Goal: Task Accomplishment & Management: Use online tool/utility

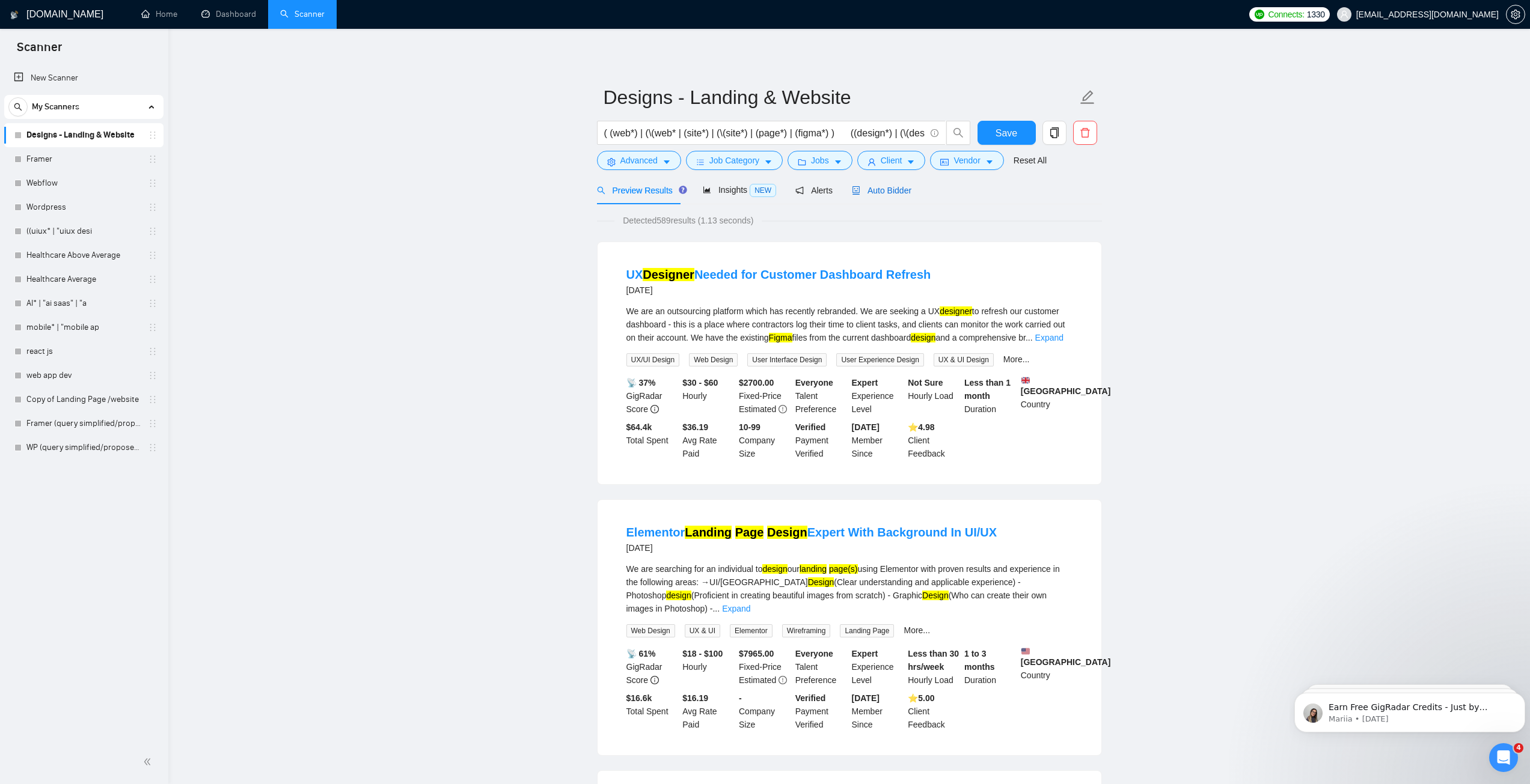
click at [877, 194] on span "Auto Bidder" at bounding box center [881, 190] width 60 height 10
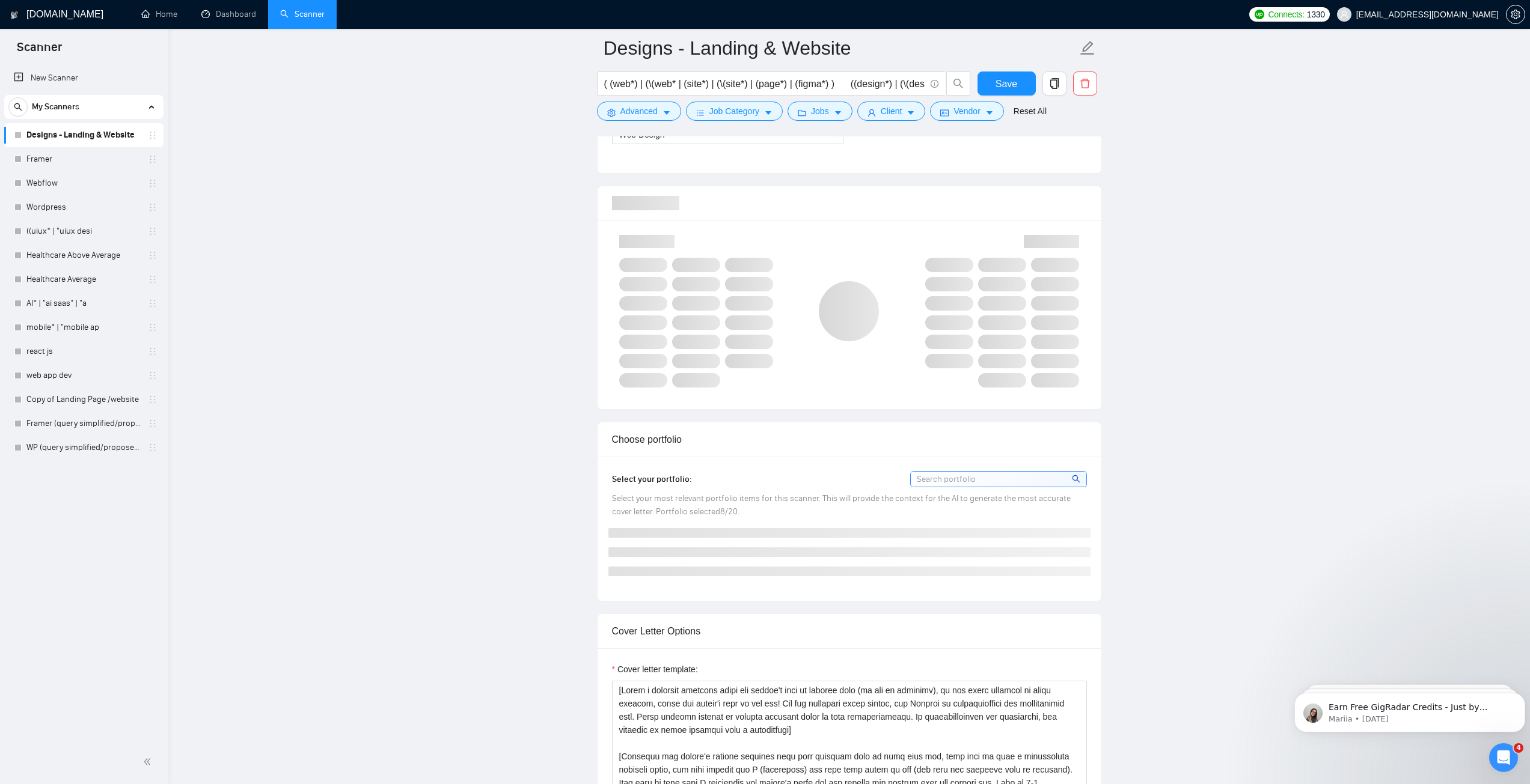
scroll to position [541, 0]
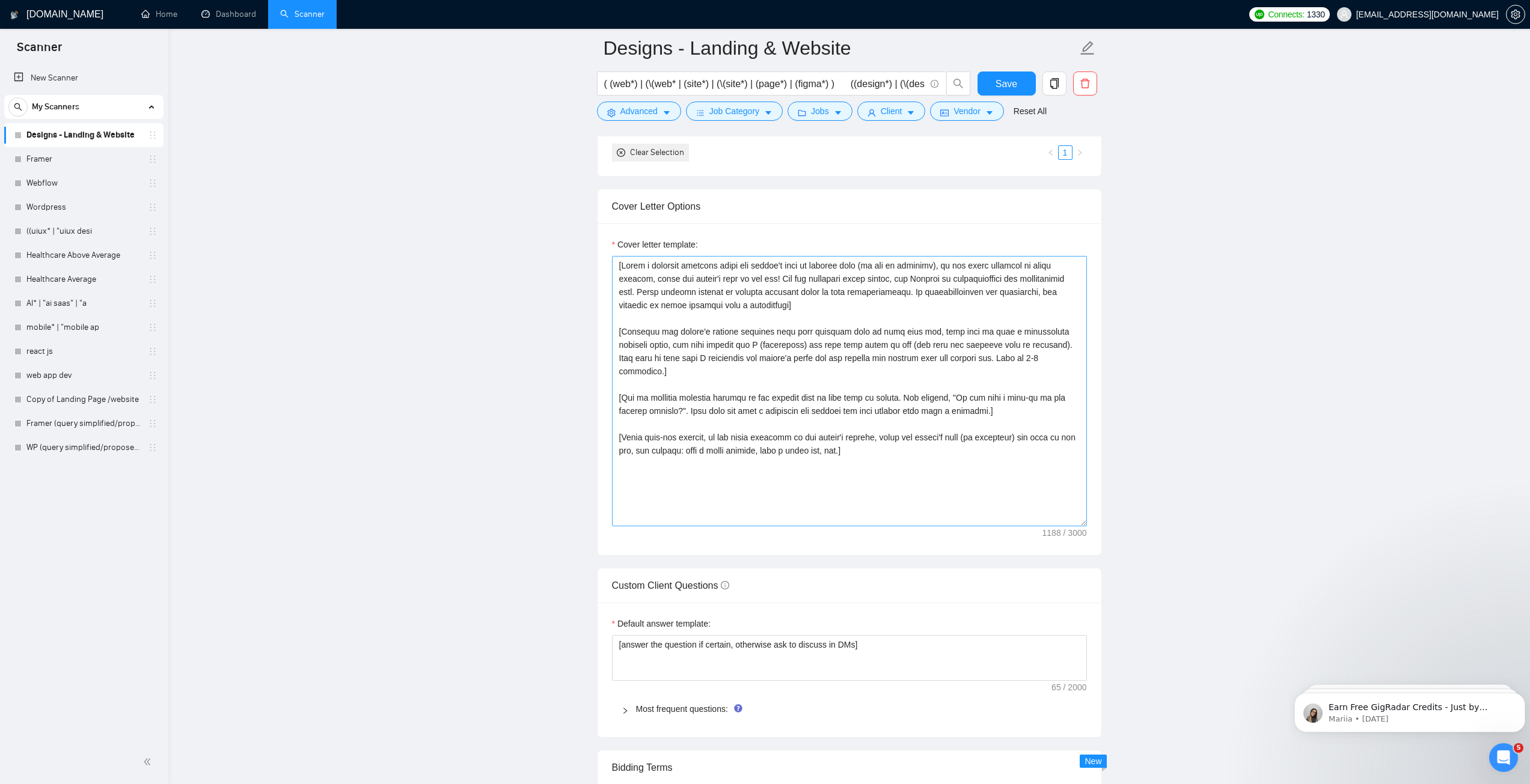
scroll to position [1502, 0]
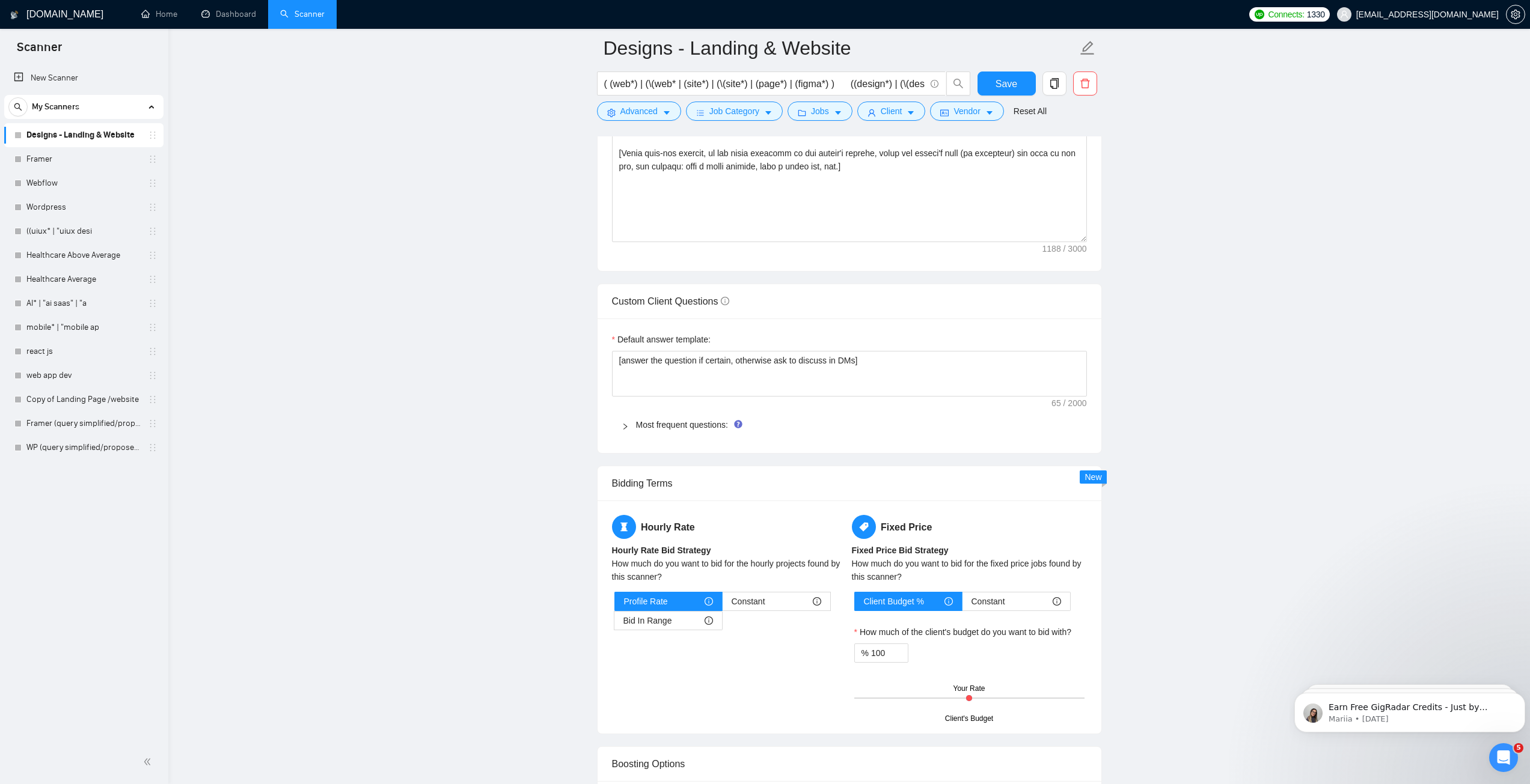
click at [628, 428] on icon "right" at bounding box center [625, 426] width 7 height 7
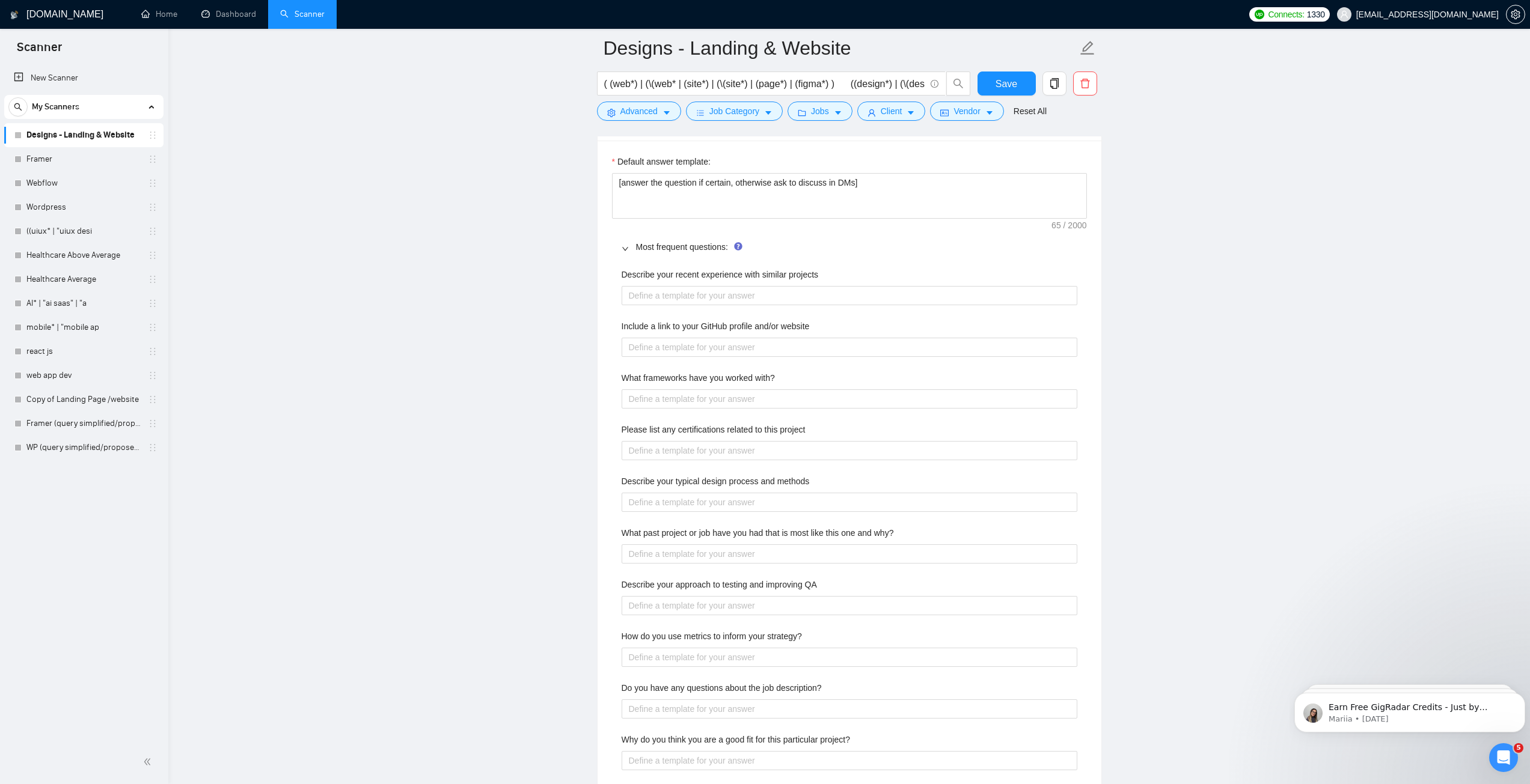
scroll to position [1622, 0]
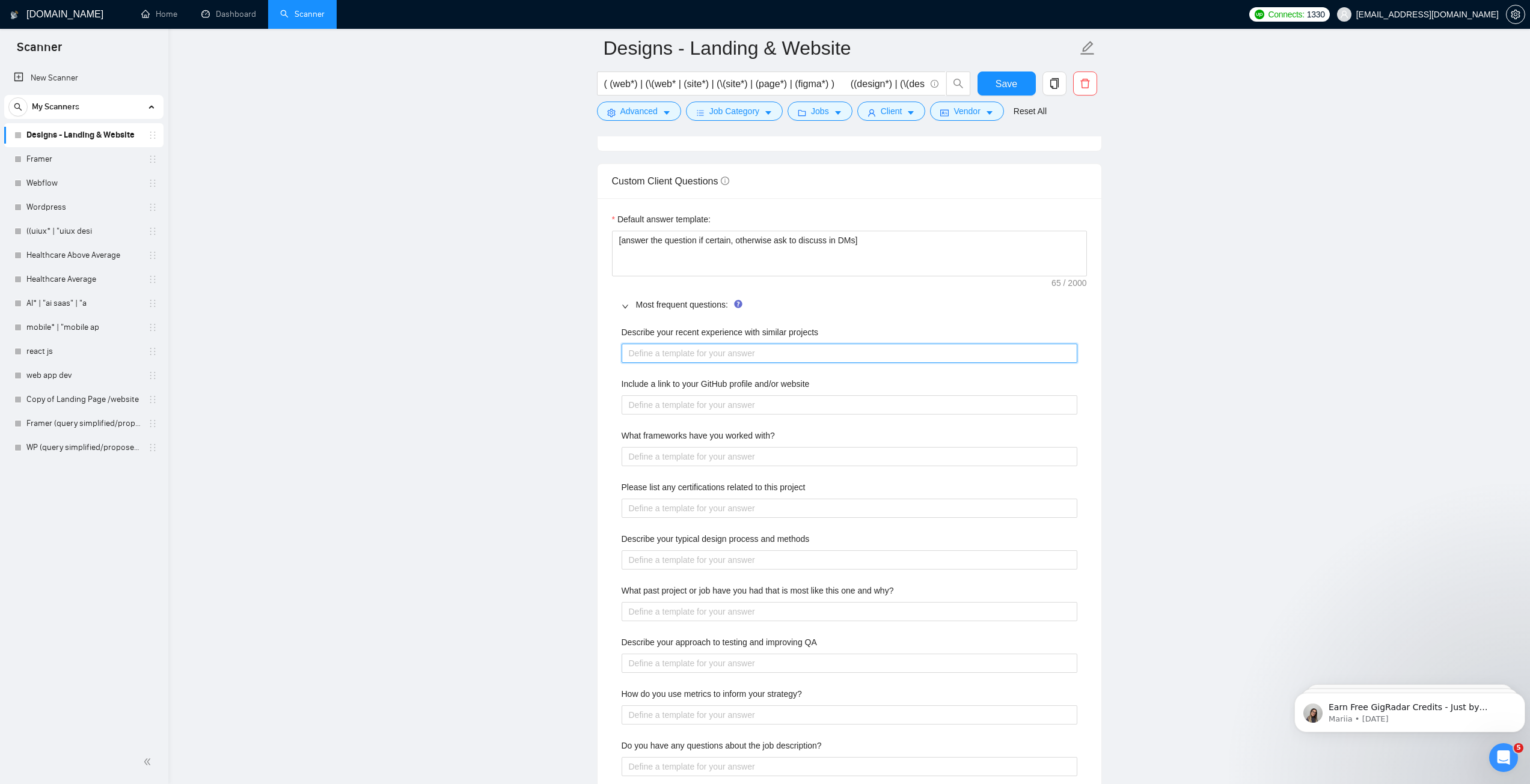
click at [660, 354] on projects "Describe your recent experience with similar projects" at bounding box center [849, 352] width 456 height 19
paste projects "I’ve recently designed and built websites and landing pages for SaaS and AI sta…"
type projects "I’ve recently designed and built websites and landing pages for SaaS and AI sta…"
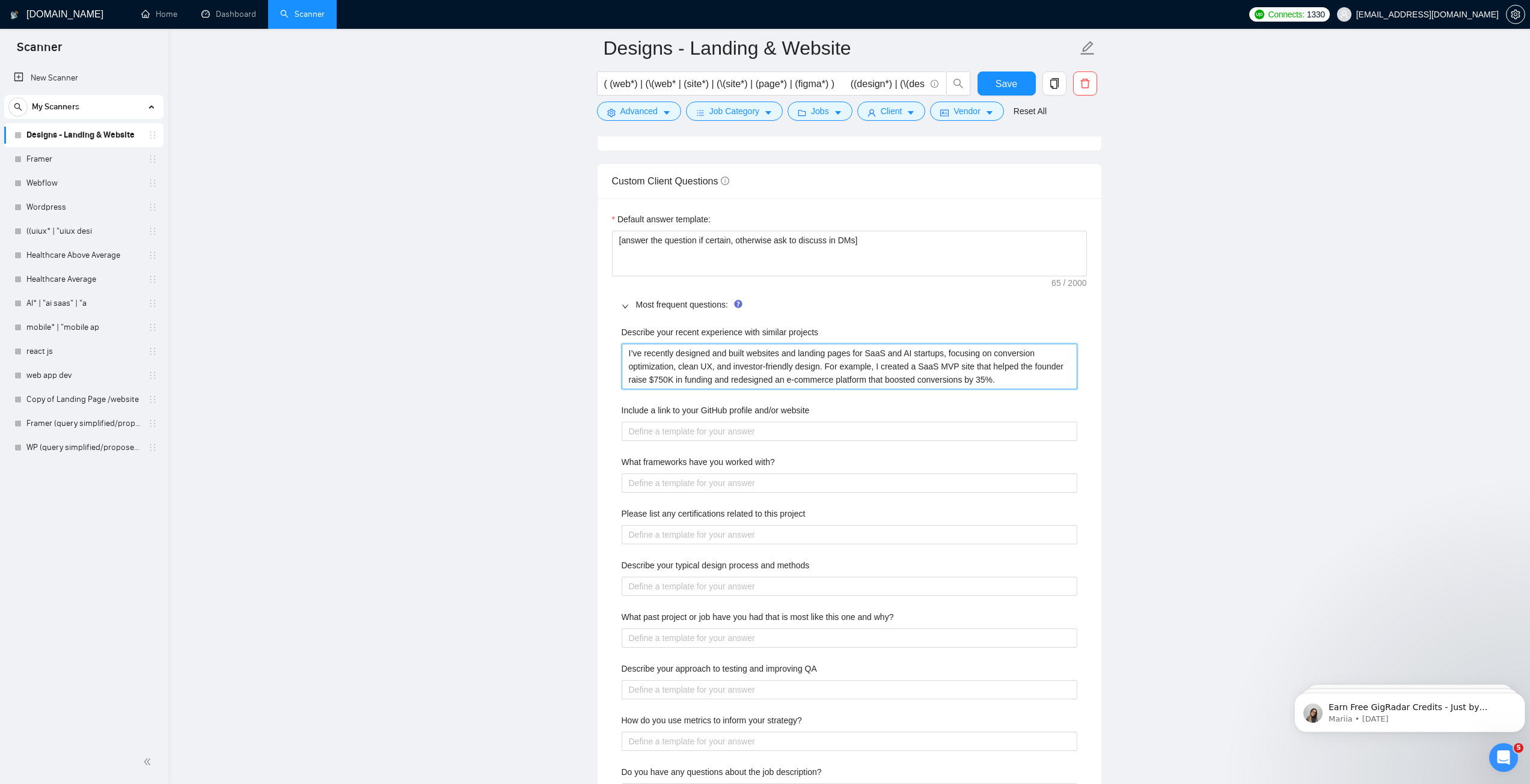
click at [864, 374] on projects "I’ve recently designed and built websites and landing pages for SaaS and AI sta…" at bounding box center [849, 366] width 456 height 45
paste projects "worked with SaaS, AI, and e-commerce startups to design and build conversion-fo…"
type projects "I’ve worked with SaaS, AI, and e-commerce startups to design and build conversi…"
click at [829, 432] on website "Include a link to your GitHub profile and/or website" at bounding box center [849, 431] width 456 height 19
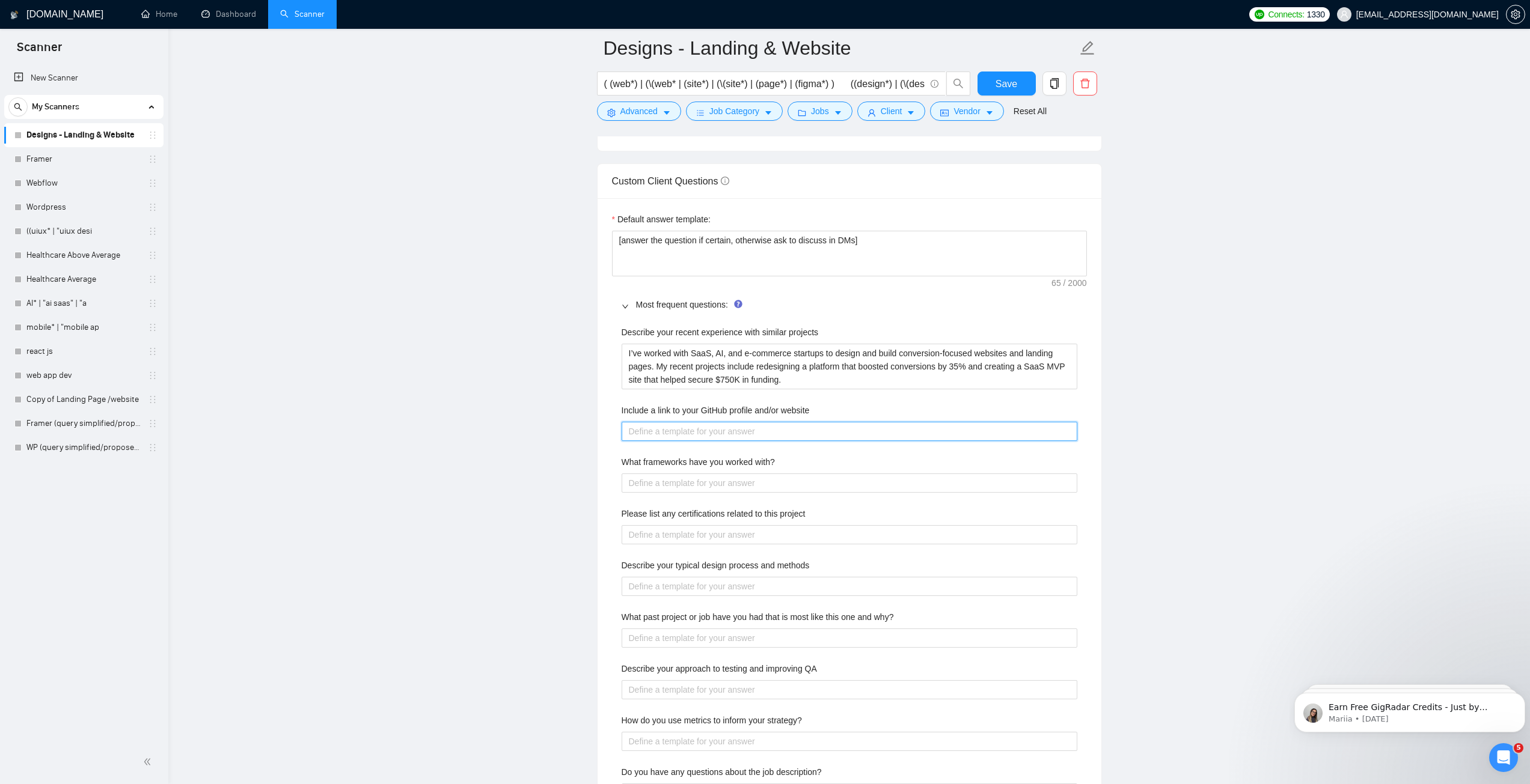
paste website "Portfolio: [Insert your portfolio link]"
type website "Portfolio: [Insert your portfolio link]"
drag, startPoint x: 664, startPoint y: 432, endPoint x: 784, endPoint y: 423, distance: 120.3
click at [784, 423] on website "Portfolio: [Insert your portfolio link]" at bounding box center [849, 431] width 456 height 19
paste website "https://shamaas.framer.website/#projects"
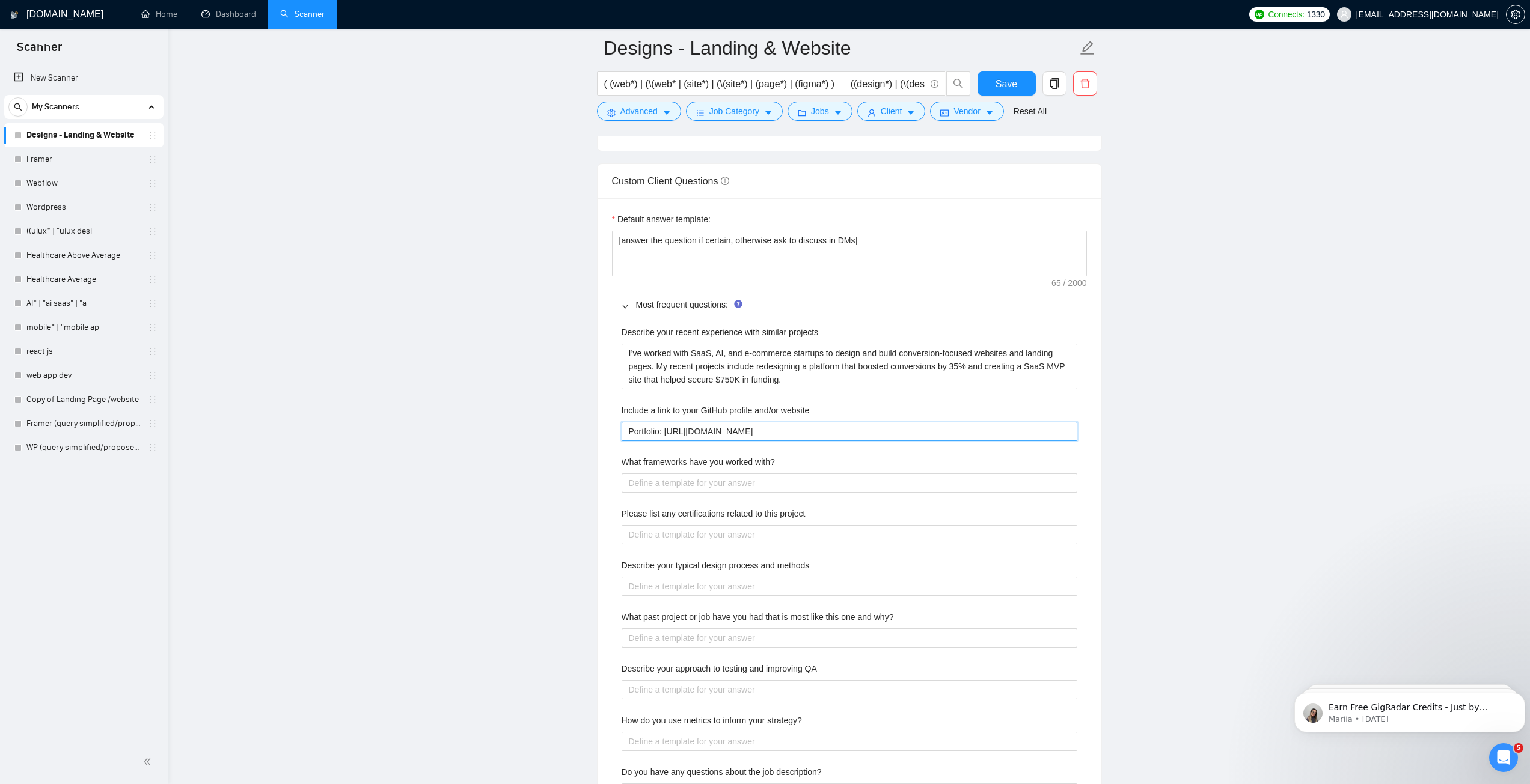
type website "Portfolio: [URL][DOMAIN_NAME]"
click at [807, 486] on with\? "What frameworks have you worked with?" at bounding box center [849, 482] width 456 height 19
paste with\? "For websites, I primarily use Figma, Framer, and Webflow. On the development si…"
type with\? "For websites, I primarily use Figma, Framer, and Webflow. On the development si…"
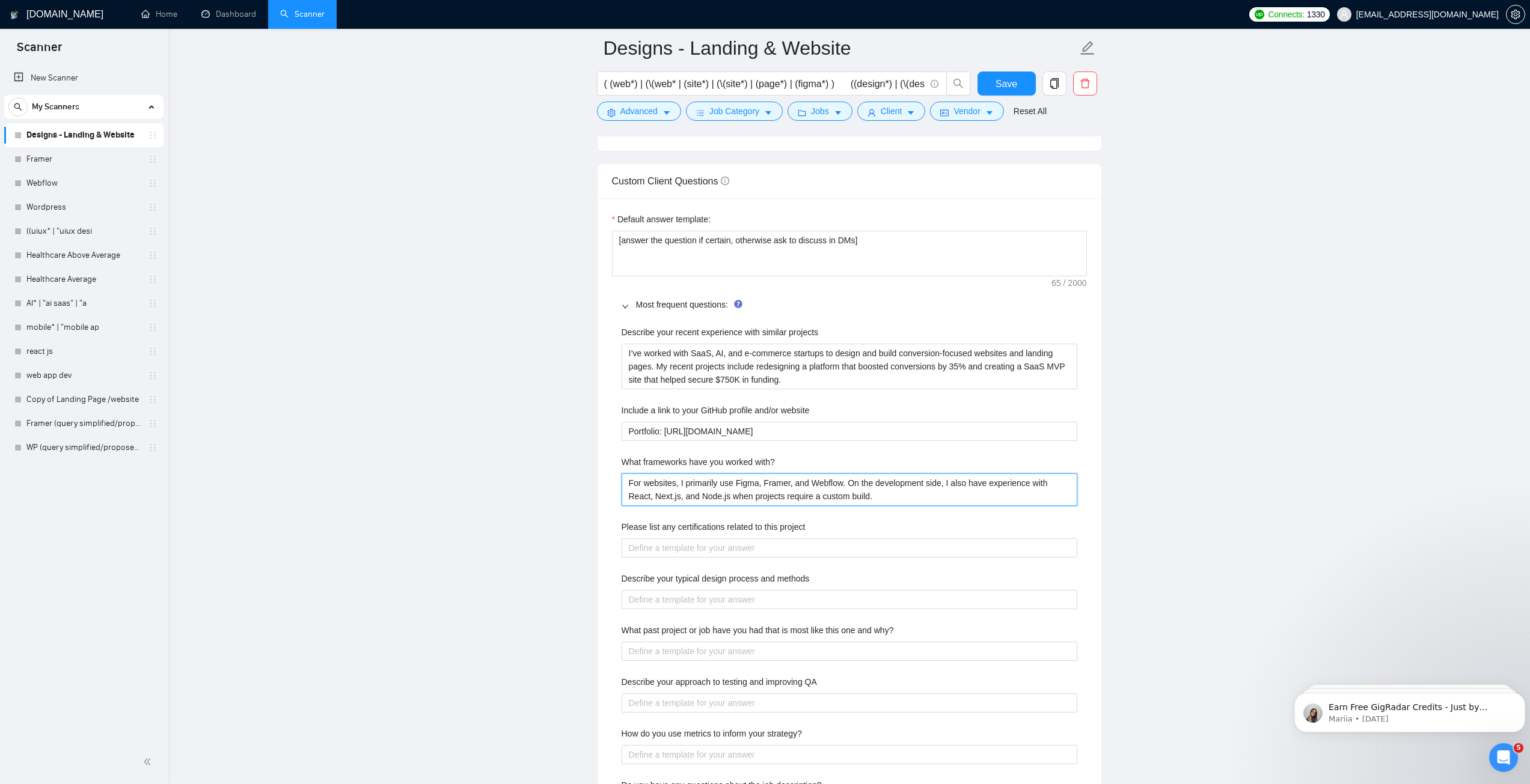
type with\? "For websites, I primarily use Figma, Framer, and Webflow. On the development si…"
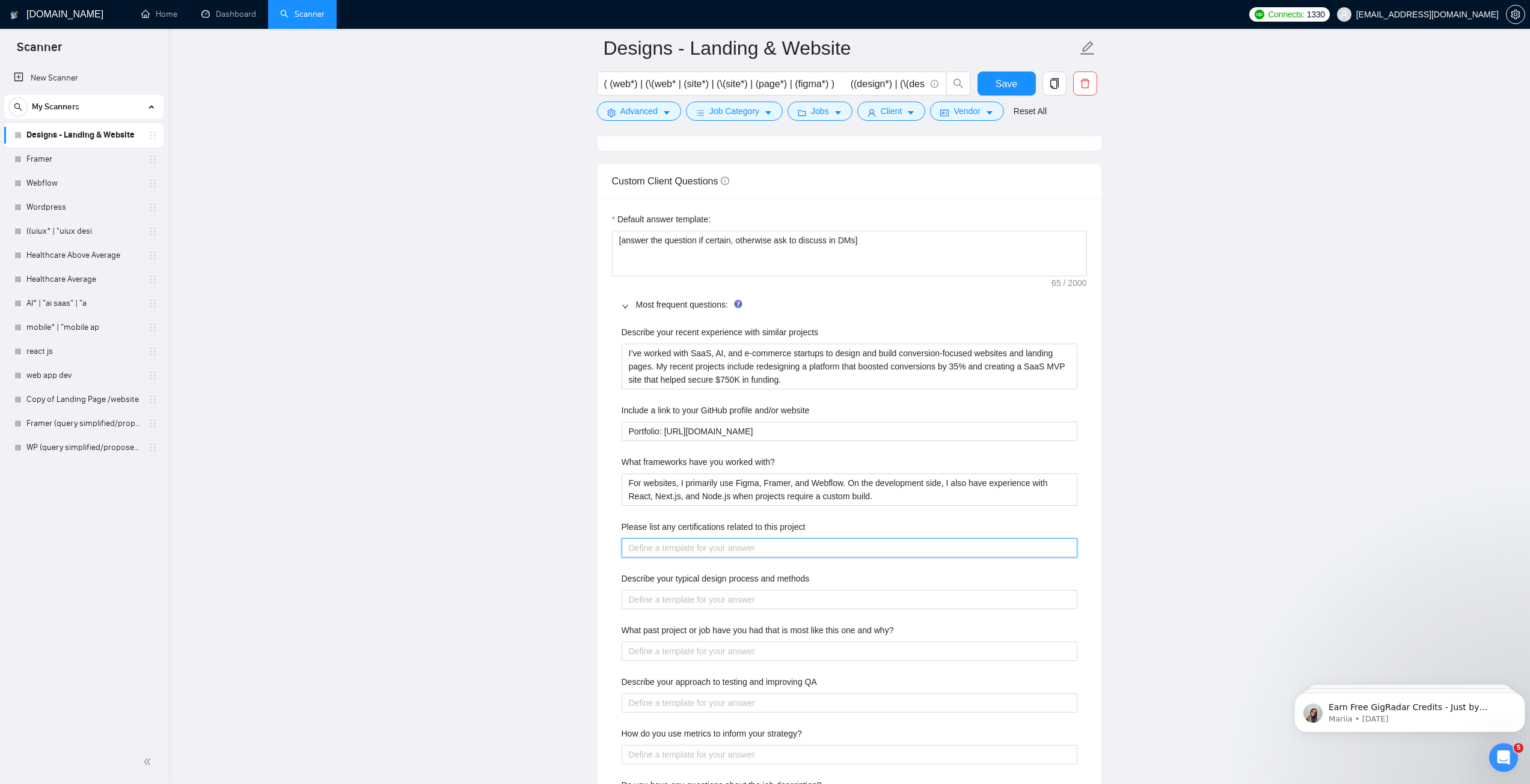
click at [706, 550] on project "Please list any certifications related to this project" at bounding box center [849, 547] width 456 height 19
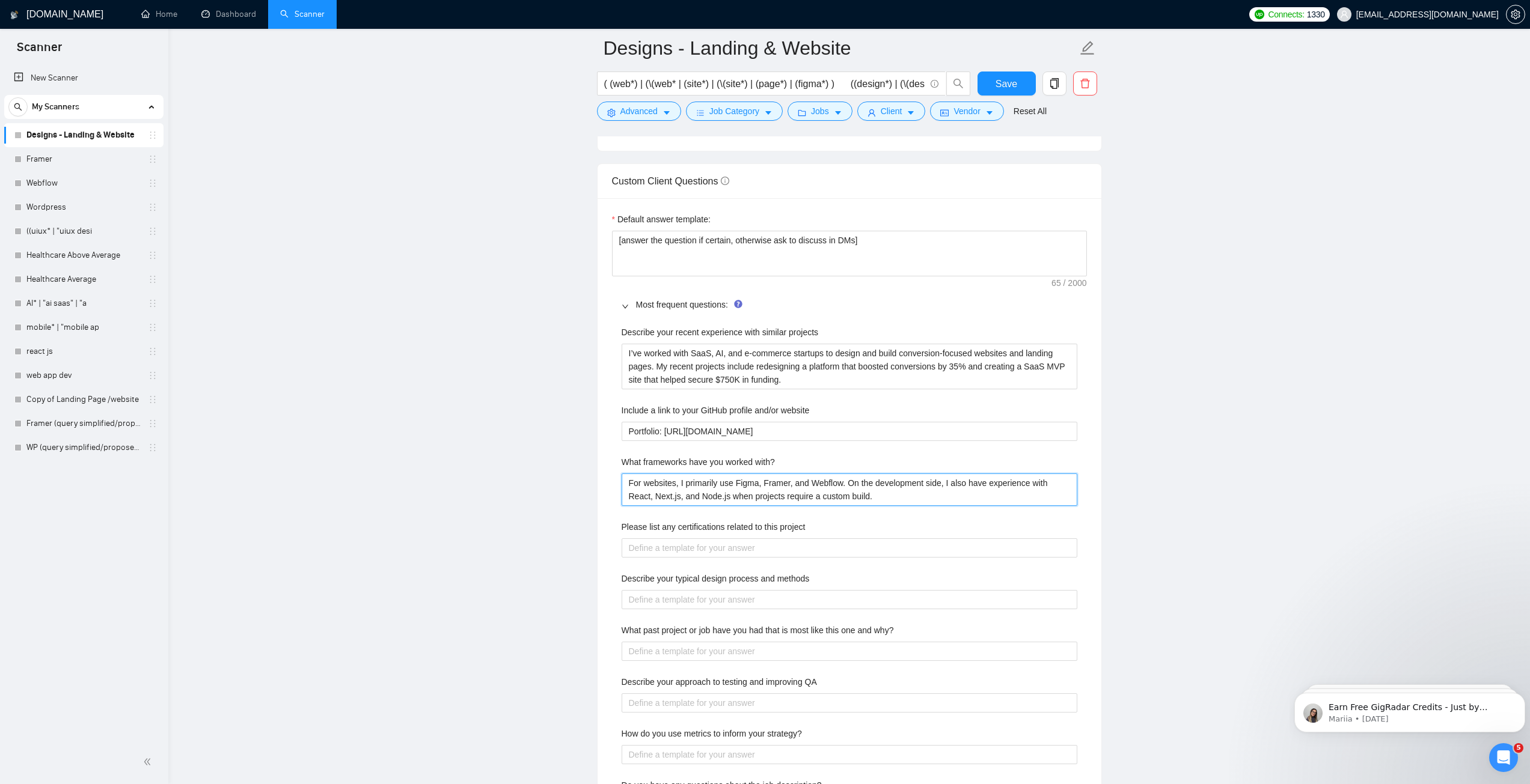
click at [704, 502] on with\? "For websites, I primarily use Figma, Framer, and Webflow. On the development si…" at bounding box center [849, 489] width 456 height 32
click at [733, 495] on with\? "For websites, I primarily use Figma, Framer, and Webflow. On the development si…" at bounding box center [849, 489] width 456 height 32
click at [732, 484] on with\? "For websites, I primarily use Figma, Framer, and Webflow. On the development si…" at bounding box center [849, 489] width 456 height 32
click at [755, 488] on with\? "For websites, I primarily use Figma, Framer, and Webflow. On the development si…" at bounding box center [849, 489] width 456 height 32
type with\? "For websites, I primarily use Figma , Framer, and Webflow. On the development s…"
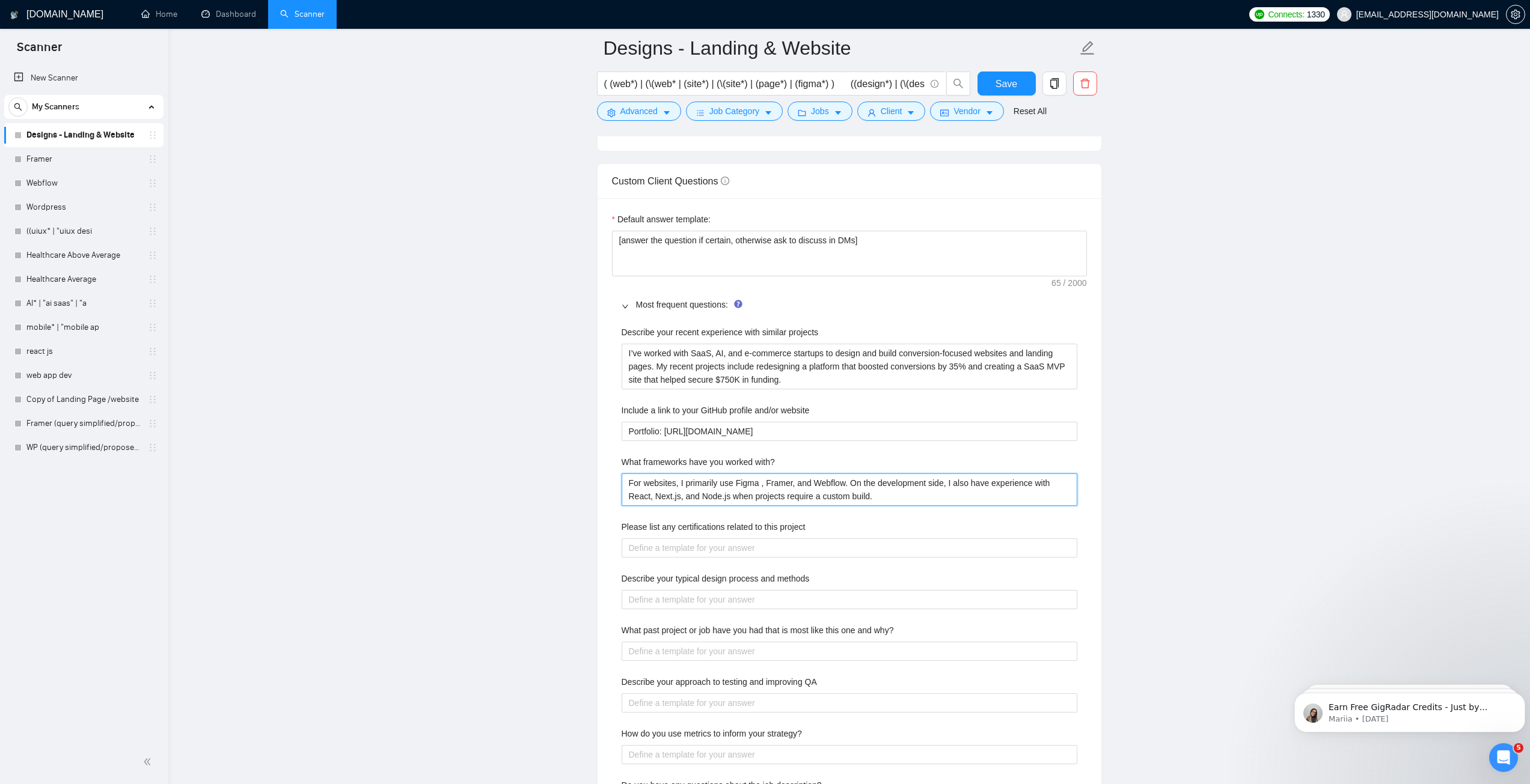
type with\? "For websites, I primarily use Figma f, Framer, and Webflow. On the development …"
type with\? "For websites, I primarily use Figma fo, Framer, and Webflow. On the development…"
type with\? "For websites, I primarily use Figma for, Framer, and Webflow. On the developmen…"
type with\? "For websites, I primarily use Figma for , Framer, and Webflow. On the developme…"
type with\? "For websites, I primarily use Figma for, Framer, and Webflow. On the developmen…"
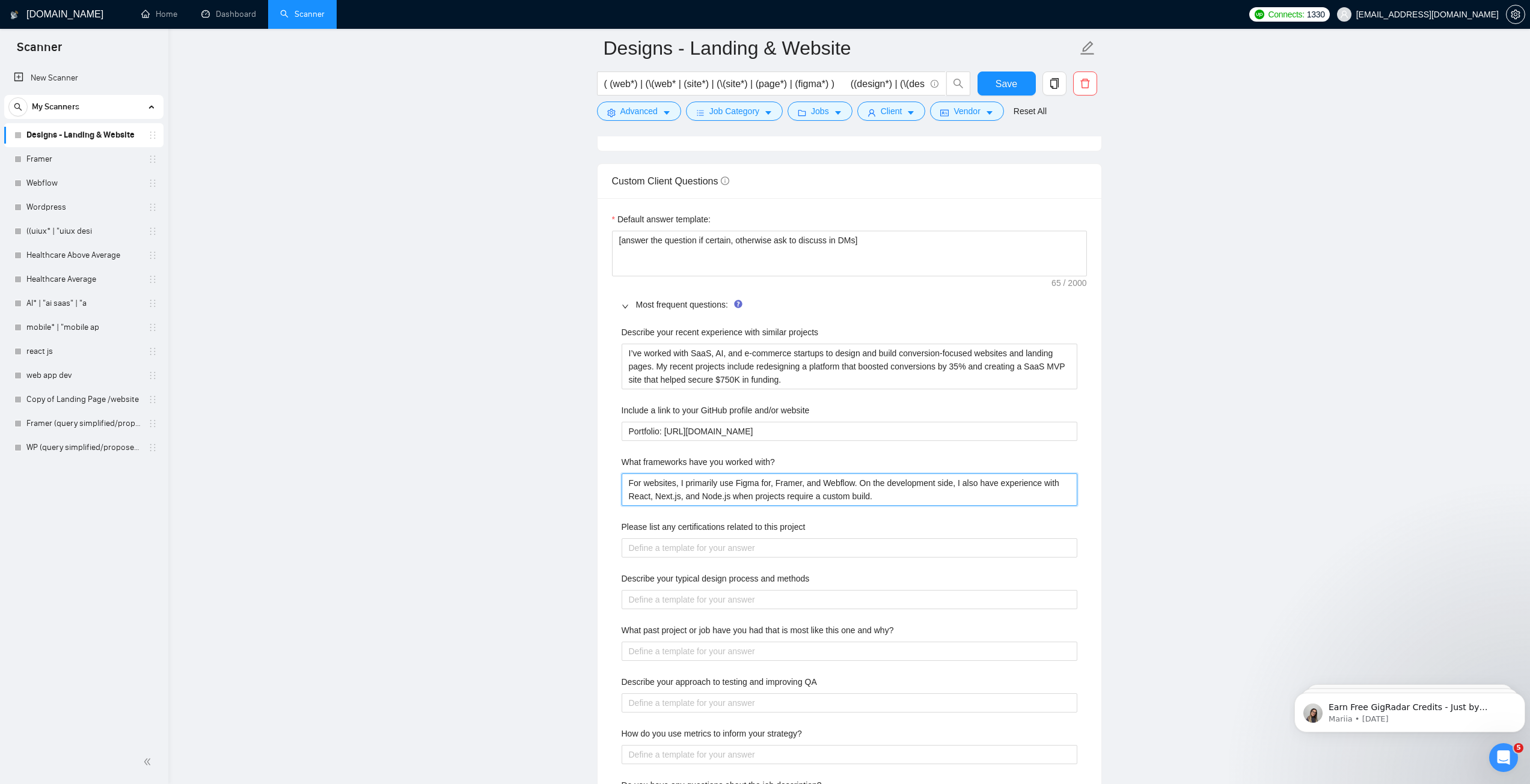
type with\? "For websites, I primarily use Figma fo, Framer, and Webflow. On the development…"
type with\? "For websites, I primarily use Figma f, Framer, and Webflow. On the development …"
type with\? "For websites, I primarily use Figma , Framer, and Webflow. On the development s…"
type with\? "For websites, I primarily use Figma t, Framer, and Webflow. On the development …"
type with\? "For websites, I primarily use Figma to, Framer, and Webflow. On the development…"
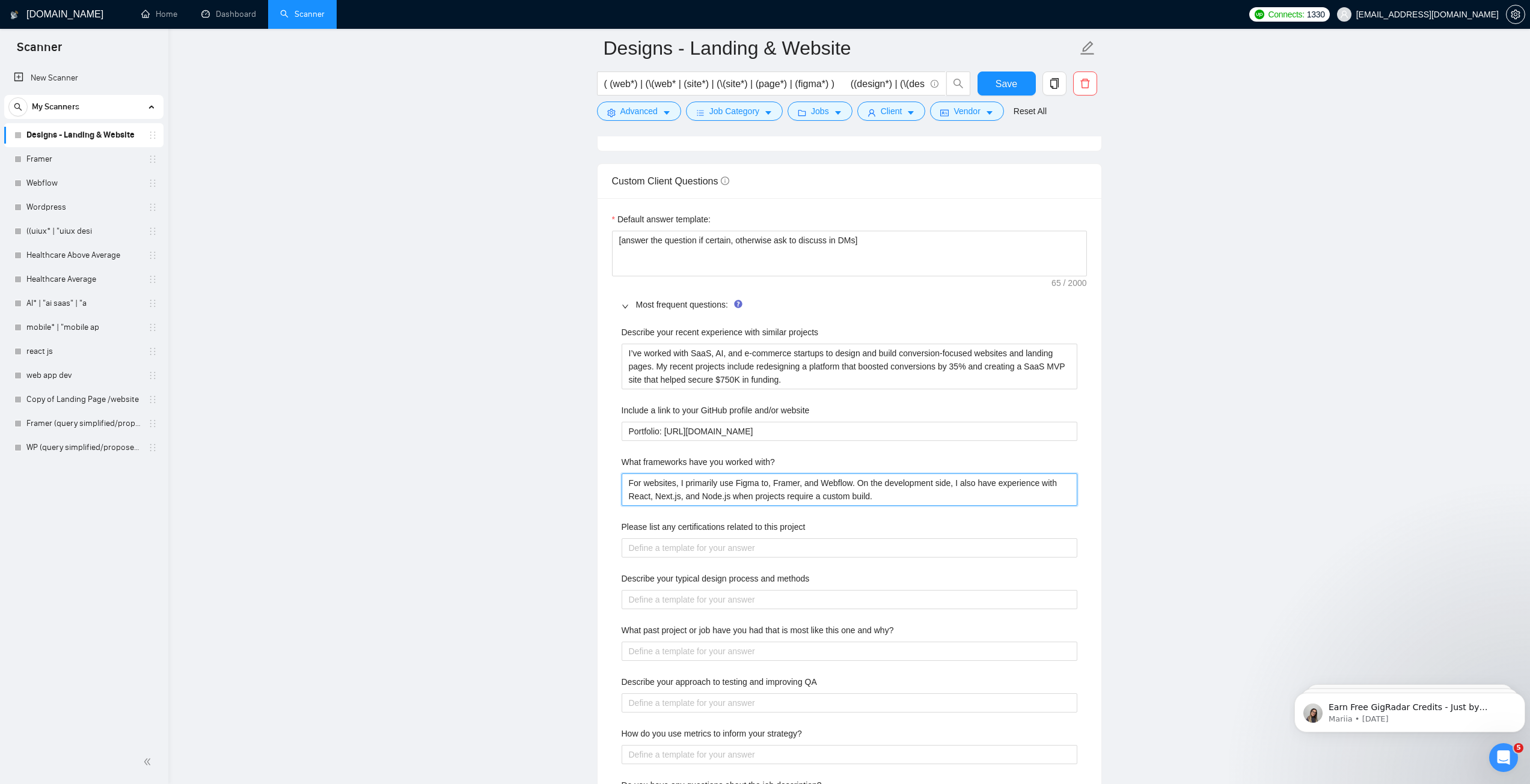
type with\? "For websites, I primarily use Figma to , Framer, and Webflow. On the developmen…"
type with\? "For websites, I primarily use Figma to d, Framer, and Webflow. On the developme…"
type with\? "For websites, I primarily use Figma to de, Framer, and Webflow. On the developm…"
type with\? "For websites, I primarily use Figma to des, Framer, and Webflow. On the develop…"
type with\? "For websites, I primarily use Figma to desi, Framer, and Webflow. On the develo…"
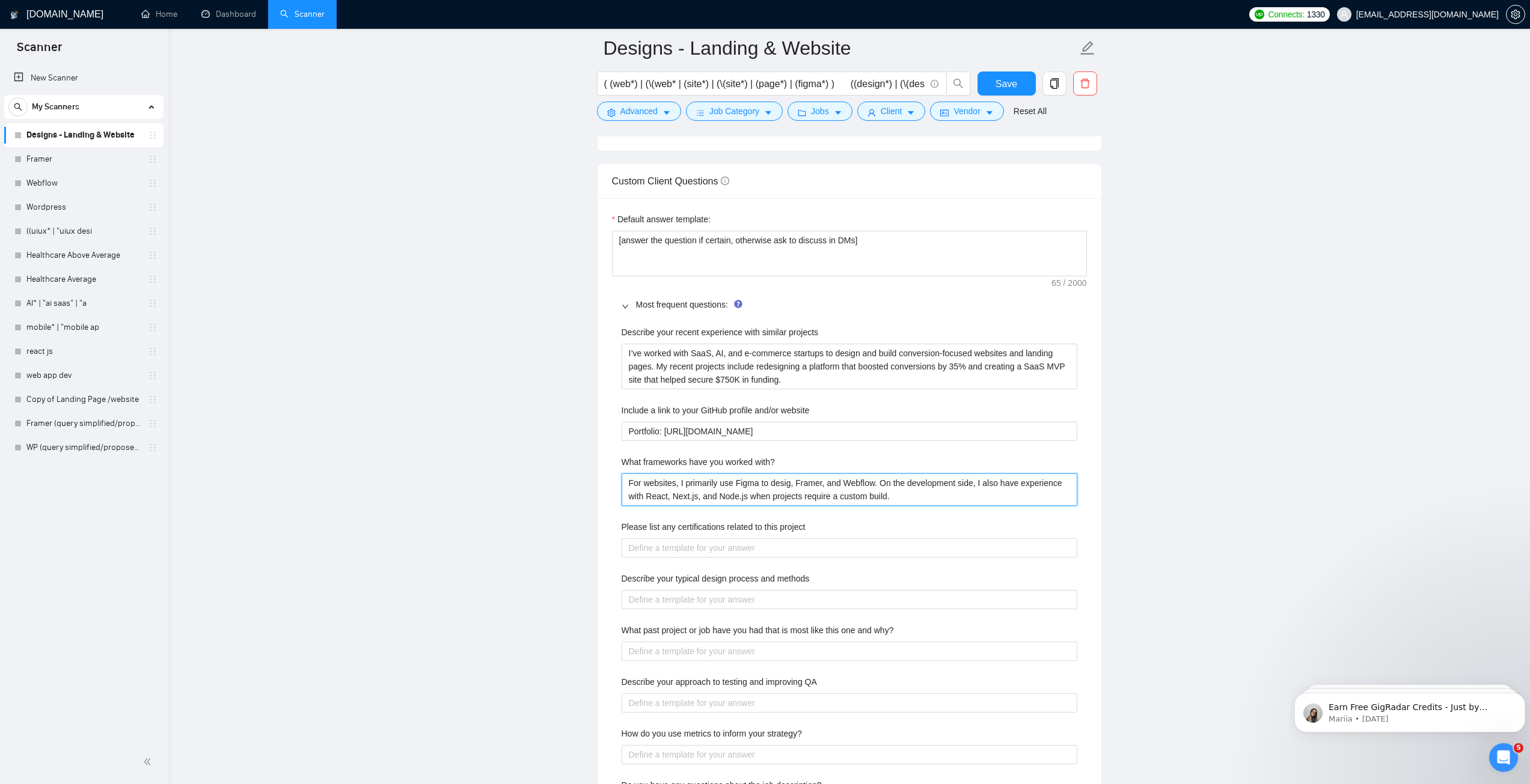
type with\? "For websites, I primarily use Figma to design, Framer, and Webflow. On the deve…"
type with\? "For websites, I primarily use Figma to design , Framer, and Webflow. On the dev…"
type with\? "For websites, I primarily use Figma to design a, Framer, and Webflow. On the de…"
type with\? "For websites, I primarily use Figma to design an, Framer, and Webflow. On the d…"
type with\? "For websites, I primarily use Figma to design and, Framer, and Webflow. On the …"
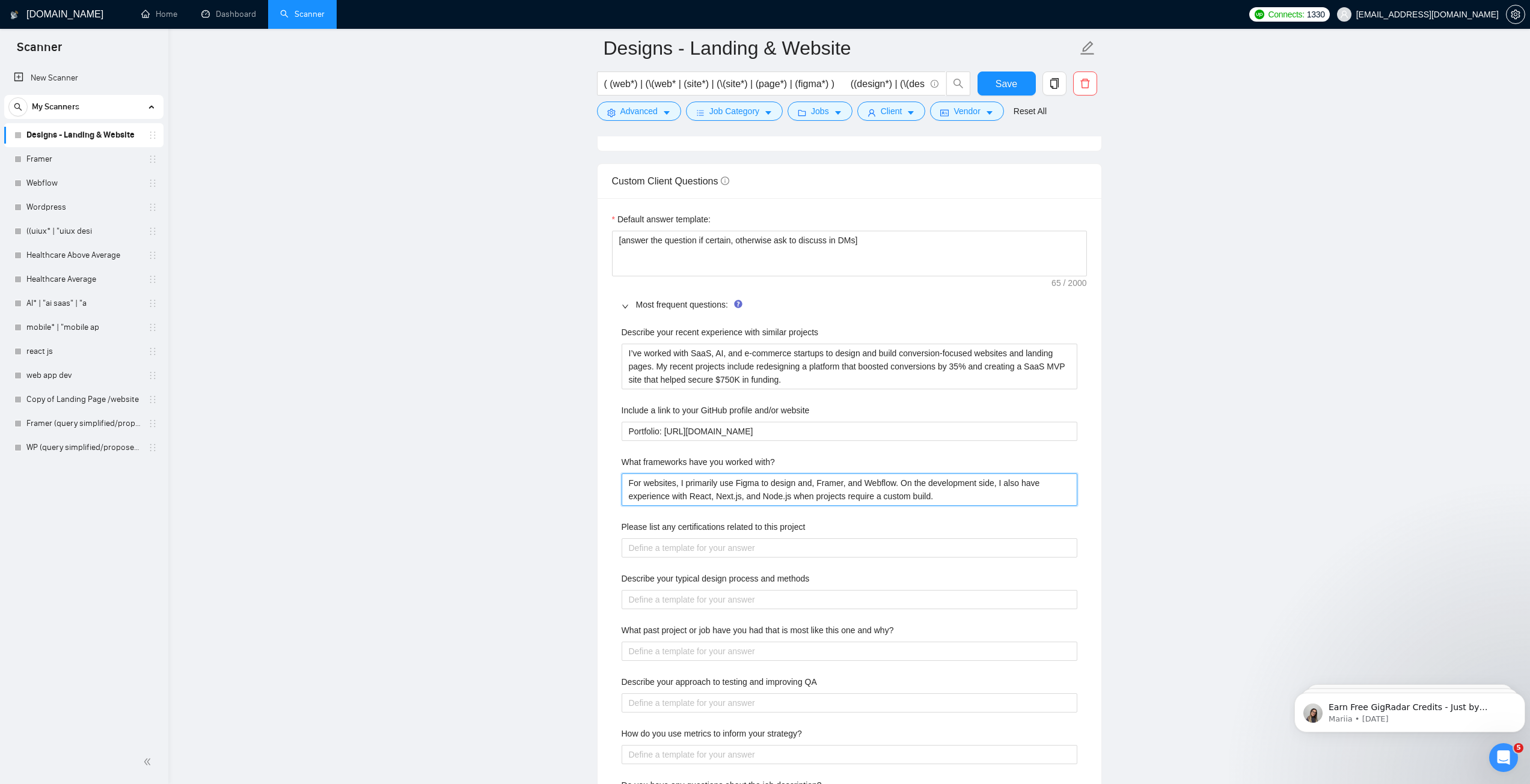
type with\? "For websites, I primarily use Figma to design and , Framer, and Webflow. On the…"
type with\? "For websites, I primarily use Figma to design and, Framer, and Webflow. On the …"
type with\? "For websites, I primarily use Figma to design an, Framer, and Webflow. On the d…"
type with\? "For websites, I primarily use Figma to design a, Framer, and Webflow. On the de…"
type with\? "For websites, I primarily use Figma to design , Framer, and Webflow. On the dev…"
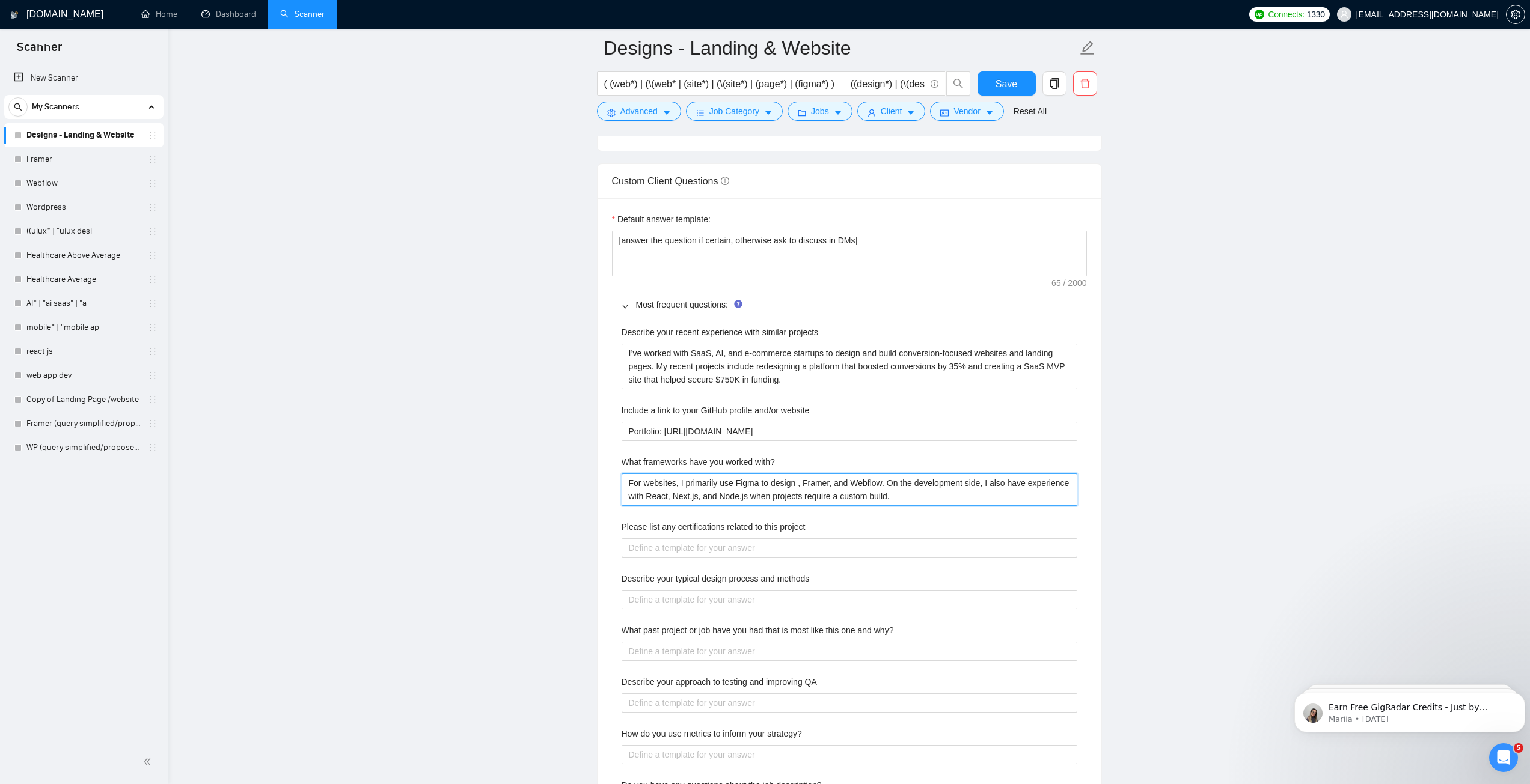
type with\? "For websites, I primarily use Figma to design a, Framer, and Webflow. On the de…"
type with\? "For websites, I primarily use Figma to design an, Framer, and Webflow. On the d…"
type with\? "For websites, I primarily use Figma to design and, Framer, and Webflow. On the …"
type with\? "For websites, I primarily use Figma to design and , Framer, and Webflow. On the…"
type with\? "For websites, I primarily use Figma to design and f, Framer, and Webflow. On th…"
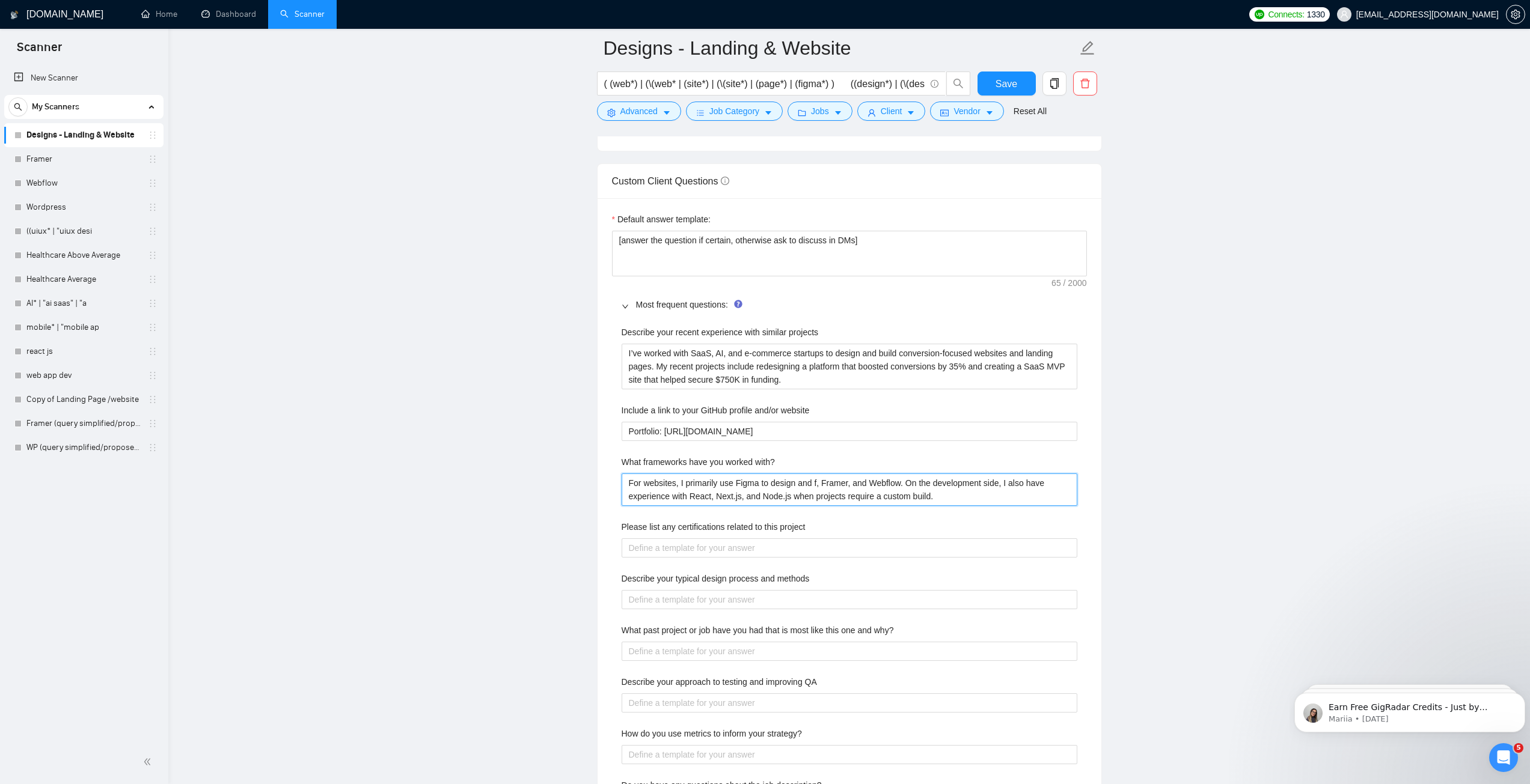
type with\? "For websites, I primarily use Figma to design and fo, Framer, and Webflow. On t…"
type with\? "For websites, I primarily use Figma to design and for, Framer, and Webflow. On …"
type with\? "For websites, I primarily use Figma to design and for , Framer, and Webflow. On…"
type with\? "For websites, I primarily use Figma to design and for d, Framer, and Webflow. O…"
type with\? "For websites, I primarily use Figma to design and for de, Framer, and Webflow. …"
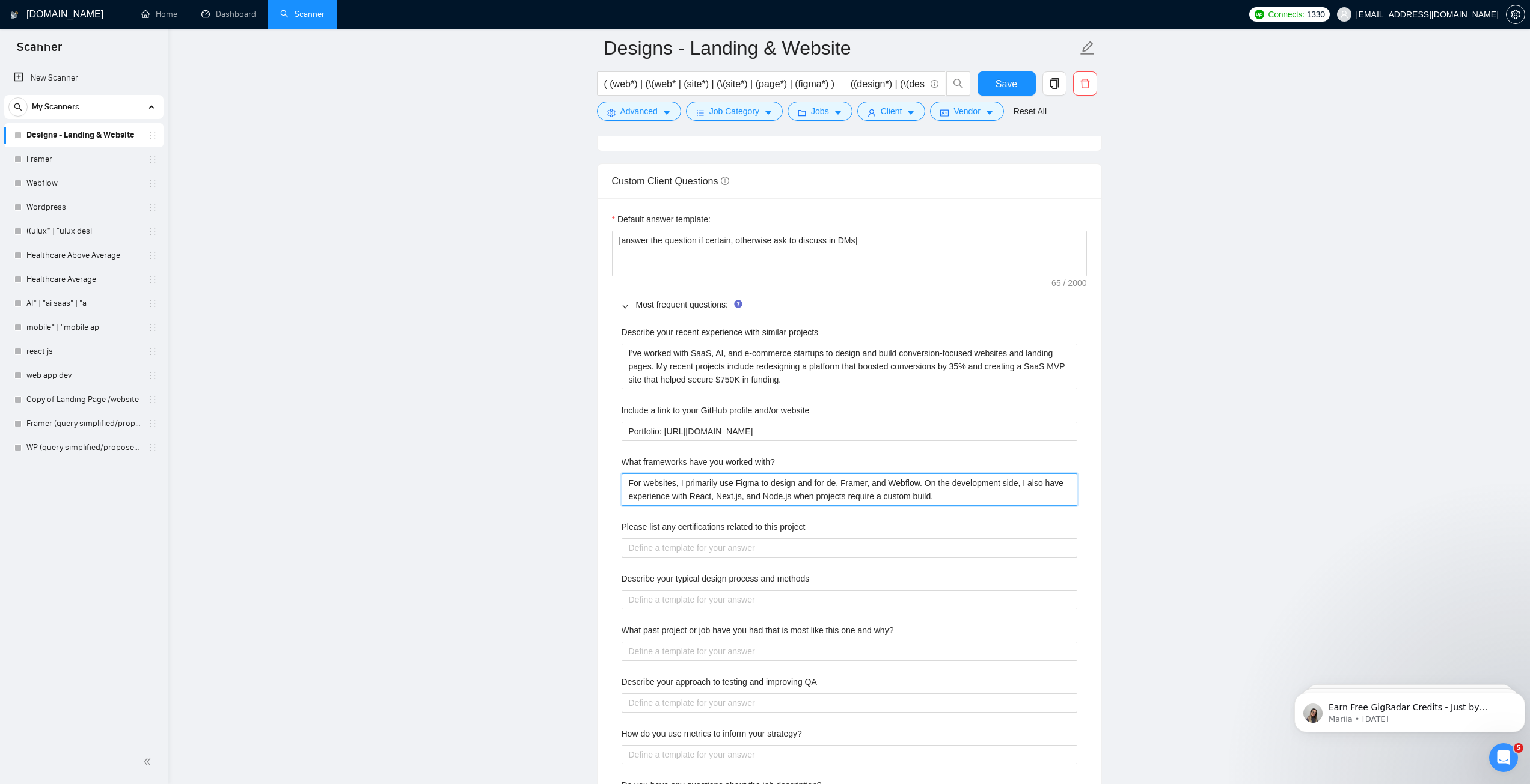
type with\? "For websites, I primarily use Figma to design and for dev, Framer, and Webflow.…"
type with\? "For websites, I primarily use Figma to design and for deve, Framer, and Webflow…"
type with\? "For websites, I primarily use Figma to design and for devel, Framer, and Webflo…"
type with\? "For websites, I primarily use Figma to design and for develo, Framer, and Webfl…"
type with\? "For websites, I primarily use Figma to design and for develop, Framer, and Webf…"
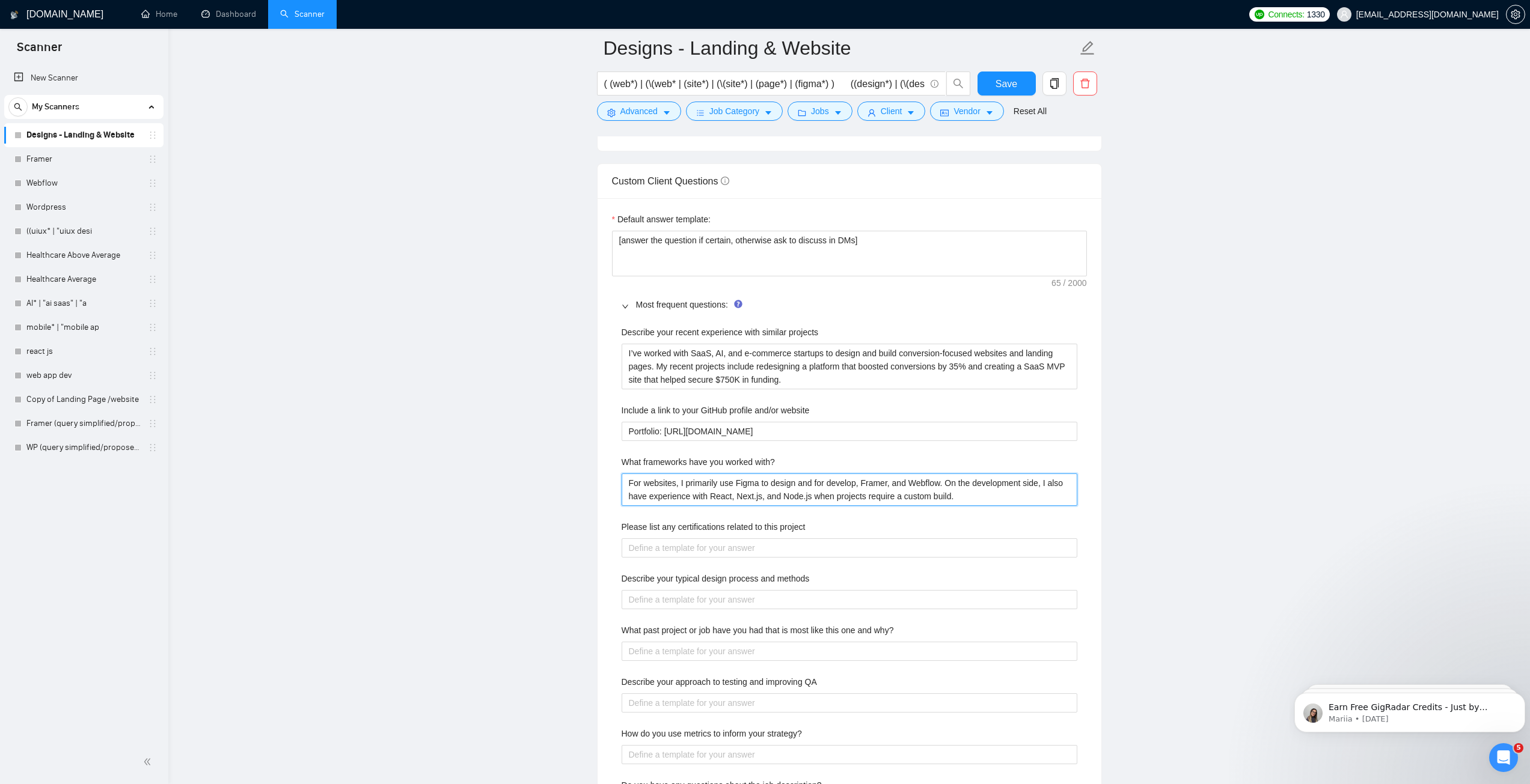
type with\? "For websites, I primarily use Figma to design and for developm, Framer, and Web…"
type with\? "For websites, I primarily use Figma to design and for developme, Framer, and We…"
type with\? "For websites, I primarily use Figma to design and for developmen, Framer, and W…"
type with\? "For websites, I primarily use Figma to design and for development, Framer, and …"
type with\? "For websites, I primarily use Figma to design and for development , Framer, and…"
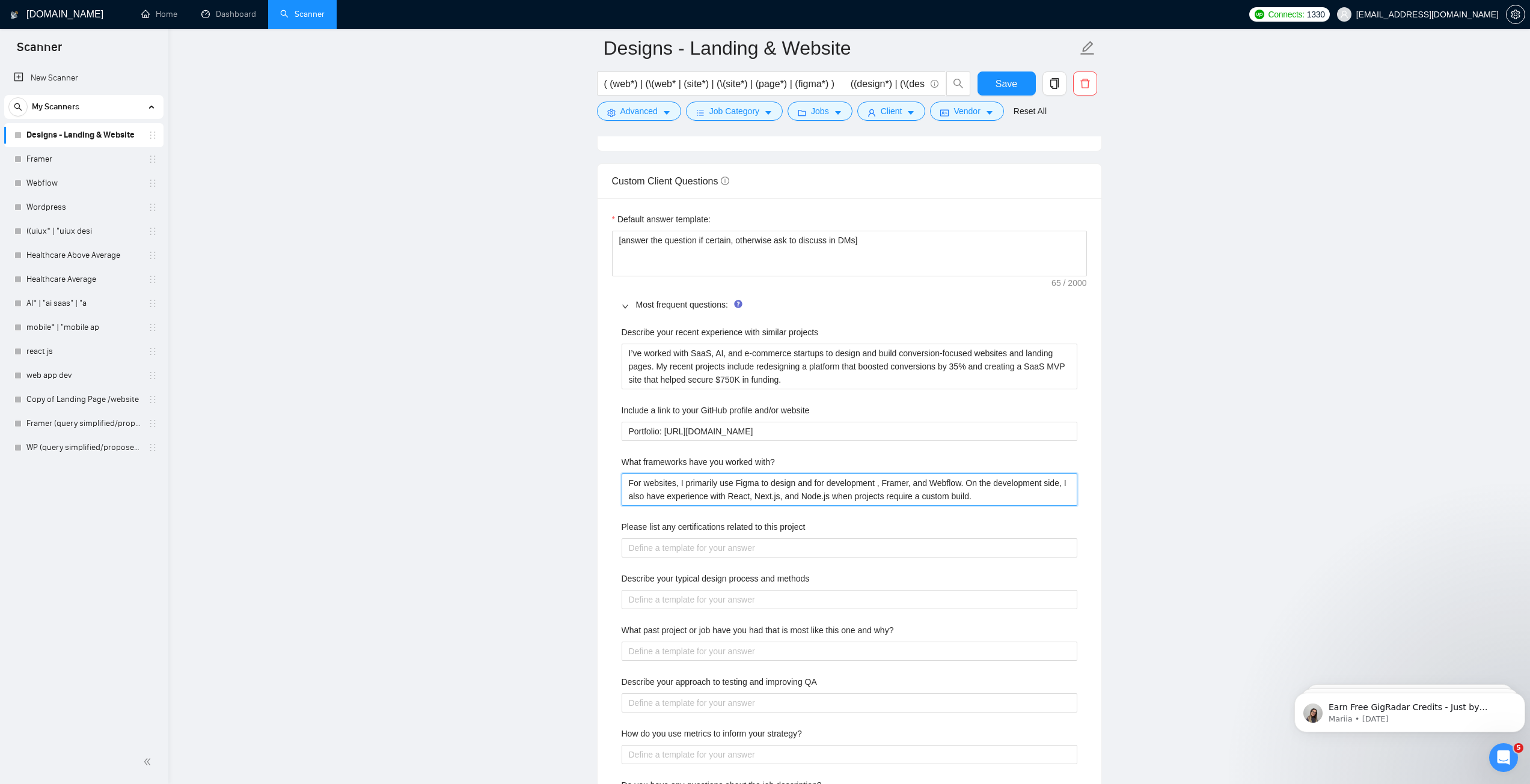
type with\? "For websites, I primarily use Figma to design and for development W, Framer, an…"
type with\? "For websites, I primarily use Figma to design and for development Wro, Framer, …"
type with\? "For websites, I primarily use Figma to design and for development Wr, Framer, a…"
type with\? "For websites, I primarily use Figma to design and for development W, Framer, an…"
type with\? "For websites, I primarily use Figma to design and for development Wo, Framer, a…"
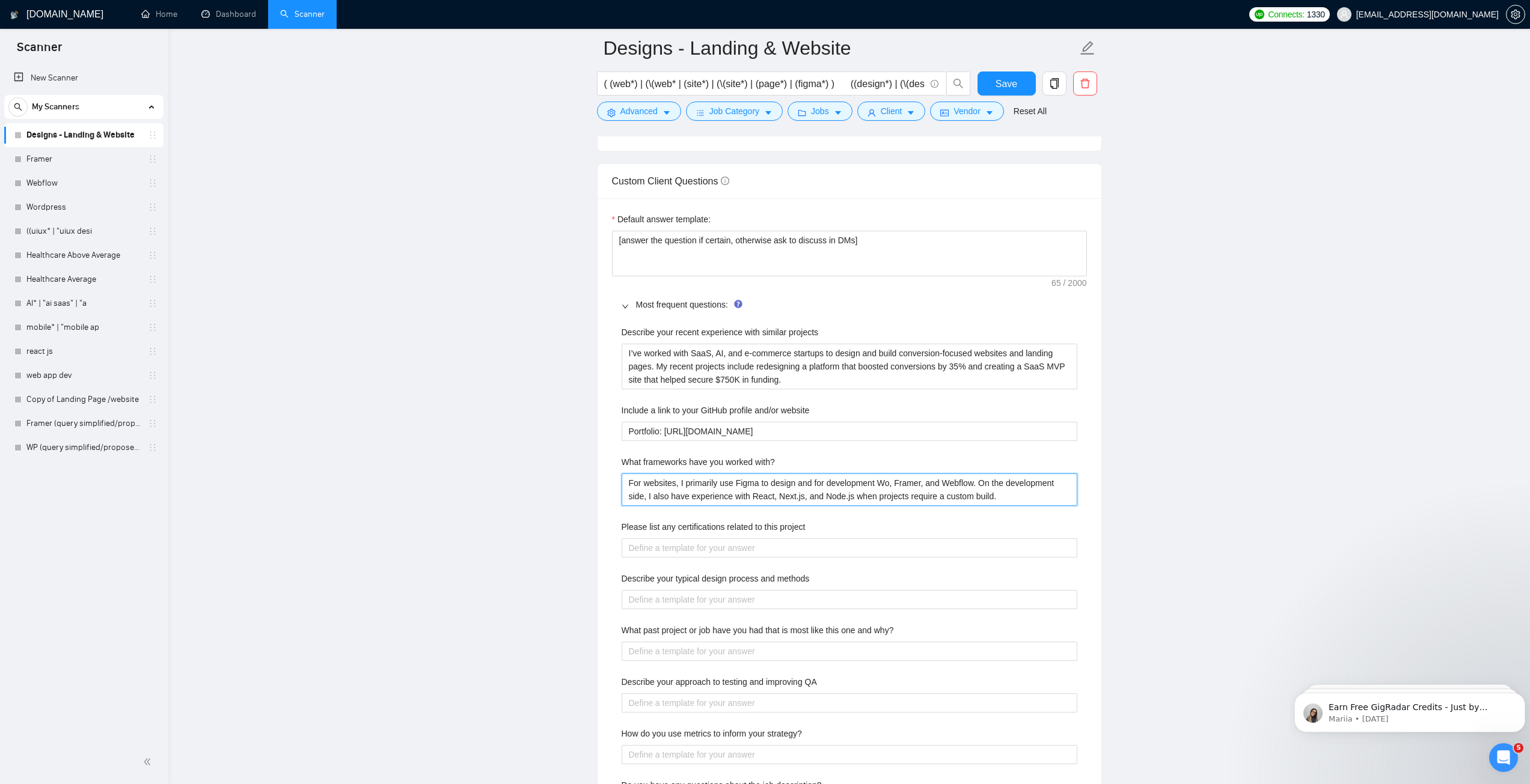
type with\? "For websites, I primarily use Figma to design and for development Wor, Framer, …"
type with\? "For websites, I primarily use Figma to design and for development Word, Framer,…"
type with\? "For websites, I primarily use Figma to design and for development Wordpr, Frame…"
type with\? "For websites, I primarily use Figma to design and for development Wordpre, Fram…"
type with\? "For websites, I primarily use Figma to design and for development Wordpres, Fra…"
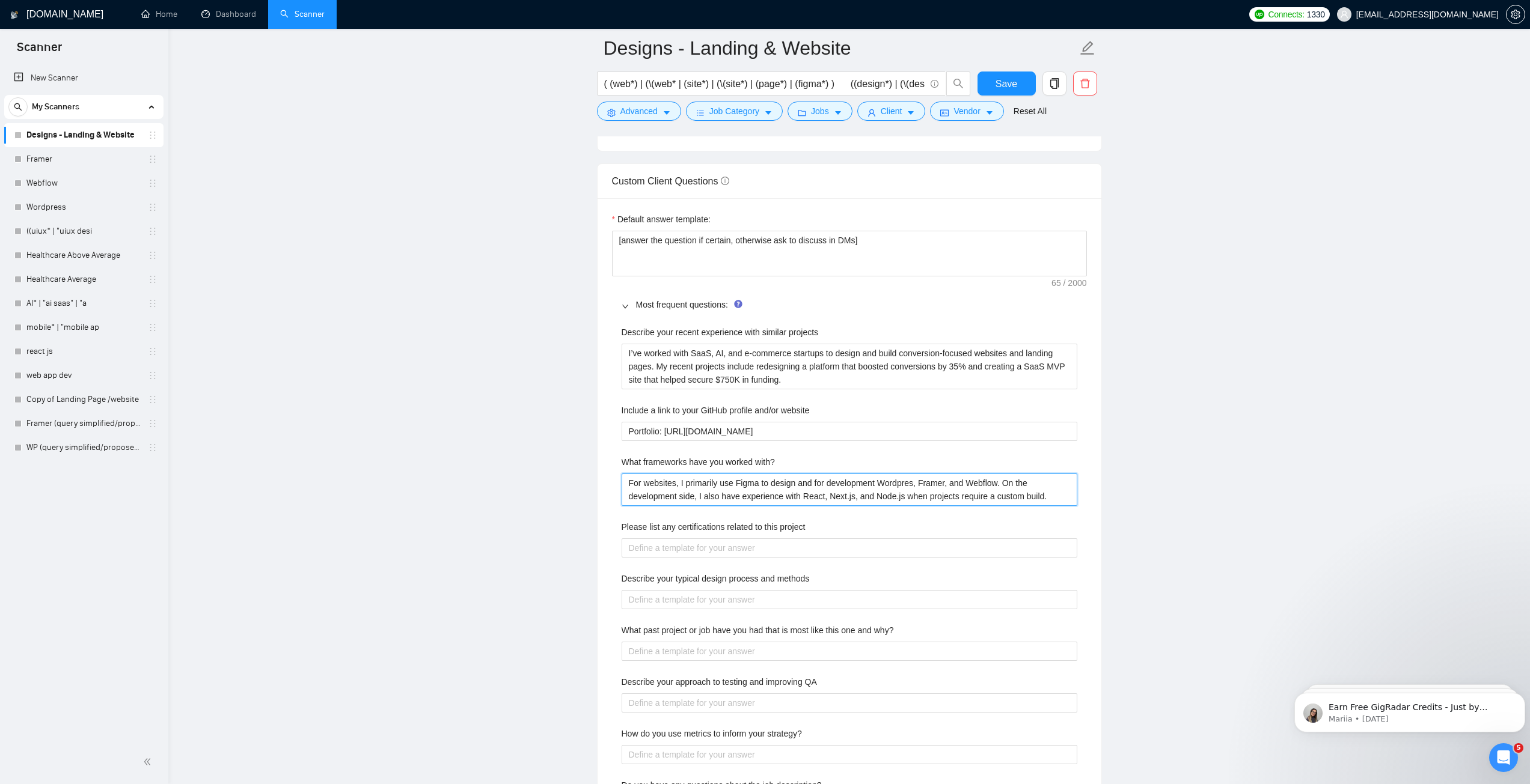
type with\? "For websites, I primarily use Figma to design and for development Wordpre, Fram…"
type with\? "For websites, I primarily use Figma to design and for development Wordpr, Frame…"
type with\? "For websites, I primarily use Figma to design and for development Wordp, Framer…"
type with\? "For websites, I primarily use Figma to design and for development Word, Framer,…"
type with\? "For websites, I primarily use Figma to design and for development Wordr, Framer…"
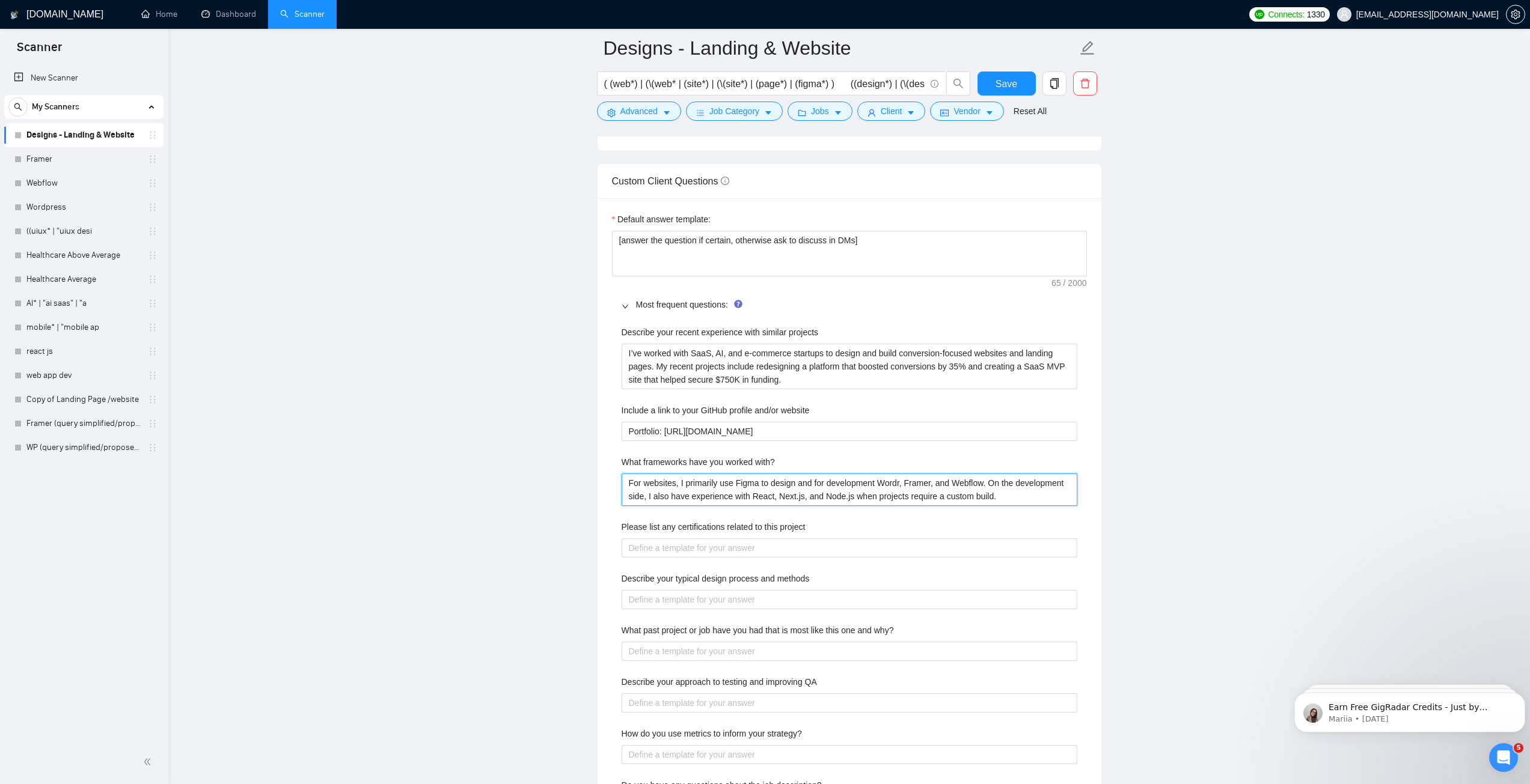
type with\? "For websites, I primarily use Figma to design and for development Word, Framer,…"
type with\? "For websites, I primarily use Figma to design and for development WordP, Framer…"
type with\? "For websites, I primarily use Figma to design and for development WordPr, Frame…"
type with\? "For websites, I primarily use Figma to design and for development WordPre, Fram…"
type with\? "For websites, I primarily use Figma to design and for development WordPres, Fra…"
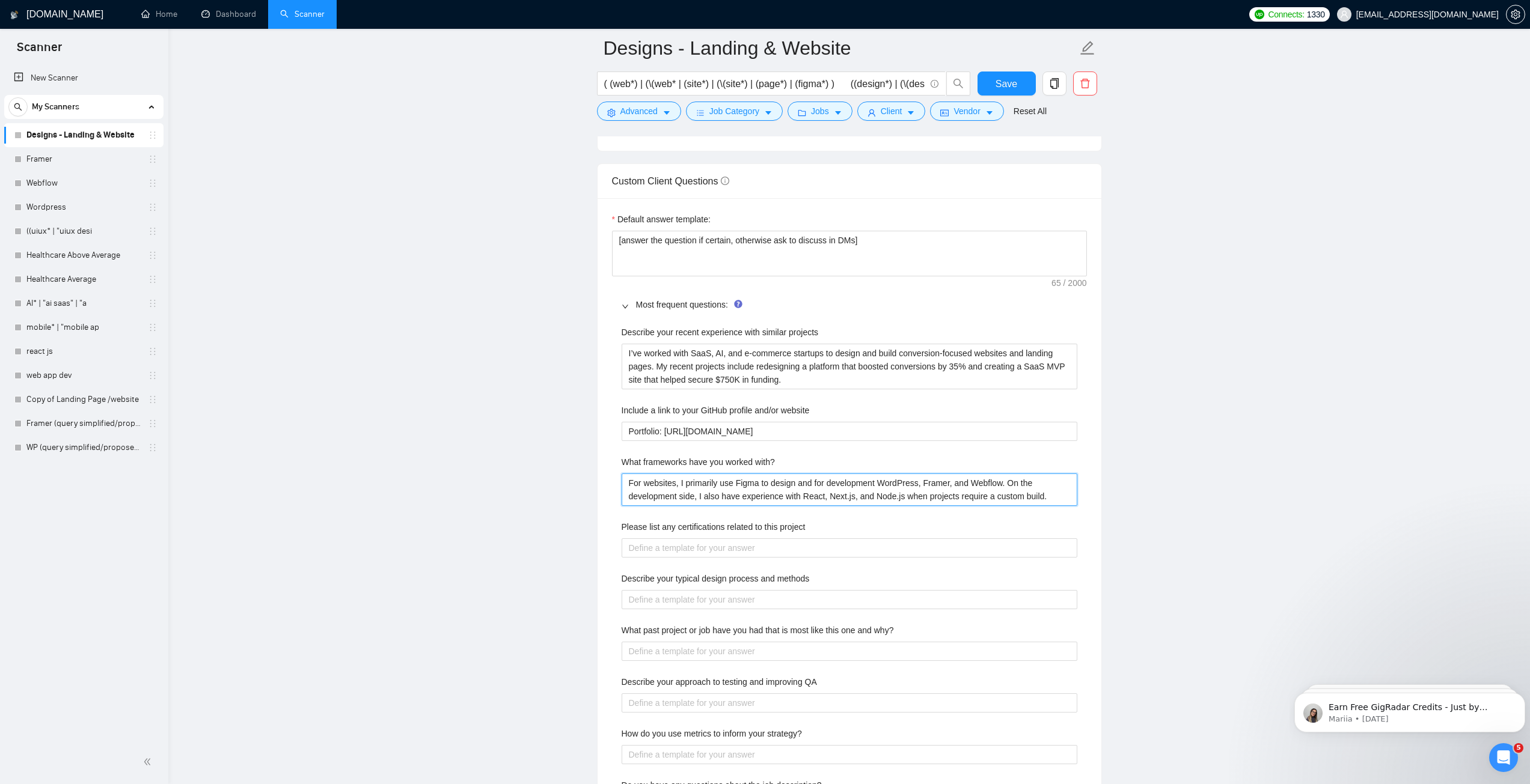
click at [942, 491] on with\? "For websites, I primarily use Figma to design and for development WordPress, Fr…" at bounding box center [849, 489] width 456 height 32
type with\? "For websites, I primarily use Figma to design and for development WordPress, Fr…"
click at [856, 489] on with\? "For websites, I primarily use Figma to design and for development WordPress, Fr…" at bounding box center [849, 489] width 456 height 32
paste with\? "for design and Framer, Webflow, and WordPress for development. When projects re…"
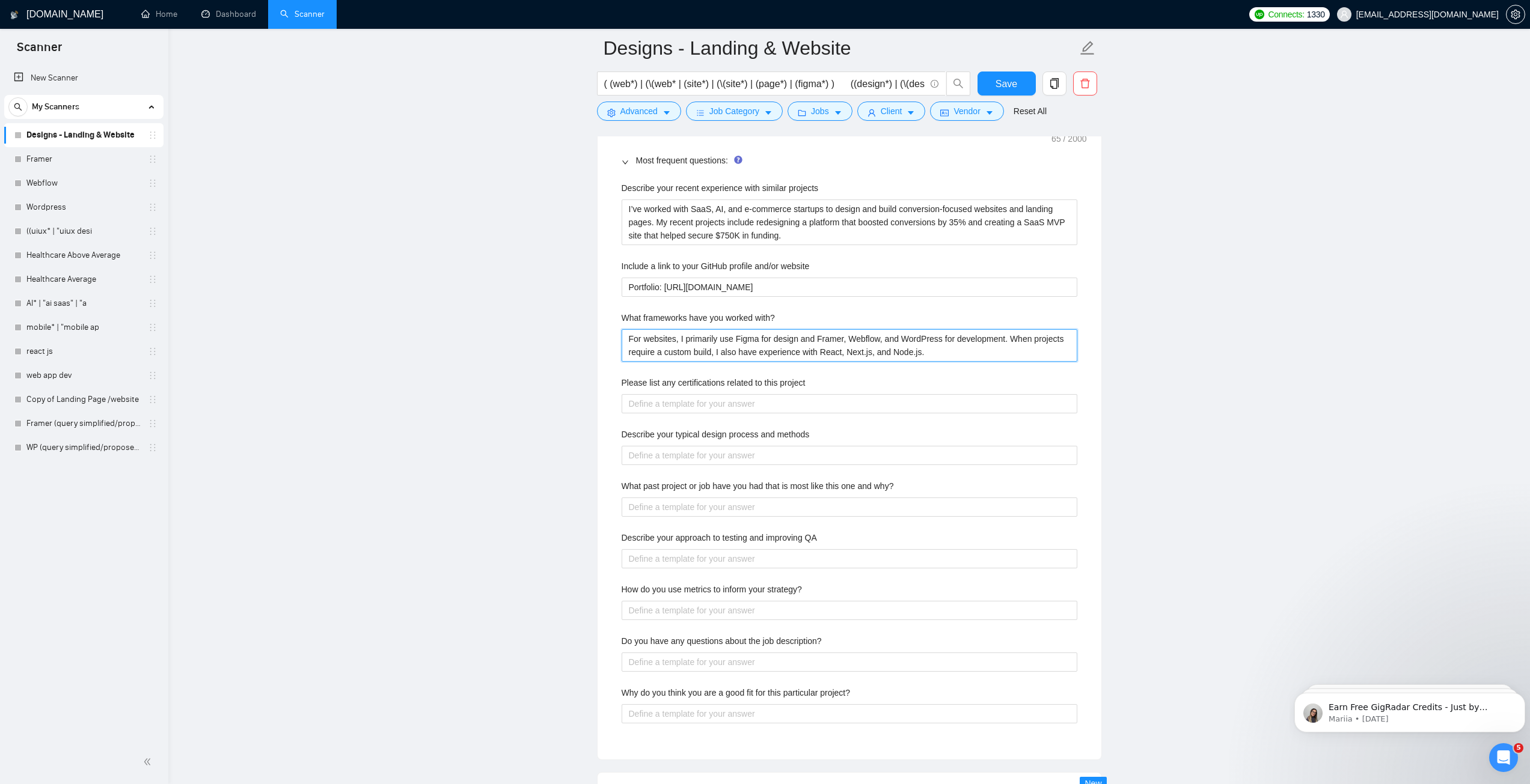
scroll to position [1802, 0]
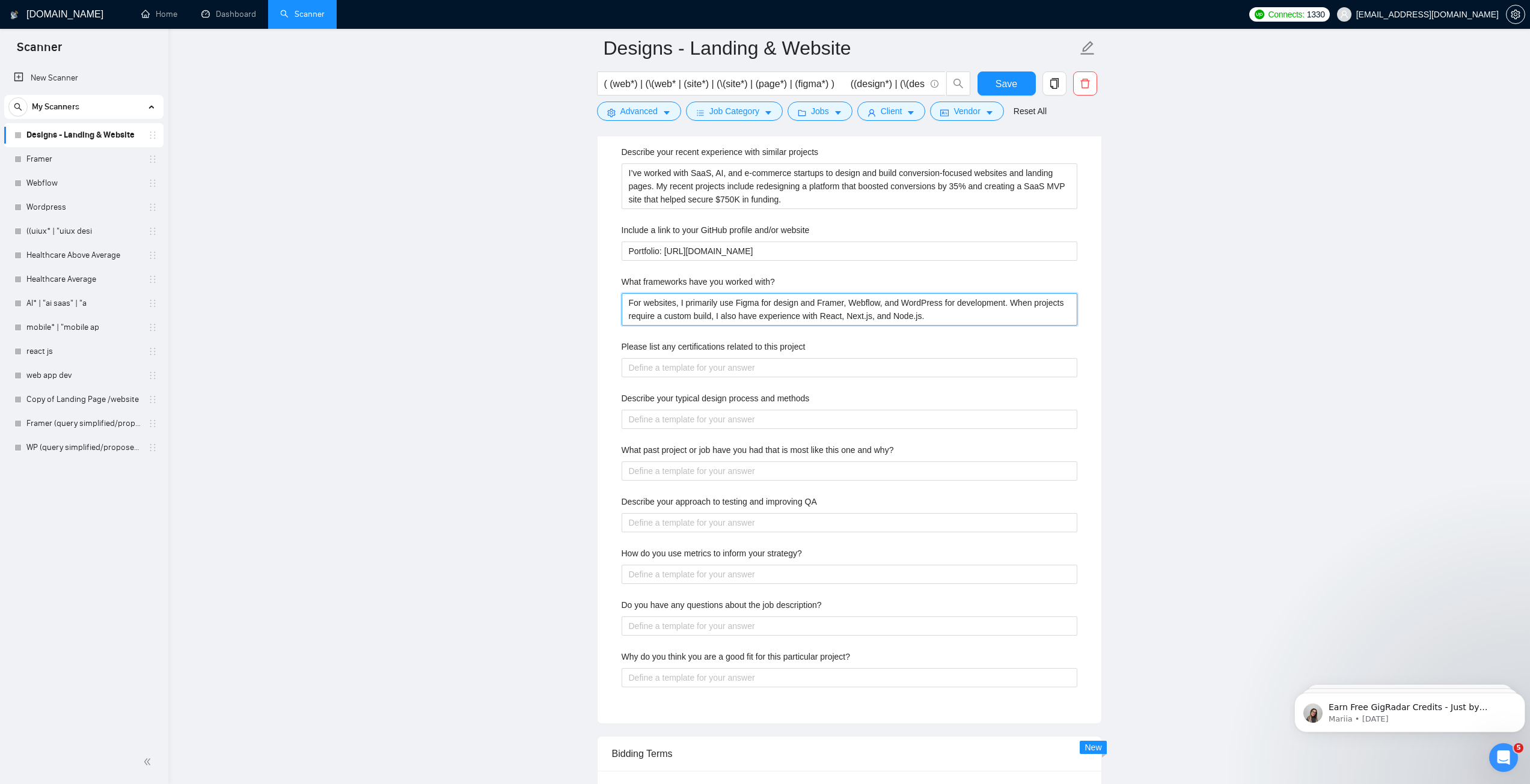
type with\? "For websites, I primarily use Figma for design and Framer, Webflow, and WordPre…"
click at [724, 474] on why\? "What past project or job have you had that is most like this one and why?" at bounding box center [849, 471] width 456 height 19
paste why\? "I designed and developed a SaaS landing page aimed at early adopters and invest…"
type why\? "I designed and developed a SaaS landing page aimed at early adopters and invest…"
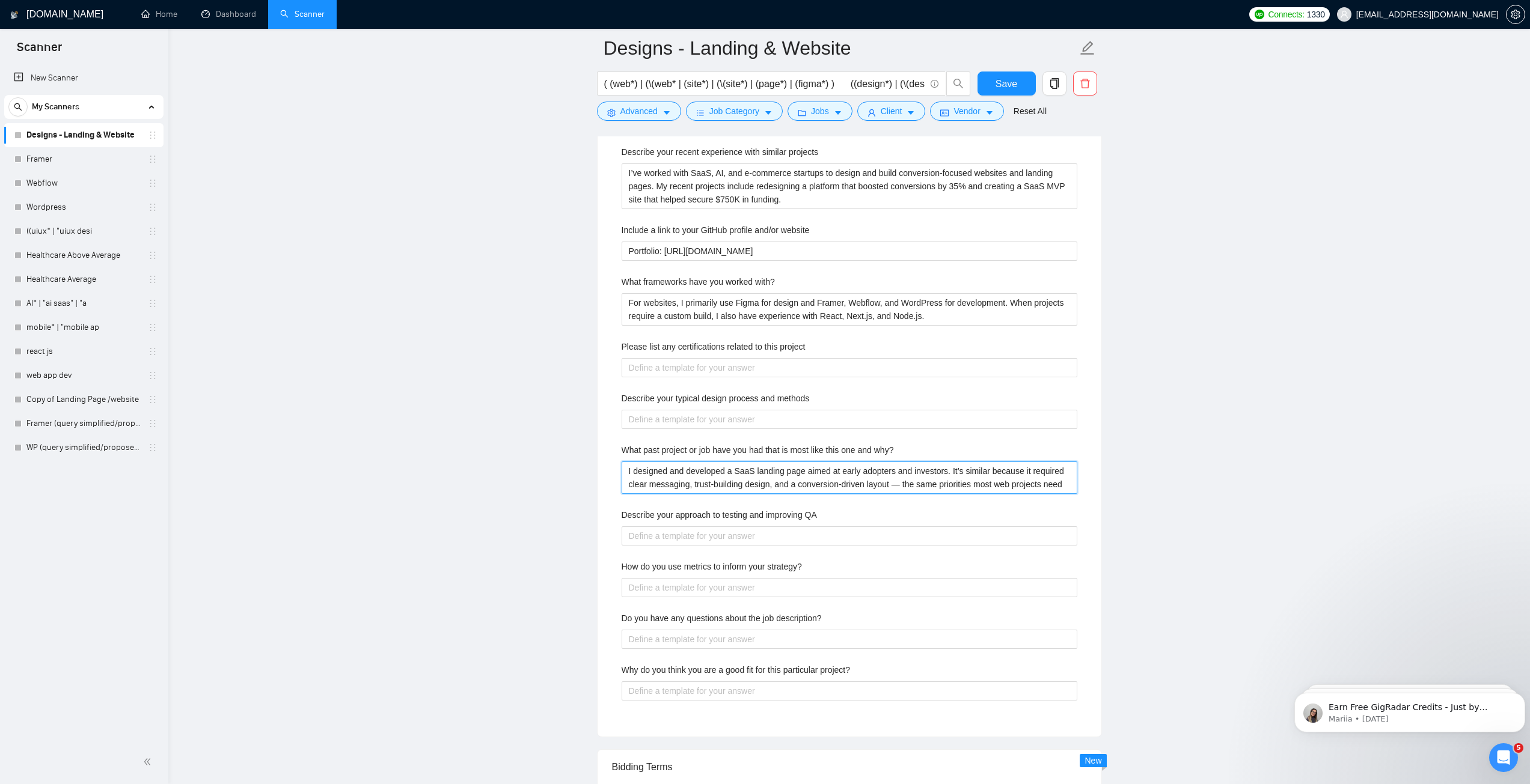
click at [779, 482] on why\? "I designed and developed a SaaS landing page aimed at early adopters and invest…" at bounding box center [849, 477] width 456 height 32
paste why\? "A SaaS founder hired me to design a landing page for early users and investors.…"
type why\? "A SaaS founder hired me to design a landing page for early users and investors.…"
click at [679, 418] on methods "Describe your typical design process and methods" at bounding box center [849, 418] width 456 height 19
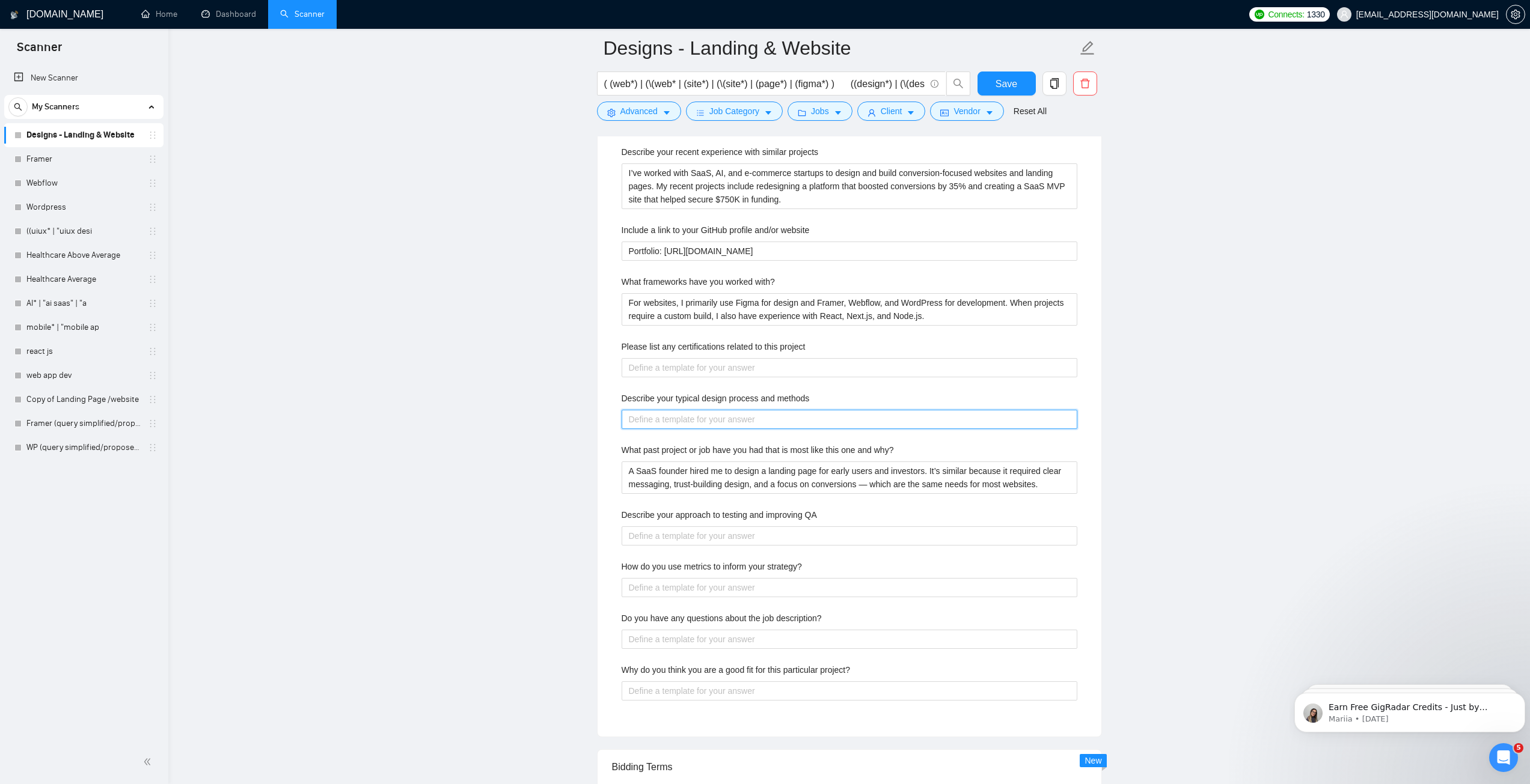
paste methods "Understand goals → learn about your business and audience. Wireframes → plan th…"
type methods "Understand goals → learn about your business and audience. Wireframes → plan th…"
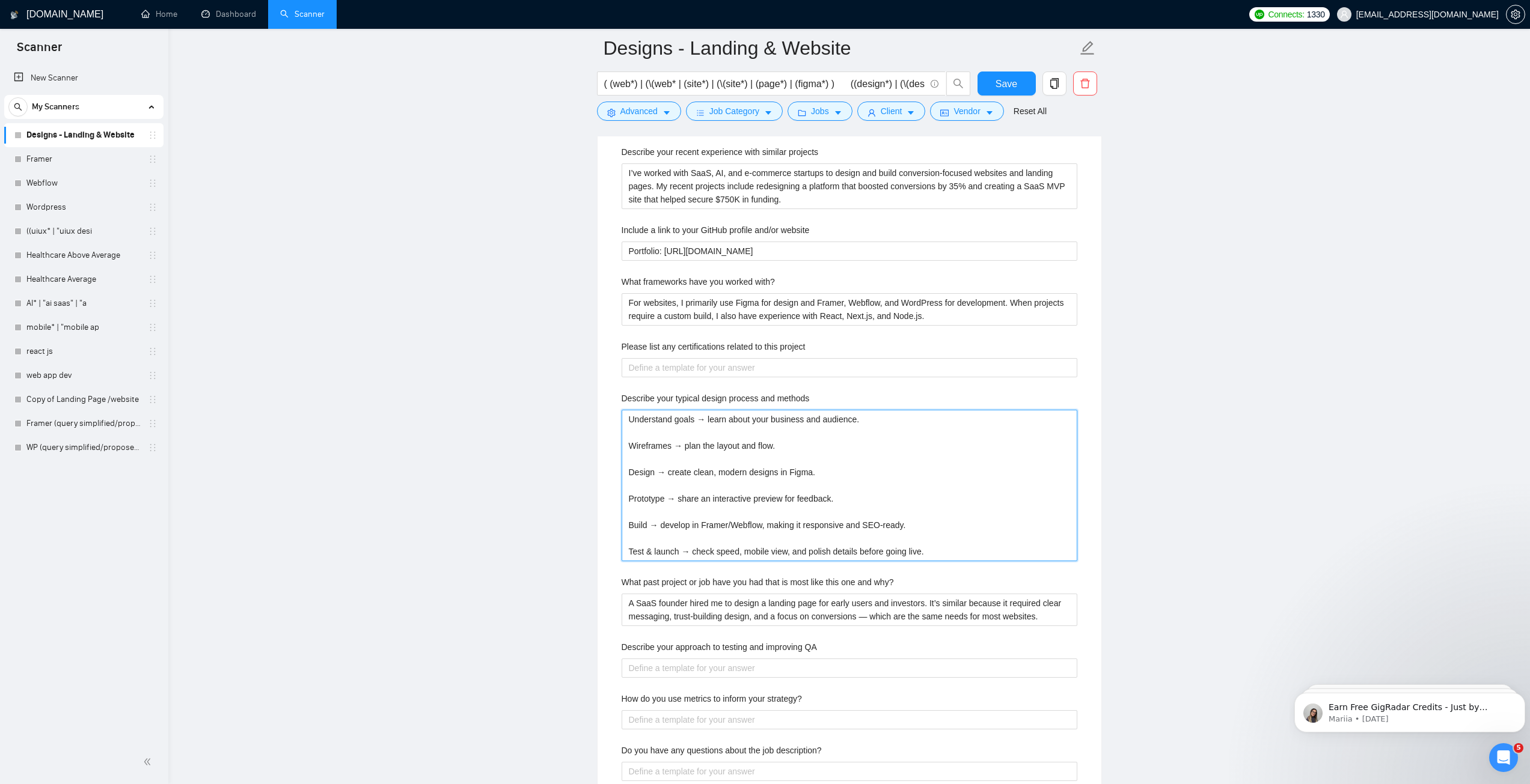
click at [655, 433] on methods "Understand goals → learn about your business and audience. Wireframes → plan th…" at bounding box center [849, 485] width 456 height 151
type methods "Understand goals → learn about your business and audience. Wireframes → plan th…"
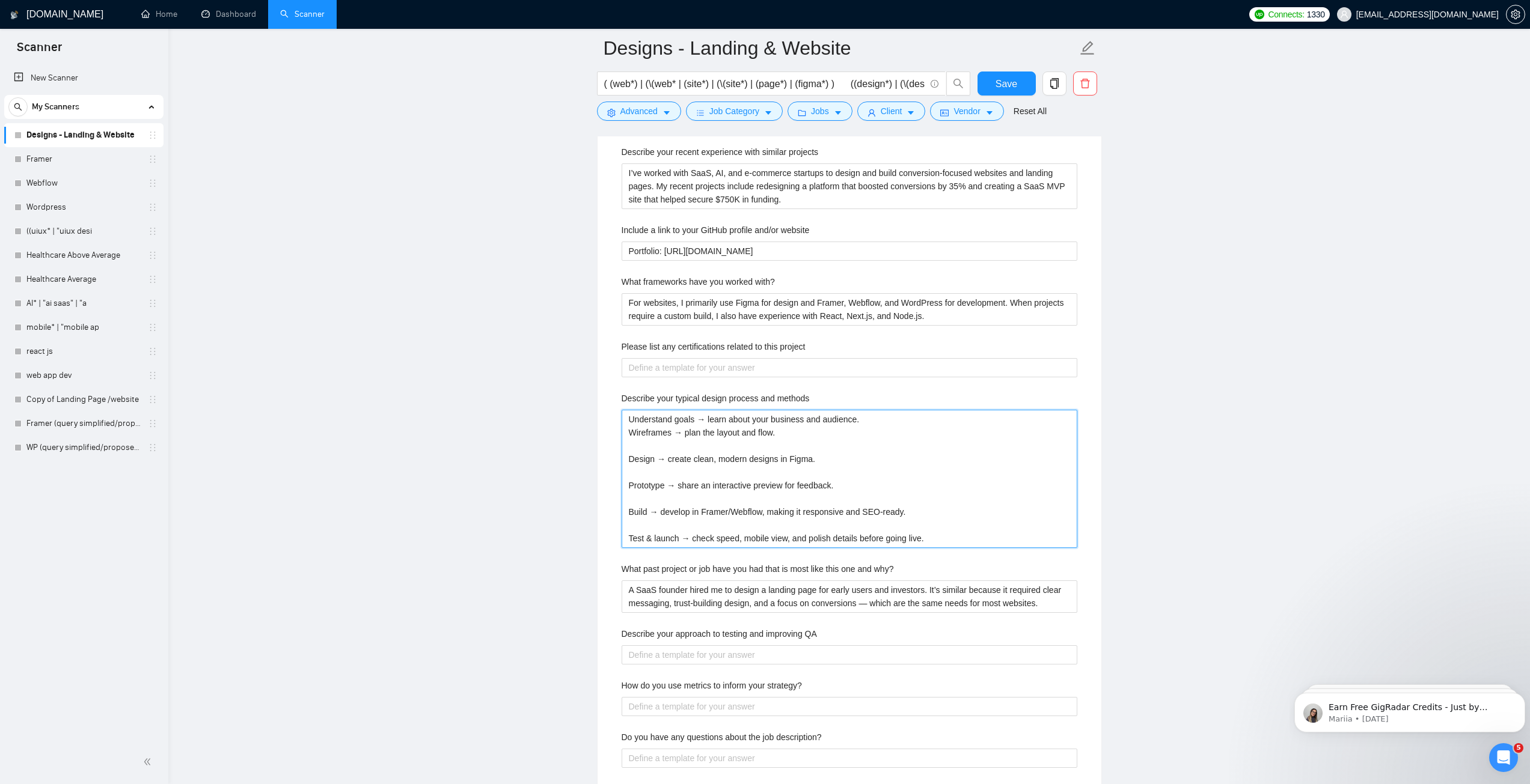
click at [655, 443] on methods "Understand goals → learn about your business and audience. Wireframes → plan th…" at bounding box center [849, 478] width 456 height 138
type methods "Understand goals → learn about your business and audience. Wireframes → plan th…"
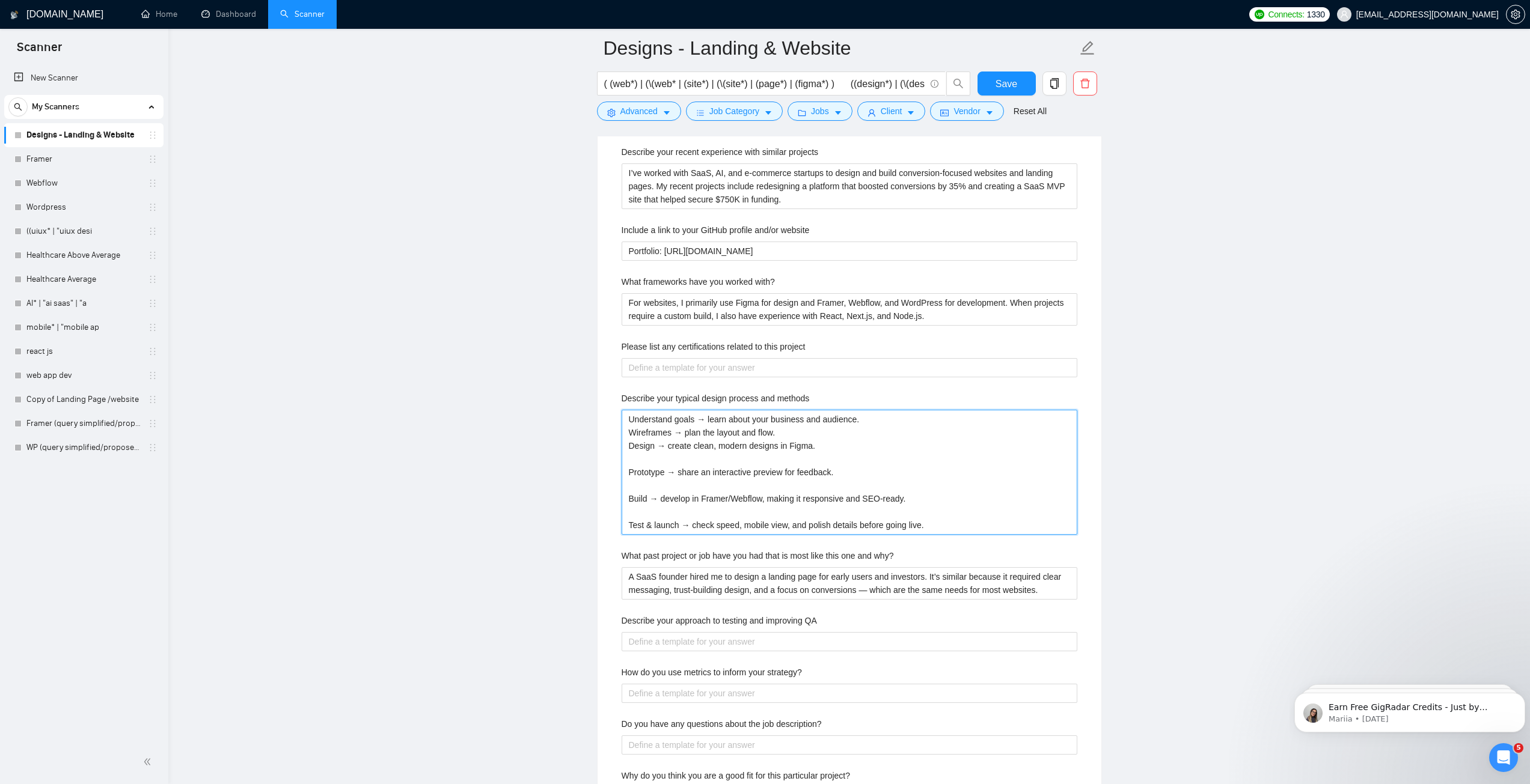
click at [652, 456] on methods "Understand goals → learn about your business and audience. Wireframes → plan th…" at bounding box center [849, 471] width 456 height 125
type methods "Understand goals → learn about your business and audience. Wireframes → plan th…"
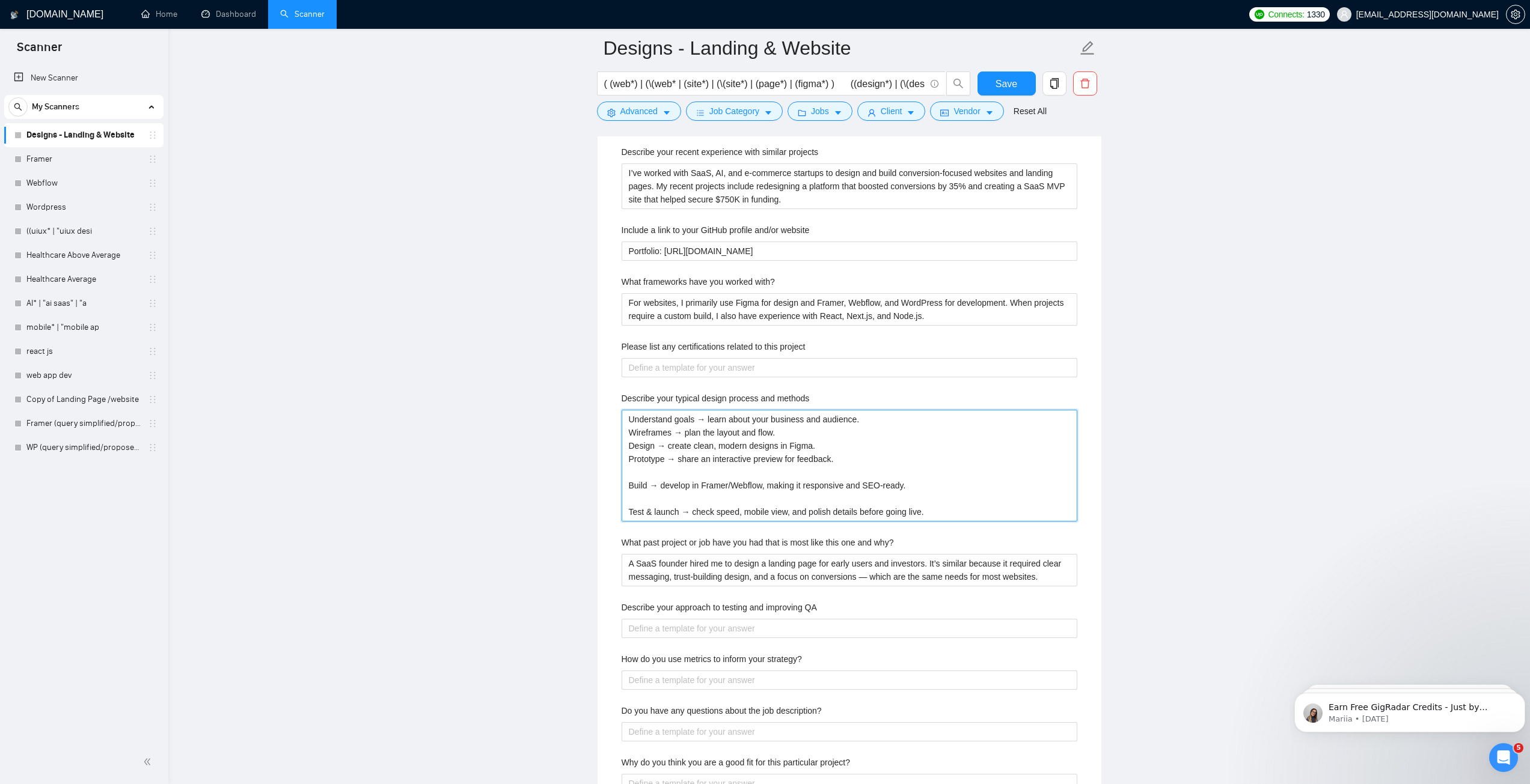
click at [650, 470] on methods "Understand goals → learn about your business and audience. Wireframes → plan th…" at bounding box center [849, 465] width 456 height 112
type methods "Understand goals → learn about your business and audience. Wireframes → plan th…"
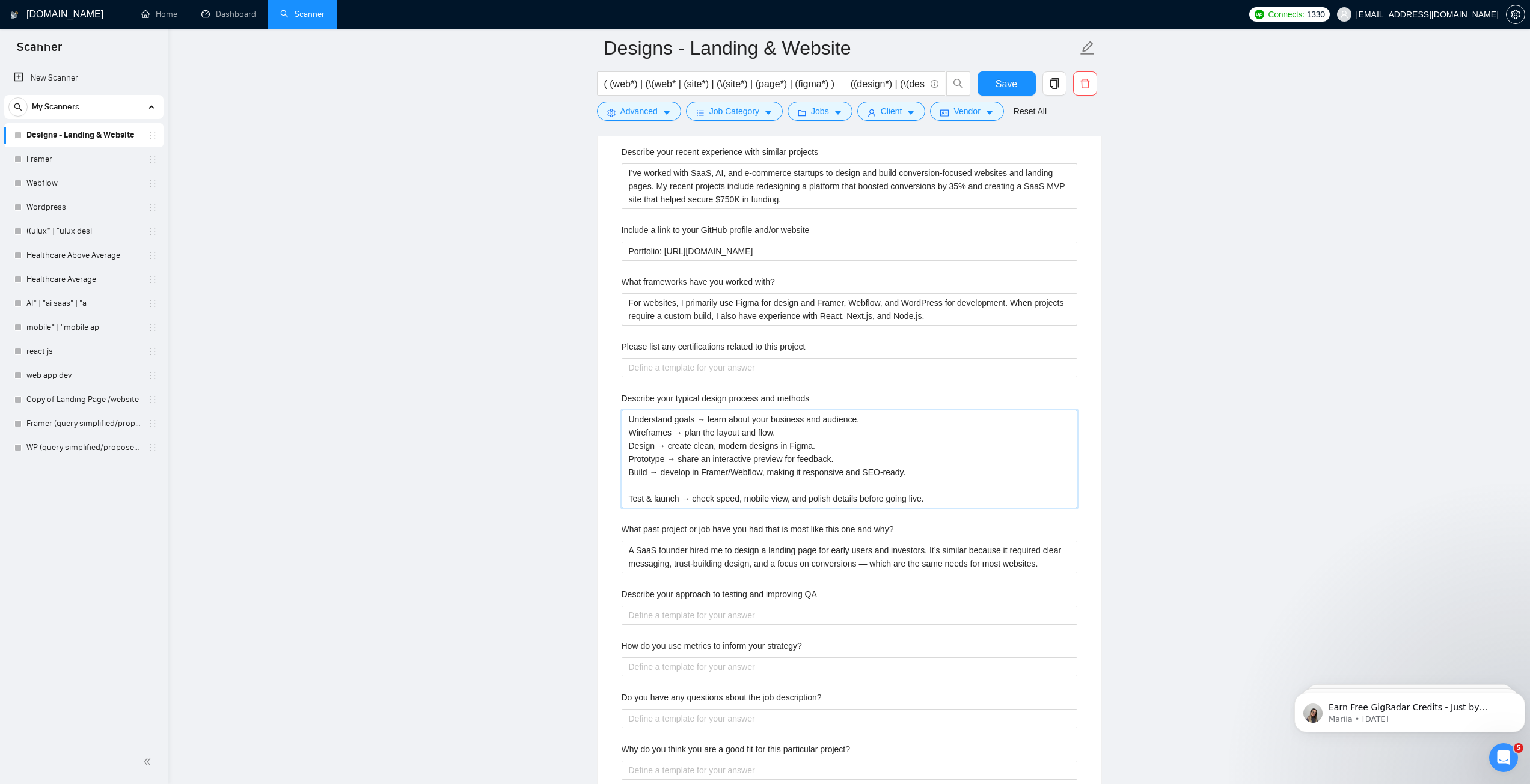
click at [649, 482] on methods "Understand goals → learn about your business and audience. Wireframes → plan th…" at bounding box center [849, 458] width 456 height 98
type methods "Understand goals → learn about your business and audience. Wireframes → plan th…"
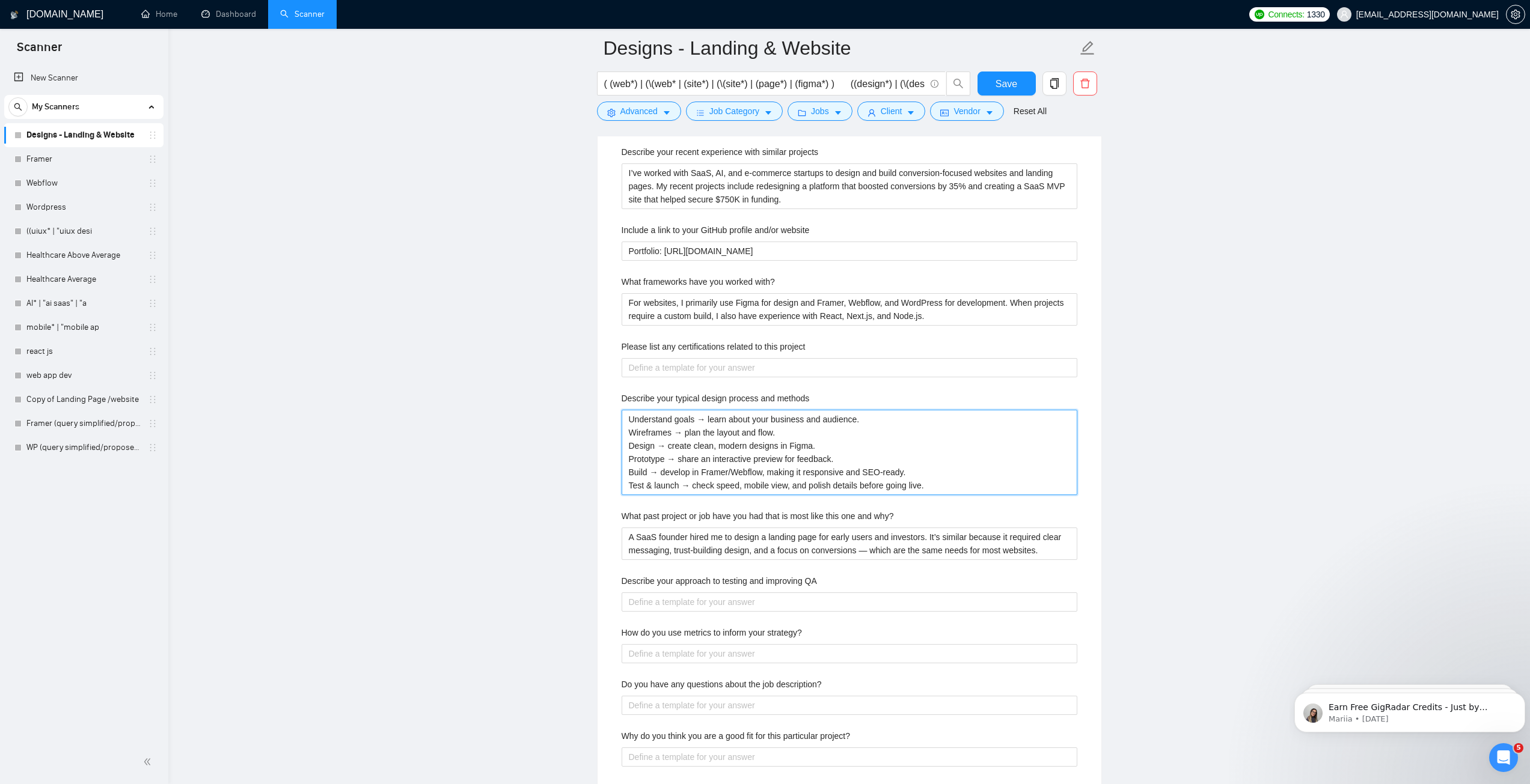
type methods "Understand goals → learn about your business and audience. Wireframes → plan th…"
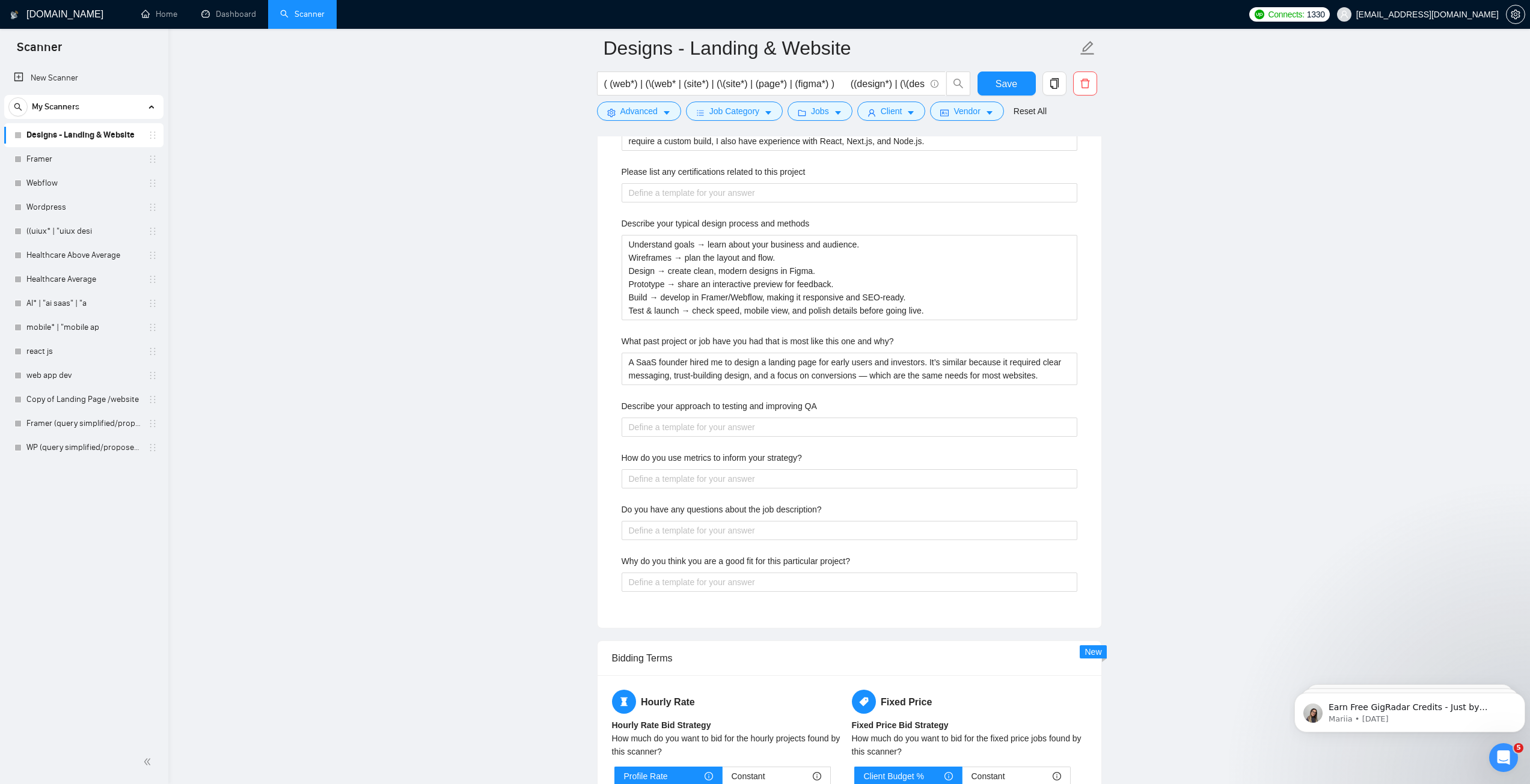
scroll to position [1982, 0]
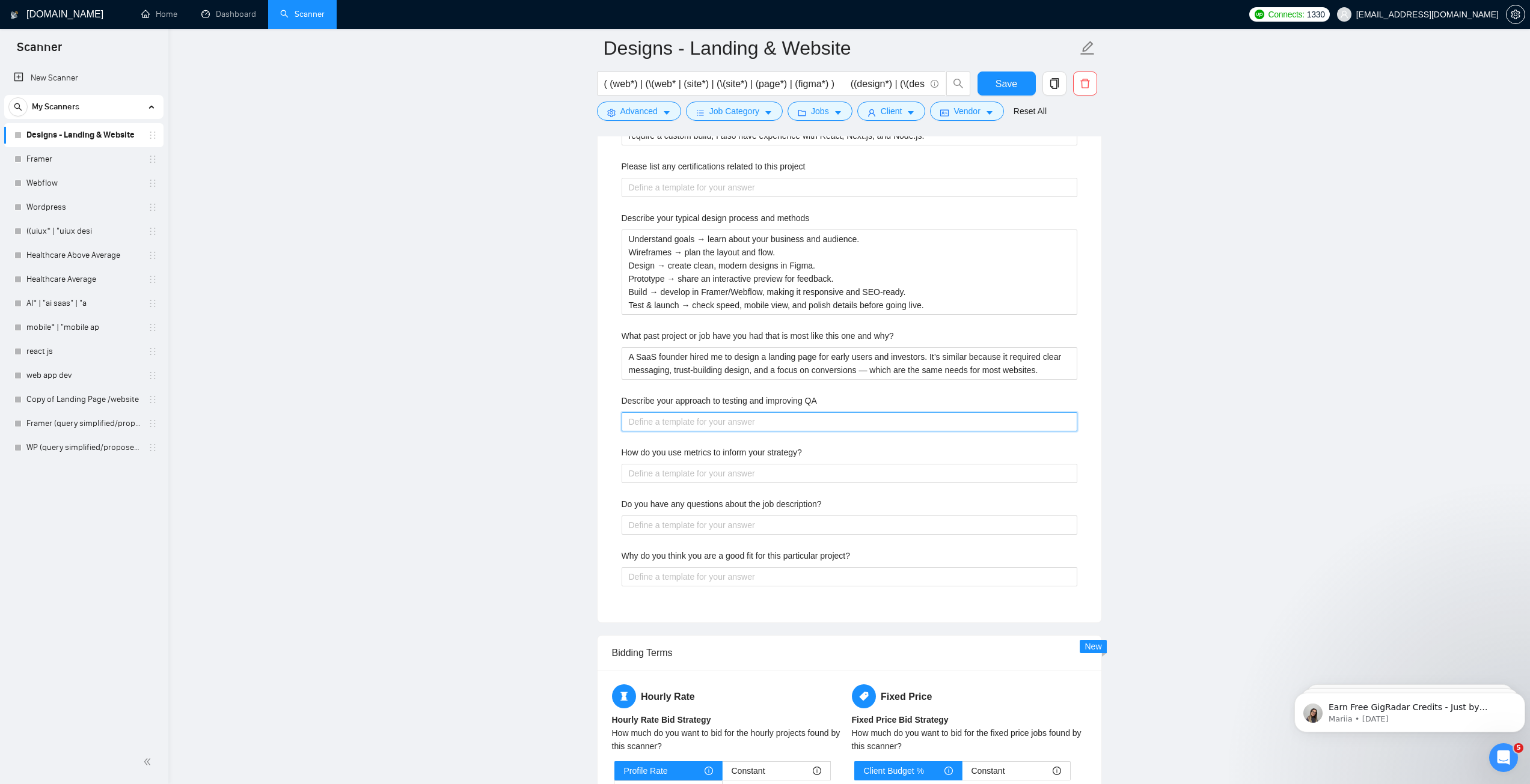
click at [724, 416] on QA "Describe your approach to testing and improving QA" at bounding box center [849, 421] width 456 height 19
paste QA "I test every site on desktop, tablet, and mobile to make sure it works everywhe…"
type QA "I test every site on desktop, tablet, and mobile to make sure it works everywhe…"
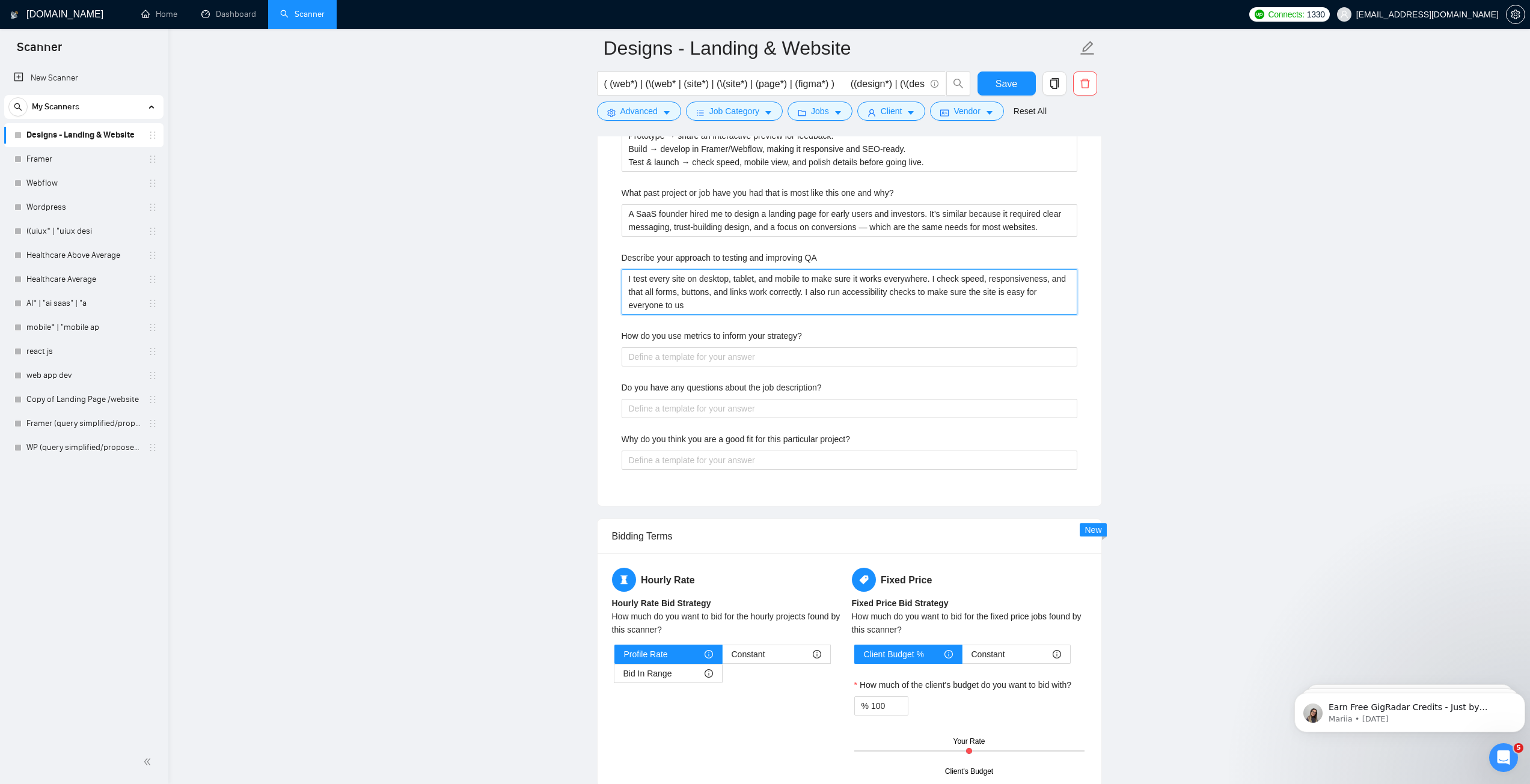
scroll to position [2163, 0]
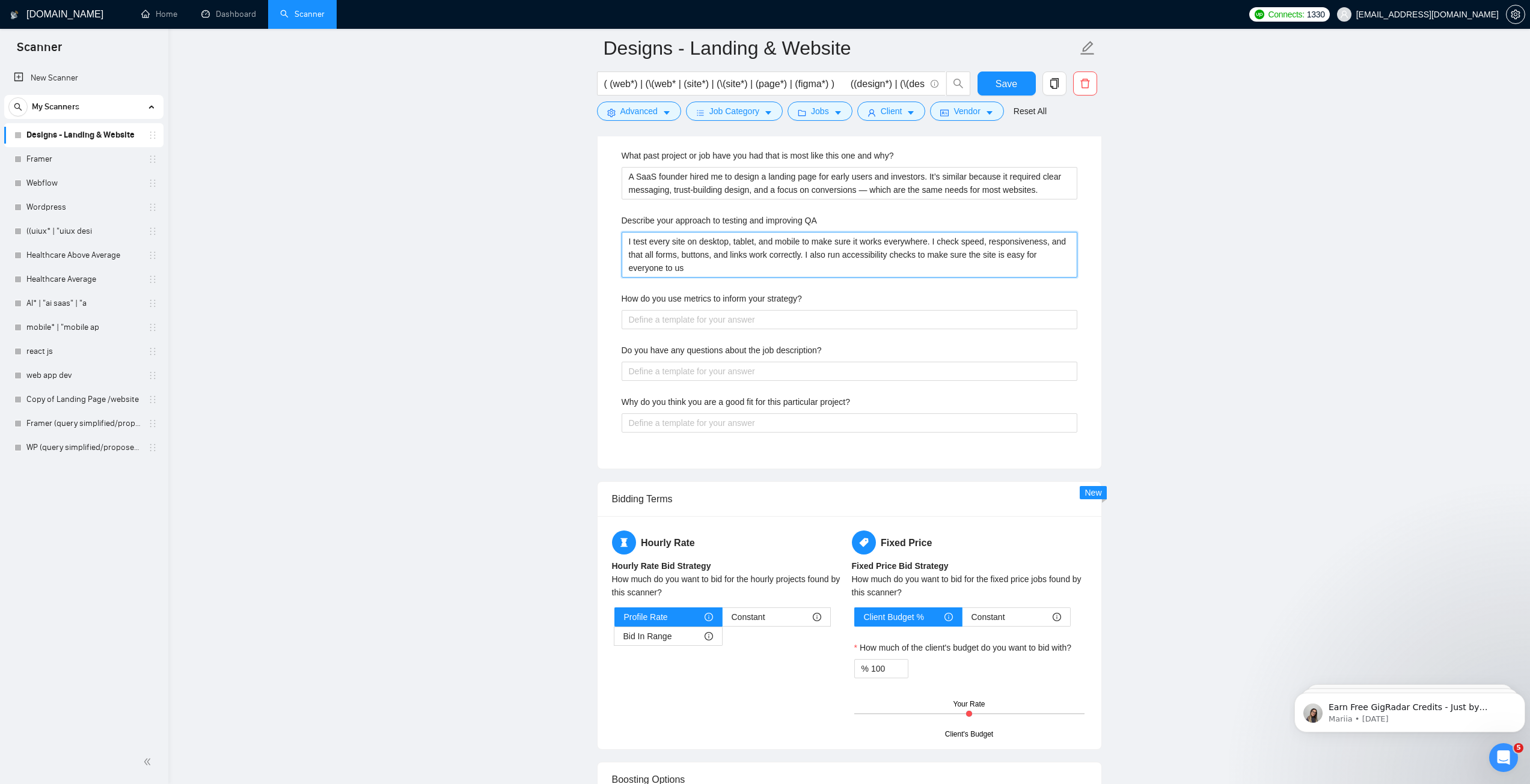
type QA "I test every site on desktop, tablet, and mobile to make sure it works everywhe…"
click at [711, 322] on strategy\? "How do you use metrics to inform your strategy?" at bounding box center [849, 319] width 456 height 19
paste strategy\? "I look at simple numbers like conversion rates, bounce rates, and time on page.…"
type strategy\? "I look at simple numbers like conversion rates, bounce rates, and time on page.…"
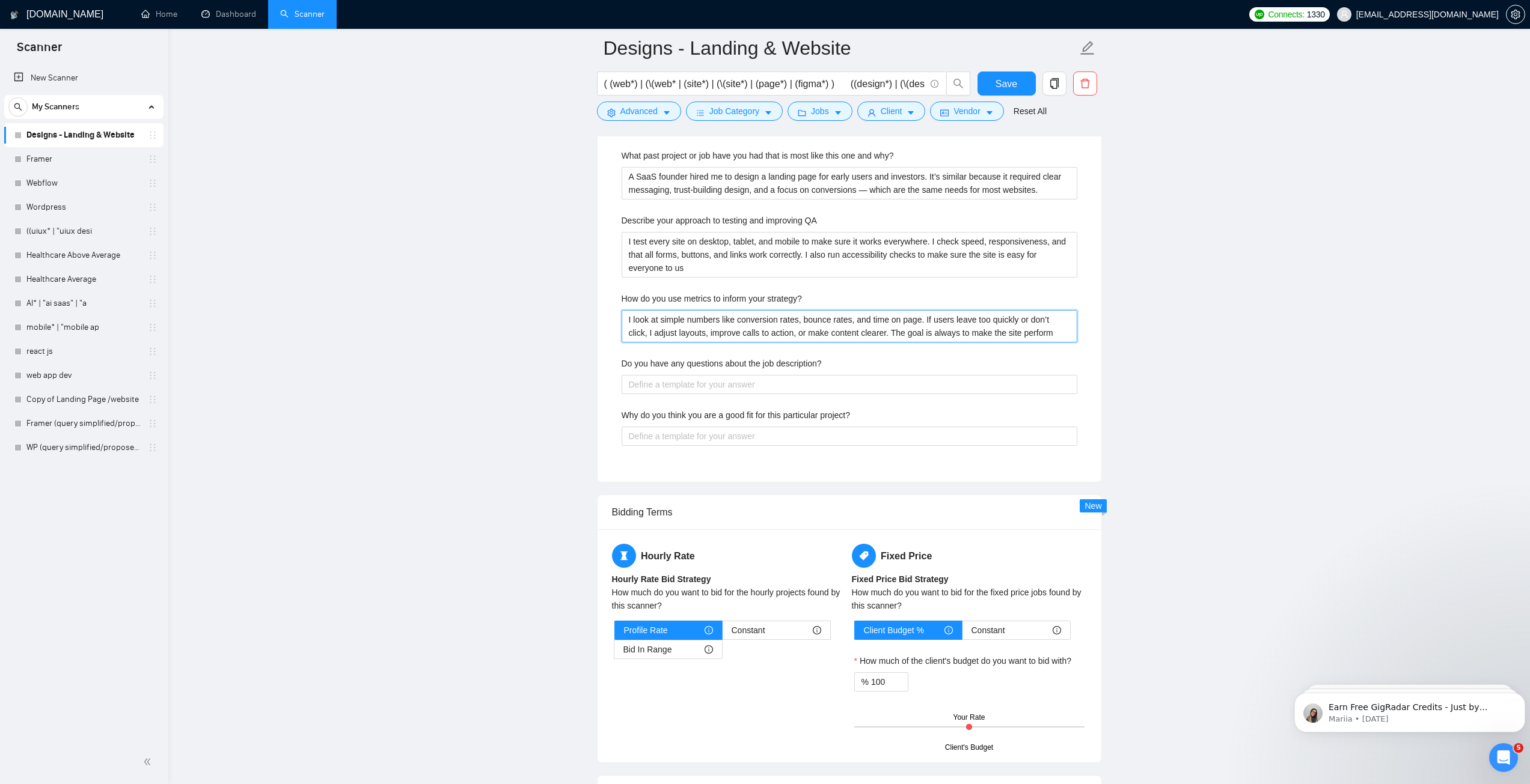
type strategy\? "I look at simple numbers like conversion rates, bounce rates, and time on page.…"
click at [679, 390] on description\? "Do you have any questions about the job description?" at bounding box center [849, 384] width 456 height 19
paste description\? "Yes, I’d love to know: Who is your main audience? What’s the primary goal of th…"
type description\? "Yes, I’d love to know: Who is your main audience? What’s the primary goal of th…"
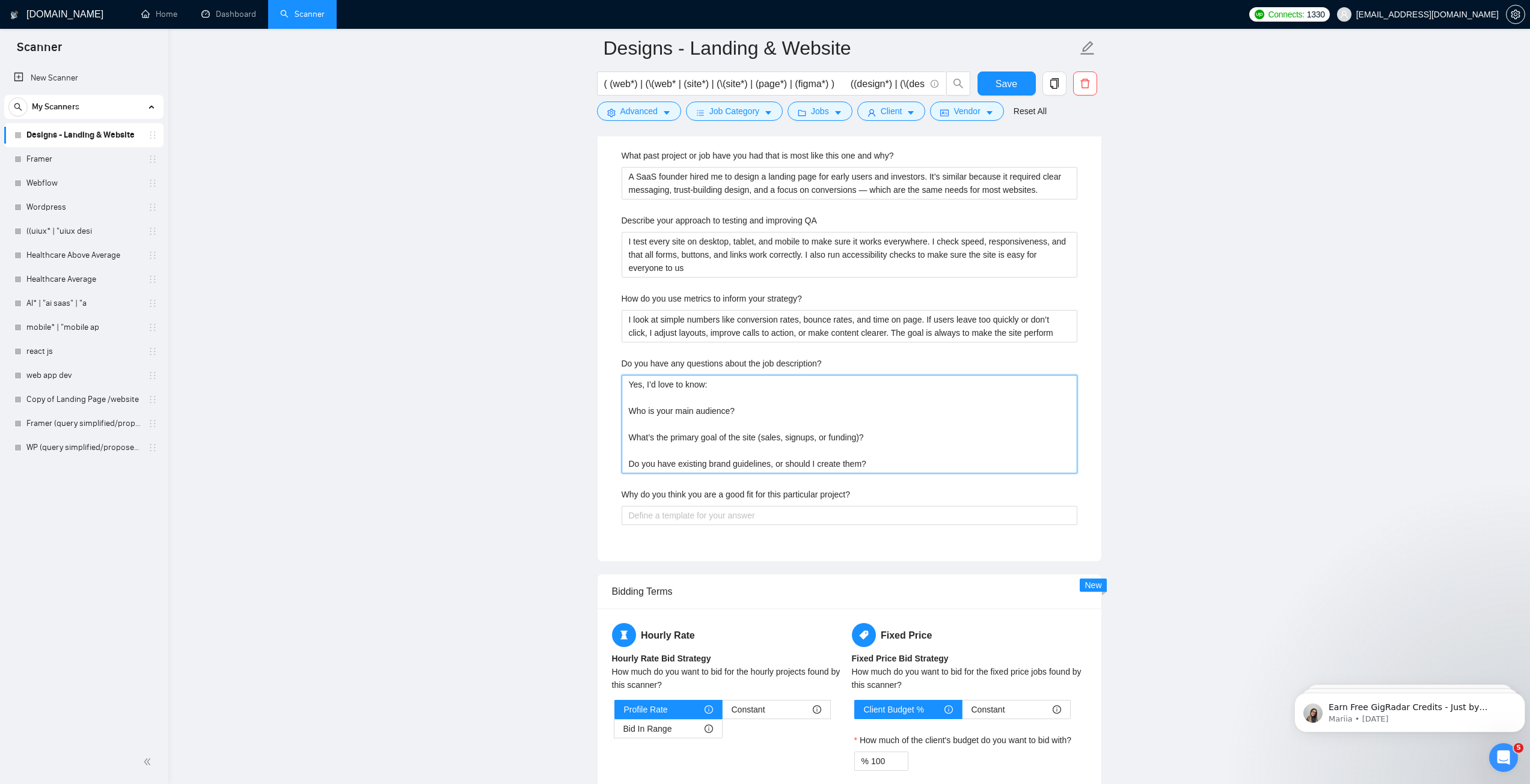
click at [663, 423] on description\? "Yes, I’d love to know: Who is your main audience? What’s the primary goal of th…" at bounding box center [849, 423] width 456 height 98
type description\? "Yes, I’d love to know: Who is your main audience? What’s the primary goal of th…"
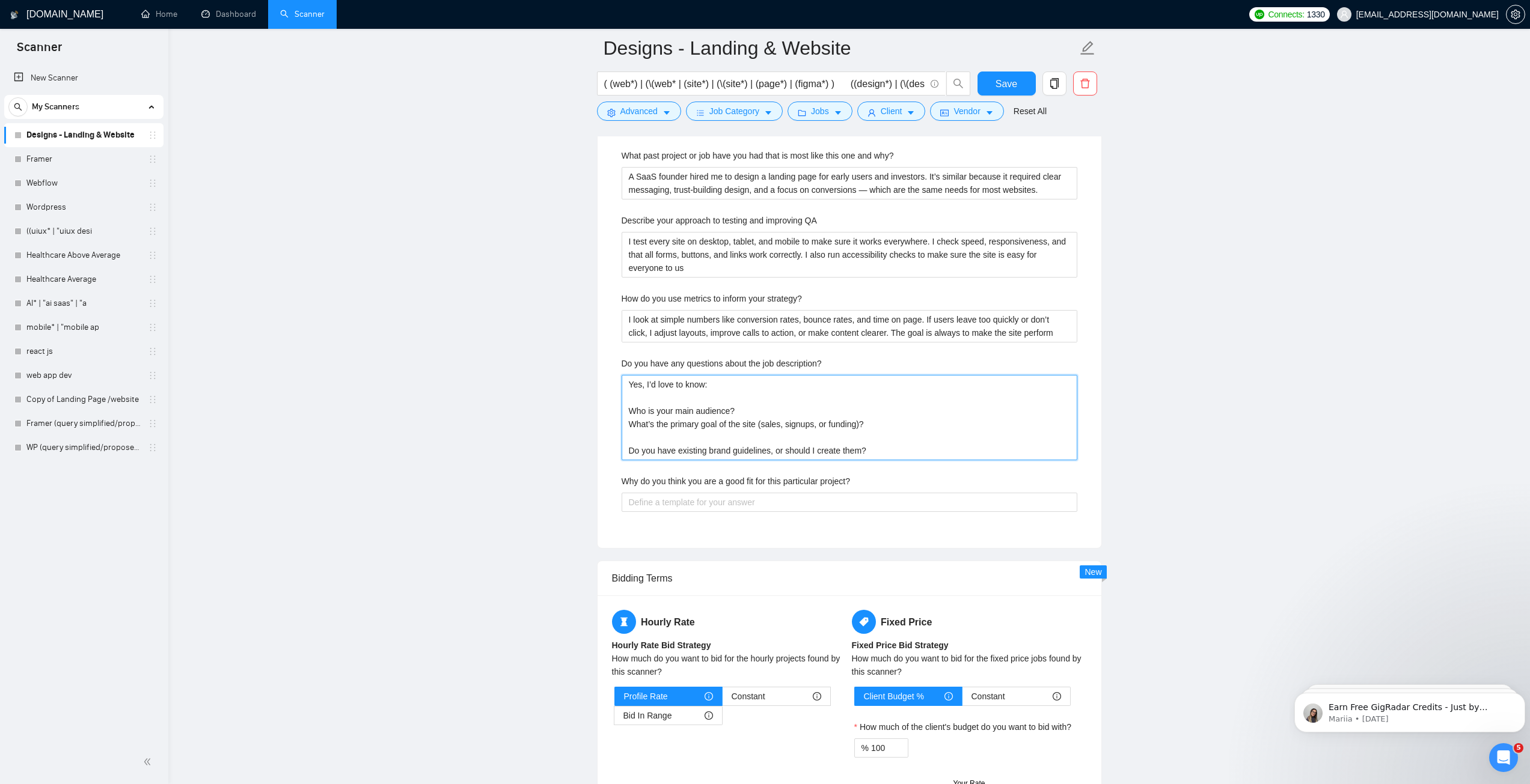
click at [662, 432] on description\? "Yes, I’d love to know: Who is your main audience? What’s the primary goal of th…" at bounding box center [849, 417] width 456 height 85
type description\? "Yes, I’d love to know: Who is your main audience? What’s the primary goal of th…"
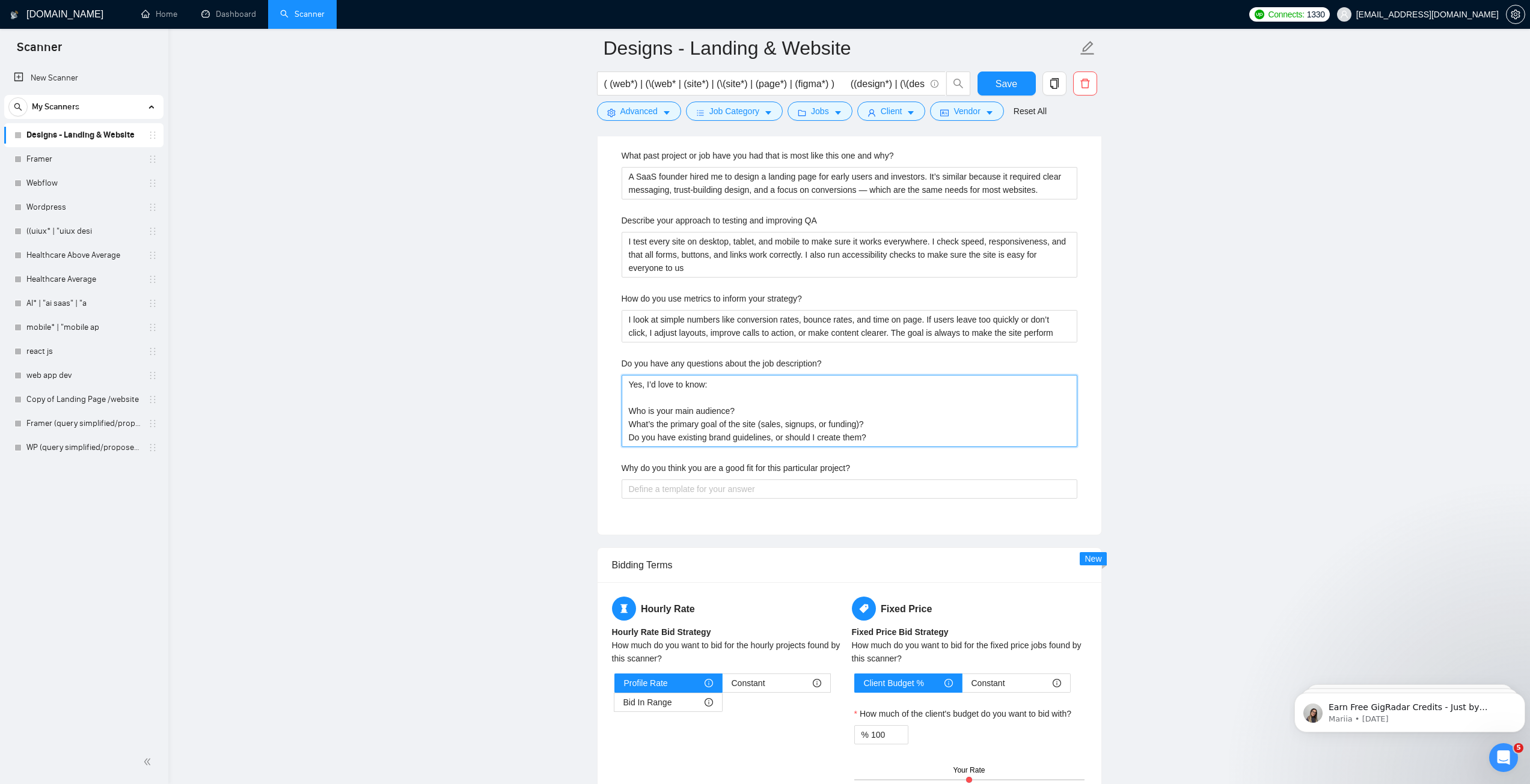
type description\? "Yes, I’d love to know: Who is your main audience? What’s the primary goal of th…"
click at [861, 494] on project\? "Why do you think you are a good fit for this particular project?" at bounding box center [849, 489] width 456 height 19
paste project\? "Because I focus on websites and landing pages that convert. I have worked with …"
type project\? "Because I focus on websites and landing pages that convert. I have worked with …"
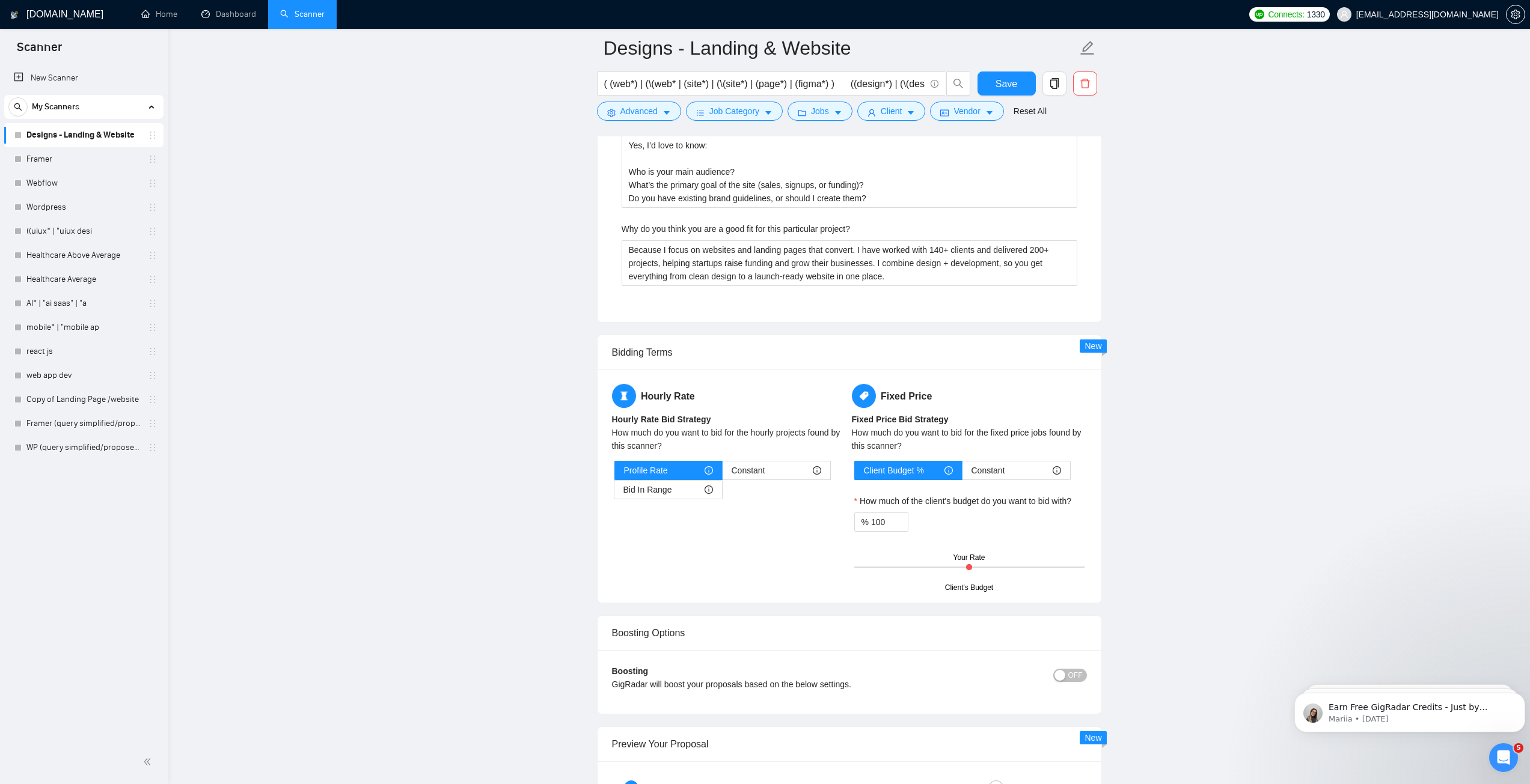
scroll to position [2402, 0]
click at [712, 259] on project\? "Because I focus on websites and landing pages that convert. I have worked with …" at bounding box center [849, 261] width 456 height 45
paste project\? "’ve worked with 140+ clients and delivered 200+ projects, including an AI-power…"
type project\? "Because I focus on websites and landing pages that convert. I’ve worked with 14…"
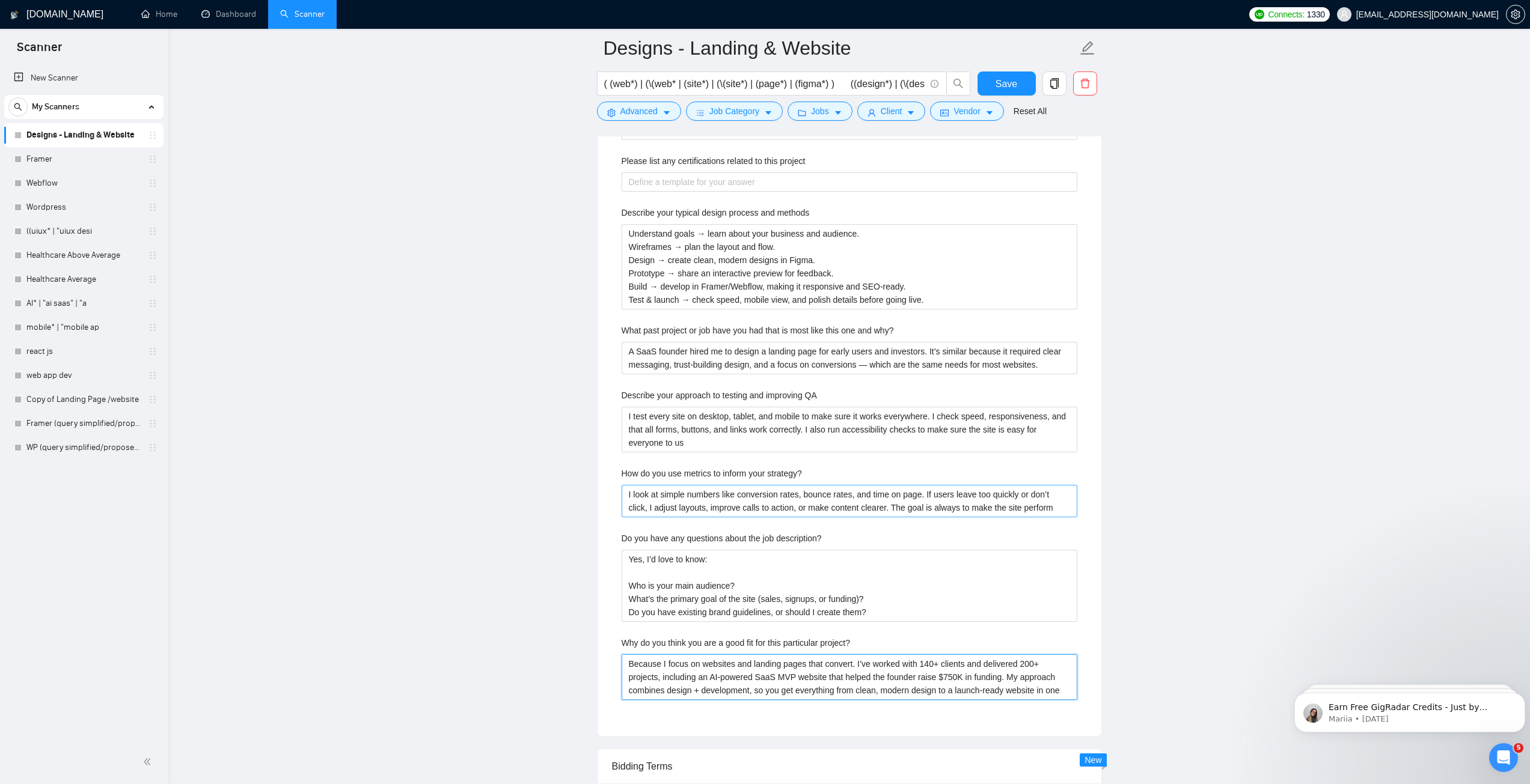
scroll to position [1982, 0]
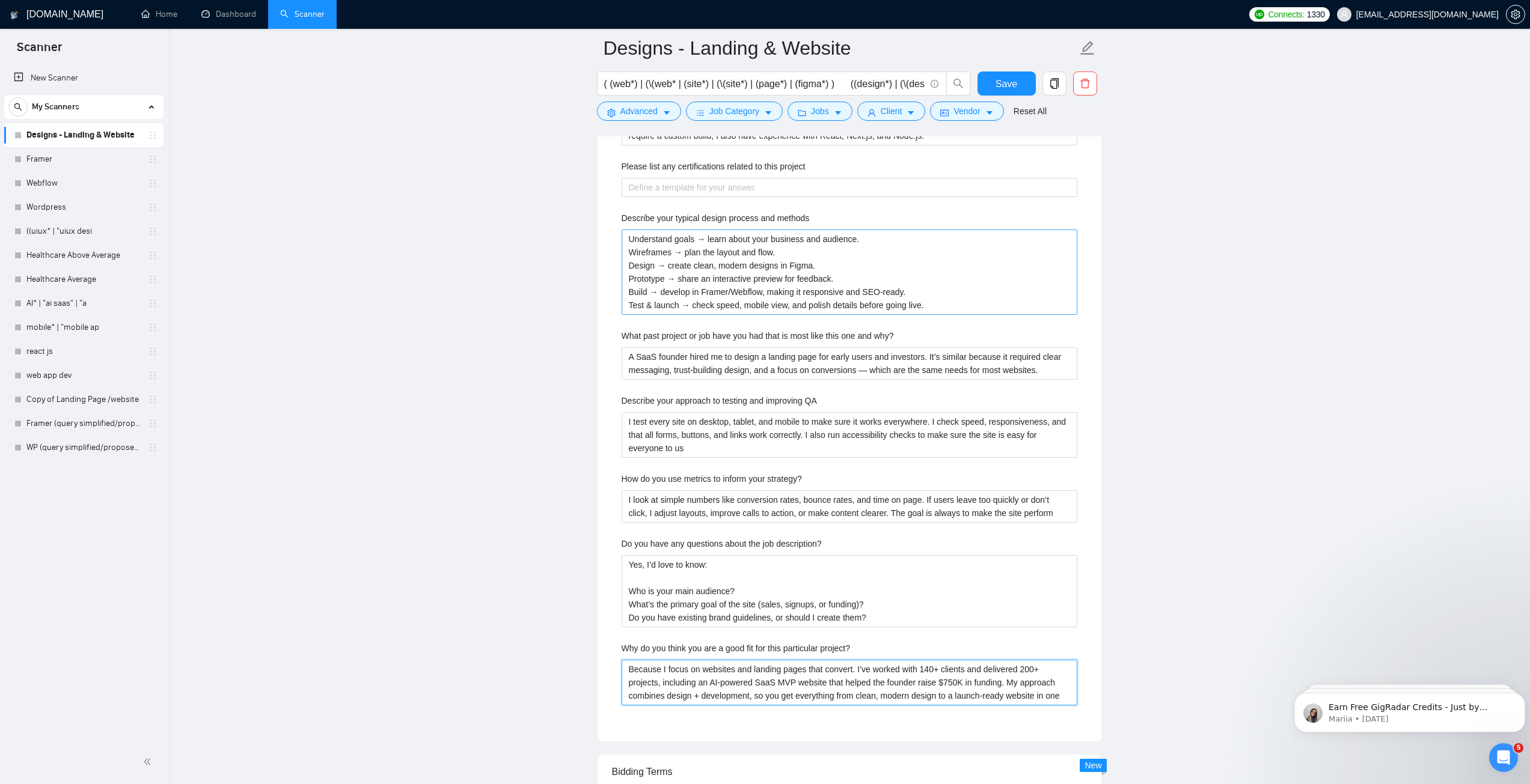
type project\? "Because I focus on websites and landing pages that convert. I’ve worked with 14…"
click at [627, 241] on methods "Understand goals → learn about your business and audience. Wireframes → plan th…" at bounding box center [849, 271] width 456 height 85
type methods "Understand goals → learn about your business and audience. Wireframes → plan th…"
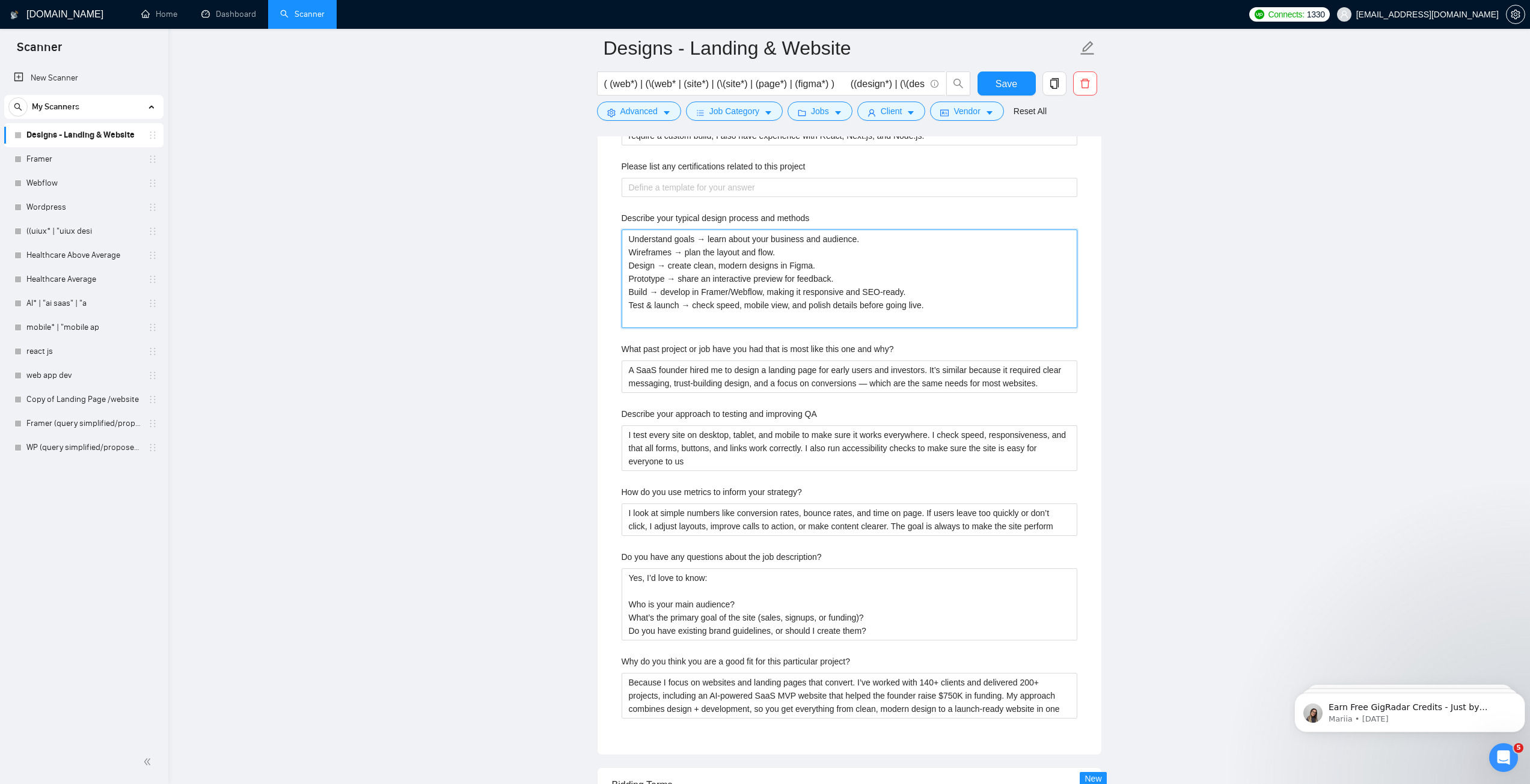
type methods "T Understand goals → learn about your business and audience. Wireframes → plan …"
type methods "Th Understand goals → learn about your business and audience. Wireframes → plan…"
type methods "Thi Understand goals → learn about your business and audience. Wireframes → pla…"
type methods "This Understand goals → learn about your business and audience. Wireframes → pl…"
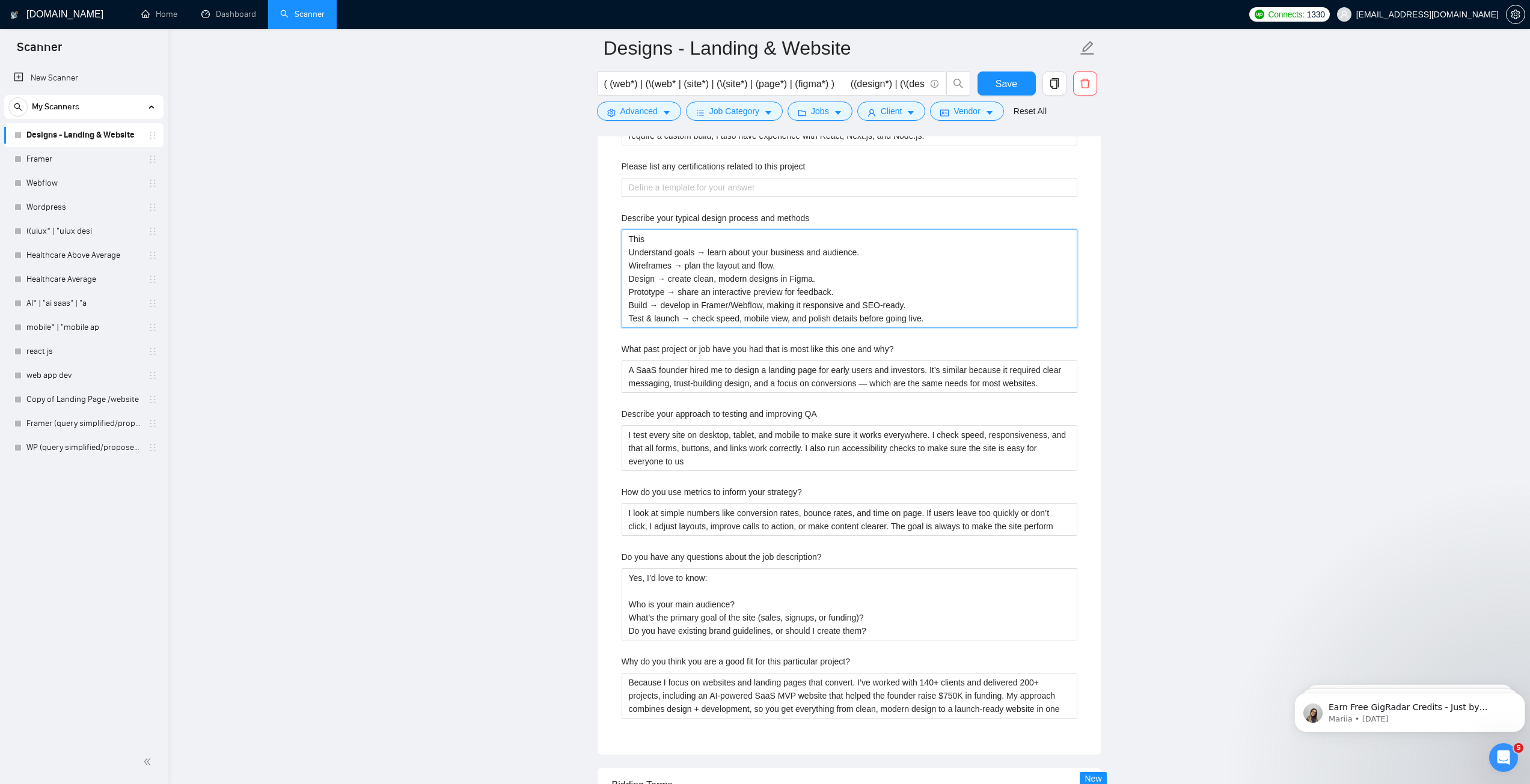
type methods "This i Understand goals → learn about your business and audience. Wireframes → …"
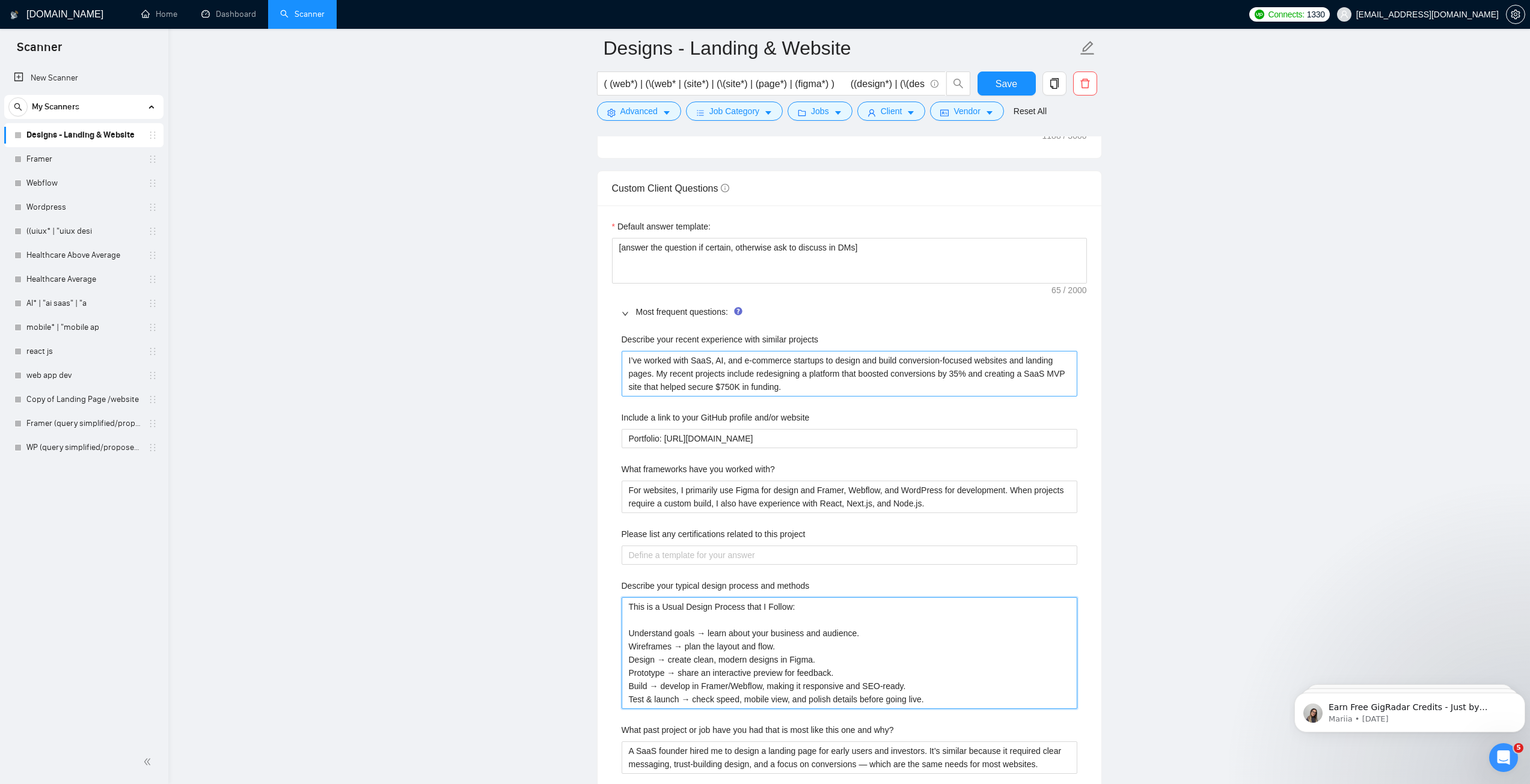
scroll to position [1622, 0]
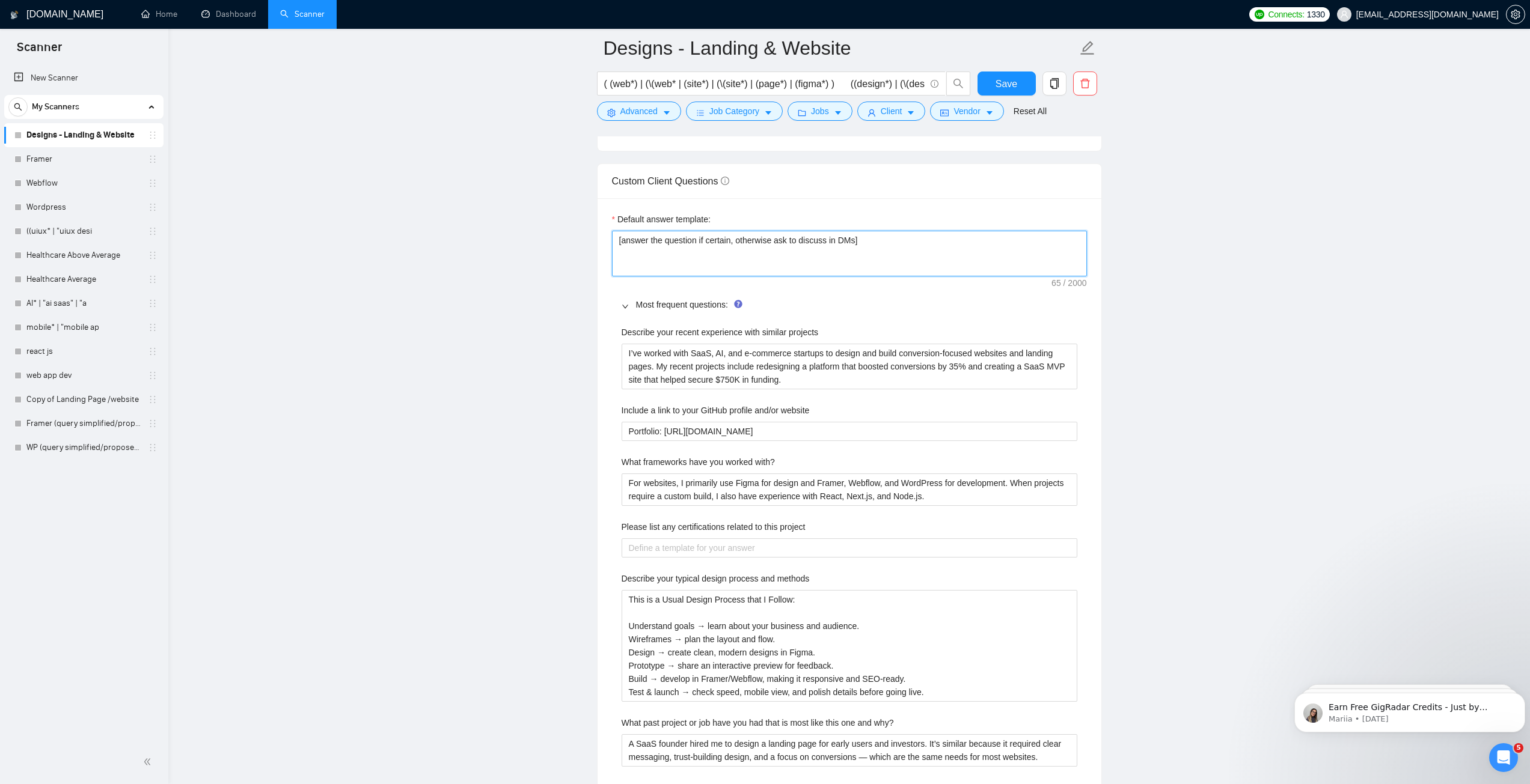
click at [851, 239] on textarea "[answer the question if certain, otherwise ask to discuss in DMs]" at bounding box center [849, 253] width 475 height 45
click at [1235, 306] on main "Designs - Landing & Website ( (web*) | (\(web* | (site*) | (\(site*) | (page*) …" at bounding box center [849, 504] width 1323 height 4157
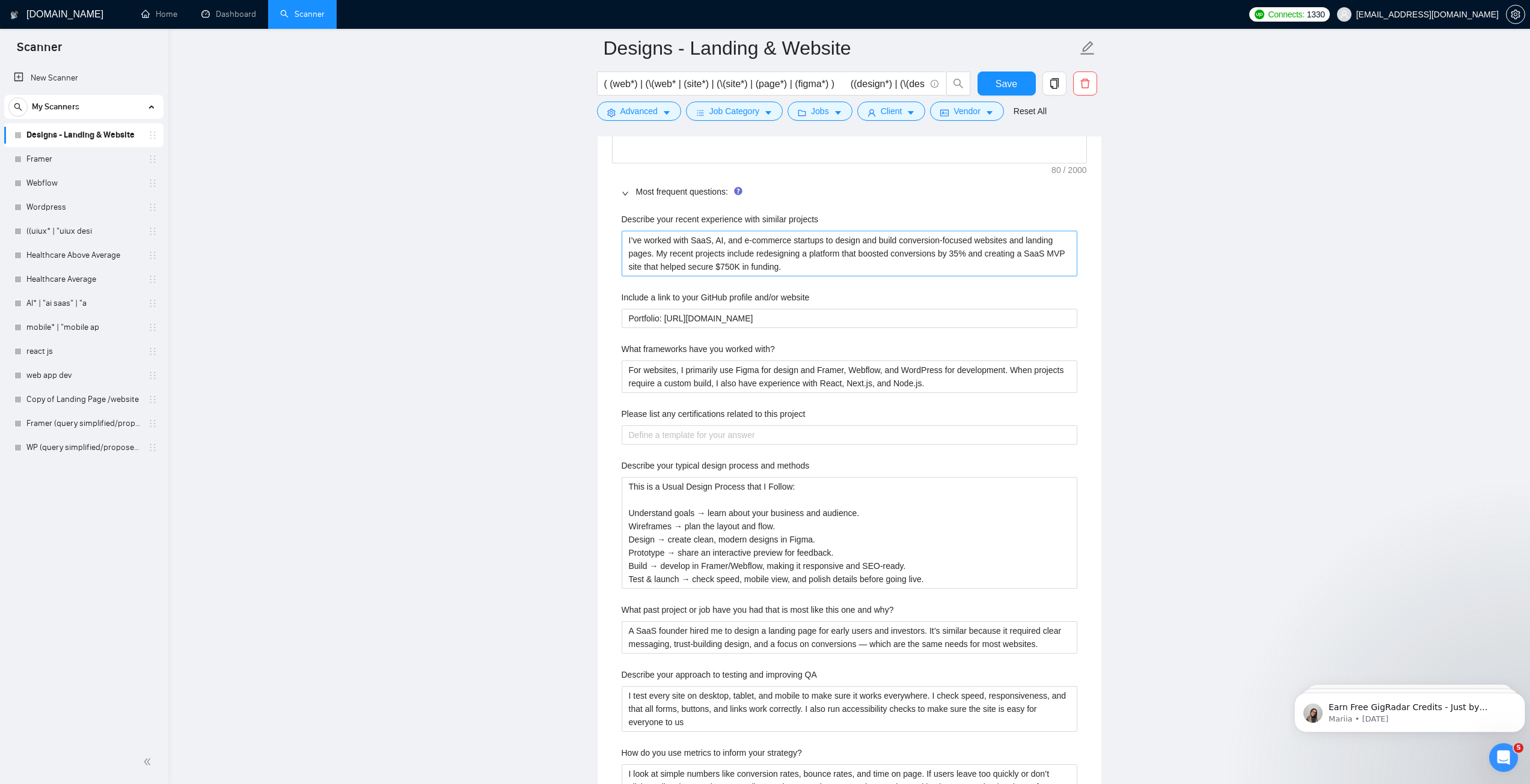
scroll to position [1742, 0]
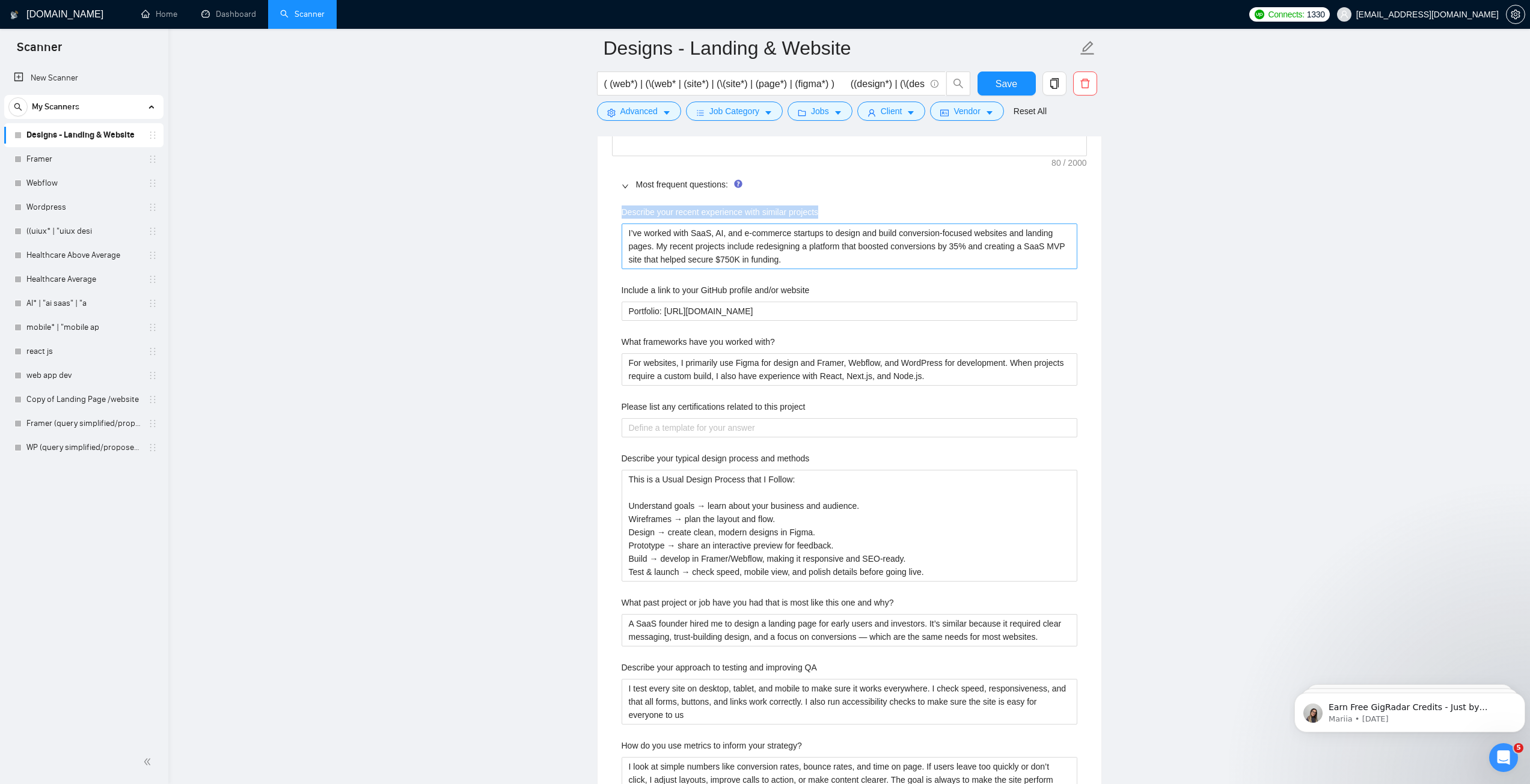
drag, startPoint x: 616, startPoint y: 206, endPoint x: 797, endPoint y: 259, distance: 188.6
click at [797, 259] on div "Describe your recent experience with similar projects I’ve worked with SaaS, AI…" at bounding box center [849, 596] width 475 height 796
click at [784, 260] on projects "I’ve worked with SaaS, AI, and e-commerce startups to design and build conversi…" at bounding box center [849, 246] width 456 height 45
drag, startPoint x: 775, startPoint y: 263, endPoint x: 618, endPoint y: 207, distance: 166.7
click at [618, 207] on div "Describe your recent experience with similar projects I’ve worked with SaaS, AI…" at bounding box center [849, 596] width 475 height 796
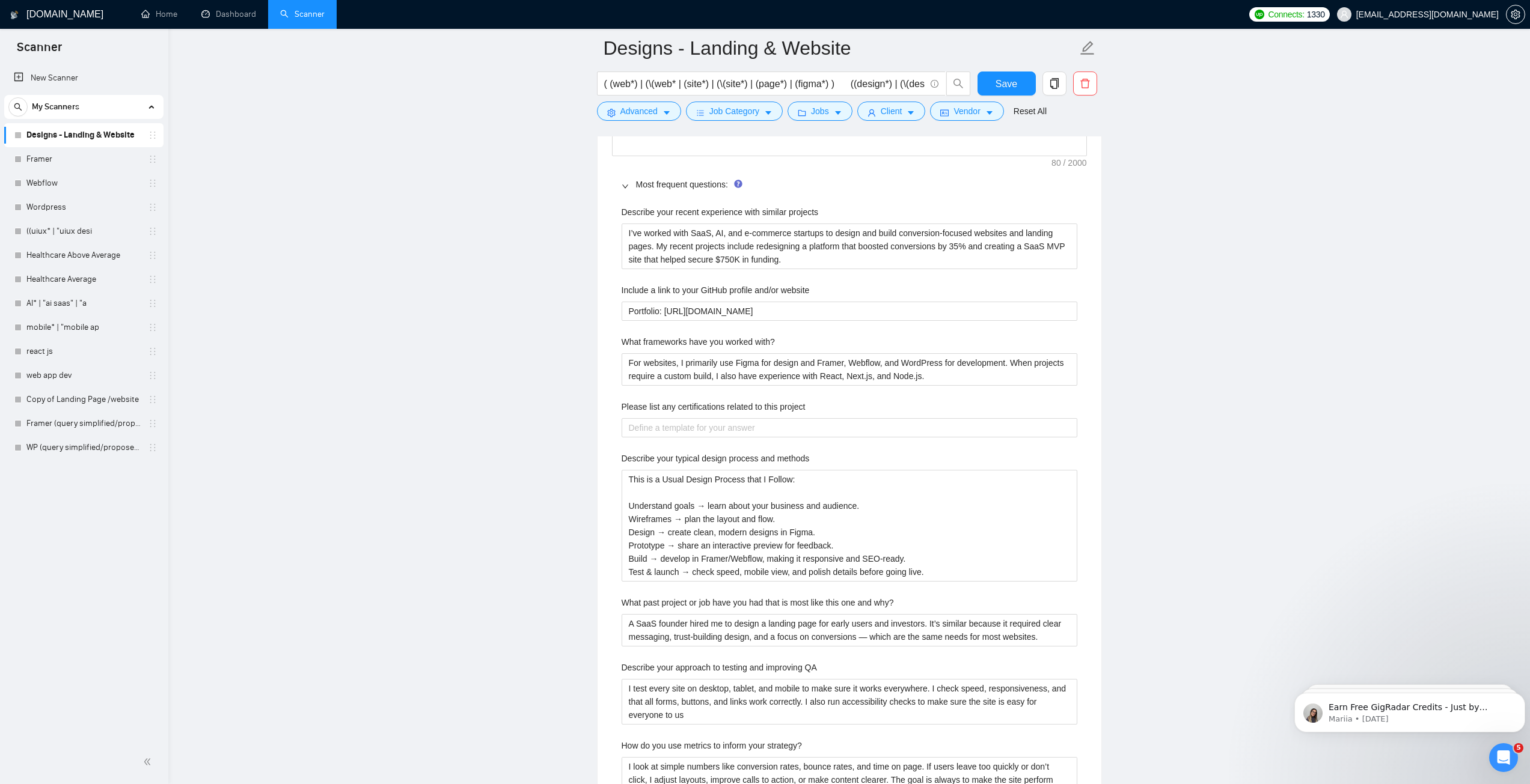
click at [624, 209] on label "Describe your recent experience with similar projects" at bounding box center [720, 212] width 197 height 13
click at [624, 223] on projects "I’ve worked with SaaS, AI, and e-commerce startups to design and build conversi…" at bounding box center [849, 246] width 456 height 45
click at [619, 208] on div "Describe your recent experience with similar projects I’ve worked with SaaS, AI…" at bounding box center [849, 596] width 475 height 796
click at [620, 209] on div "Describe your recent experience with similar projects I’ve worked with SaaS, AI…" at bounding box center [849, 596] width 475 height 796
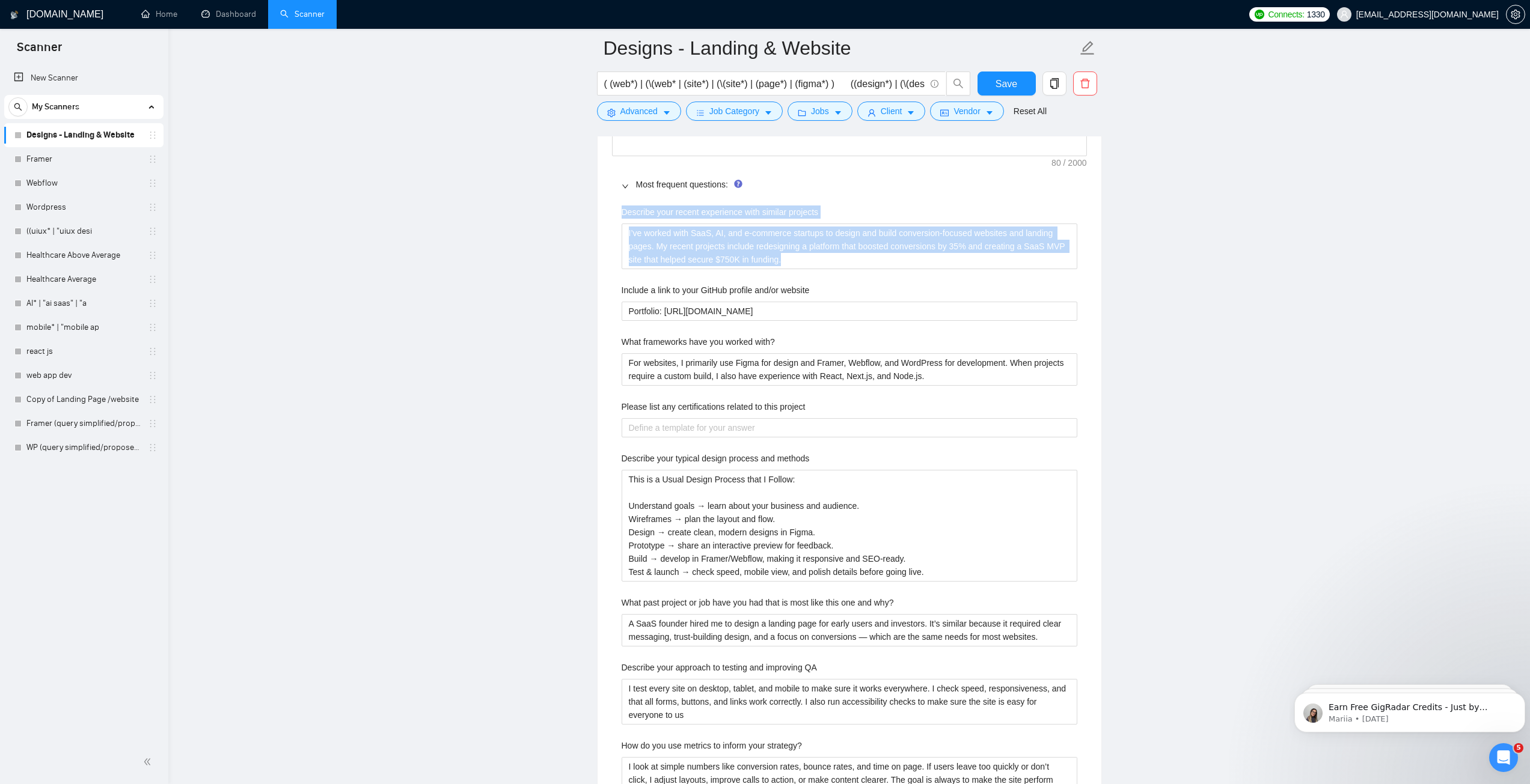
drag, startPoint x: 621, startPoint y: 212, endPoint x: 806, endPoint y: 279, distance: 196.8
click at [806, 280] on div "Describe your recent experience with similar projects I’ve worked with SaaS, AI…" at bounding box center [849, 596] width 475 height 796
copy div "Describe your recent experience with similar projects I’ve worked with SaaS, AI…"
click at [766, 255] on projects "I’ve worked with SaaS, AI, and e-commerce startups to design and build conversi…" at bounding box center [849, 246] width 456 height 45
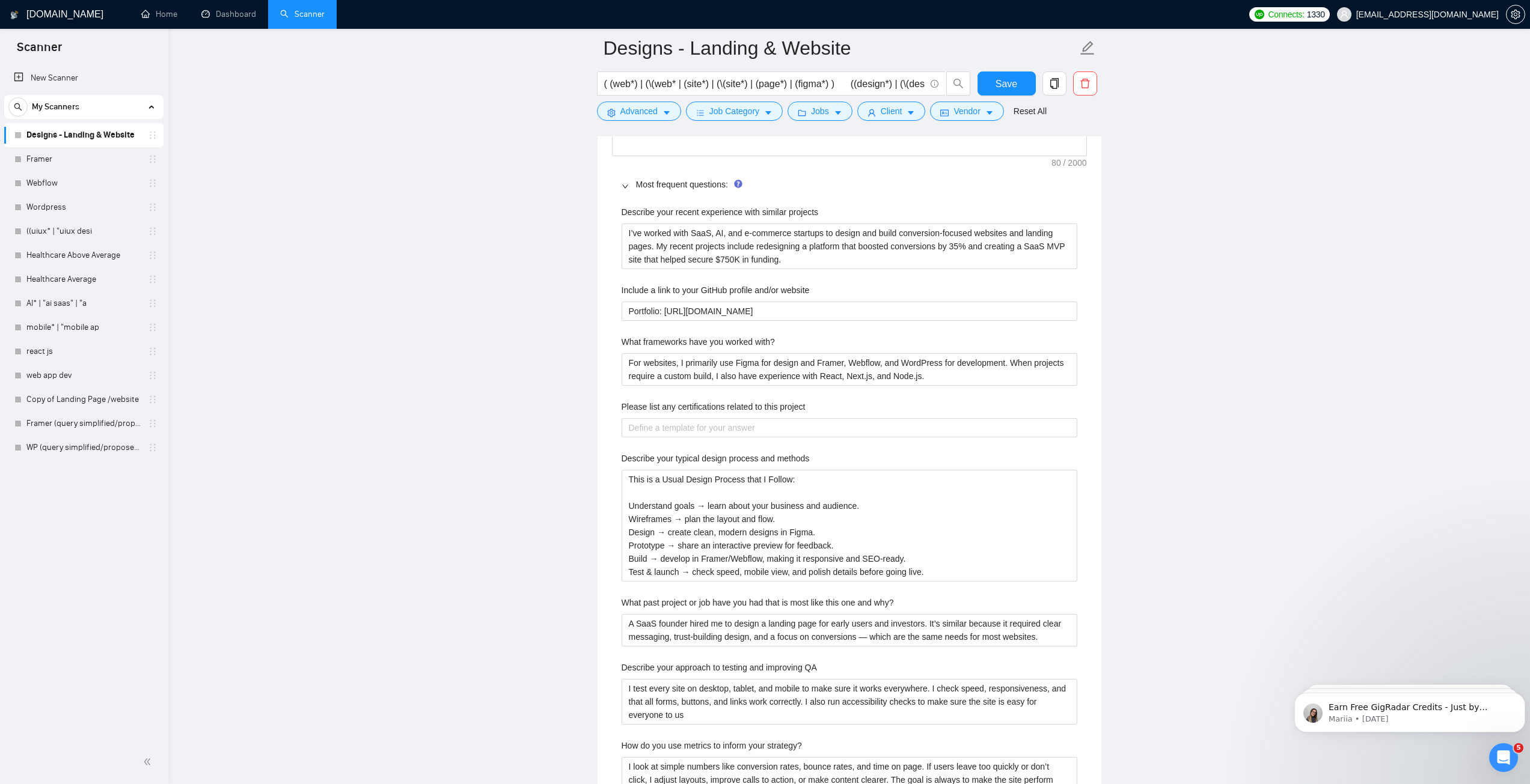
click at [685, 289] on label "Include a link to your GitHub profile and/or website" at bounding box center [715, 290] width 188 height 13
click at [685, 302] on website "Portfolio: [URL][DOMAIN_NAME]" at bounding box center [849, 311] width 456 height 19
click at [685, 289] on label "Include a link to your GitHub profile and/or website" at bounding box center [715, 290] width 188 height 13
click at [685, 302] on website "Portfolio: [URL][DOMAIN_NAME]" at bounding box center [849, 311] width 456 height 19
click at [685, 289] on label "Include a link to your GitHub profile and/or website" at bounding box center [715, 290] width 188 height 13
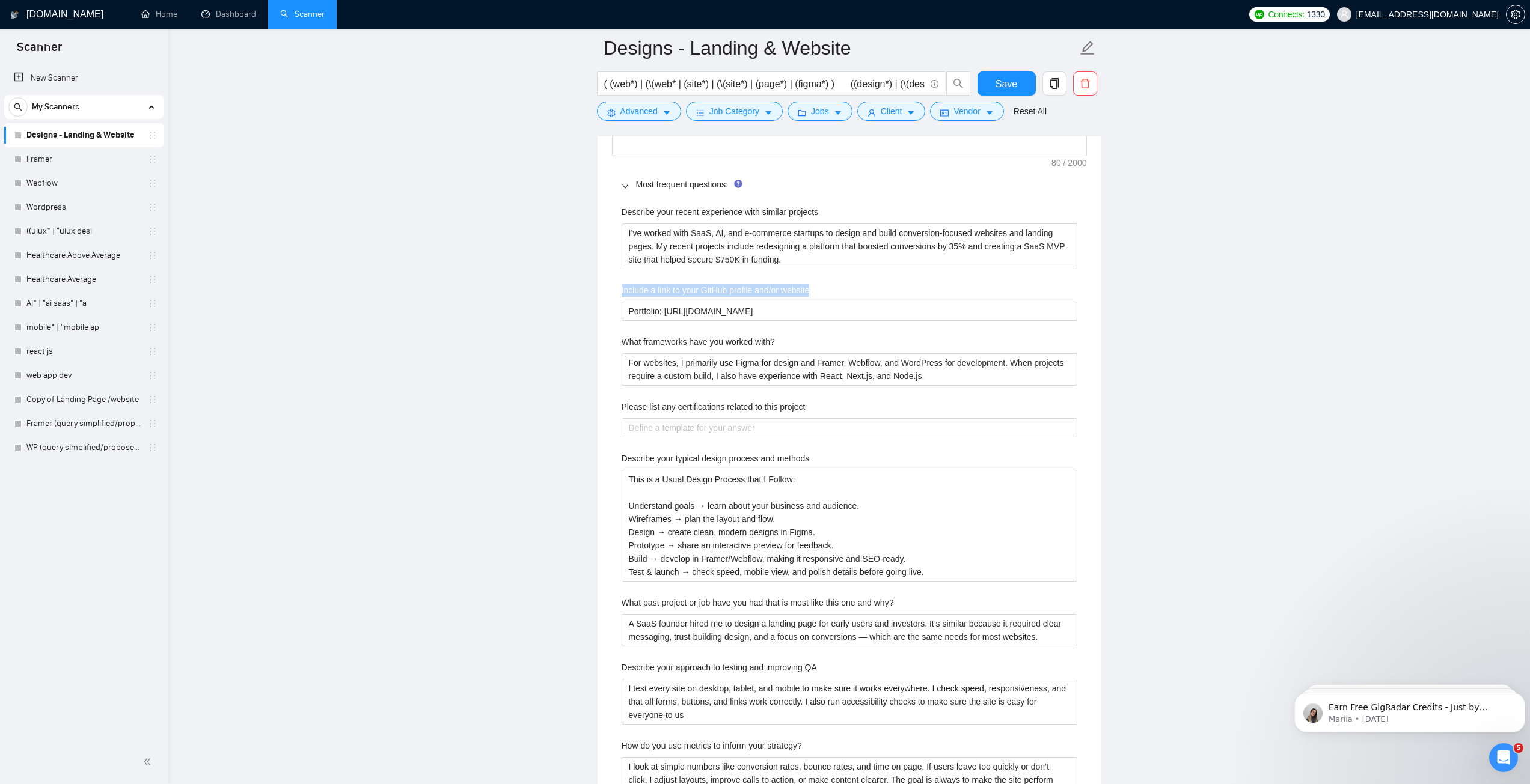
click at [685, 302] on website "Portfolio: [URL][DOMAIN_NAME]" at bounding box center [849, 311] width 456 height 19
click at [671, 343] on label "What frameworks have you worked with?" at bounding box center [698, 342] width 153 height 13
click at [671, 353] on with\? "For websites, I primarily use Figma for design and Framer, Webflow, and WordPre…" at bounding box center [849, 369] width 456 height 32
click at [671, 343] on label "What frameworks have you worked with?" at bounding box center [698, 342] width 153 height 13
click at [671, 353] on with\? "For websites, I primarily use Figma for design and Framer, Webflow, and WordPre…" at bounding box center [849, 369] width 456 height 32
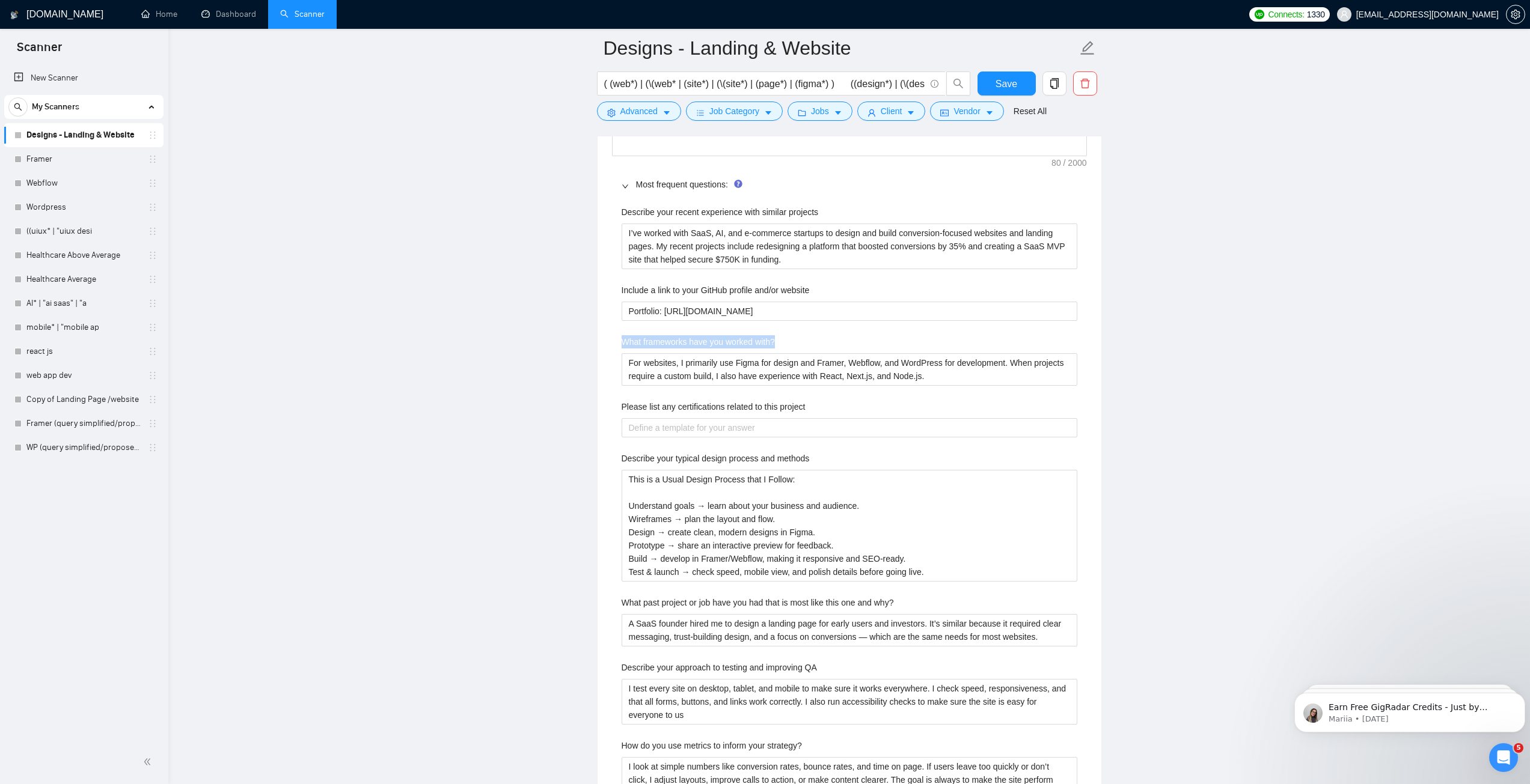
click at [671, 343] on label "What frameworks have you worked with?" at bounding box center [698, 342] width 153 height 13
click at [671, 353] on with\? "For websites, I primarily use Figma for design and Framer, Webflow, and WordPre…" at bounding box center [849, 369] width 456 height 32
click at [1094, 336] on div "Default answer template: [answer the question if certain, otherwise ask to disc…" at bounding box center [849, 543] width 504 height 930
drag, startPoint x: 629, startPoint y: 507, endPoint x: 930, endPoint y: 578, distance: 309.3
click at [930, 578] on methods "This is a Usual Design Process that I Follow: Understand goals → learn about yo…" at bounding box center [849, 525] width 456 height 112
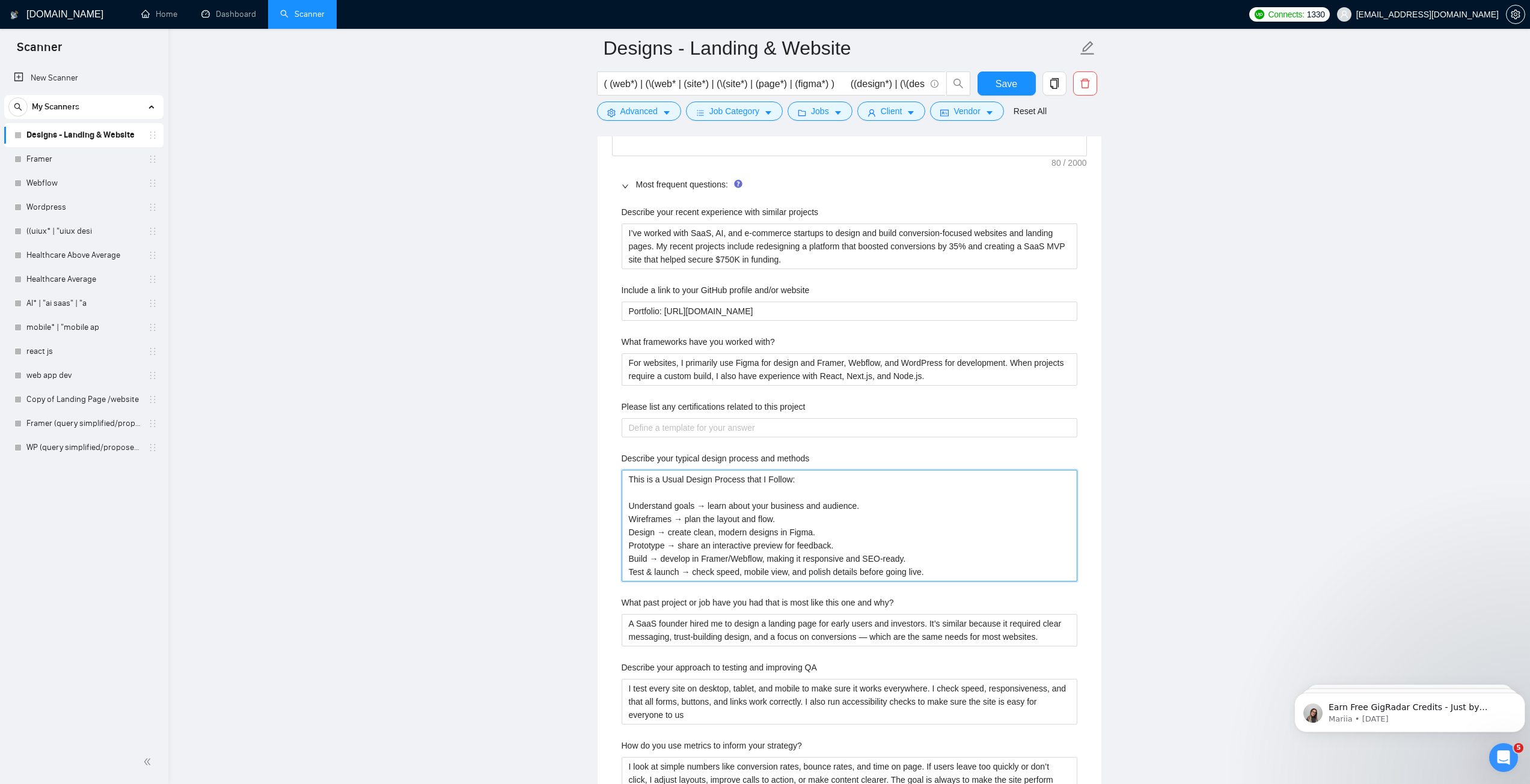
paste methods "Discovery → understand your business goals and audience. Wireframes → plan layo…"
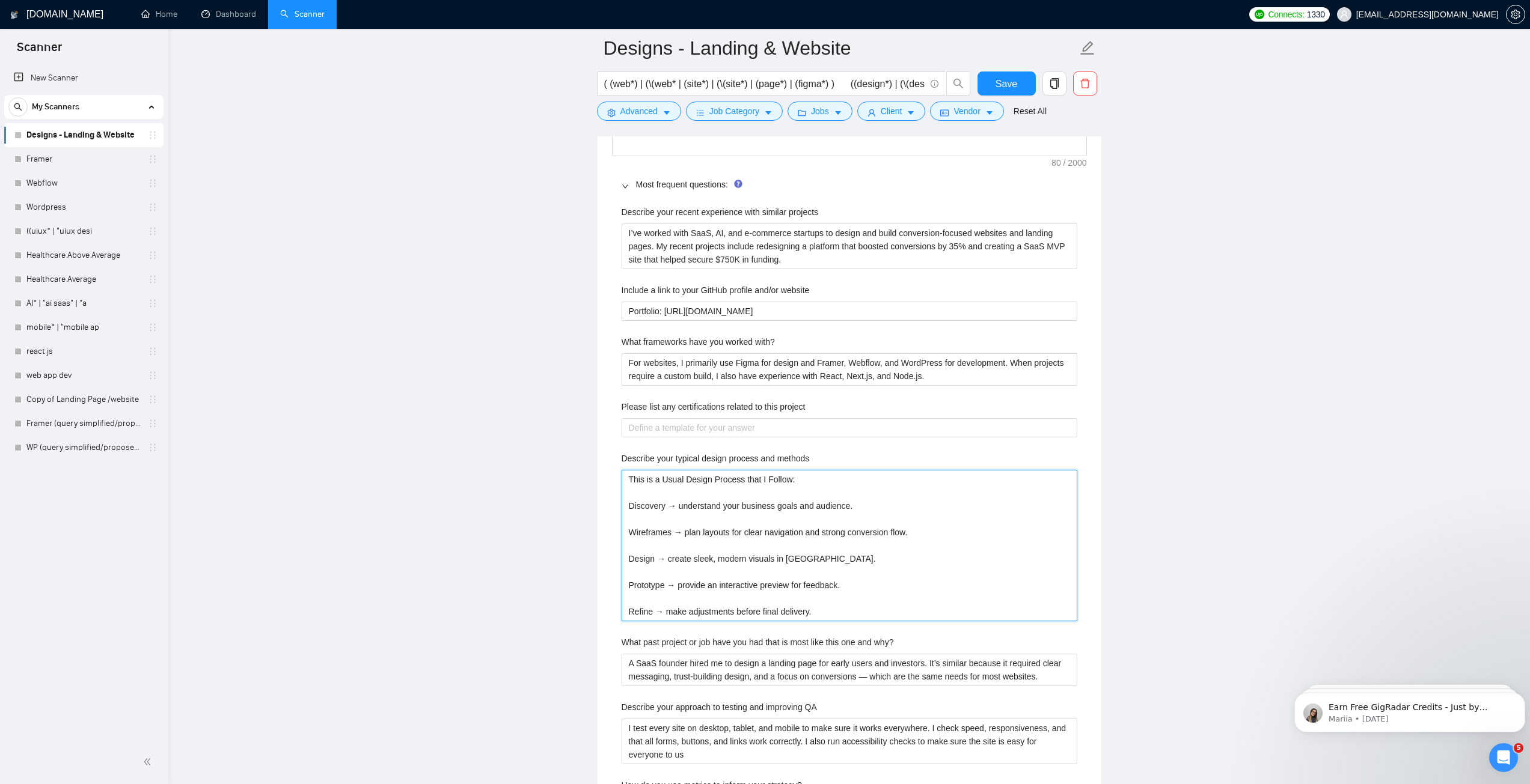
click at [668, 523] on methods "This is a Usual Design Process that I Follow: Discovery → understand your busin…" at bounding box center [849, 545] width 456 height 151
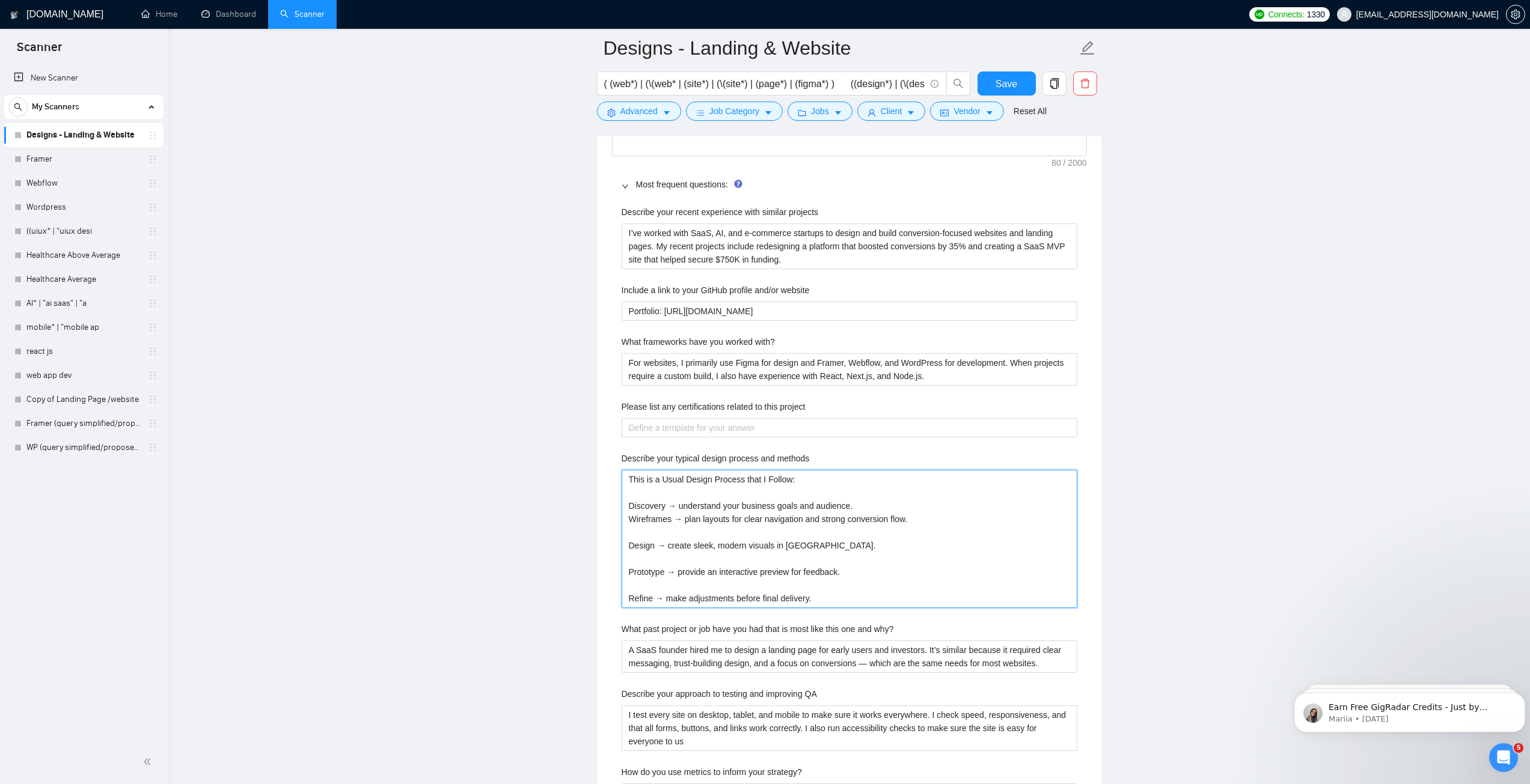
click at [664, 530] on methods "This is a Usual Design Process that I Follow: Discovery → understand your busin…" at bounding box center [849, 538] width 456 height 138
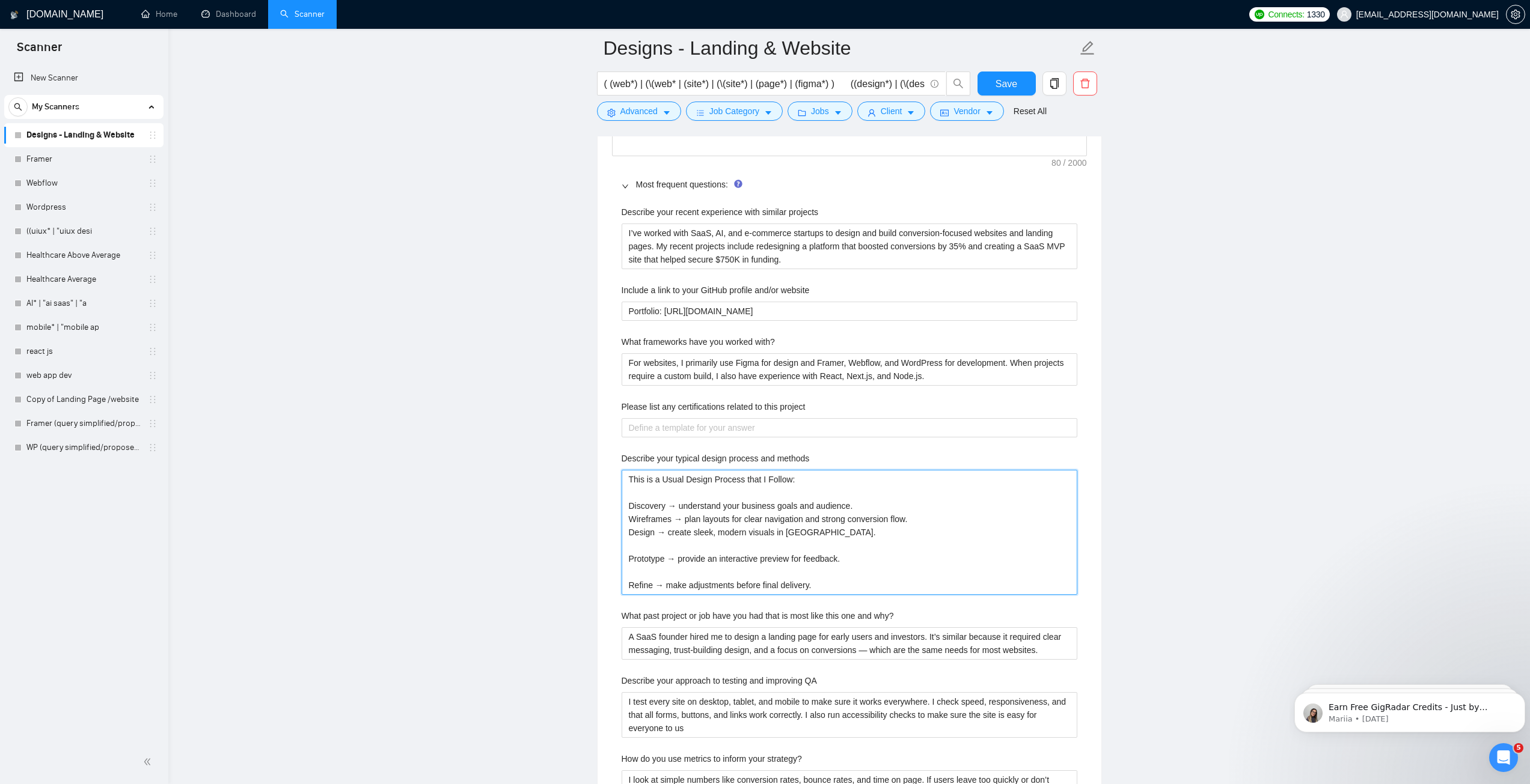
click at [652, 543] on methods "This is a Usual Design Process that I Follow: Discovery → understand your busin…" at bounding box center [849, 532] width 456 height 125
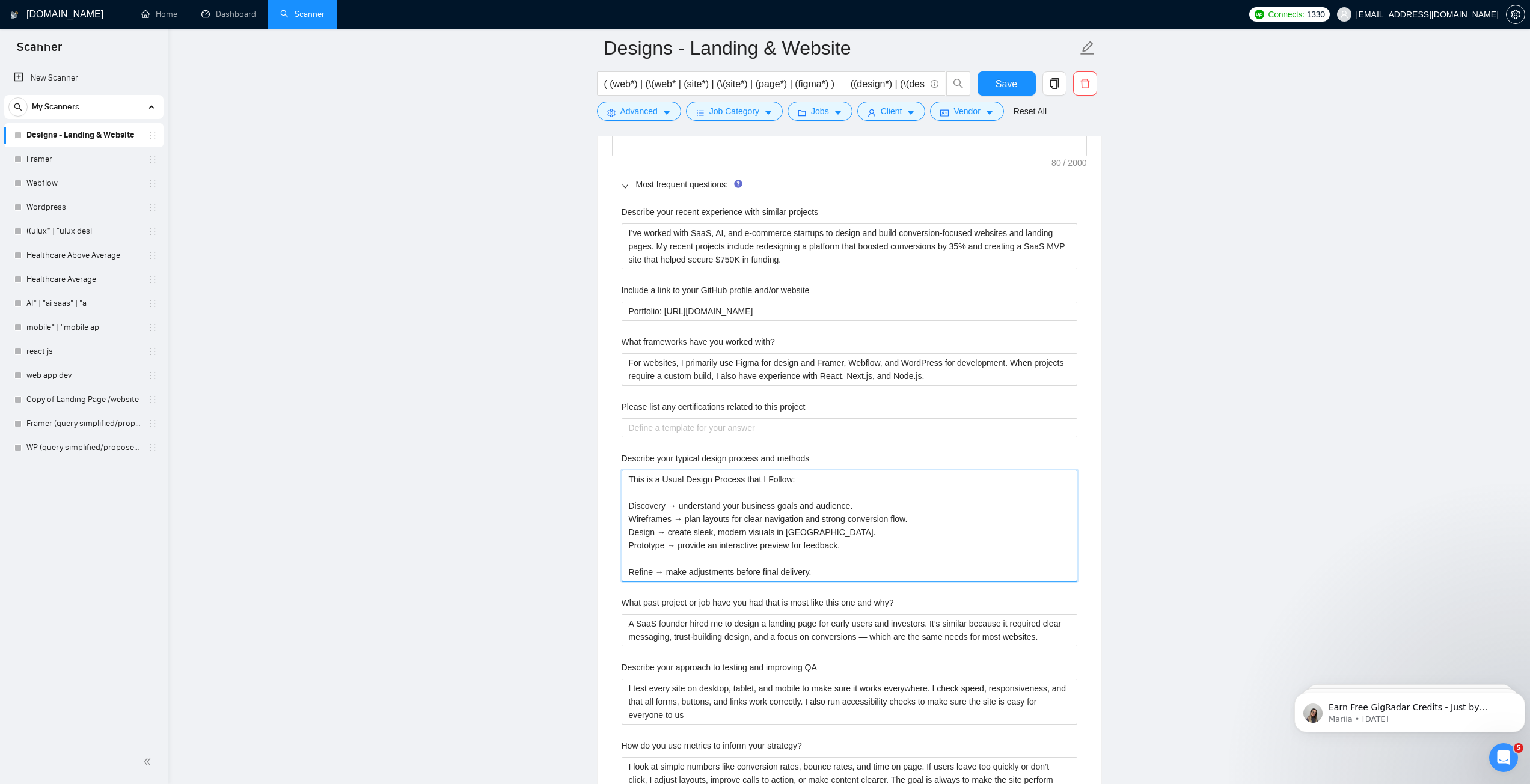
click at [658, 558] on methods "This is a Usual Design Process that I Follow: Discovery → understand your busin…" at bounding box center [849, 525] width 456 height 112
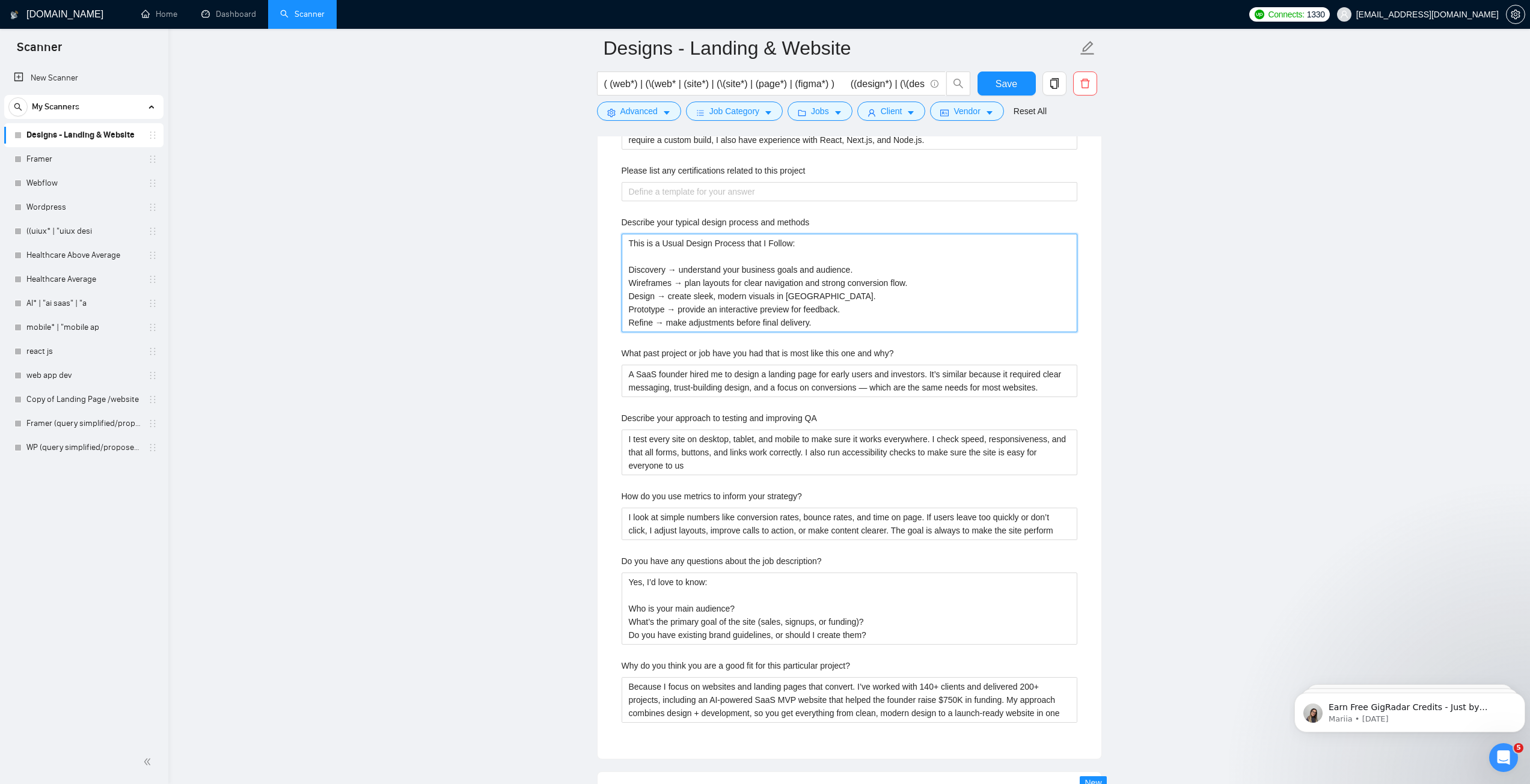
scroll to position [1982, 0]
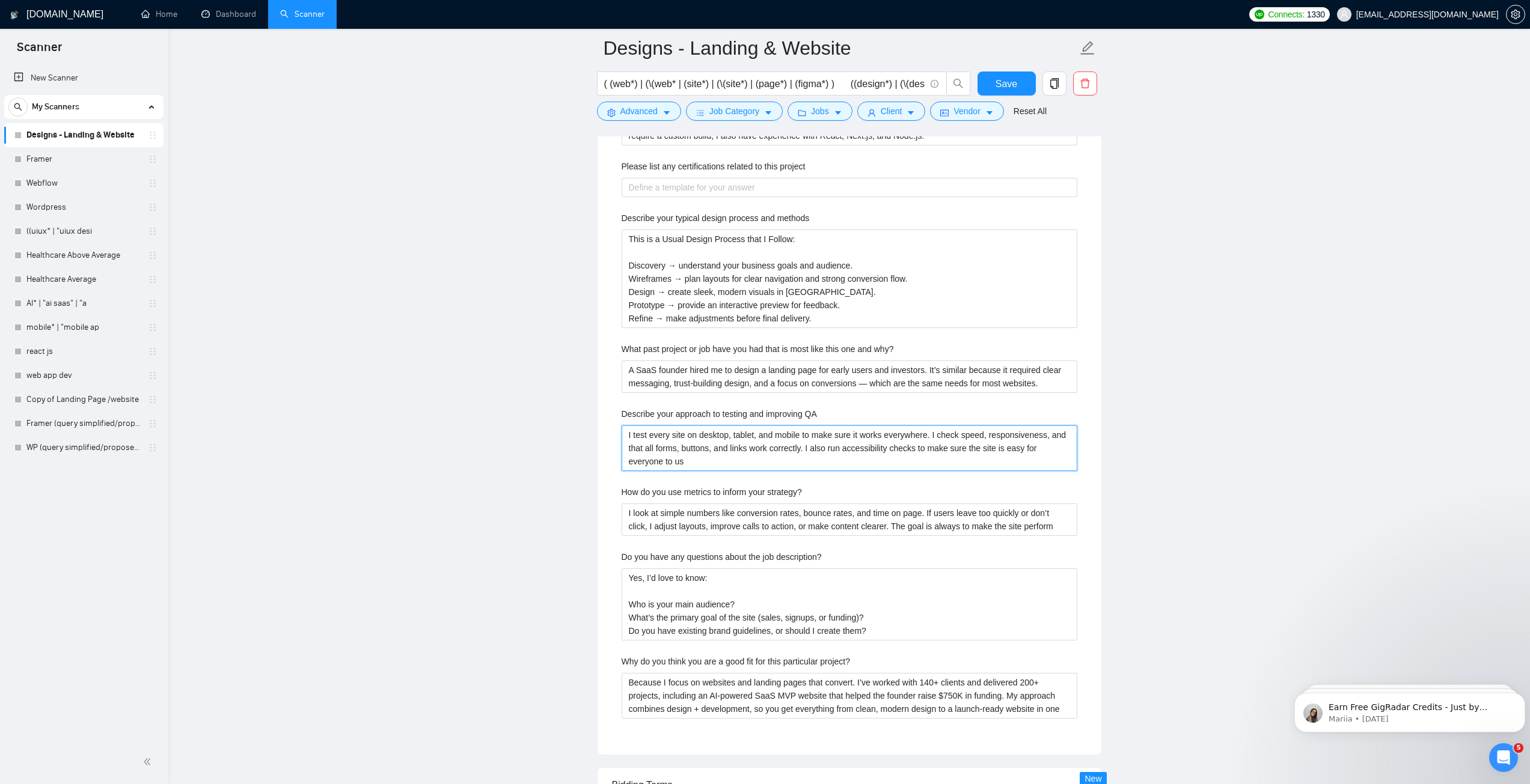
click at [836, 451] on QA "I test every site on desktop, tablet, and mobile to make sure it works everywhe…" at bounding box center [849, 447] width 456 height 45
paste QA "check my designs across desktop, tablet, and mobile to ensure everything looks …"
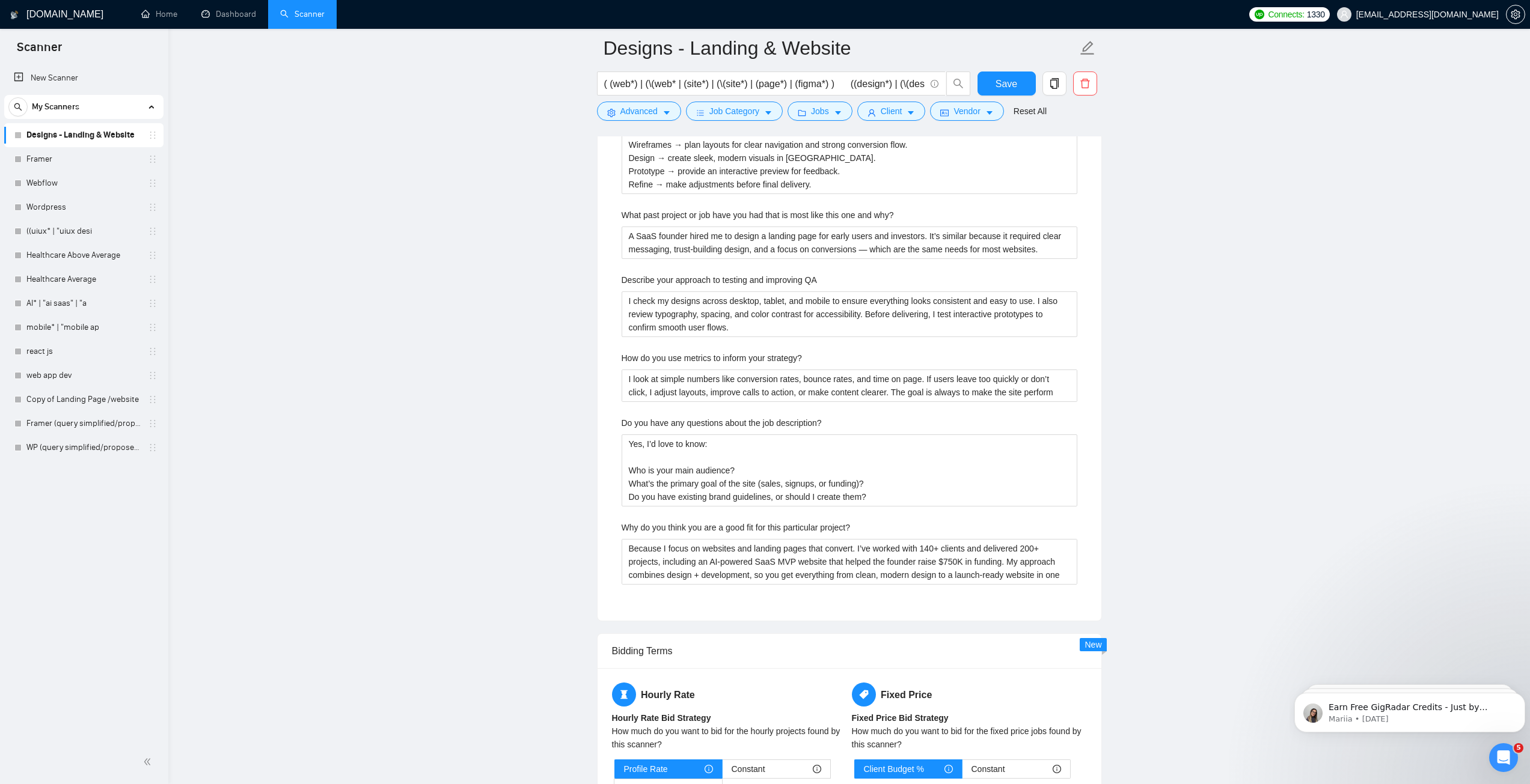
scroll to position [2163, 0]
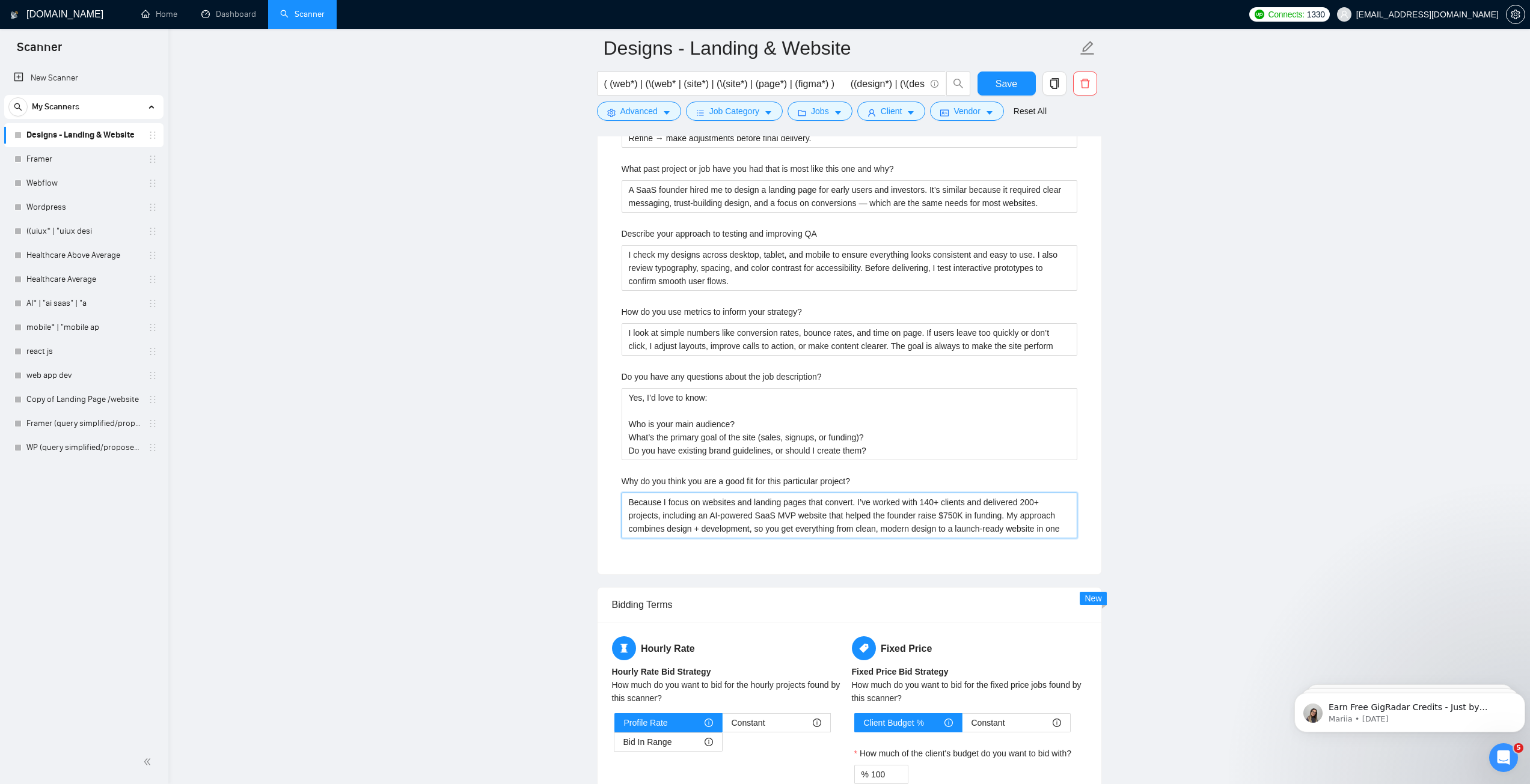
click at [729, 526] on project\? "Because I focus on websites and landing pages that convert. I’ve worked with 14…" at bounding box center [849, 515] width 456 height 45
paste project\? "designing websites and landing pages that convert. I’ve worked with 140+ client…"
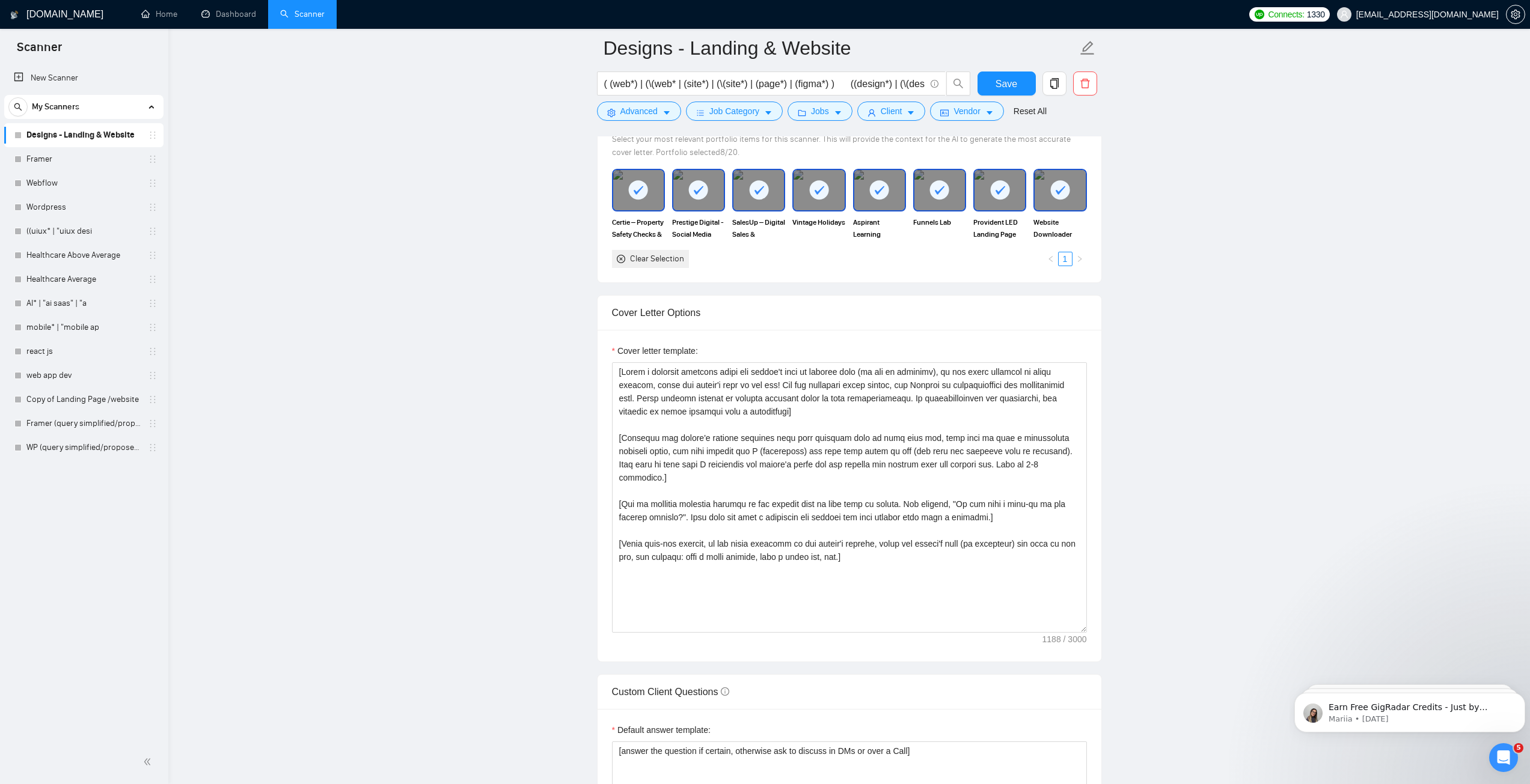
scroll to position [961, 0]
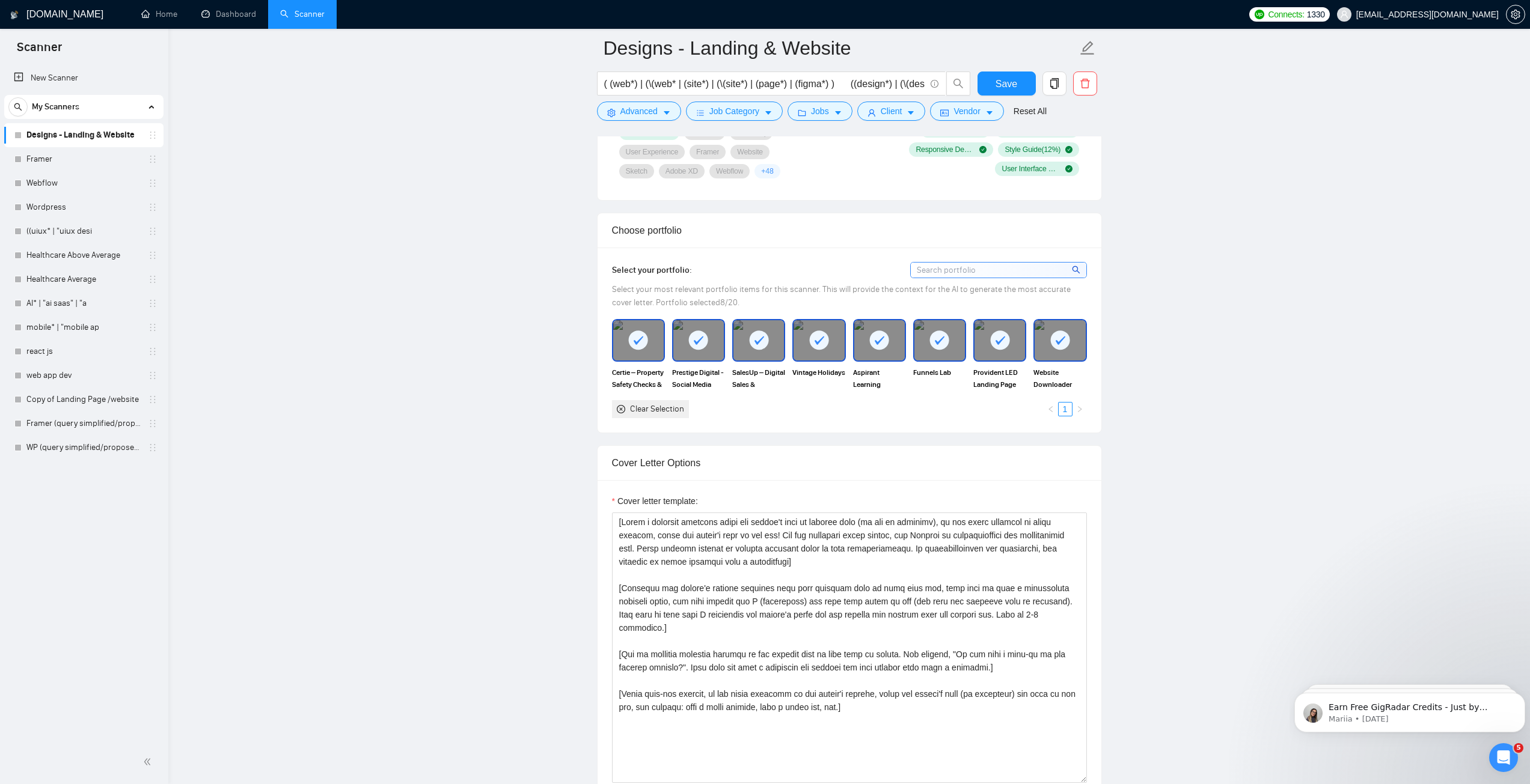
click at [856, 501] on div "Cover letter template:" at bounding box center [849, 504] width 475 height 18
click at [1005, 80] on span "Save" at bounding box center [1006, 84] width 22 height 15
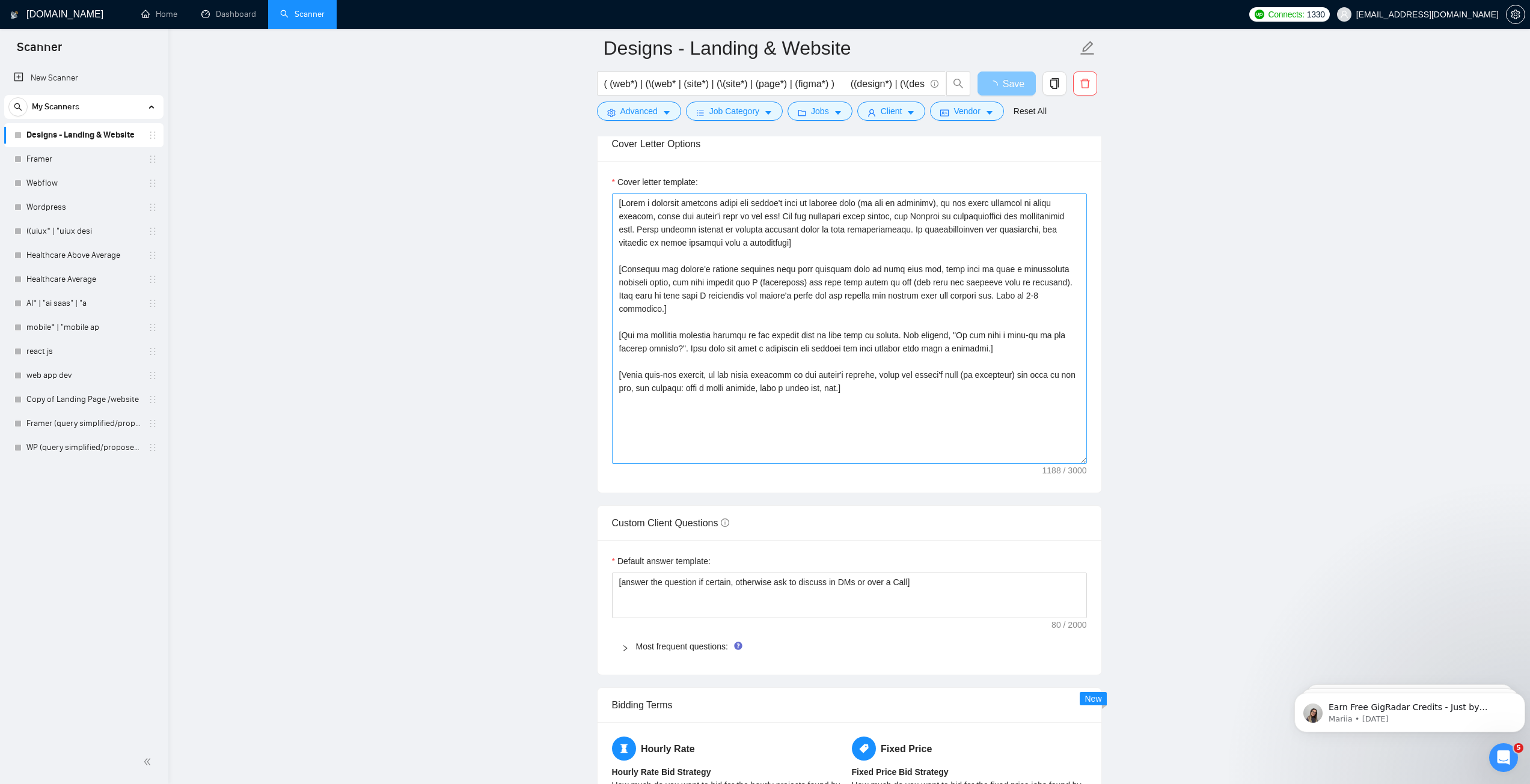
scroll to position [1202, 0]
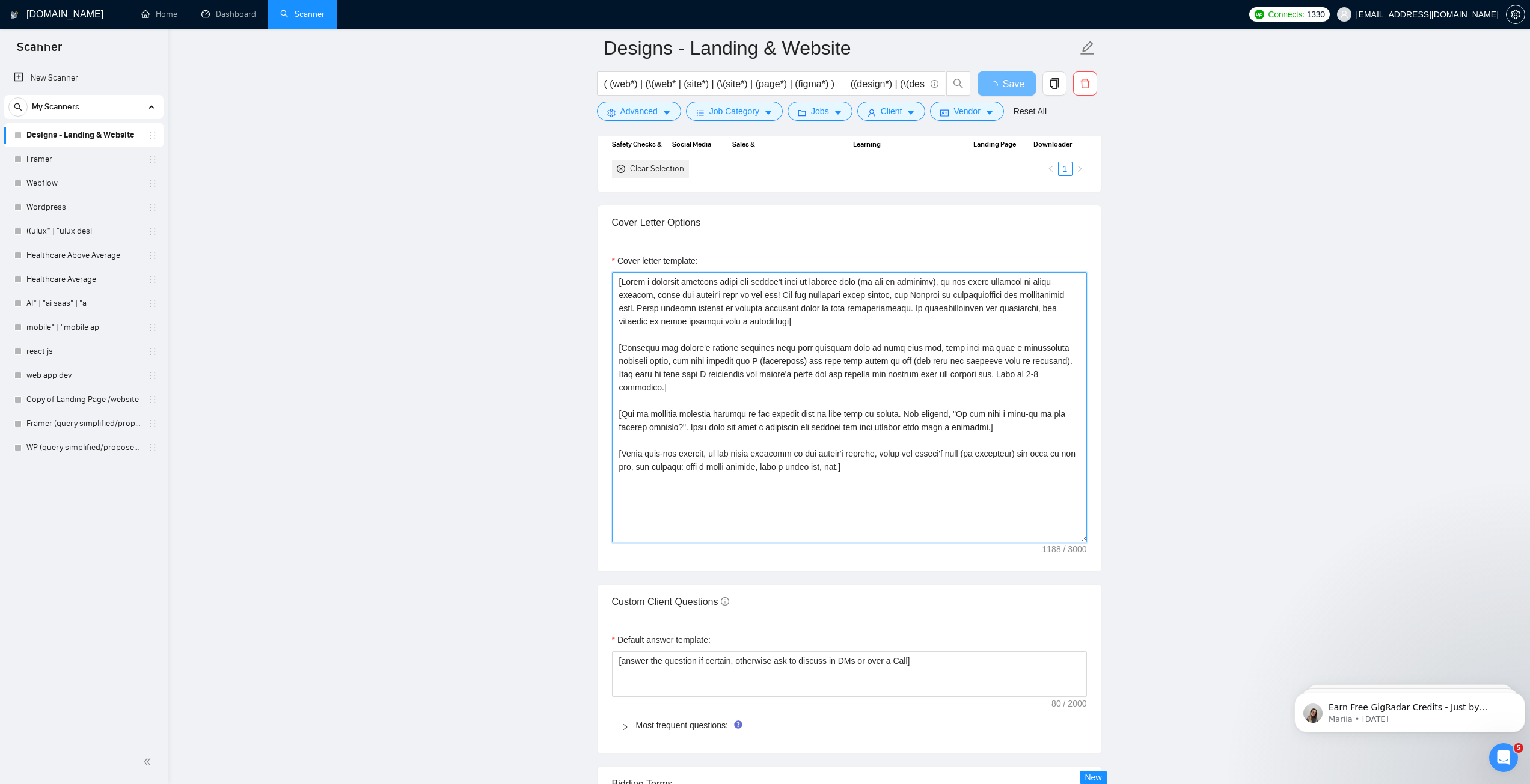
click at [863, 339] on textarea "Cover letter template:" at bounding box center [849, 407] width 475 height 270
click at [761, 320] on textarea "Cover letter template:" at bounding box center [849, 407] width 475 height 270
paste textarea "Hi [client name, don’t use country or company name]! To help you [select specif…"
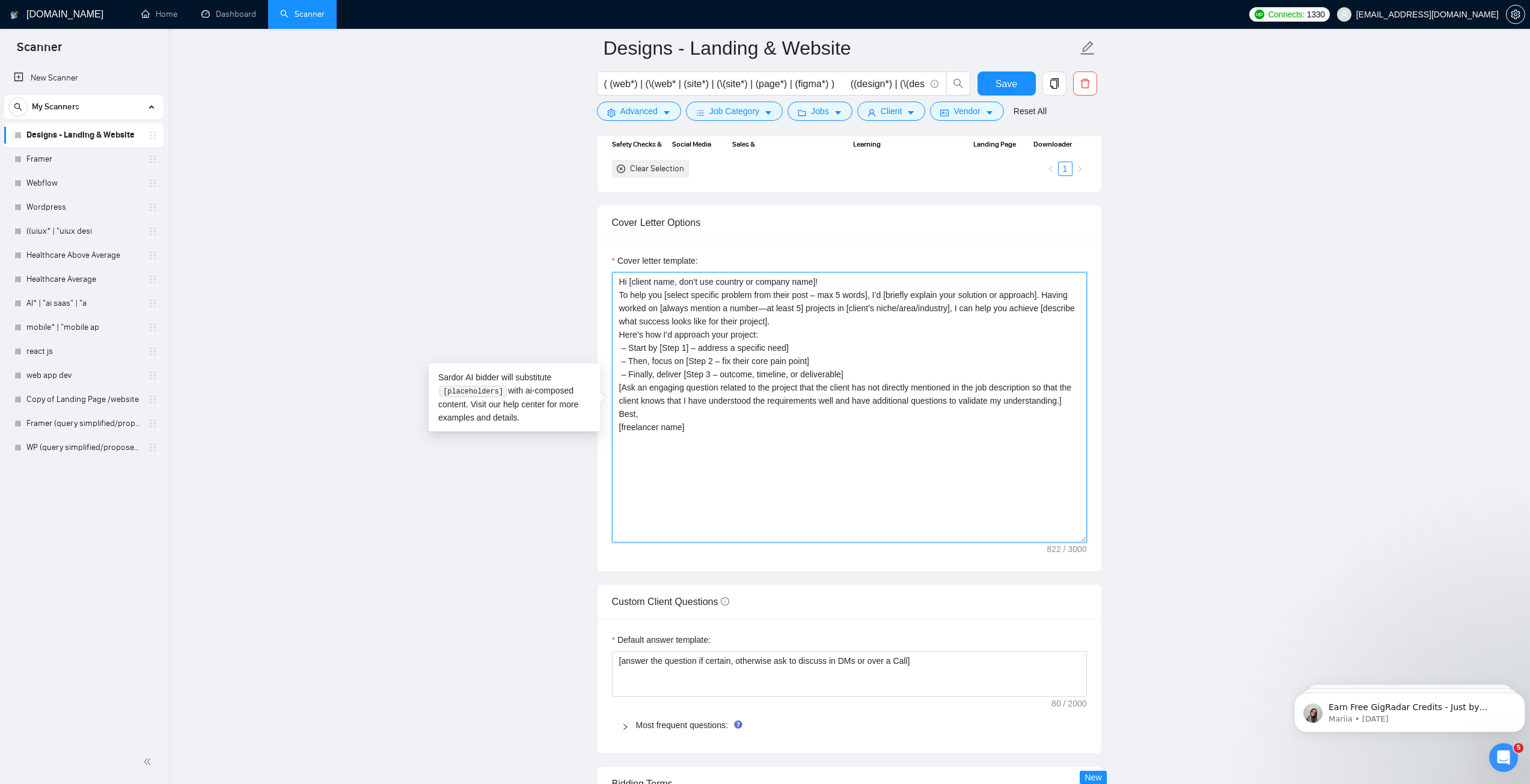
paste textarea
click at [838, 283] on textarea "Hi [client name, don’t use country or company name]! To help you [select specif…" at bounding box center [849, 407] width 475 height 270
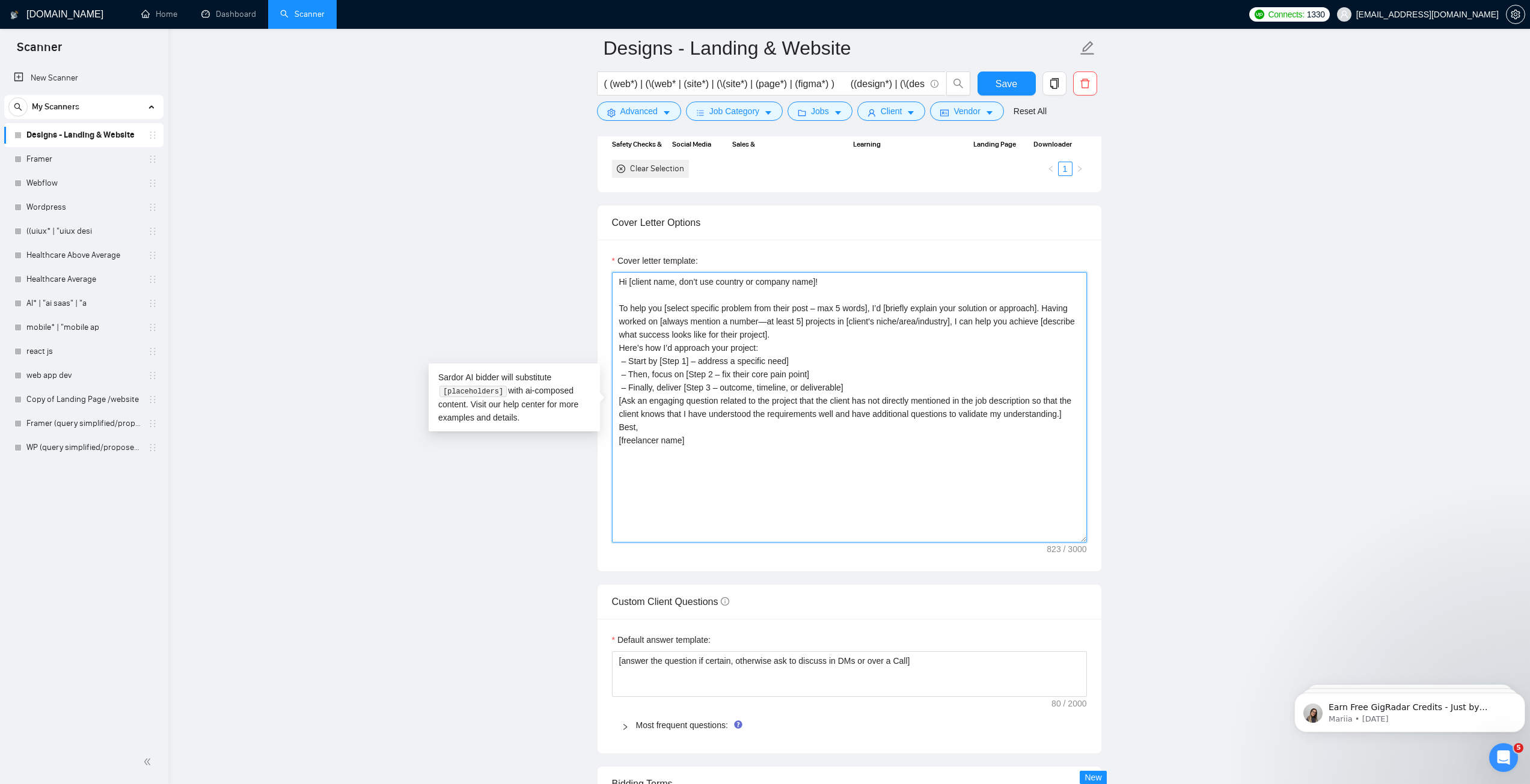
click at [800, 334] on textarea "Hi [client name, don’t use country or company name]! To help you [select specif…" at bounding box center [849, 407] width 475 height 270
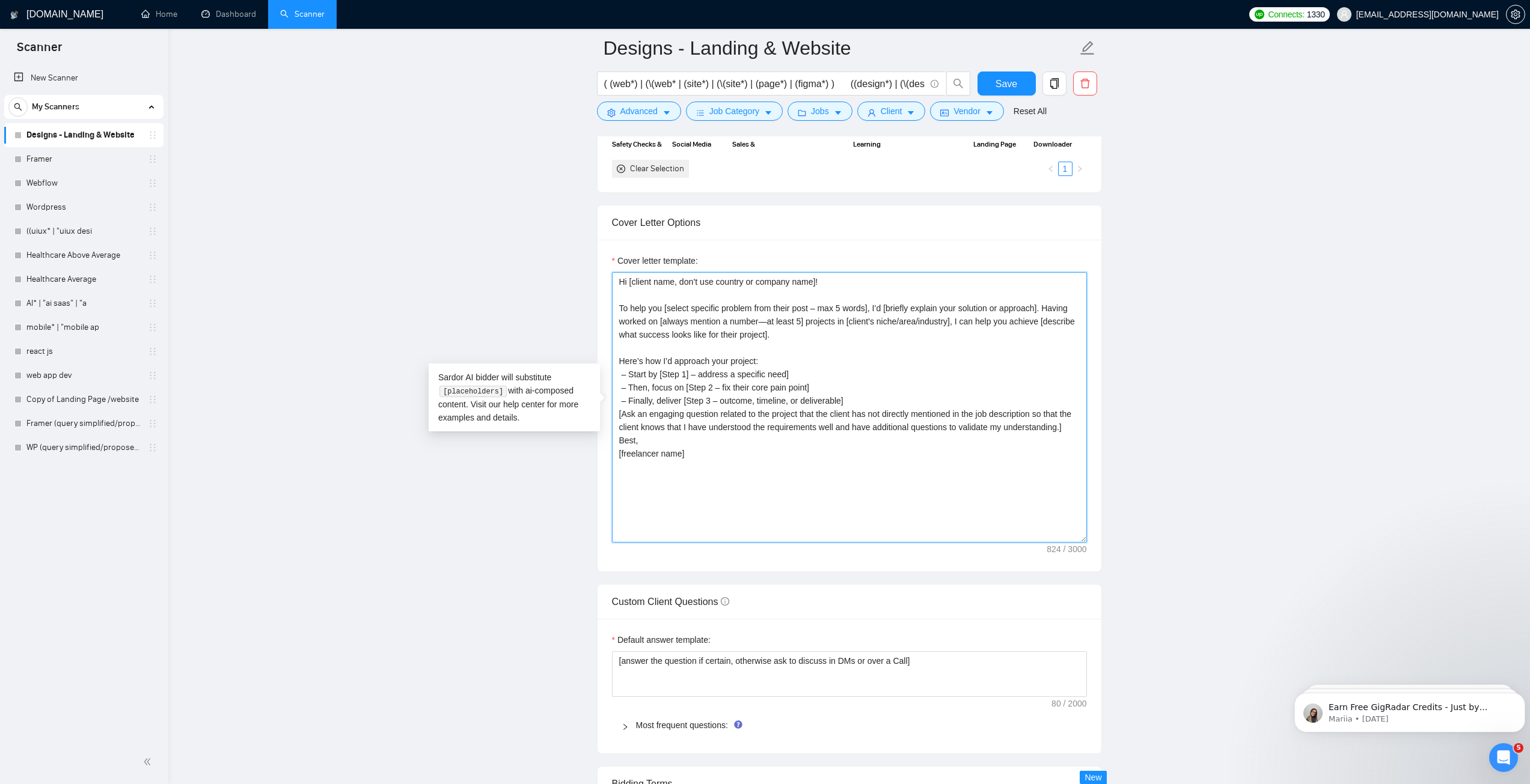
click at [869, 404] on textarea "Hi [client name, don’t use country or company name]! To help you [select specif…" at bounding box center [849, 407] width 475 height 270
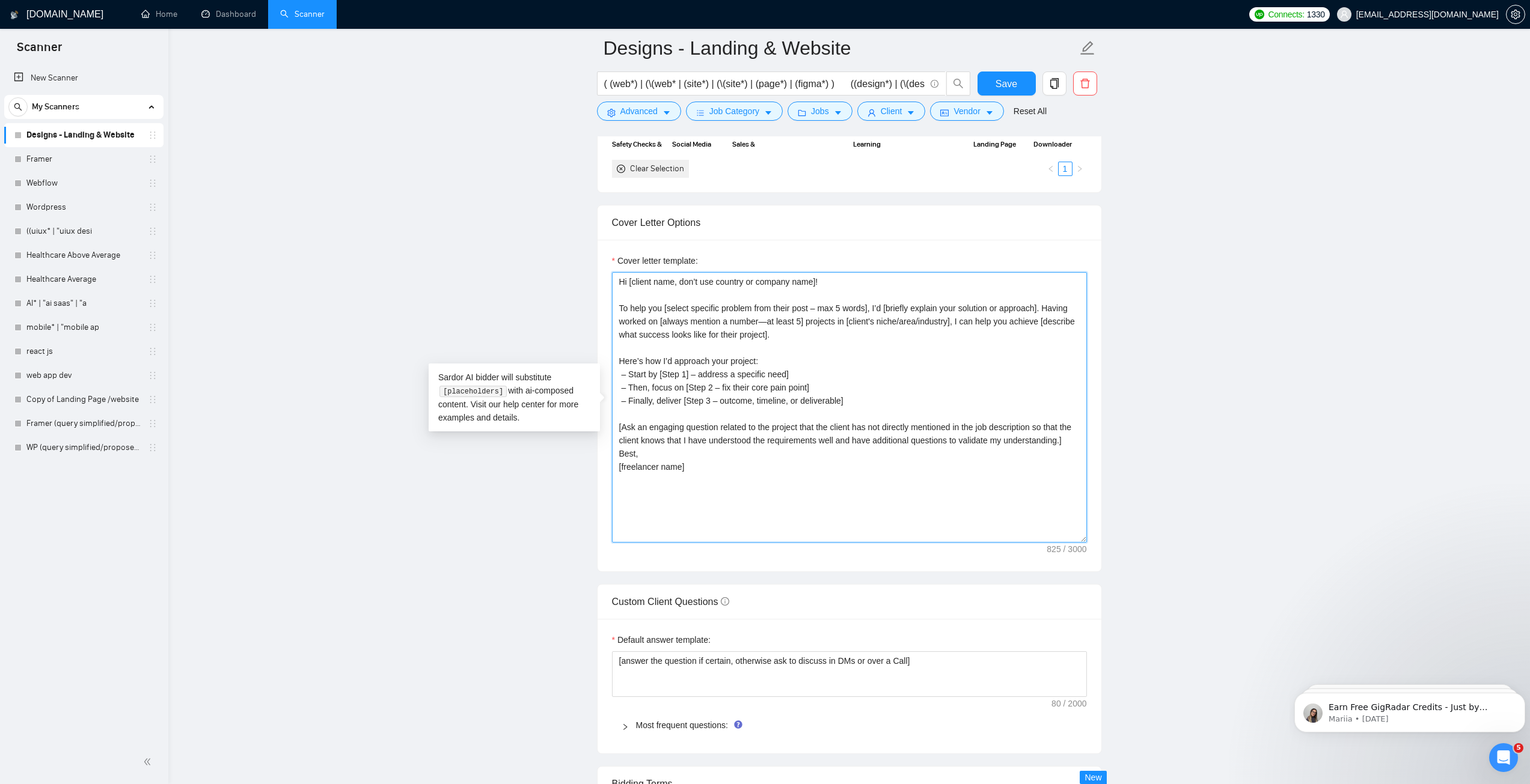
click at [1071, 444] on textarea "Hi [client name, don’t use country or company name]! To help you [select specif…" at bounding box center [849, 407] width 475 height 270
click at [808, 502] on textarea "Hi [client name, don’t use country or company name]! To help you [select specif…" at bounding box center [849, 407] width 475 height 270
click at [816, 355] on textarea "Hi [client name, don’t use country or company name]! To help you [select specif…" at bounding box center [849, 407] width 475 height 270
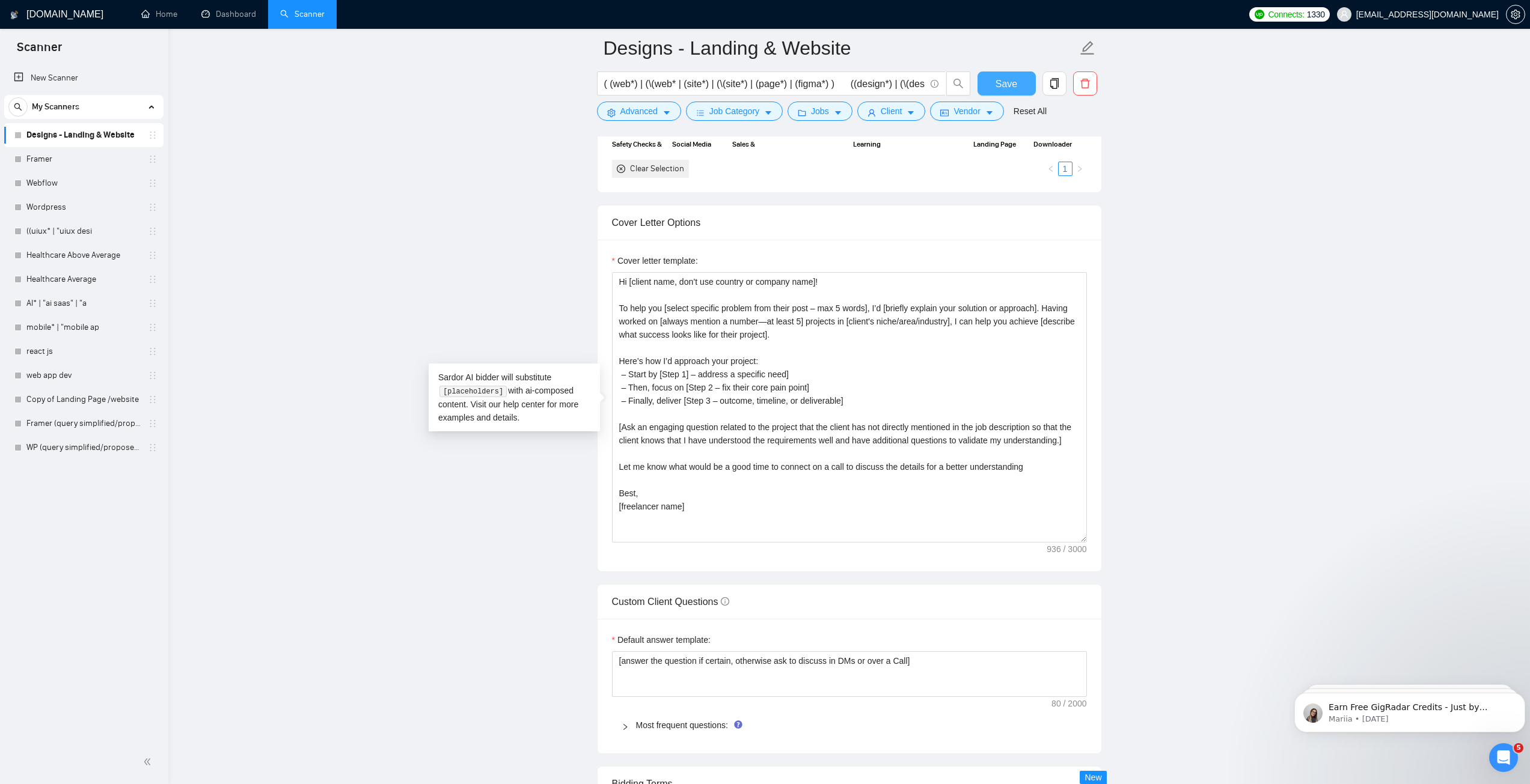
click at [991, 80] on button "Save" at bounding box center [1006, 83] width 58 height 24
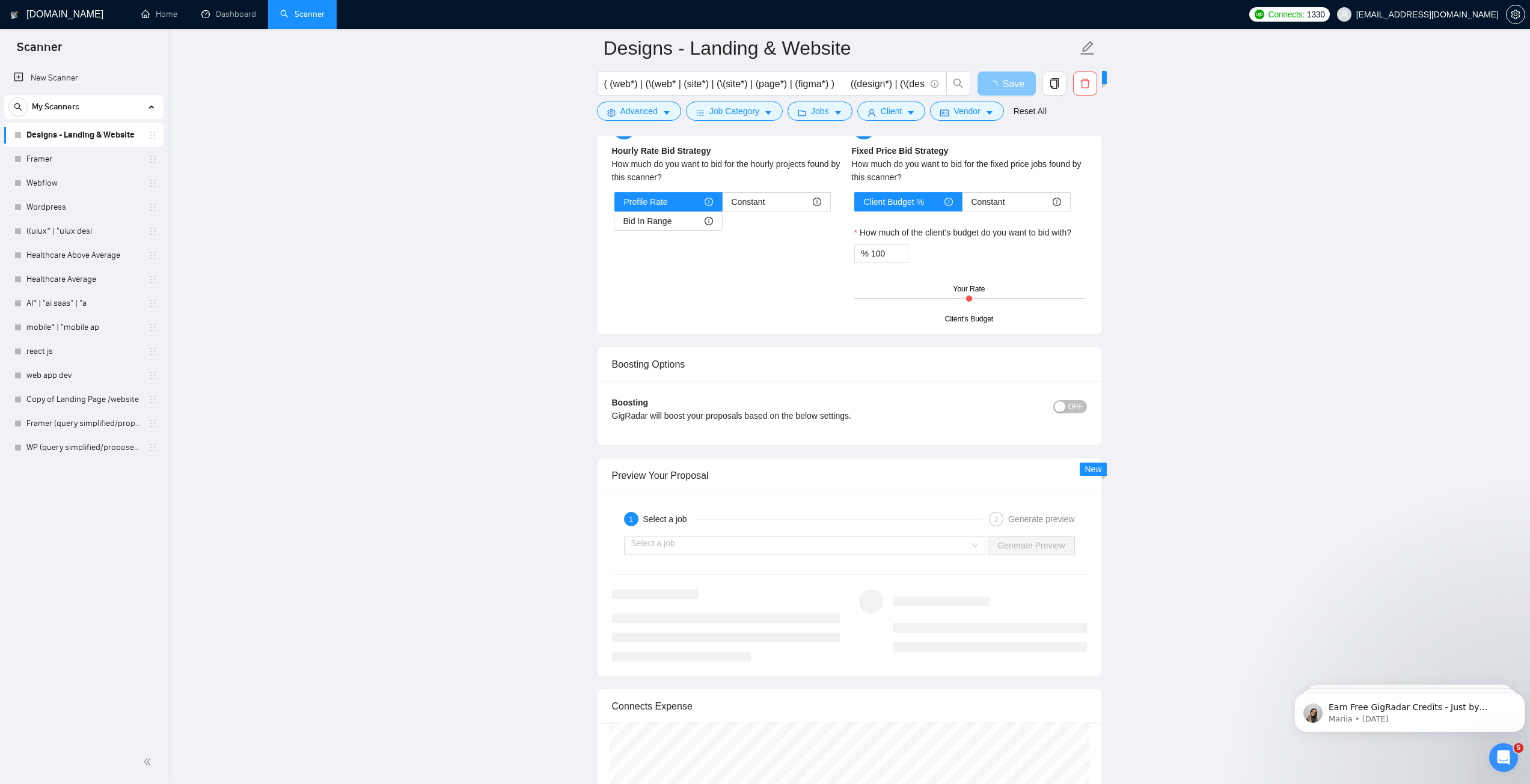
scroll to position [1802, 0]
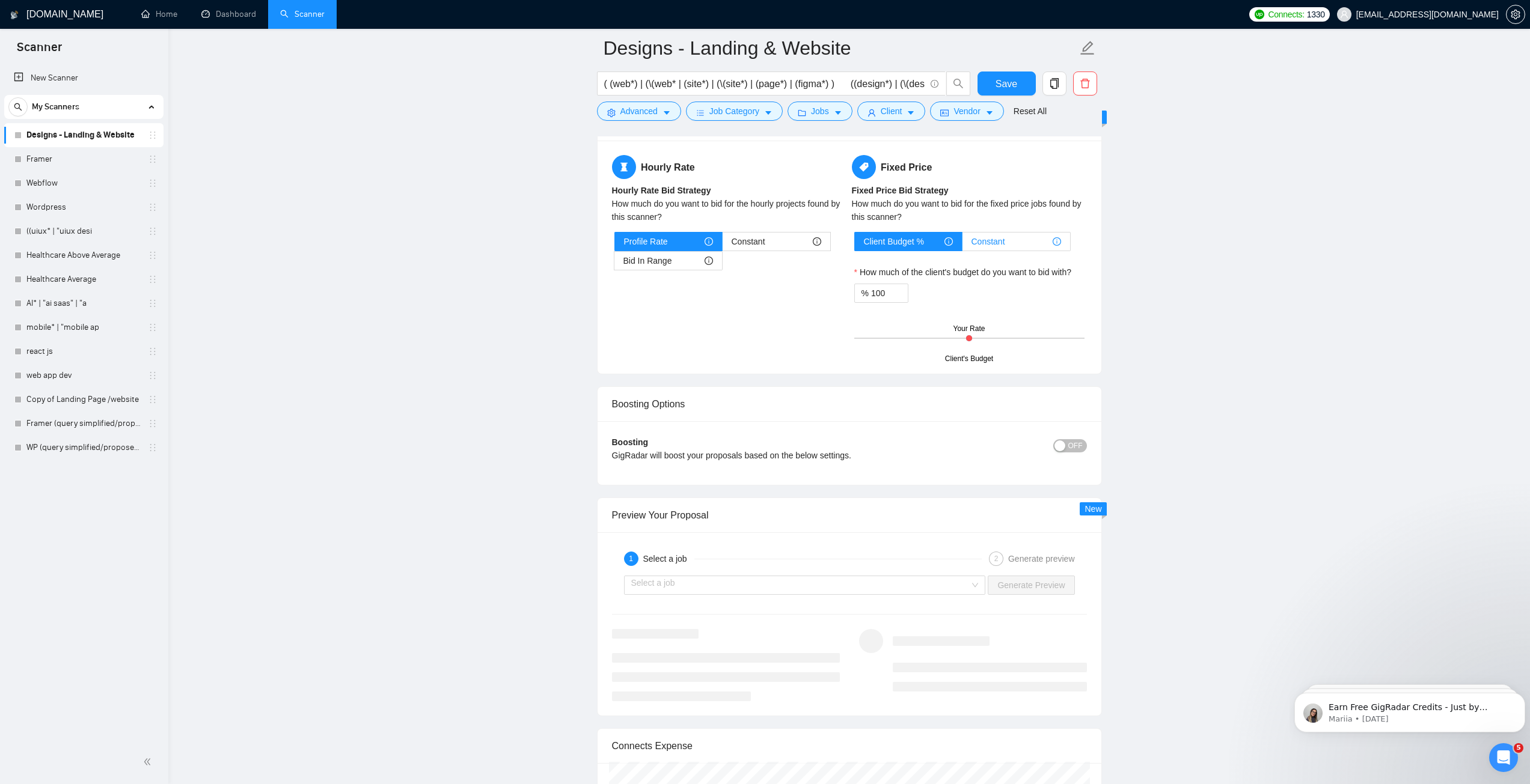
click at [995, 245] on span "Constant" at bounding box center [988, 241] width 34 height 18
click at [962, 245] on input "Constant" at bounding box center [962, 245] width 0 height 0
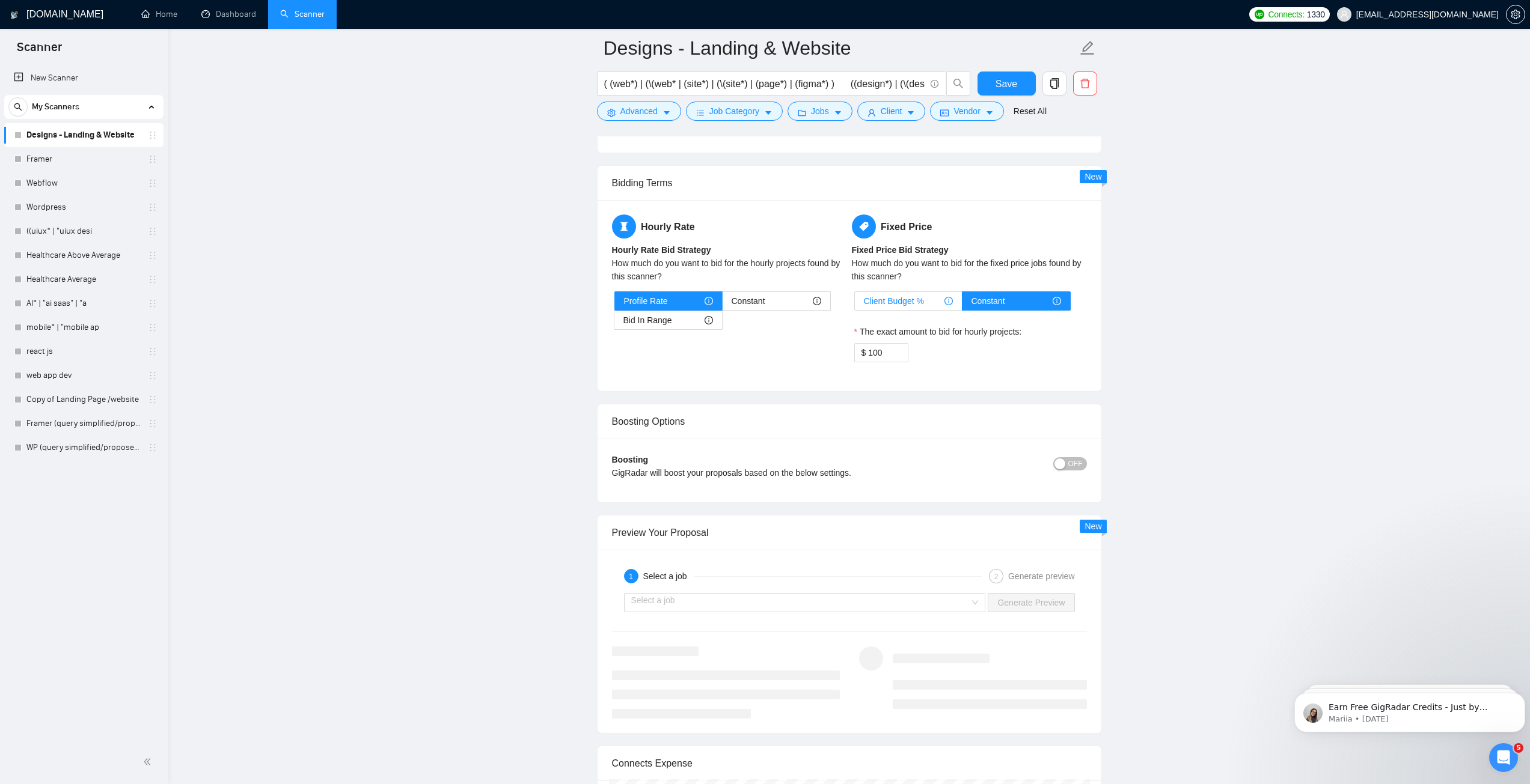
click at [913, 304] on span "Client Budget %" at bounding box center [894, 301] width 60 height 18
click at [855, 304] on input "Client Budget %" at bounding box center [855, 304] width 0 height 0
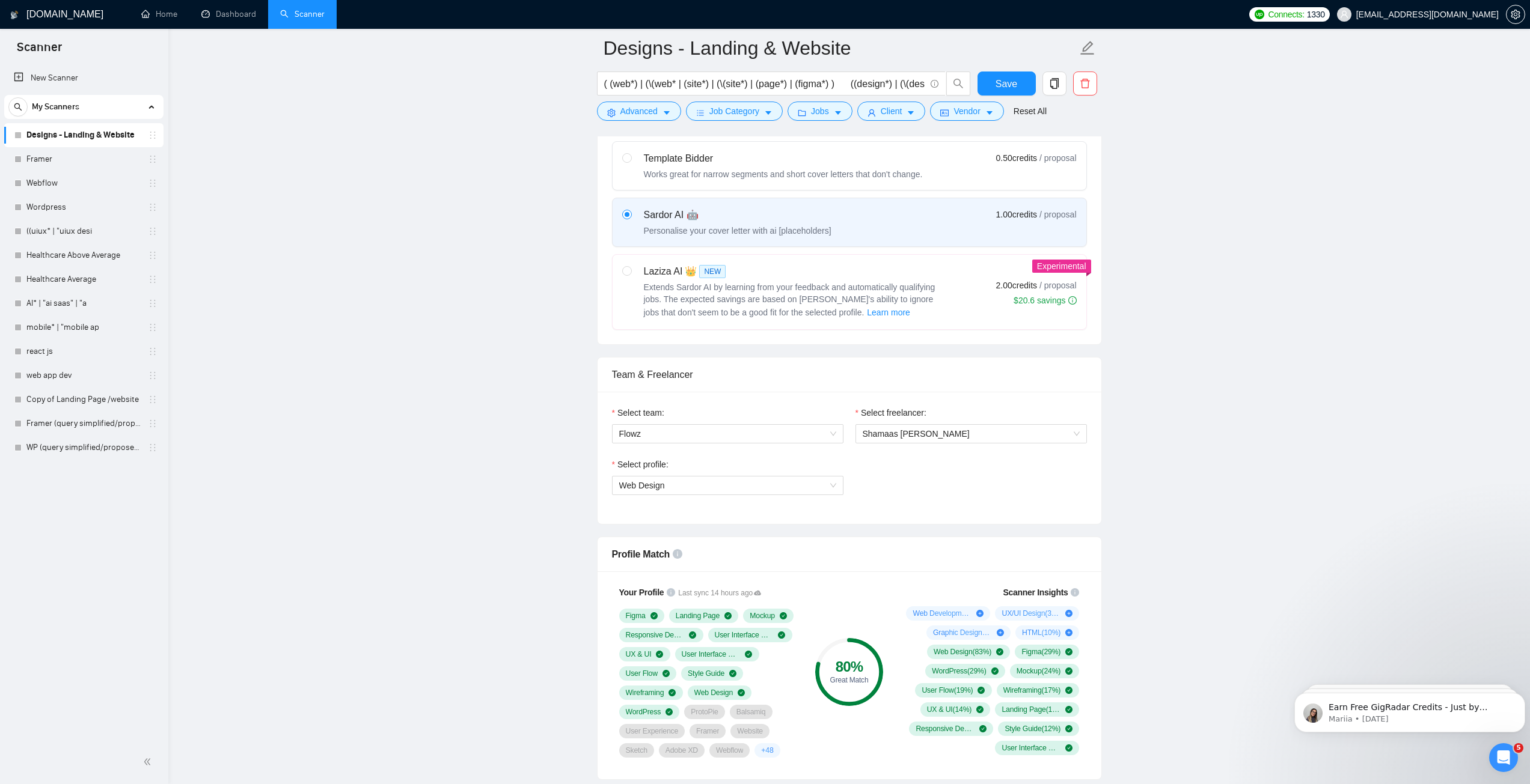
scroll to position [0, 0]
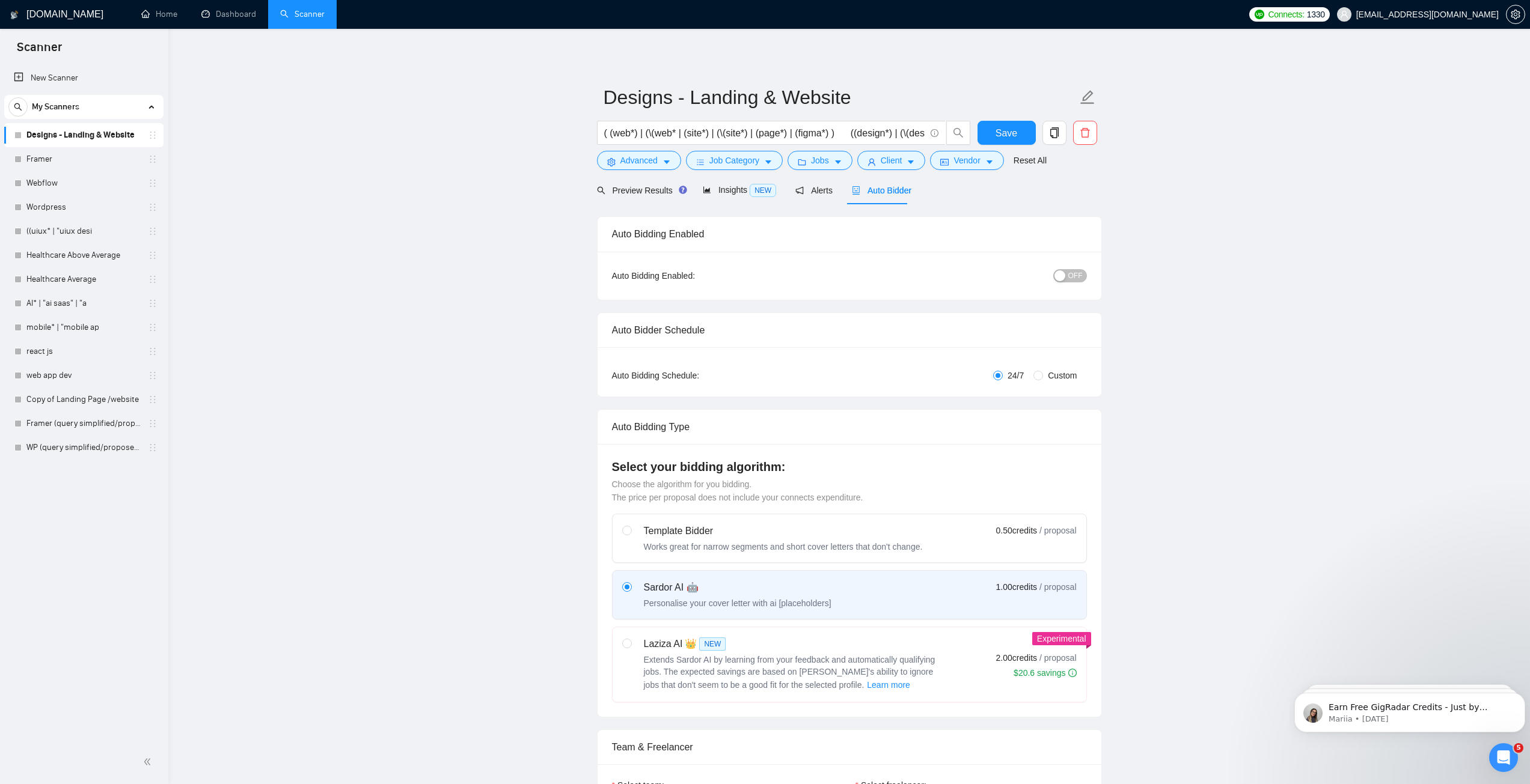
click at [1072, 271] on span "OFF" at bounding box center [1075, 275] width 14 height 13
click at [1010, 131] on span "Save" at bounding box center [1006, 133] width 22 height 15
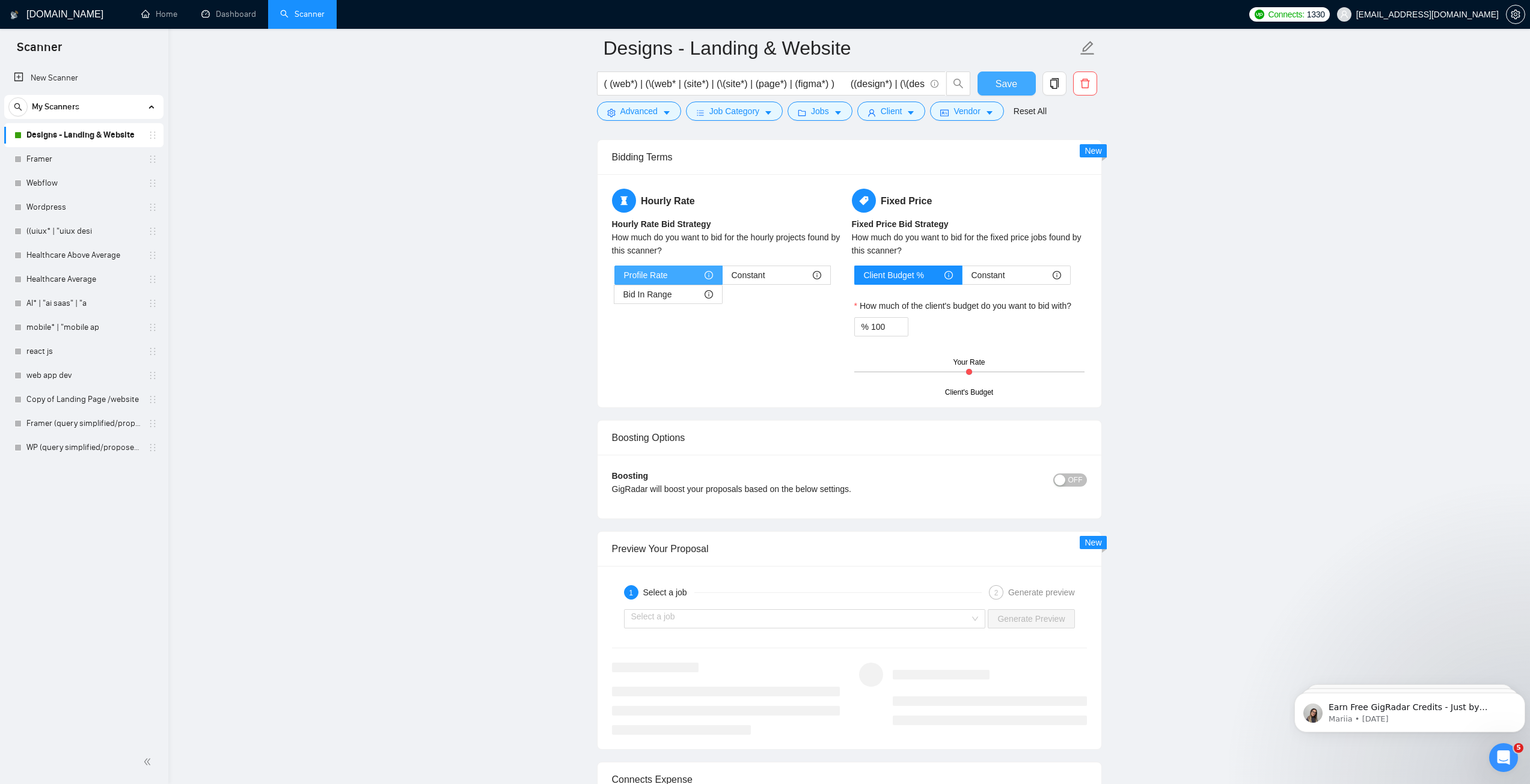
scroll to position [1802, 0]
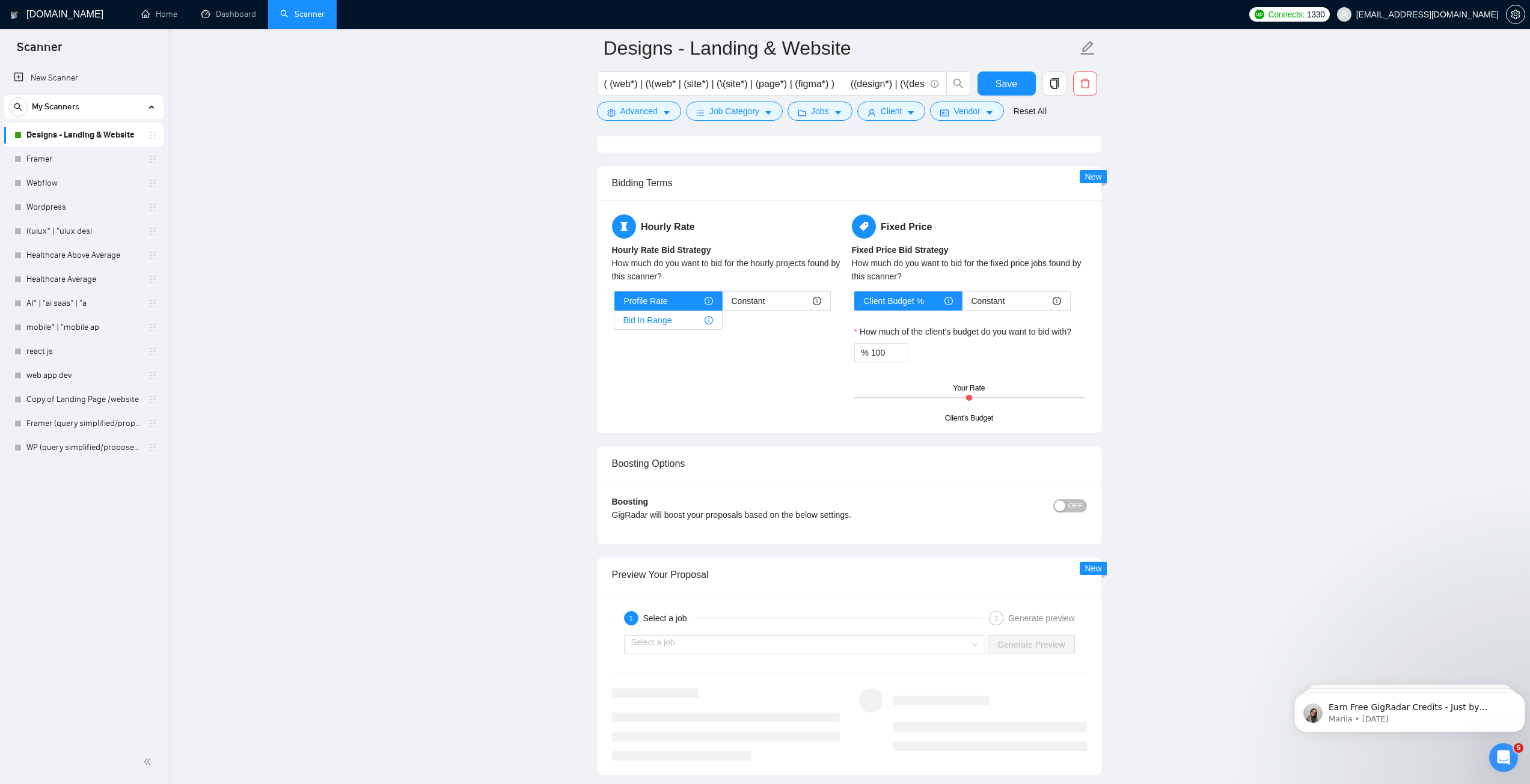
click at [679, 323] on div "Bid In Range" at bounding box center [668, 320] width 89 height 18
click at [614, 323] on input "Bid In Range" at bounding box center [614, 323] width 0 height 0
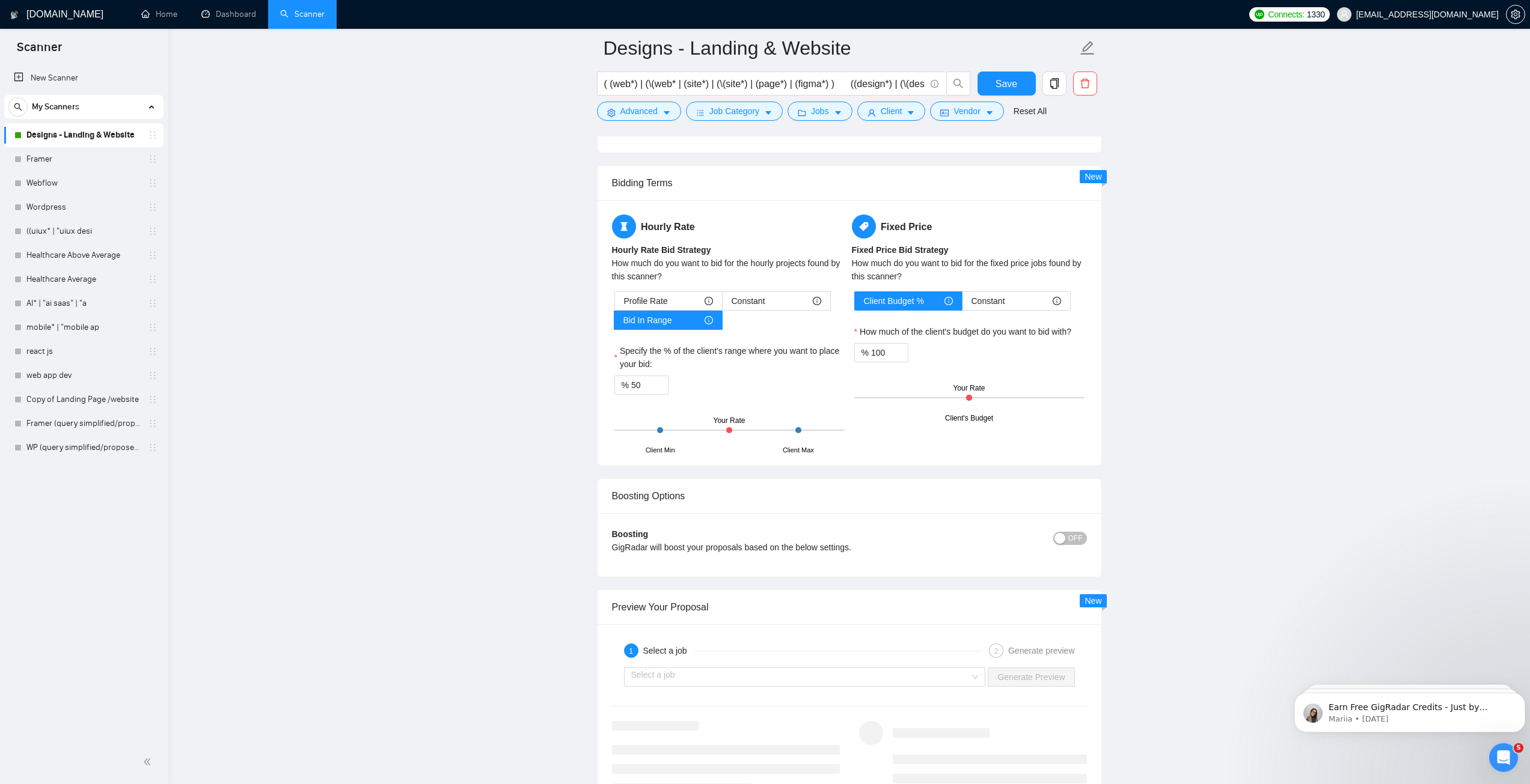
drag, startPoint x: 660, startPoint y: 429, endPoint x: 712, endPoint y: 426, distance: 52.1
click at [699, 428] on div "Client Min Client Max Your Rate" at bounding box center [729, 430] width 230 height 42
drag, startPoint x: 730, startPoint y: 430, endPoint x: 775, endPoint y: 424, distance: 45.4
click at [775, 424] on div "Client Min Client Max Your Rate" at bounding box center [729, 430] width 230 height 42
click at [650, 391] on input "50" at bounding box center [650, 385] width 36 height 18
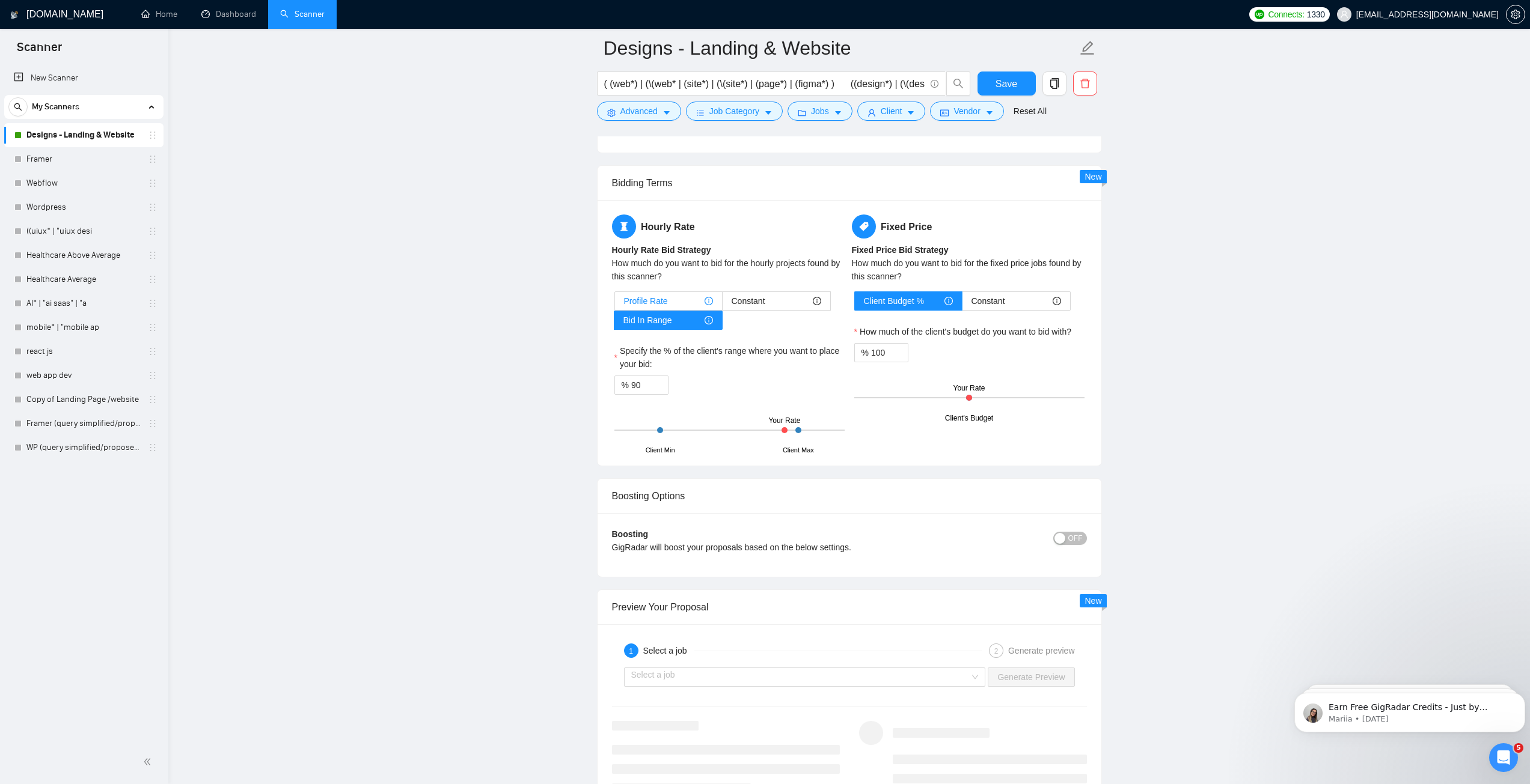
click at [674, 302] on div "Profile Rate" at bounding box center [668, 301] width 89 height 18
click at [615, 304] on input "Profile Rate" at bounding box center [615, 304] width 0 height 0
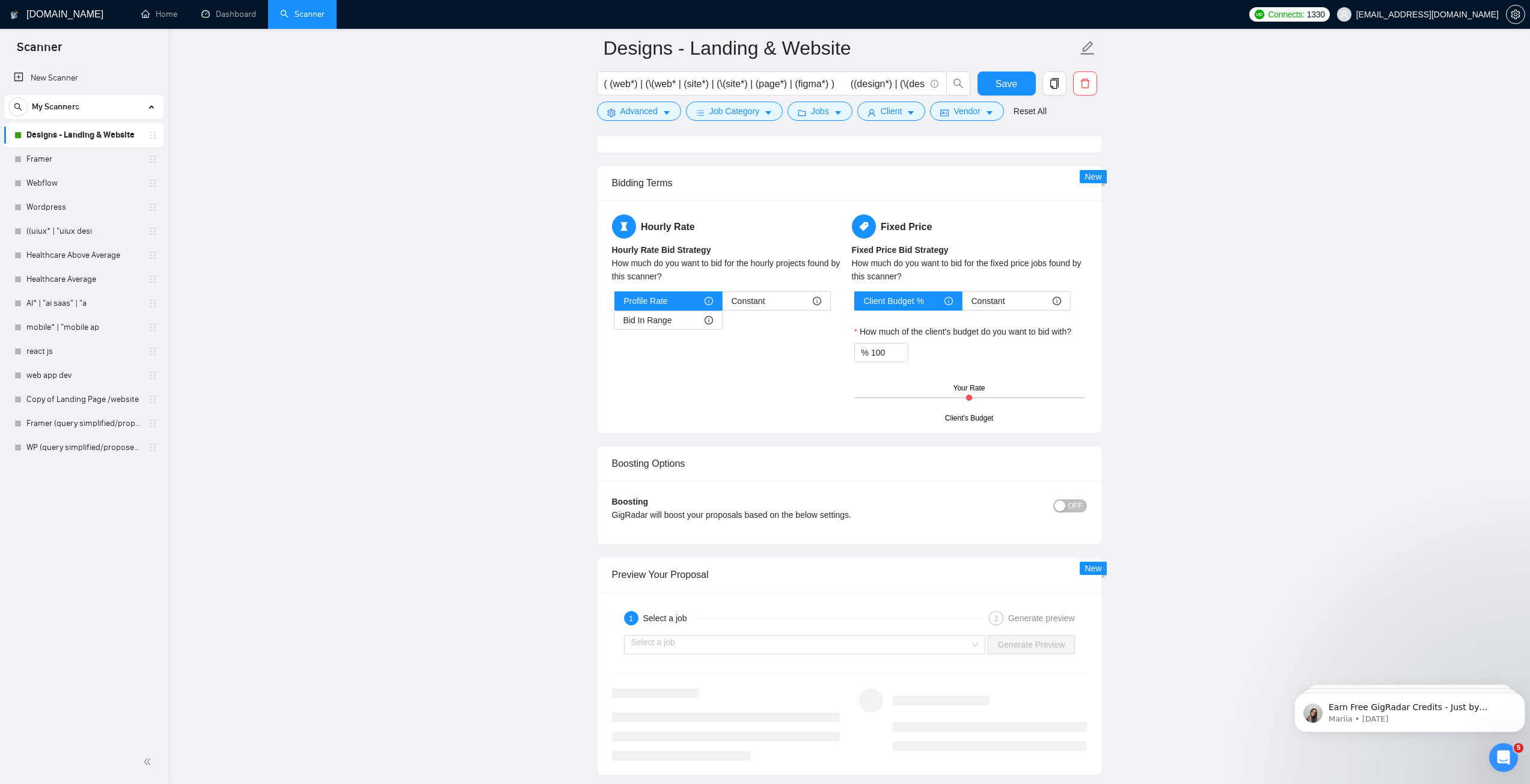
click at [721, 362] on div "Hourly Rate Hourly Rate Bid Strategy How much do you want to bid for the hourly…" at bounding box center [849, 316] width 480 height 204
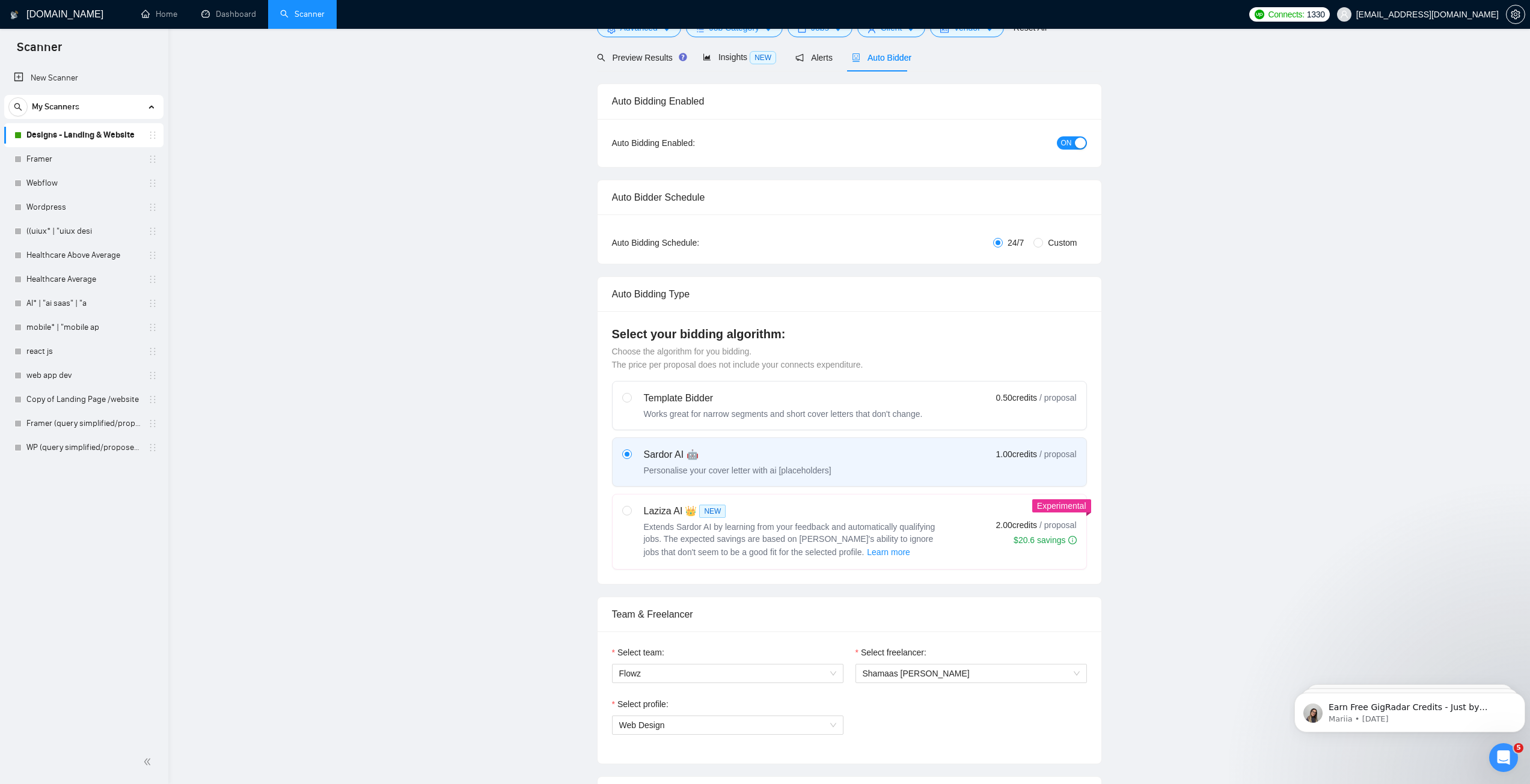
scroll to position [0, 0]
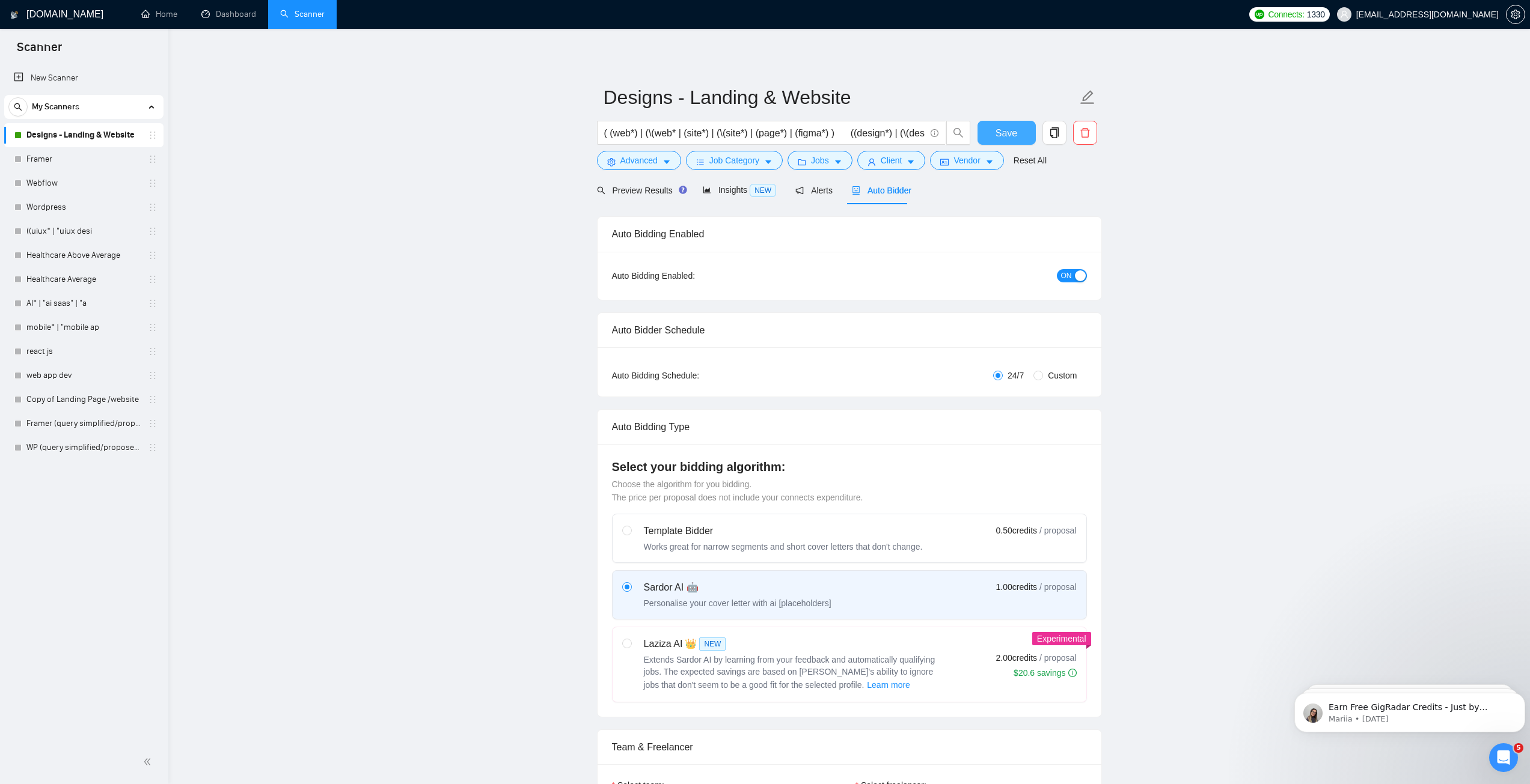
click at [990, 128] on button "Save" at bounding box center [1006, 132] width 58 height 24
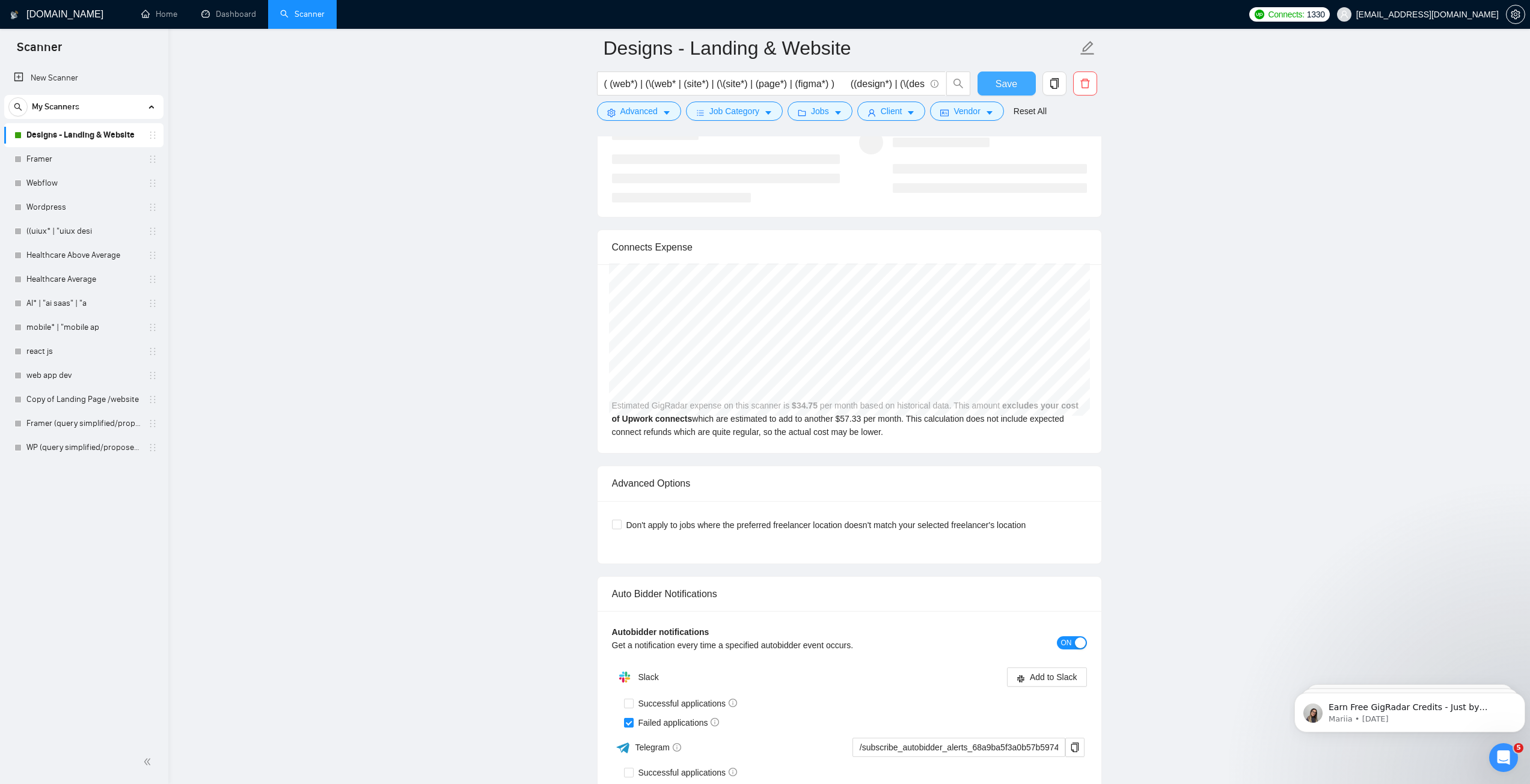
scroll to position [2402, 0]
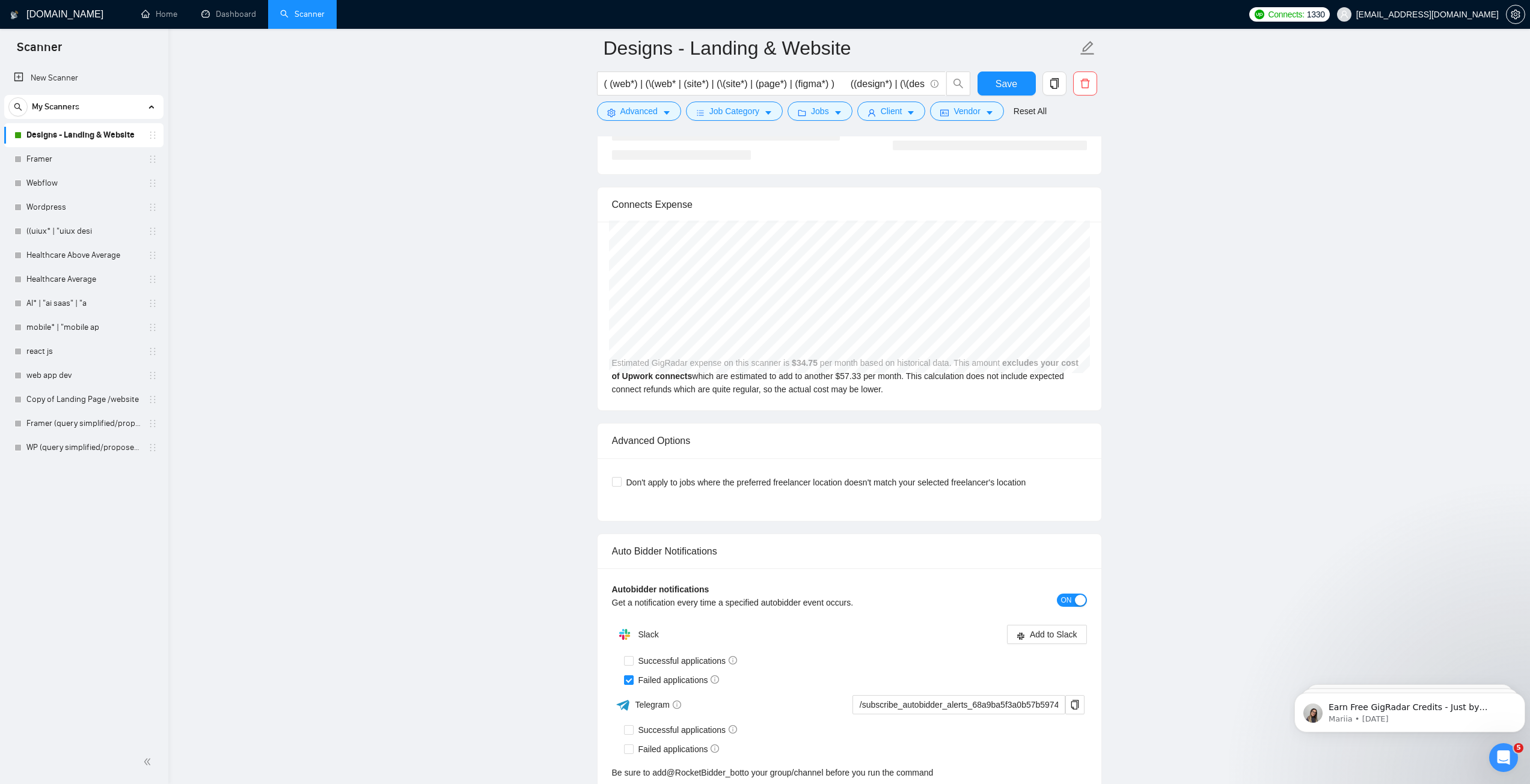
drag, startPoint x: 41, startPoint y: 155, endPoint x: 271, endPoint y: 278, distance: 260.8
click at [41, 155] on link "Framer" at bounding box center [84, 159] width 114 height 24
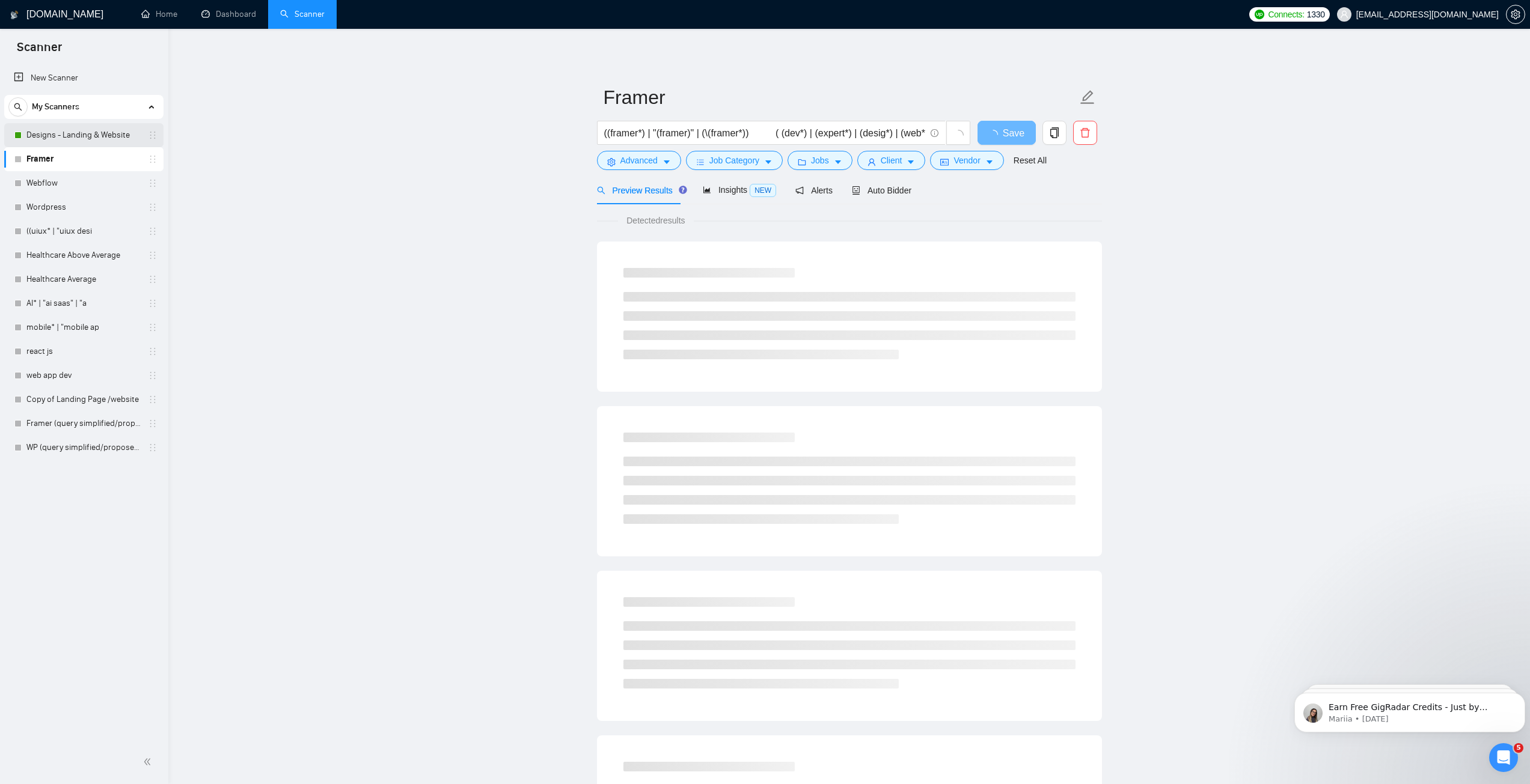
click at [40, 136] on link "Designs - Landing & Website" at bounding box center [84, 135] width 114 height 24
click at [862, 198] on div "Auto Bidder" at bounding box center [881, 190] width 60 height 28
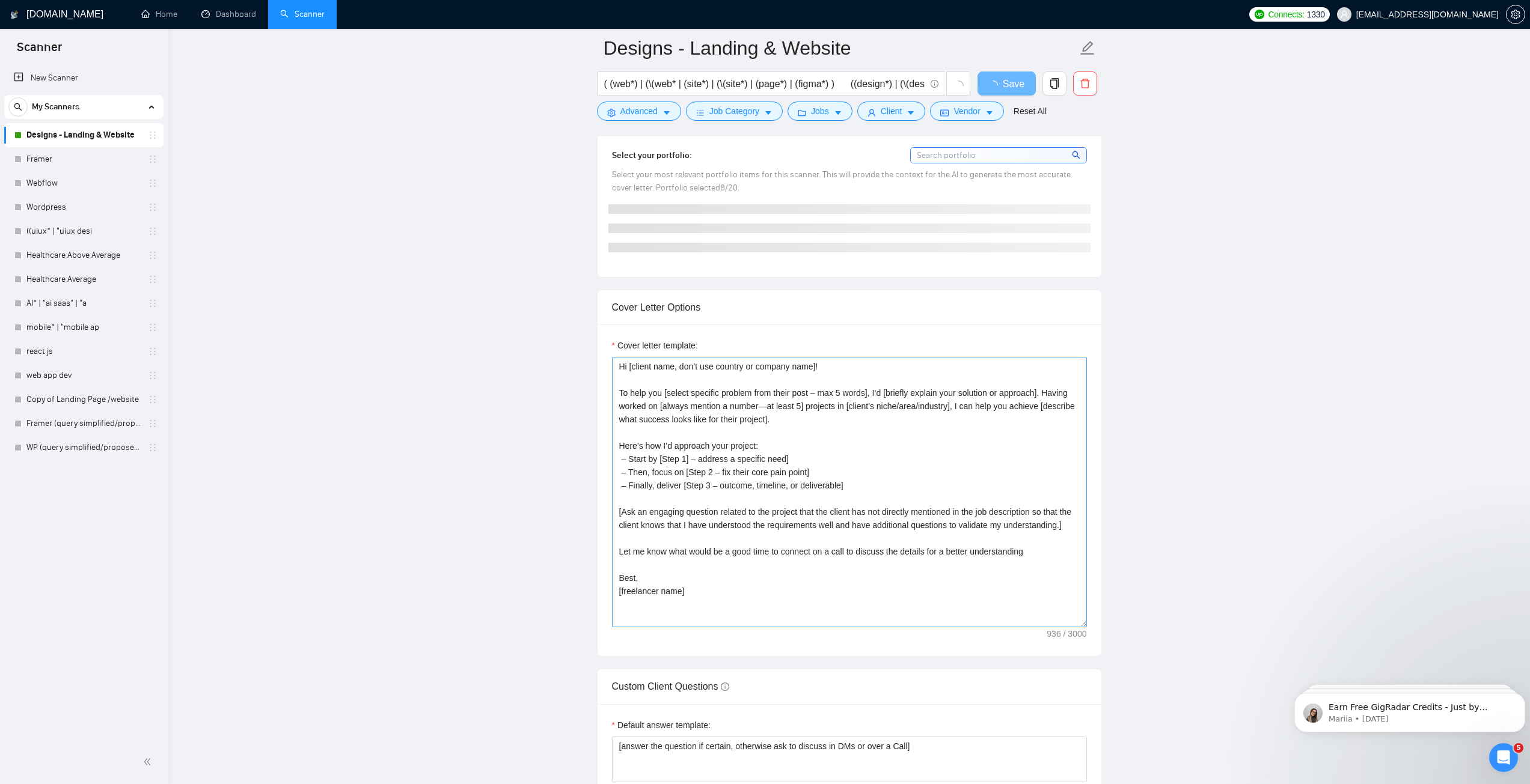
scroll to position [1081, 0]
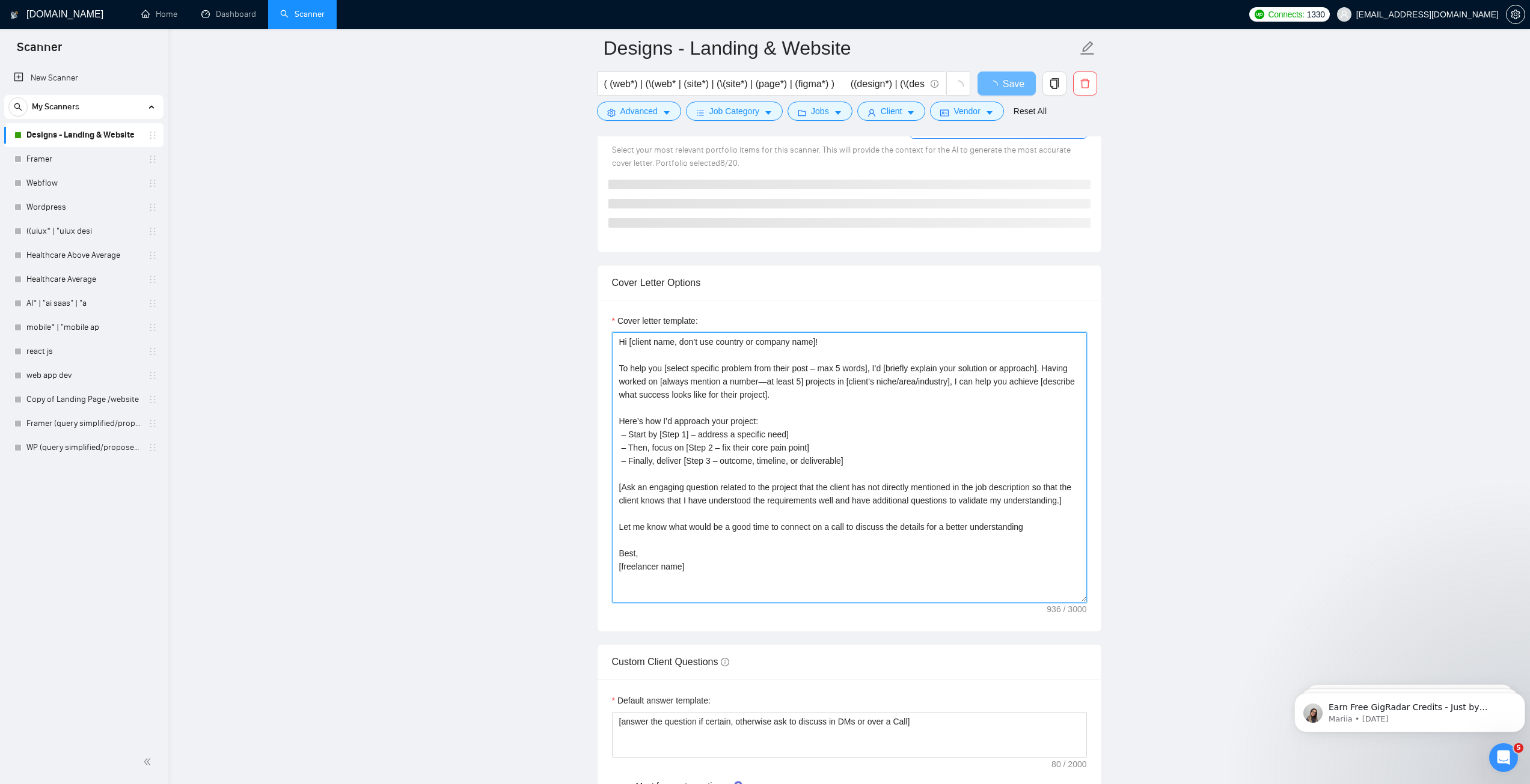
click at [762, 436] on textarea "Hi [client name, don’t use country or company name]! To help you [select specif…" at bounding box center [849, 467] width 475 height 270
click at [376, 229] on main "Designs - Landing & Website ( (web*) | (\(web* | (site*) | (\(site*) | (page*) …" at bounding box center [849, 572] width 1323 height 3210
click at [17, 162] on div at bounding box center [17, 159] width 7 height 7
click at [91, 163] on link "Framer" at bounding box center [84, 159] width 114 height 24
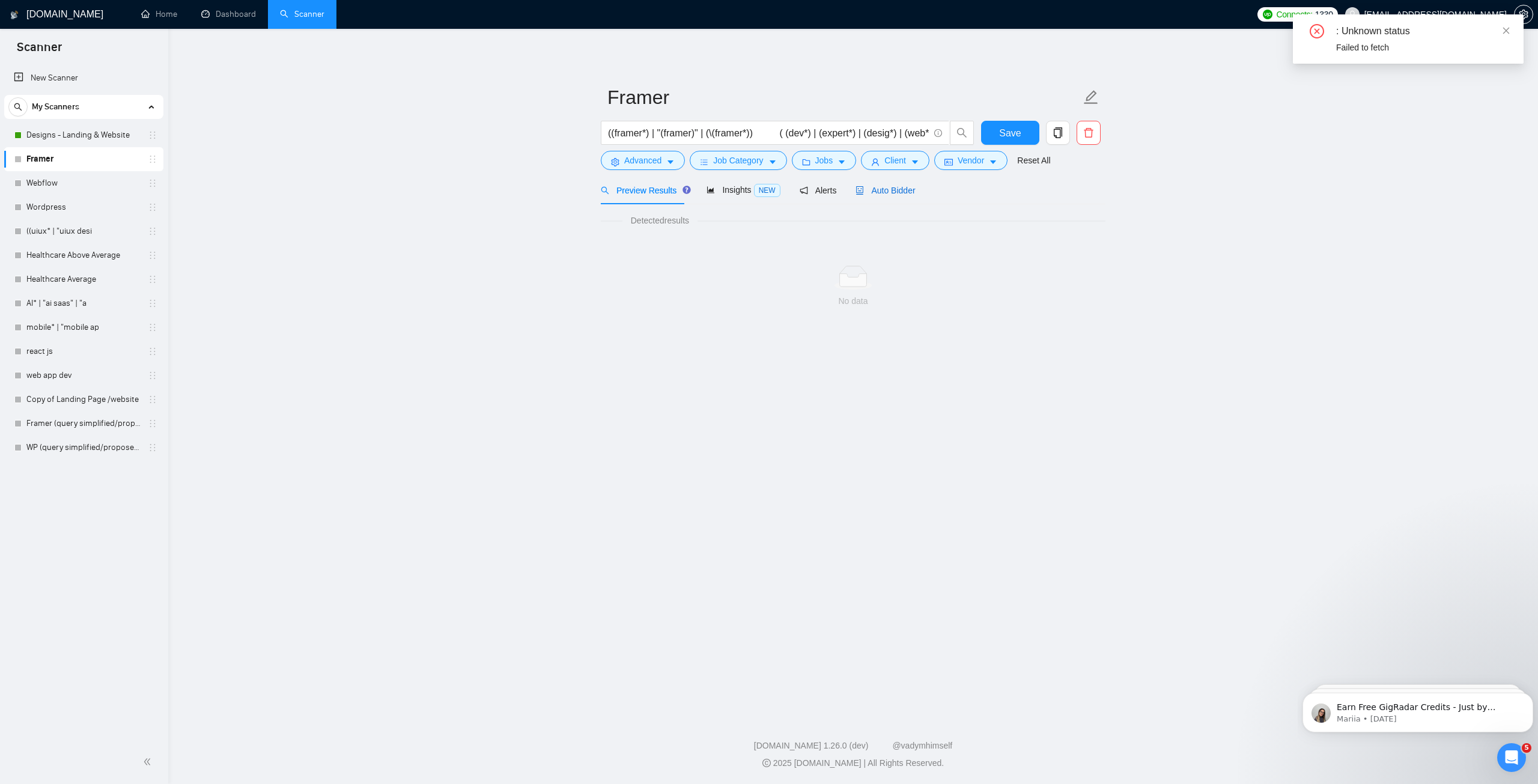
click at [875, 188] on span "Auto Bidder" at bounding box center [885, 190] width 60 height 10
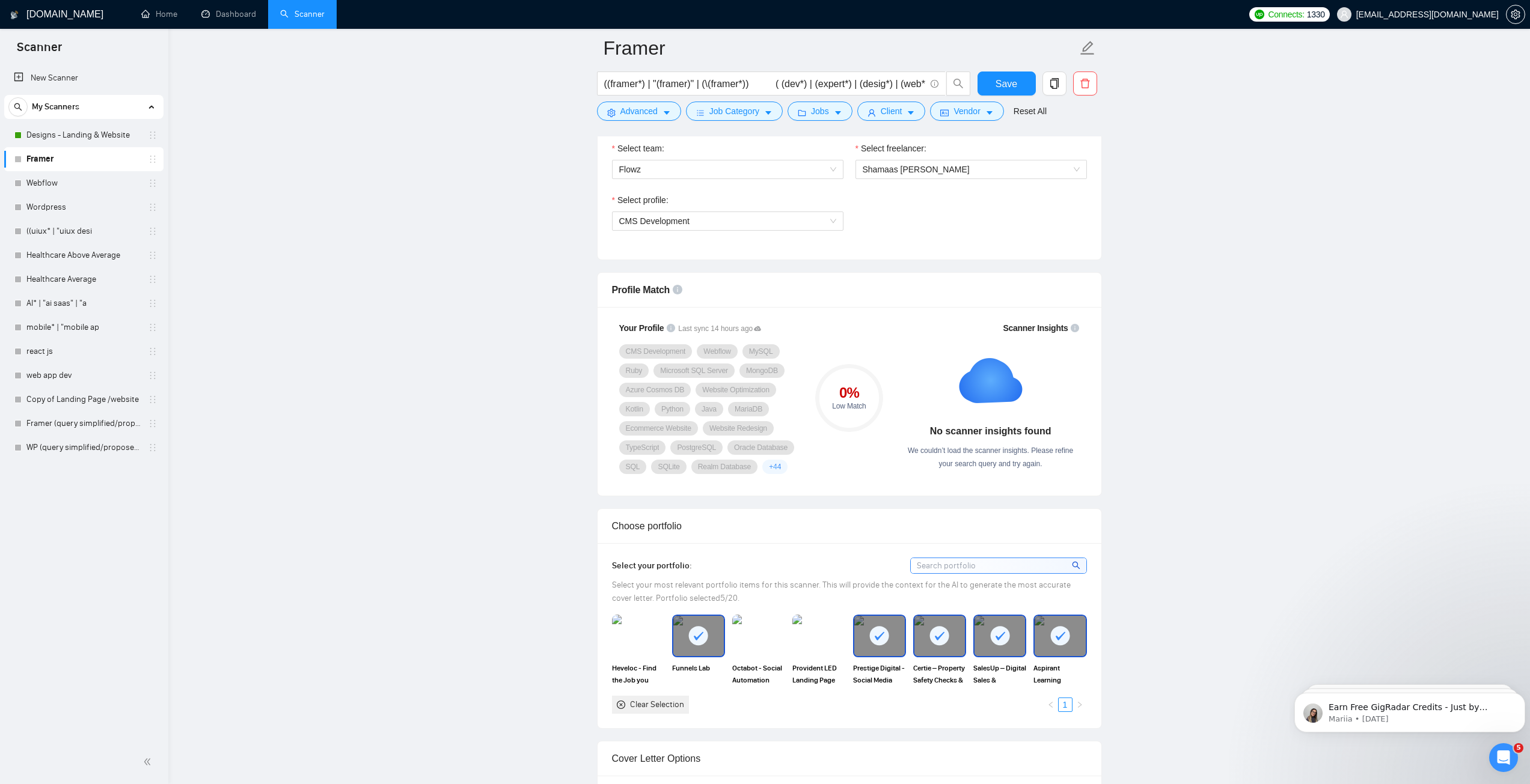
scroll to position [600, 0]
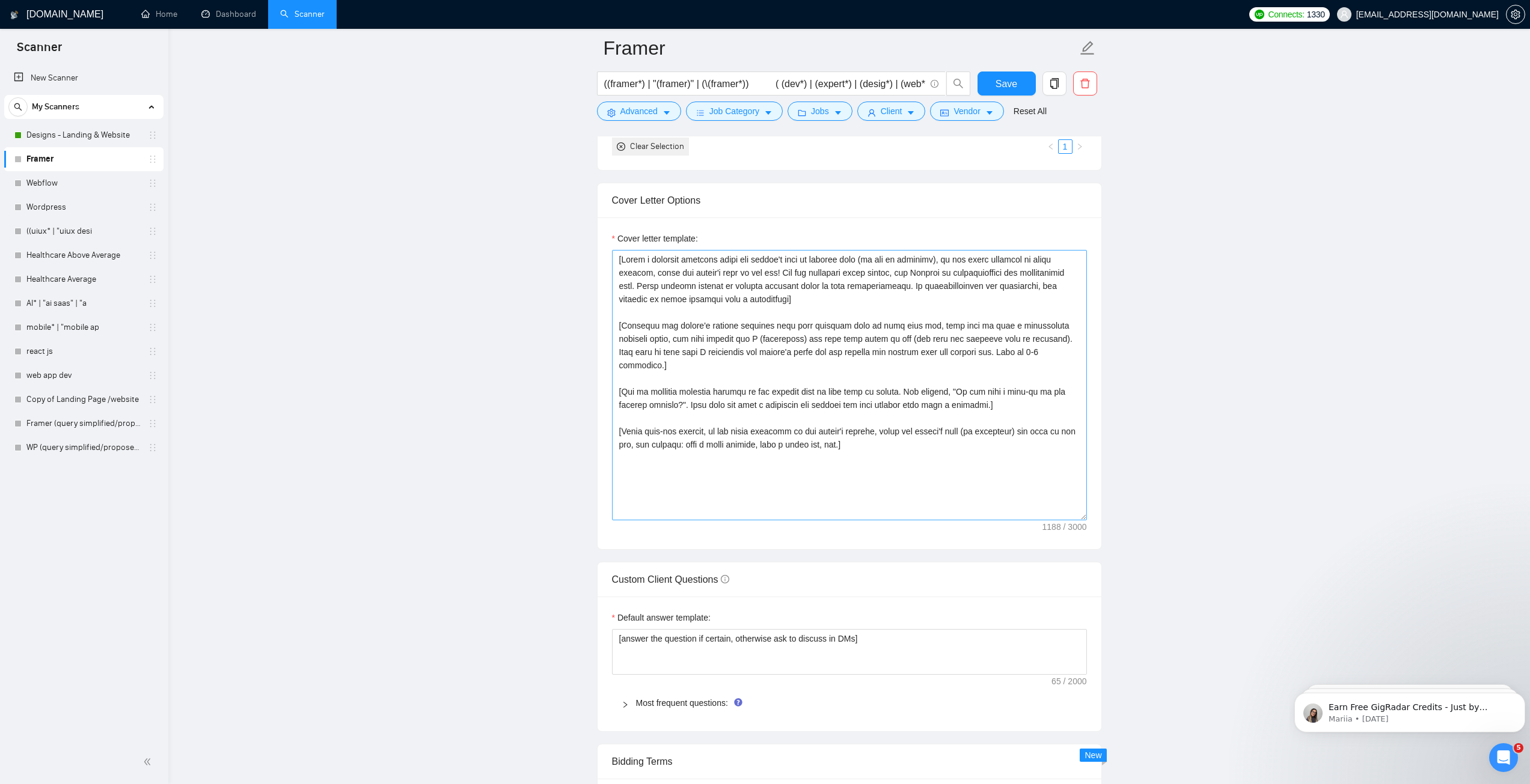
scroll to position [1261, 0]
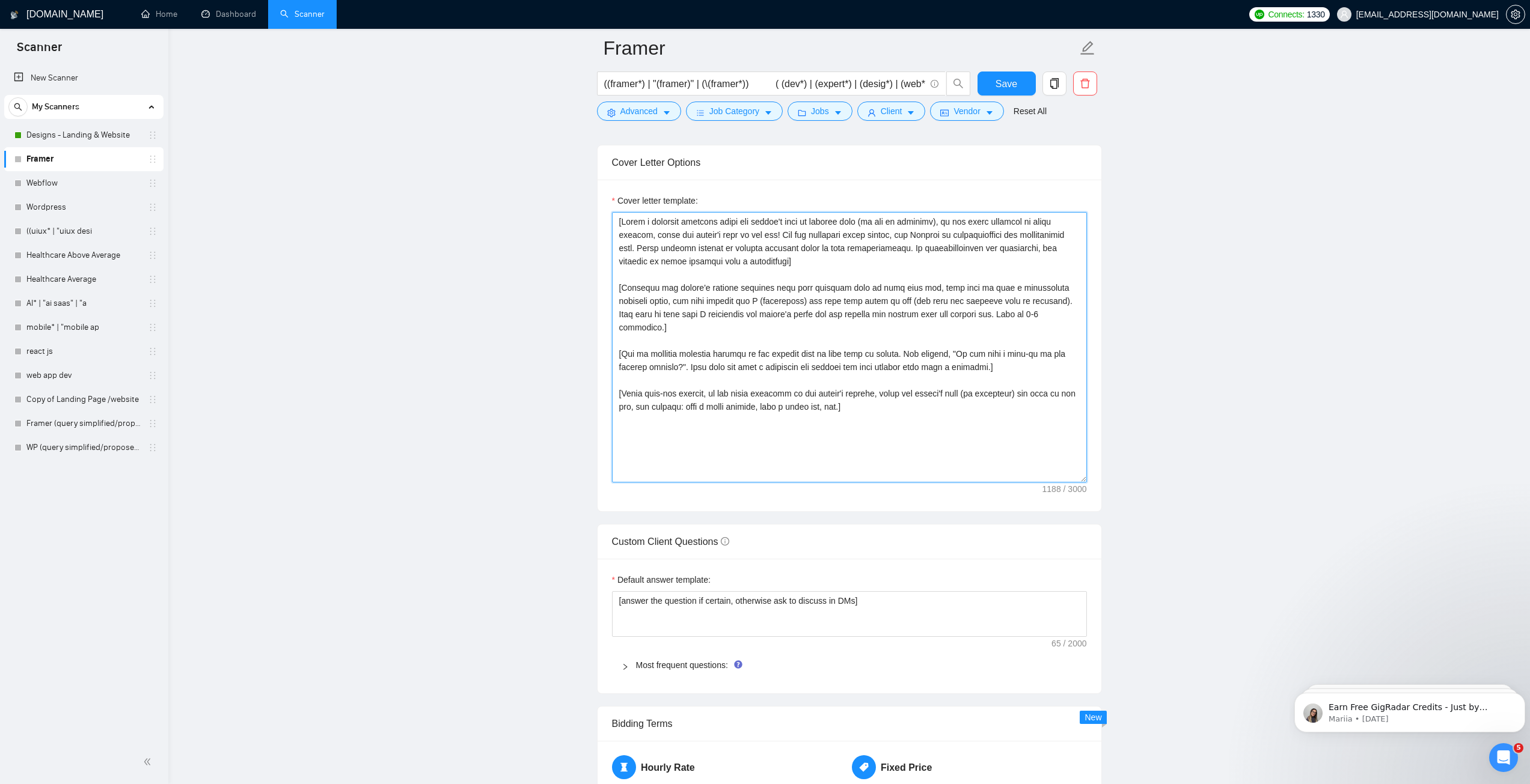
click at [800, 318] on textarea "Cover letter template:" at bounding box center [849, 347] width 475 height 270
paste textarea "Hi [client name, don’t use country or company name]! To help you [select specif…"
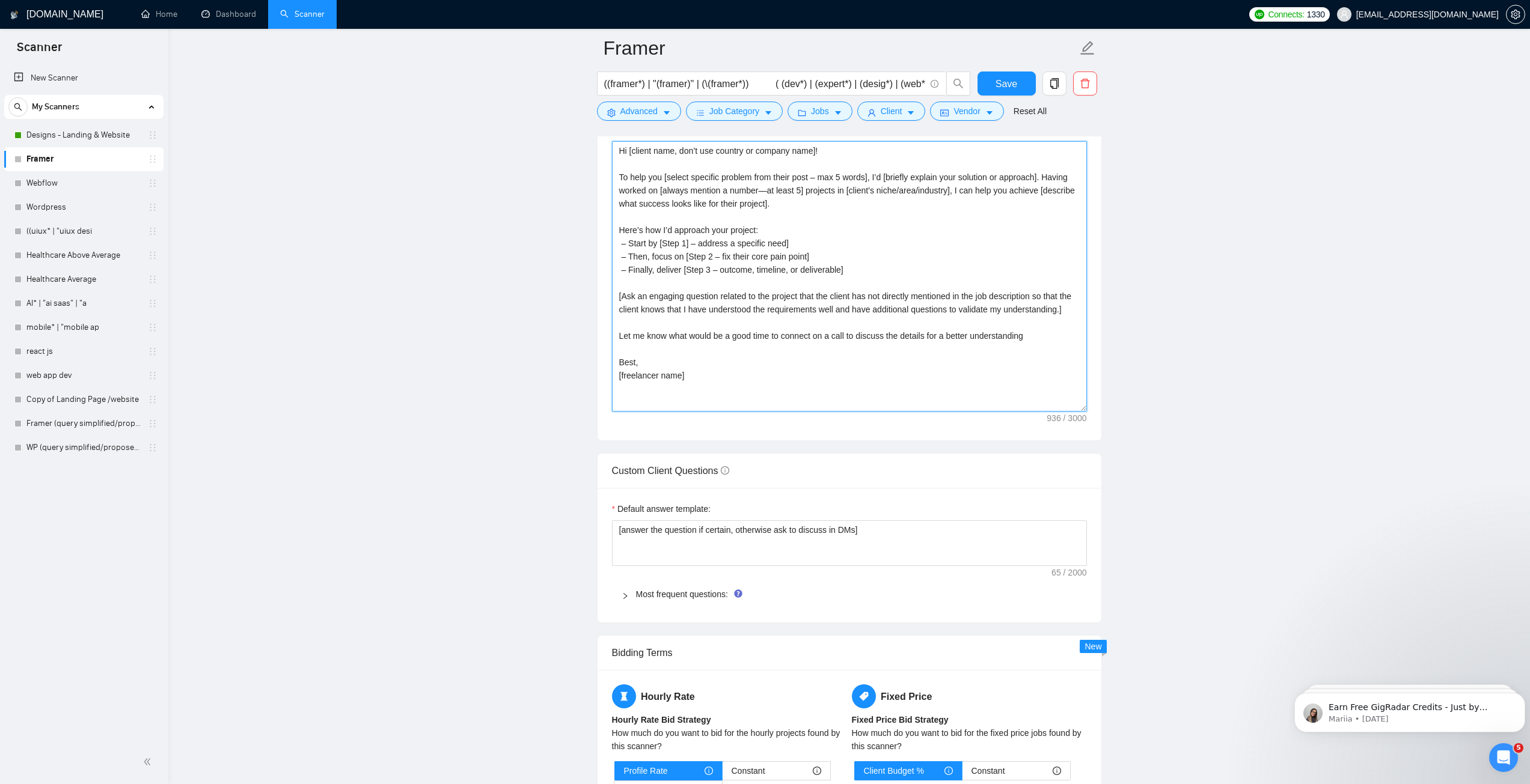
scroll to position [1382, 0]
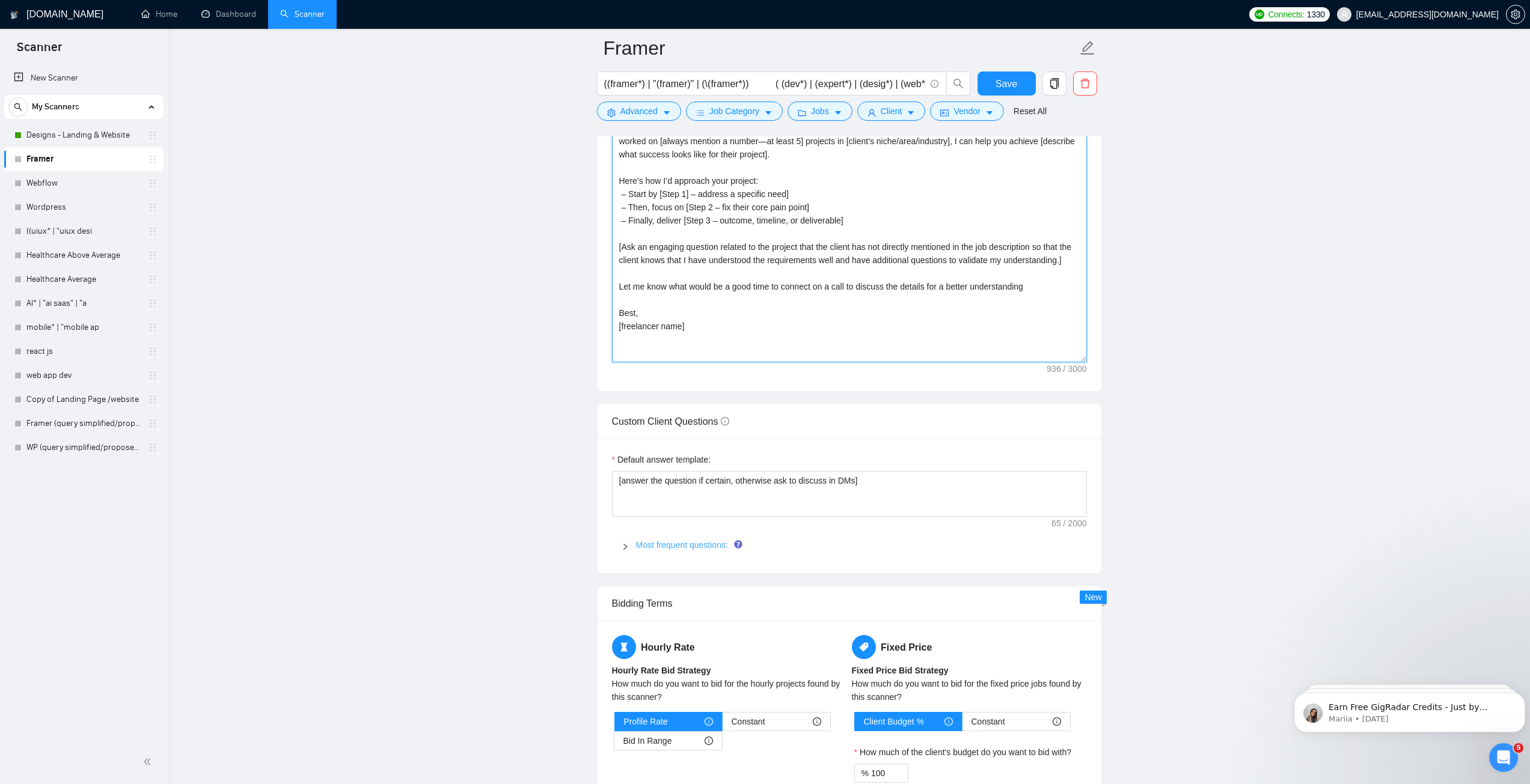
type textarea "Hi [client name, don’t use country or company name]! To help you [select specif…"
click at [656, 547] on link "Most frequent questions:" at bounding box center [681, 545] width 92 height 10
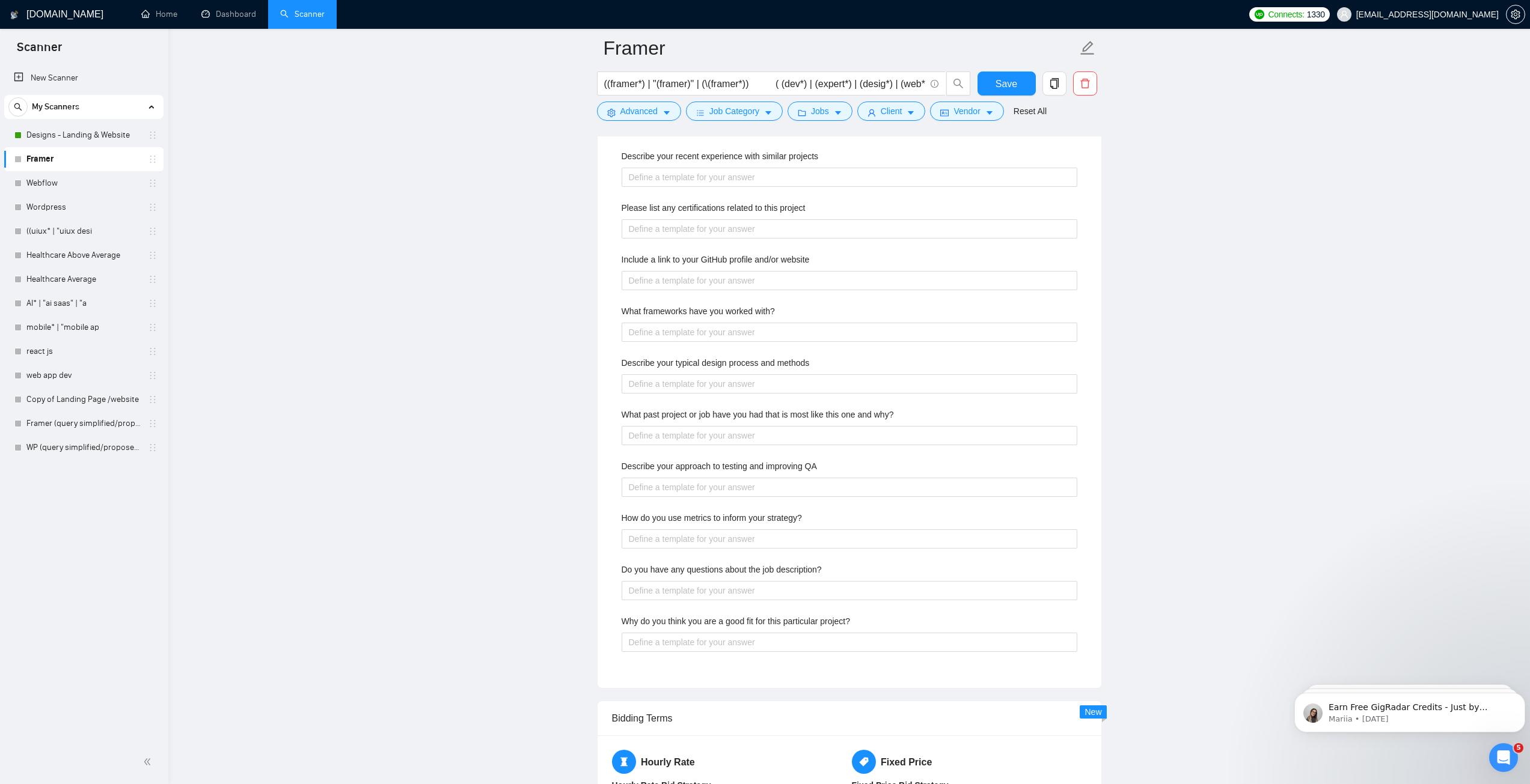
scroll to position [1802, 0]
click at [818, 633] on project\? "Why do you think you are a good fit for this particular project?" at bounding box center [849, 638] width 456 height 19
paste project\? "Because I focus on websites and landing pages that convert. I’ve worked with 14…"
type project\? "Because I focus on websites and landing pages that convert. I’ve worked with 14…"
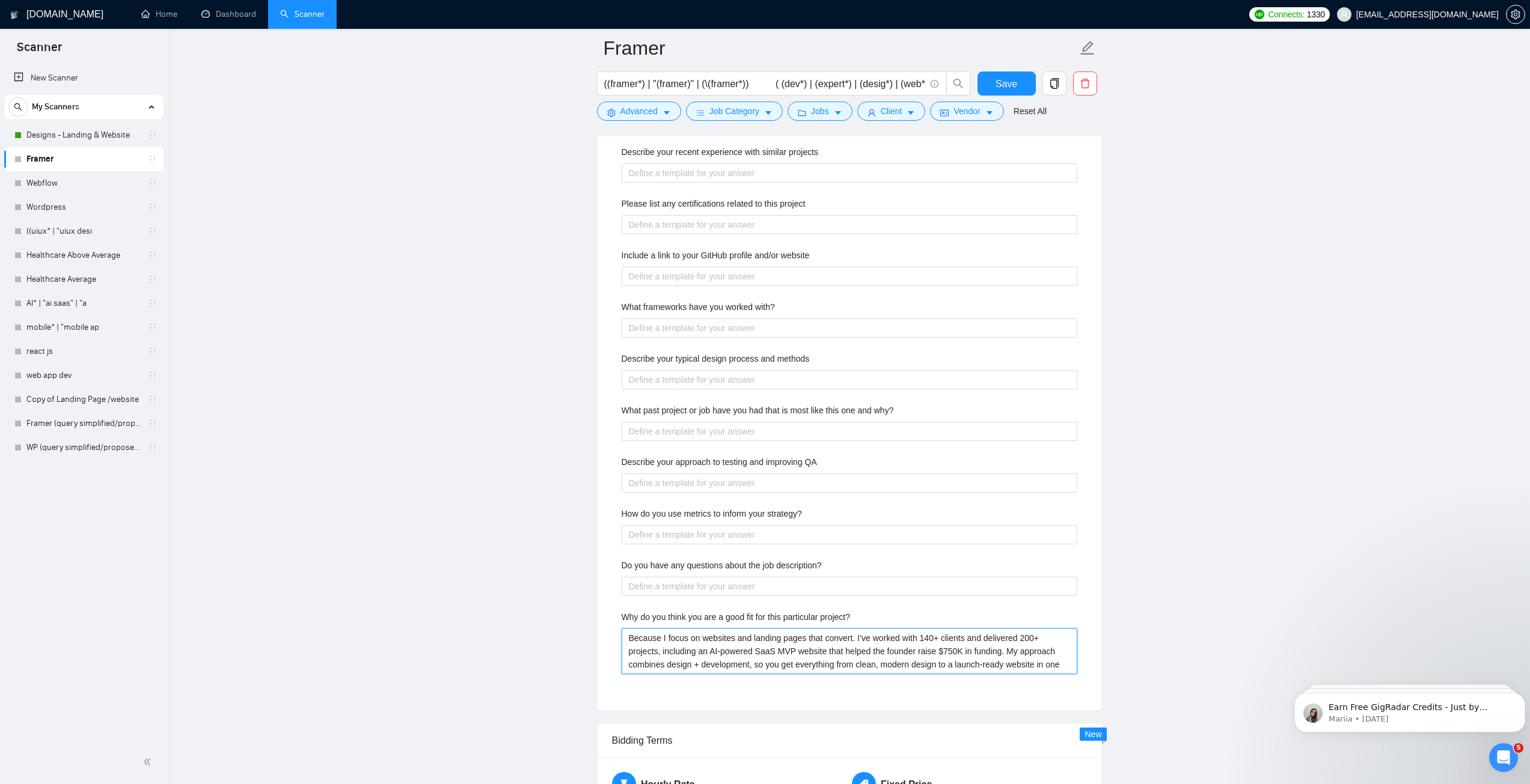
type project\? "Because I focus on websites and landing pages that convert. I’ve worked with 14…"
click at [771, 589] on description\? "Do you have any questions about the job description?" at bounding box center [849, 586] width 456 height 19
paste description\? "Yes, I’d love to know: Who is your main audience? What’s the primary goal of th…"
type description\? "Yes, I’d love to know: Who is your main audience? What’s the primary goal of th…"
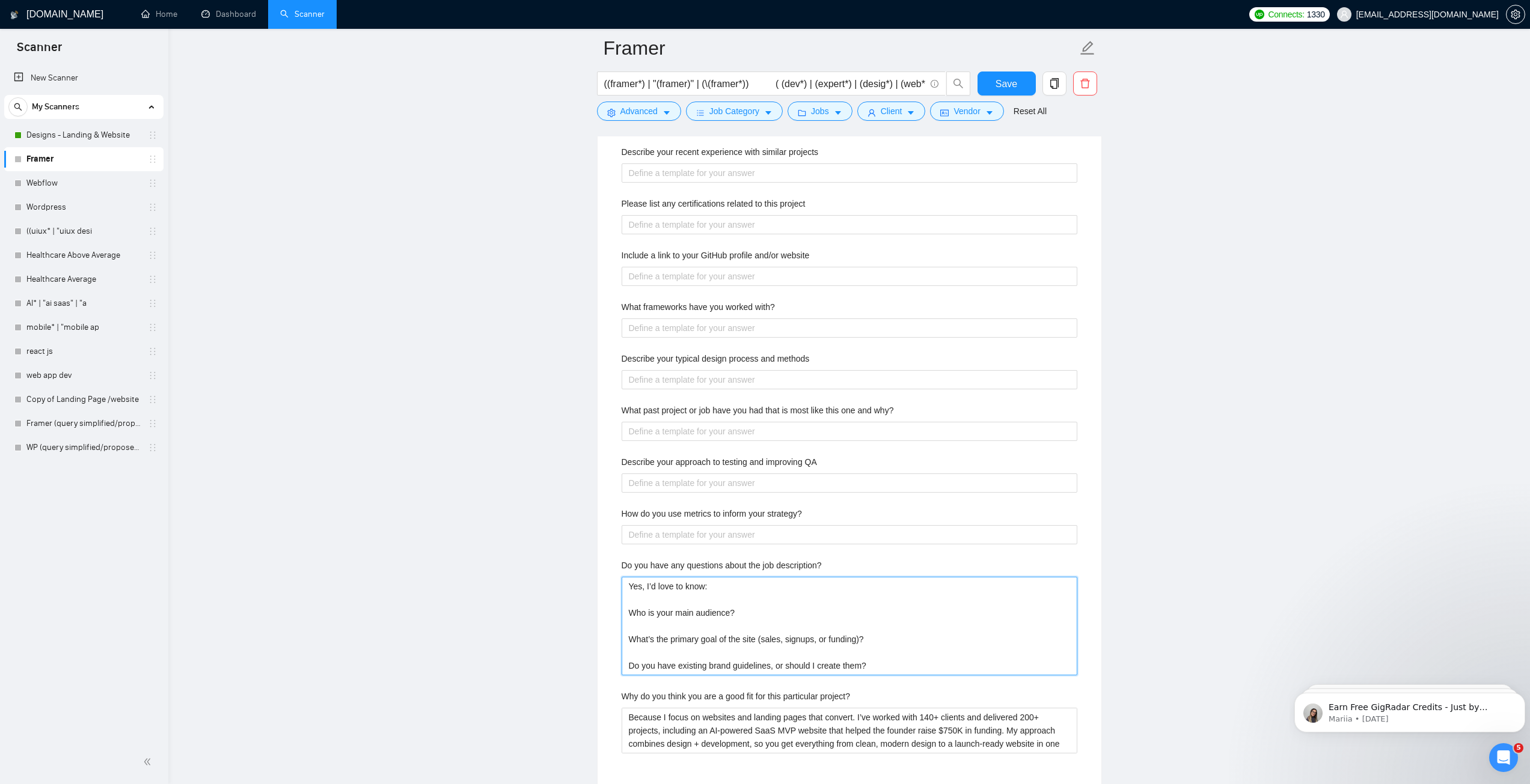
type description\? "Yes, I’d love to know: Who is your main audience? What’s the primary goal of th…"
click at [807, 544] on div "Describe your recent experience with similar projects Please list any certifica…" at bounding box center [849, 457] width 475 height 637
click at [805, 538] on strategy\? "How do you use metrics to inform your strategy?" at bounding box center [849, 534] width 456 height 19
paste strategy\? "I look at simple numbers like conversion rates, bounce rates, and time on page.…"
type strategy\? "I look at simple numbers like conversion rates, bounce rates, and time on page.…"
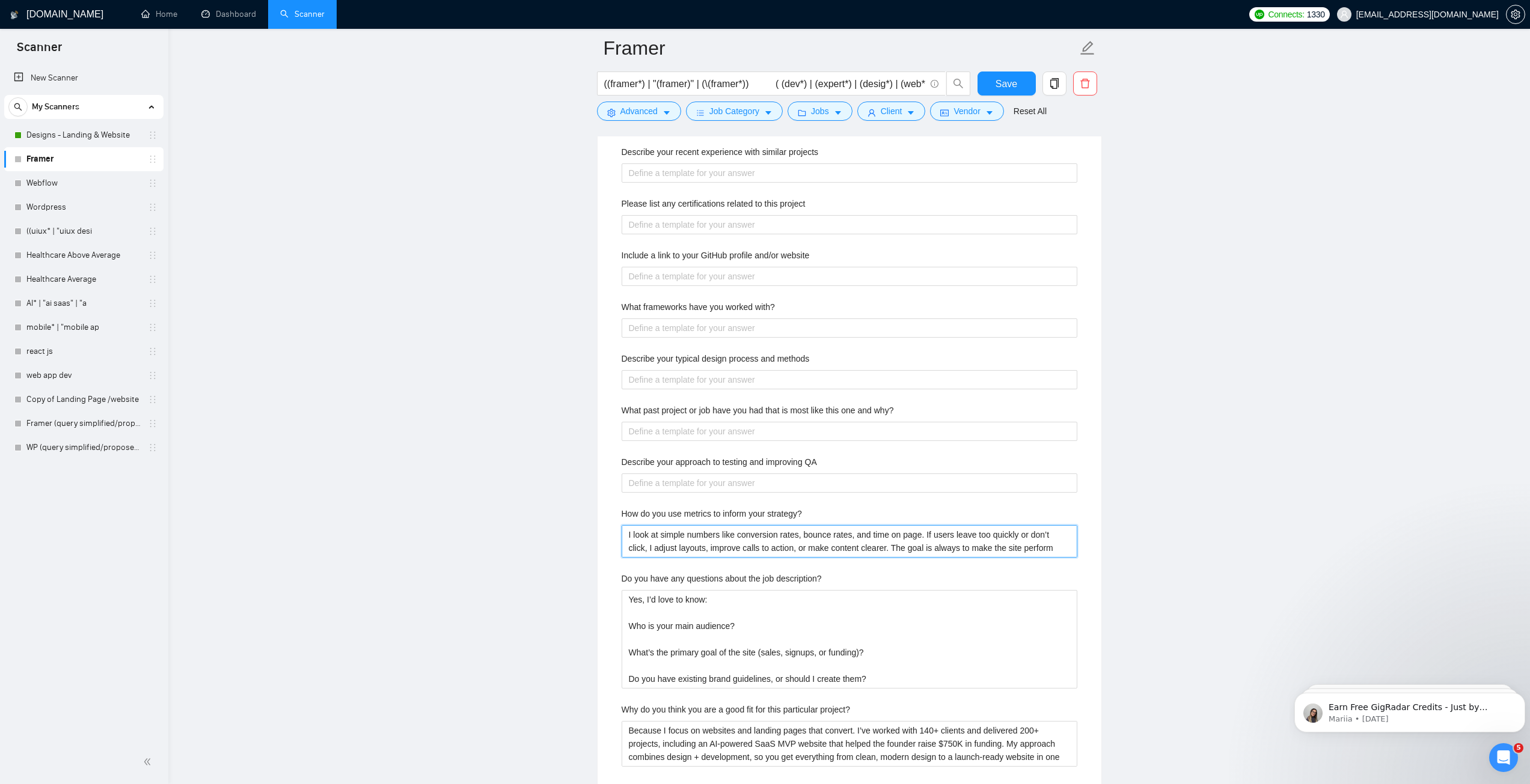
type strategy\? "I look at simple numbers like conversion rates, bounce rates, and time on page.…"
click at [655, 640] on description\? "Yes, I’d love to know: Who is your main audience? What’s the primary goal of th…" at bounding box center [849, 638] width 456 height 98
type description\? "Yes, I’d love to know: Who is your main audience? What’s the primary goal of th…"
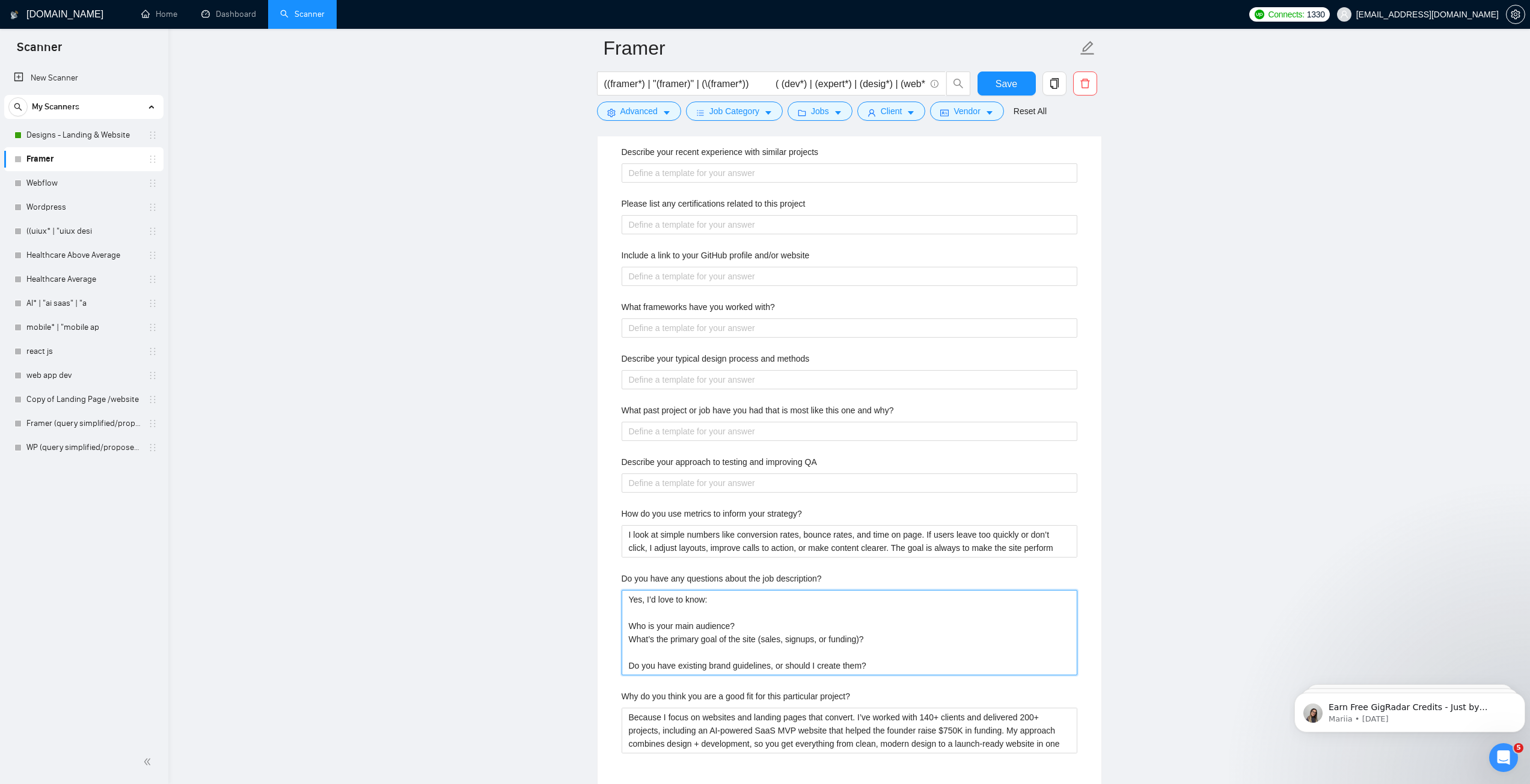
click at [654, 649] on description\? "Yes, I’d love to know: Who is your main audience? What’s the primary goal of th…" at bounding box center [849, 632] width 456 height 85
type description\? "Yes, I’d love to know: Who is your main audience? What’s the primary goal of th…"
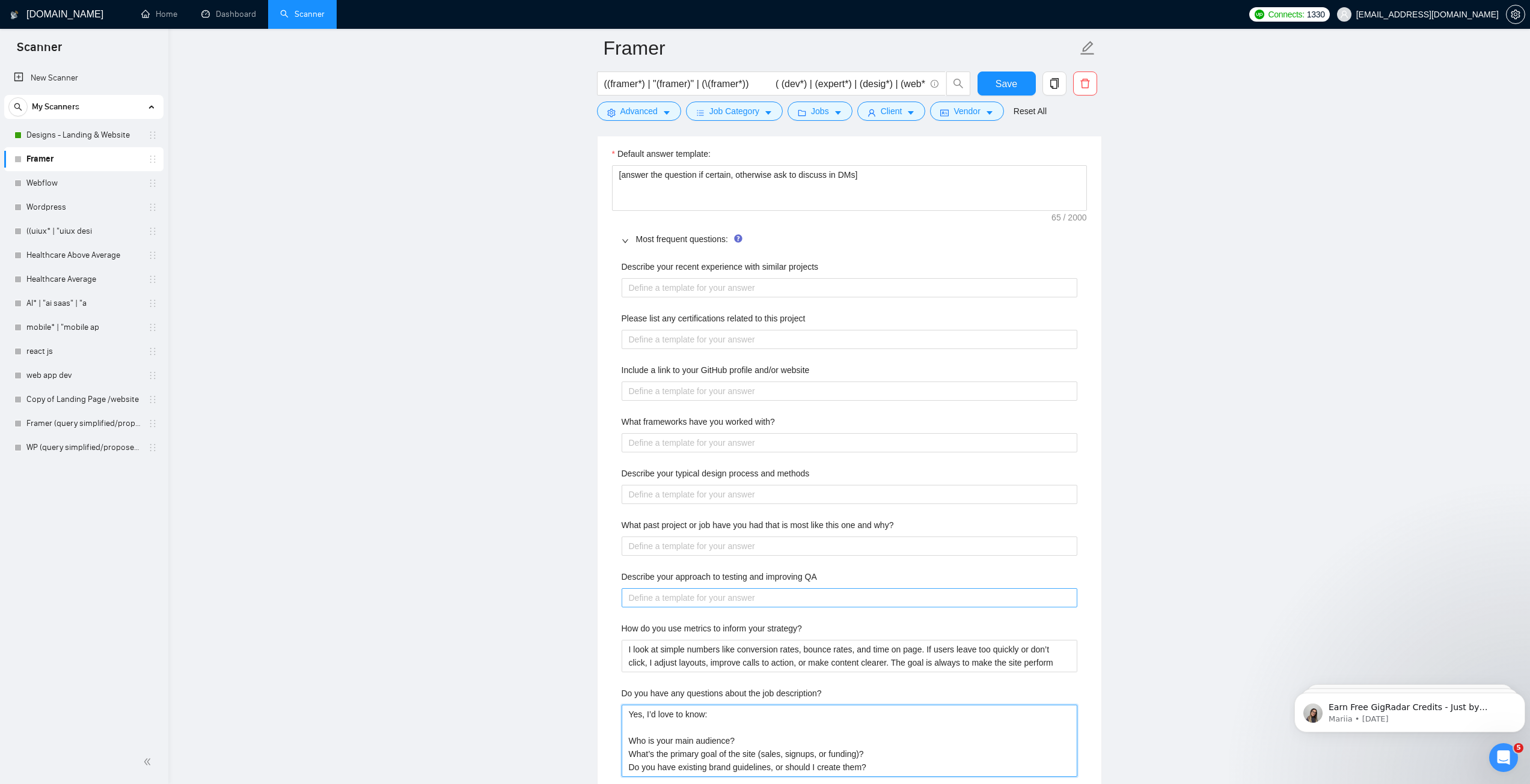
scroll to position [1682, 0]
type description\? "Yes, I’d love to know: Who is your main audience? What’s the primary goal of th…"
click at [774, 602] on QA "Describe your approach to testing and improving QA" at bounding box center [849, 603] width 456 height 19
paste QA "I test every site on desktop, tablet, and mobile to make sure it works everywhe…"
type QA "I test every site on desktop, tablet, and mobile to make sure it works everywhe…"
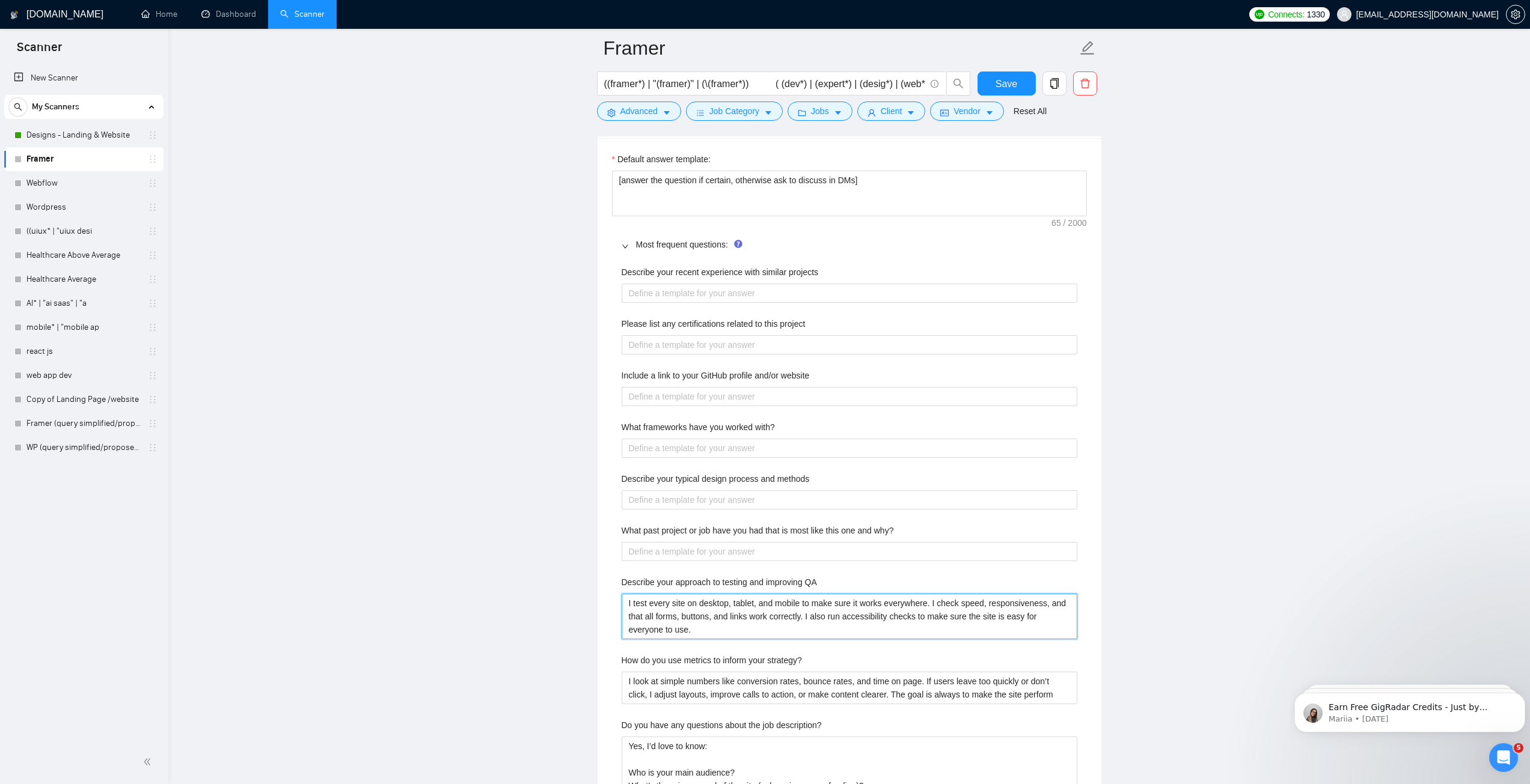
type QA "I test every site on desktop, tablet, and mobile to make sure it works everywhe…"
click at [693, 552] on why\? "What past project or job have you had that is most like this one and why?" at bounding box center [849, 551] width 456 height 19
paste why\? "A SaaS founder hired me to design a landing page for early users and investors.…"
type why\? "A SaaS founder hired me to design a landing page for early users and investors.…"
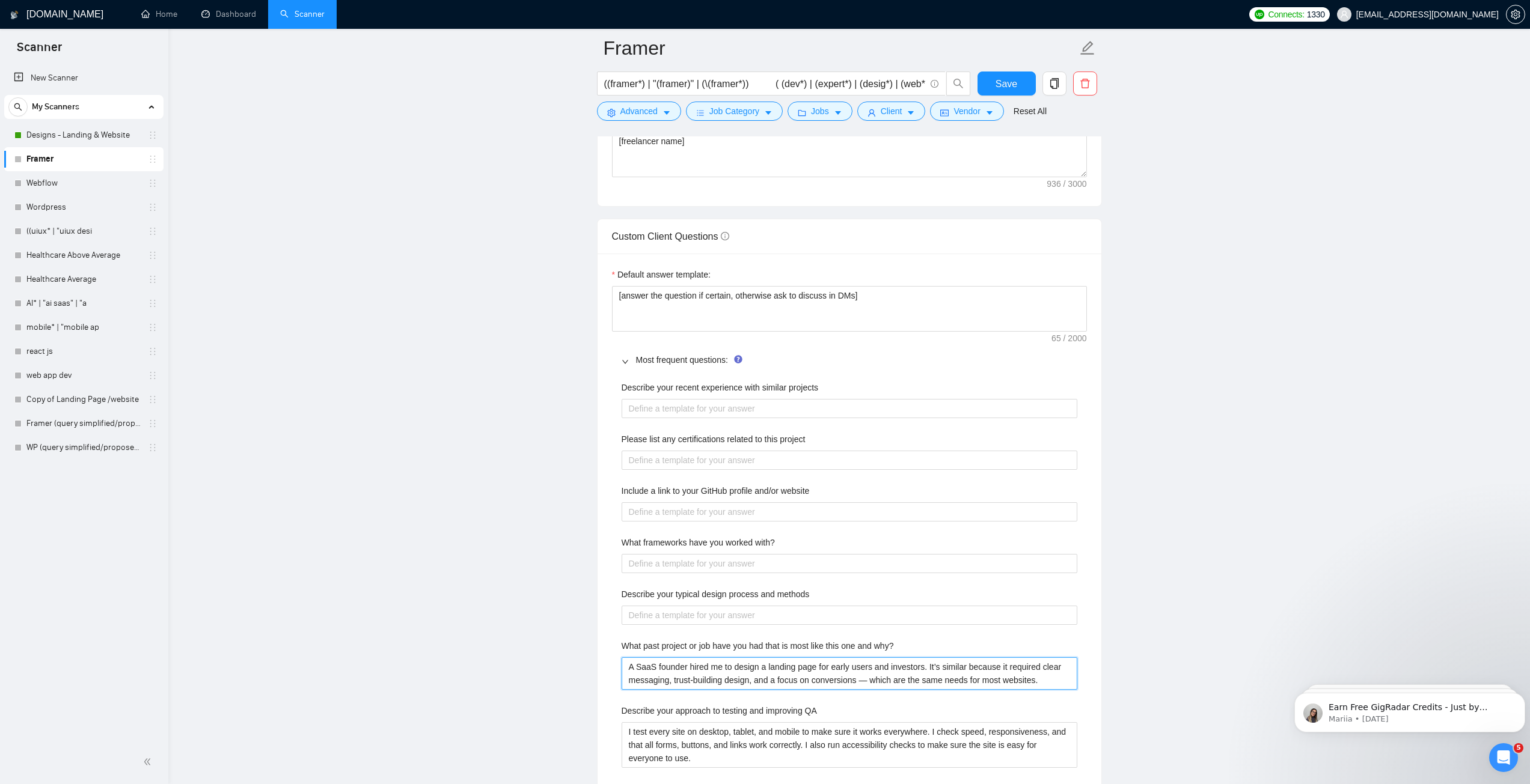
scroll to position [1561, 0]
type why\? "A SaaS founder hired me to design a landing page for early users and investors.…"
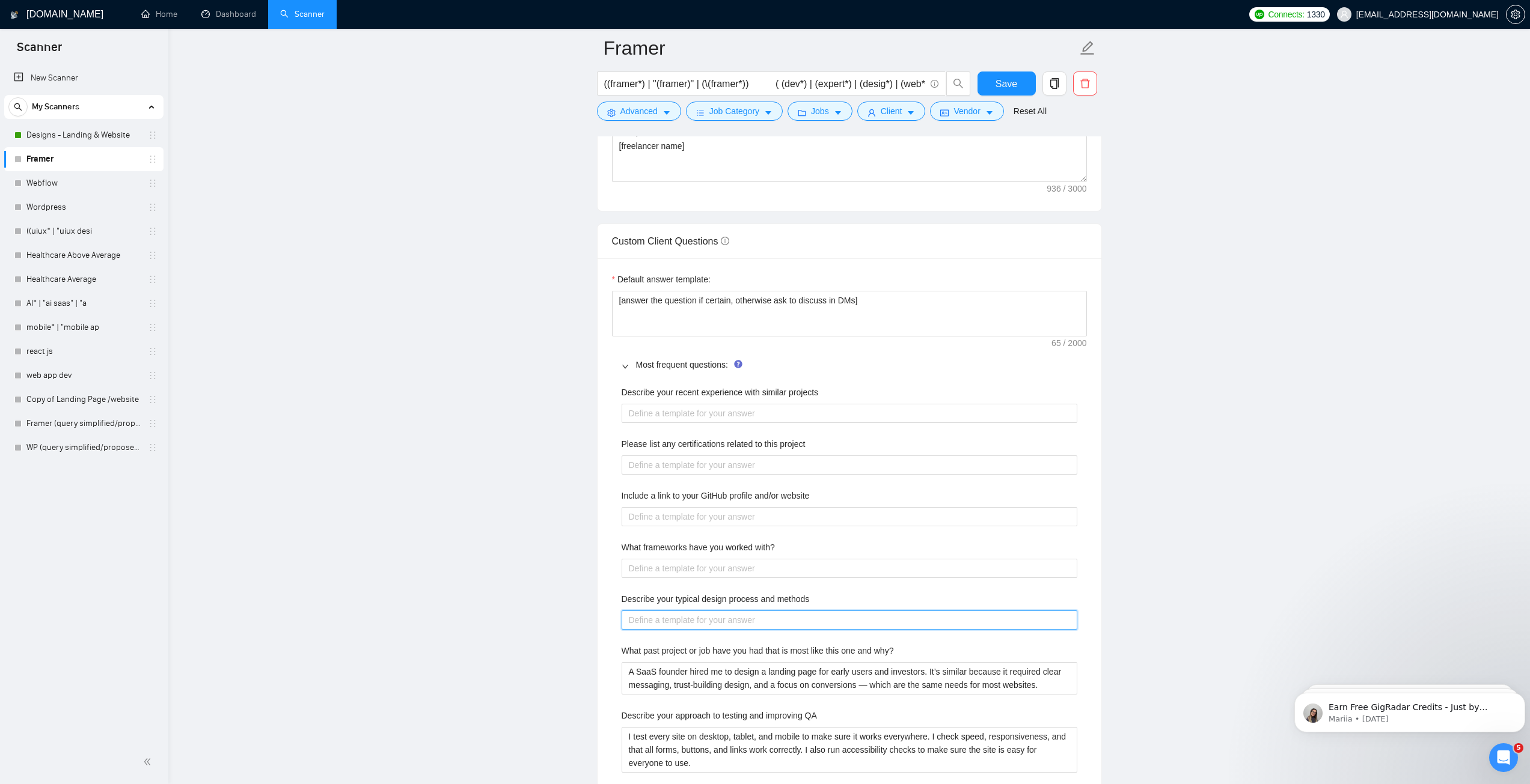
click at [699, 618] on methods "Describe your typical design process and methods" at bounding box center [849, 619] width 456 height 19
type methods "T"
type methods "Th"
type methods "Thi"
type methods "This"
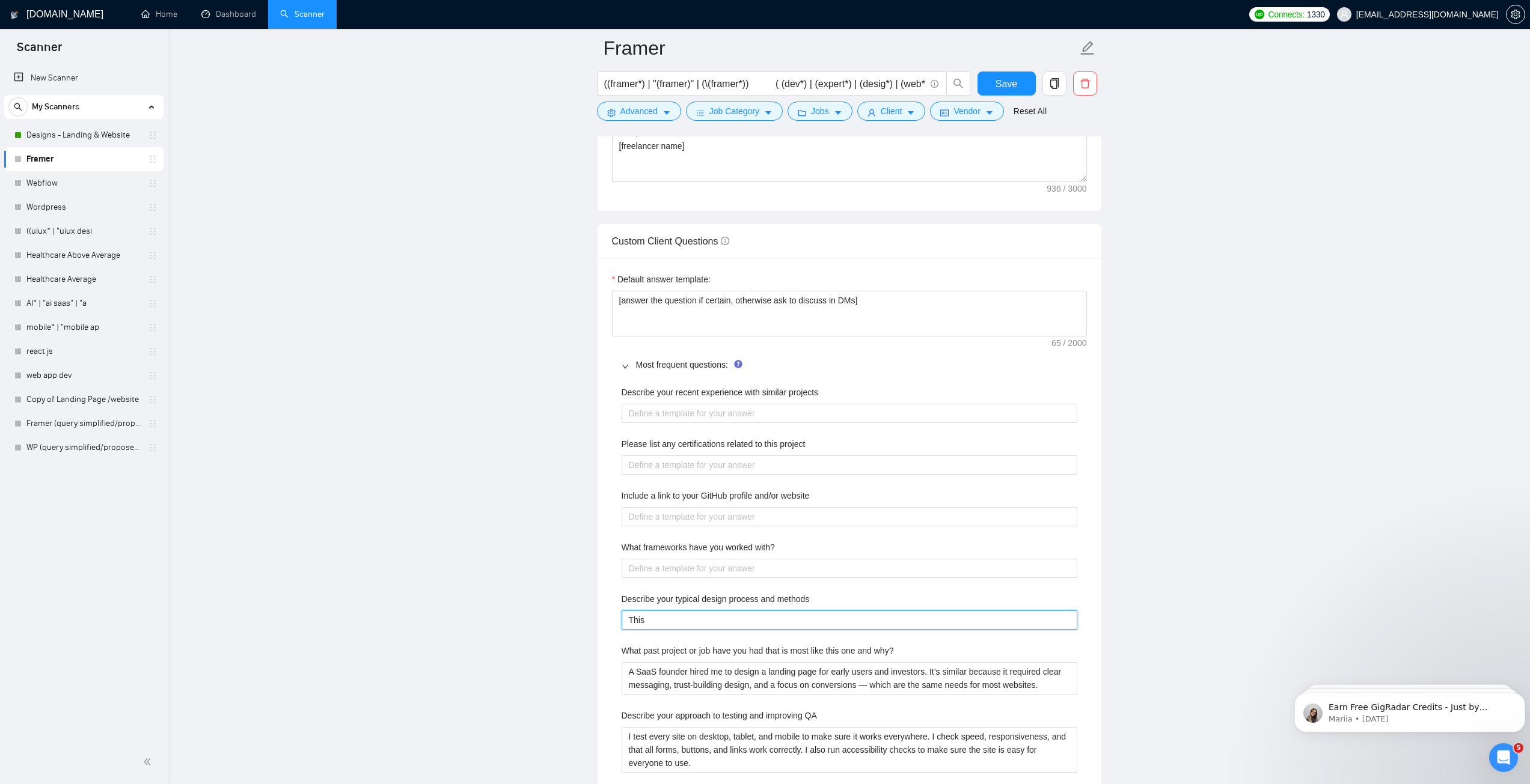
type methods "This"
type methods "This i"
type methods "This is"
type methods "This is m"
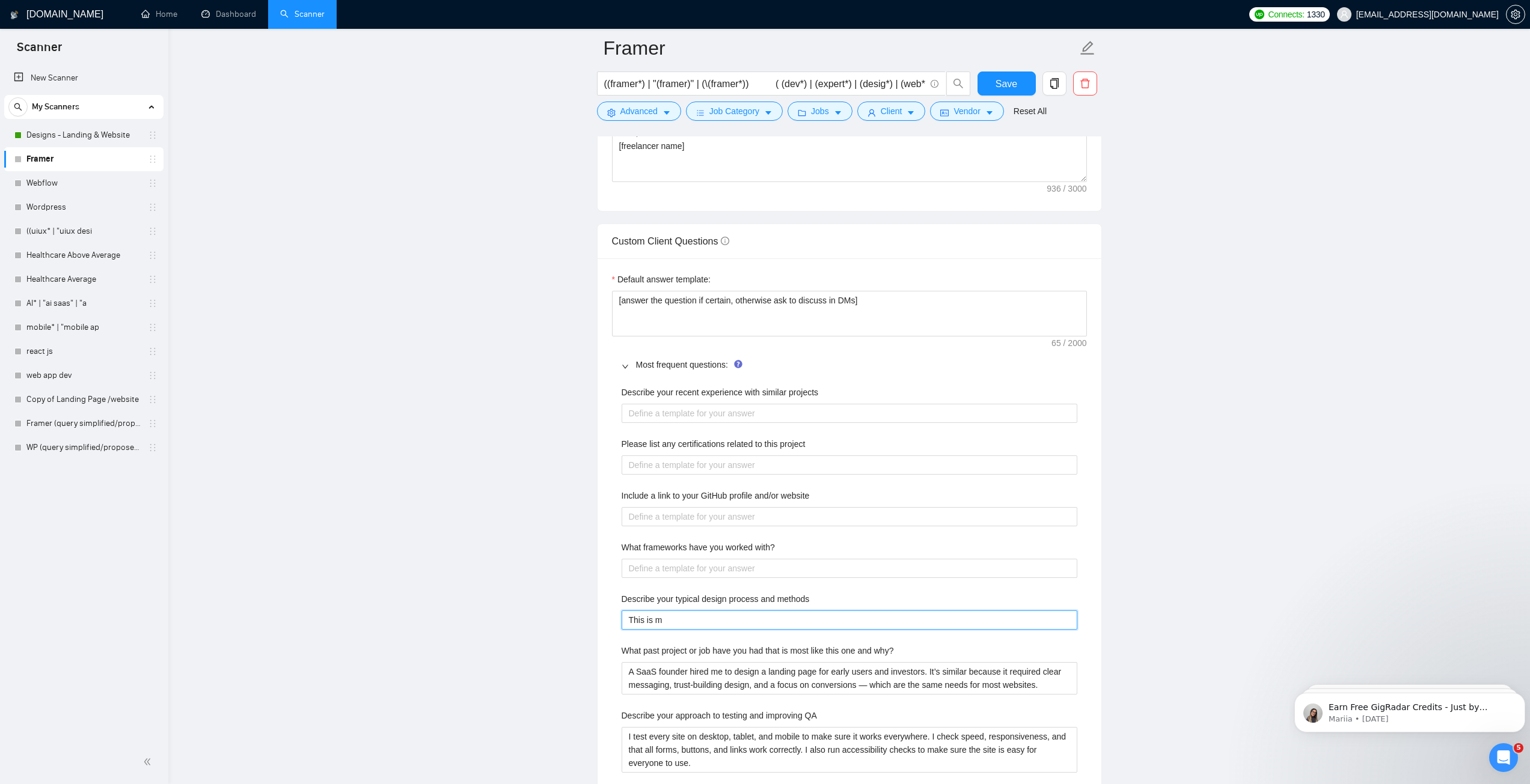
type methods "This is my"
type methods "This is my u"
type methods "This is my us"
type methods "This is my usu"
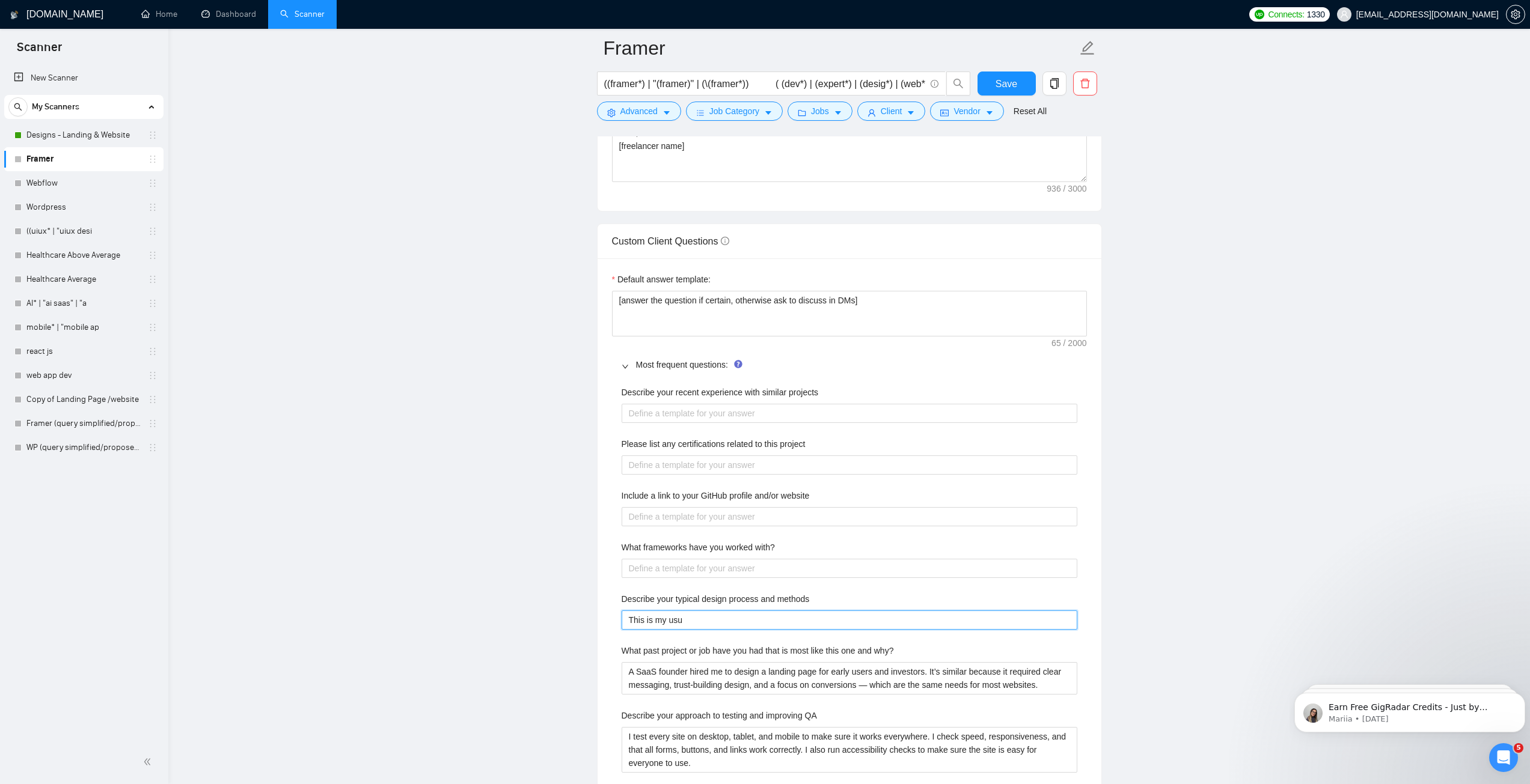
type methods "This is my usua"
type methods "This is my usual"
type methods "This is my usuall"
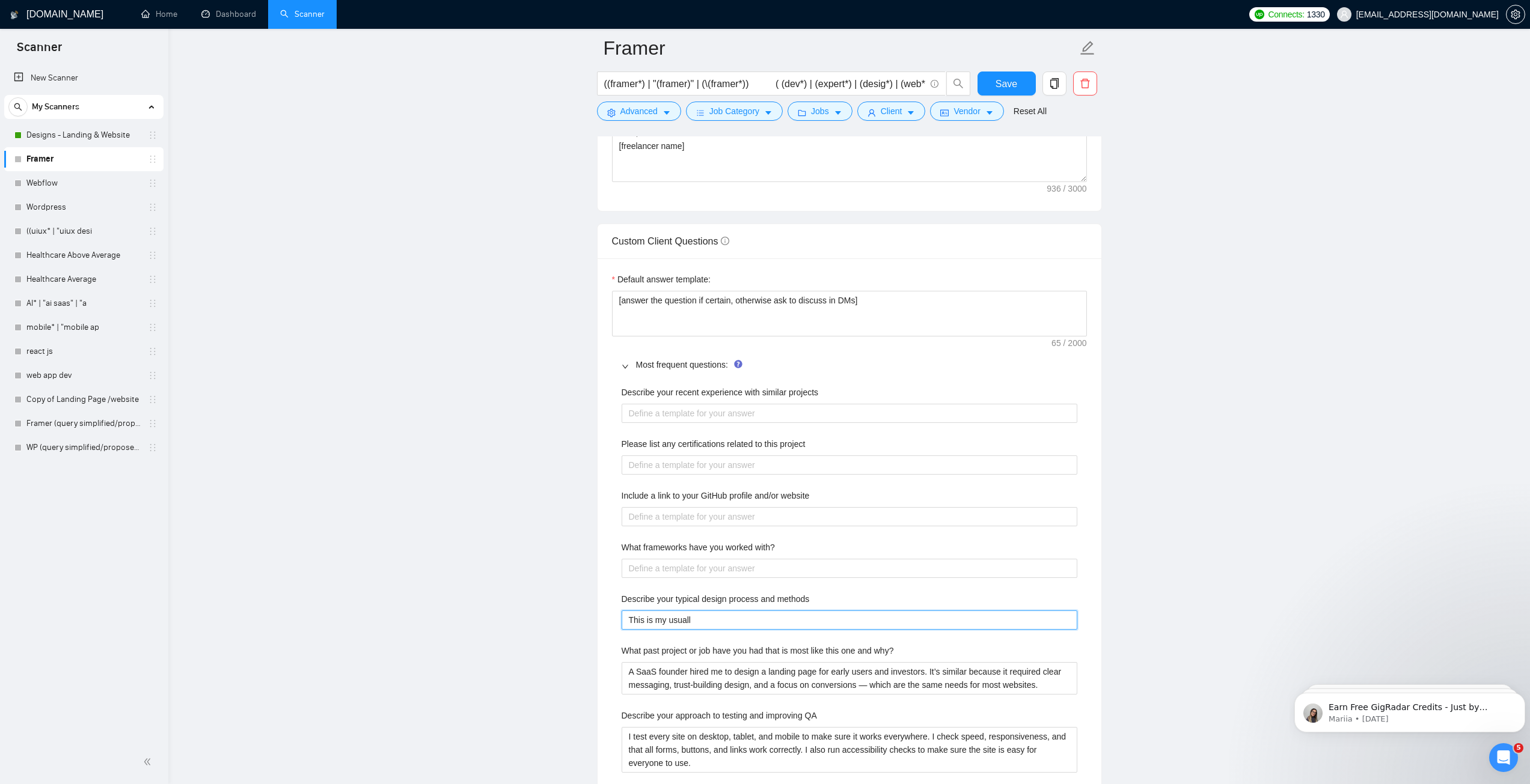
type methods "This is my usual"
type methods "This is my usual P"
type methods "This is my usual Pr"
type methods "This is my usual Pro"
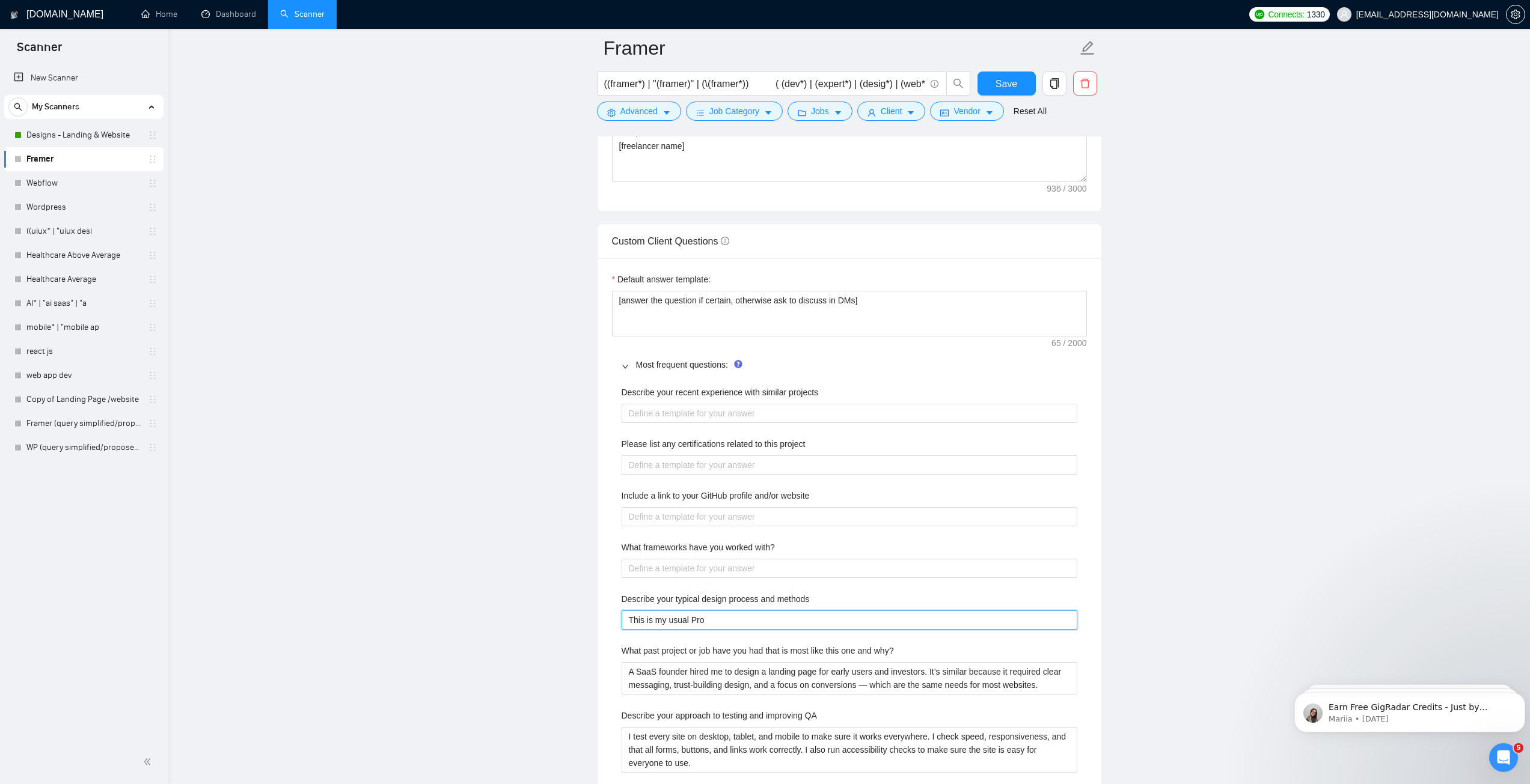
type methods "This is my usual Proc"
type methods "This is my usual Proce"
type methods "This is my usual Proces"
type methods "This is my usual Process"
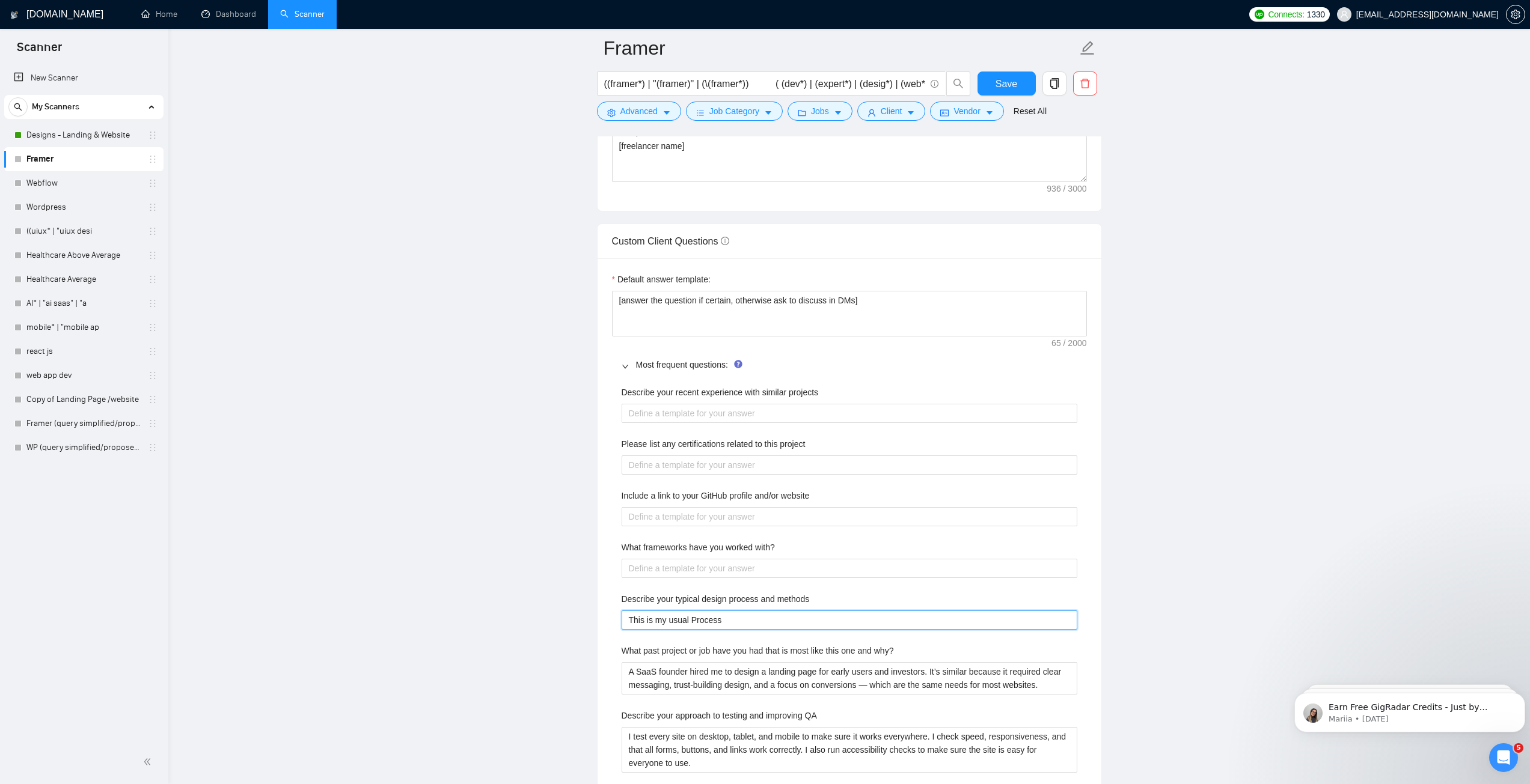
type methods "This is my usual Process w"
type methods "This is my usual Process wh"
type methods "This is my usual Process whe"
type methods "This is my usual Process when"
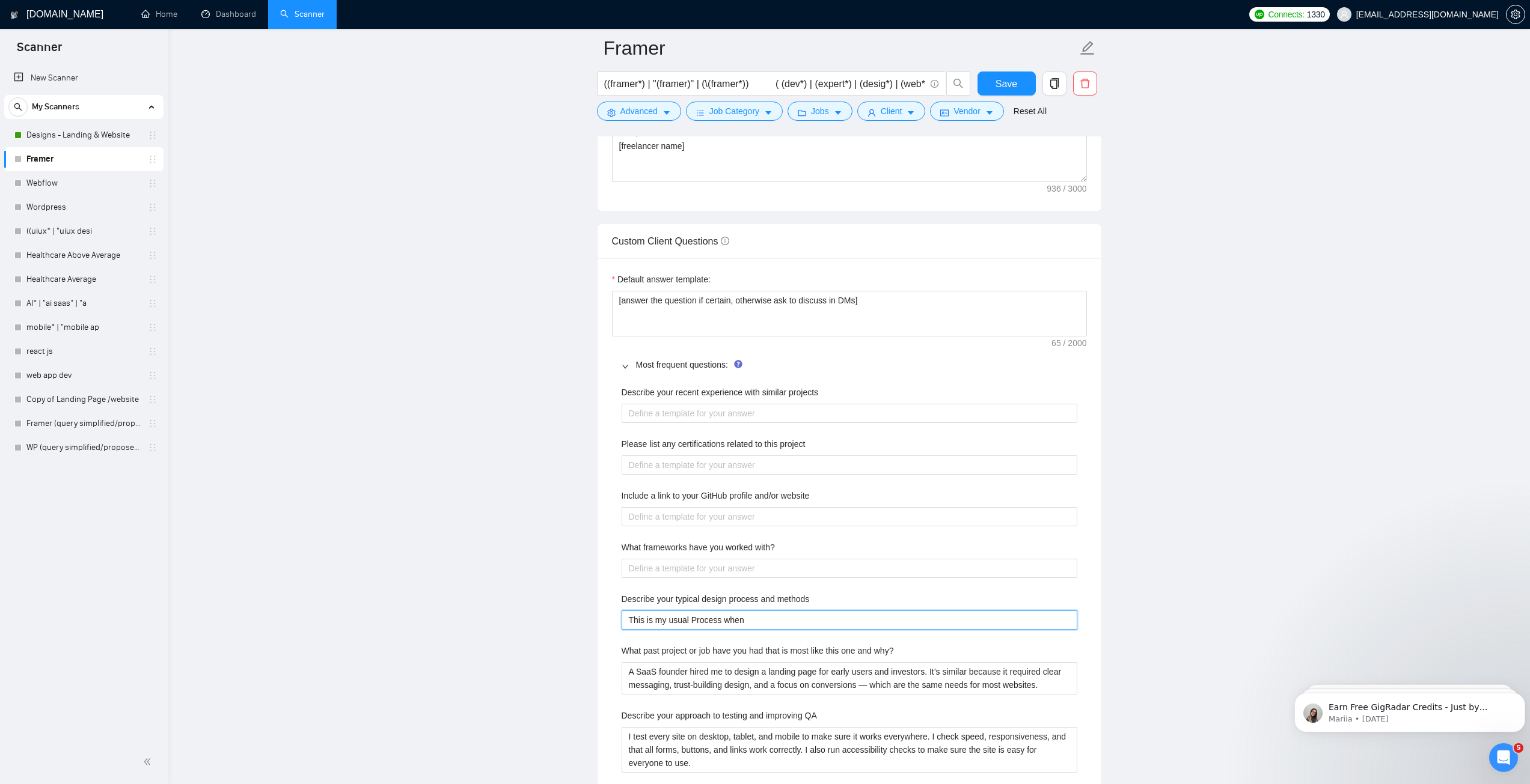
type methods "This is my usual Process when w"
type methods "This is my usual Process when wo"
type methods "This is my usual Process when wor"
type methods "This is my usual Process when work"
type methods "This is my usual Process when worki"
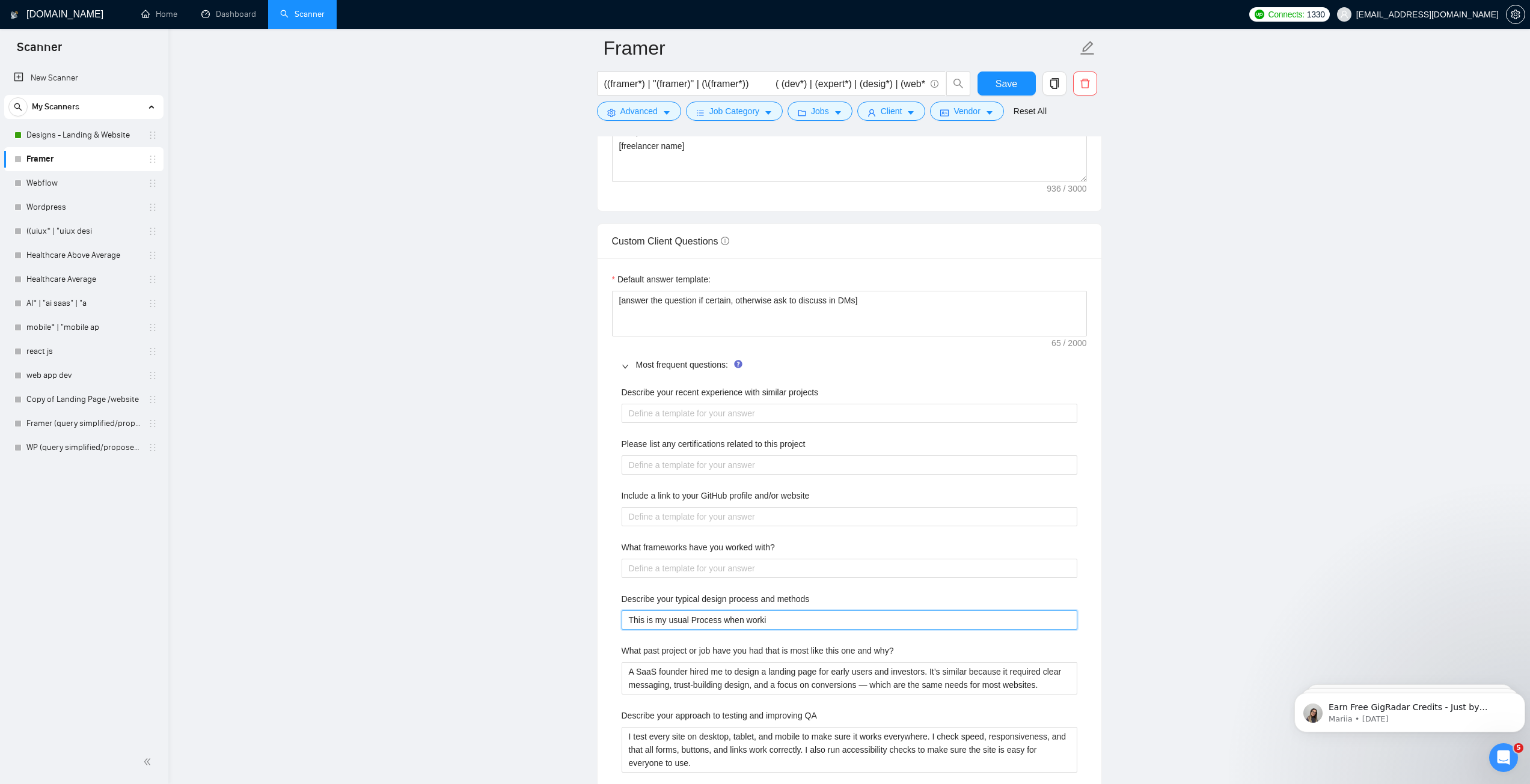
type methods "This is my usual Process when workin"
type methods "This is my usual Process when working"
type methods "This is my usual Process when working o"
type methods "This is my usual Process when working on"
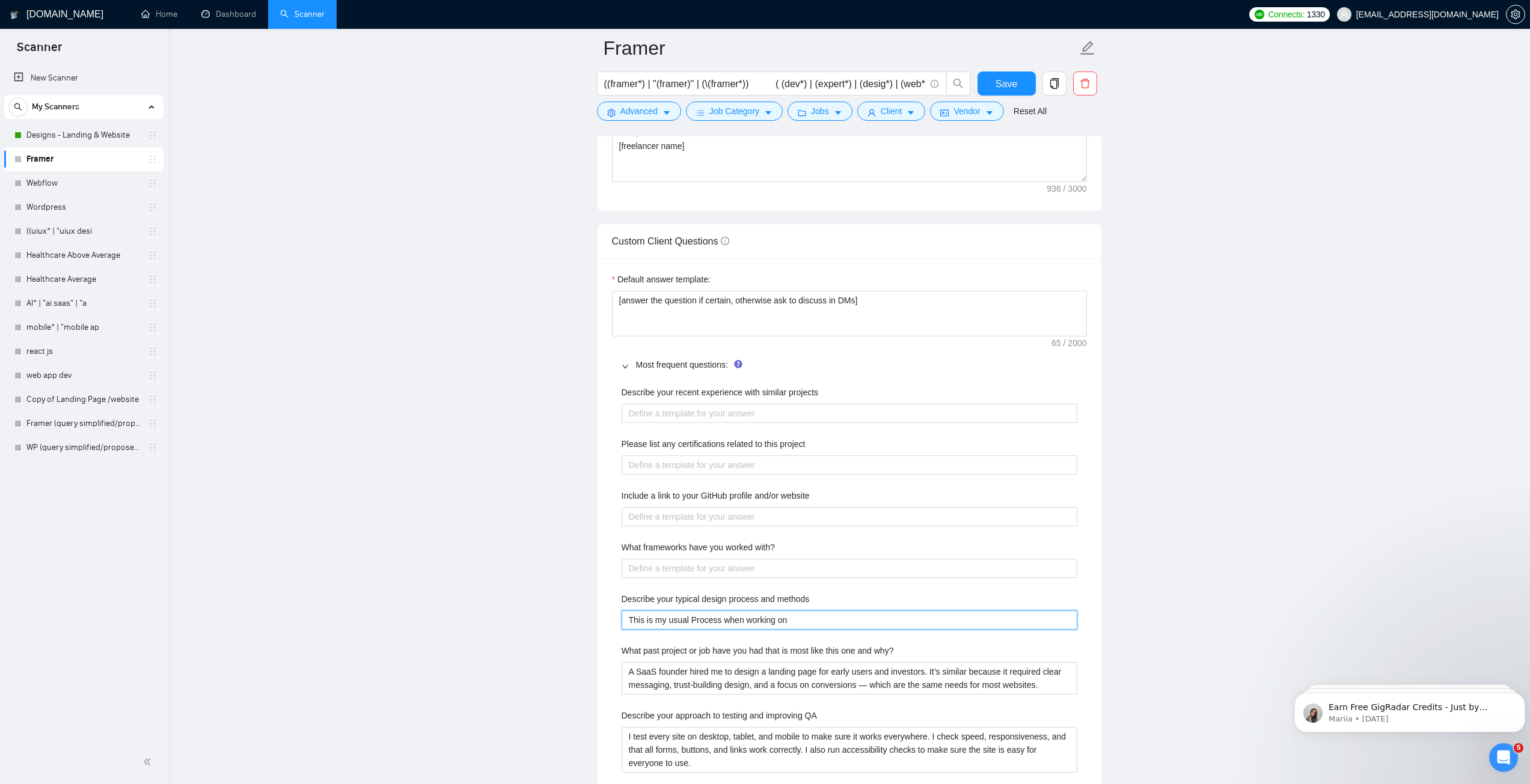
type methods "This is my usual Process when working on"
type methods "This is my usual Process when working on p"
type methods "This is my usual Process when working on pr"
type methods "This is my usual Process when working on pro"
type methods "This is my usual Process when working on proje"
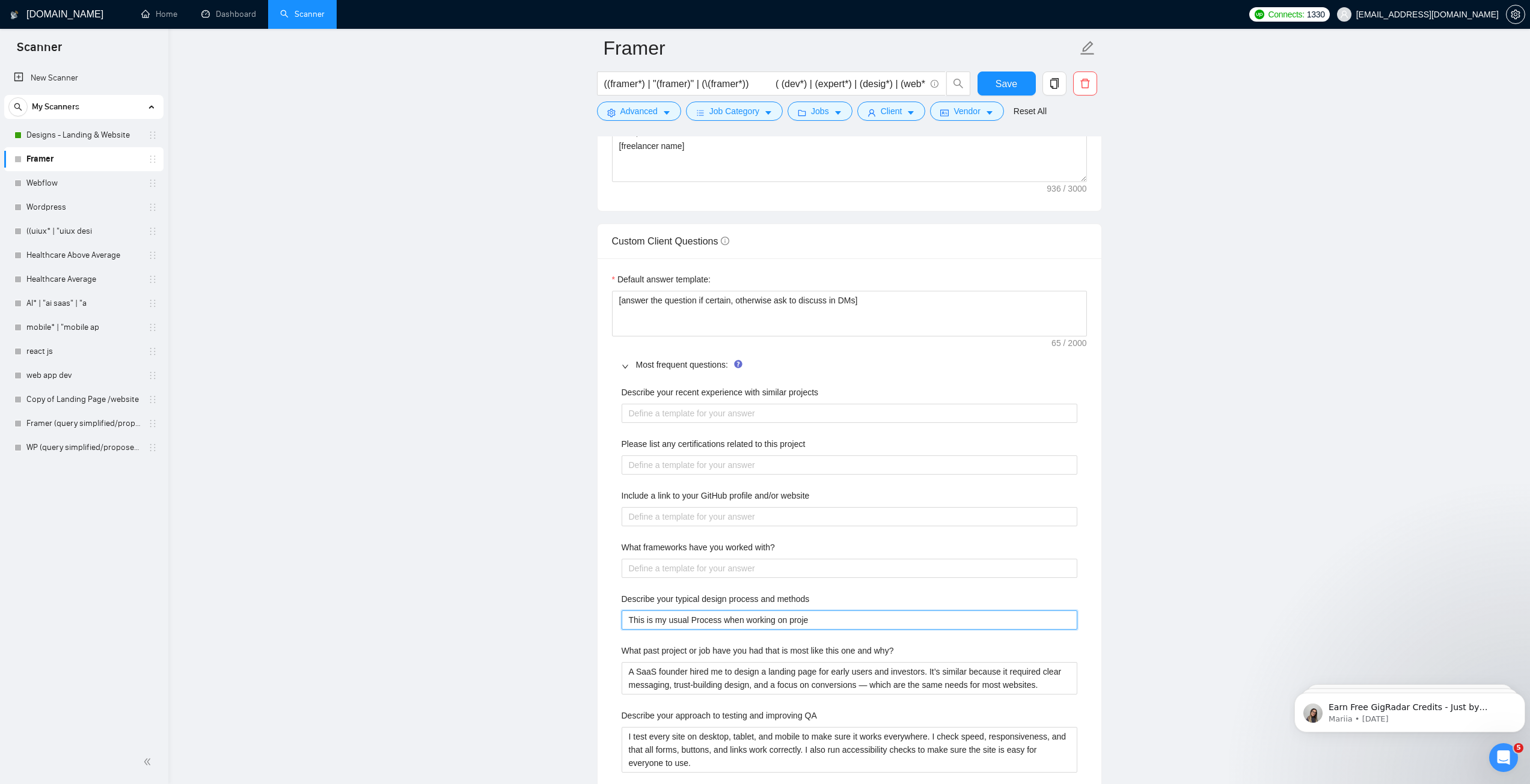
type methods "This is my usual Process when working on projec"
type methods "This is my usual Process when working on project"
type methods "This is my usual Process when working on projects"
type methods "This is my usual Process when working on projects l"
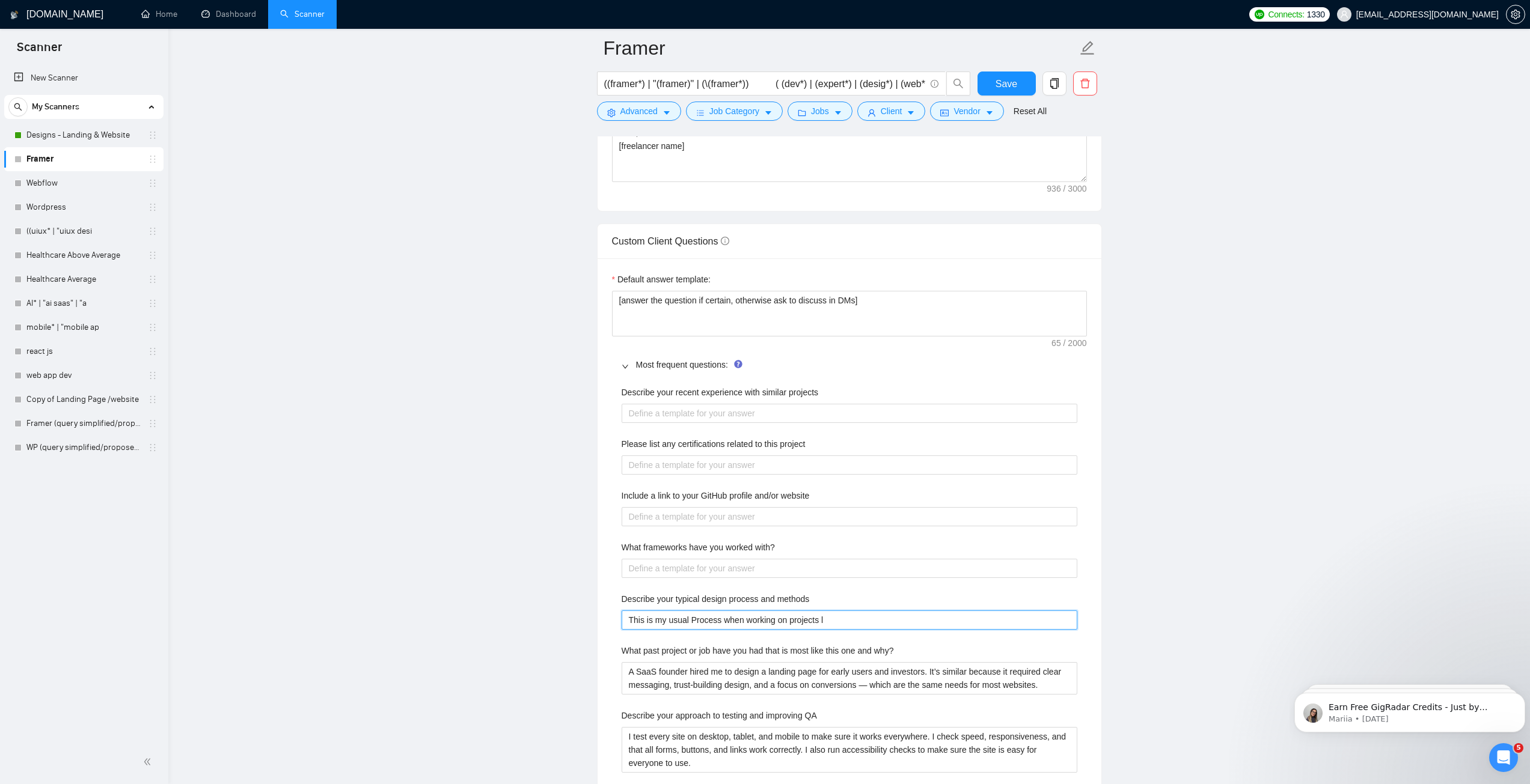
type methods "This is my usual Process when working on projects li"
type methods "This is my usual Process when working on projects lik"
type methods "This is my usual Process when working on projects like"
type methods "This is my usual Process when working on projects like t"
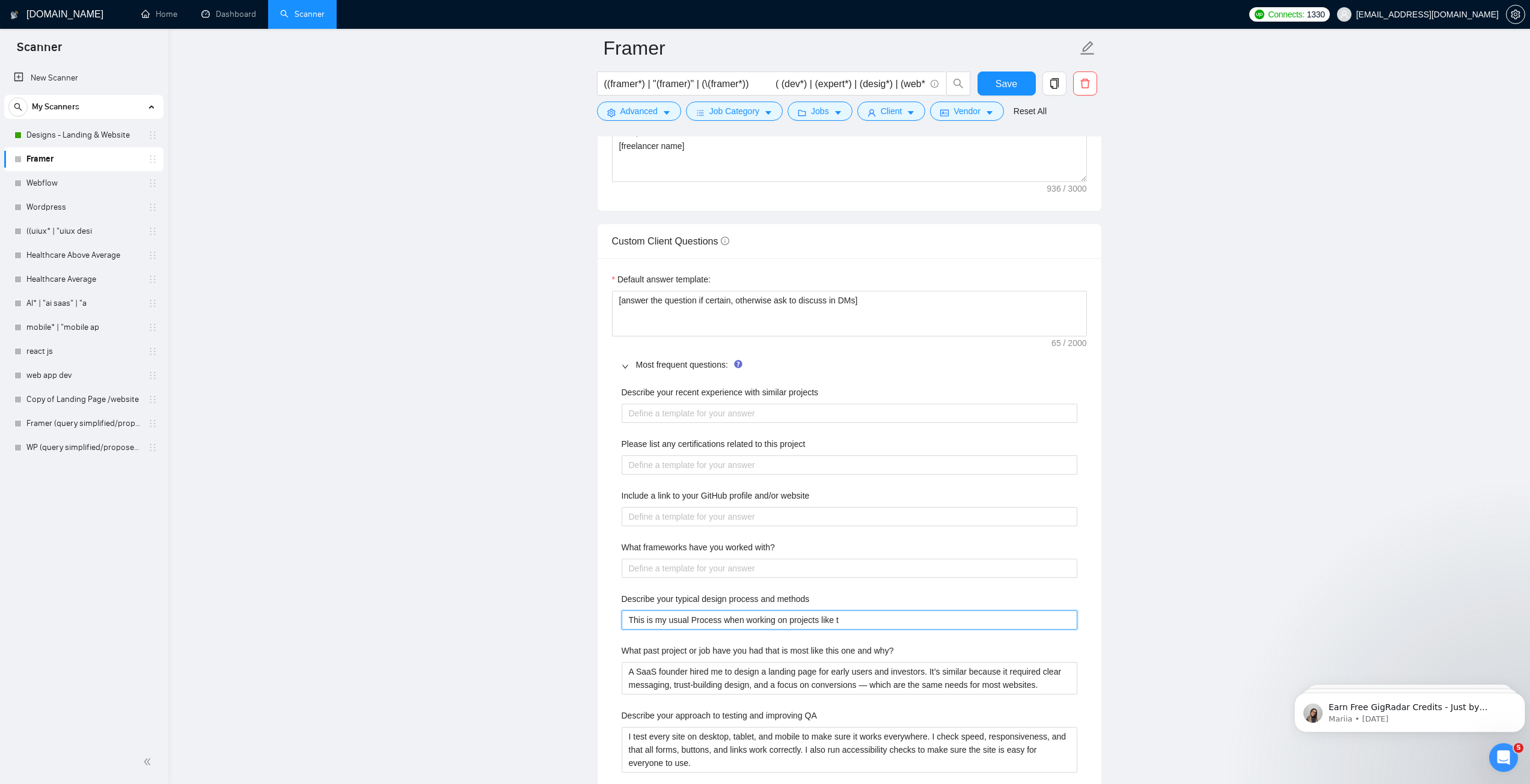
type methods "This is my usual Process when working on projects like th"
type methods "This is my usual Process when working on projects like thi"
type methods "This is my usual Process when working on projects like this"
type methods "This is my usual Process when working on projects like thiss"
type methods "This is my usual Process when working on projects like this"
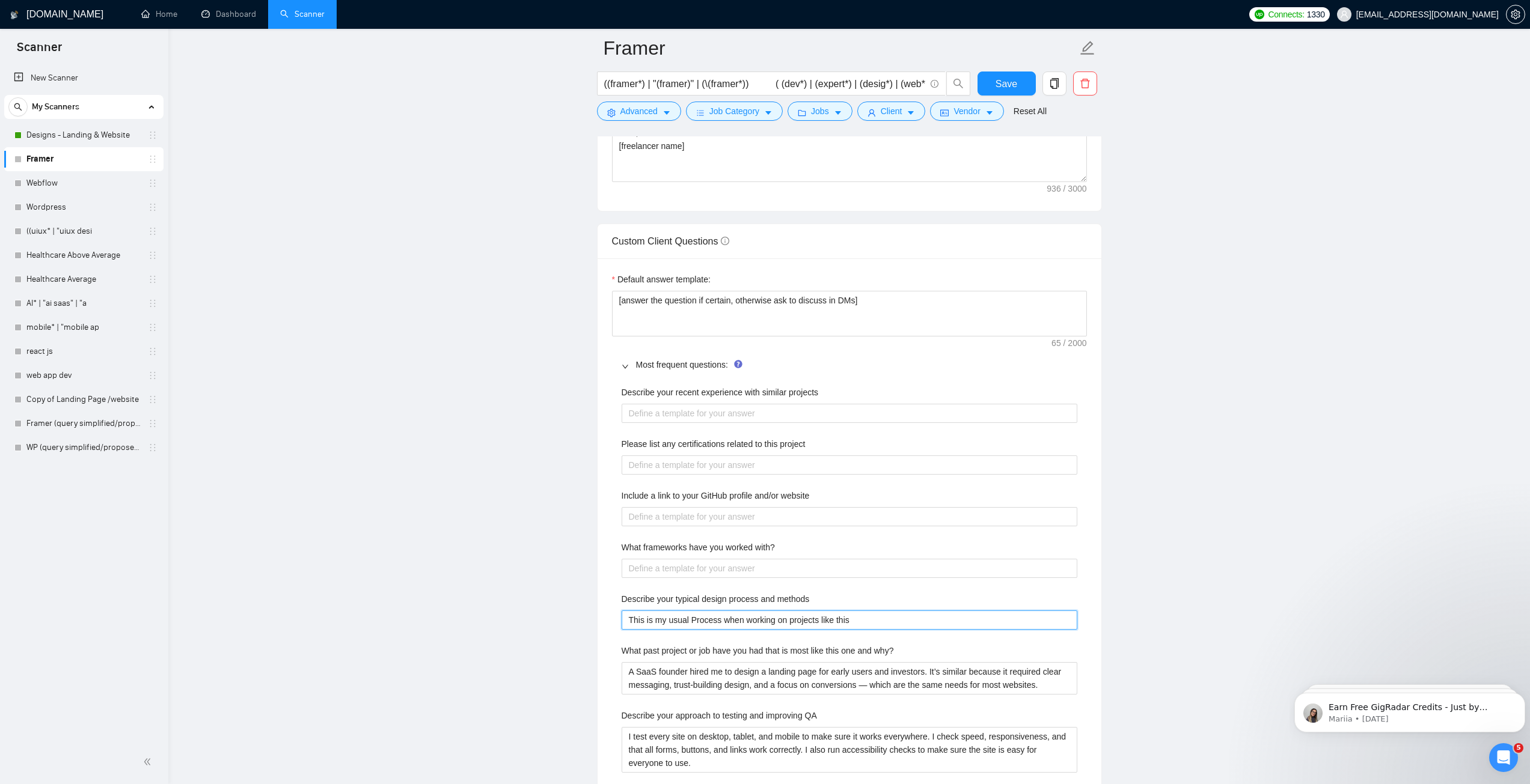
type methods "This is my usual Process when working on projects like this:"
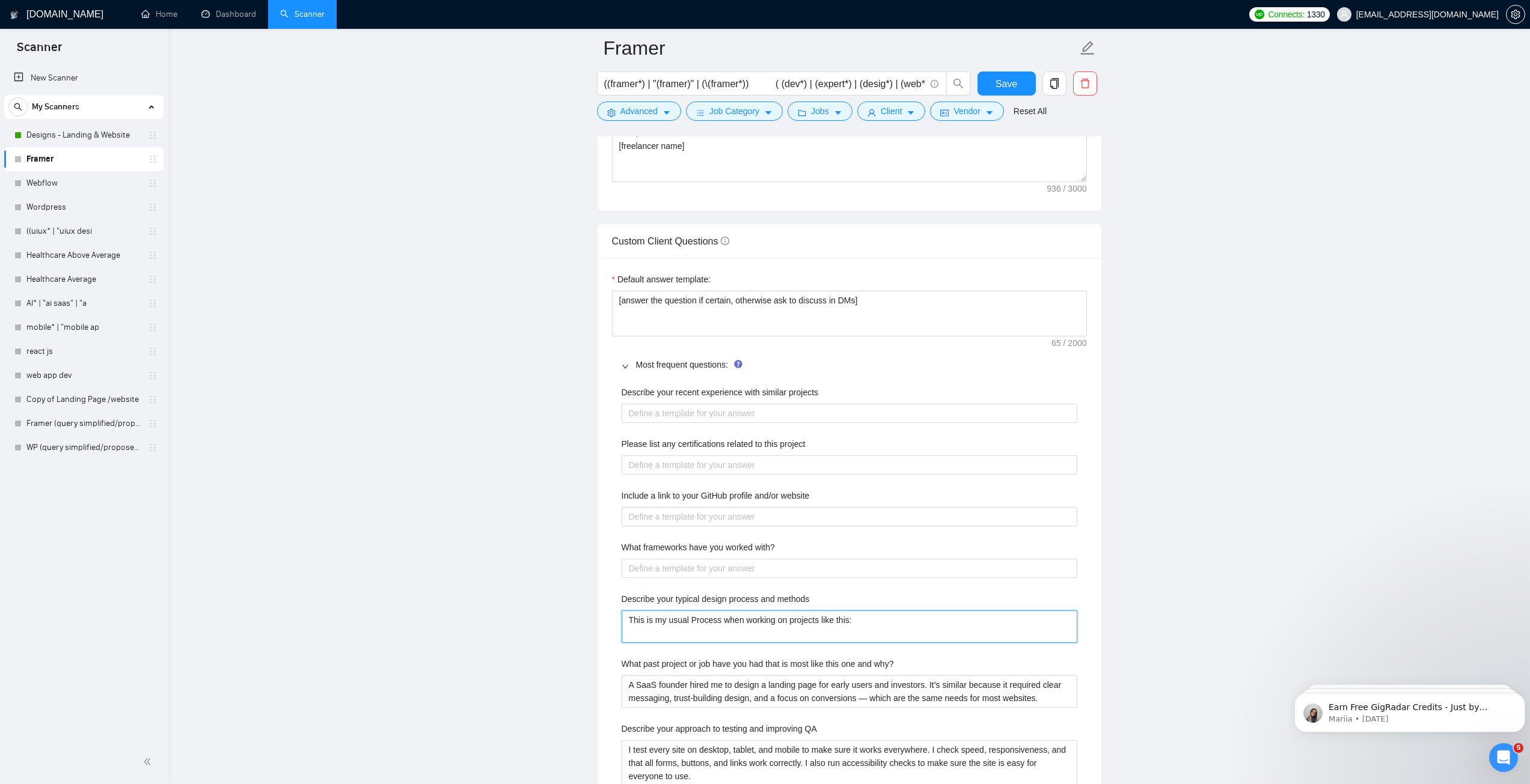
type methods "This is my usual Process when working on projects like this:"
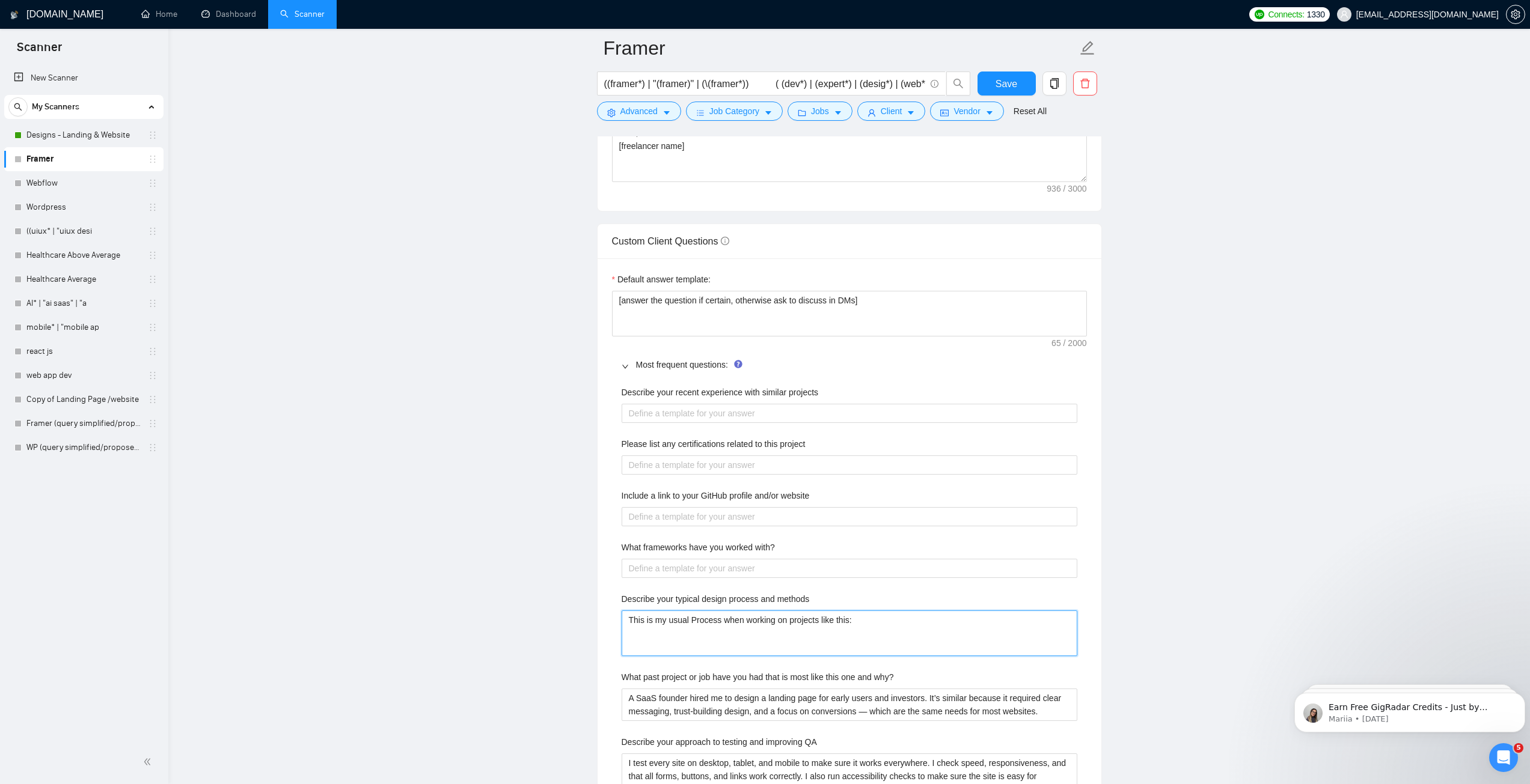
paste methods "Understand goals → learn about your business and audience. Wireframes → plan th…"
type methods "This is my usual Process when working on projects like this: Understand goals →…"
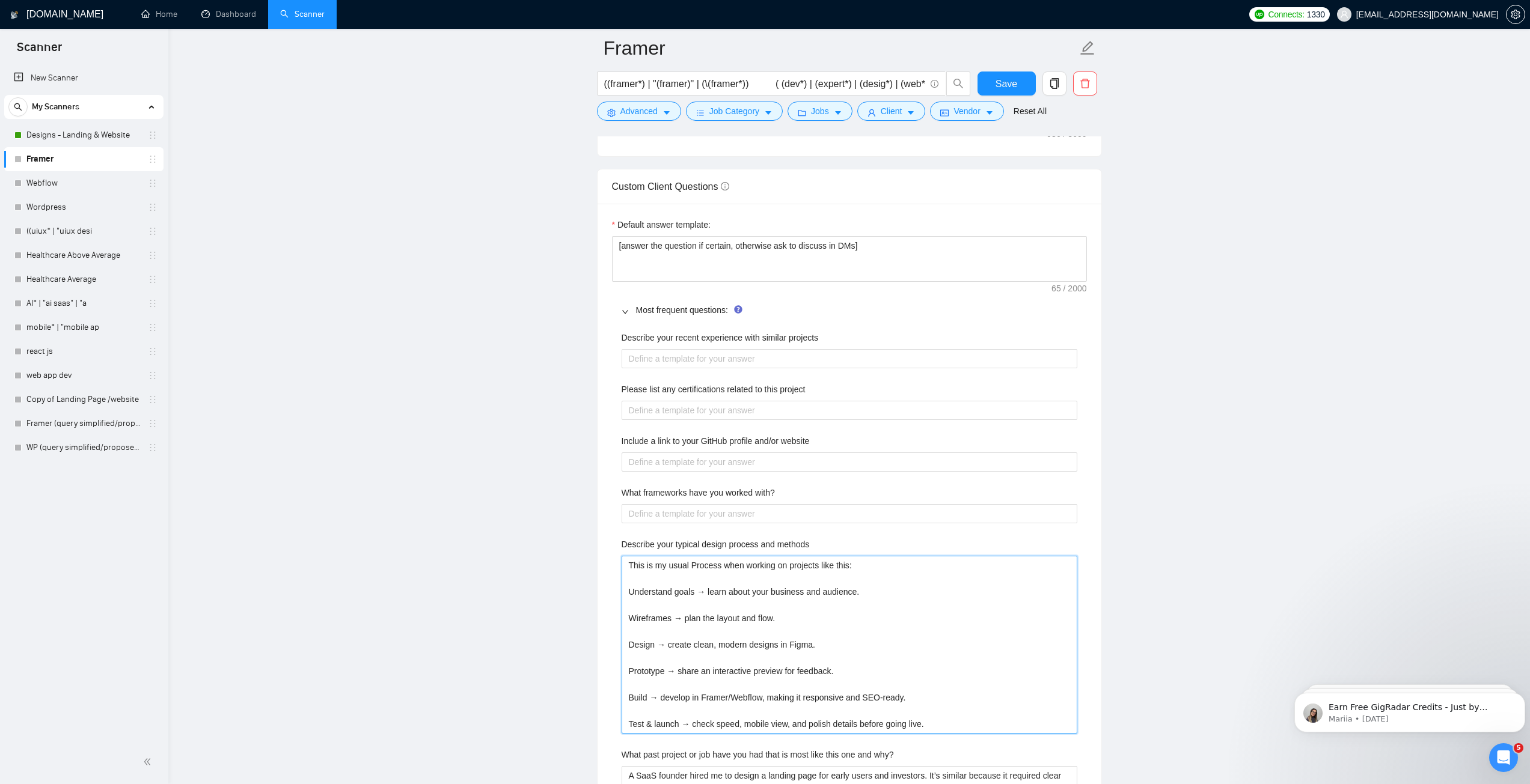
scroll to position [1622, 0]
click at [676, 603] on methods "This is my usual Process when working on projects like this: Understand goals →…" at bounding box center [849, 638] width 456 height 178
type methods "This is my usual Process when working on projects like this: Understand goals →…"
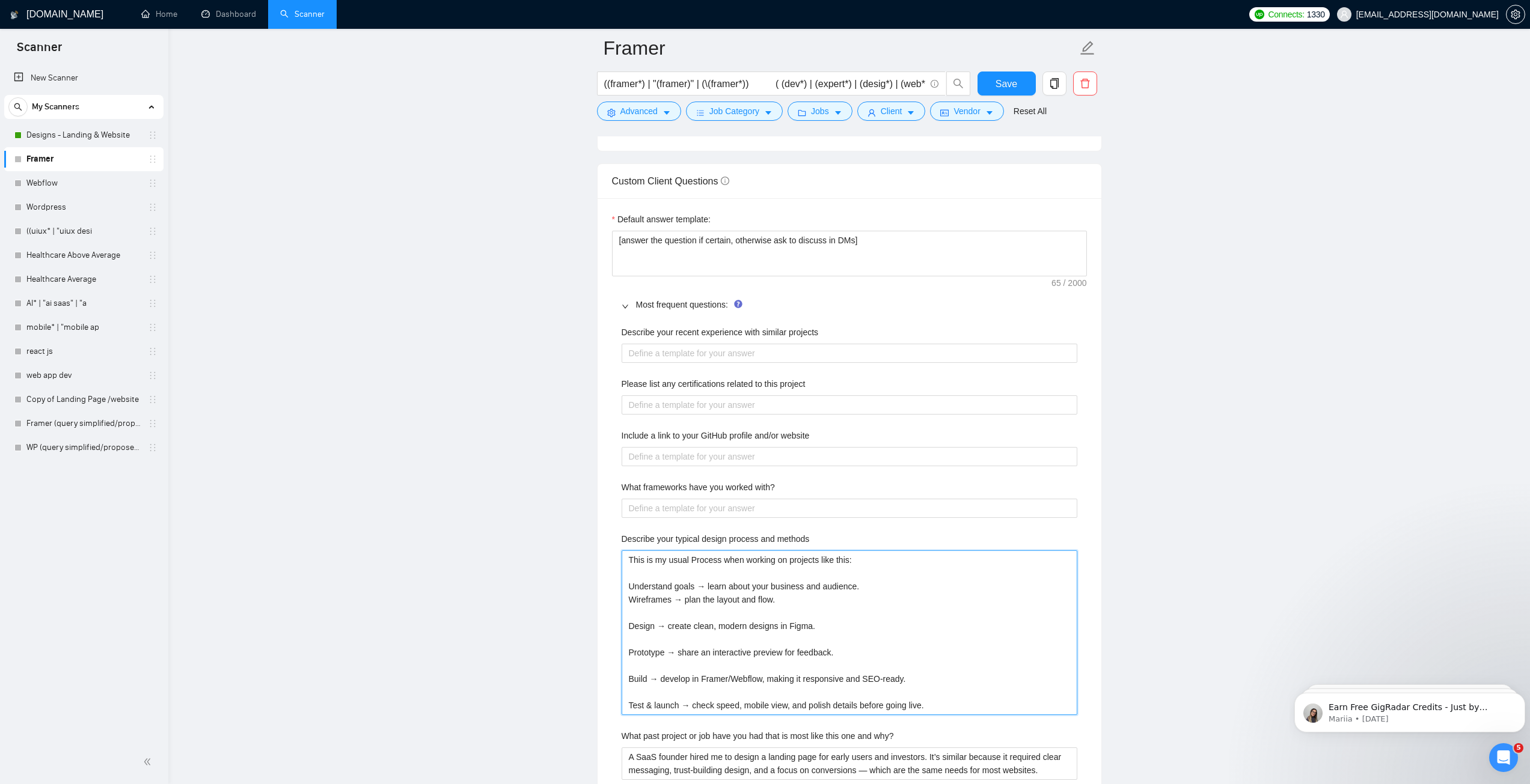
click at [664, 618] on methods "This is my usual Process when working on projects like this: Understand goals →…" at bounding box center [849, 632] width 456 height 165
type methods "This is my usual Process when working on projects like this: Understand goals →…"
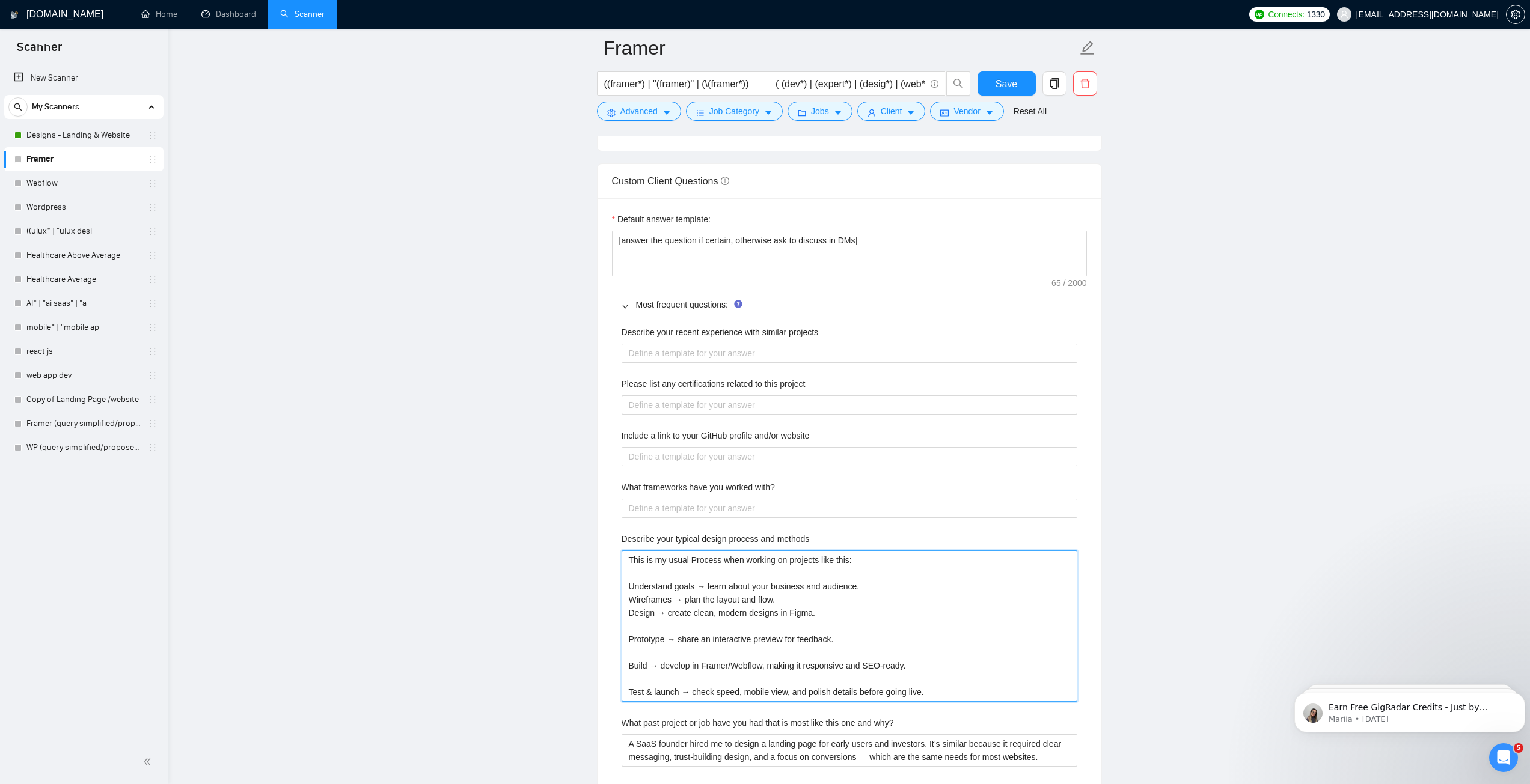
click at [656, 627] on methods "This is my usual Process when working on projects like this: Understand goals →…" at bounding box center [849, 625] width 456 height 151
type methods "This is my usual Process when working on projects like this: Understand goals →…"
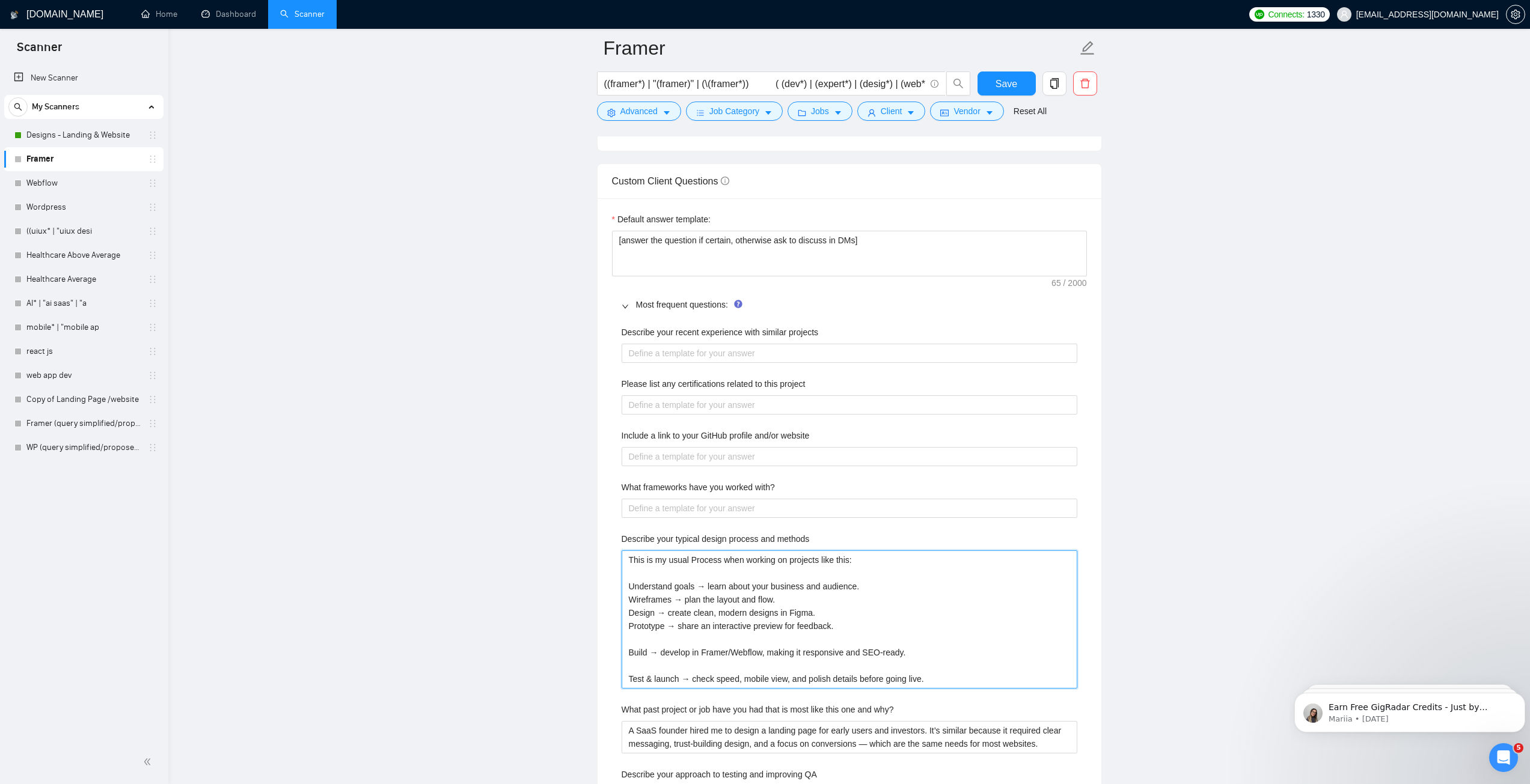
click at [658, 635] on methods "This is my usual Process when working on projects like this: Understand goals →…" at bounding box center [849, 619] width 456 height 138
type methods "This is my usual Process when working on projects like this: Understand goals →…"
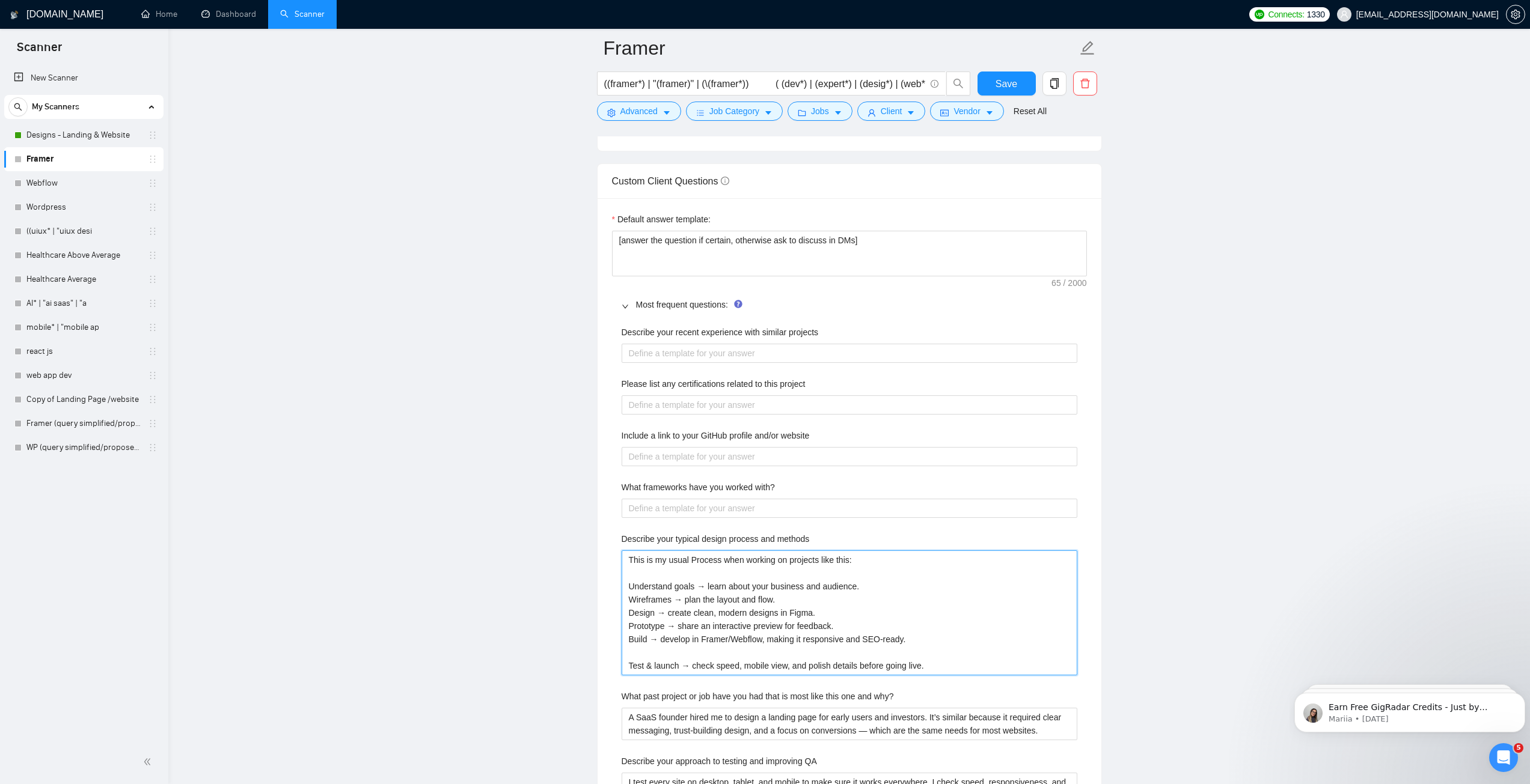
click at [657, 650] on methods "This is my usual Process when working on projects like this: Understand goals →…" at bounding box center [849, 612] width 456 height 125
type methods "This is my usual Process when working on projects like this: Understand goals →…"
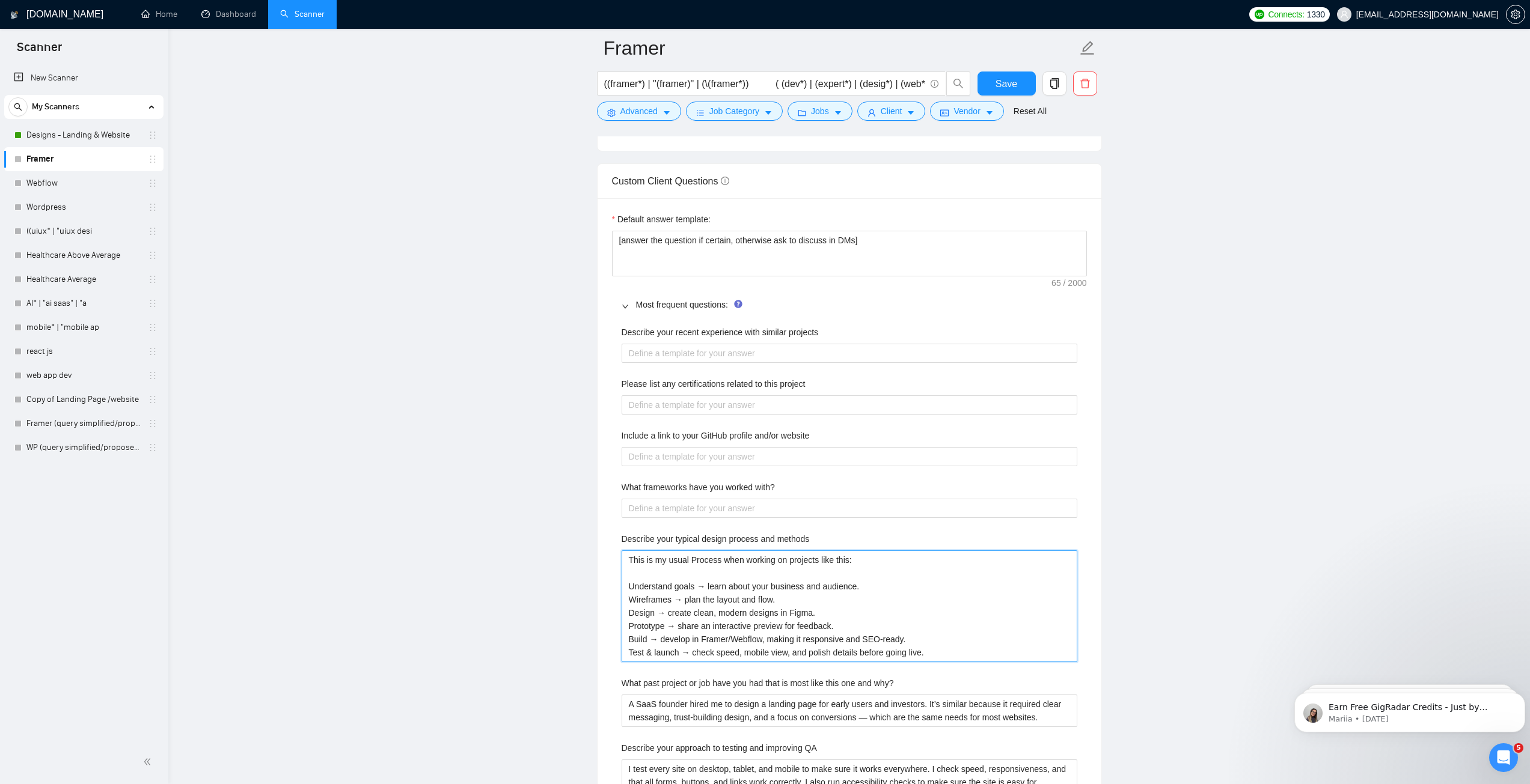
type methods "This is my usual Process when working on projects like this: Understand goals →…"
click at [696, 514] on with\? "What frameworks have you worked with?" at bounding box center [849, 508] width 456 height 19
paste with\? "Google UX Design Professional Certificate (Coursera) – trained in user research…"
type with\? "Google UX Design Professional Certificate (Coursera) – trained in user research…"
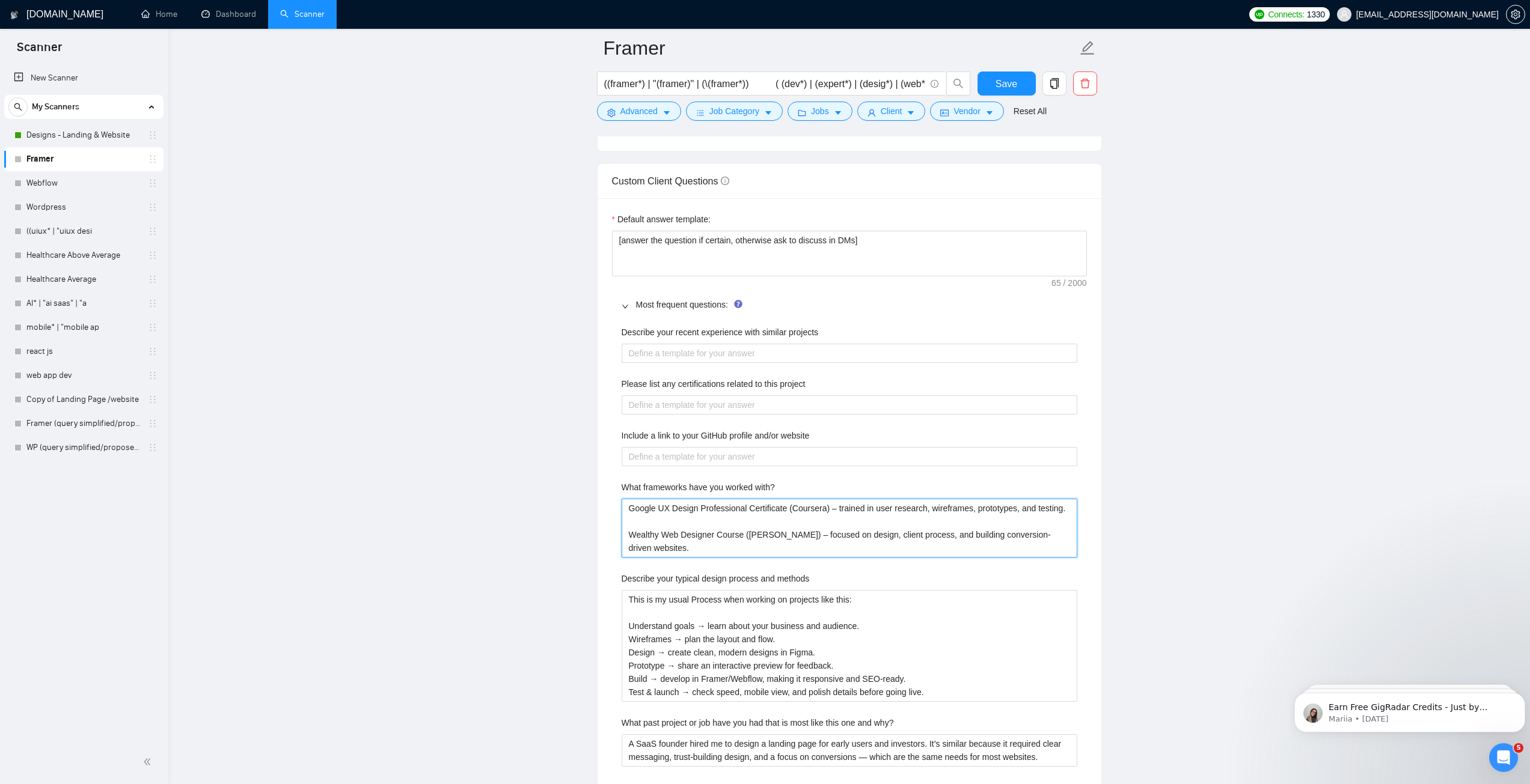
click at [695, 521] on with\? "Google UX Design Professional Certificate (Coursera) – trained in user research…" at bounding box center [849, 528] width 456 height 59
type with\? "Google UX Design Professional Certificate (Coursera) – trained in user research…"
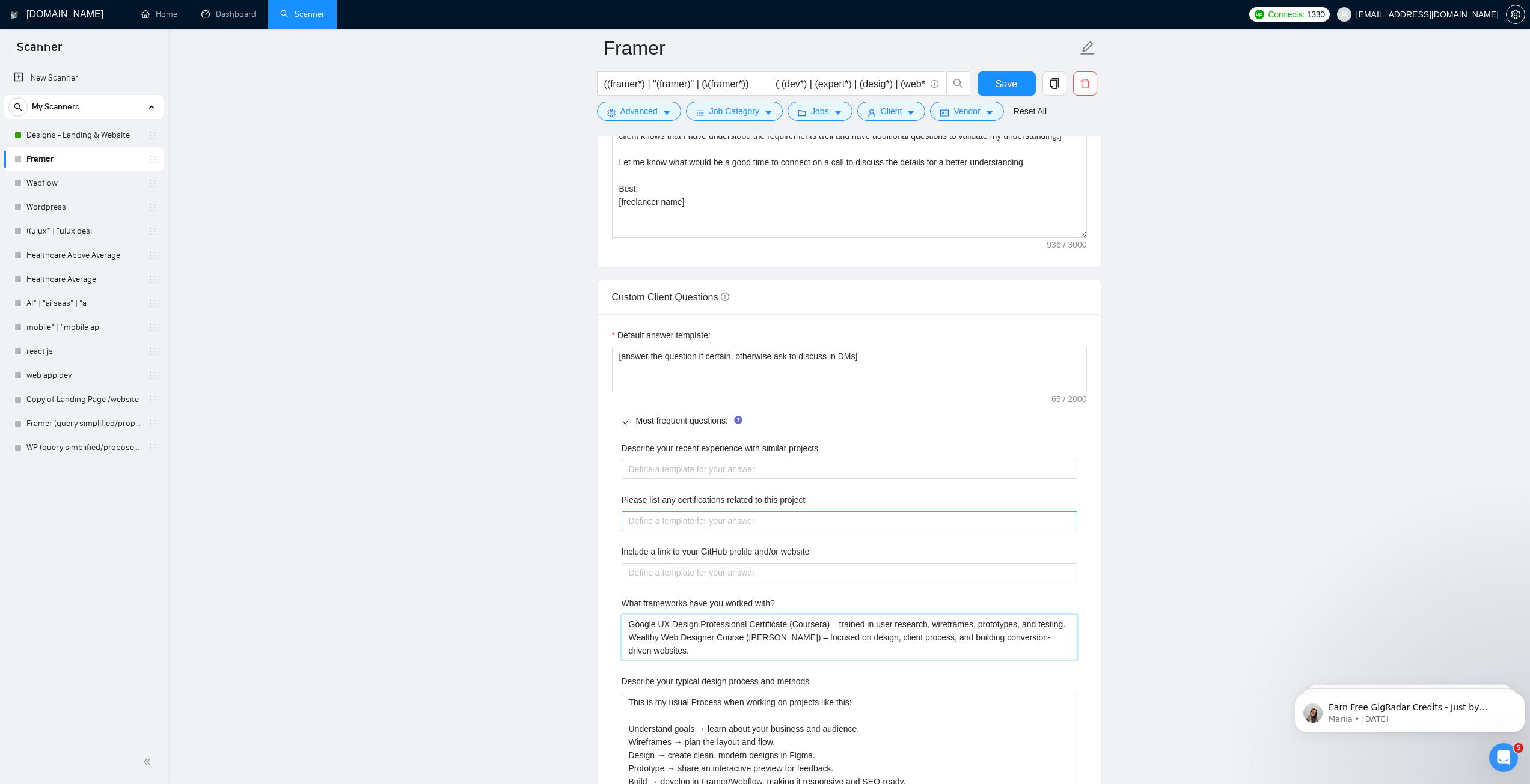
scroll to position [1502, 0]
click at [701, 642] on with\? "Google UX Design Professional Certificate (Coursera) – trained in user research…" at bounding box center [849, 641] width 456 height 45
click at [701, 641] on with\? "Google UX Design Professional Certificate (Coursera) – trained in user research…" at bounding box center [849, 641] width 456 height 45
type with\? "Google UX Design Professional Certificate (Coursera) – trained in user research…"
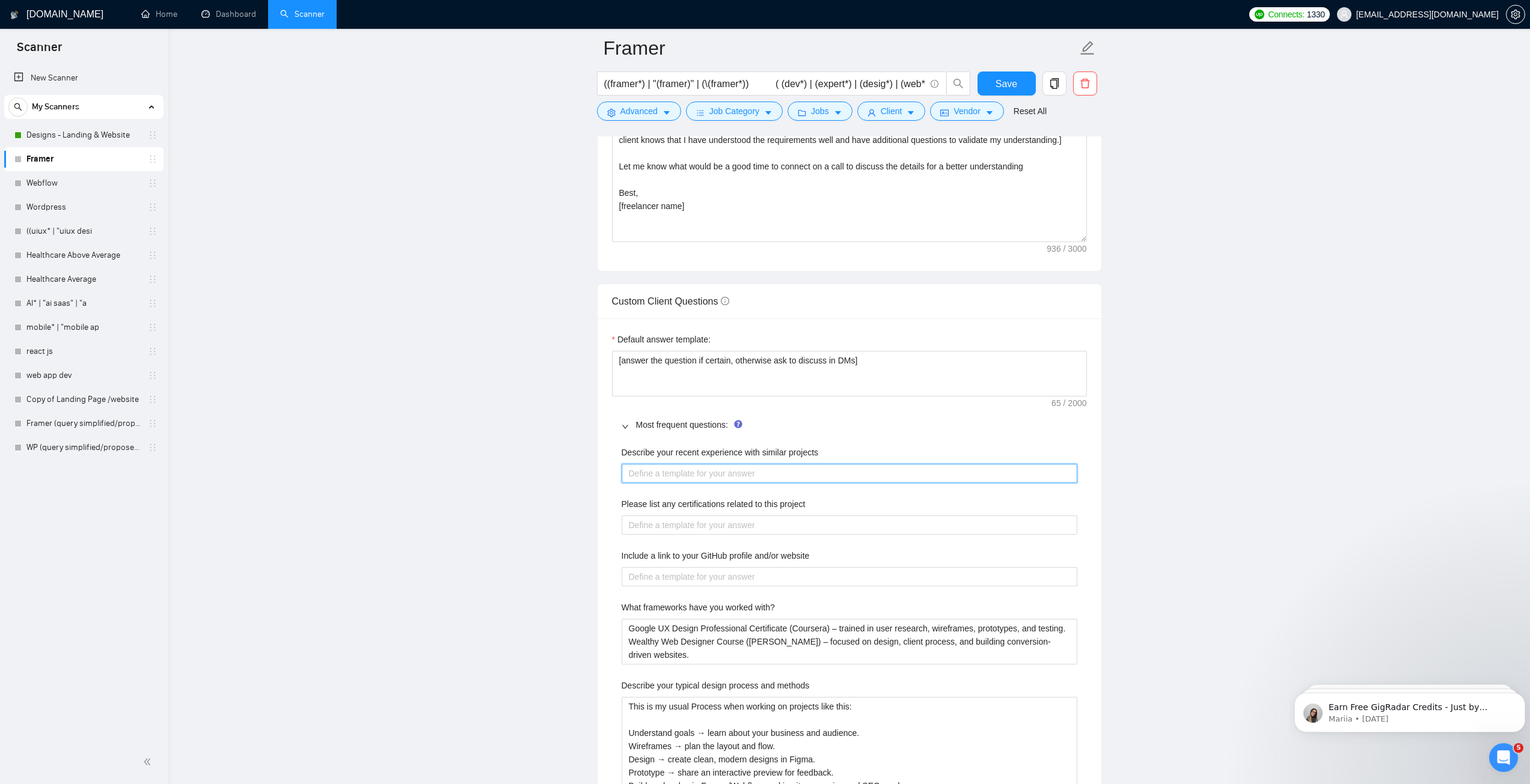
click at [711, 473] on projects "Describe your recent experience with similar projects" at bounding box center [849, 473] width 456 height 19
paste projects "I’ve designed and built websites and landing pages for SaaS, AI, and e-commerce…"
type projects "I’ve designed and built websites and landing pages for SaaS, AI, and e-commerce…"
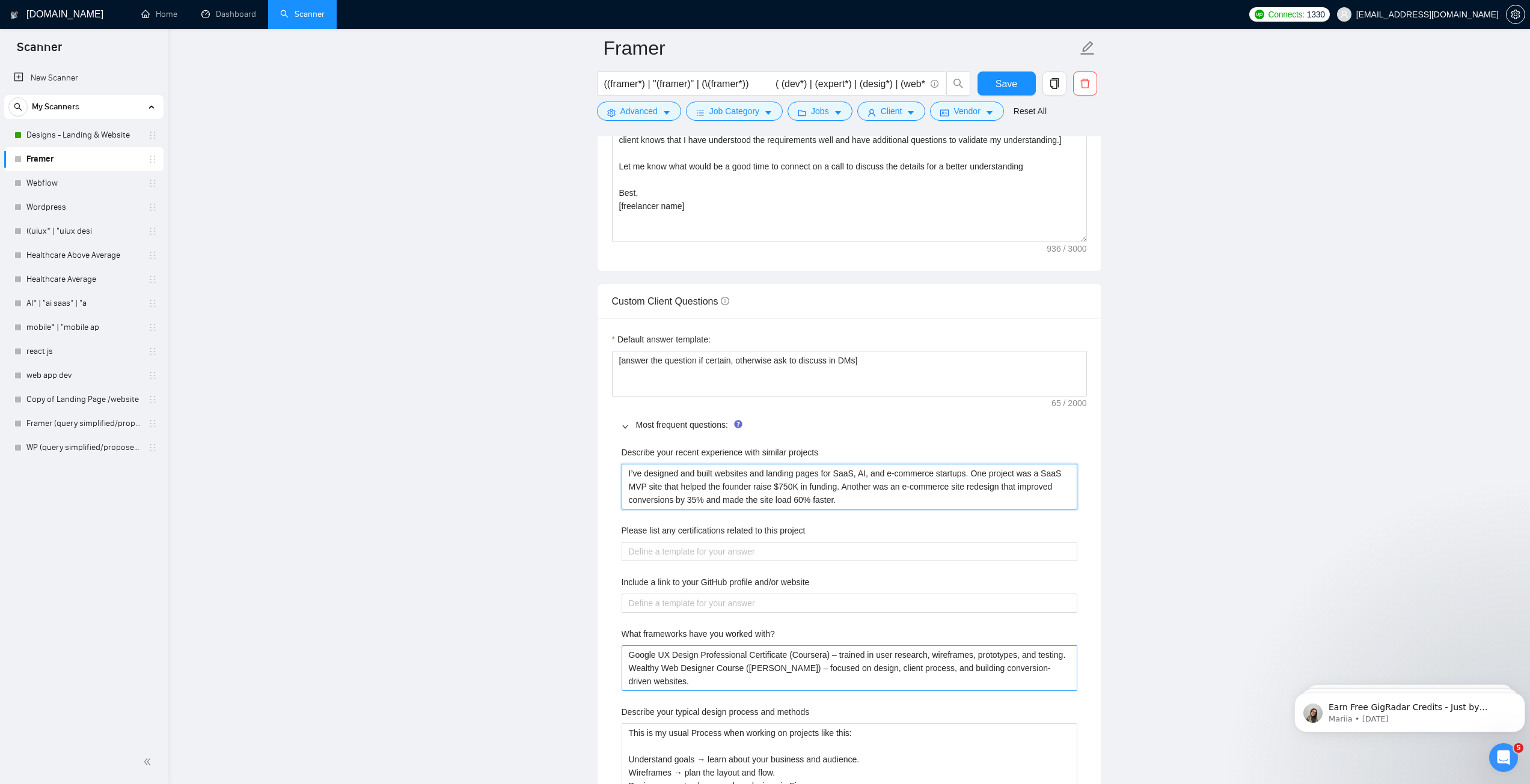
type projects "I’ve designed and built websites and landing pages for SaaS, AI, and e-commerce…"
click at [731, 673] on with\? "Google UX Design Professional Certificate (Coursera) – trained in user research…" at bounding box center [849, 667] width 456 height 45
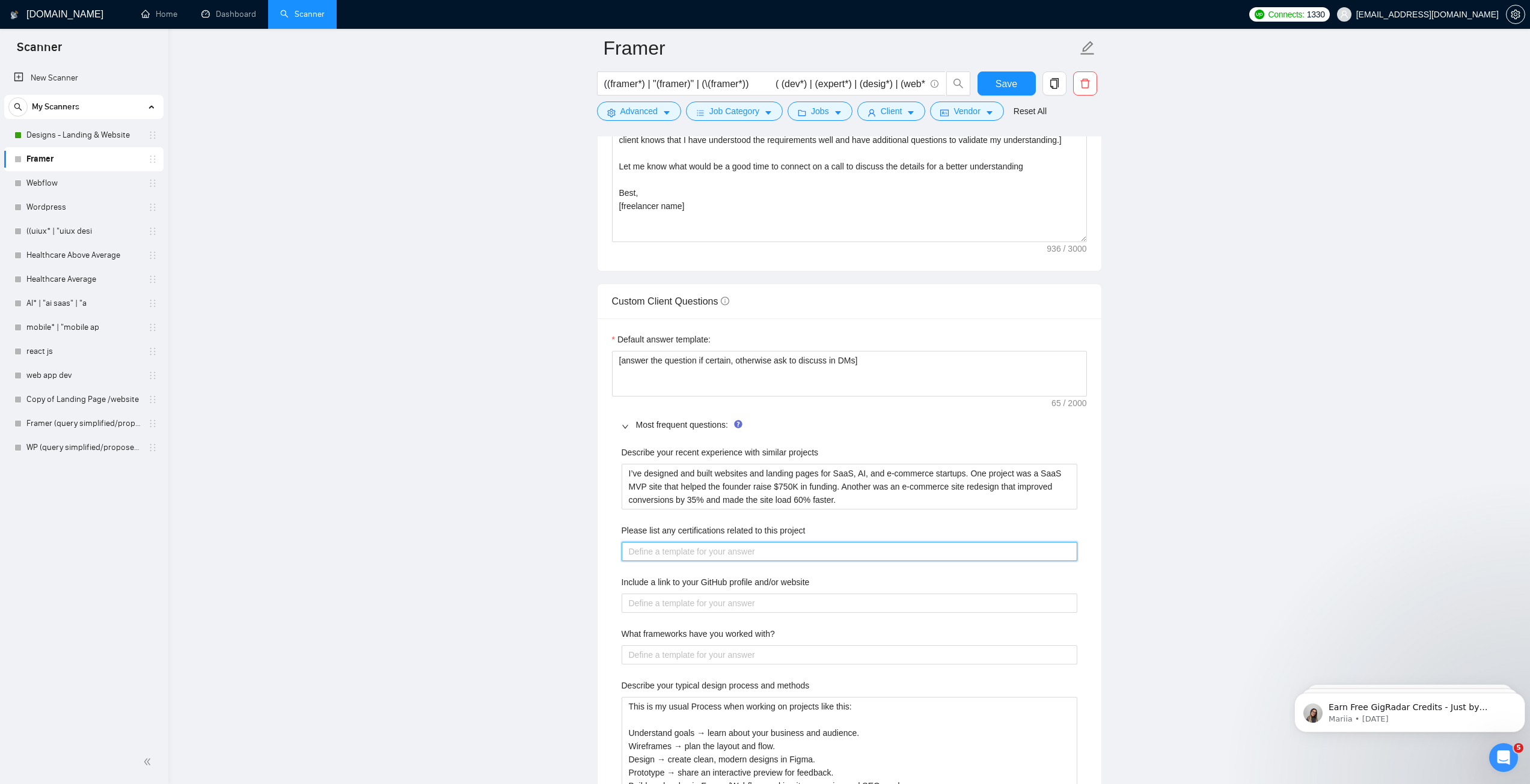
click at [702, 552] on project "Please list any certifications related to this project" at bounding box center [849, 551] width 456 height 19
paste project "Google UX Design Professional Certificate (Coursera) – trained in user research…"
type project "Google UX Design Professional Certificate (Coursera) – trained in user research…"
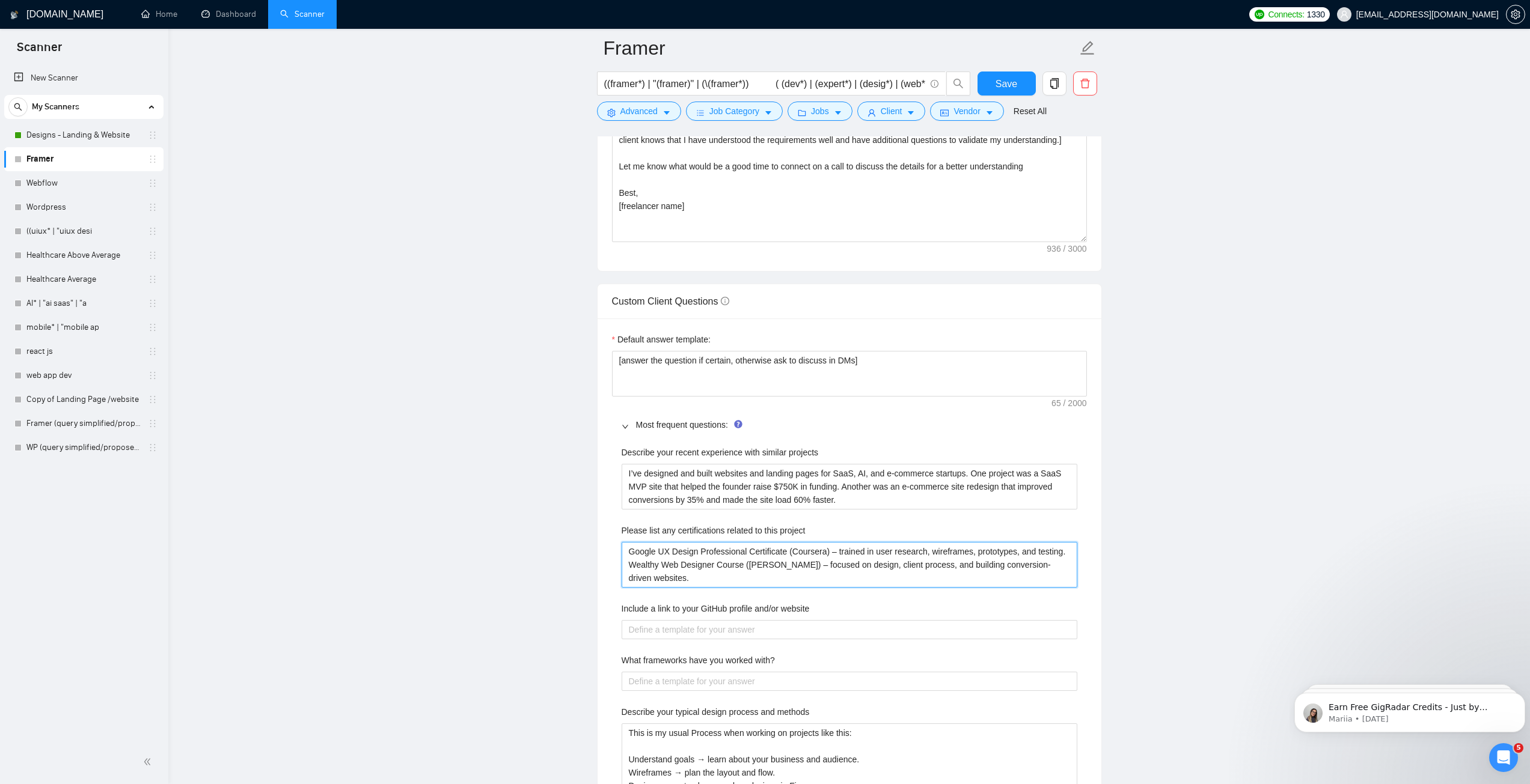
type project "Google UX Design Professional Certificate (Coursera) – trained in user research…"
click at [701, 687] on with\? "What frameworks have you worked with?" at bounding box center [849, 681] width 456 height 19
paste with\? "I design websites in Figma and build them with Framer, Webflow, and WordPress. …"
type with\? "I design websites in Figma and build them with Framer, Webflow, and WordPress. …"
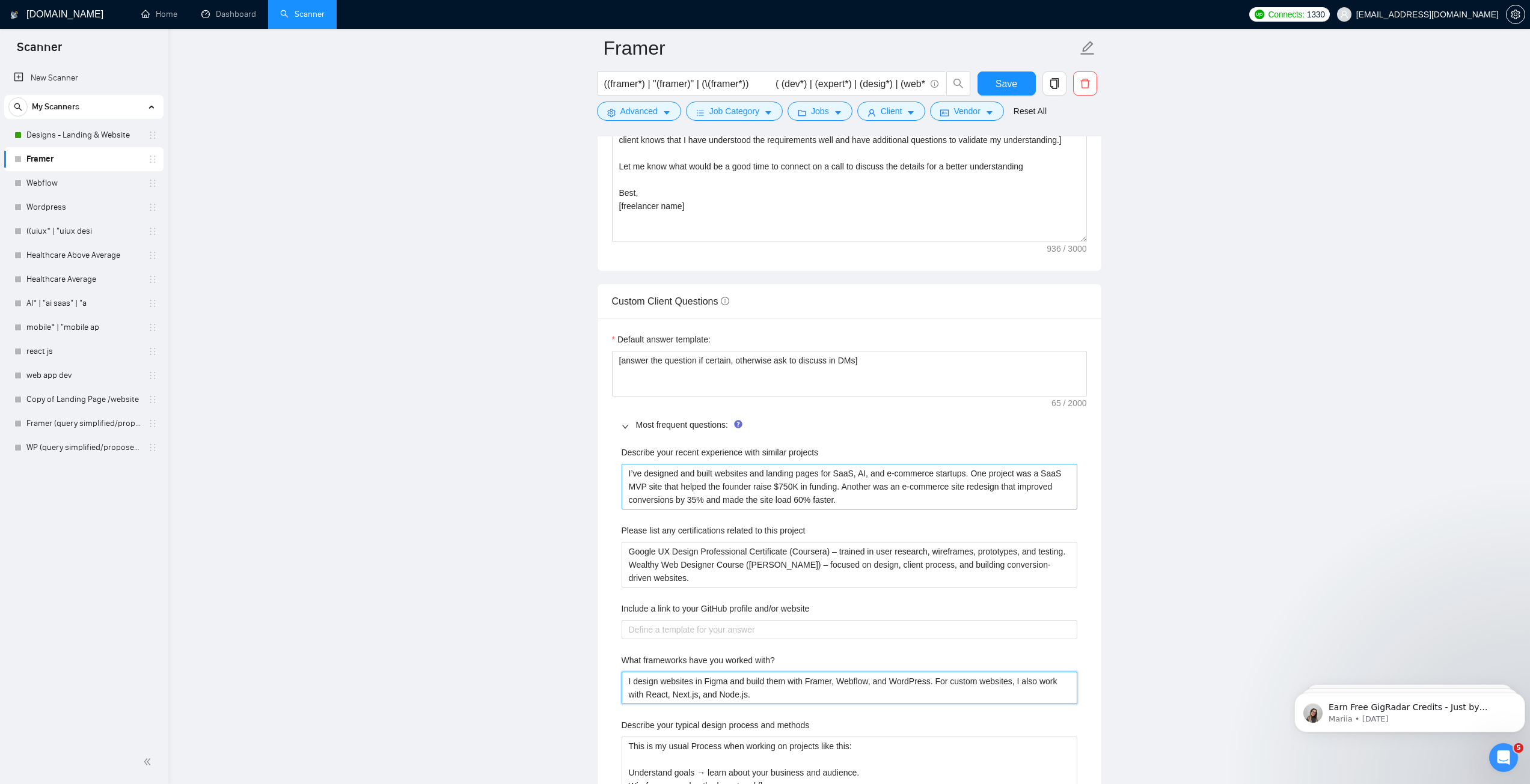
type with\? "I design websites in Figma and build them with Framer, Webflow, and WordPress. …"
click at [705, 500] on projects "I’ve designed and built websites and landing pages for SaaS, AI, and e-commerce…" at bounding box center [849, 486] width 456 height 45
click at [701, 577] on project "Google UX Design Professional Certificate (Coursera) – trained in user research…" at bounding box center [849, 564] width 456 height 45
click at [712, 571] on project "Google UX Design Professional Certificate (Coursera) – trained in user research…" at bounding box center [849, 564] width 456 height 45
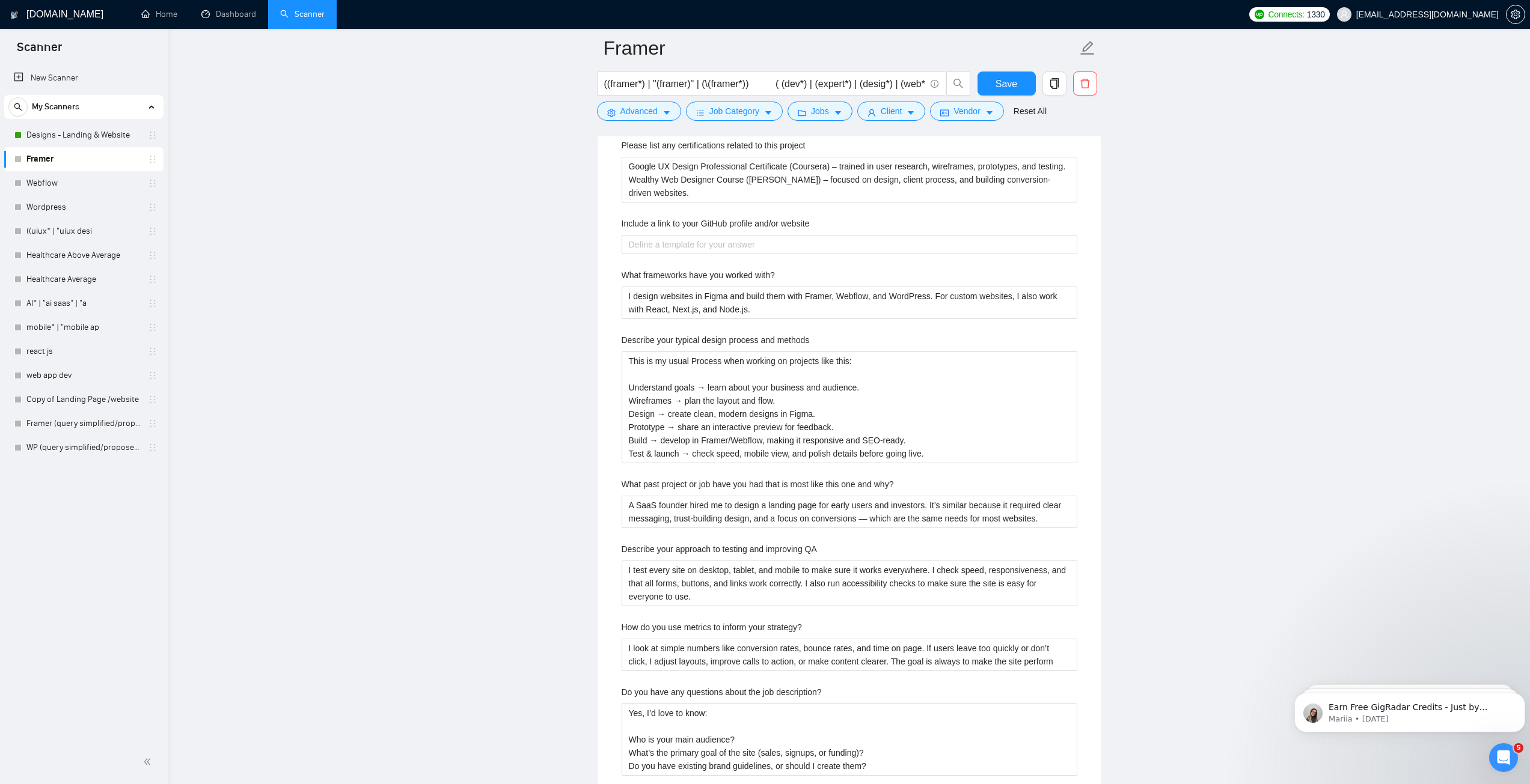
scroll to position [1738, 0]
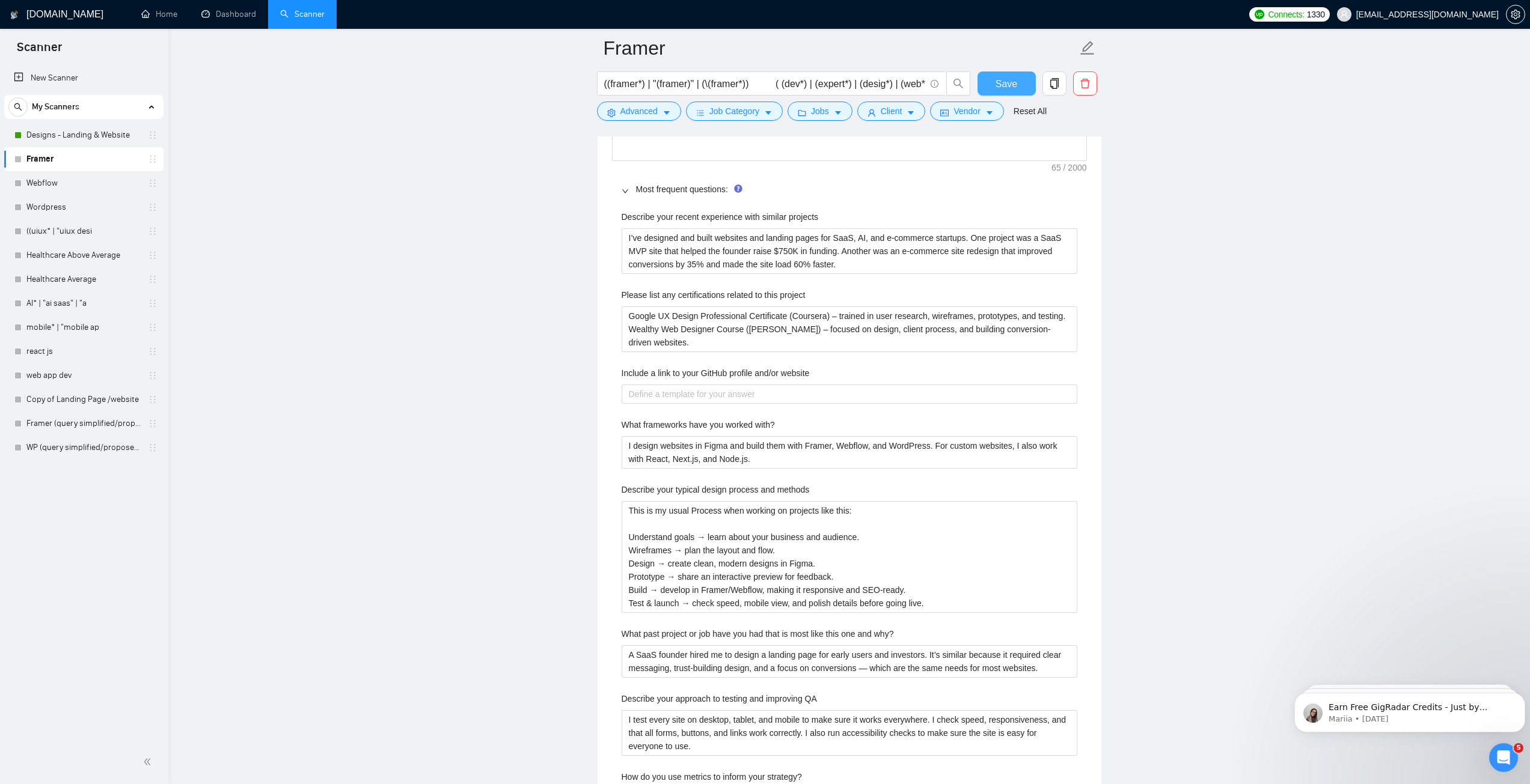
click at [1010, 80] on span "Save" at bounding box center [1006, 84] width 22 height 15
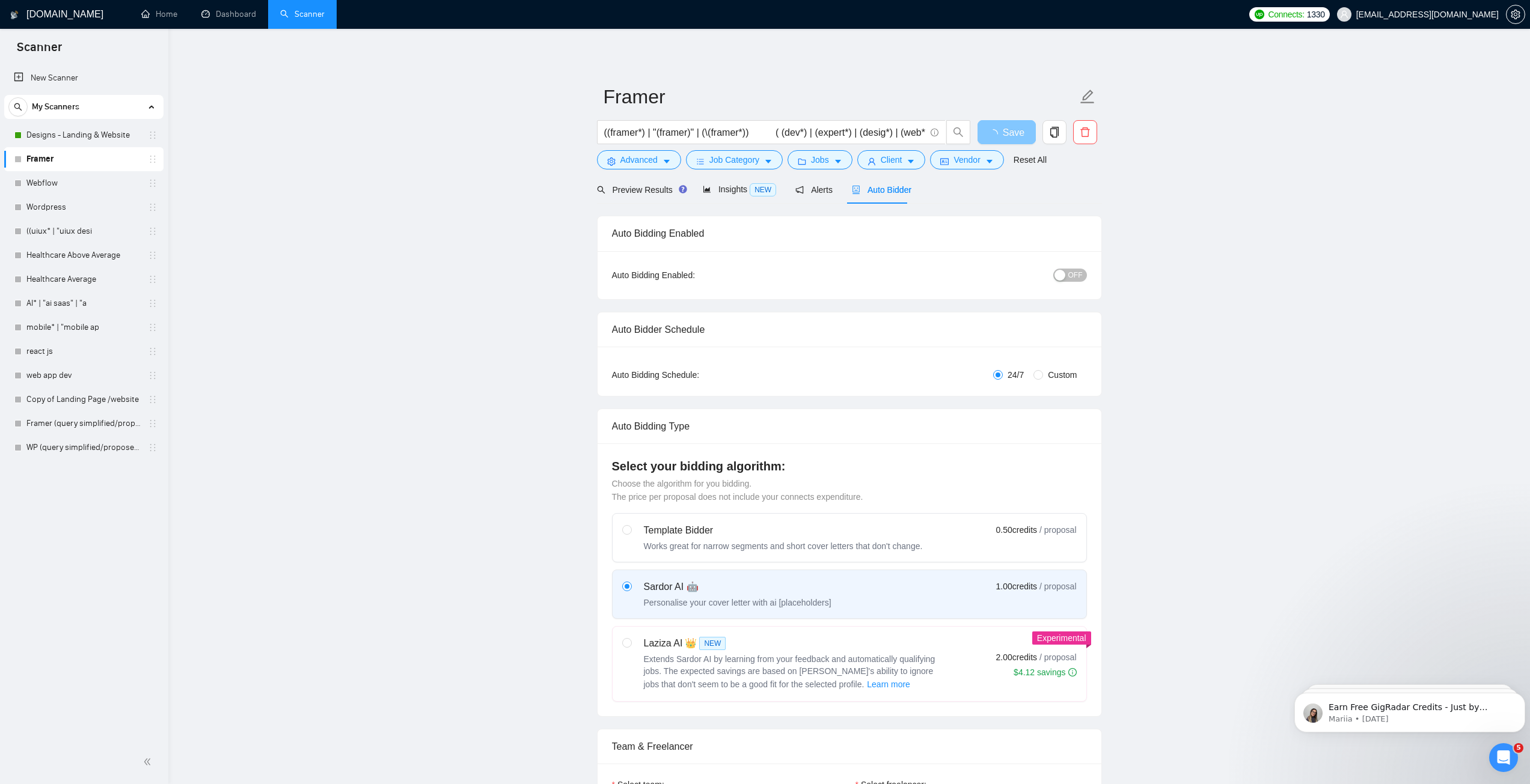
scroll to position [0, 0]
click at [1069, 274] on span "OFF" at bounding box center [1075, 275] width 14 height 13
click at [1077, 274] on span "OFF" at bounding box center [1075, 275] width 14 height 13
drag, startPoint x: 1009, startPoint y: 132, endPoint x: 473, endPoint y: 308, distance: 564.2
click at [1009, 132] on span "Save" at bounding box center [1006, 133] width 22 height 15
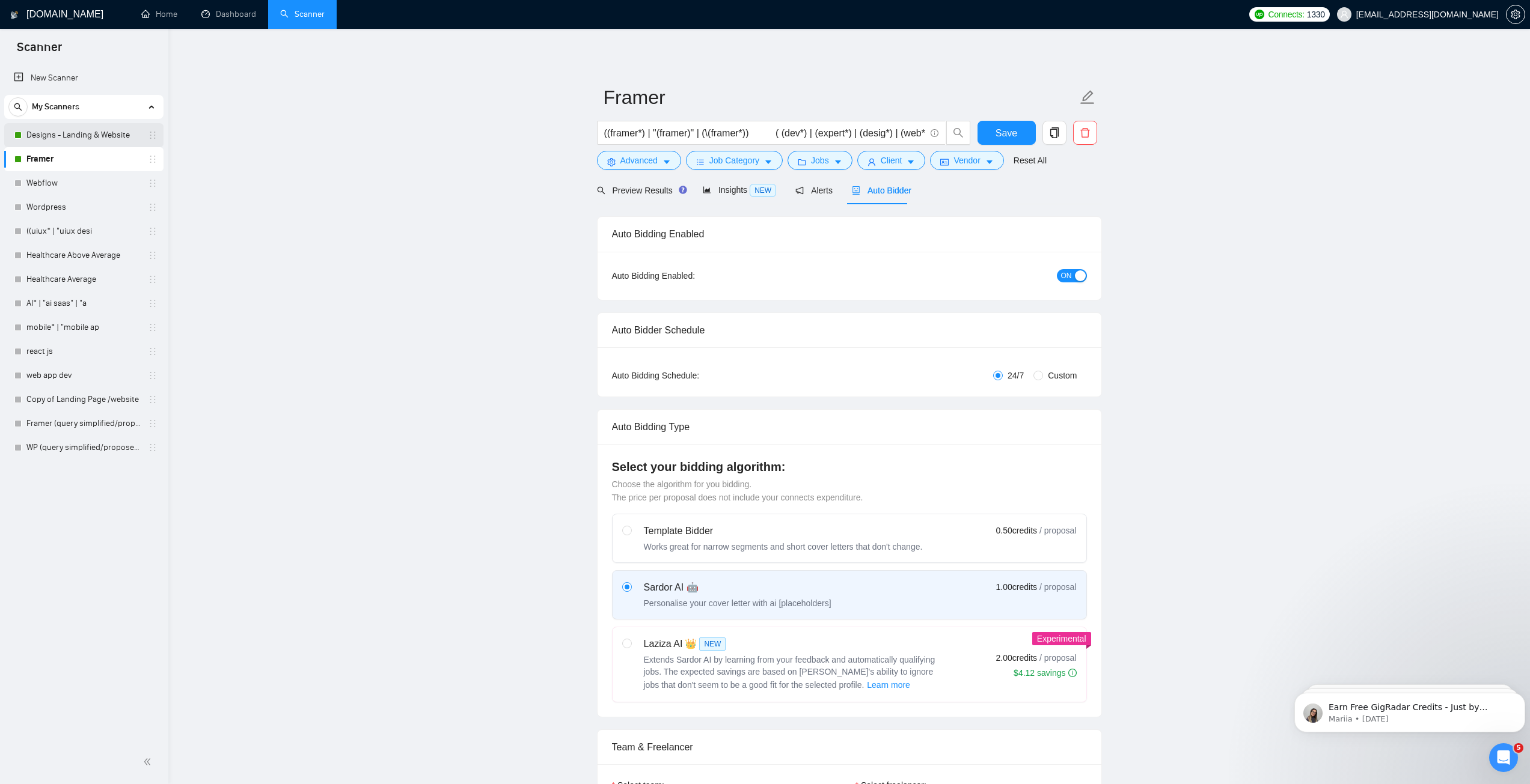
click at [47, 136] on link "Designs - Landing & Website" at bounding box center [84, 135] width 114 height 24
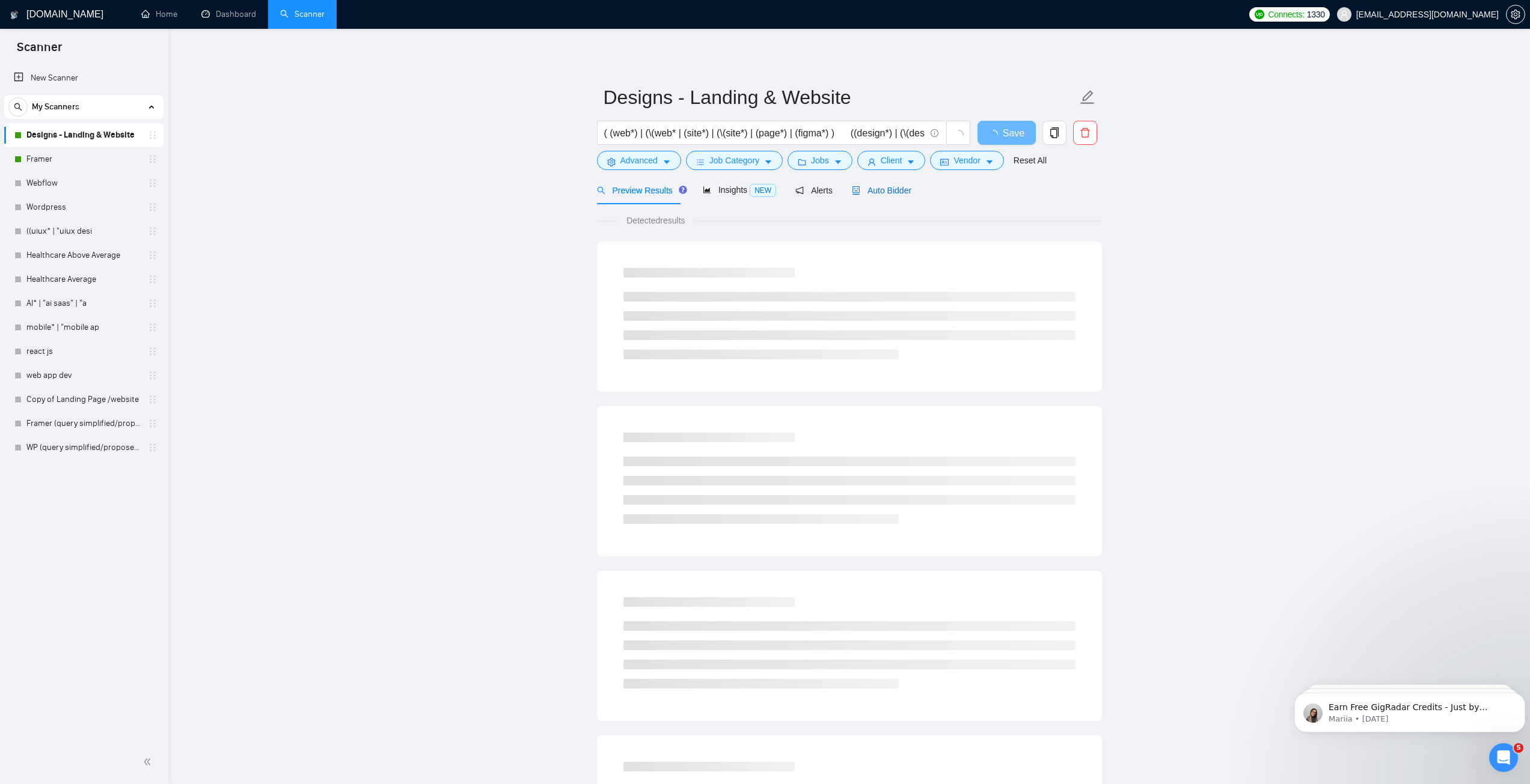
click at [876, 190] on span "Auto Bidder" at bounding box center [881, 190] width 60 height 10
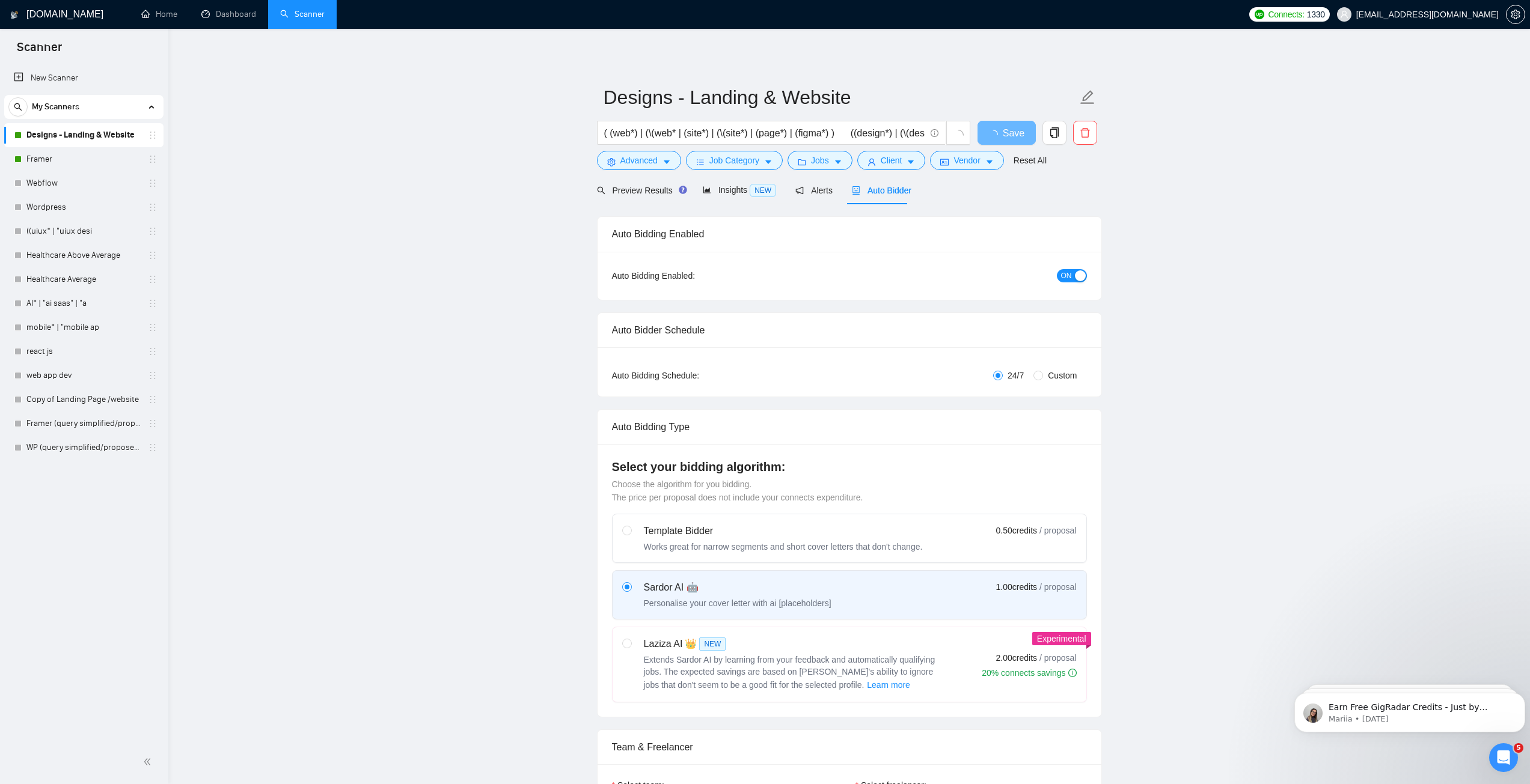
checkbox input "true"
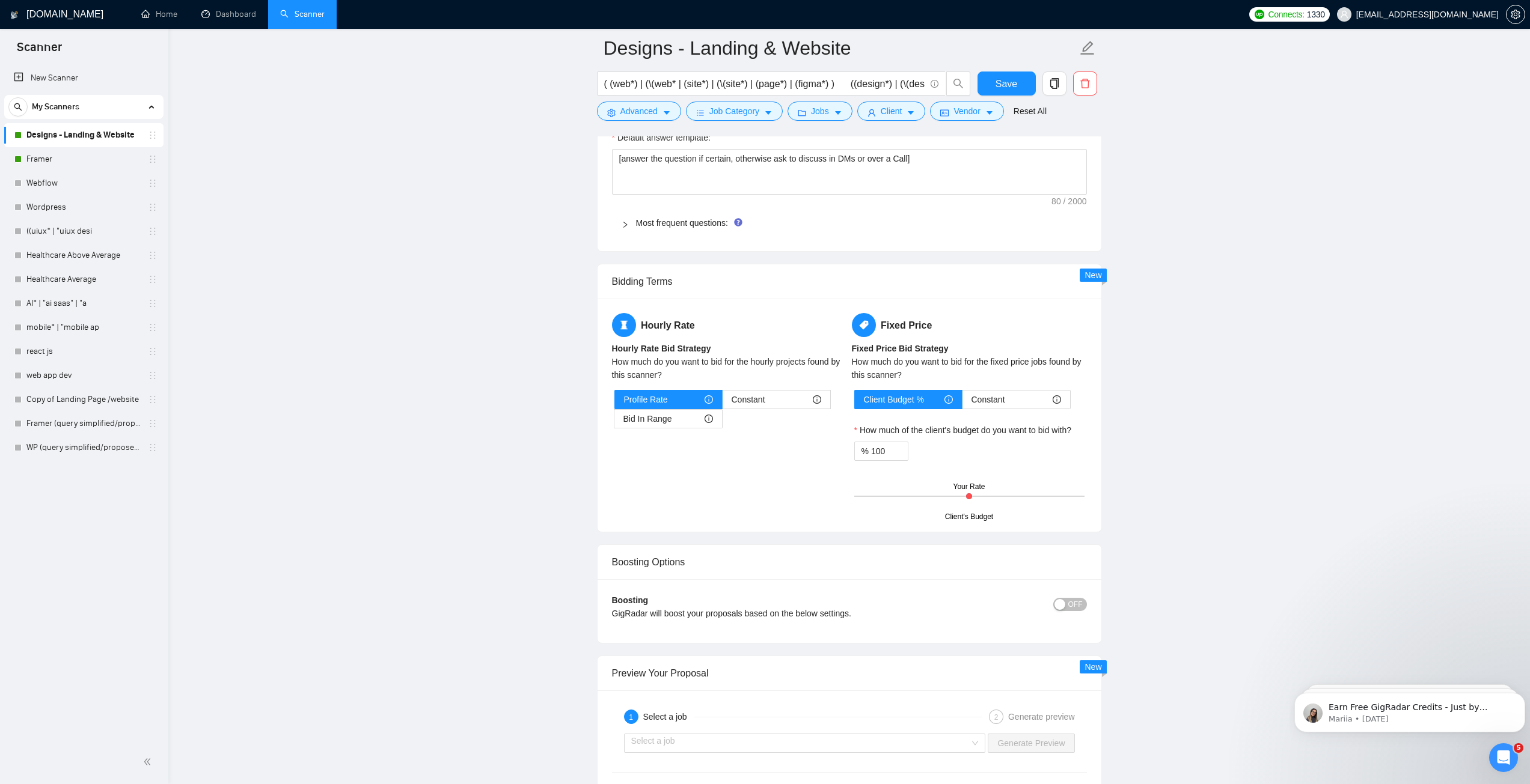
scroll to position [1622, 0]
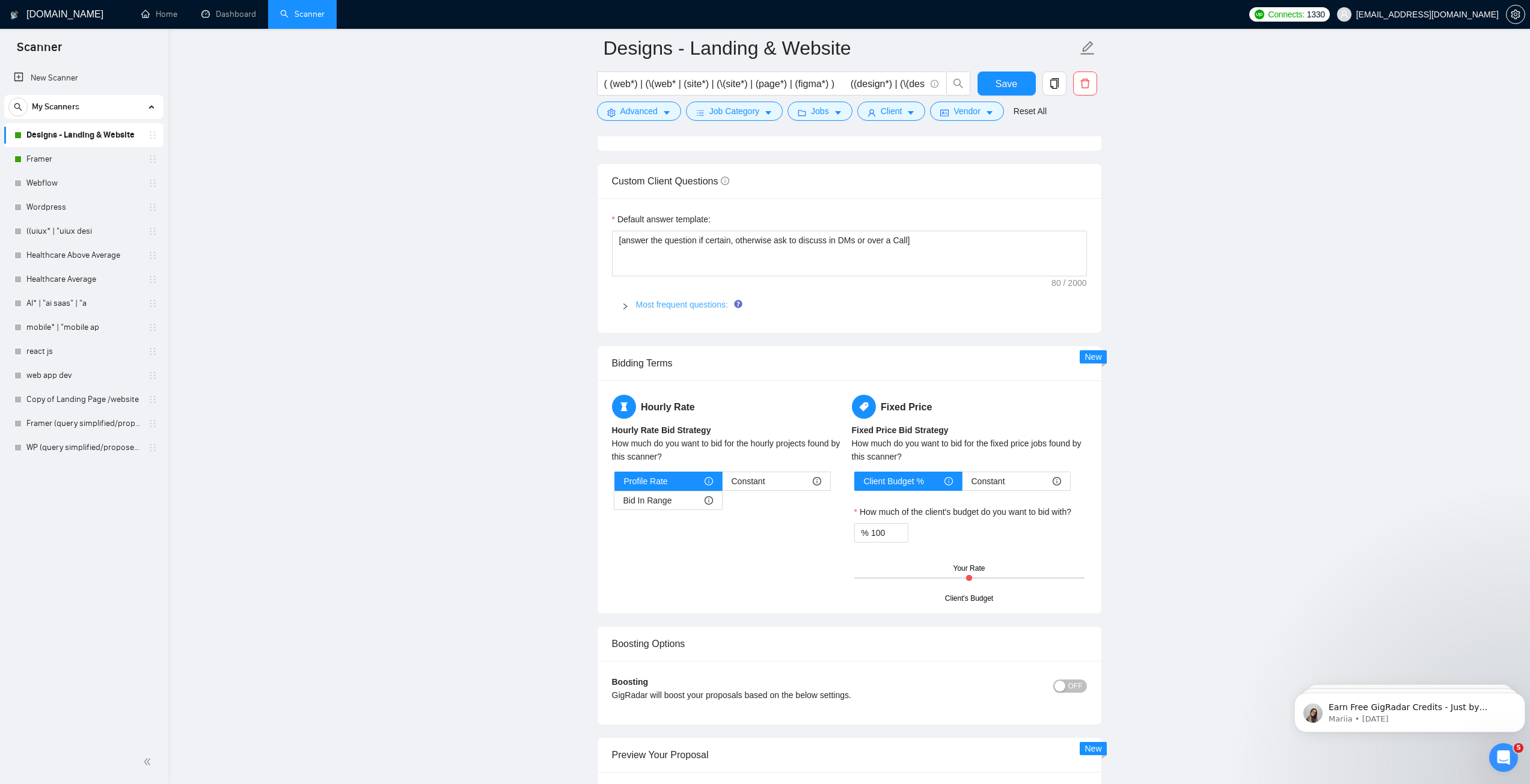
click at [668, 304] on link "Most frequent questions:" at bounding box center [681, 304] width 92 height 10
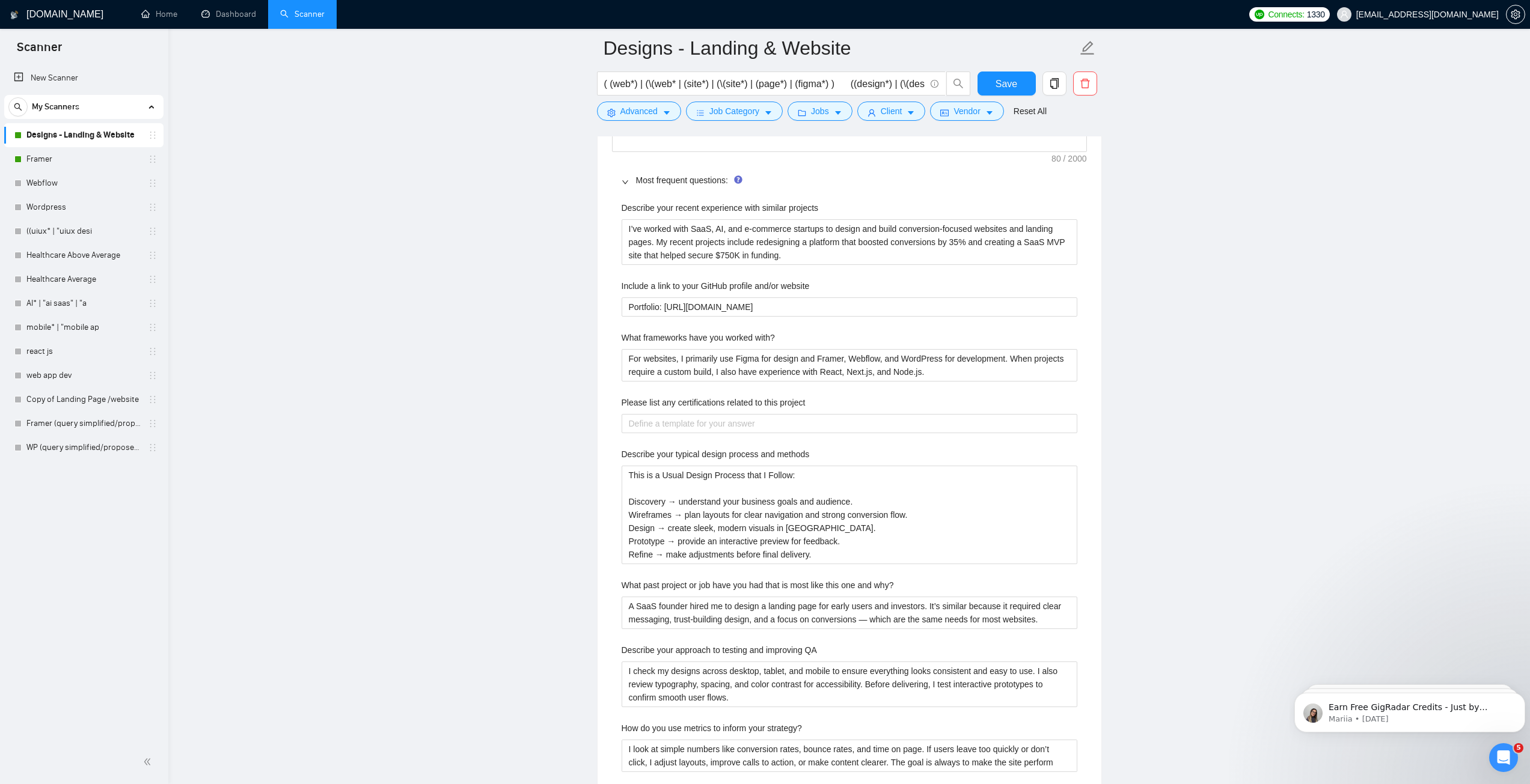
scroll to position [1742, 0]
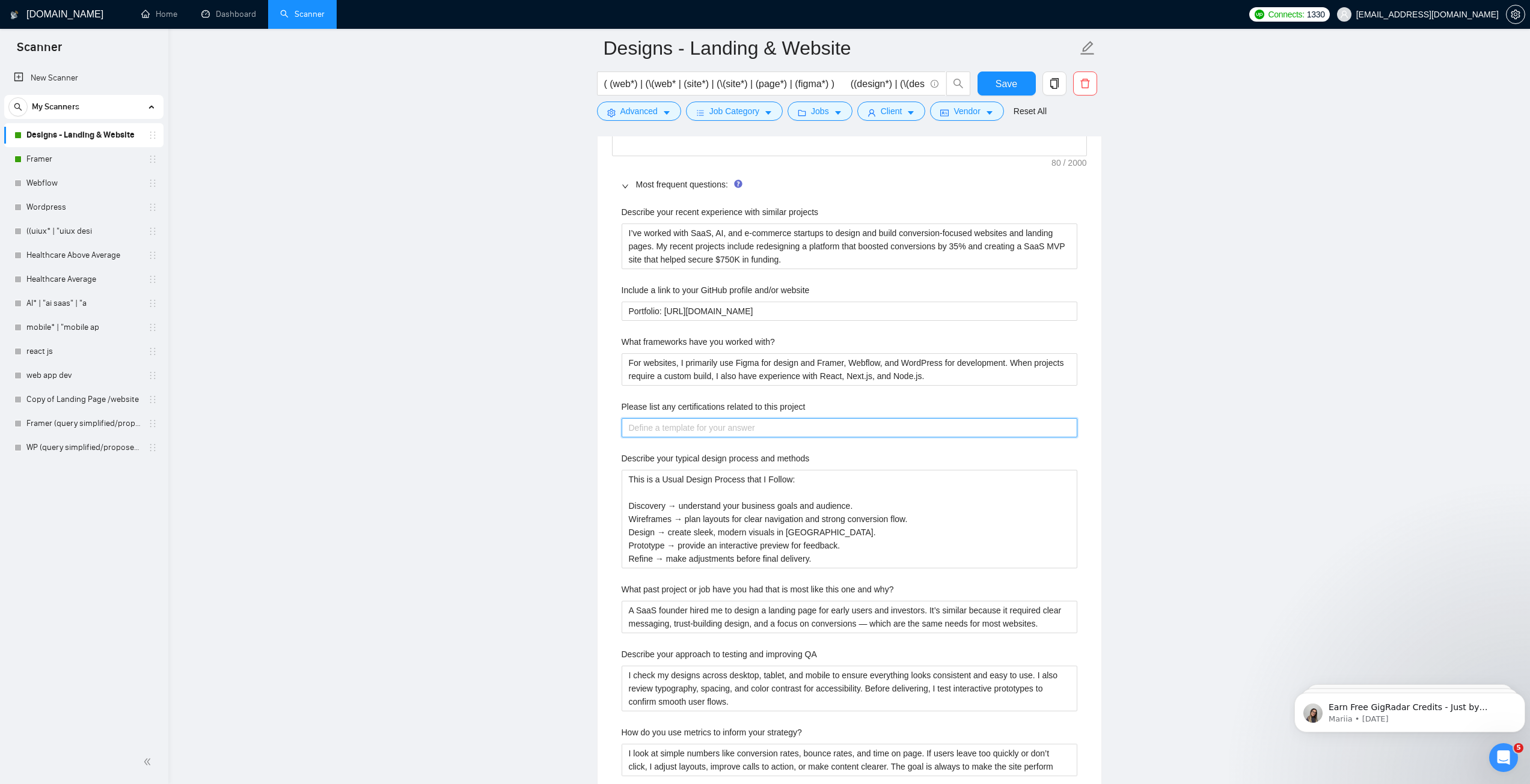
click at [706, 424] on project "Please list any certifications related to this project" at bounding box center [849, 428] width 456 height 19
paste project "Google UX Design Professional Certificate (Coursera) – trained in user research…"
type project "Google UX Design Professional Certificate (Coursera) – trained in user research…"
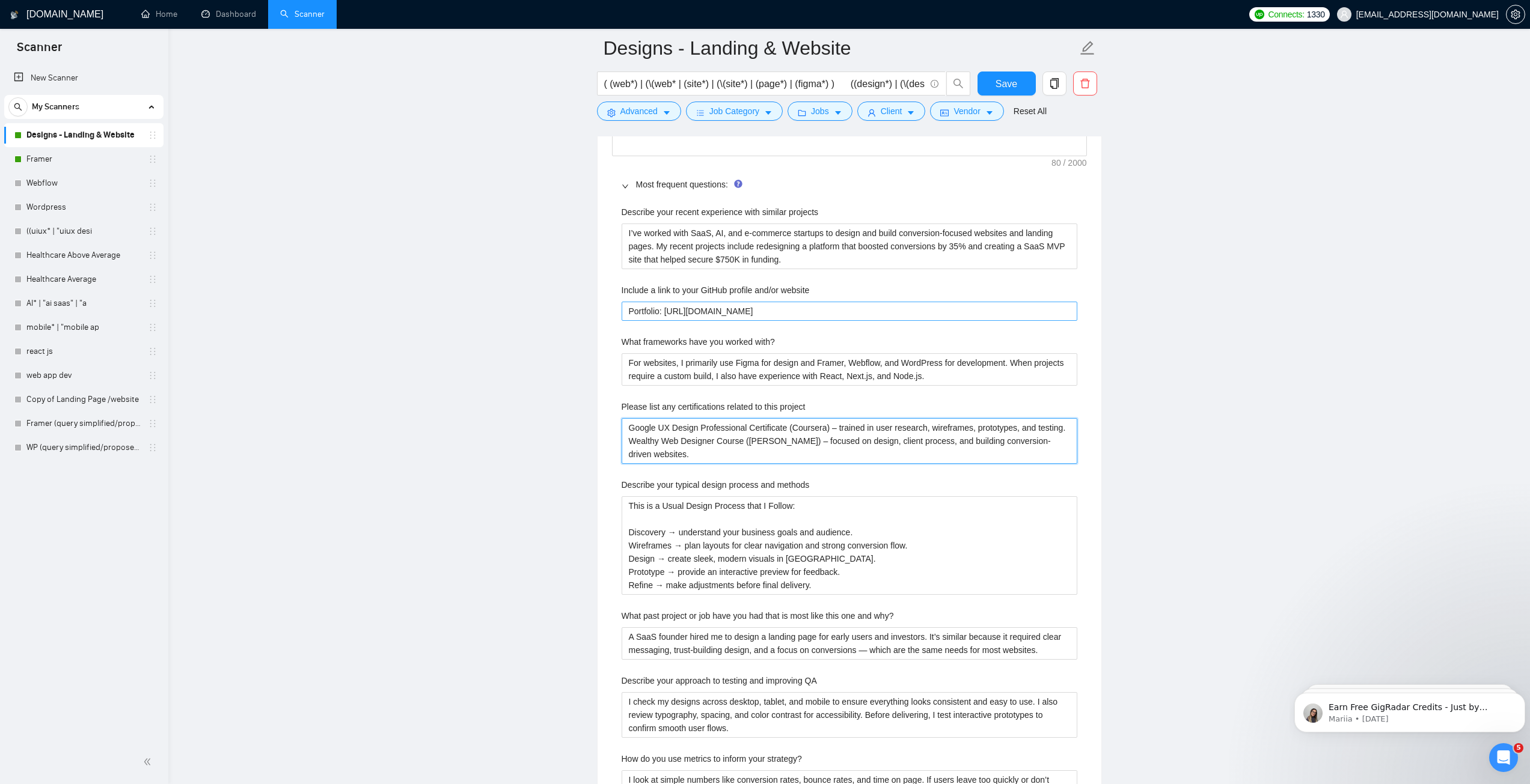
type project "Google UX Design Professional Certificate (Coursera) – trained in user research…"
click at [684, 318] on website "Portfolio: [URL][DOMAIN_NAME]" at bounding box center [849, 311] width 456 height 19
click at [1213, 365] on main "Designs - Landing & Website ( (web*) | (\(web* | (site*) | (\(site*) | (page*) …" at bounding box center [849, 398] width 1323 height 4184
click at [1011, 76] on span "Save" at bounding box center [1006, 84] width 22 height 15
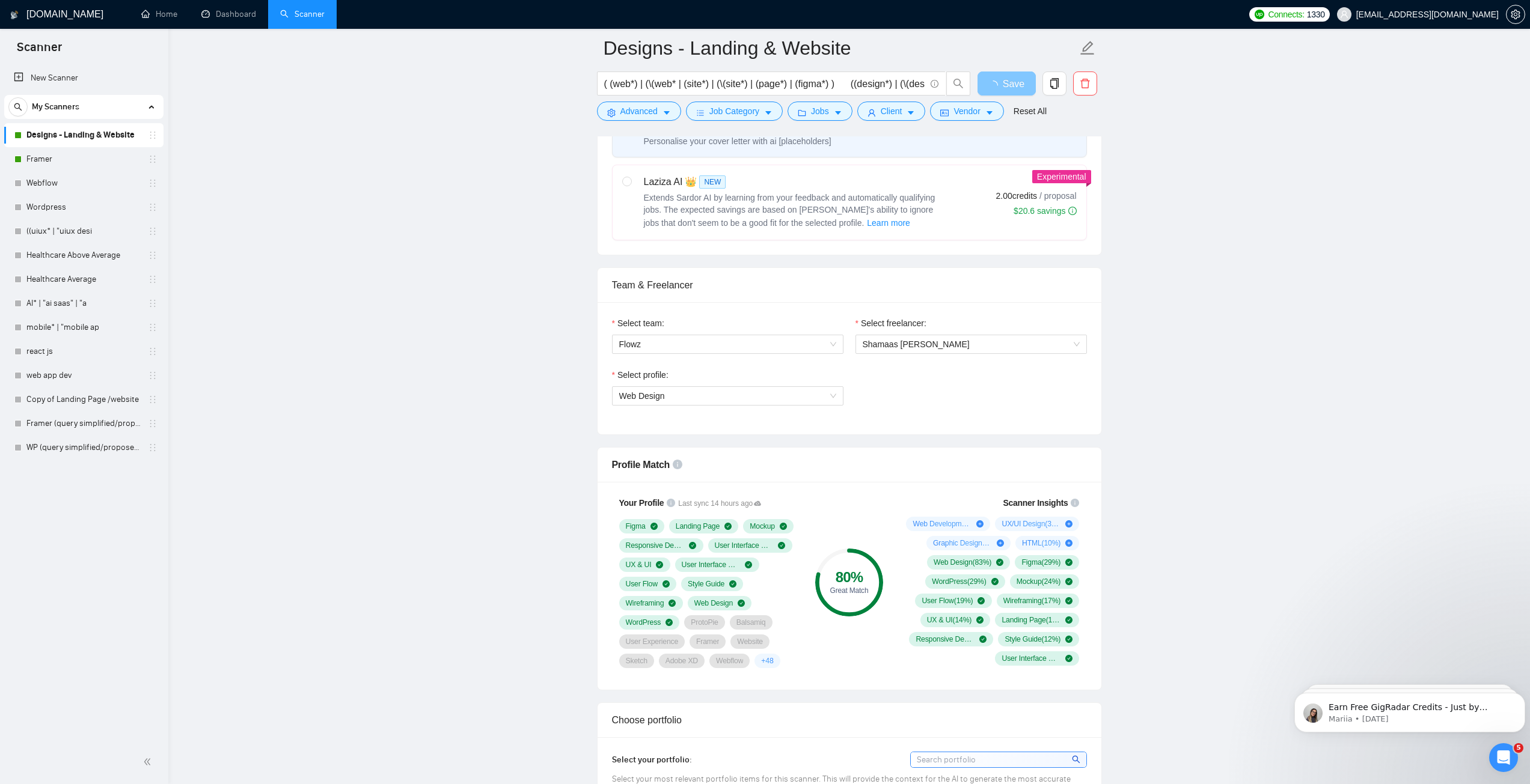
scroll to position [361, 0]
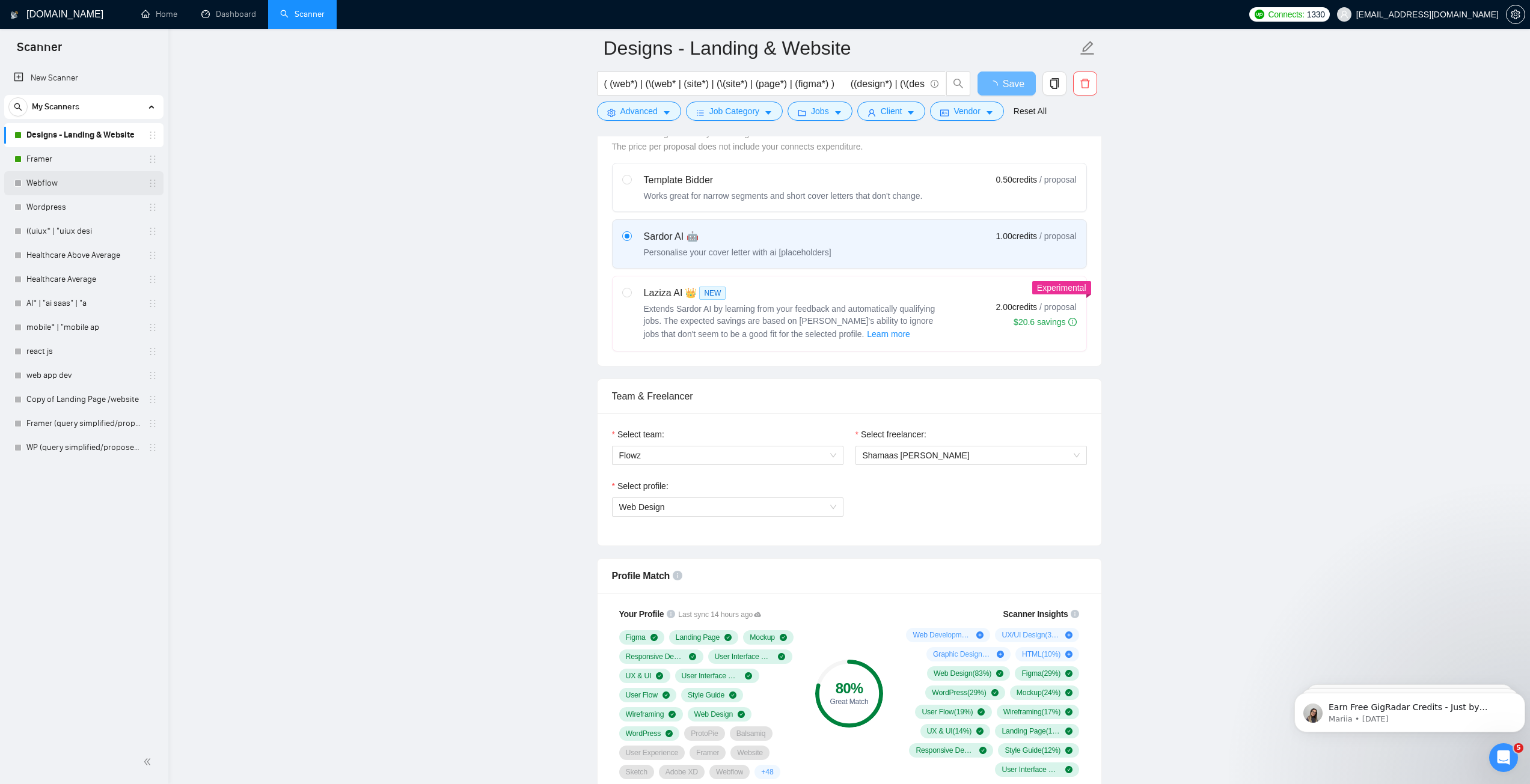
click at [57, 178] on link "Webflow" at bounding box center [84, 183] width 114 height 24
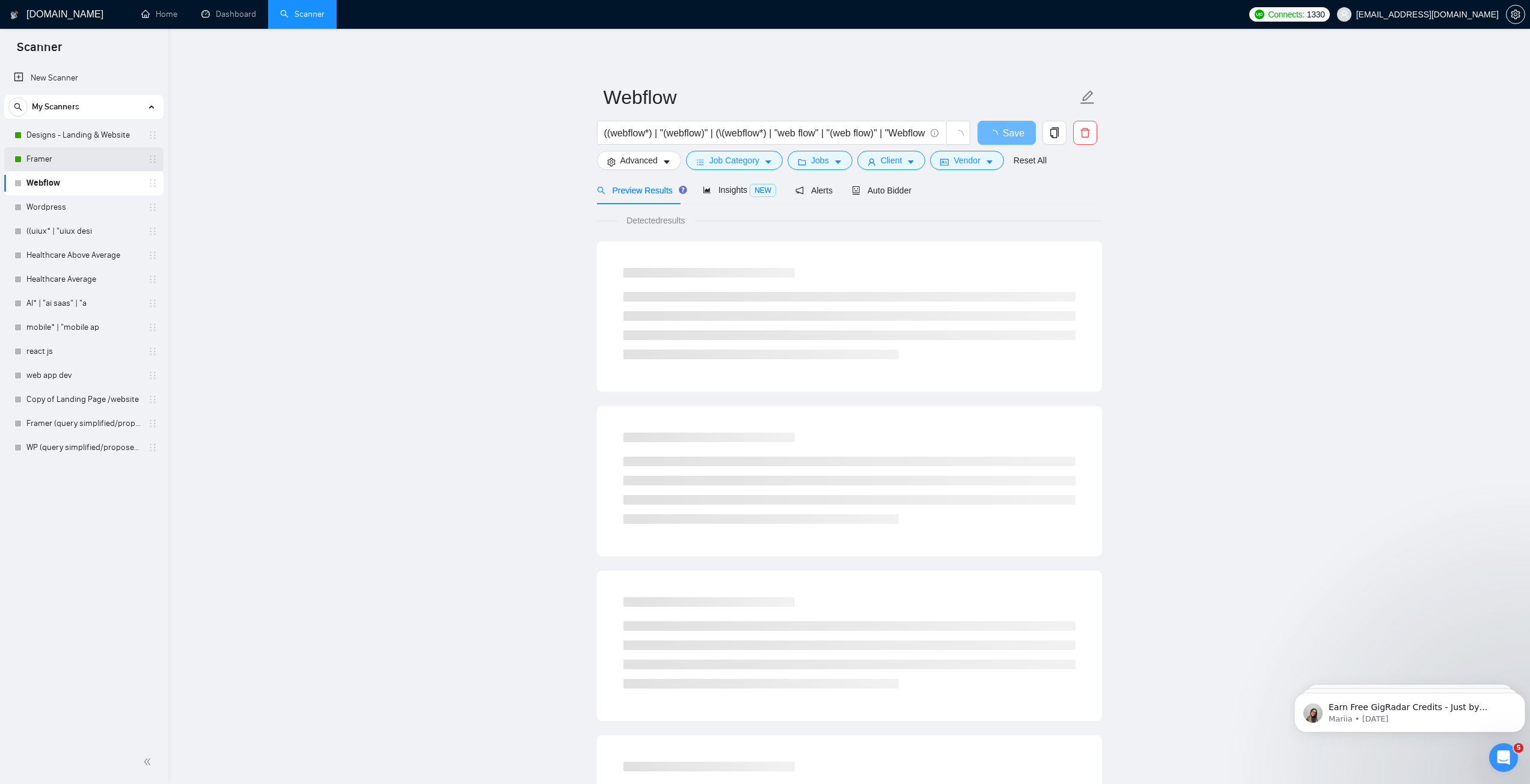
click at [60, 161] on link "Framer" at bounding box center [84, 159] width 114 height 24
click at [867, 188] on span "Auto Bidder" at bounding box center [881, 190] width 60 height 10
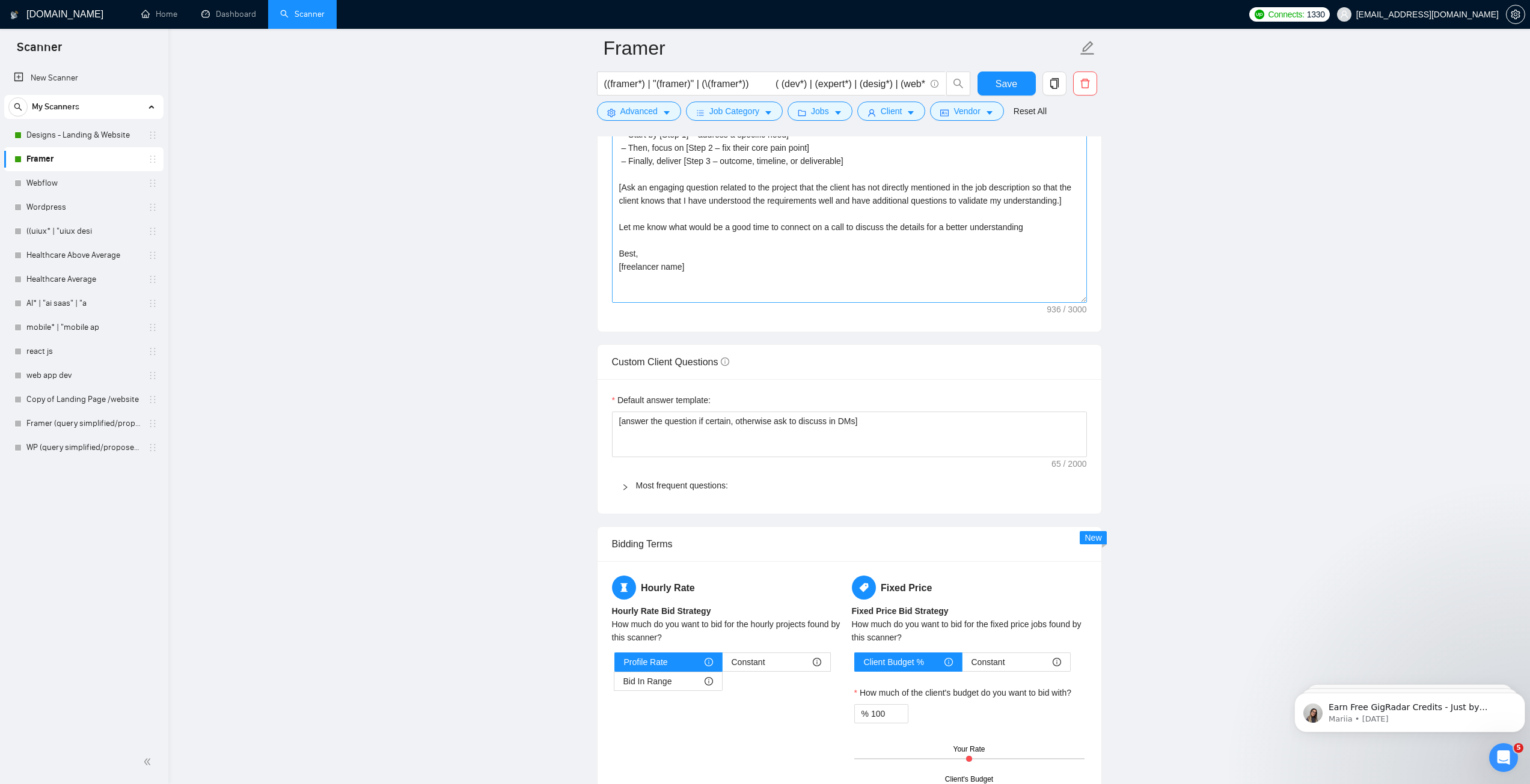
scroll to position [1441, 0]
click at [662, 471] on div "Most frequent questions:" at bounding box center [849, 484] width 475 height 27
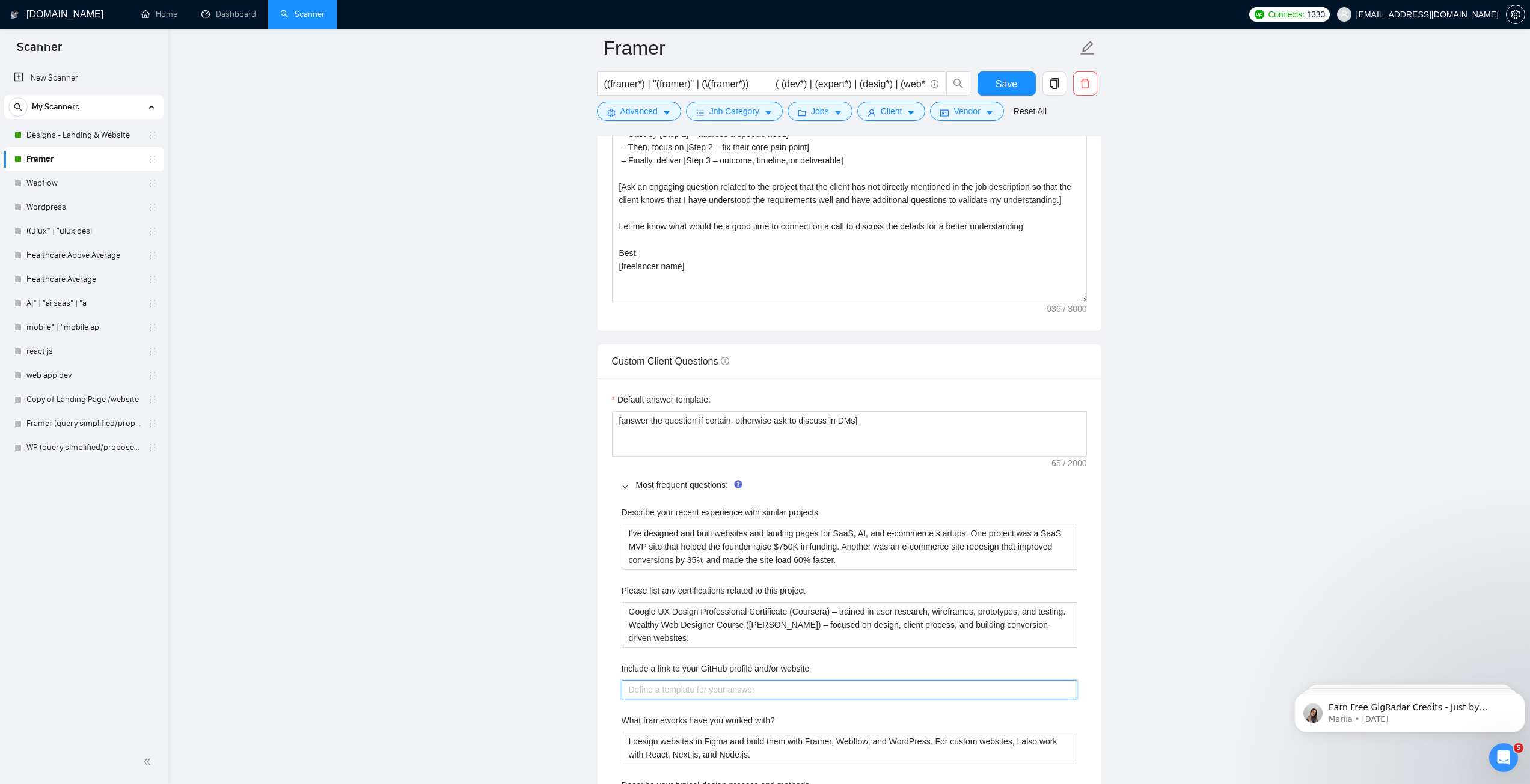
click at [682, 688] on website "Include a link to your GitHub profile and/or website" at bounding box center [849, 689] width 456 height 19
paste website "Portfolio: [URL][DOMAIN_NAME]"
type website "Portfolio: [URL][DOMAIN_NAME]"
click at [999, 88] on span "Save" at bounding box center [1006, 84] width 22 height 15
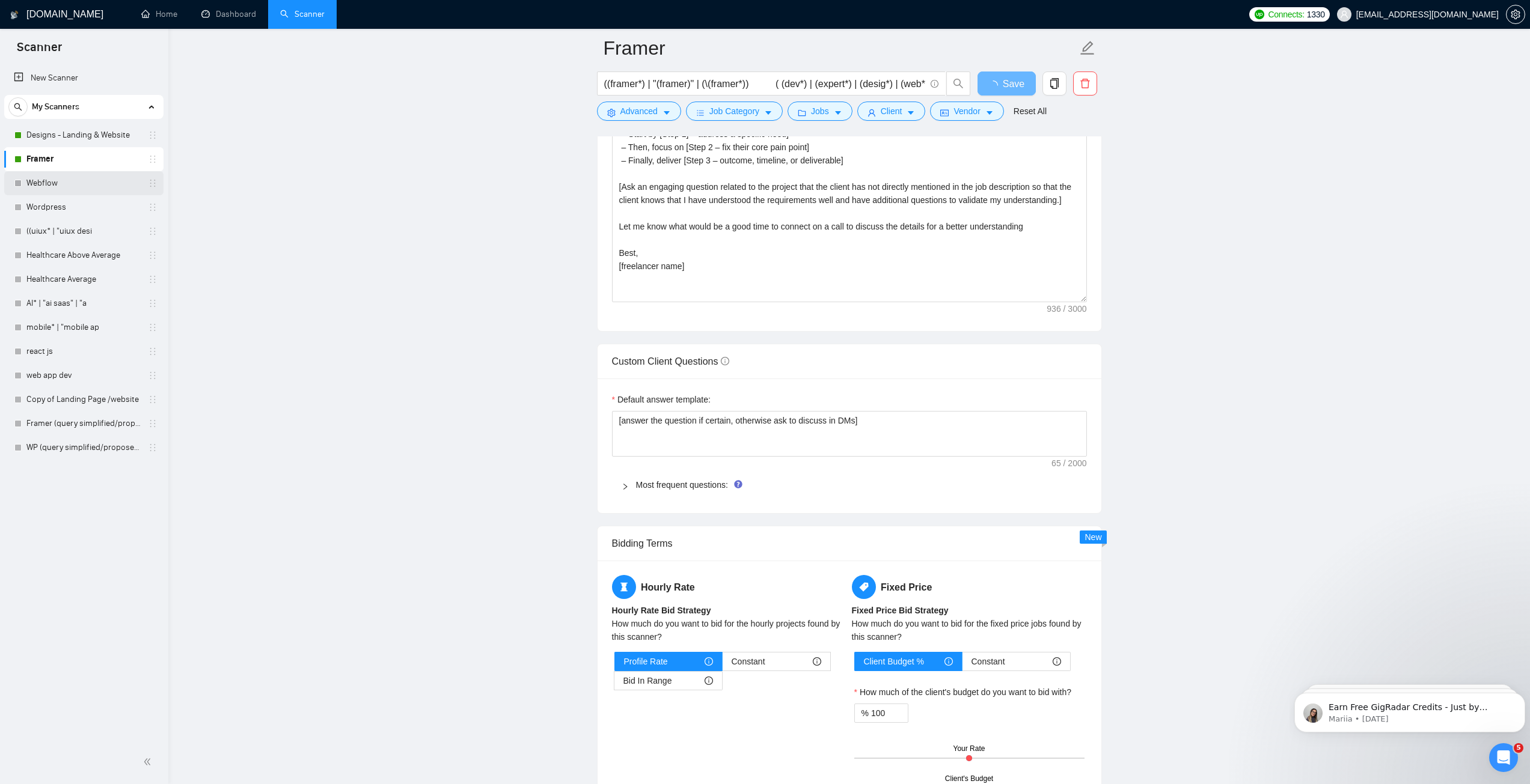
click at [54, 186] on link "Webflow" at bounding box center [84, 183] width 114 height 24
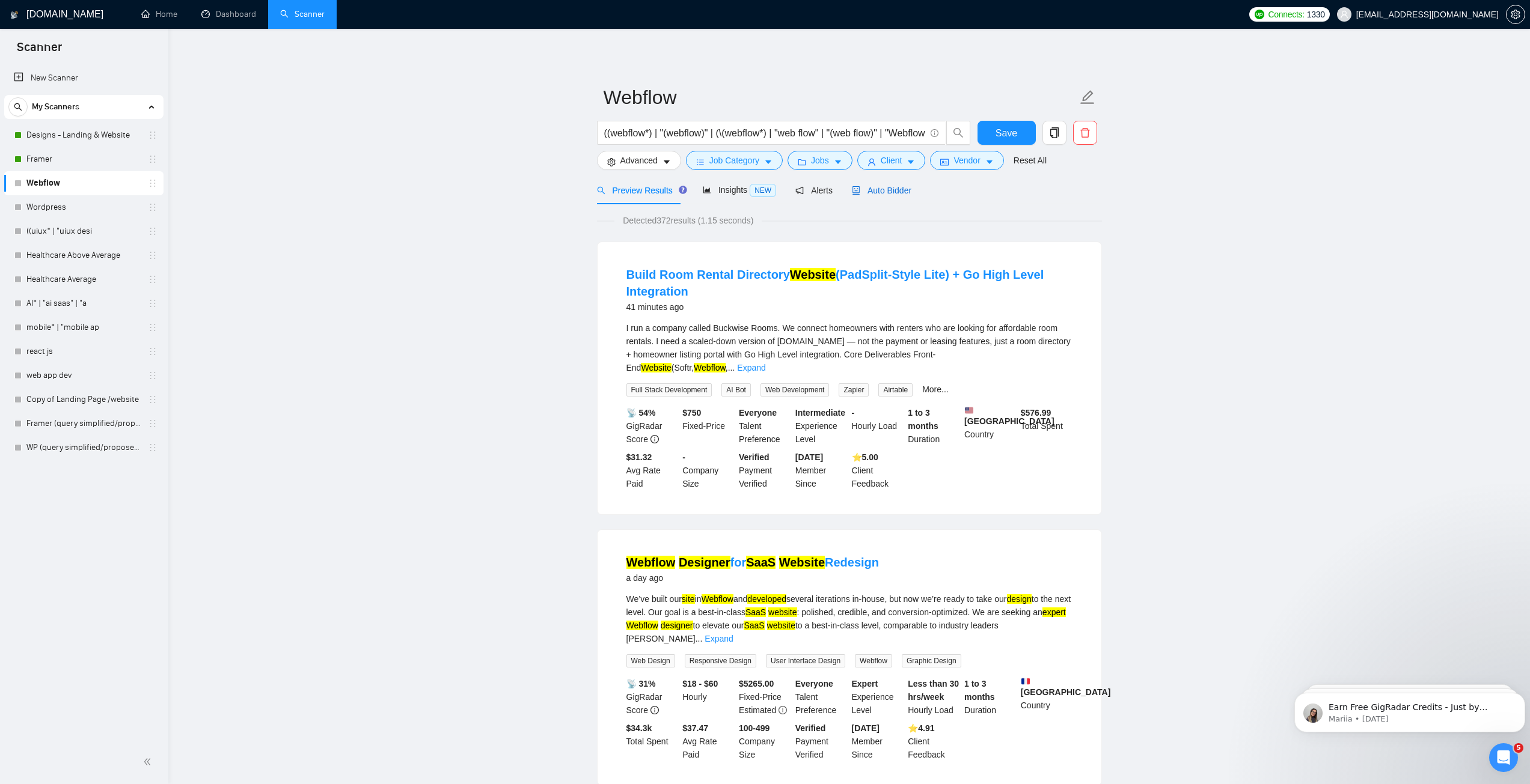
click at [865, 193] on span "Auto Bidder" at bounding box center [881, 190] width 60 height 10
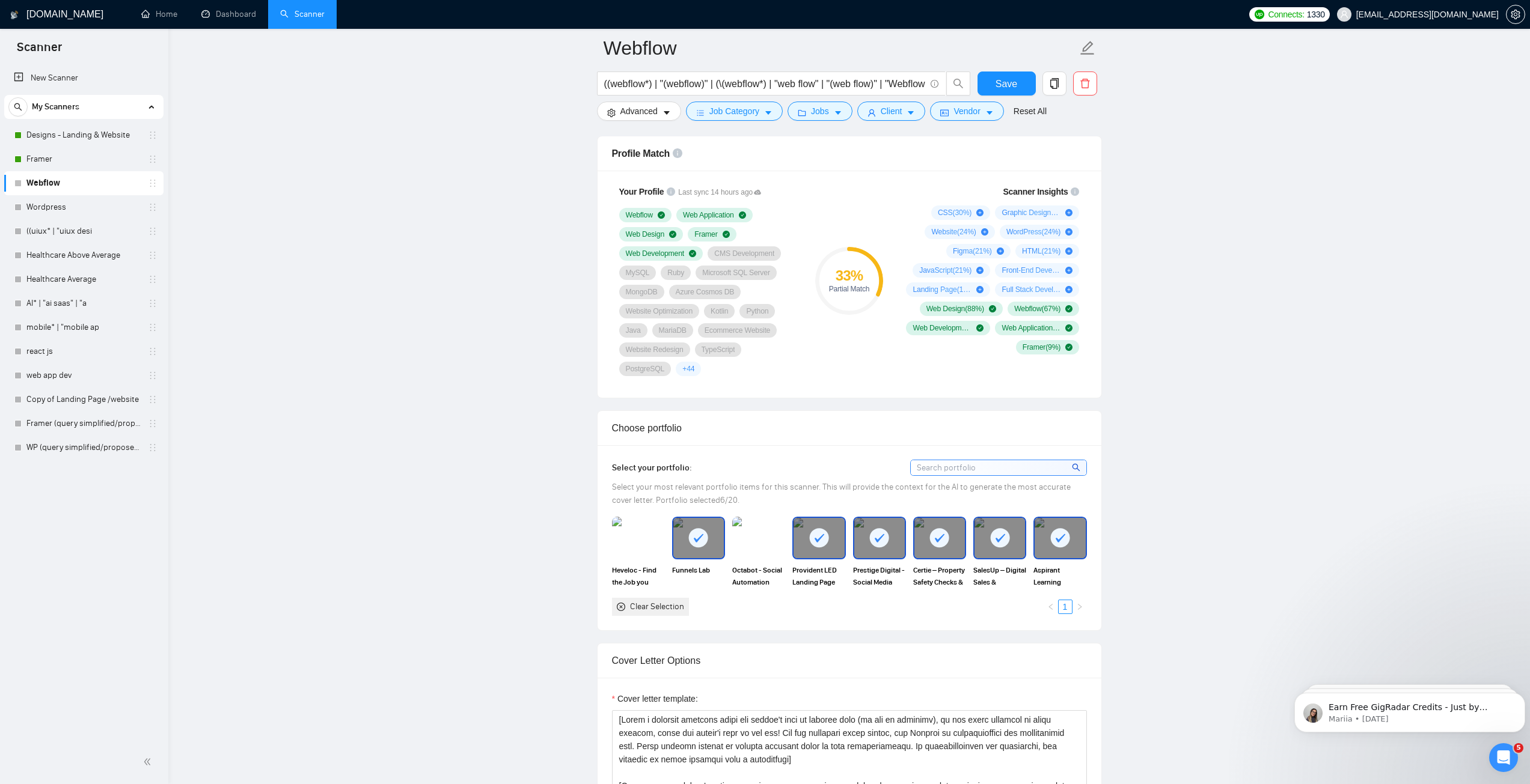
scroll to position [901, 0]
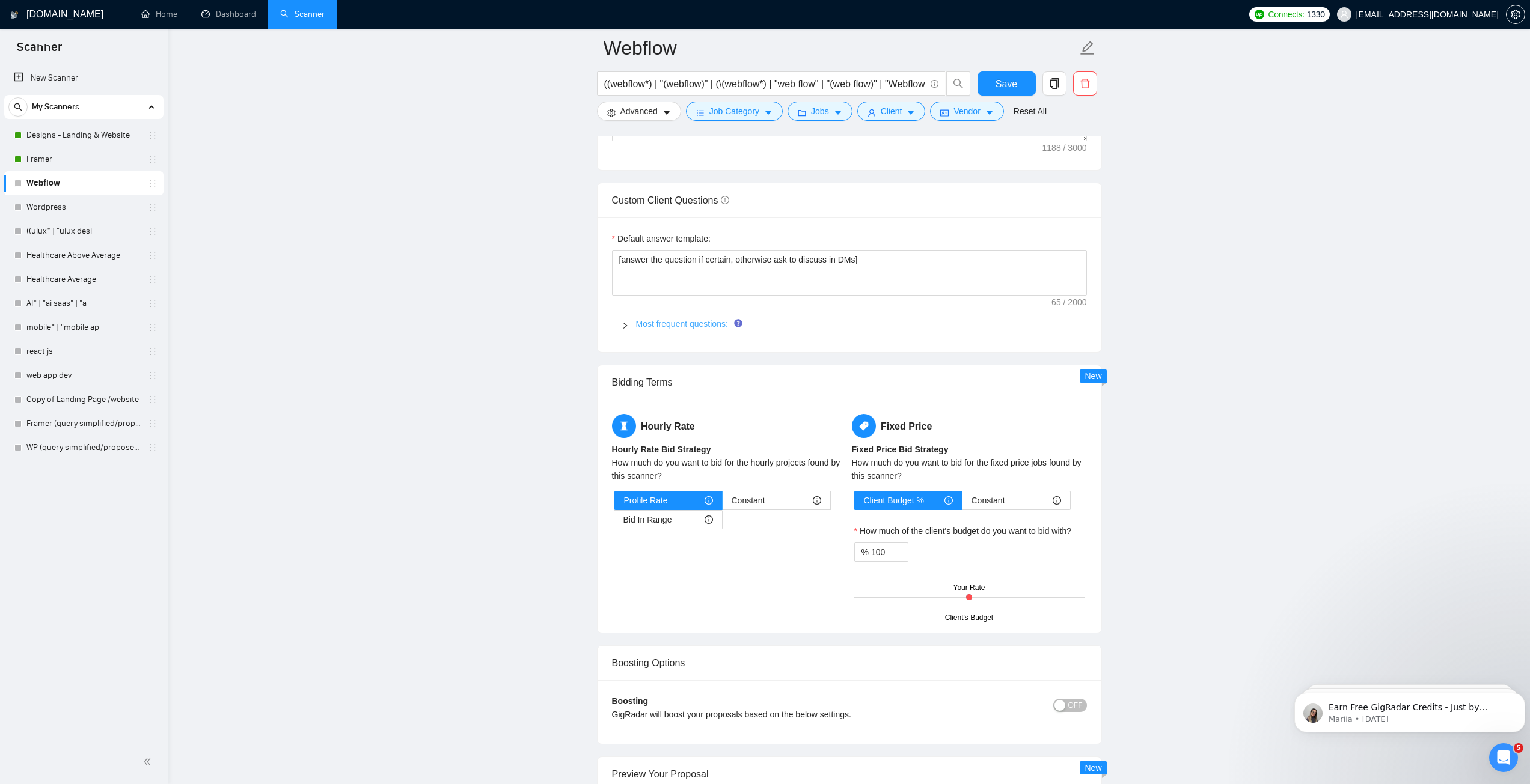
click at [657, 324] on link "Most frequent questions:" at bounding box center [681, 324] width 92 height 10
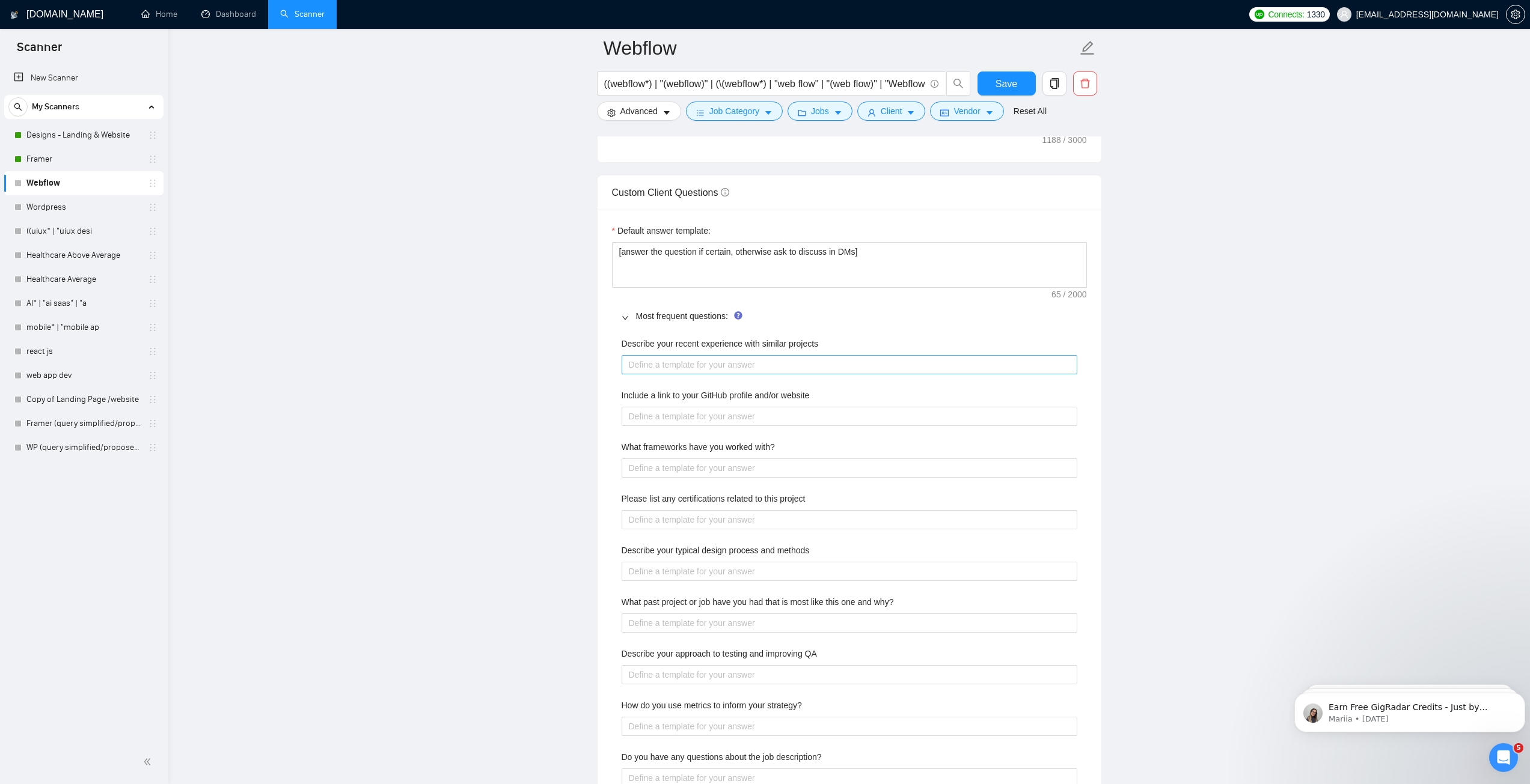
scroll to position [1622, 0]
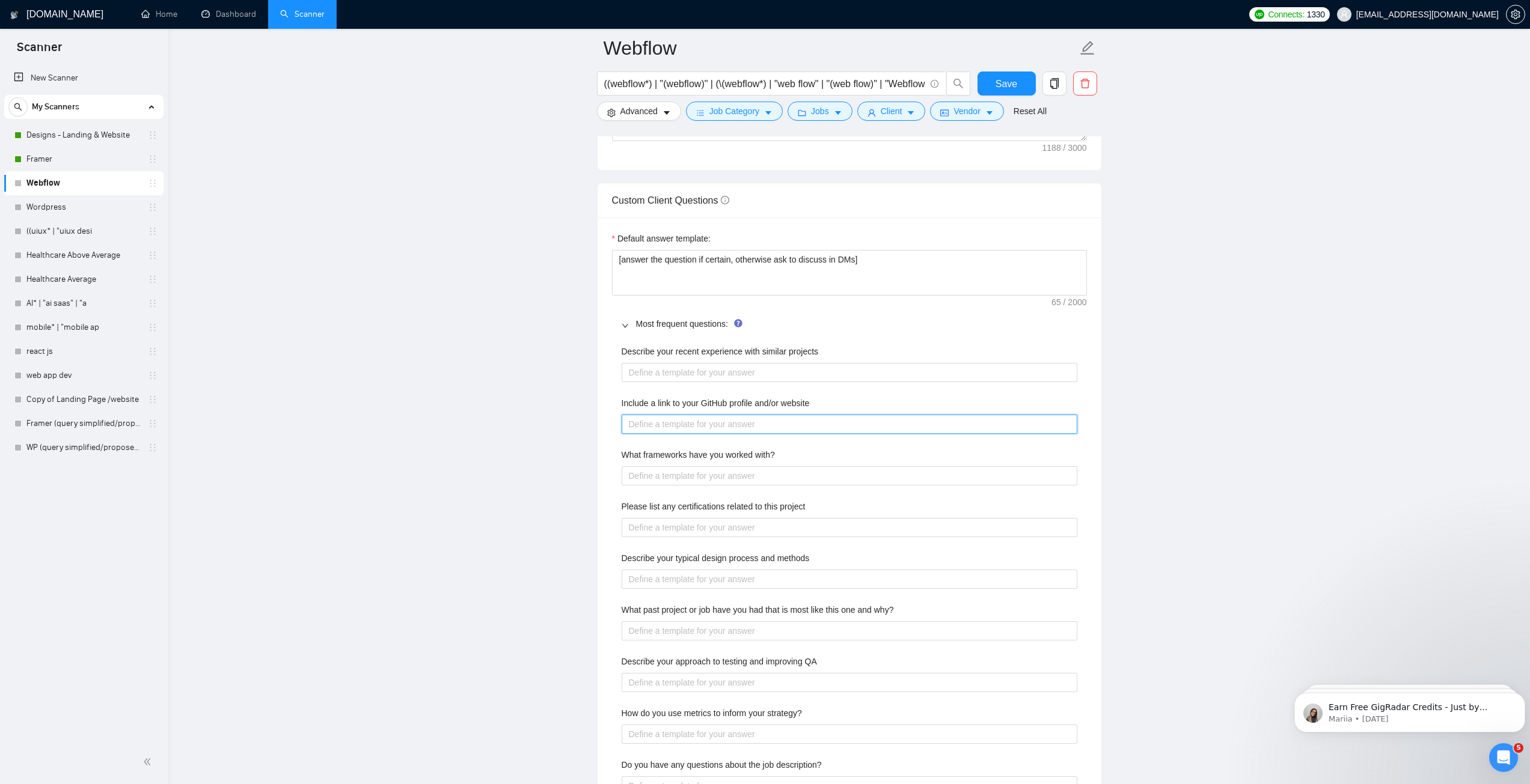
click at [712, 420] on website "Include a link to your GitHub profile and/or website" at bounding box center [849, 423] width 456 height 19
paste website "Portfolio: [URL][DOMAIN_NAME]"
type website "Portfolio: [URL][DOMAIN_NAME]"
click at [784, 370] on projects "Describe your recent experience with similar projects" at bounding box center [849, 372] width 456 height 19
paste projects "I’ve designed and built websites and landing pages for SaaS, AI, and e-commerce…"
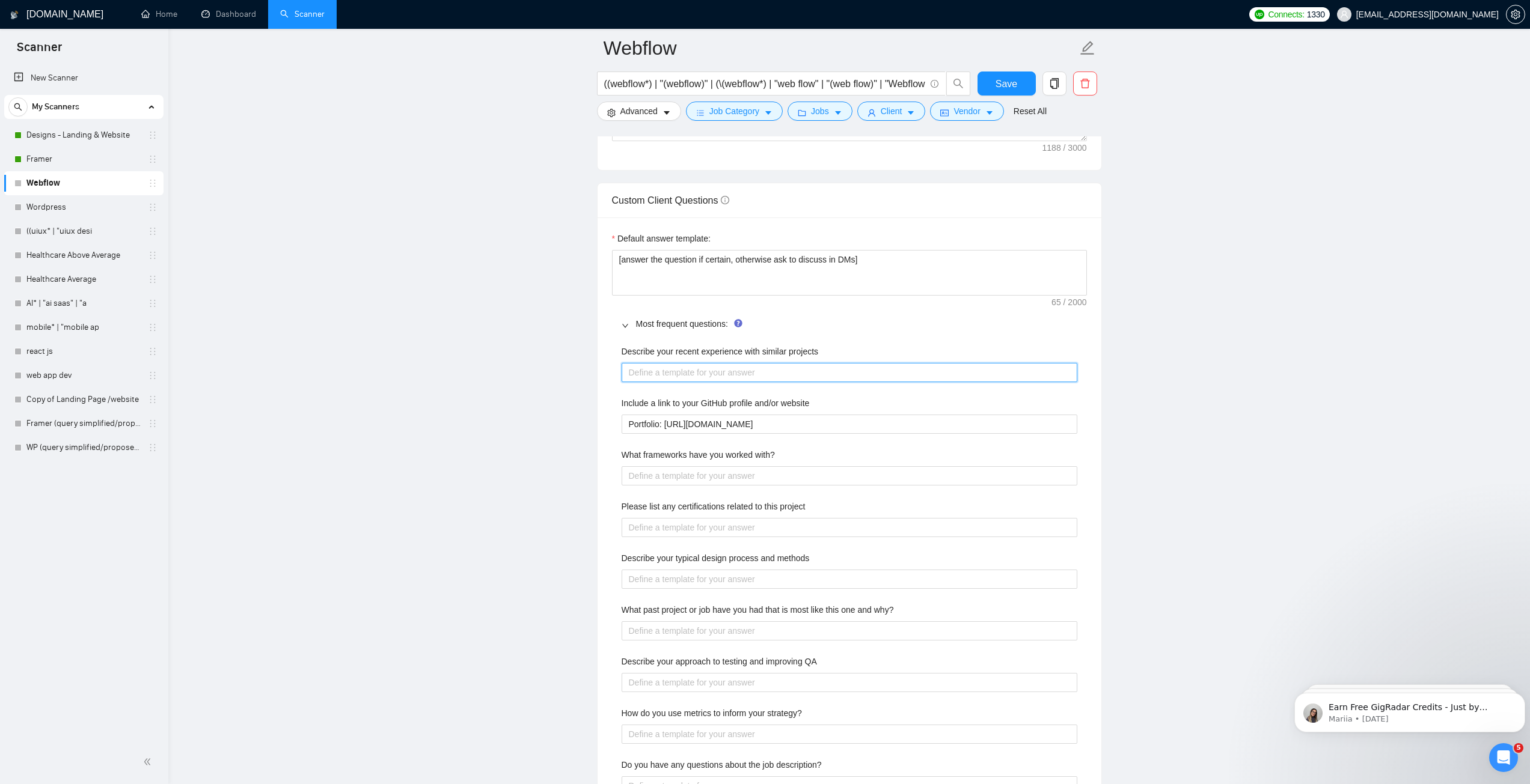
type projects "I’ve designed and built websites and landing pages for SaaS, AI, and e-commerce…"
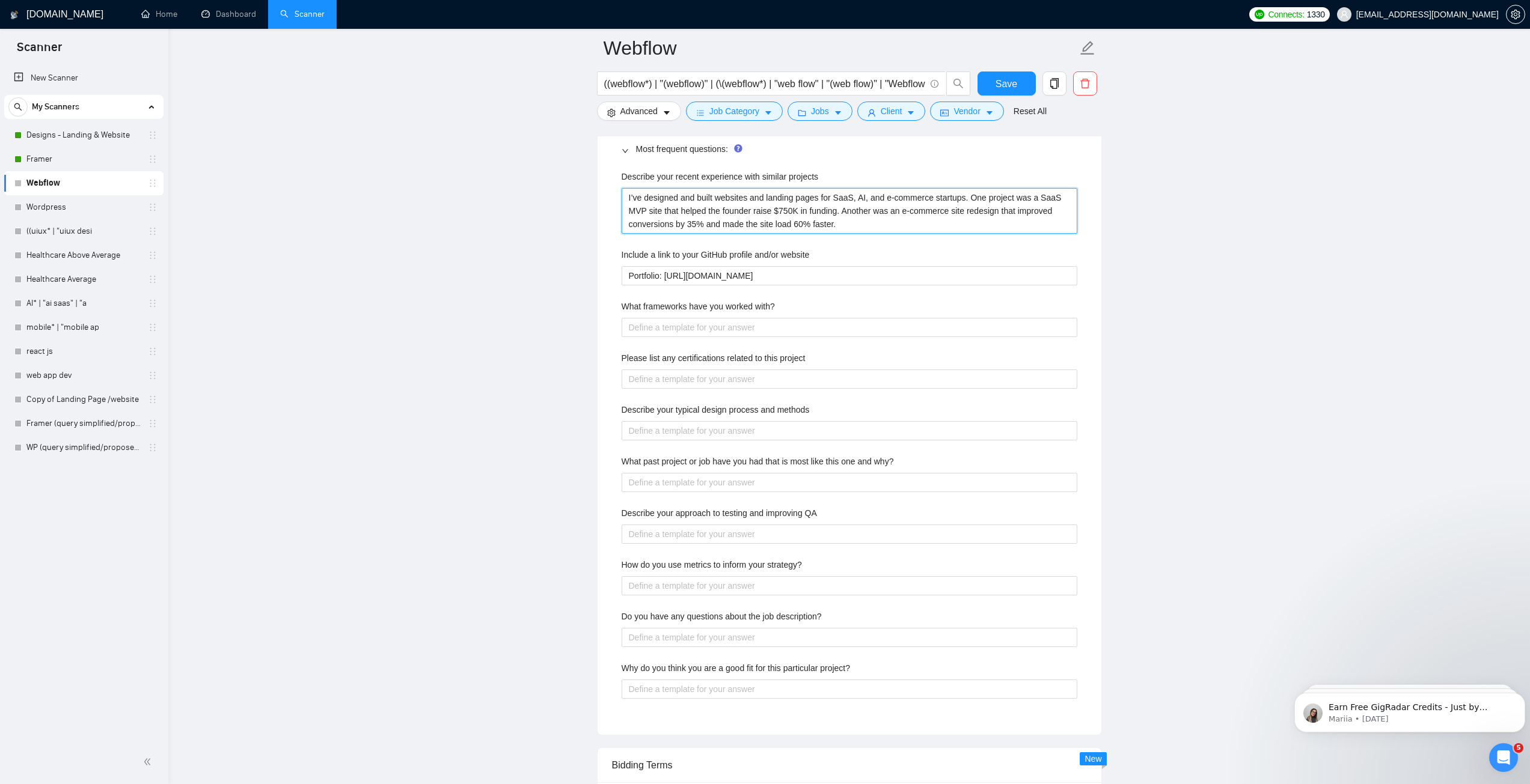
scroll to position [1802, 0]
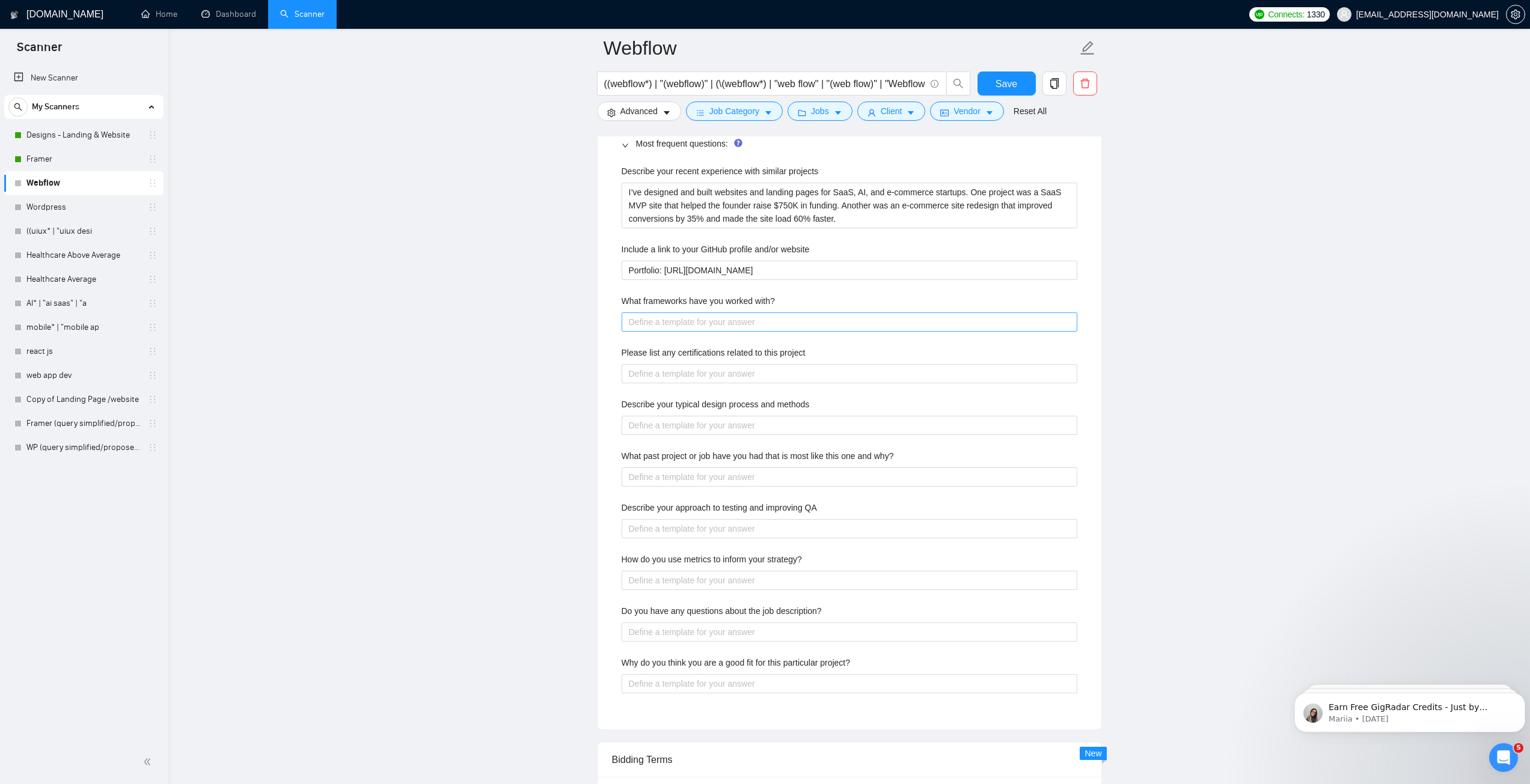
drag, startPoint x: 747, startPoint y: 311, endPoint x: 742, endPoint y: 316, distance: 7.1
click at [747, 311] on div "What frameworks have you worked with?" at bounding box center [849, 304] width 456 height 18
click at [738, 319] on with\? "What frameworks have you worked with?" at bounding box center [849, 322] width 456 height 19
paste with\? "I design websites in Figma and build them with Framer, Webflow, and WordPress. …"
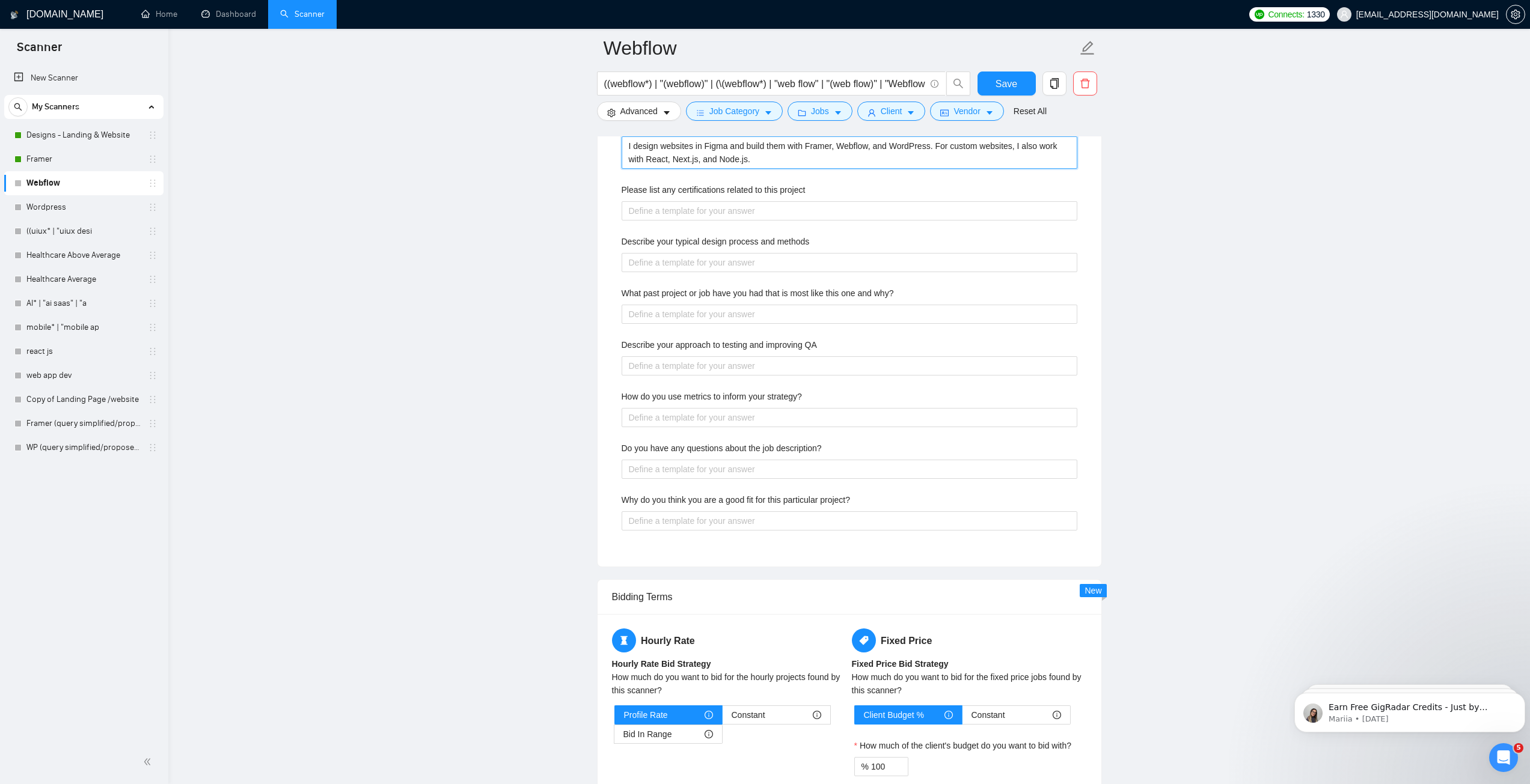
scroll to position [1982, 0]
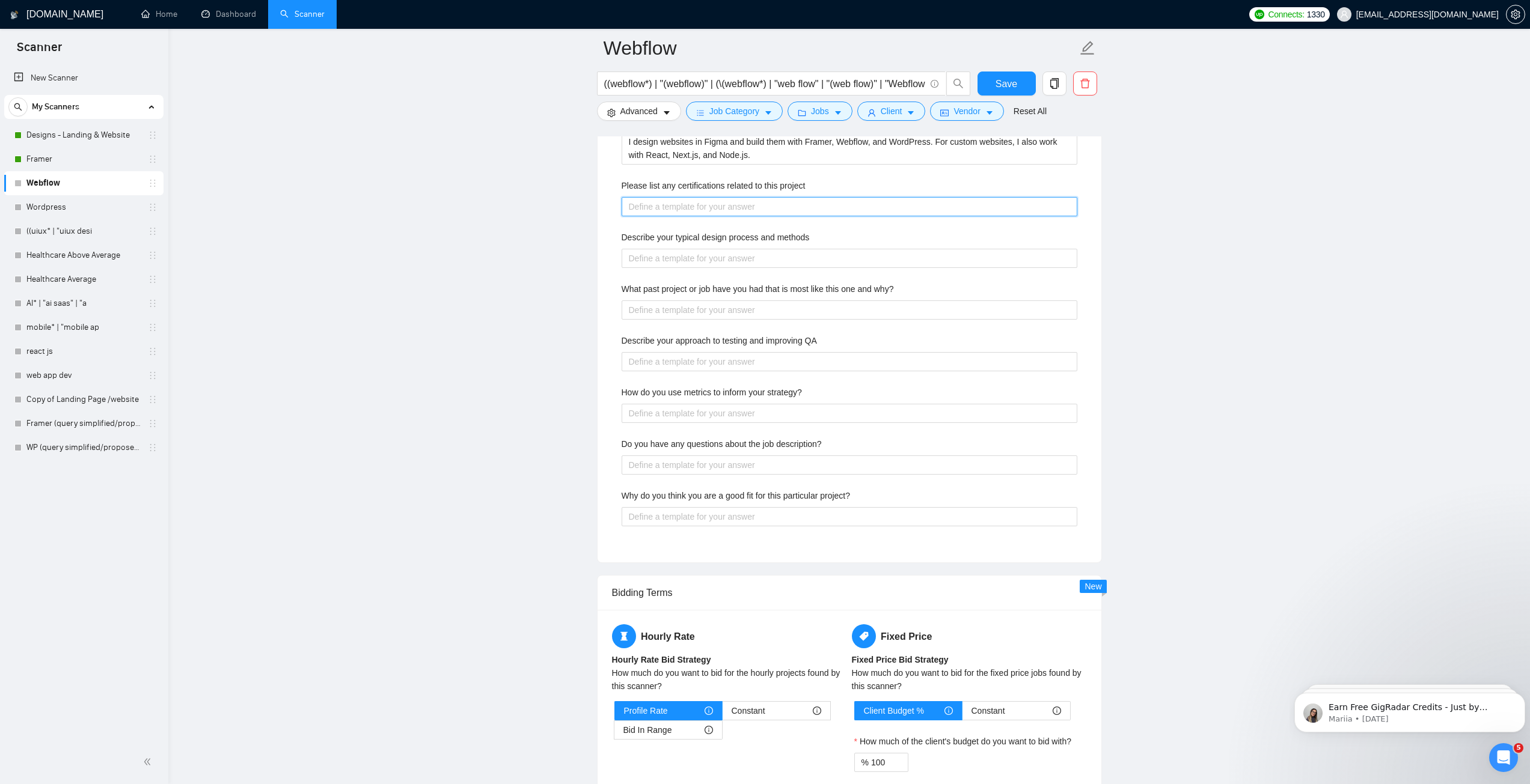
click at [830, 208] on project "Please list any certifications related to this project" at bounding box center [849, 206] width 456 height 19
paste project "Google UX Design Professional Certificate (Coursera) – trained in user research…"
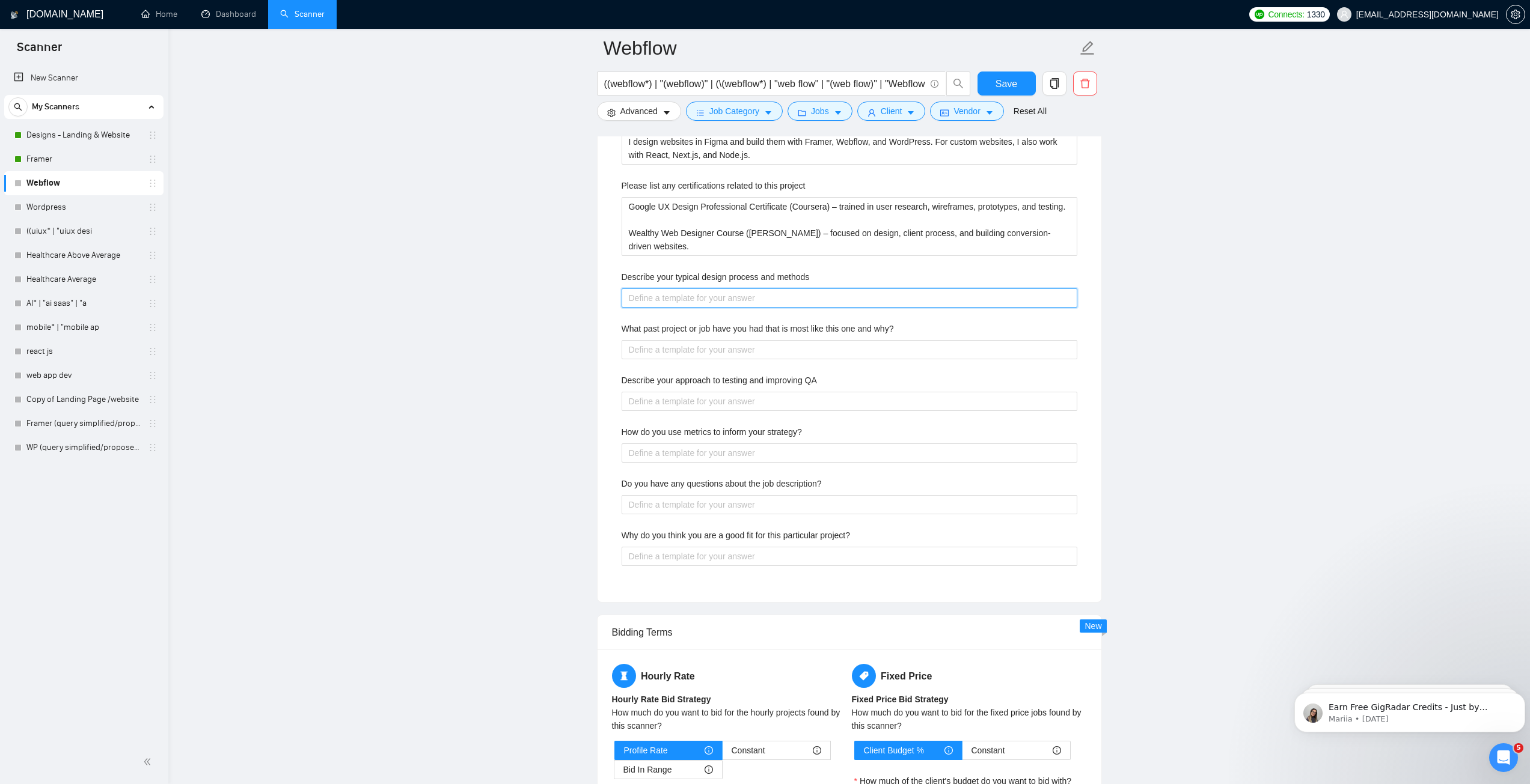
click at [668, 297] on methods "Describe your typical design process and methods" at bounding box center [849, 298] width 456 height 19
paste methods "Understand goals → learn about your business and audience. Wireframes → plan th…"
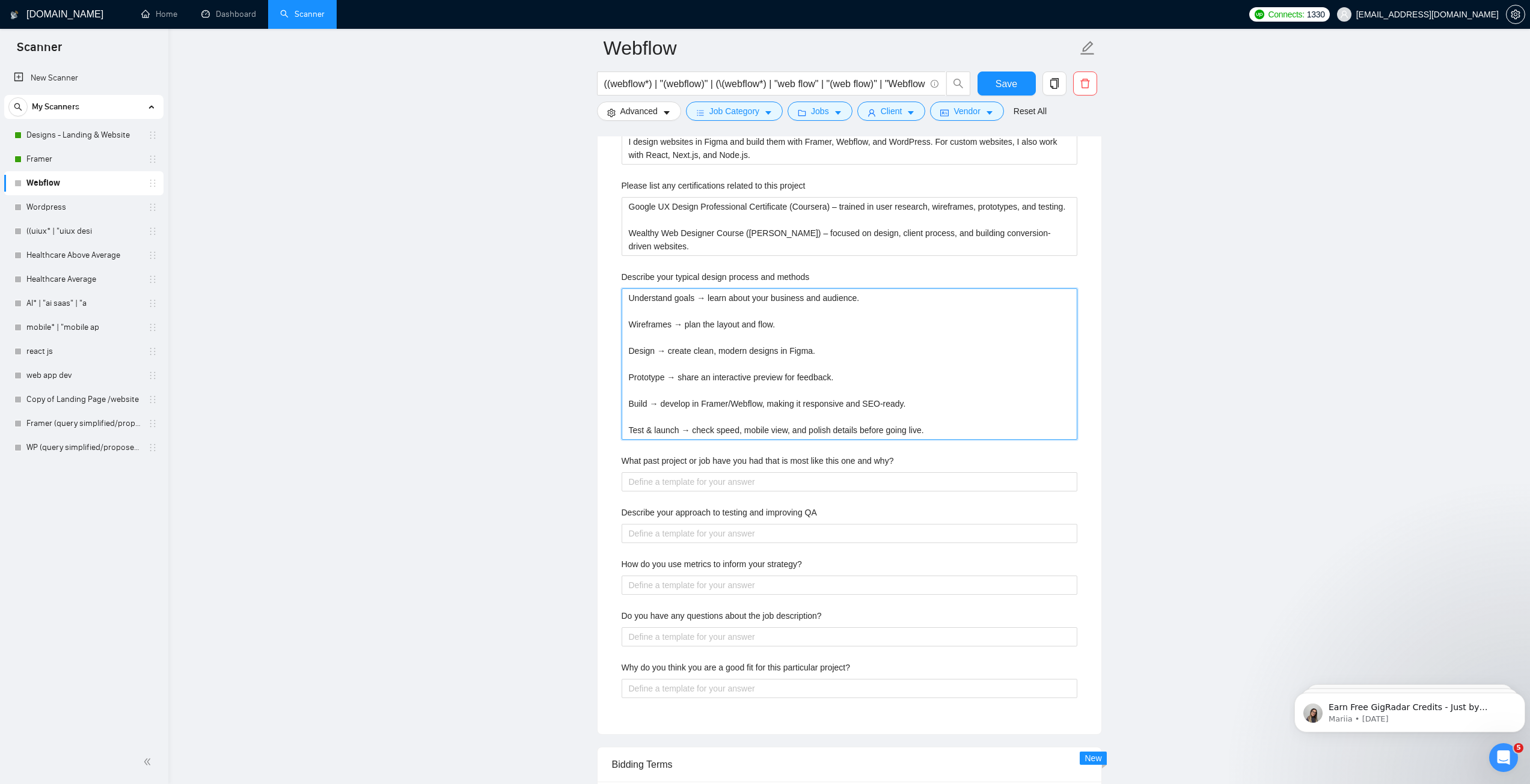
click at [654, 309] on methods "Understand goals → learn about your business and audience. Wireframes → plan th…" at bounding box center [849, 364] width 456 height 151
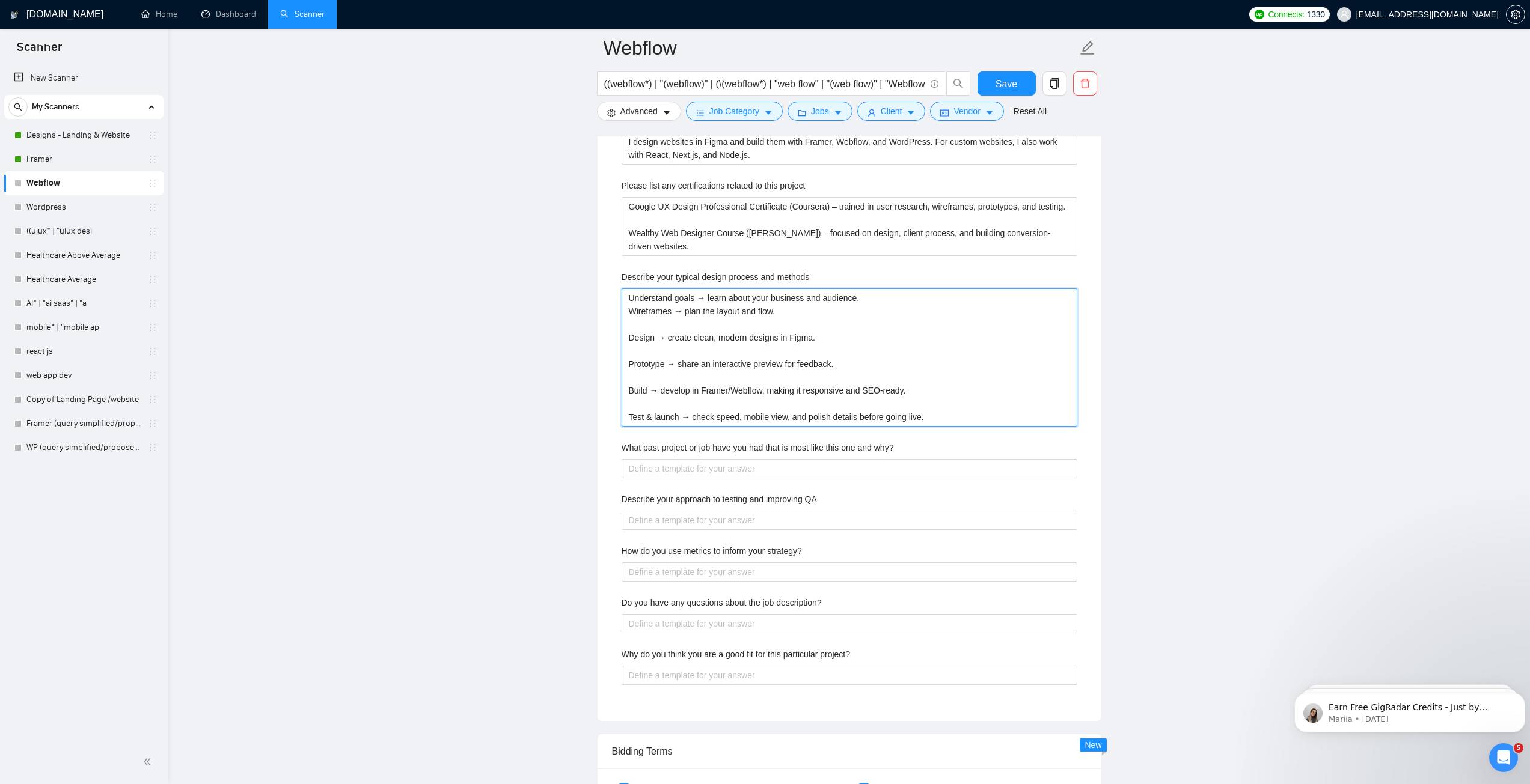
click at [643, 325] on methods "Understand goals → learn about your business and audience. Wireframes → plan th…" at bounding box center [849, 357] width 456 height 138
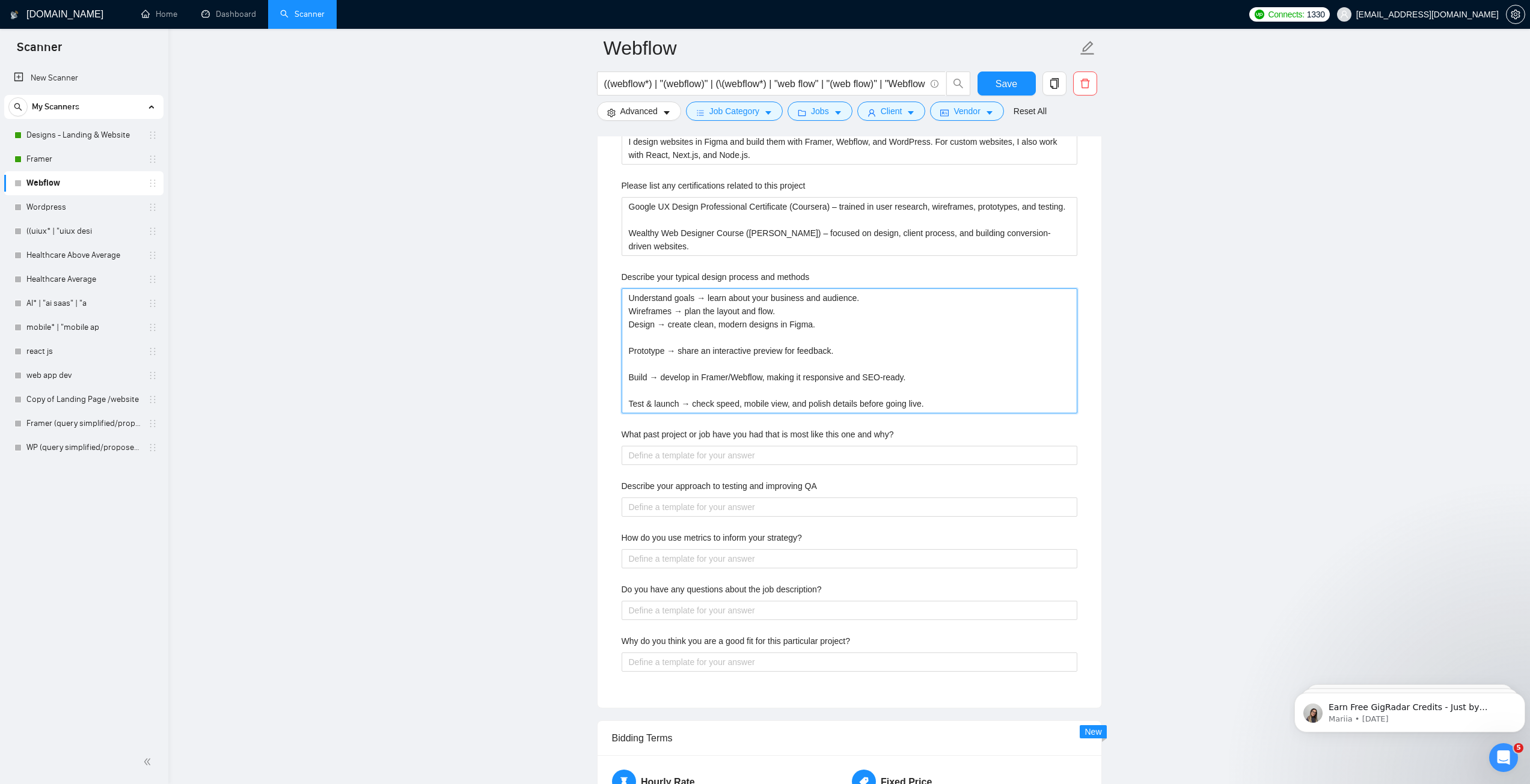
click at [643, 342] on methods "Understand goals → learn about your business and audience. Wireframes → plan th…" at bounding box center [849, 351] width 456 height 125
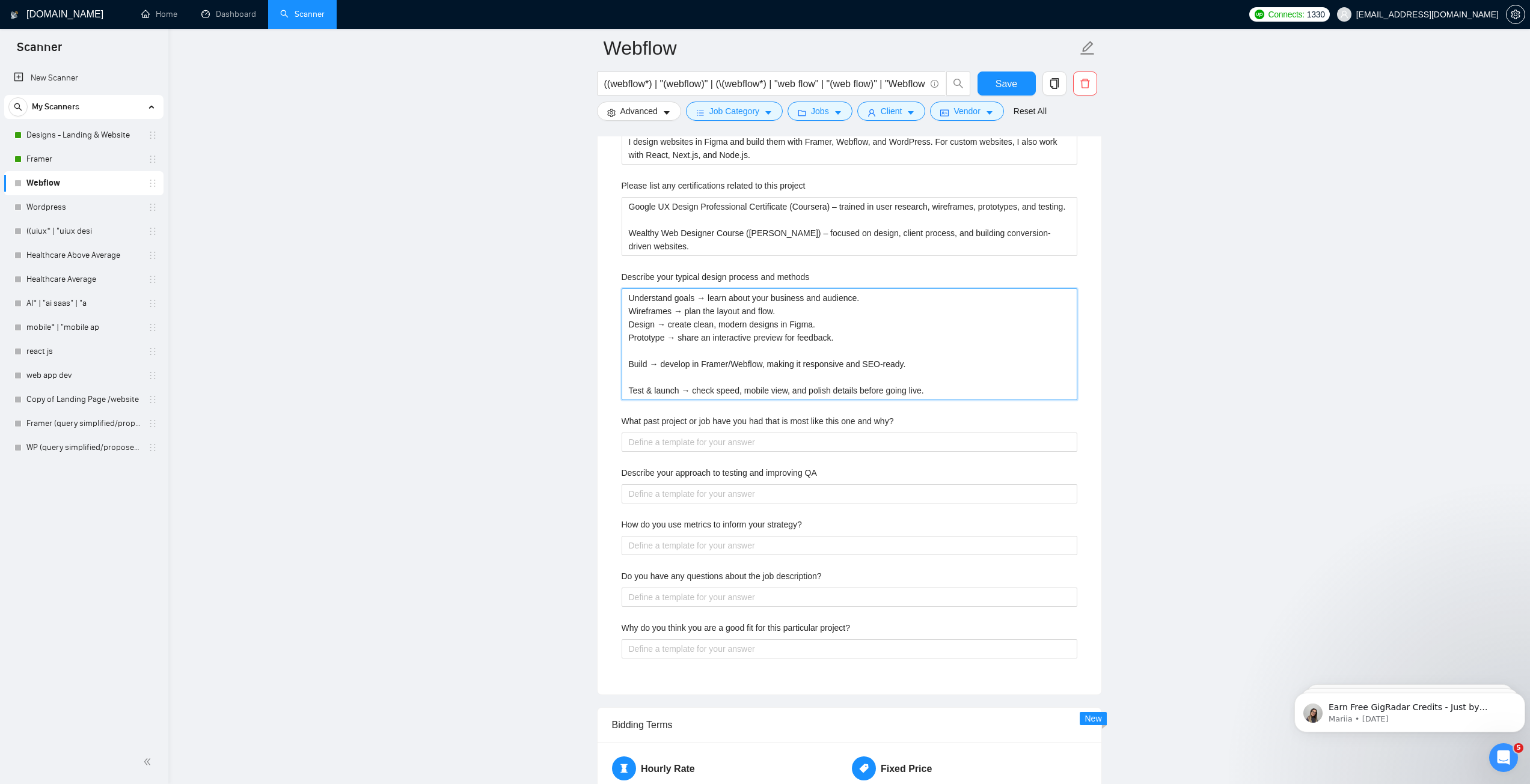
click at [636, 353] on methods "Understand goals → learn about your business and audience. Wireframes → plan th…" at bounding box center [849, 344] width 456 height 112
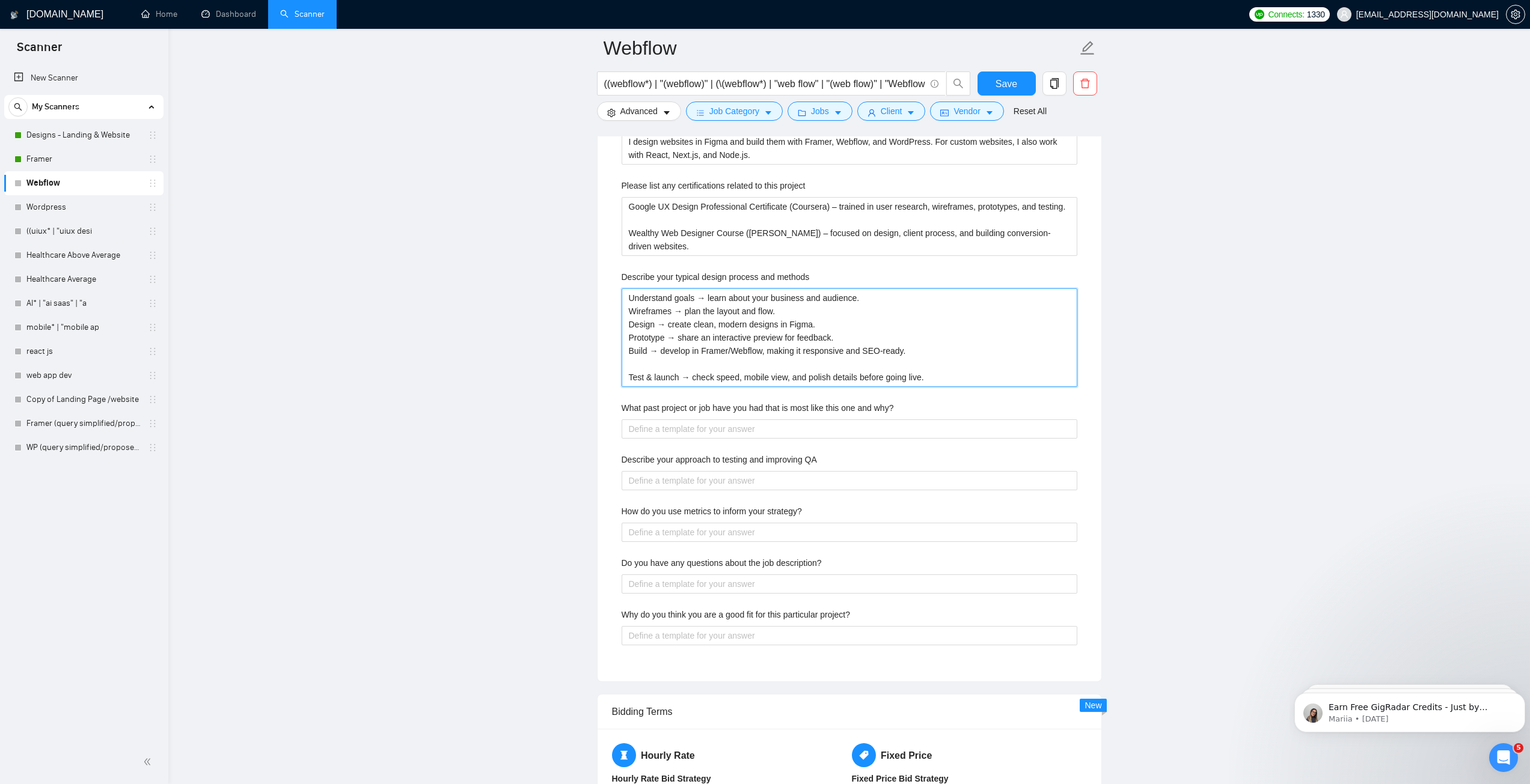
click at [638, 366] on methods "Understand goals → learn about your business and audience. Wireframes → plan th…" at bounding box center [849, 337] width 456 height 98
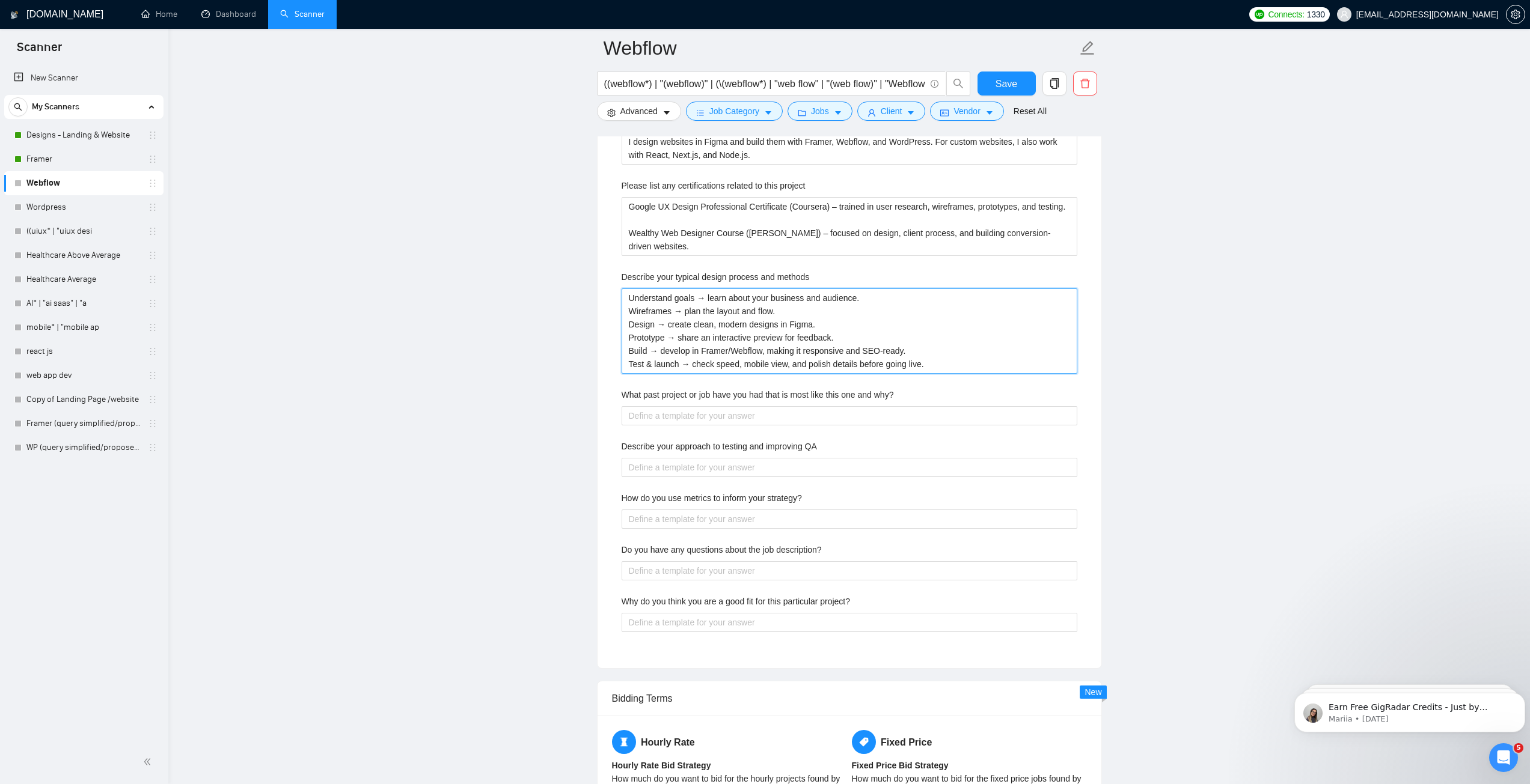
click at [626, 294] on methods "Understand goals → learn about your business and audience. Wireframes → plan th…" at bounding box center [849, 331] width 456 height 85
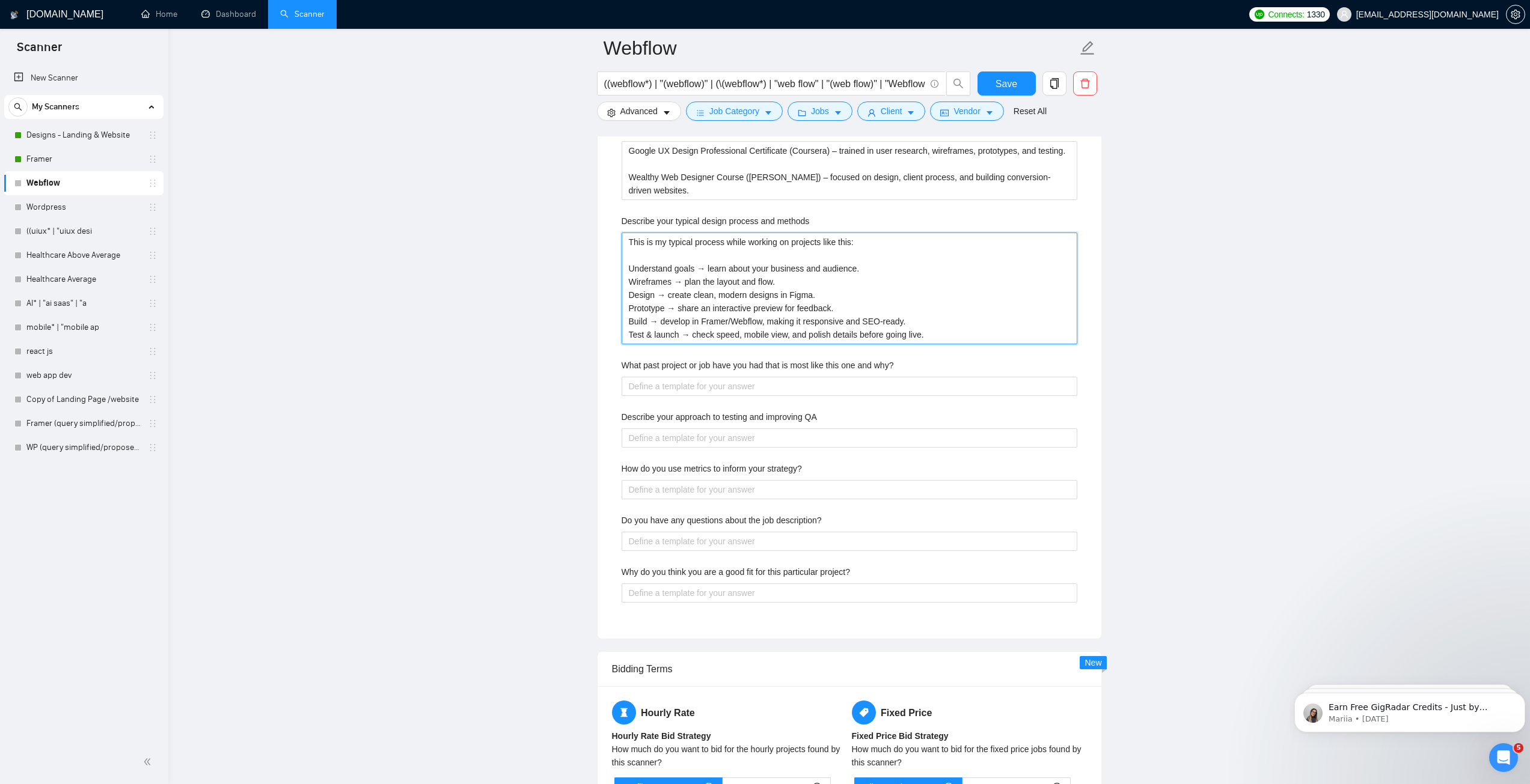
scroll to position [2043, 0]
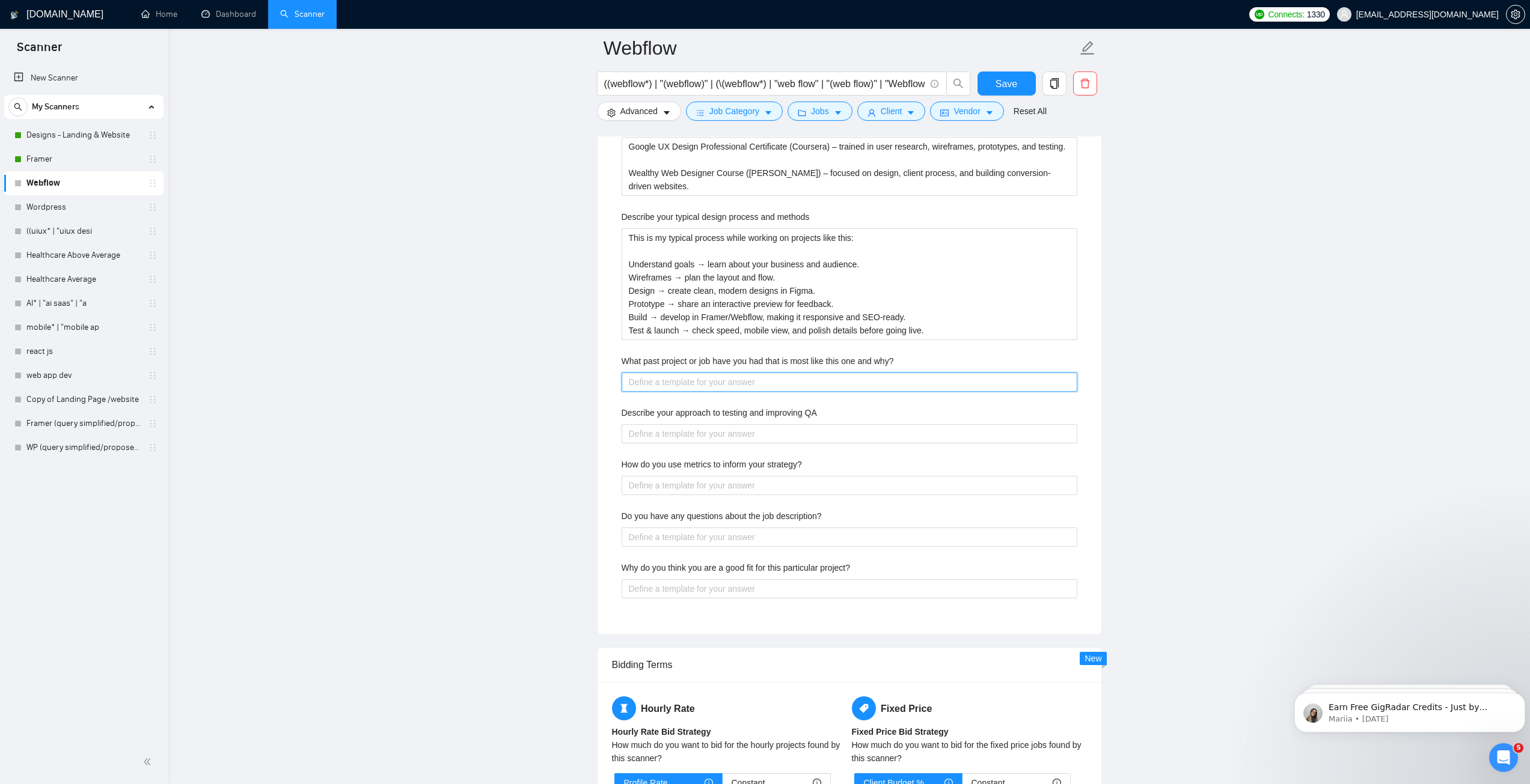
click at [803, 380] on why\? "What past project or job have you had that is most like this one and why?" at bounding box center [849, 381] width 456 height 19
paste why\? "A SaaS founder hired me to design a landing page for early users and investors.…"
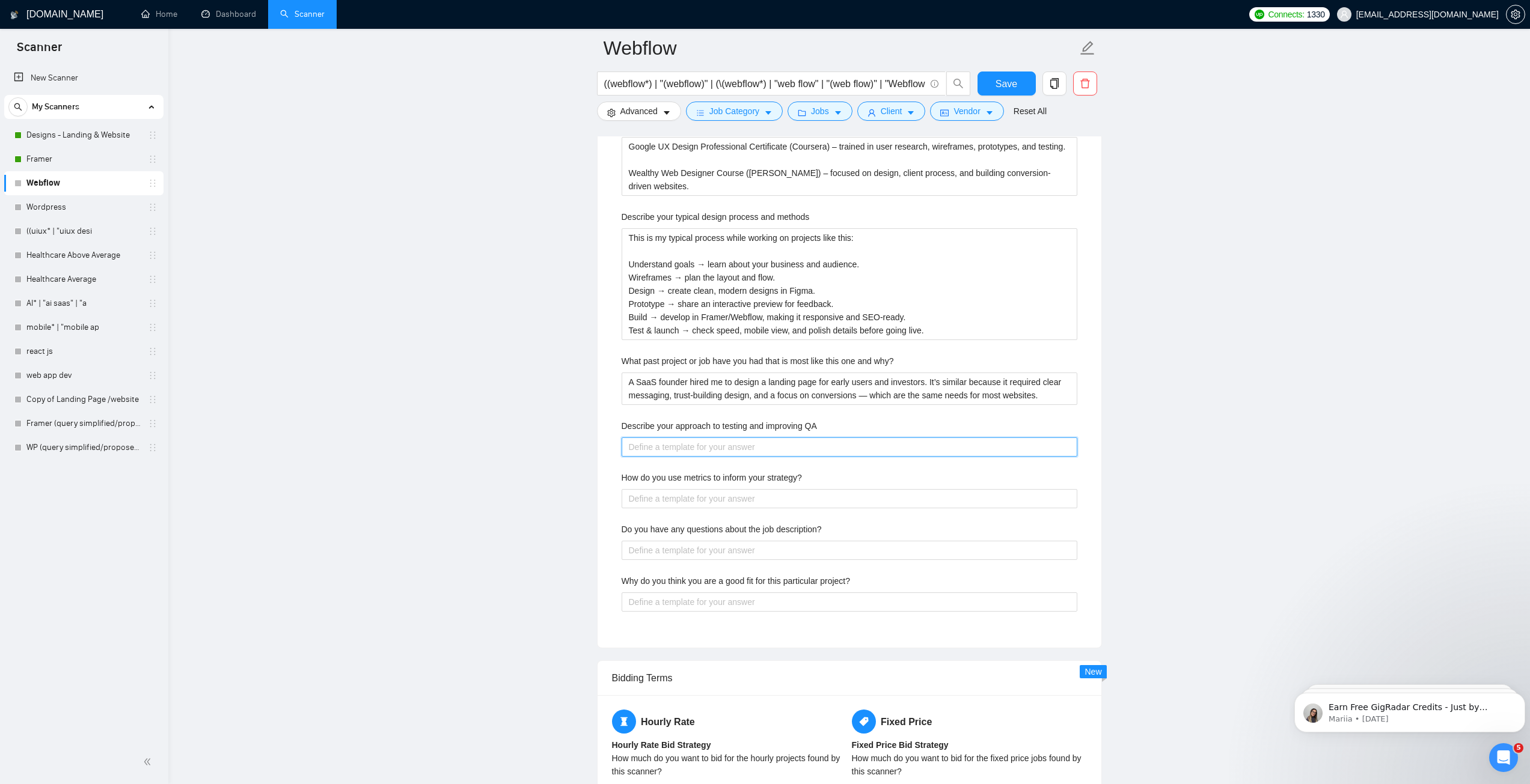
click at [759, 451] on QA "Describe your approach to testing and improving QA" at bounding box center [849, 447] width 456 height 19
paste QA "I test every site on desktop, tablet, and mobile to make sure it works everywhe…"
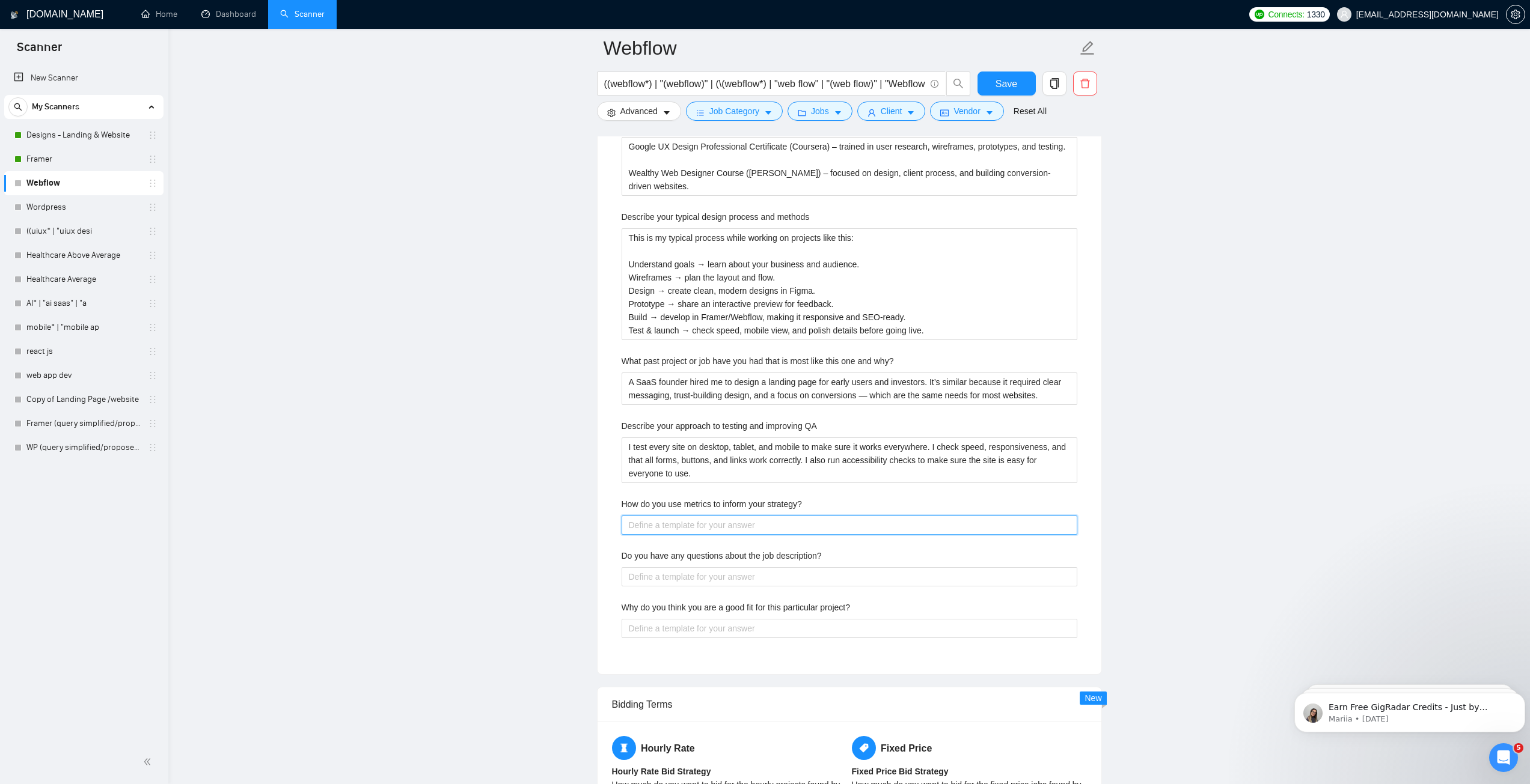
click at [803, 523] on strategy\? "How do you use metrics to inform your strategy?" at bounding box center [849, 524] width 456 height 19
paste strategy\? "I look at simple numbers like conversion rates, bounce rates, and time on page.…"
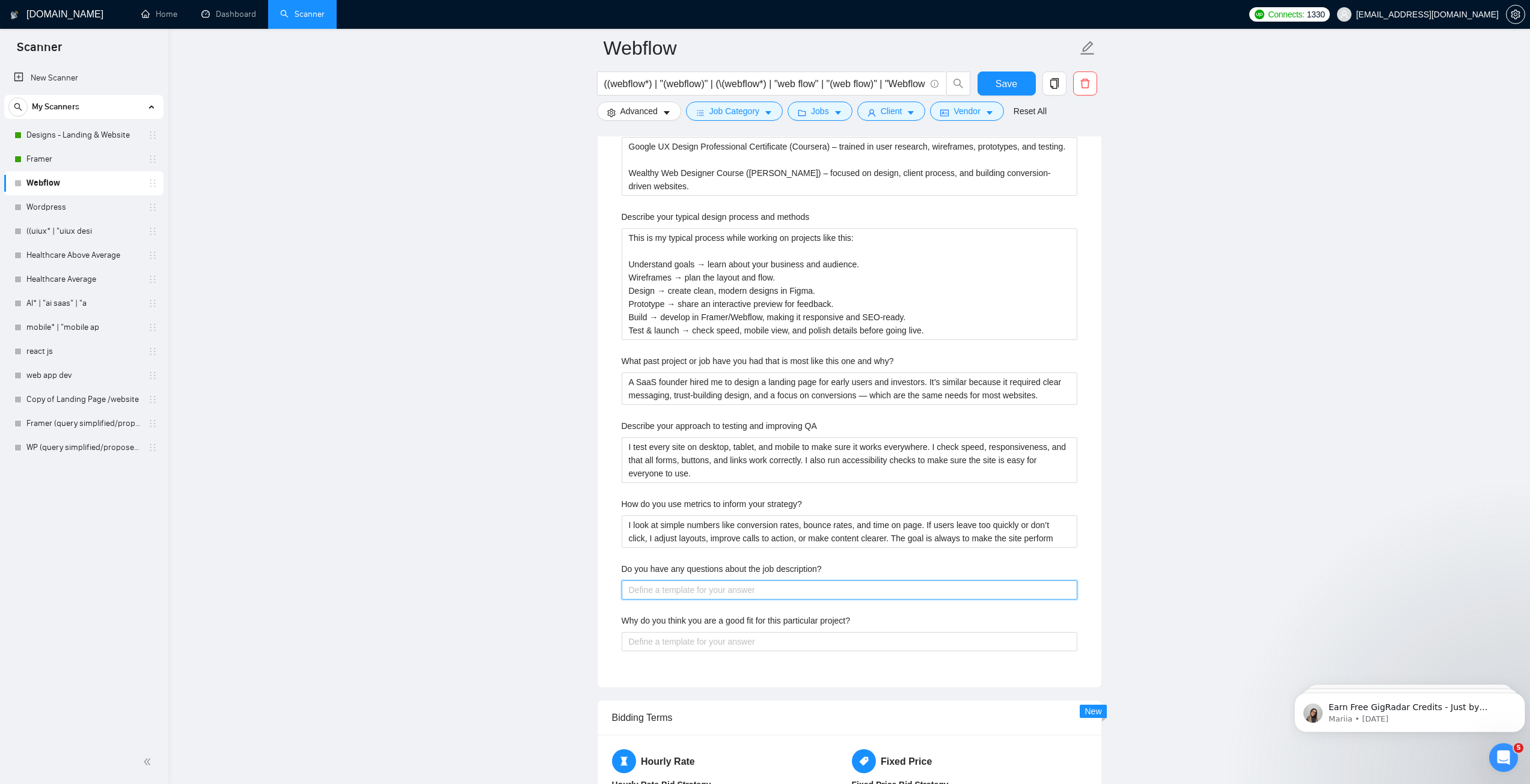
click at [711, 594] on description\? "Do you have any questions about the job description?" at bounding box center [849, 590] width 456 height 19
paste description\? "Yes, I’d love to know: Who is your main audience? What’s the primary goal of th…"
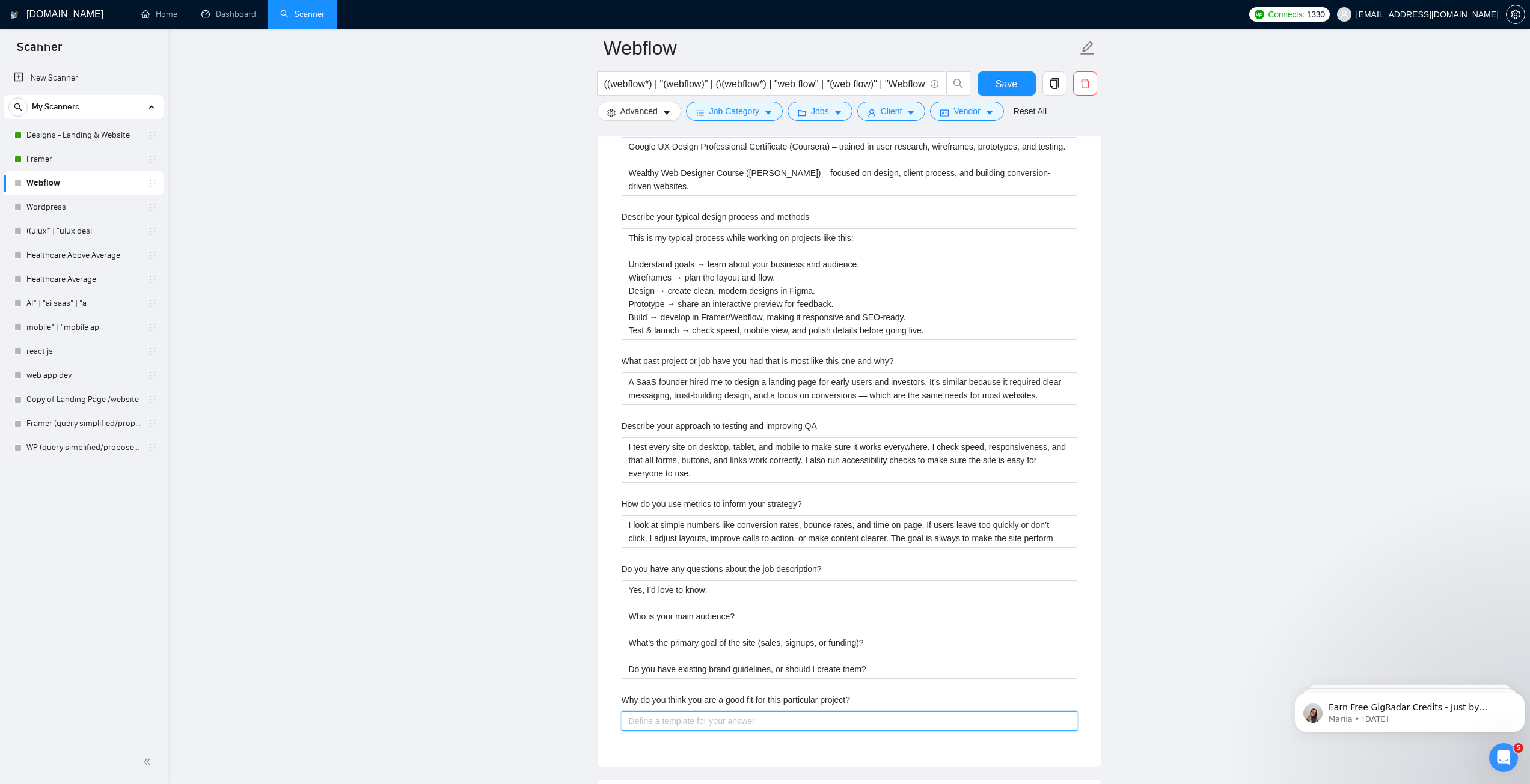
click at [717, 717] on project\? "Why do you think you are a good fit for this particular project?" at bounding box center [849, 720] width 456 height 19
paste project\? "Because I focus on websites and landing pages that convert. I’ve worked with 14…"
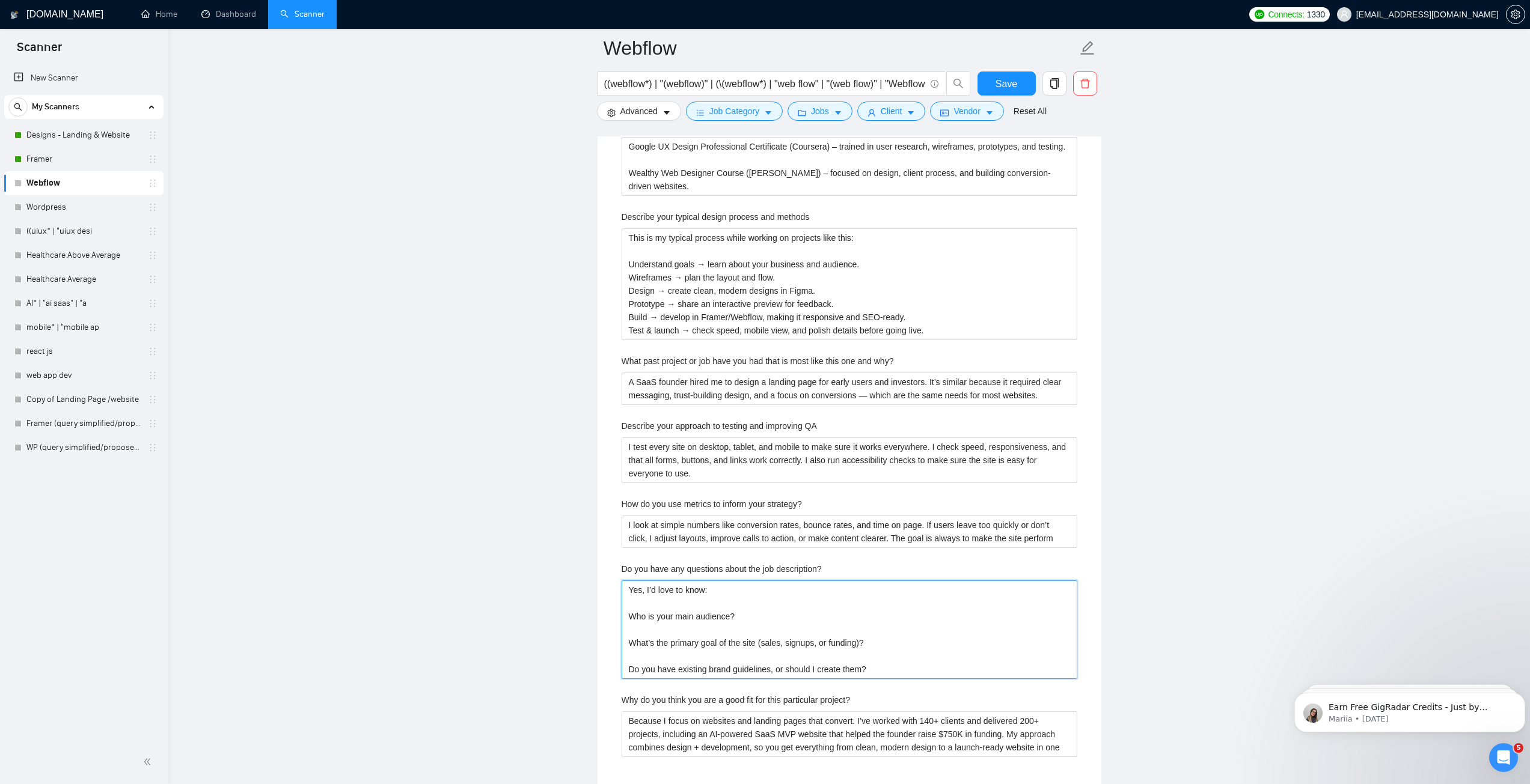
click at [666, 657] on description\? "Yes, I’d love to know: Who is your main audience? What’s the primary goal of th…" at bounding box center [849, 629] width 456 height 98
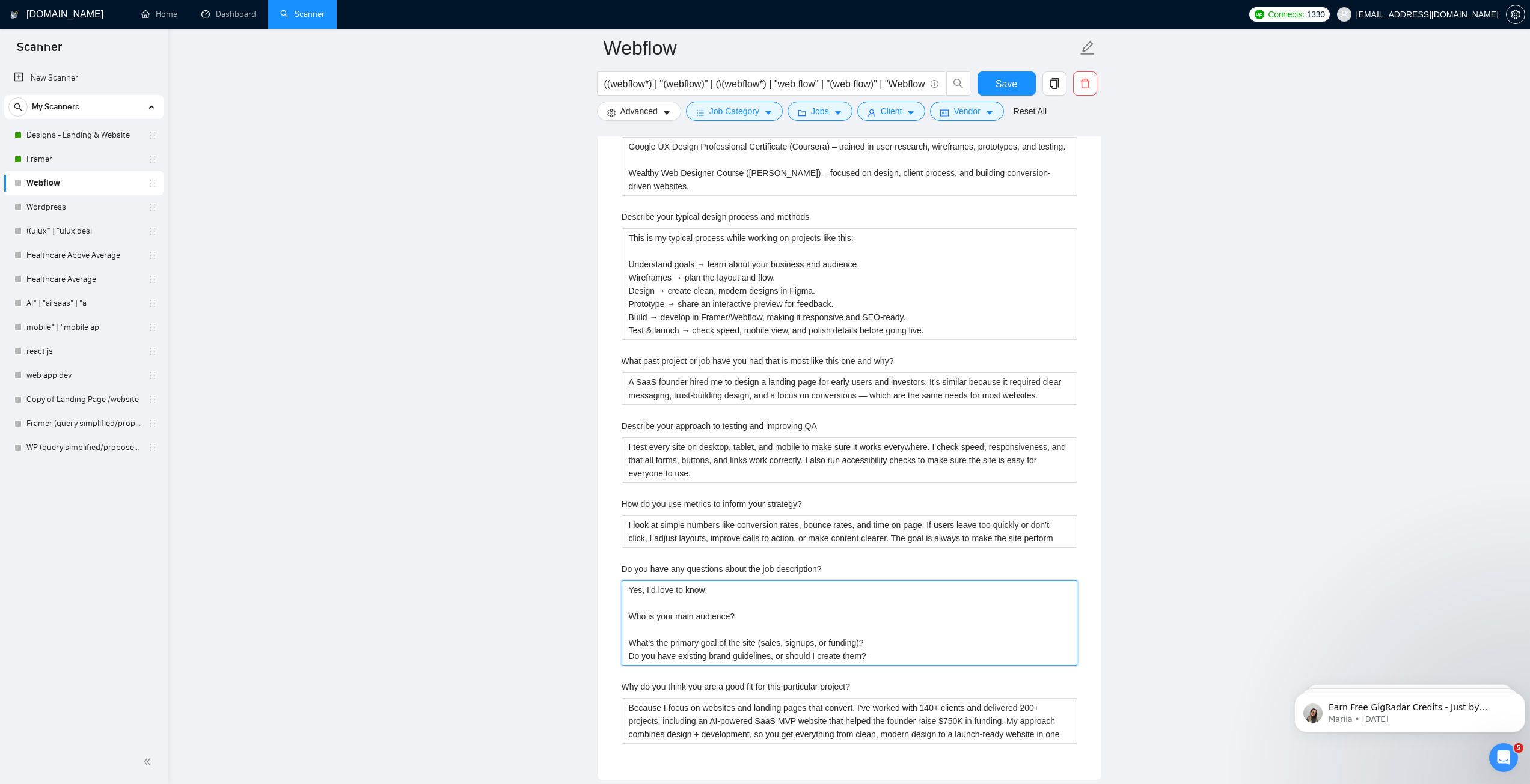
click at [644, 629] on description\? "Yes, I’d love to know: Who is your main audience? What’s the primary goal of th…" at bounding box center [849, 623] width 456 height 85
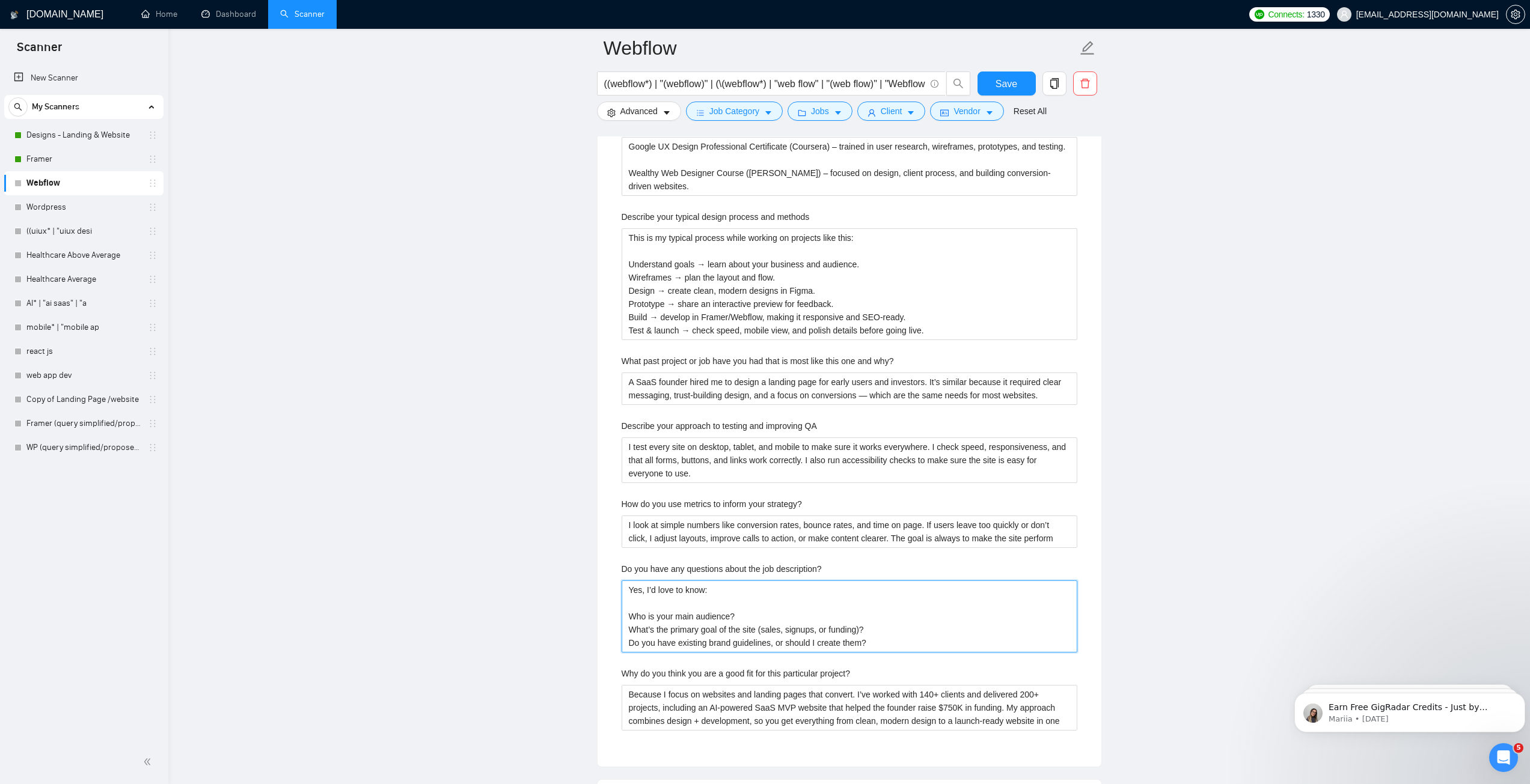
click at [645, 603] on description\? "Yes, I’d love to know: Who is your main audience? What’s the primary goal of th…" at bounding box center [849, 616] width 456 height 72
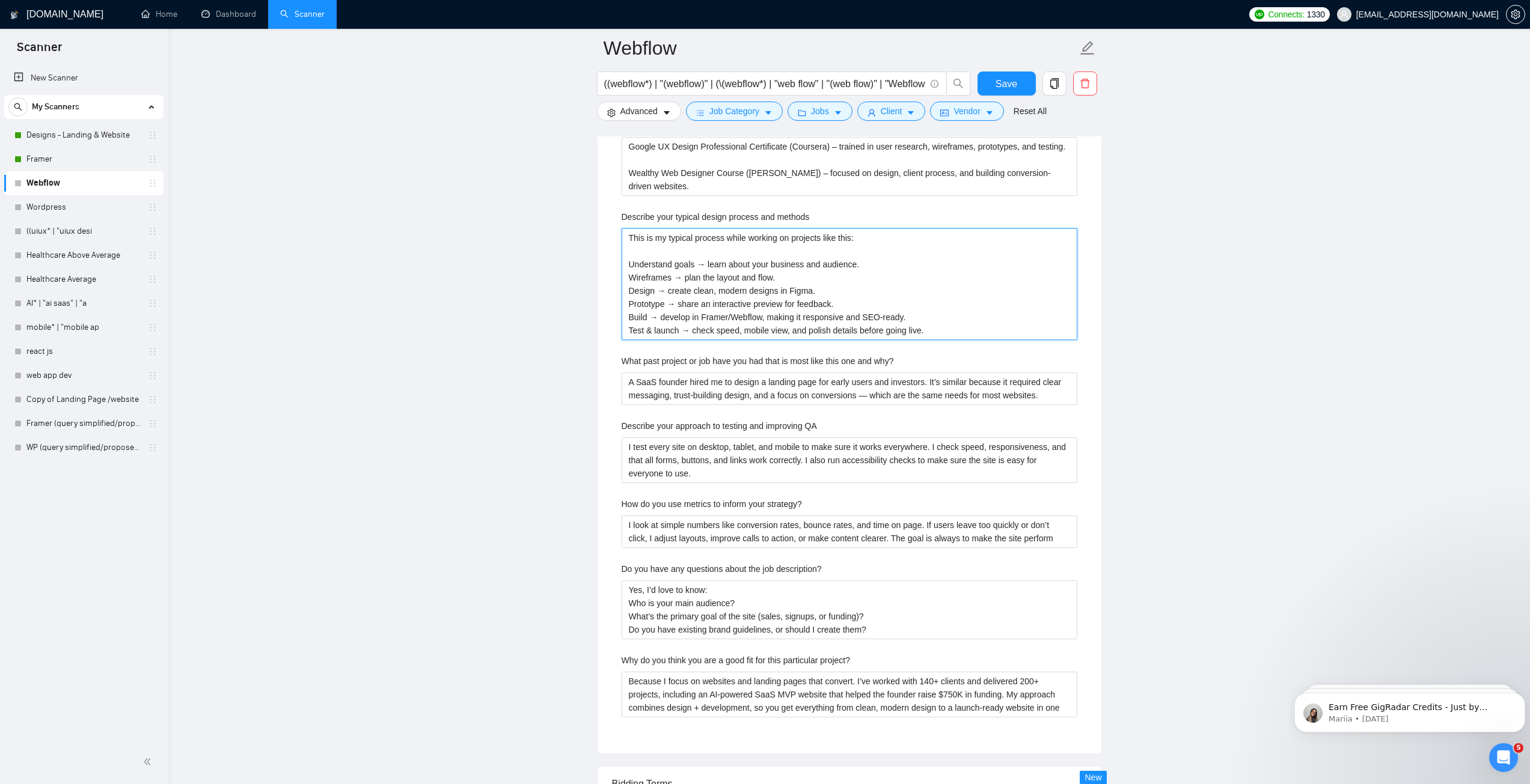
click at [761, 318] on methods "This is my typical process while working on projects like this: Understand goal…" at bounding box center [849, 284] width 456 height 112
click at [1152, 297] on main "Webflow ((webflow*) | "(webflow)" | (\(webflow*) | "web flow" | "(web flow)" | …" at bounding box center [849, 26] width 1323 height 4042
click at [1003, 84] on span "Save" at bounding box center [1006, 84] width 22 height 15
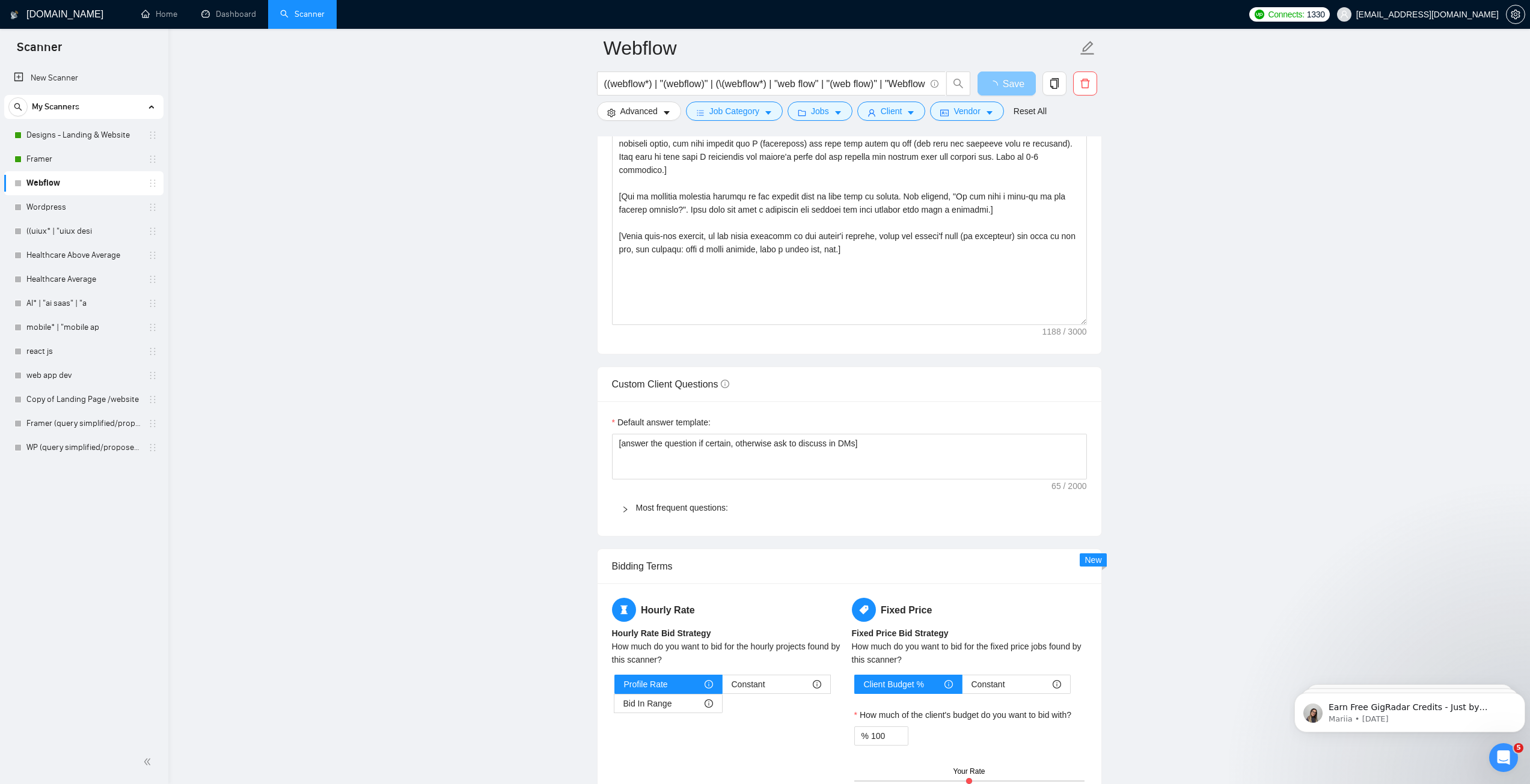
scroll to position [1202, 0]
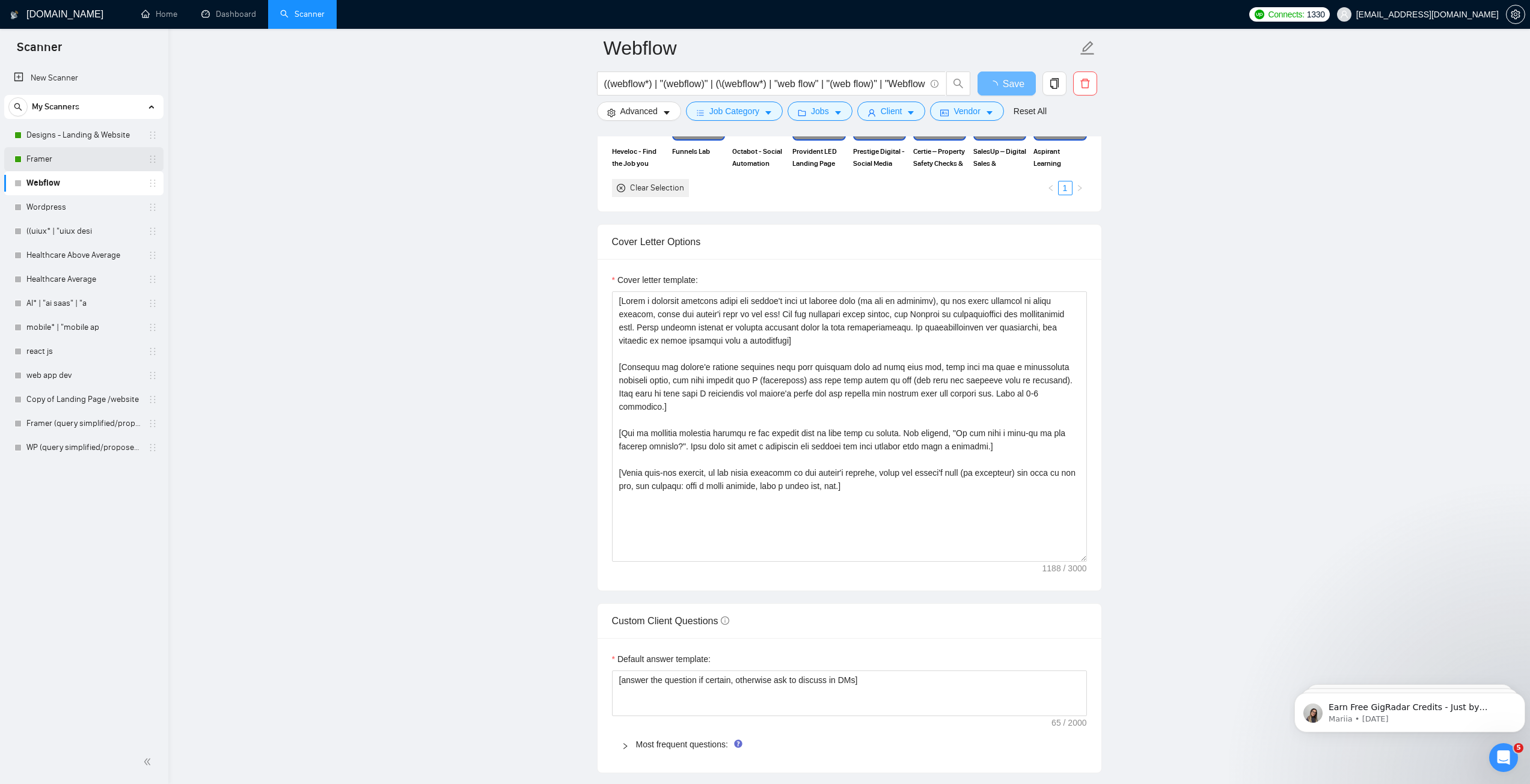
click at [58, 164] on link "Framer" at bounding box center [84, 159] width 114 height 24
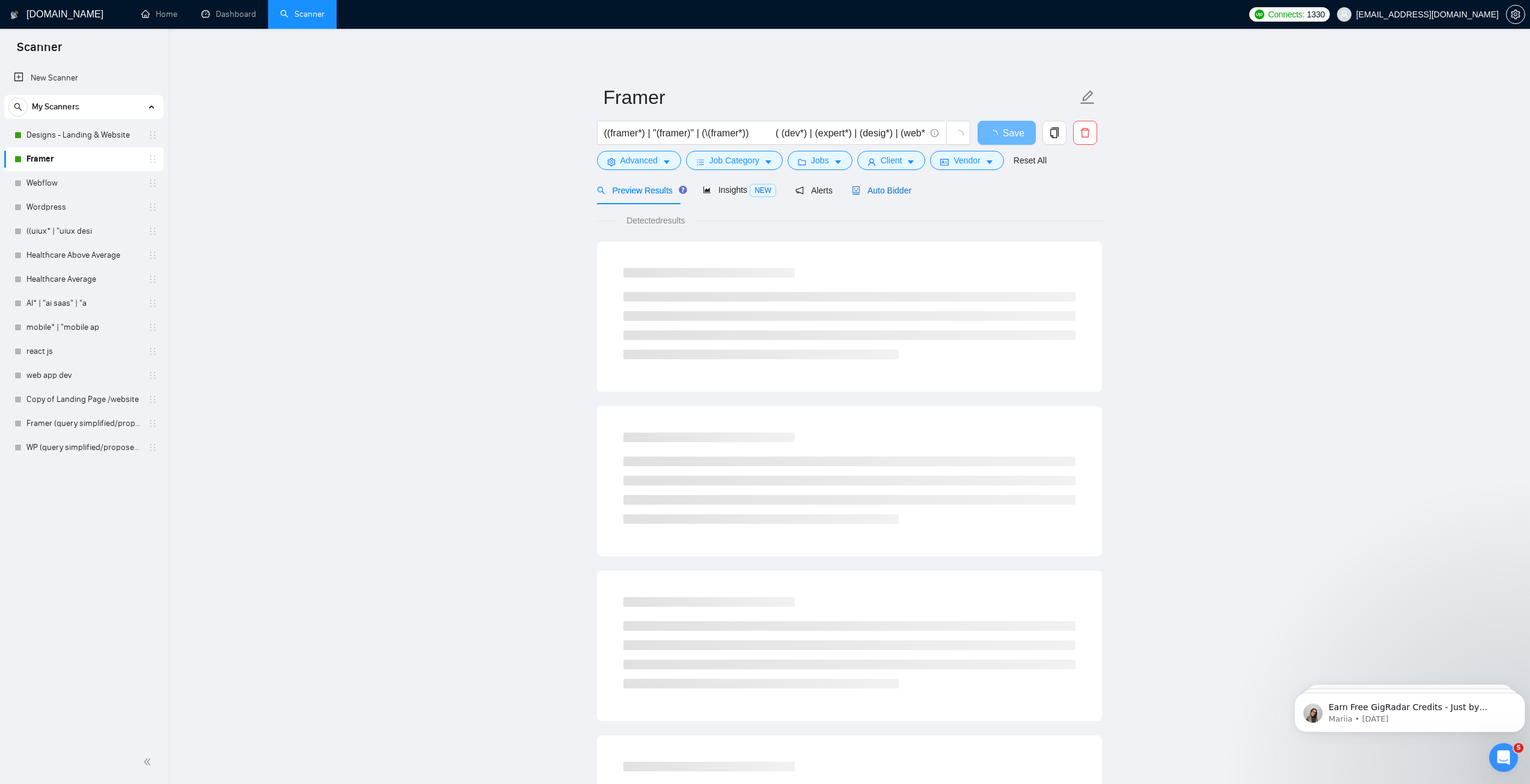
click at [874, 184] on div "Auto Bidder" at bounding box center [881, 190] width 60 height 13
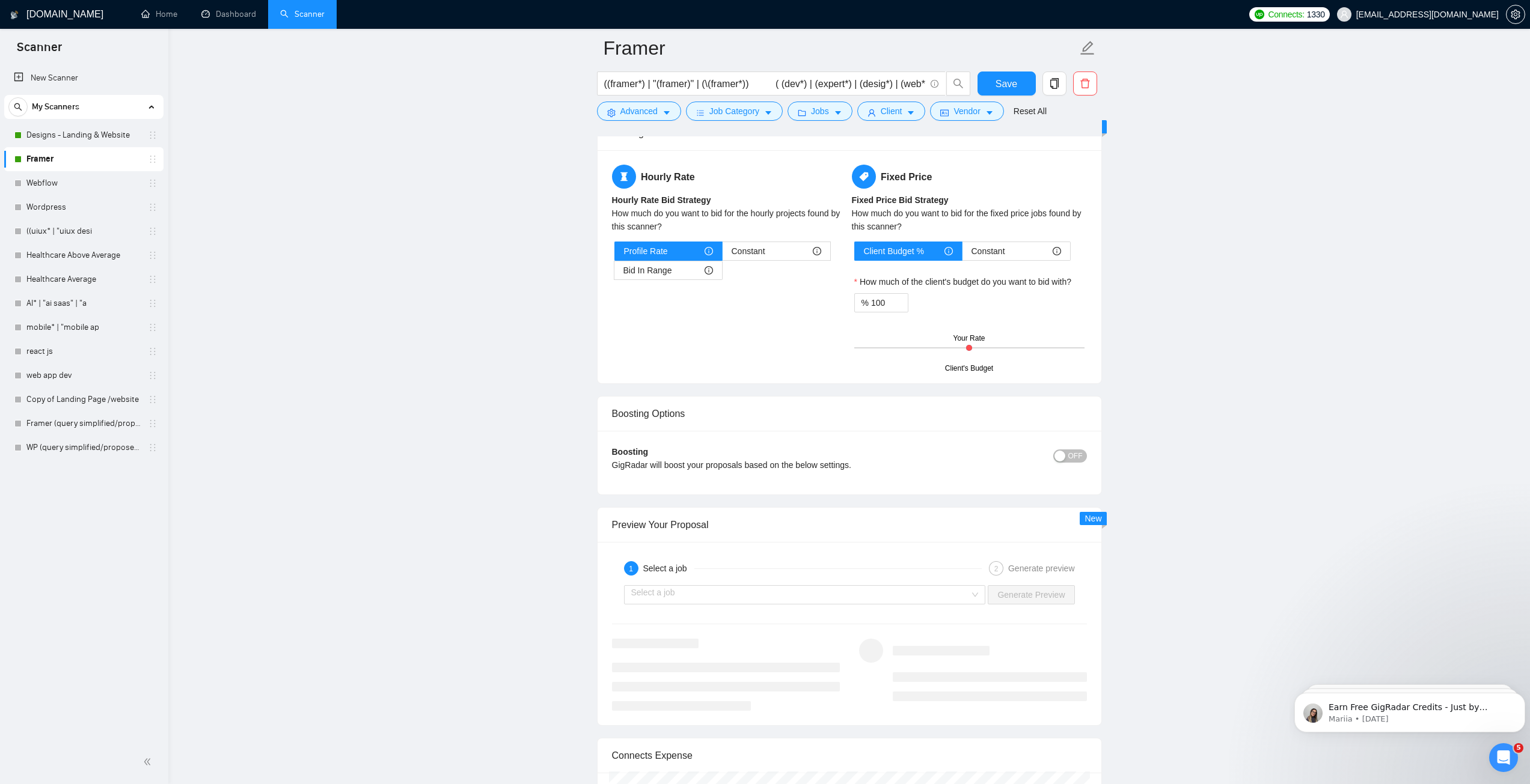
scroll to position [1656, 0]
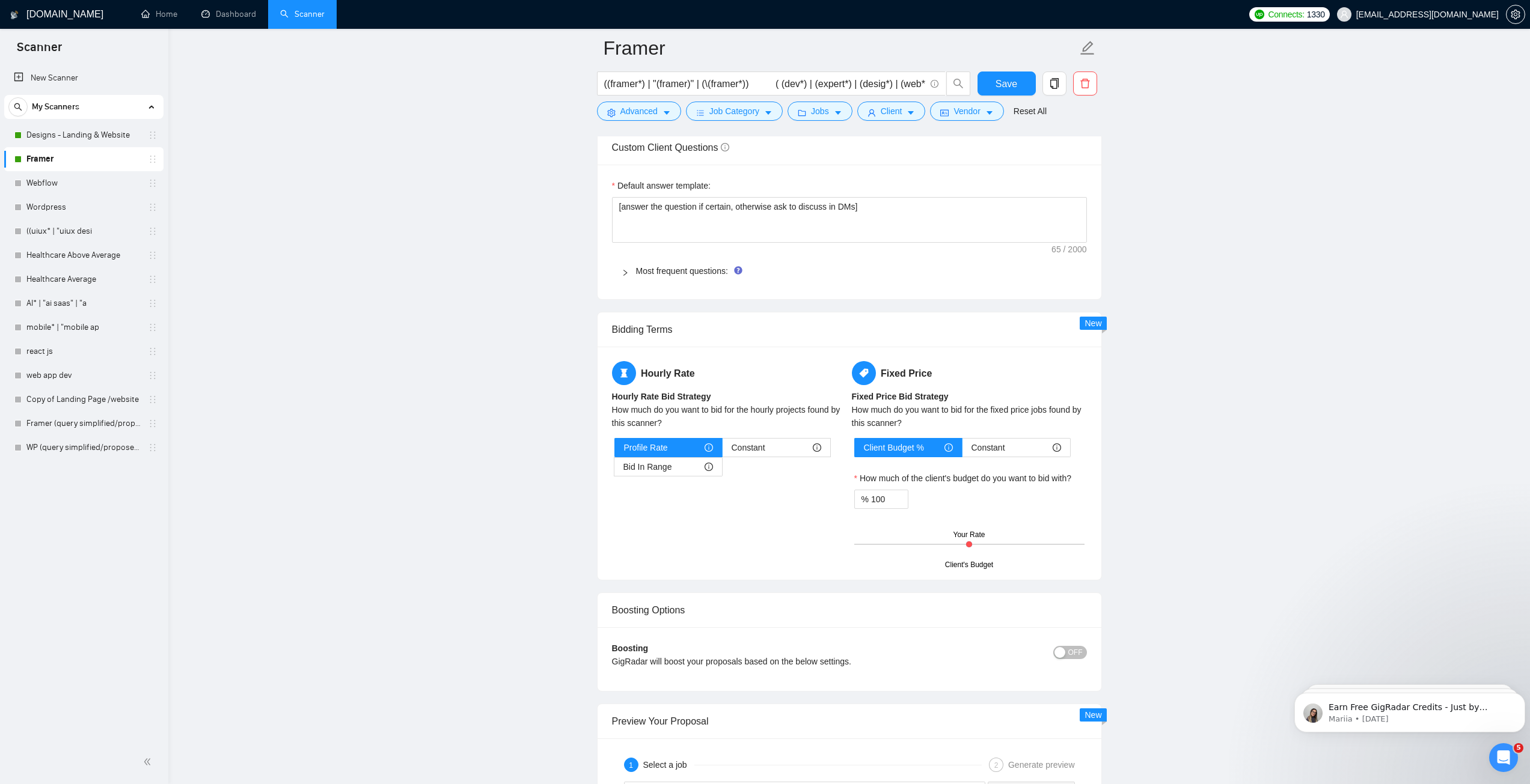
click at [654, 261] on div "Most frequent questions:" at bounding box center [849, 270] width 475 height 27
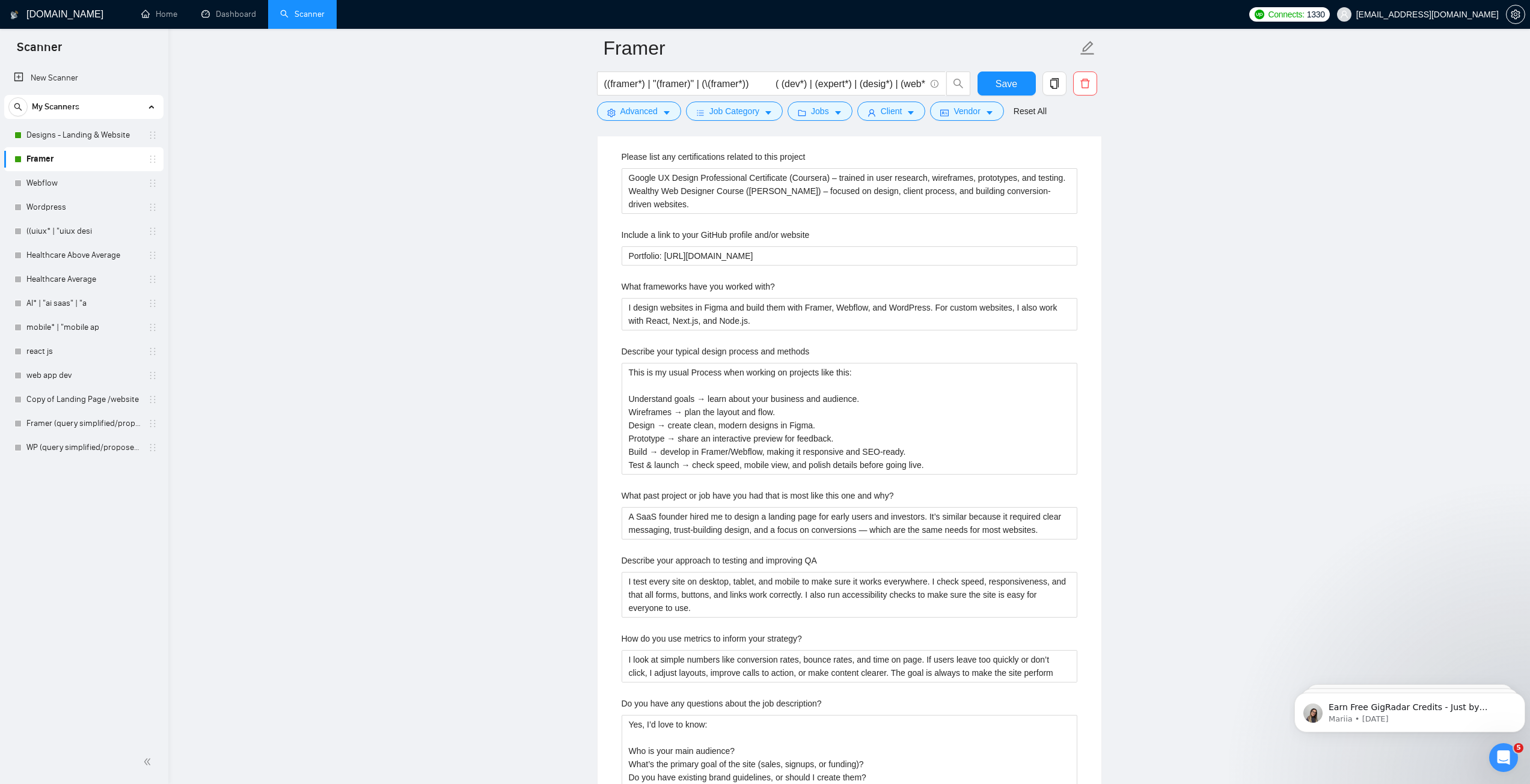
scroll to position [1956, 0]
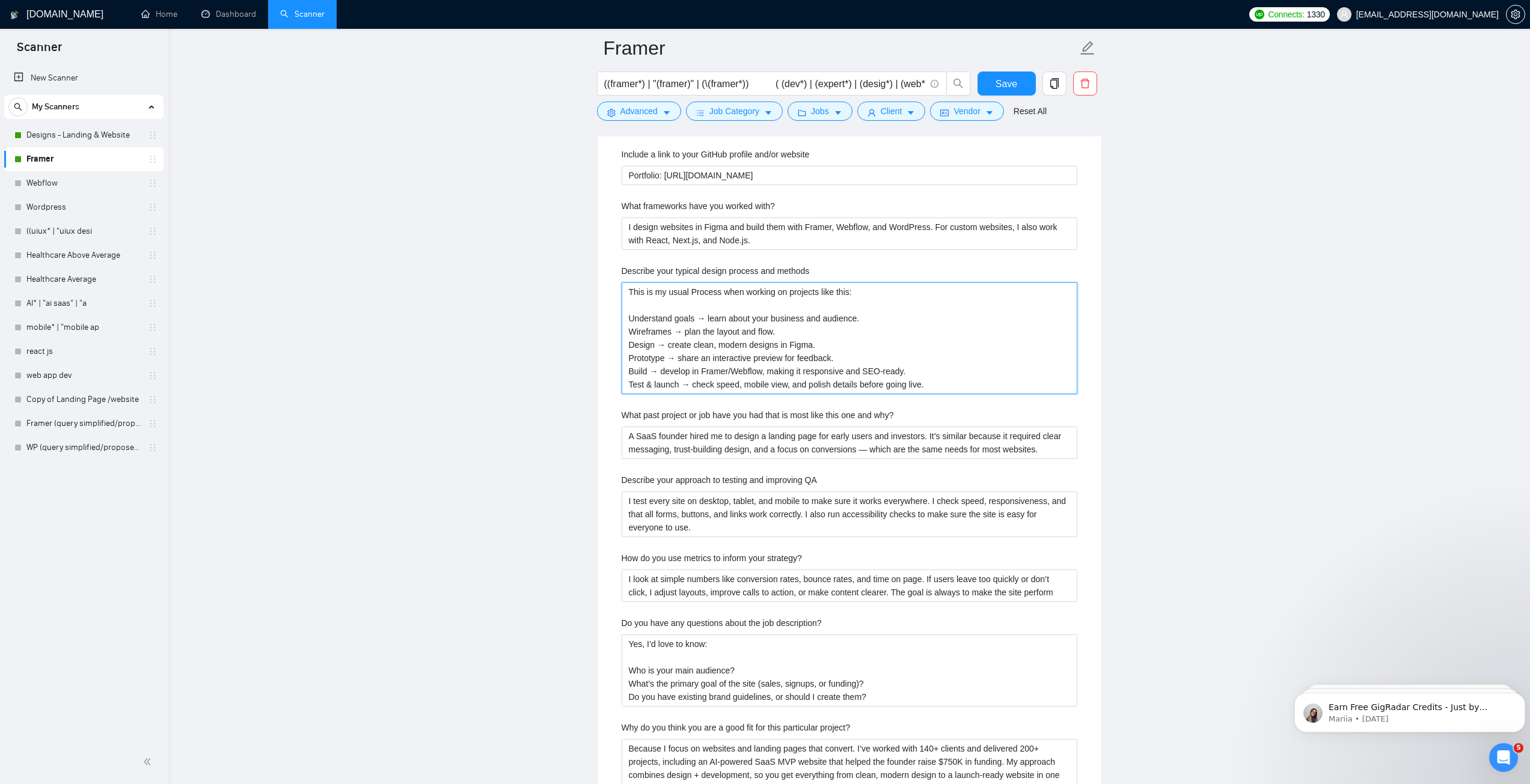
click at [760, 313] on methods "This is my usual Process when working on projects like this: Understand goals →…" at bounding box center [849, 337] width 456 height 112
paste methods "typical process while working on projects like this: Understand goals → learn a…"
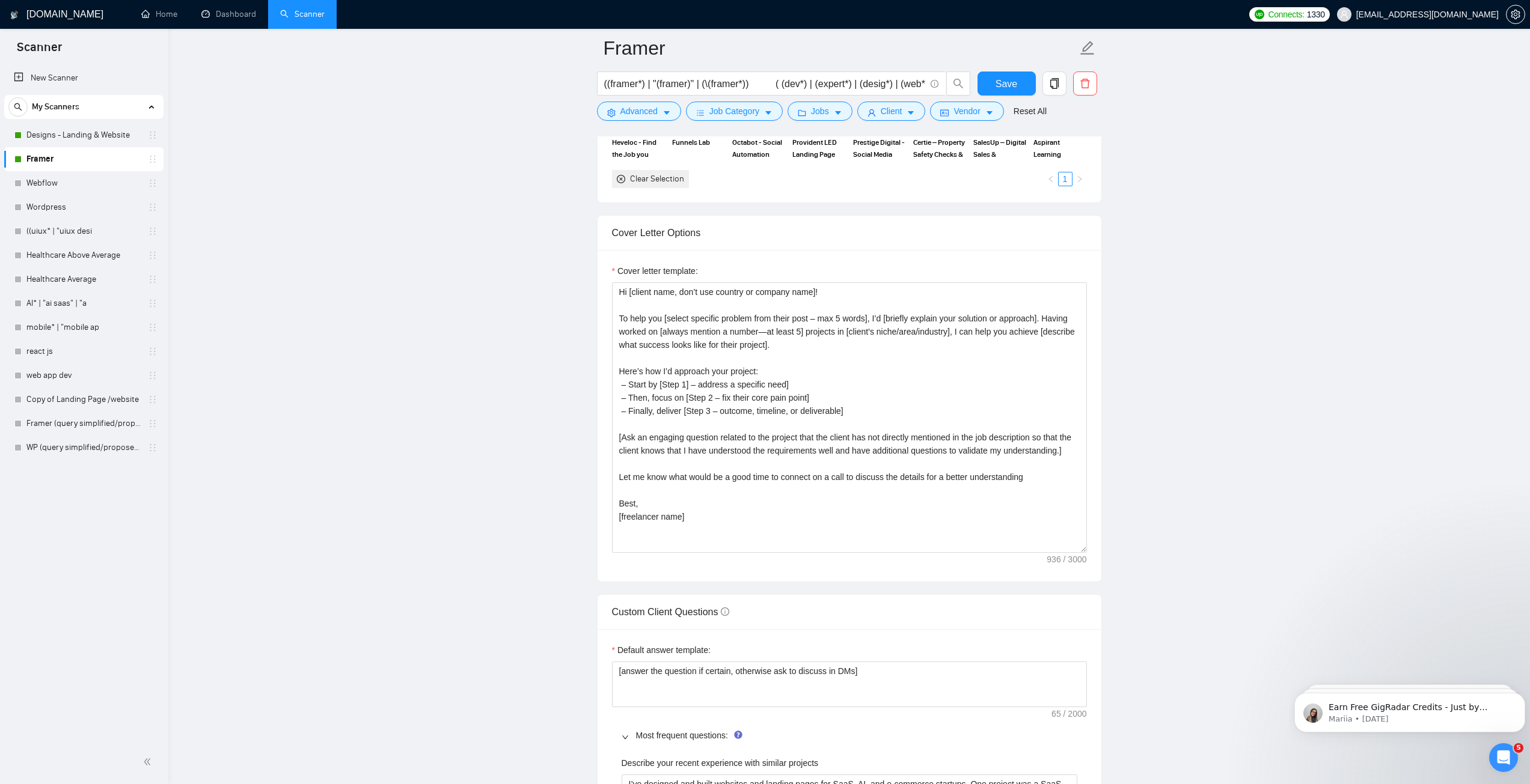
scroll to position [1115, 0]
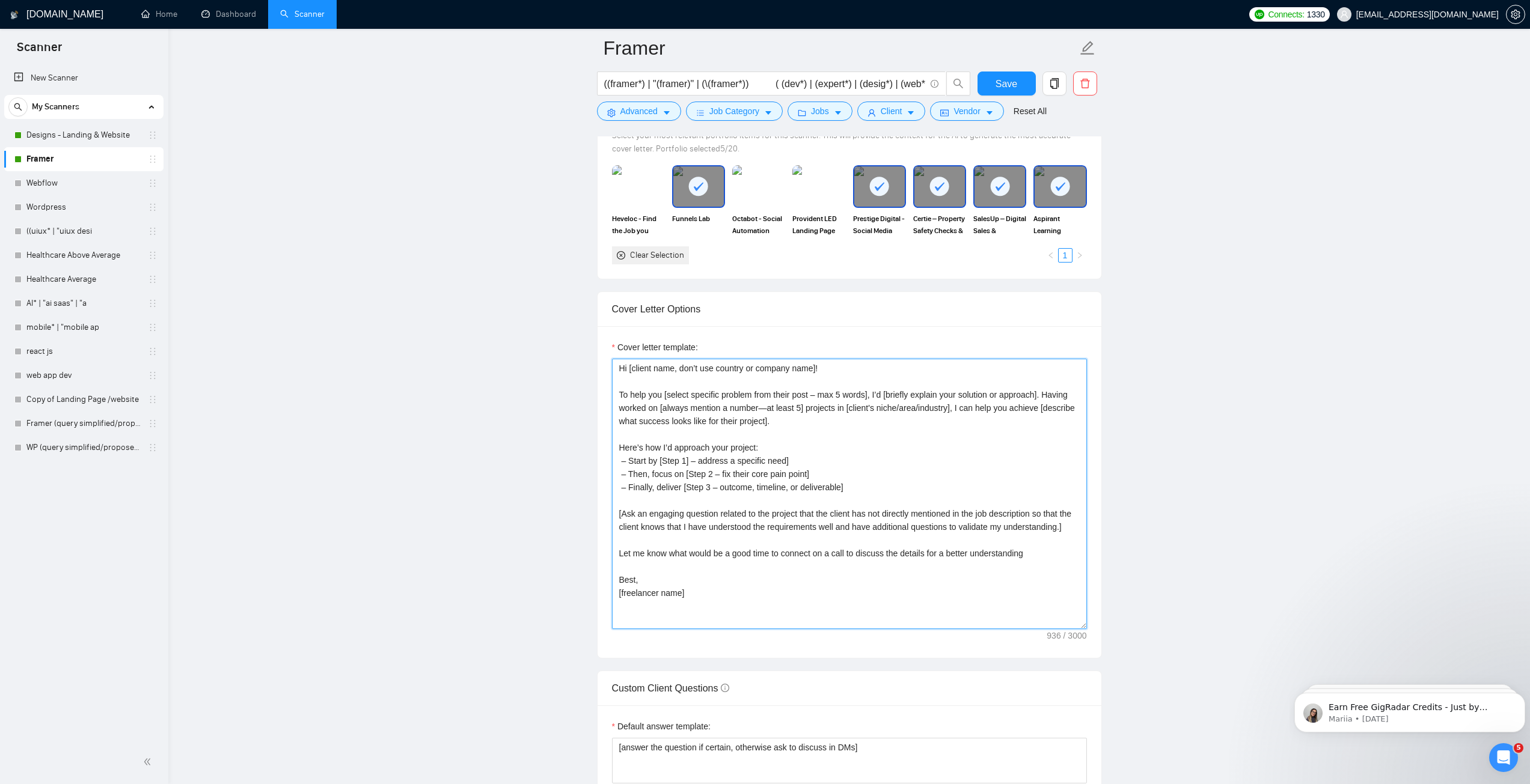
click at [755, 415] on textarea "Hi [client name, don’t use country or company name]! To help you [select specif…" at bounding box center [849, 494] width 475 height 270
click at [992, 83] on button "Save" at bounding box center [1006, 83] width 58 height 24
click at [63, 181] on link "Webflow" at bounding box center [84, 183] width 114 height 24
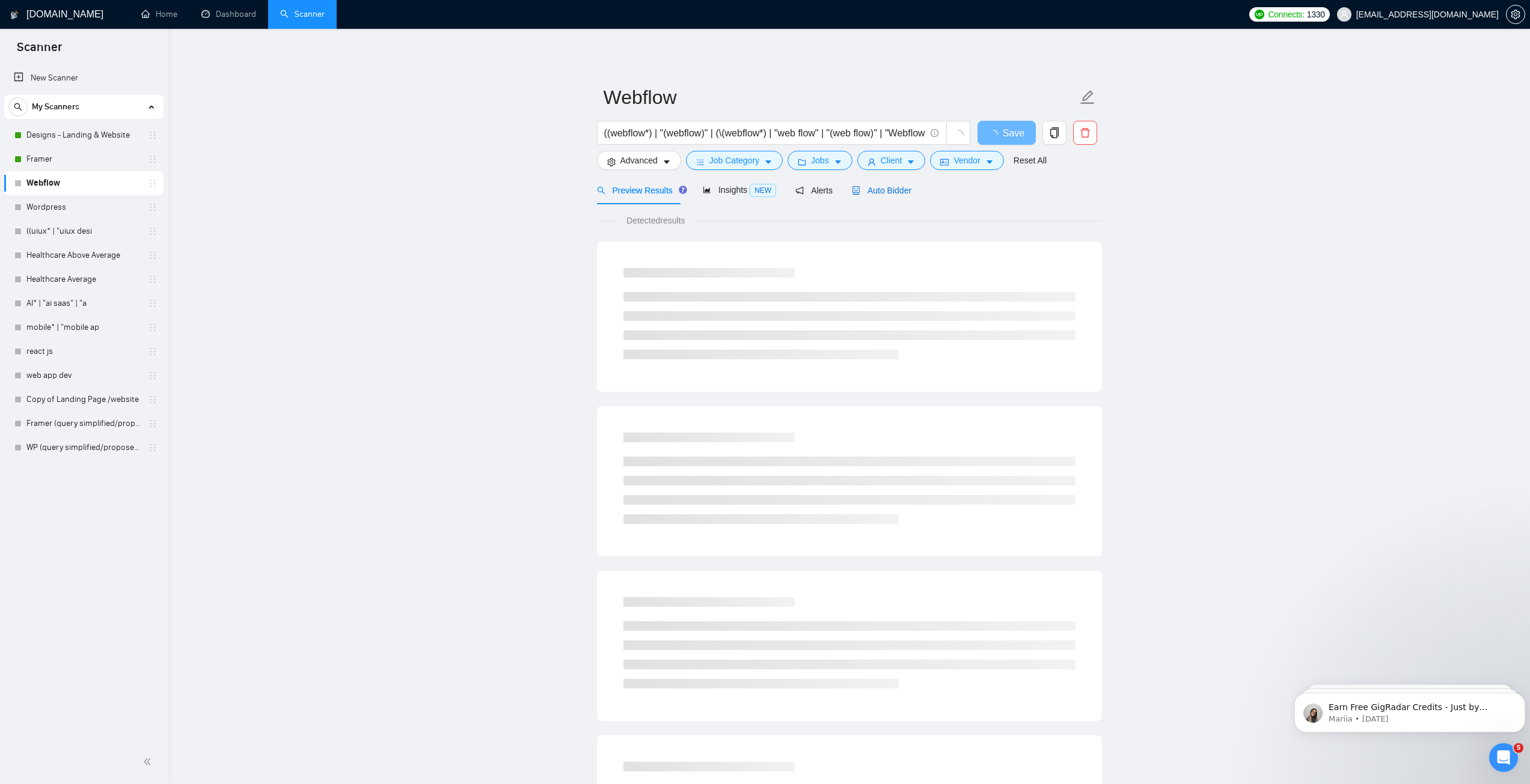
click at [864, 188] on span "Auto Bidder" at bounding box center [881, 190] width 60 height 10
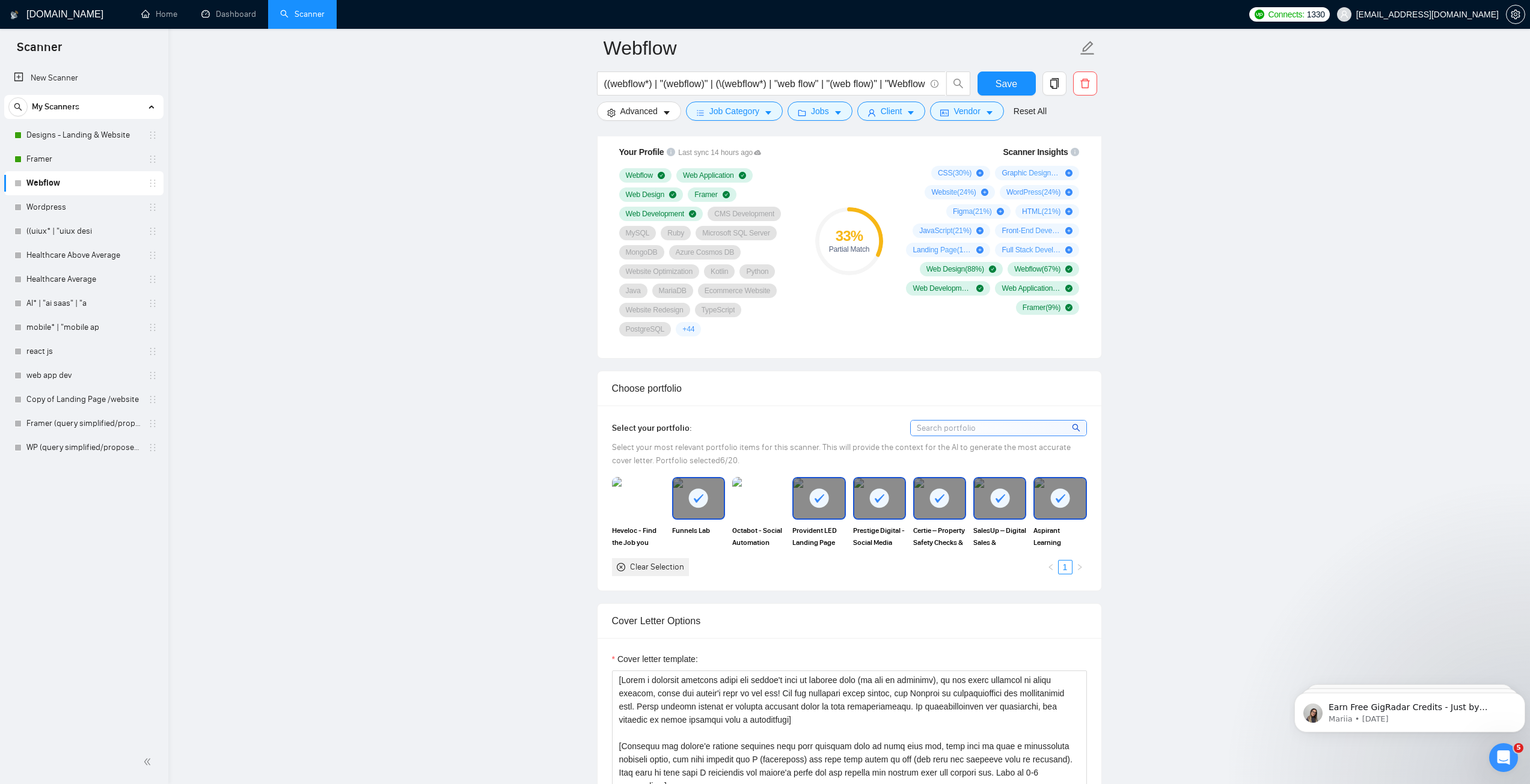
scroll to position [1021, 0]
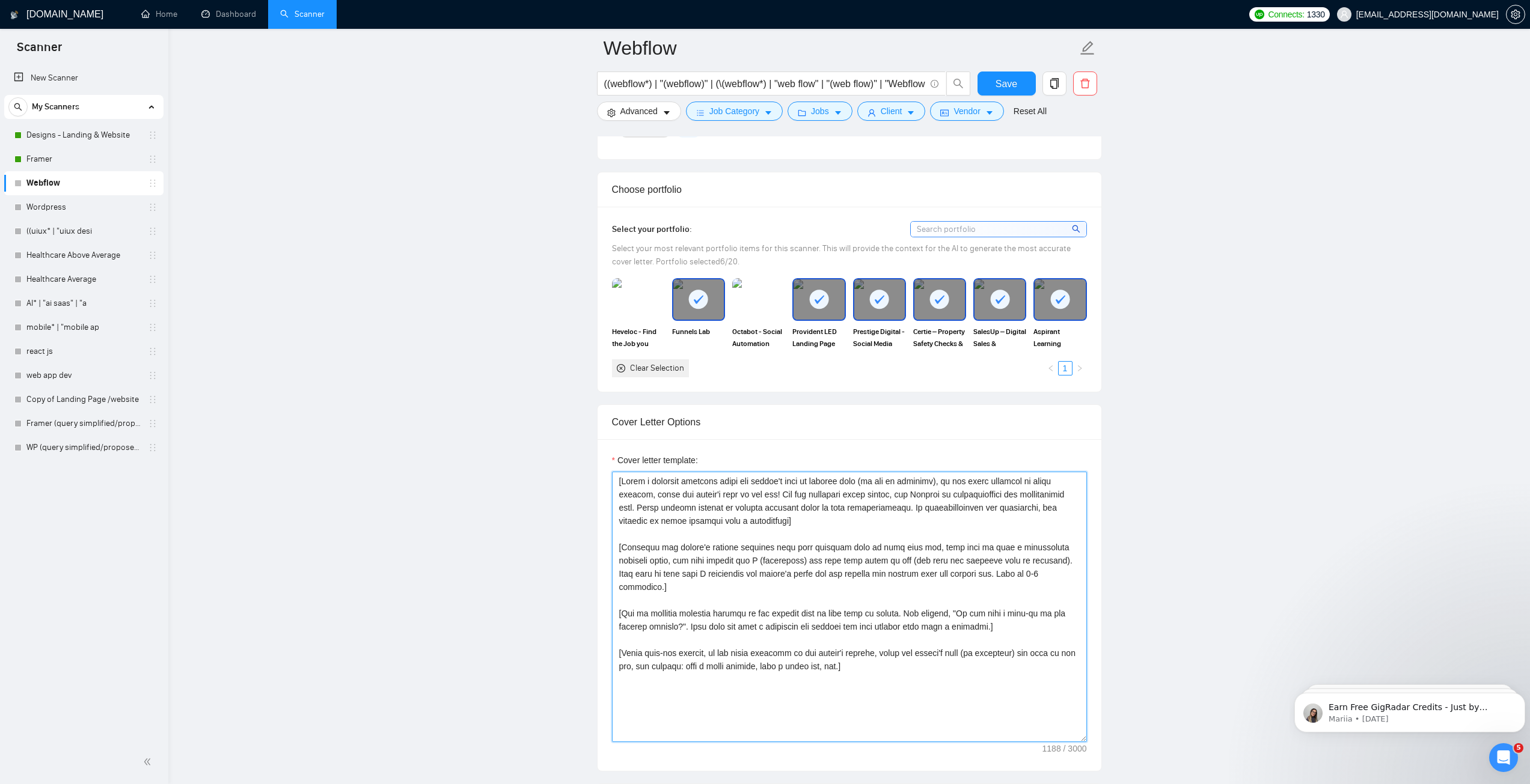
click at [745, 522] on textarea "Cover letter template:" at bounding box center [849, 606] width 475 height 270
paste textarea "Hi [client name, don’t use country or company name]! To help you [select specif…"
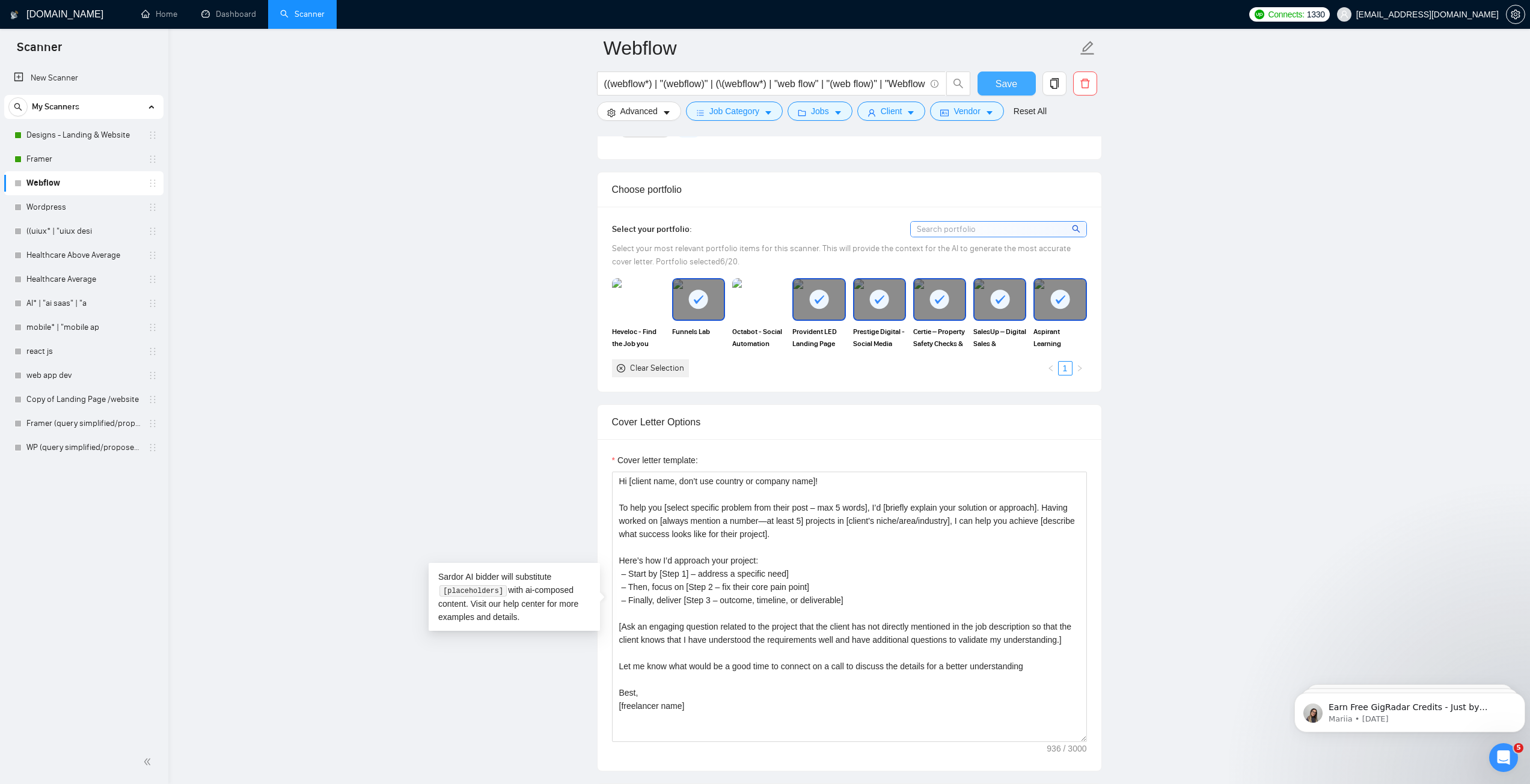
click at [1010, 84] on span "Save" at bounding box center [1006, 84] width 22 height 15
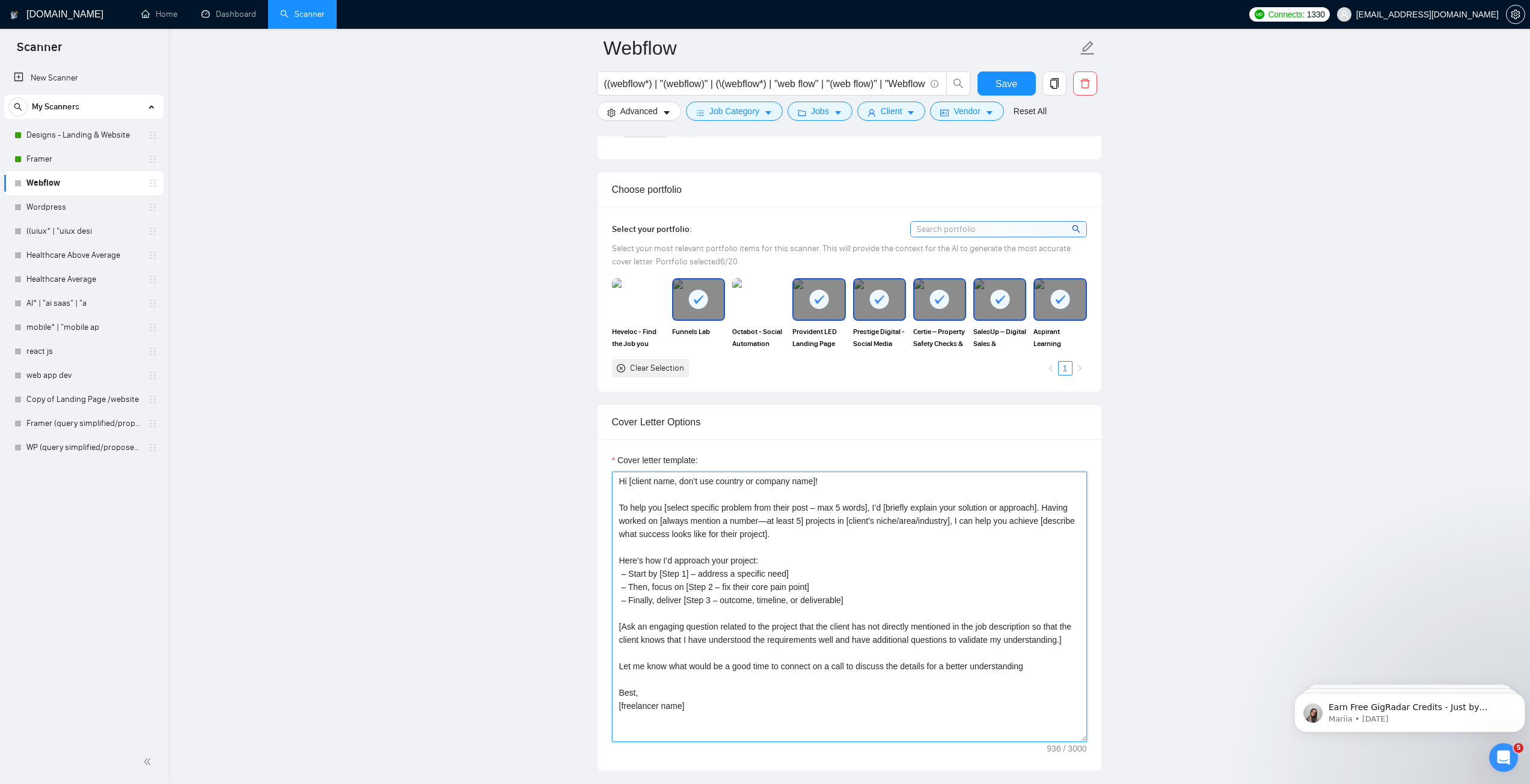
click at [766, 554] on textarea "Hi [client name, don’t use country or company name]! To help you [select specif…" at bounding box center [849, 606] width 475 height 270
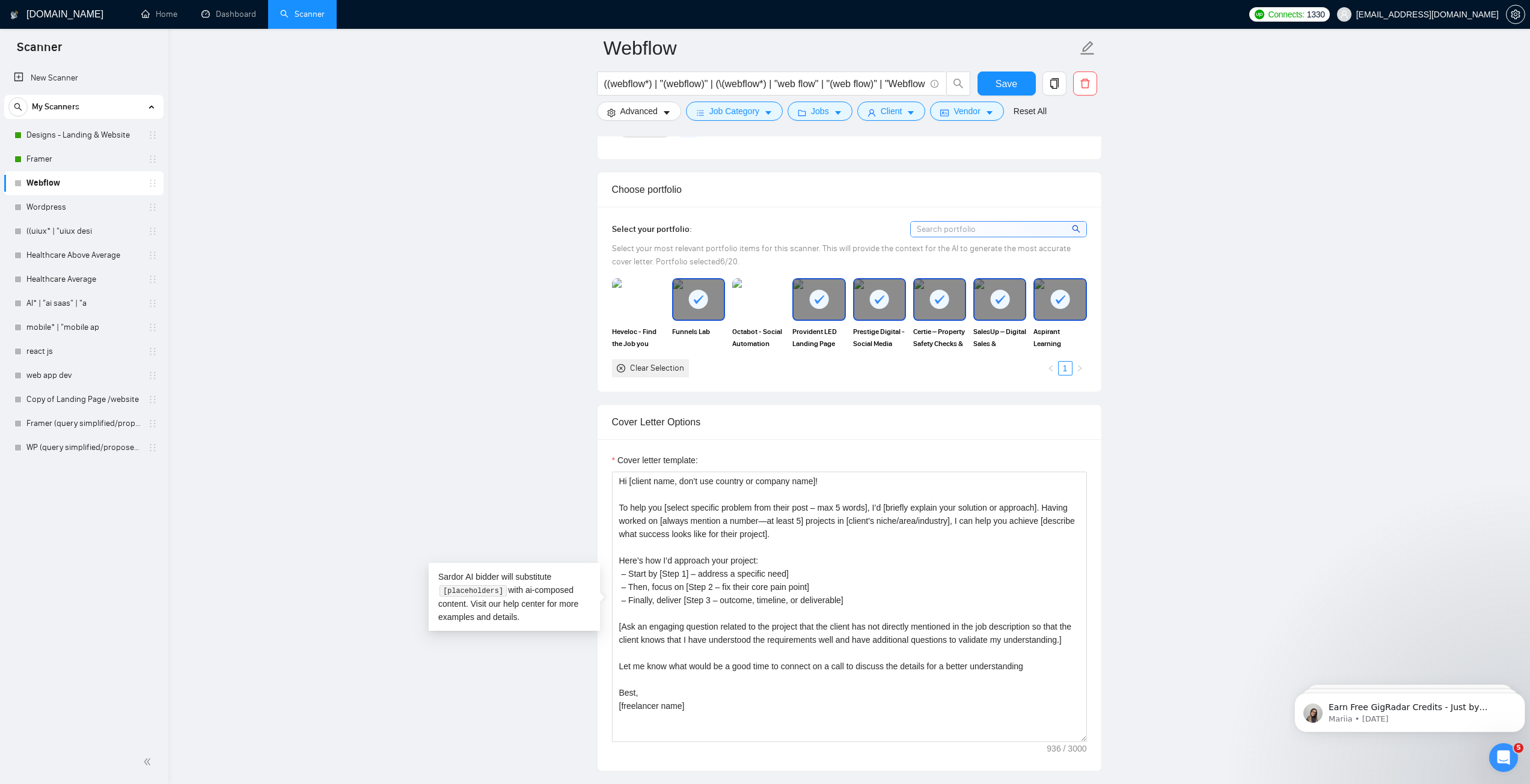
click at [1216, 412] on main "Webflow ((webflow*) | "(webflow)" | (\(webflow*) | "web flow" | "(web flow)" | …" at bounding box center [849, 636] width 1323 height 3220
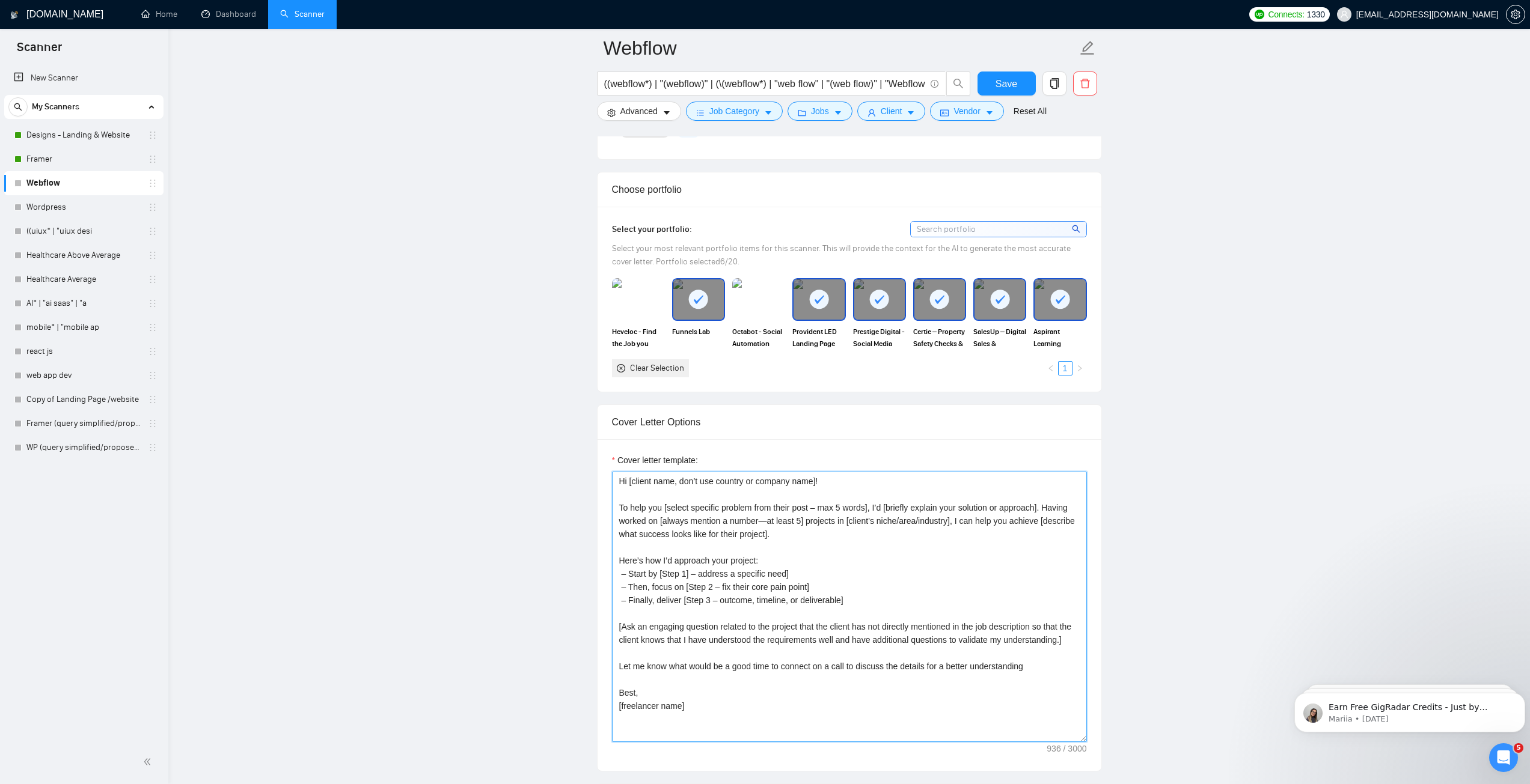
click at [899, 524] on textarea "Hi [client name, don’t use country or company name]! To help you [select specif…" at bounding box center [849, 606] width 475 height 270
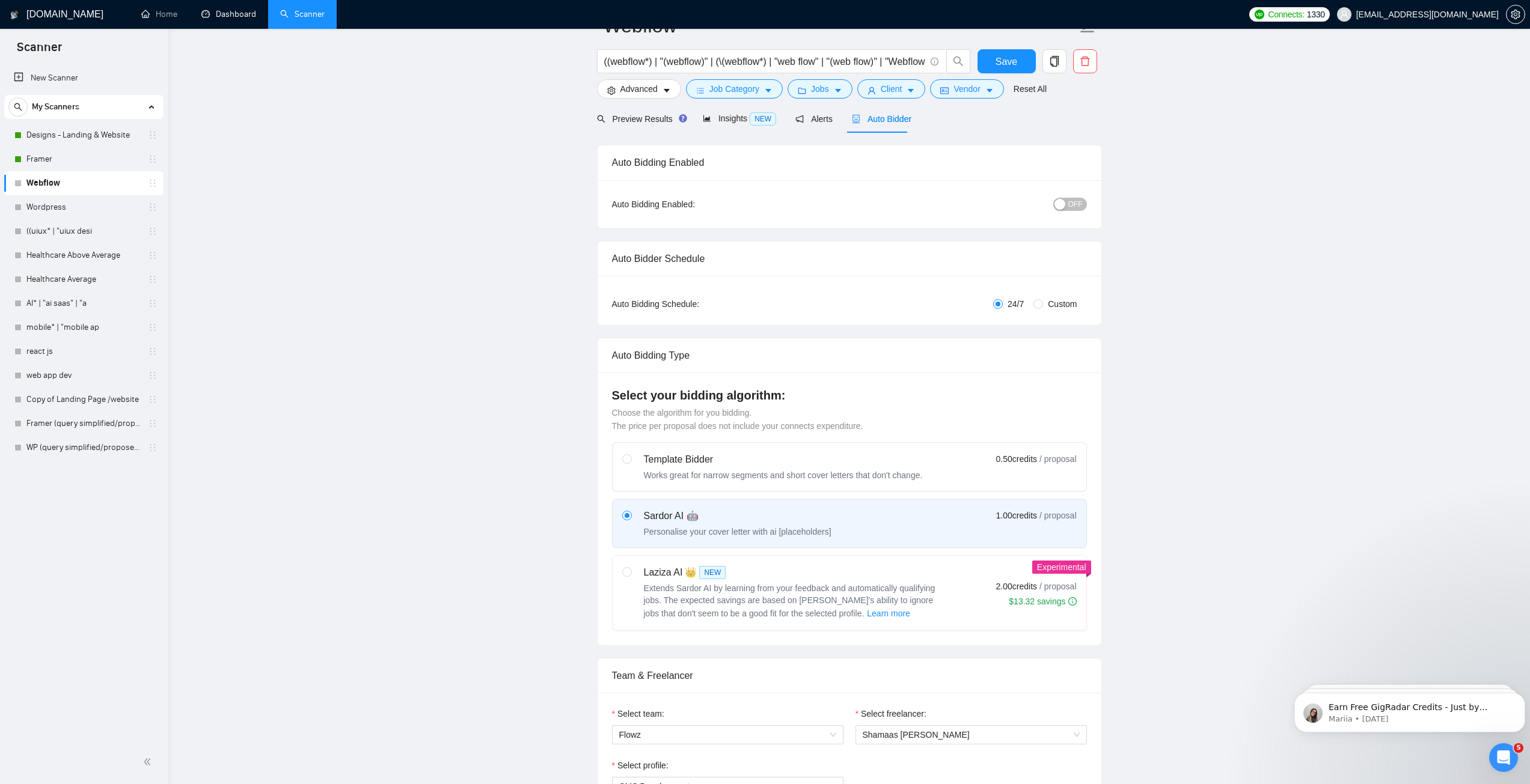
scroll to position [0, 0]
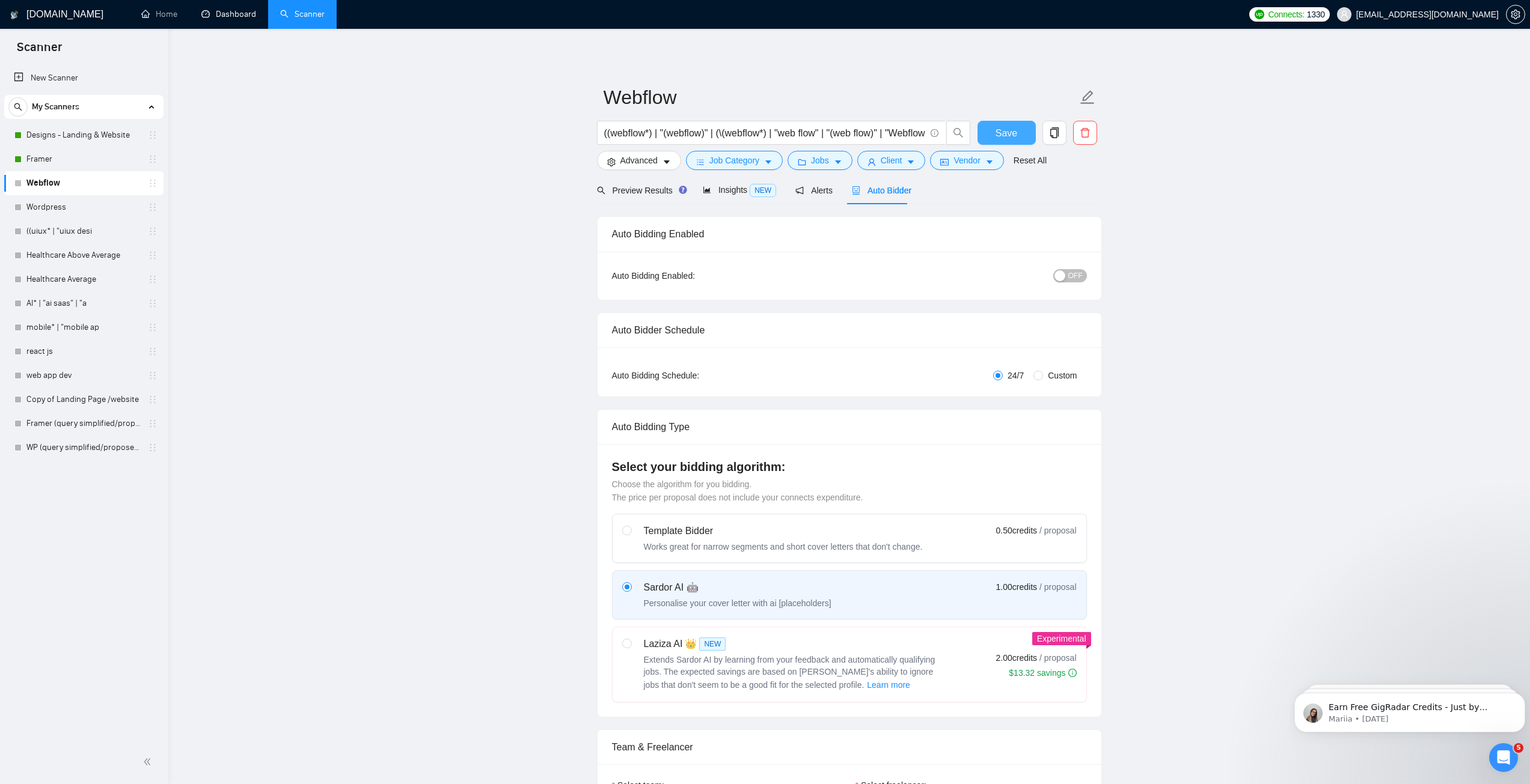
drag, startPoint x: 1011, startPoint y: 135, endPoint x: 1121, endPoint y: 266, distance: 171.1
click at [1063, 279] on div "button" at bounding box center [1059, 275] width 11 height 11
click at [1014, 132] on span "Save" at bounding box center [1006, 133] width 22 height 15
click at [659, 164] on button "Advanced" at bounding box center [639, 160] width 84 height 19
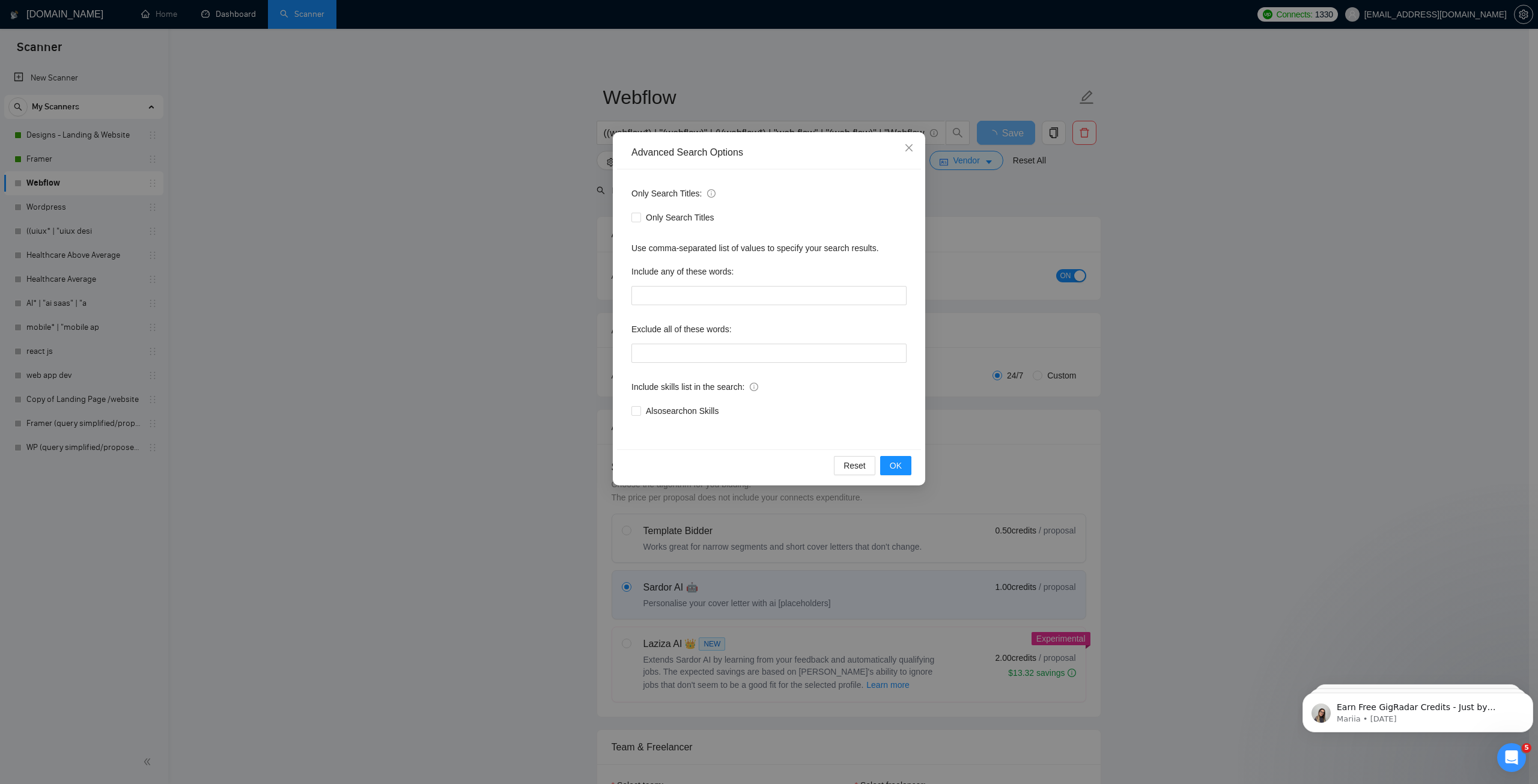
click at [578, 179] on div "Advanced Search Options Only Search Titles: Only Search Titles Use comma-separa…" at bounding box center [769, 392] width 1538 height 784
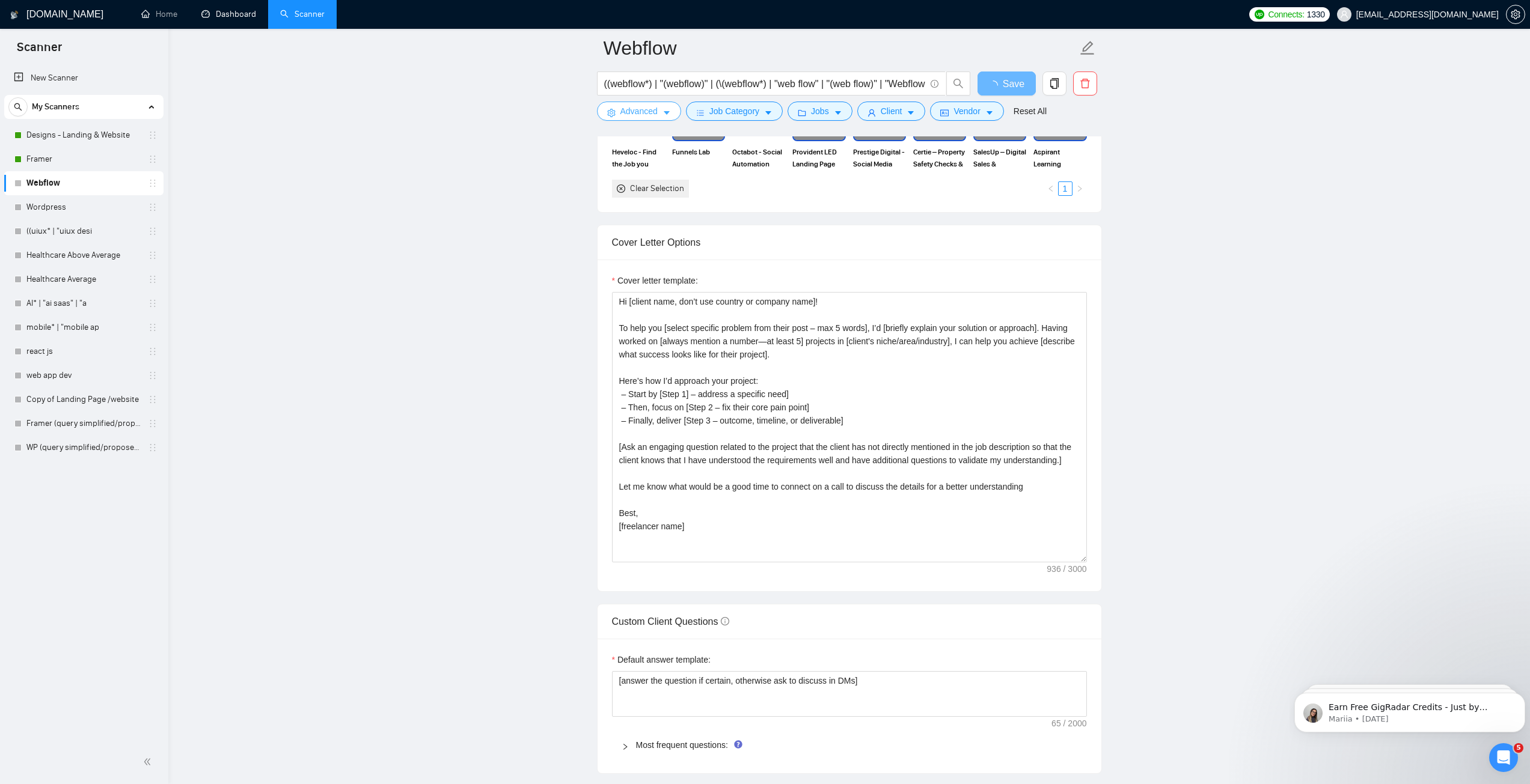
scroll to position [1202, 0]
click at [78, 210] on link "Wordpress" at bounding box center [84, 207] width 114 height 24
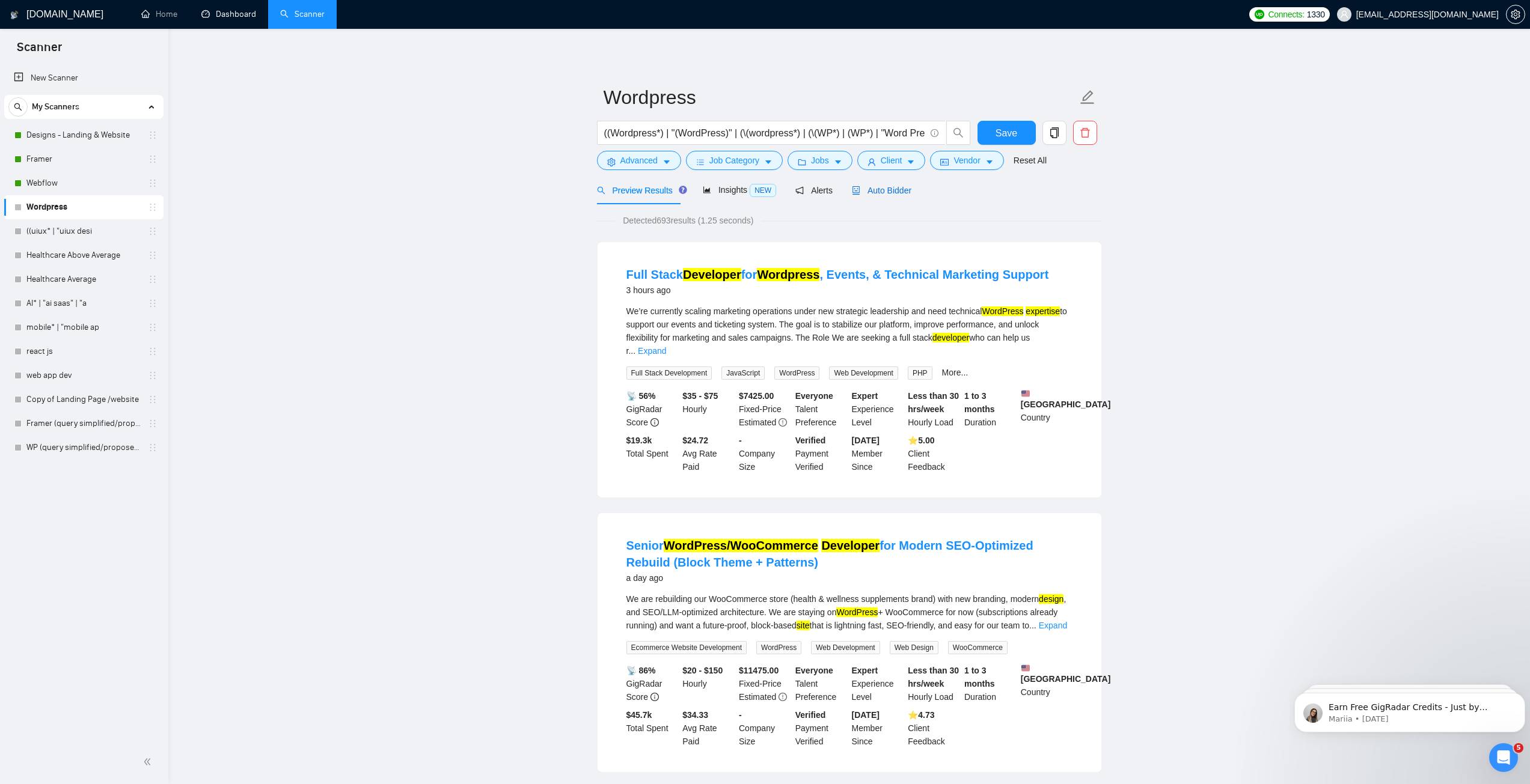
click at [877, 195] on span "Auto Bidder" at bounding box center [881, 190] width 60 height 10
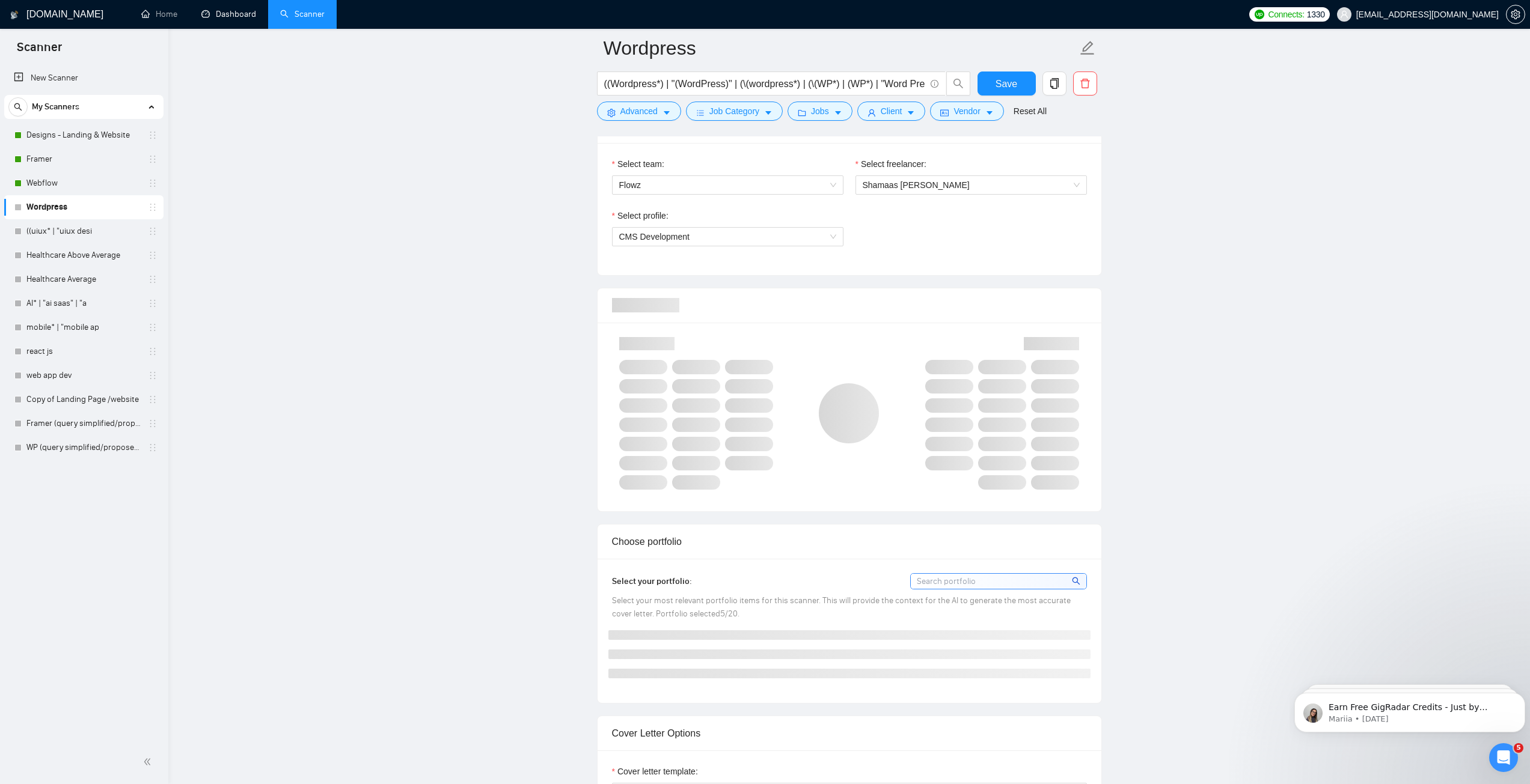
scroll to position [661, 0]
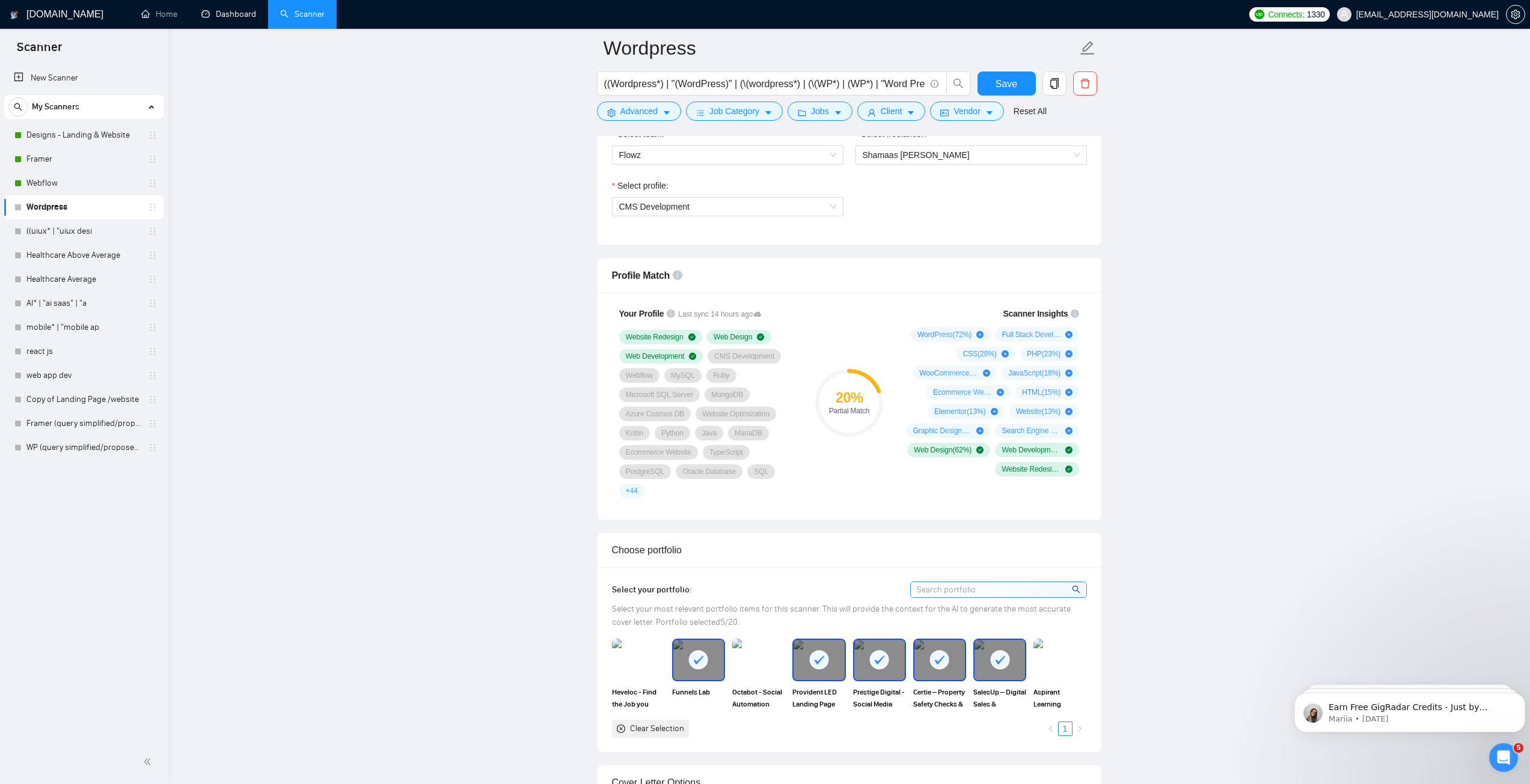
click at [698, 221] on div "Select profile: CMS Development" at bounding box center [727, 204] width 243 height 51
click at [663, 209] on span "CMS Development" at bounding box center [655, 207] width 71 height 10
click at [657, 270] on span "Web Design" at bounding box center [640, 268] width 46 height 10
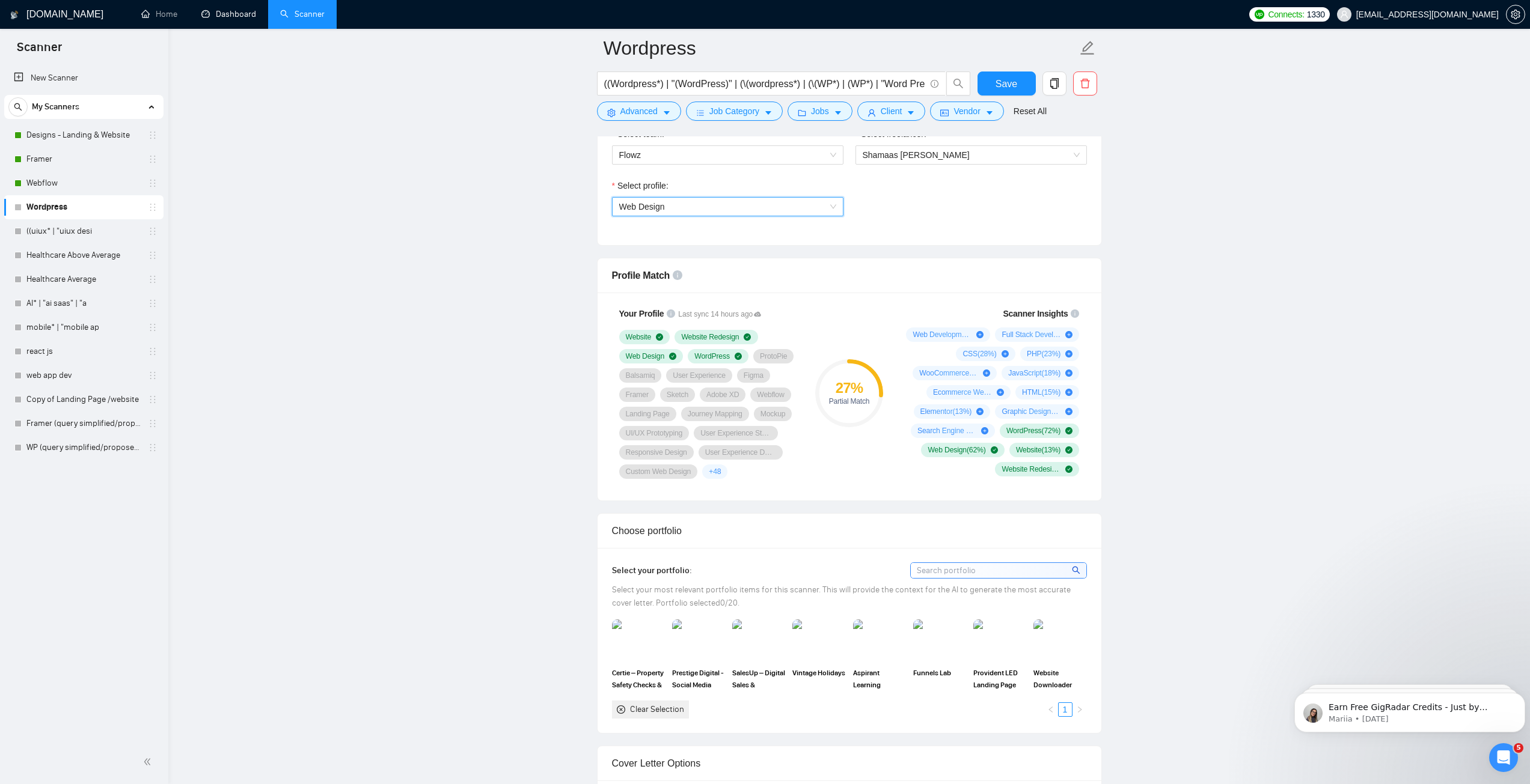
click at [689, 215] on div "Web Design" at bounding box center [727, 206] width 232 height 19
click at [676, 254] on div "CMS Development" at bounding box center [727, 249] width 217 height 13
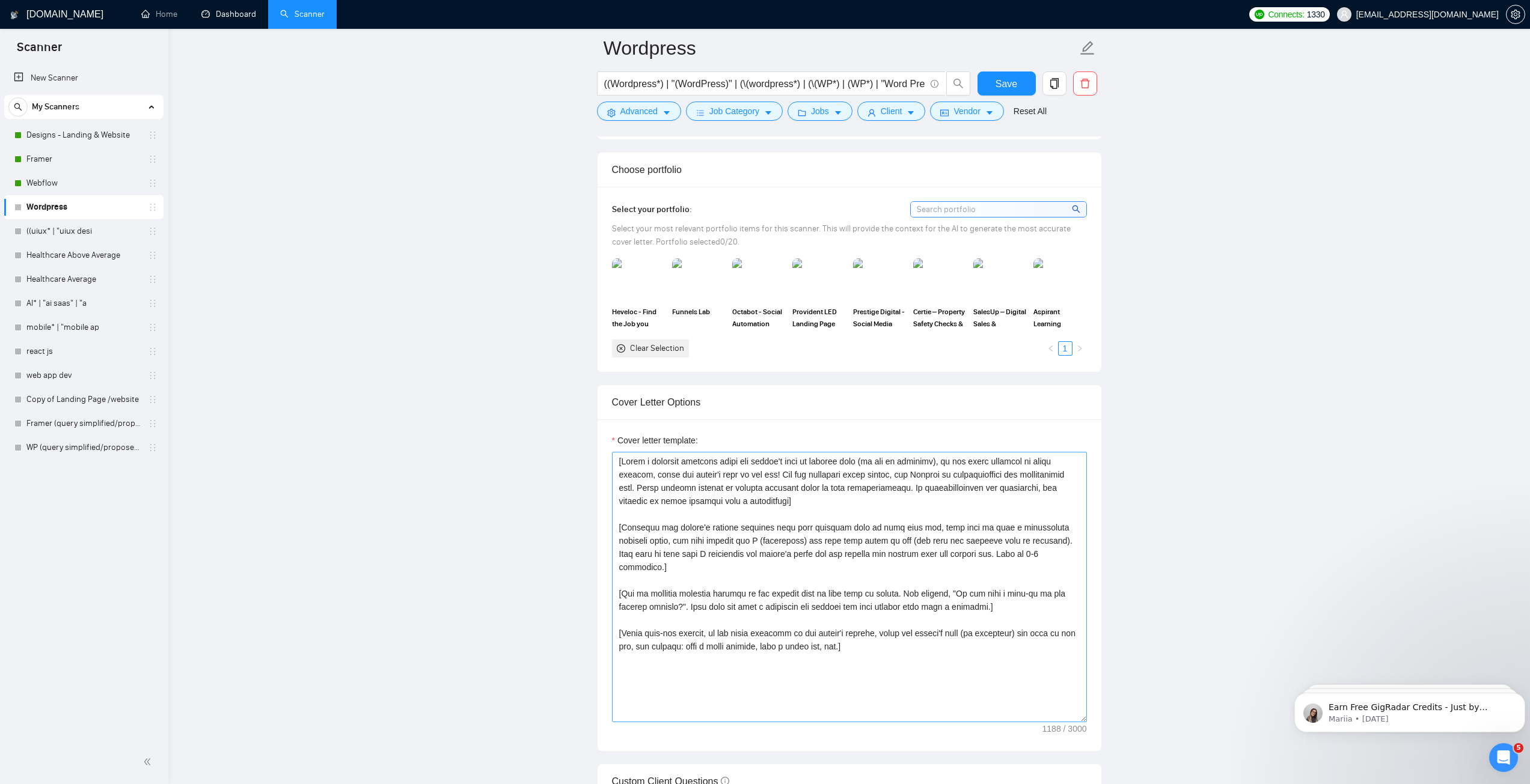
scroll to position [1081, 0]
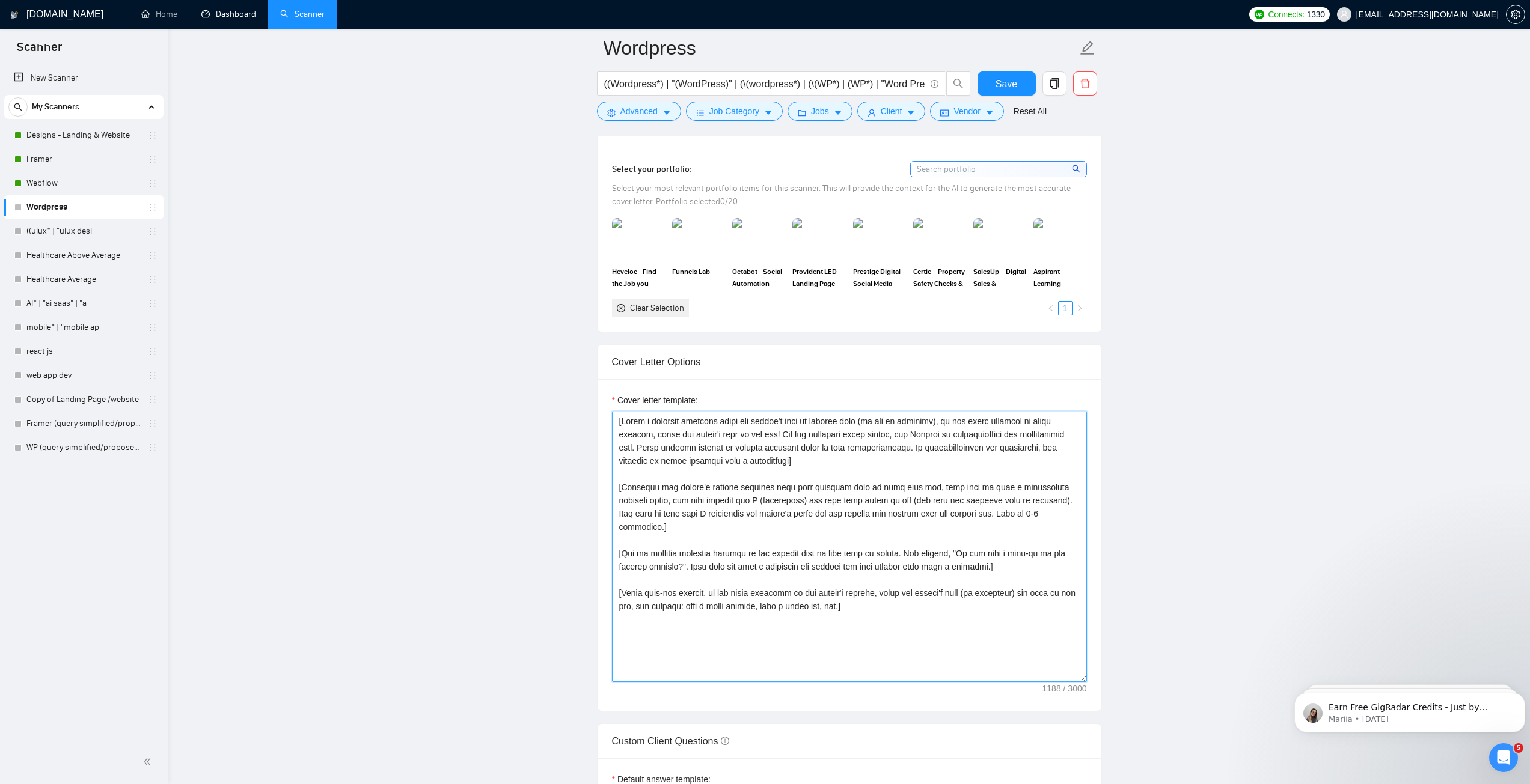
click at [727, 447] on textarea "Cover letter template:" at bounding box center [849, 547] width 475 height 270
paste textarea "Hi [client name, don’t use country or company name]! To help you [select specif…"
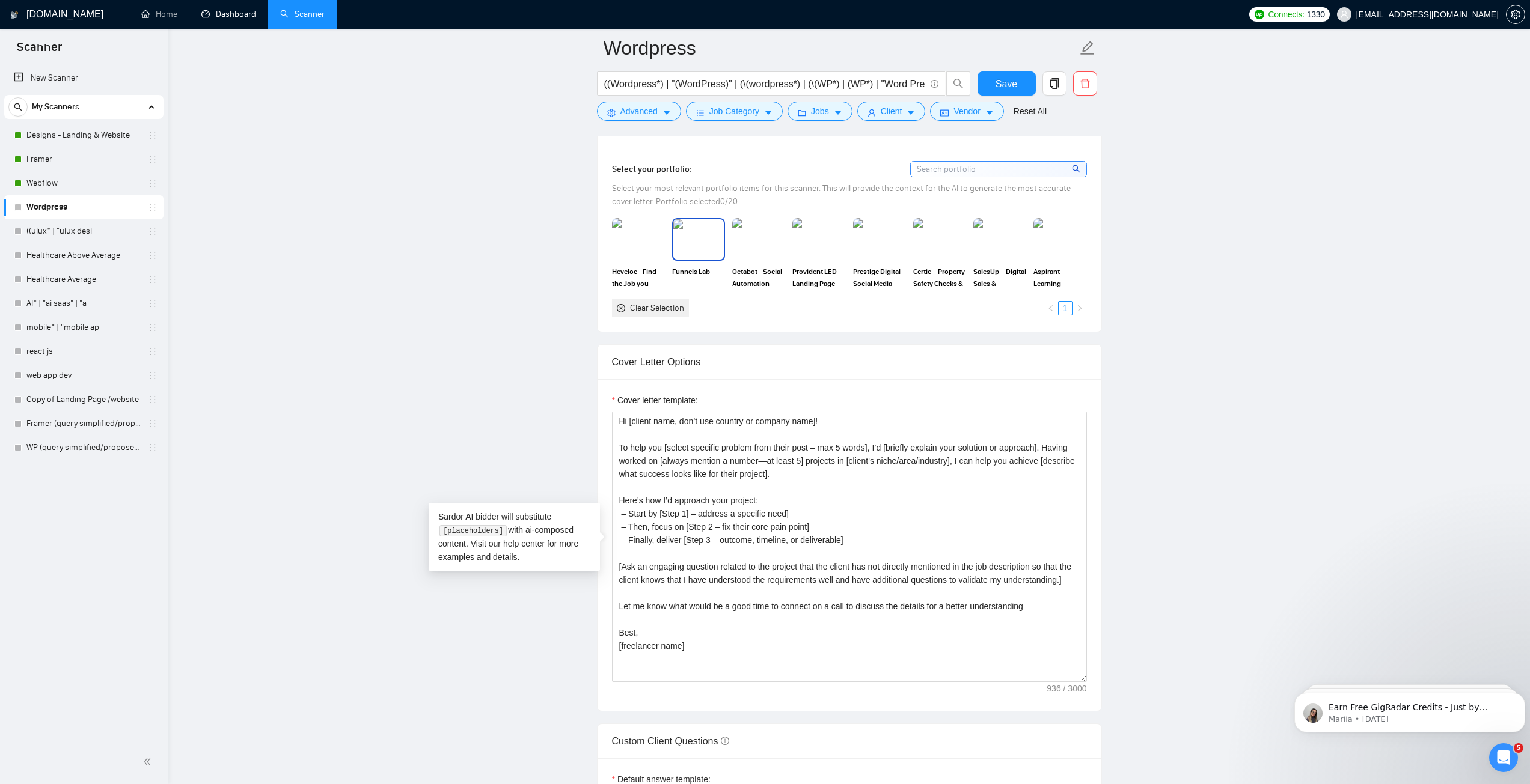
click at [702, 249] on img at bounding box center [698, 239] width 50 height 40
click at [813, 241] on img at bounding box center [818, 239] width 50 height 40
click at [883, 243] on img at bounding box center [879, 239] width 50 height 40
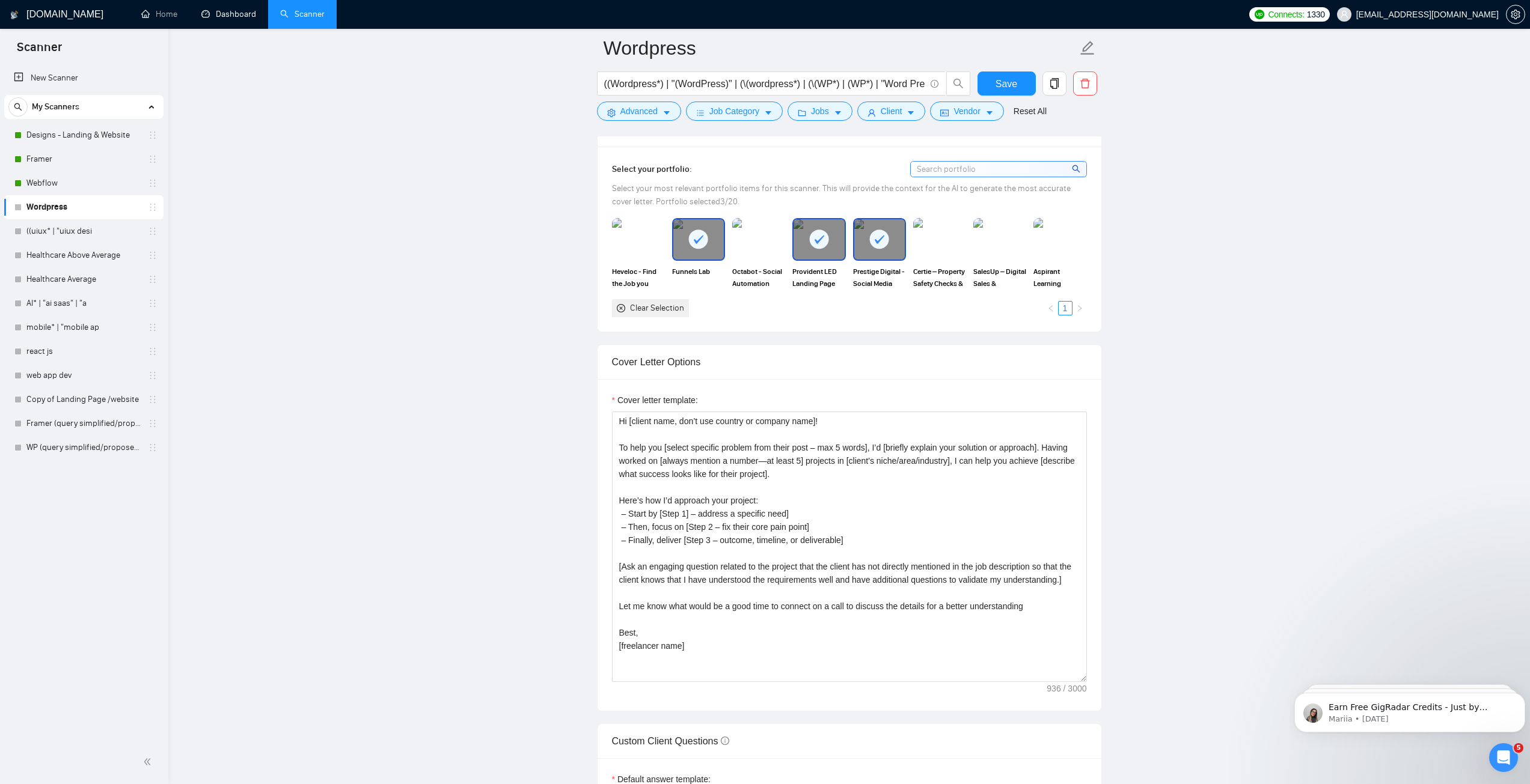
click at [929, 242] on img at bounding box center [939, 239] width 53 height 42
click at [979, 242] on img at bounding box center [999, 239] width 50 height 40
click at [1044, 245] on img at bounding box center [1059, 239] width 50 height 40
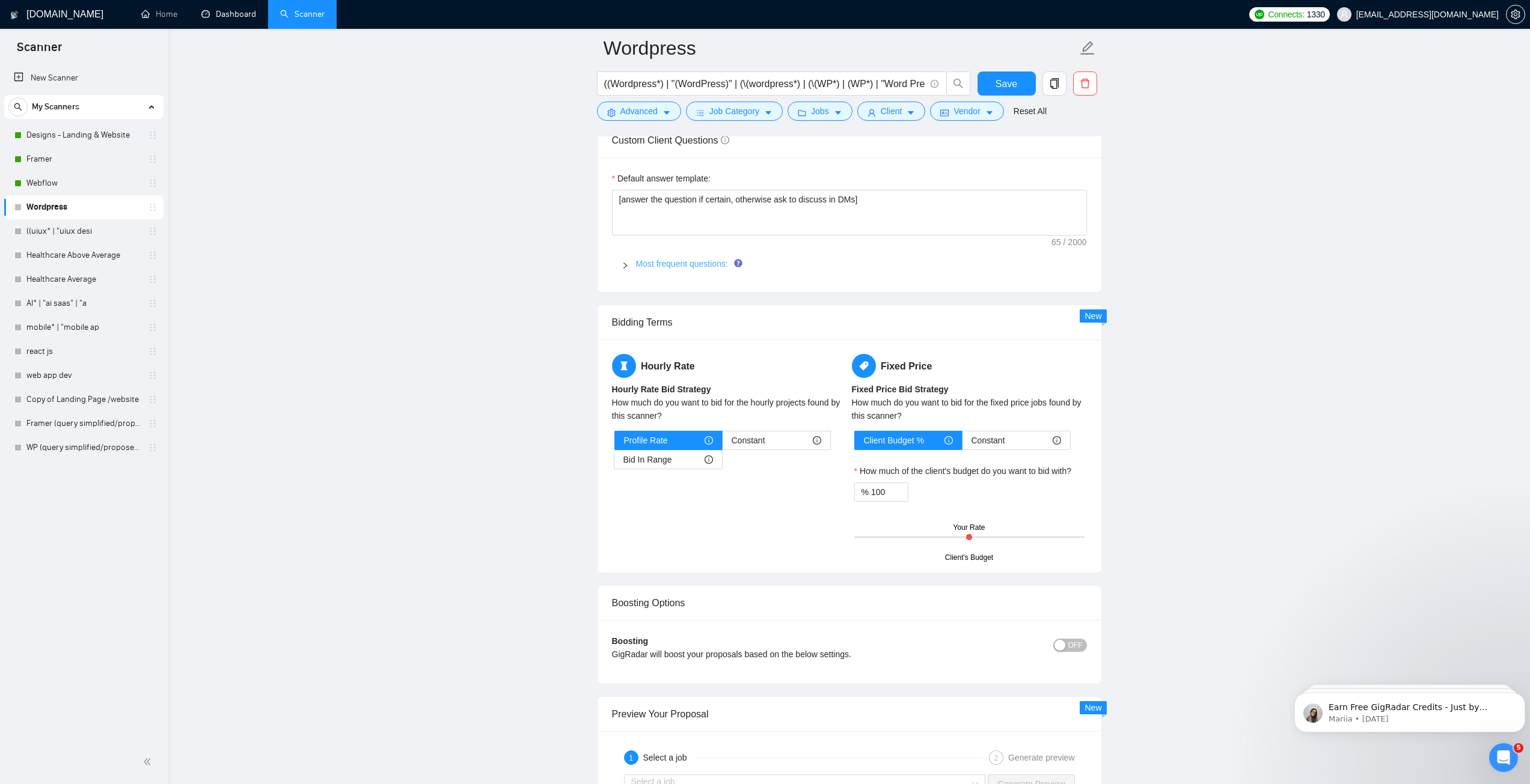
click at [683, 262] on link "Most frequent questions:" at bounding box center [681, 264] width 92 height 10
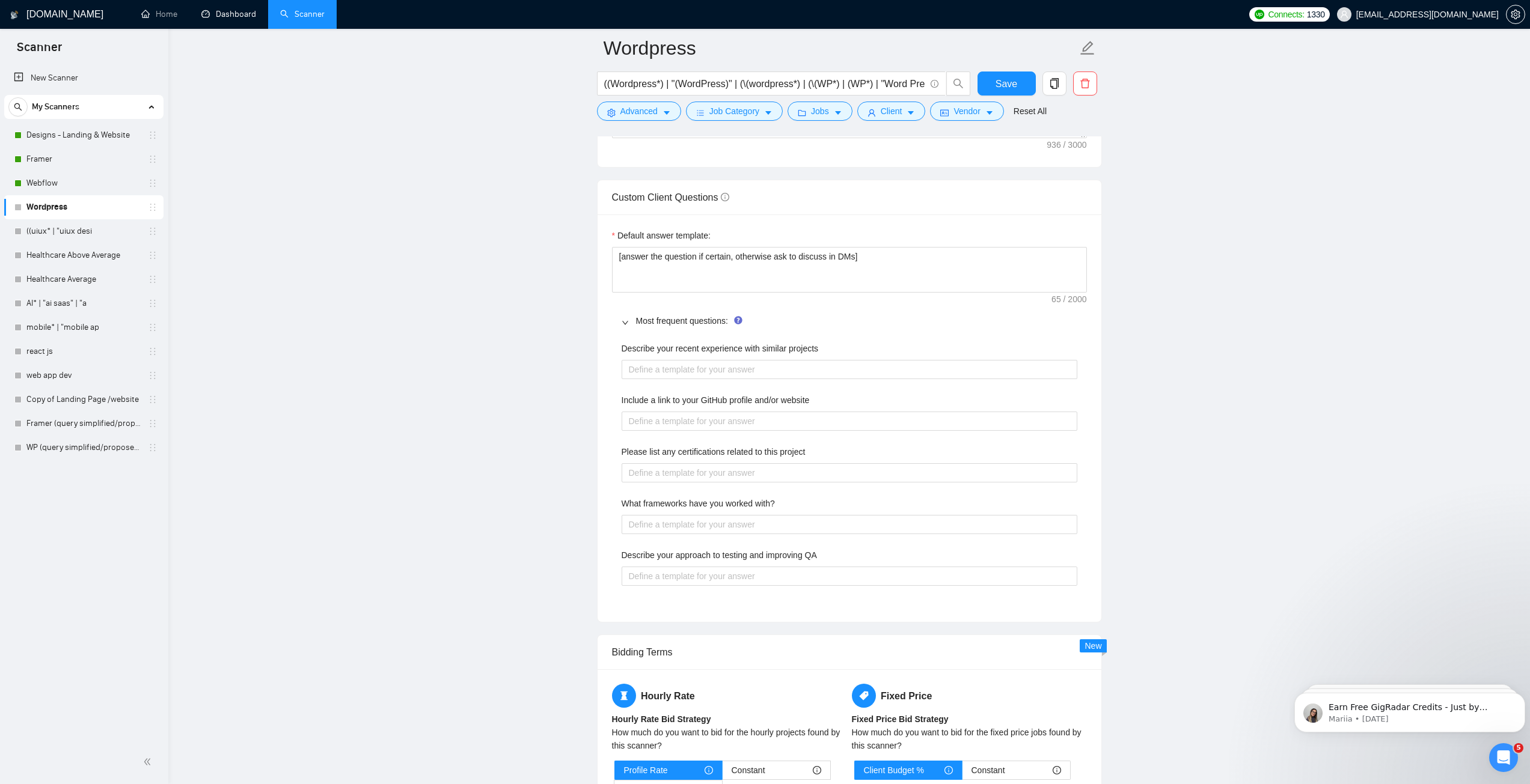
scroll to position [1622, 0]
click at [805, 308] on div "Default answer template: [answer the question if certain, otherwise ask to disc…" at bounding box center [849, 421] width 504 height 407
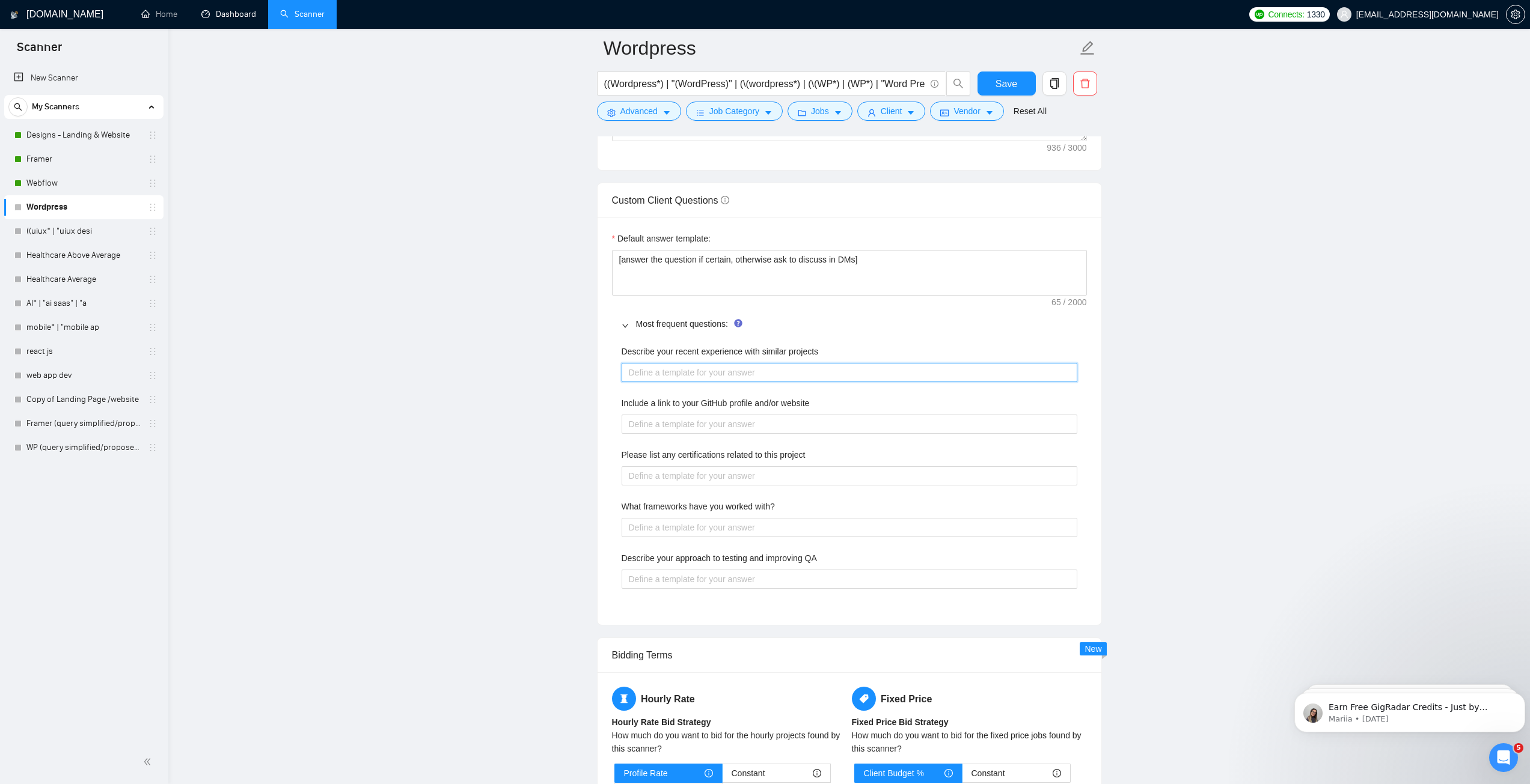
click at [683, 376] on projects "Describe your recent experience with similar projects" at bounding box center [849, 372] width 456 height 19
paste projects "I’ve designed and built websites and landing pages for SaaS, AI, and e-commerce…"
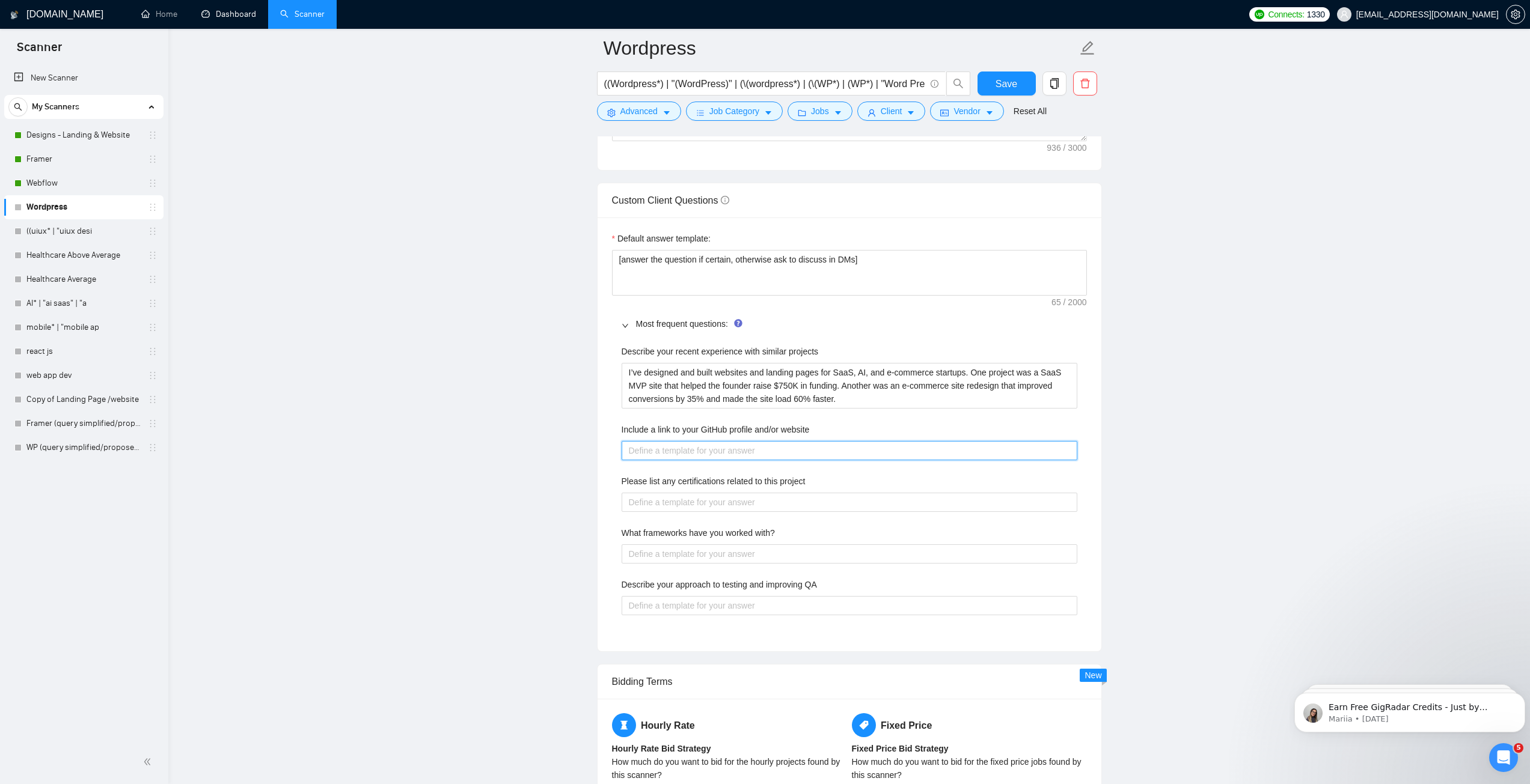
click at [693, 448] on website "Include a link to your GitHub profile and/or website" at bounding box center [849, 450] width 456 height 19
paste website "Portfolio: [URL][DOMAIN_NAME]"
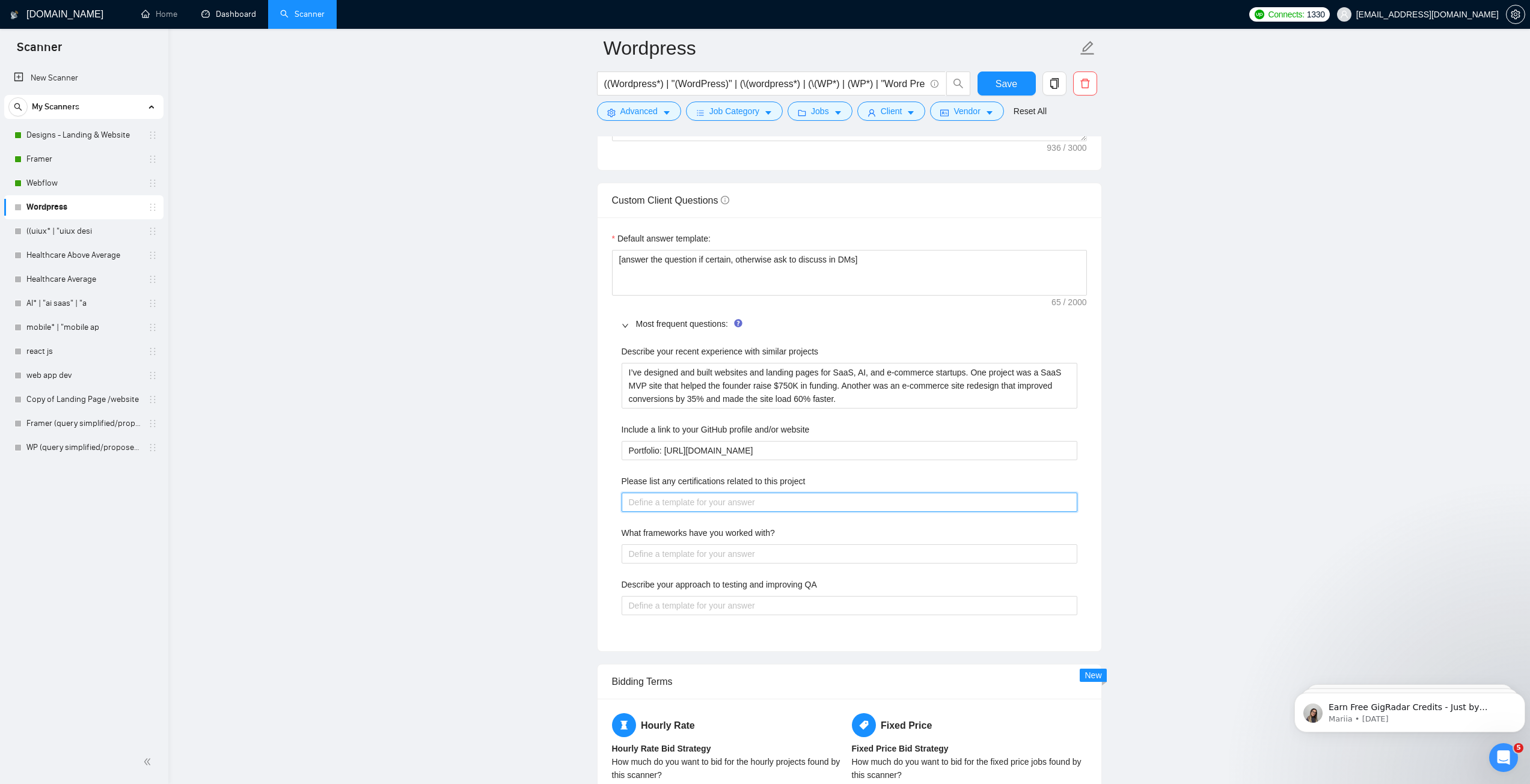
click at [670, 501] on project "Please list any certifications related to this project" at bounding box center [849, 502] width 456 height 19
paste project "Google UX Design Professional Certificate (Coursera) – trained in user research…"
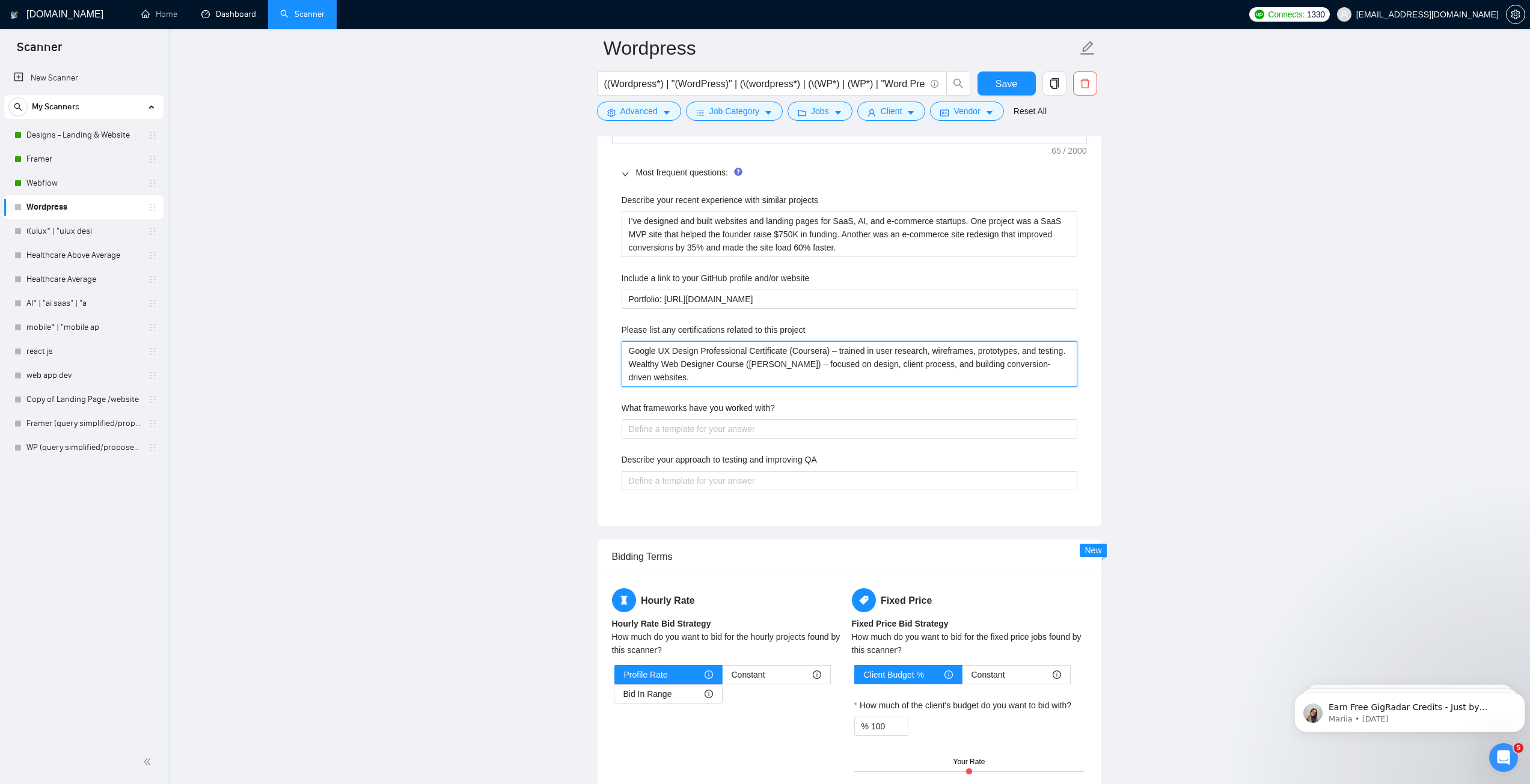
scroll to position [1862, 0]
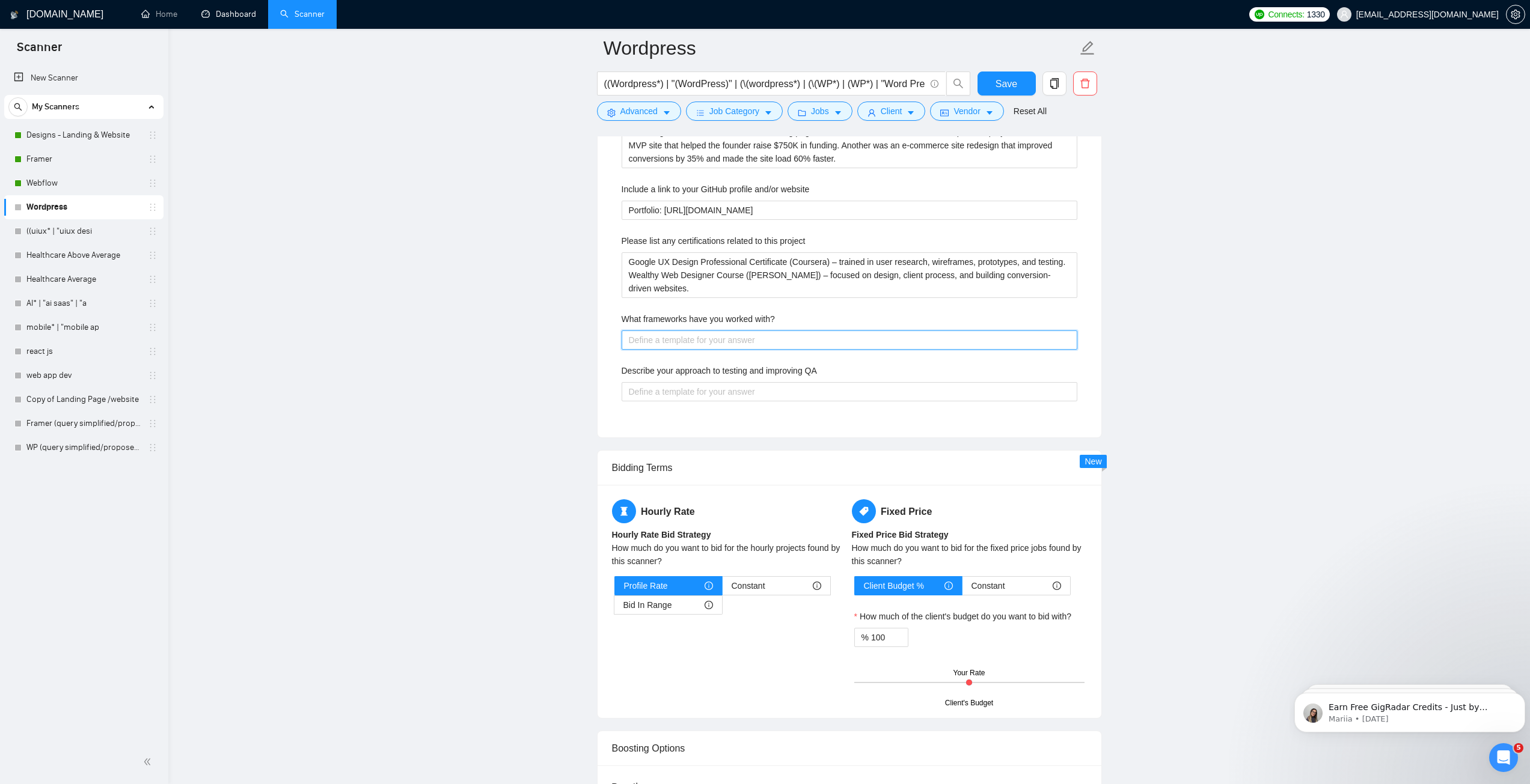
click at [695, 337] on with\? "What frameworks have you worked with?" at bounding box center [849, 339] width 456 height 19
paste with\? "I design websites in Figma and build them with Framer, Webflow, and WordPress. …"
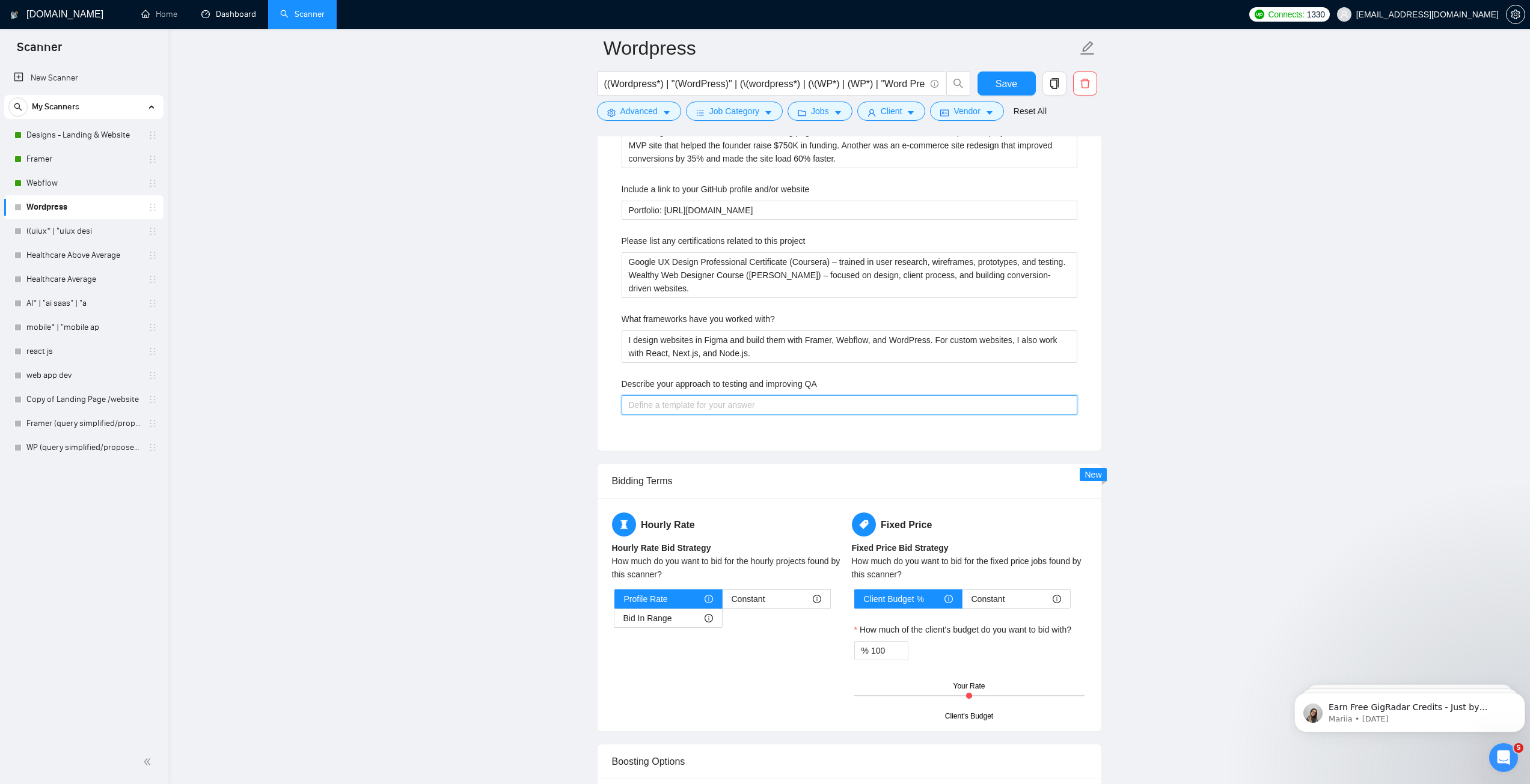
click at [702, 407] on QA "Describe your approach to testing and improving QA" at bounding box center [849, 404] width 456 height 19
paste QA "I test every site on desktop, tablet, and mobile to make sure it works everywhe…"
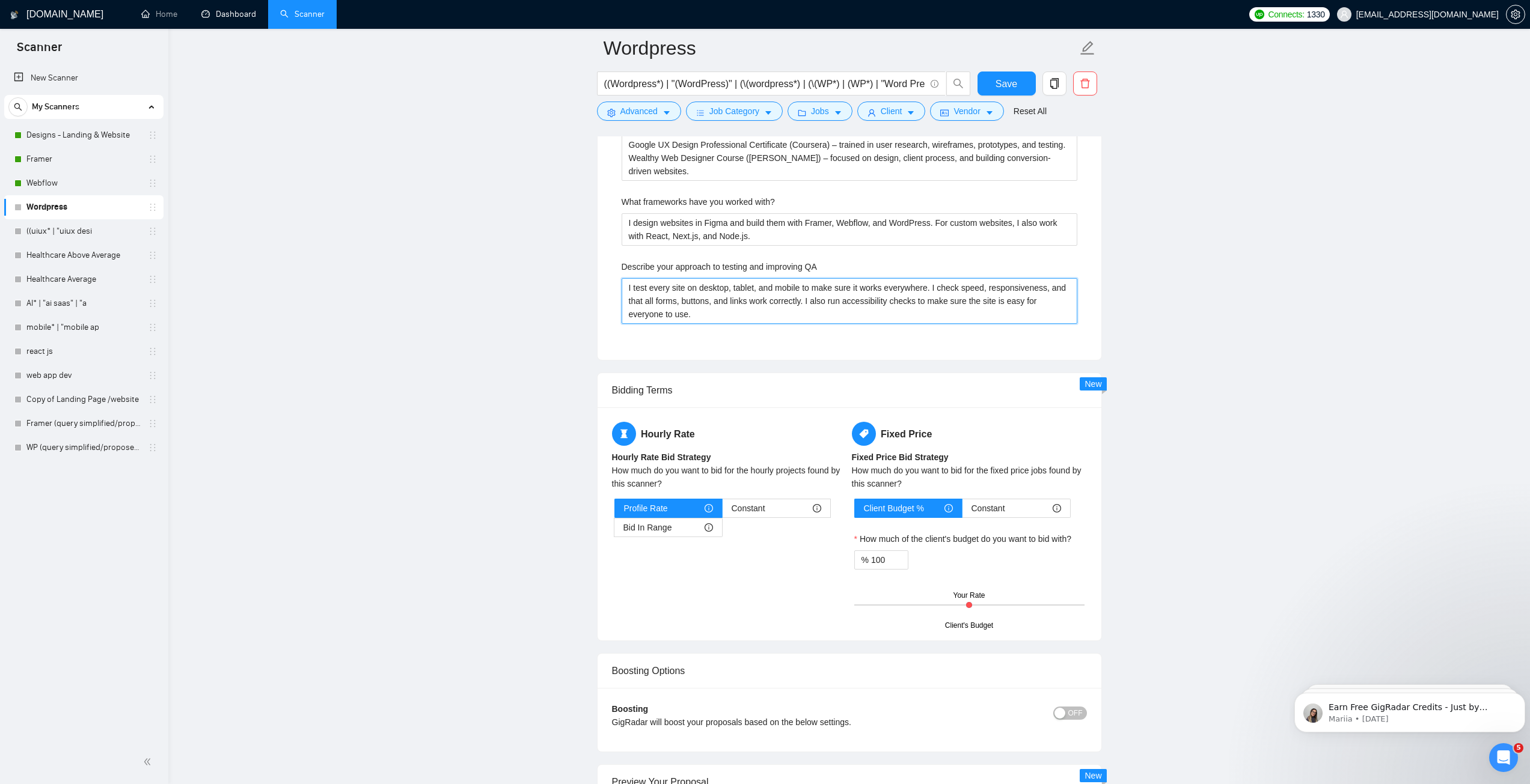
scroll to position [2043, 0]
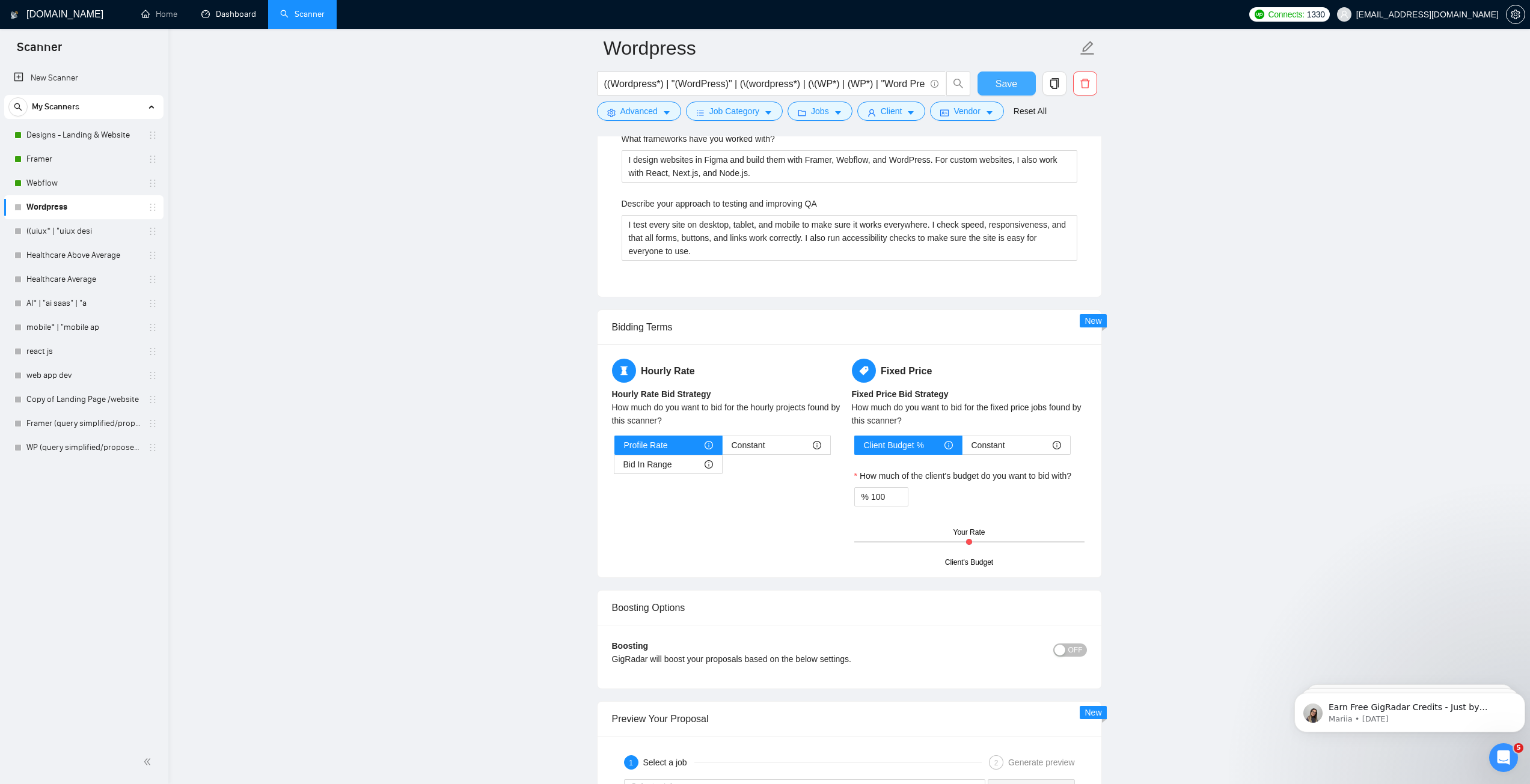
click at [1003, 78] on span "Save" at bounding box center [1006, 84] width 22 height 15
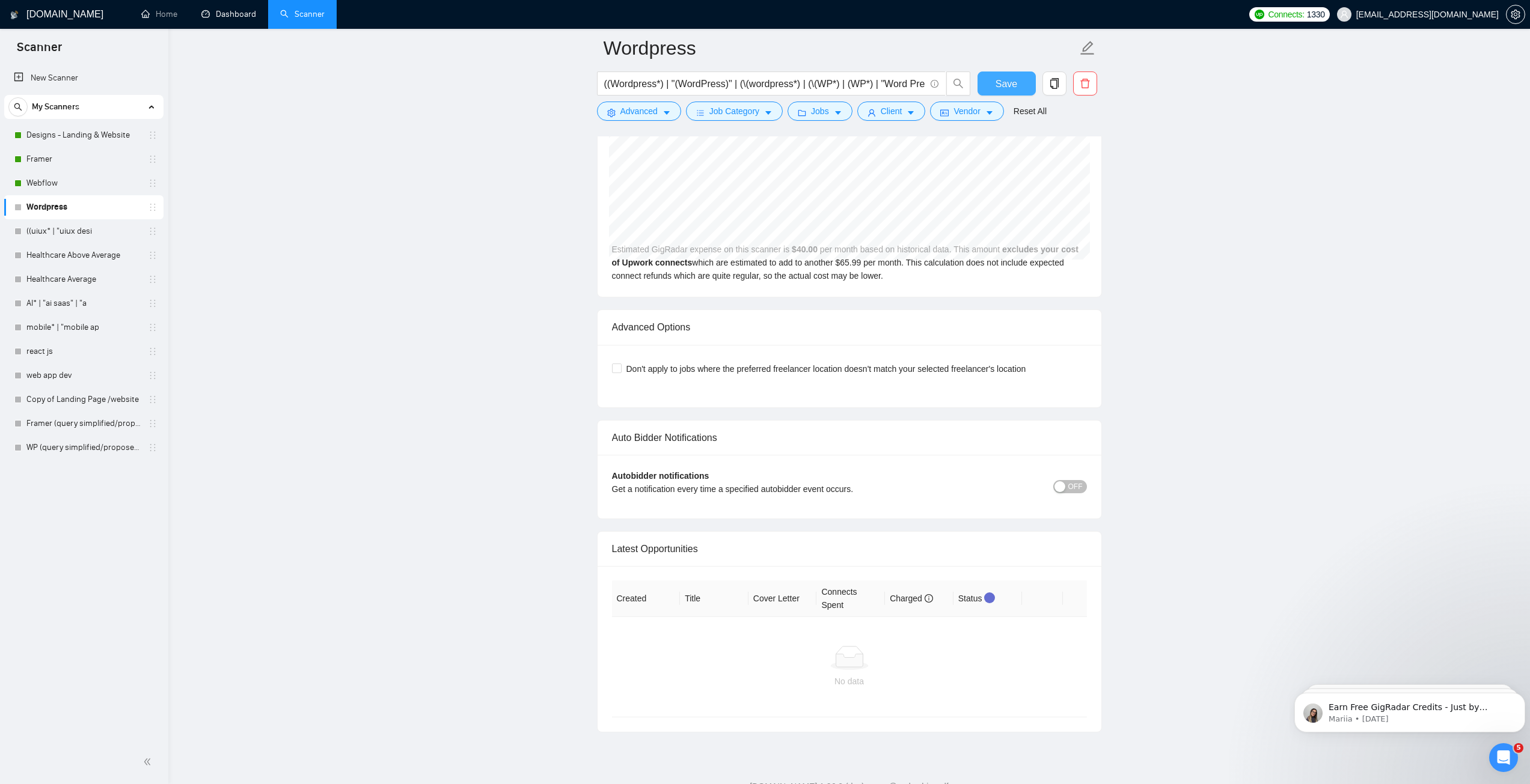
scroll to position [2576, 0]
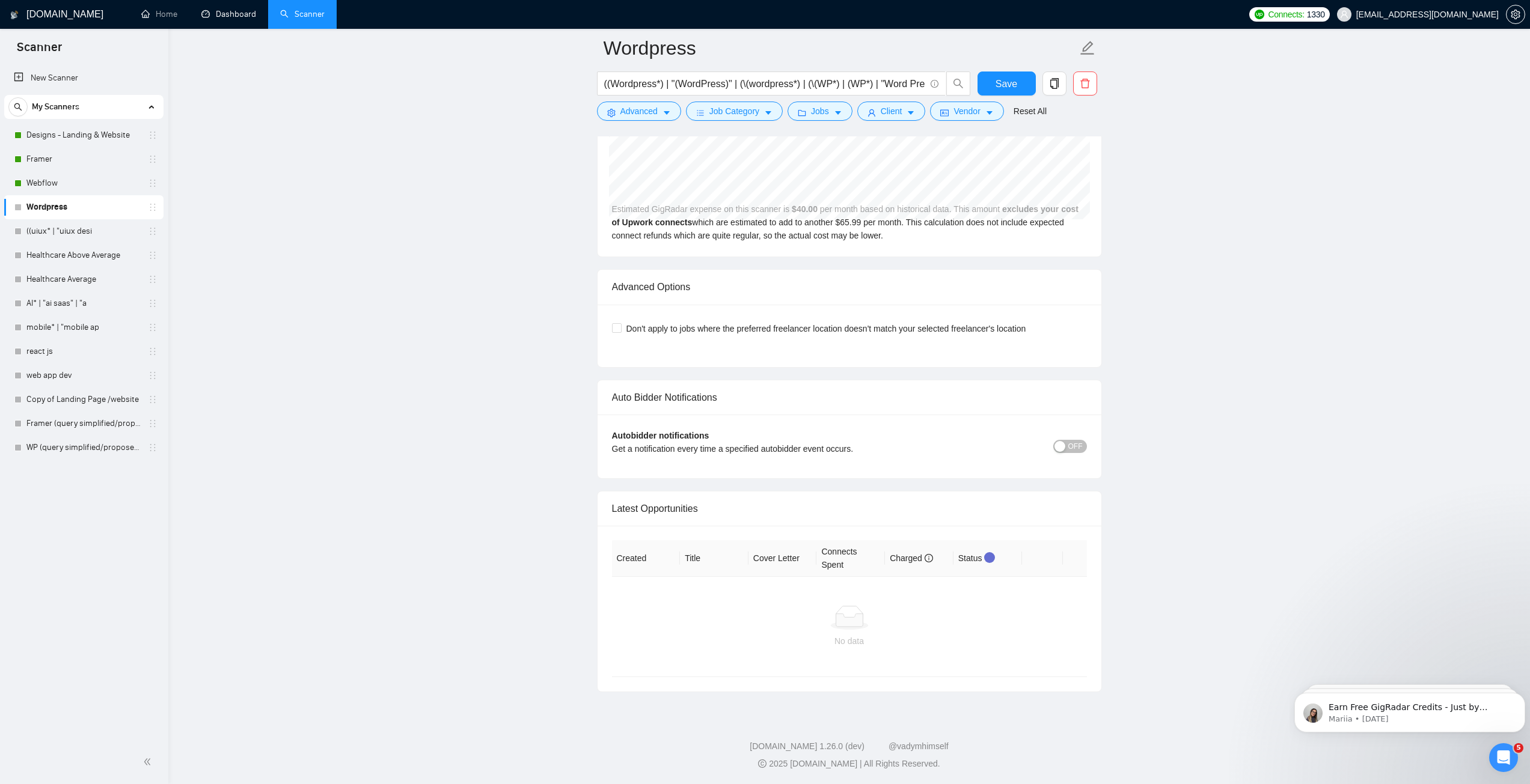
click at [1065, 447] on div "button" at bounding box center [1059, 446] width 11 height 11
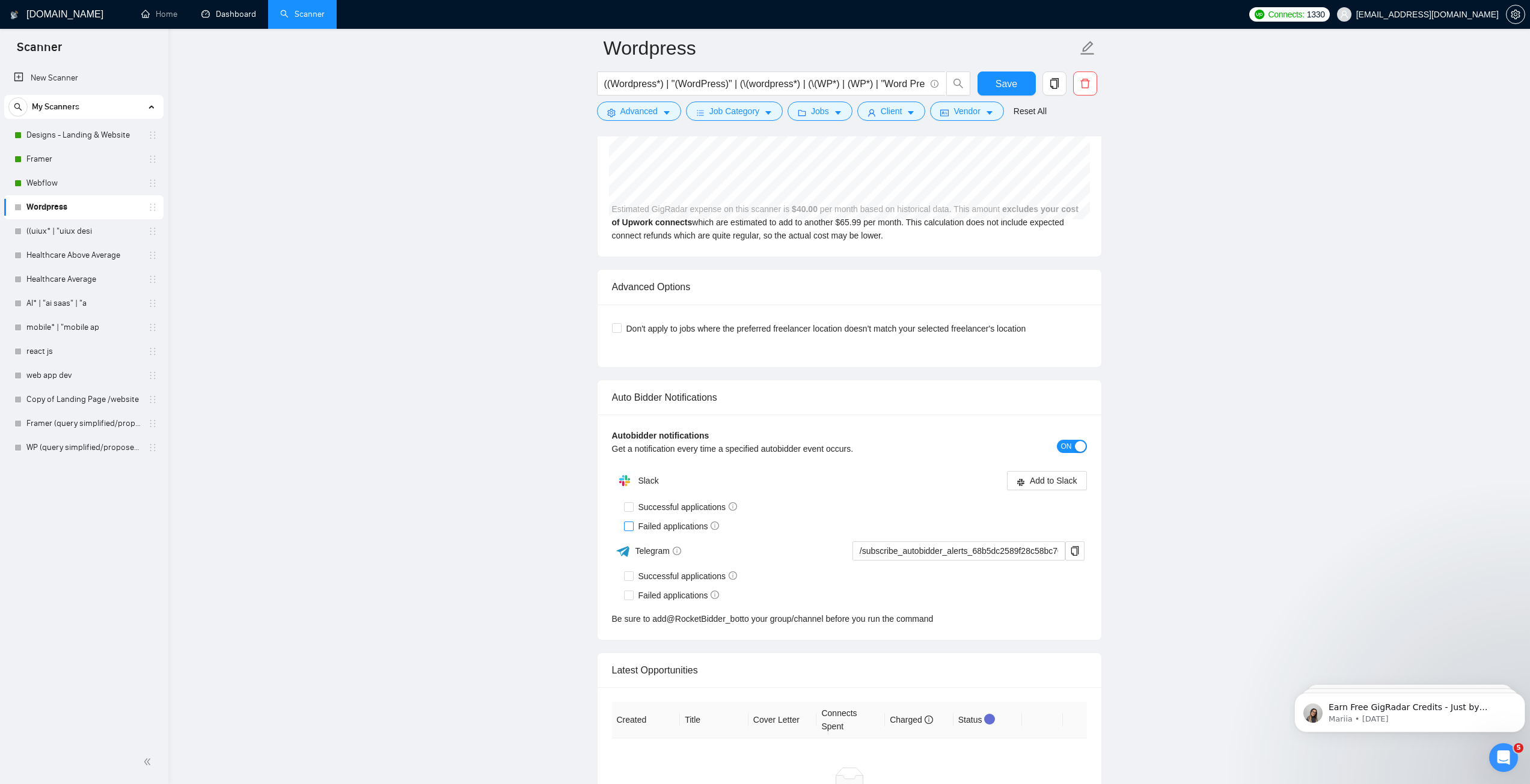
click at [632, 523] on span at bounding box center [629, 526] width 10 height 10
click at [632, 523] on input "Failed applications" at bounding box center [628, 525] width 8 height 8
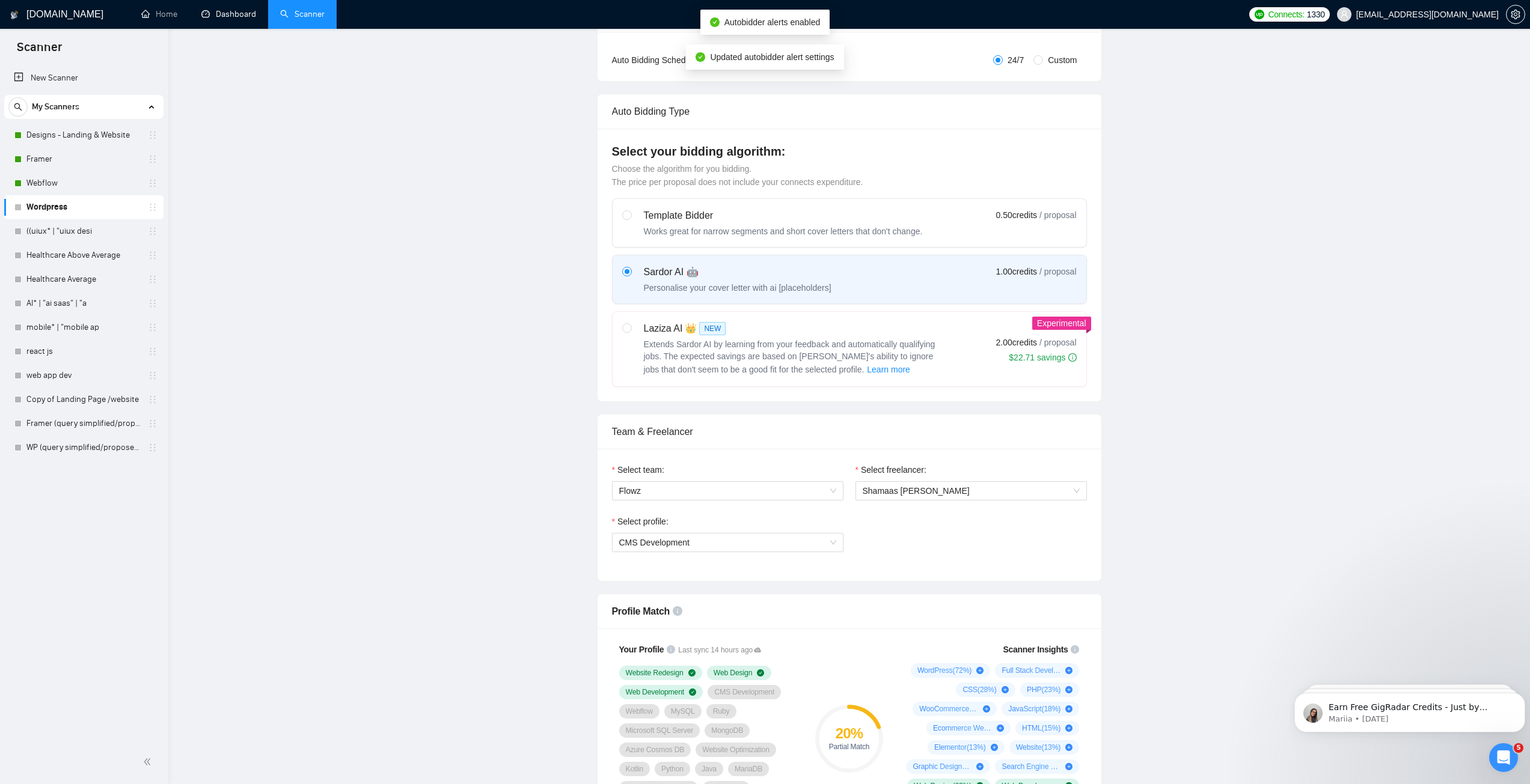
scroll to position [0, 0]
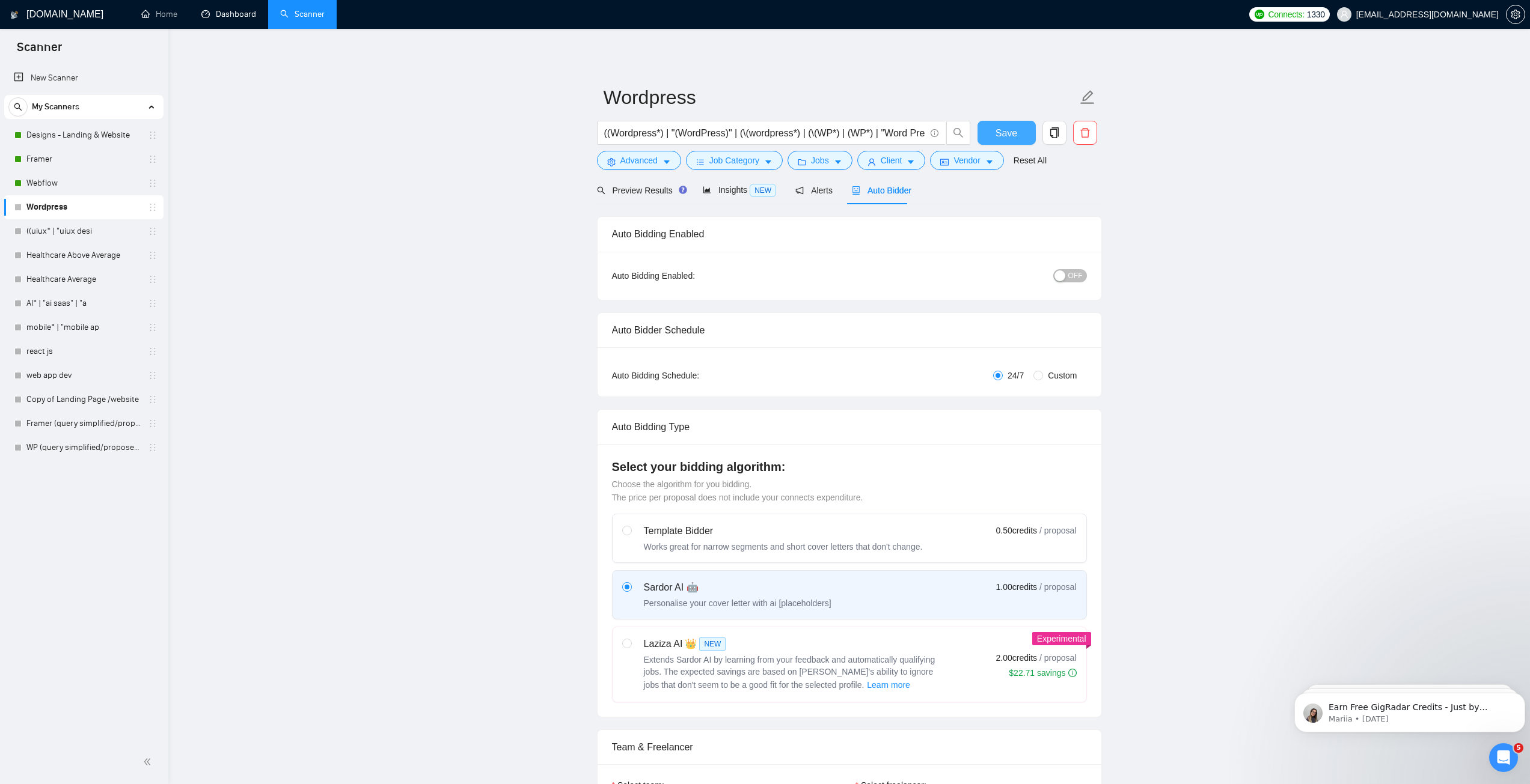
click at [1004, 136] on span "Save" at bounding box center [1006, 133] width 22 height 15
drag, startPoint x: 41, startPoint y: 174, endPoint x: 124, endPoint y: 214, distance: 92.1
click at [41, 174] on link "Webflow" at bounding box center [84, 183] width 114 height 24
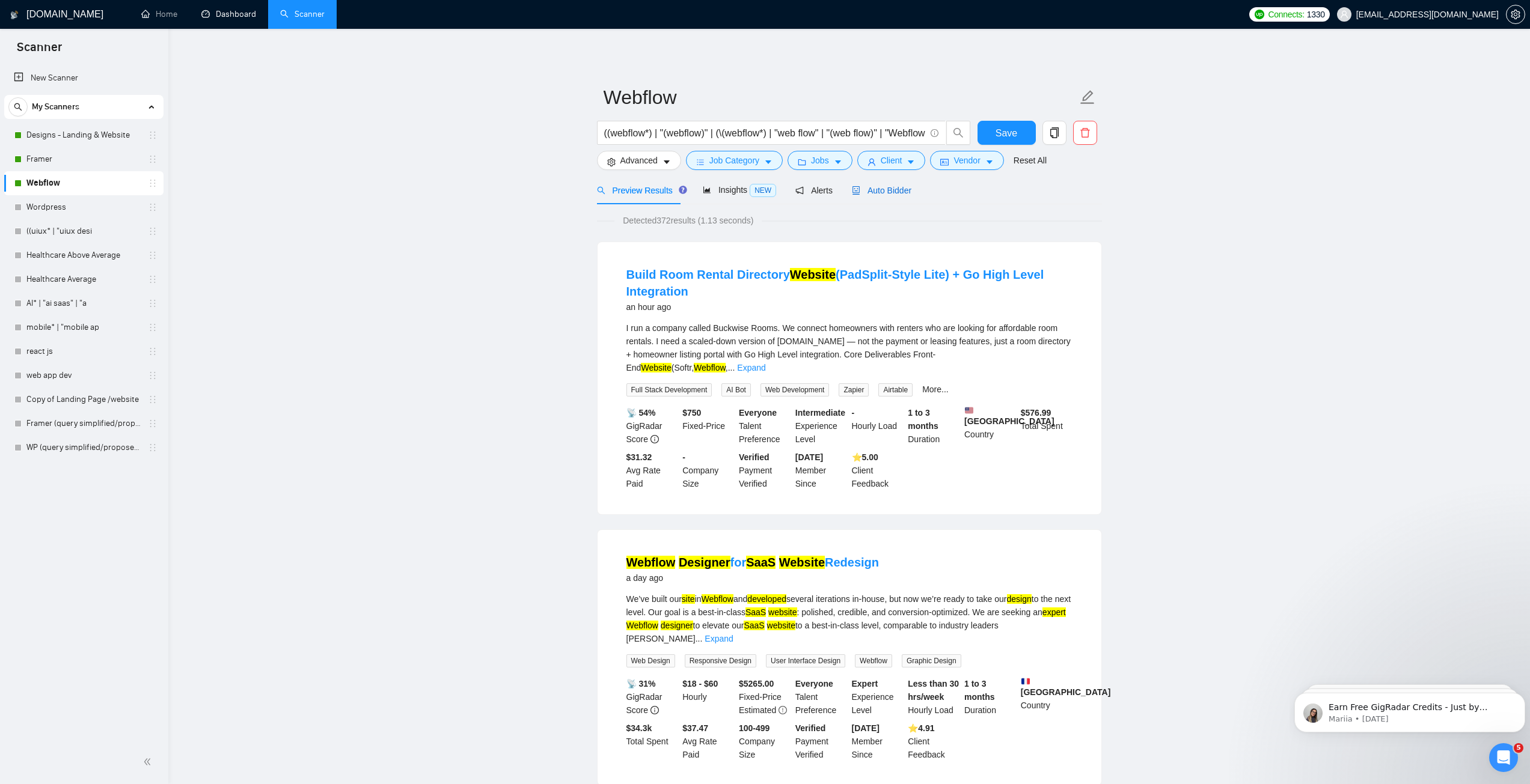
click at [897, 188] on span "Auto Bidder" at bounding box center [881, 190] width 60 height 10
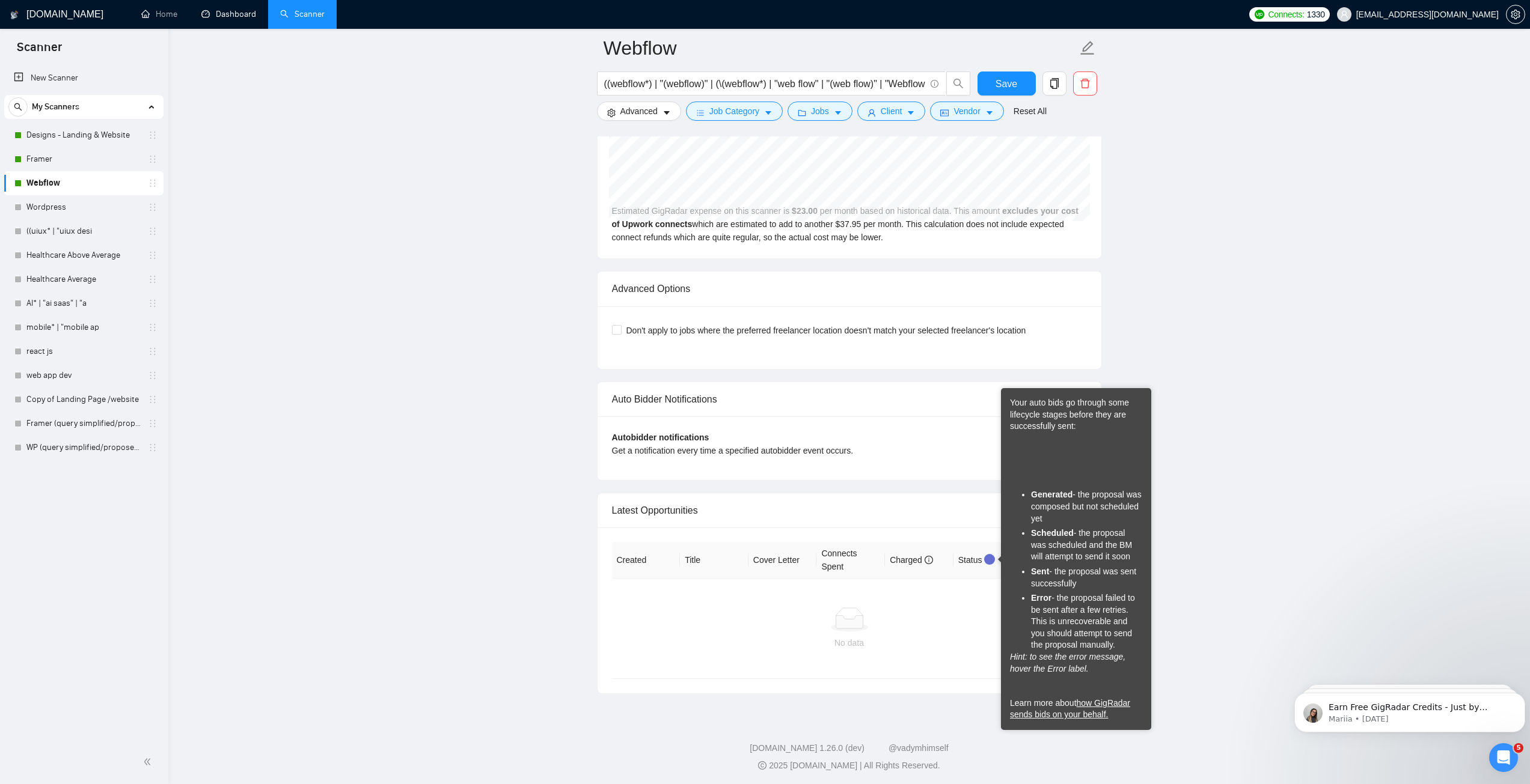
scroll to position [2576, 0]
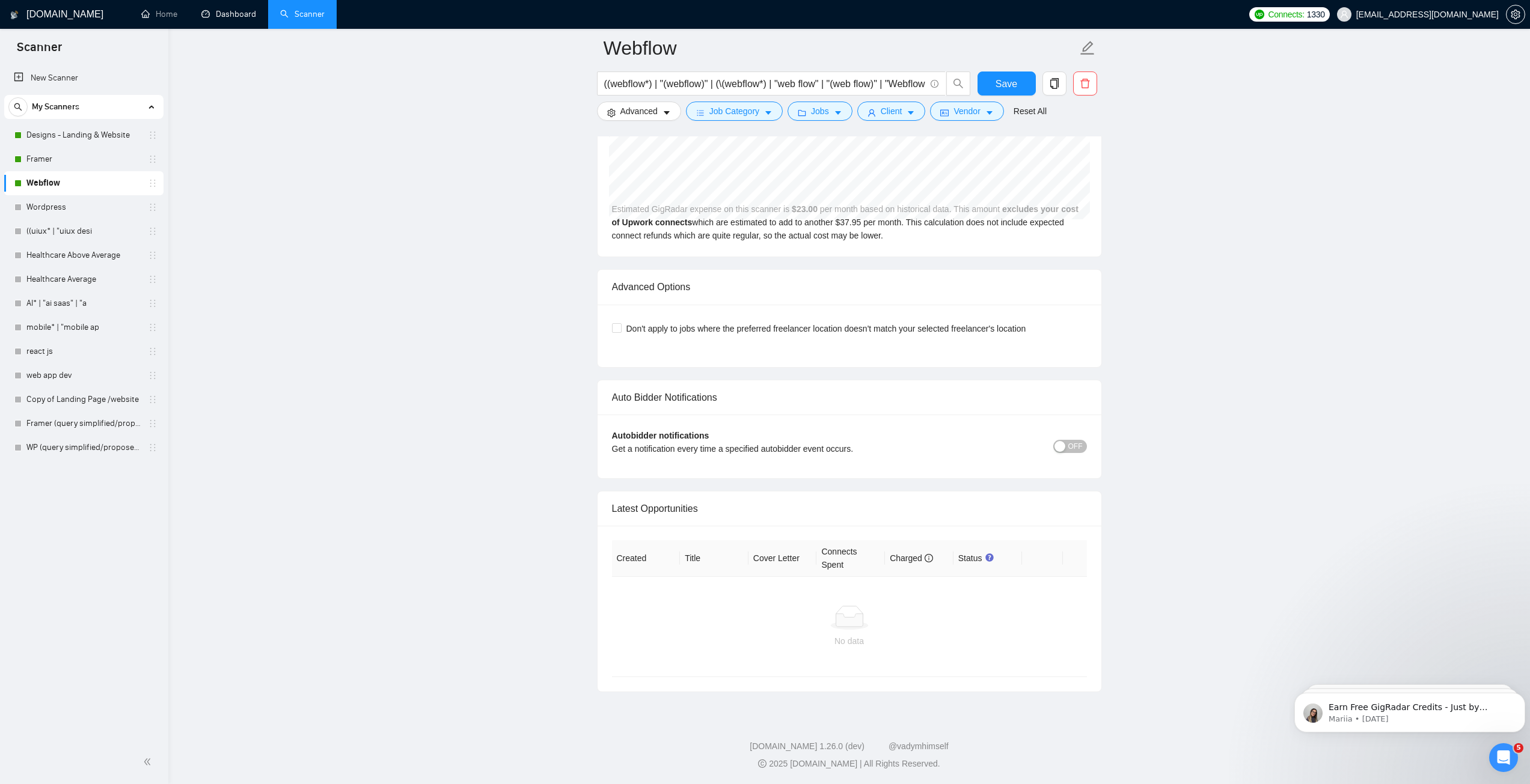
click at [1069, 446] on span "OFF" at bounding box center [1075, 447] width 14 height 13
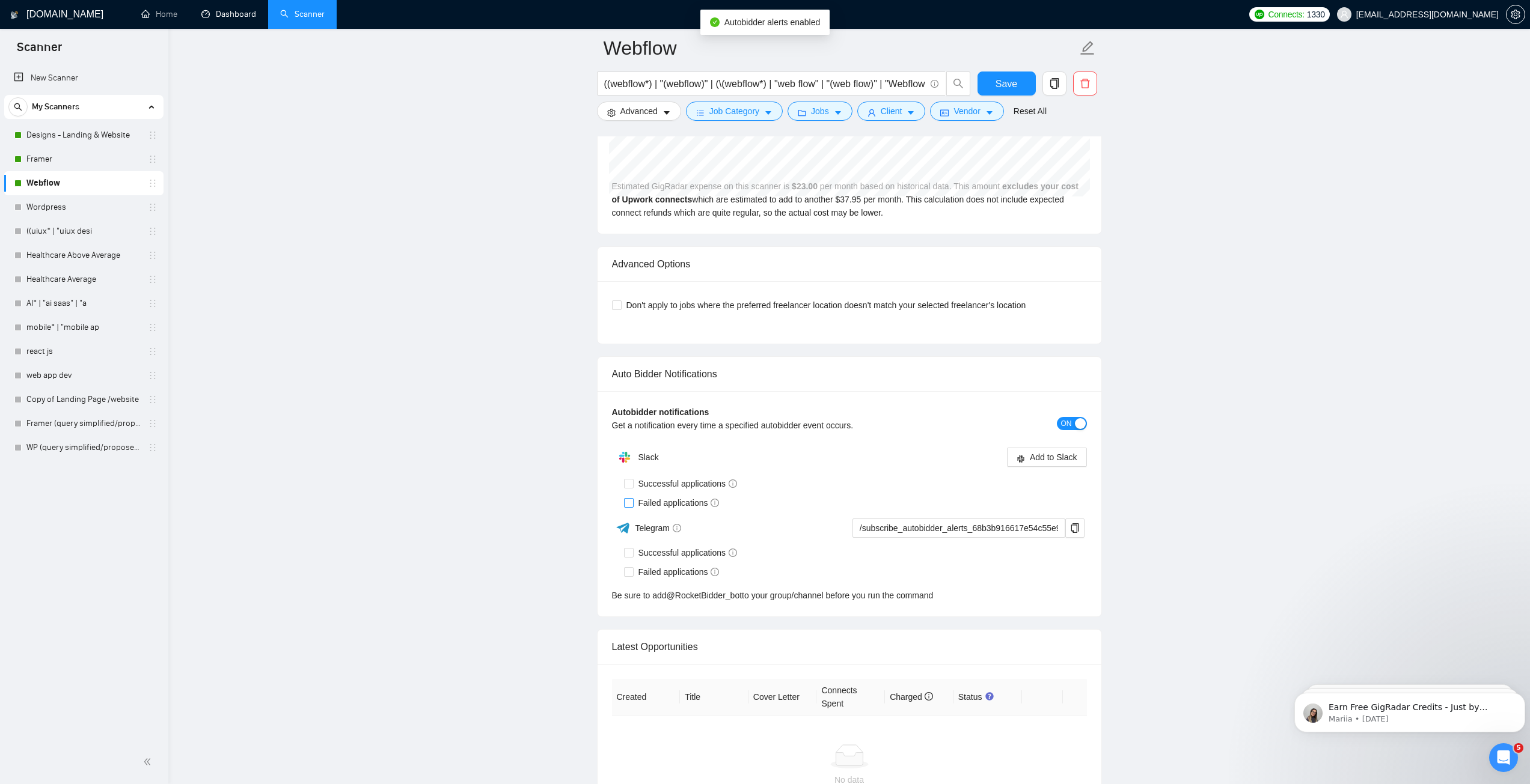
click at [664, 464] on div "Autobidder notifications Get a notification every time a specified autobidder e…" at bounding box center [849, 504] width 504 height 225
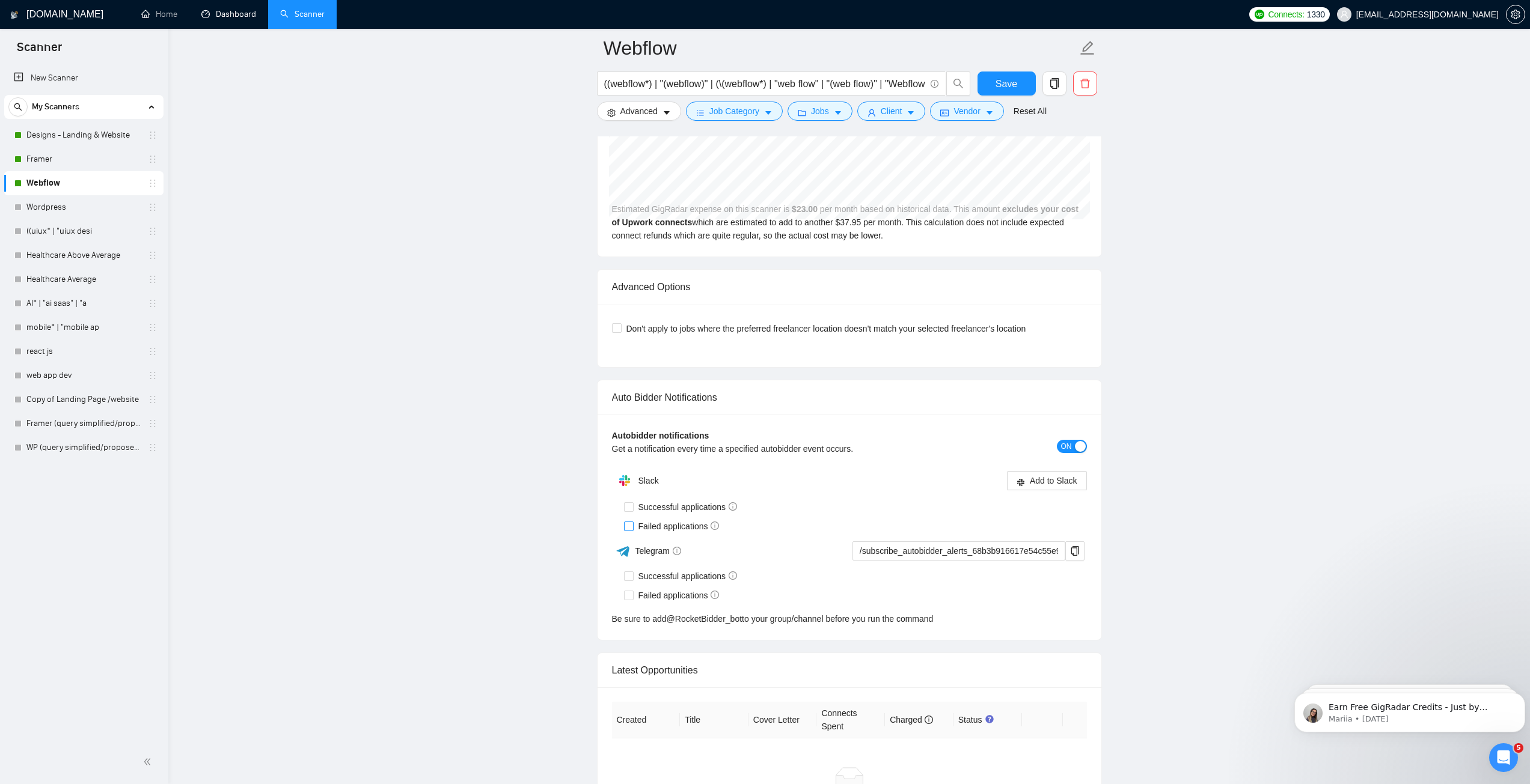
click at [673, 528] on span "Failed applications" at bounding box center [679, 526] width 91 height 13
click at [632, 528] on input "Failed applications" at bounding box center [628, 525] width 8 height 8
click at [1015, 92] on button "Save" at bounding box center [1006, 83] width 58 height 24
click at [1011, 89] on span "Save" at bounding box center [1006, 84] width 22 height 15
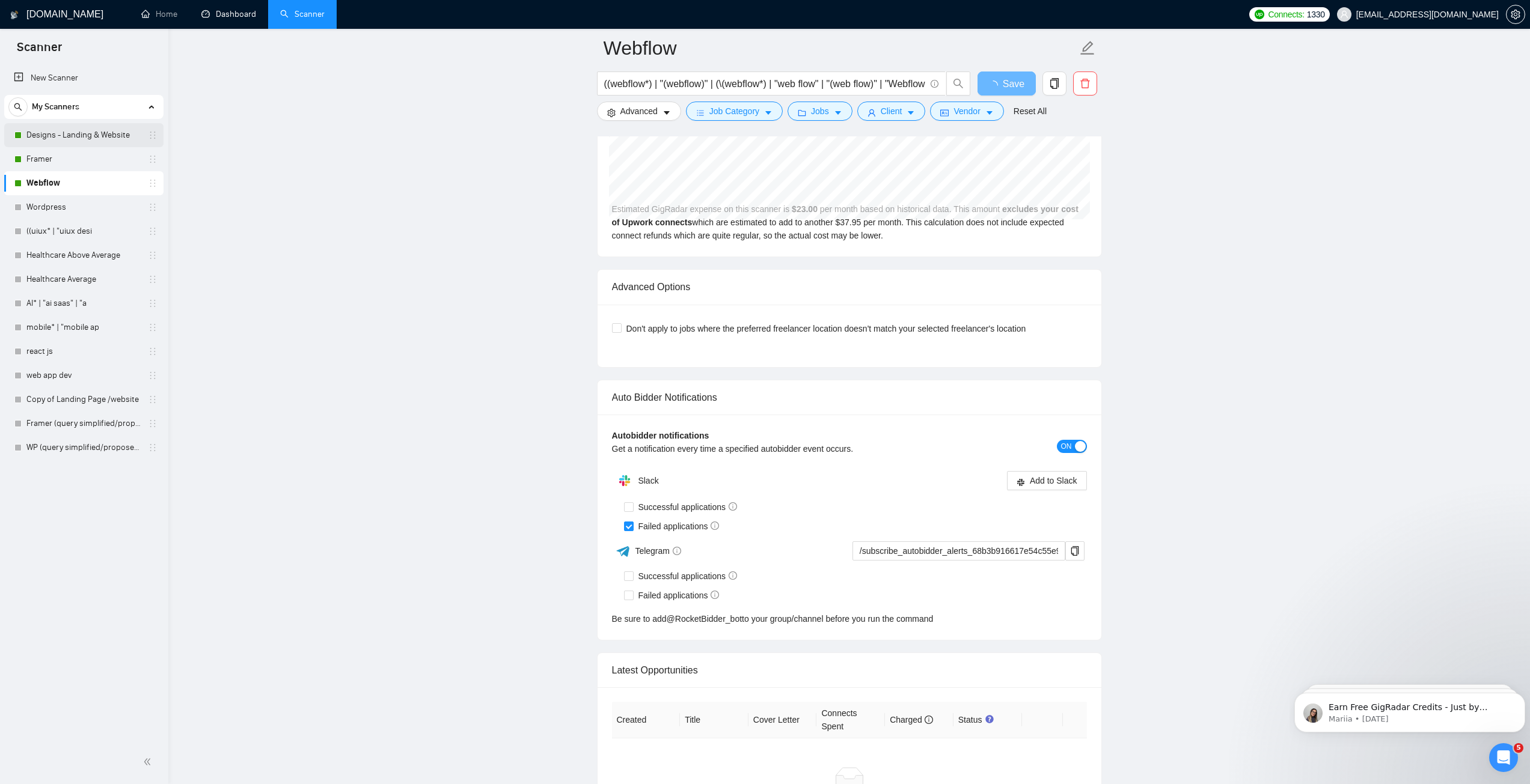
click at [70, 131] on link "Designs - Landing & Website" at bounding box center [84, 135] width 114 height 24
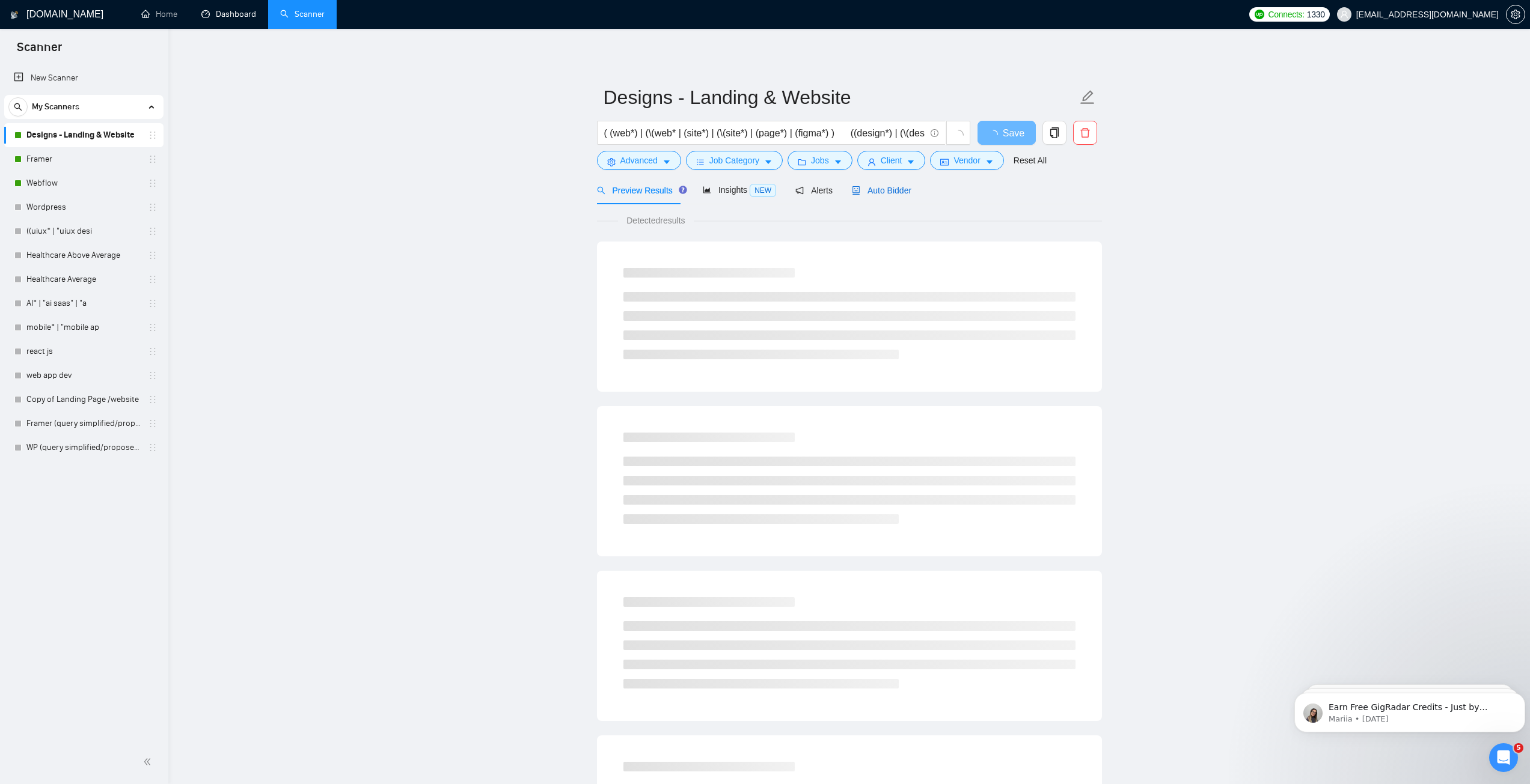
click at [882, 189] on span "Auto Bidder" at bounding box center [881, 190] width 60 height 10
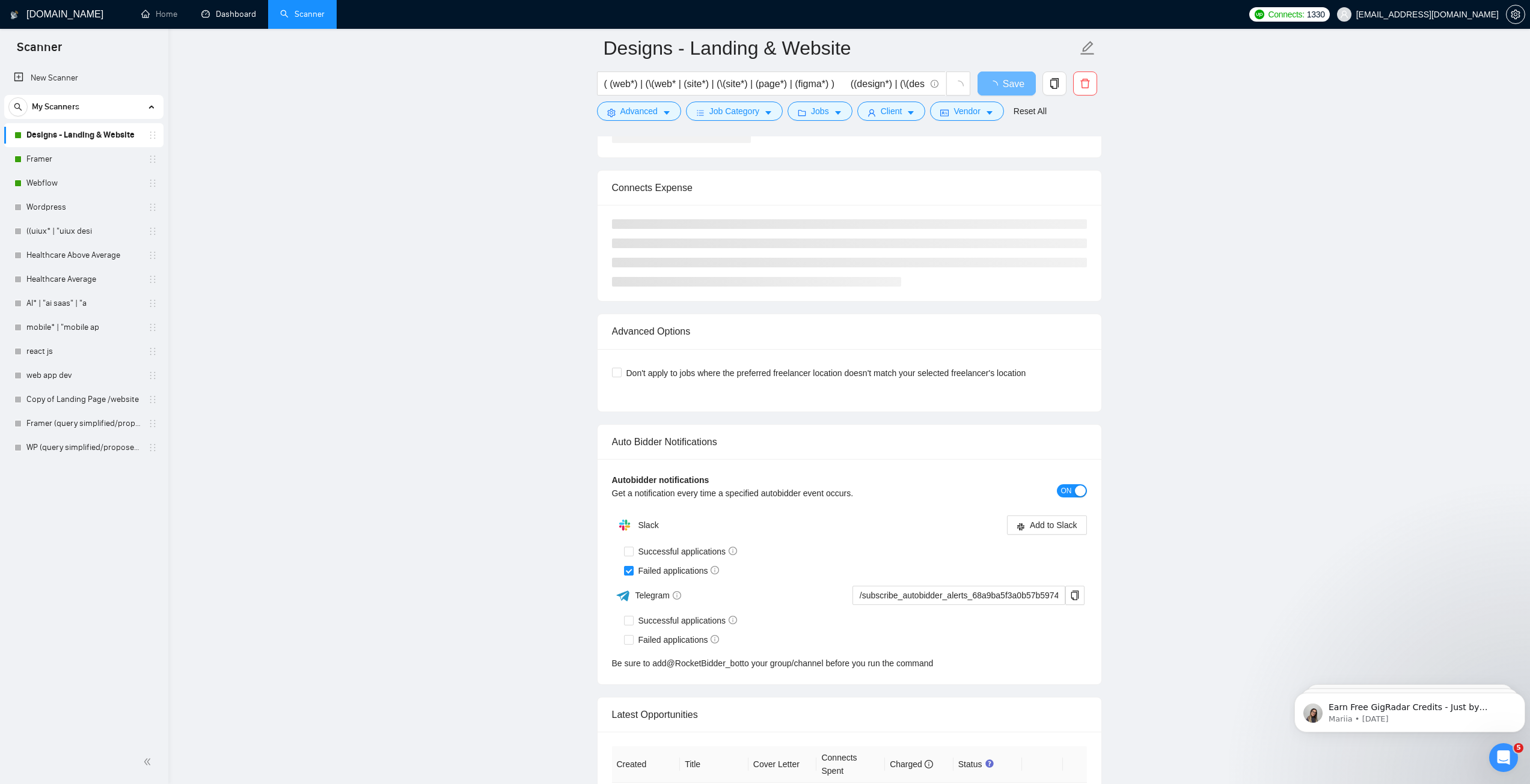
scroll to position [2463, 0]
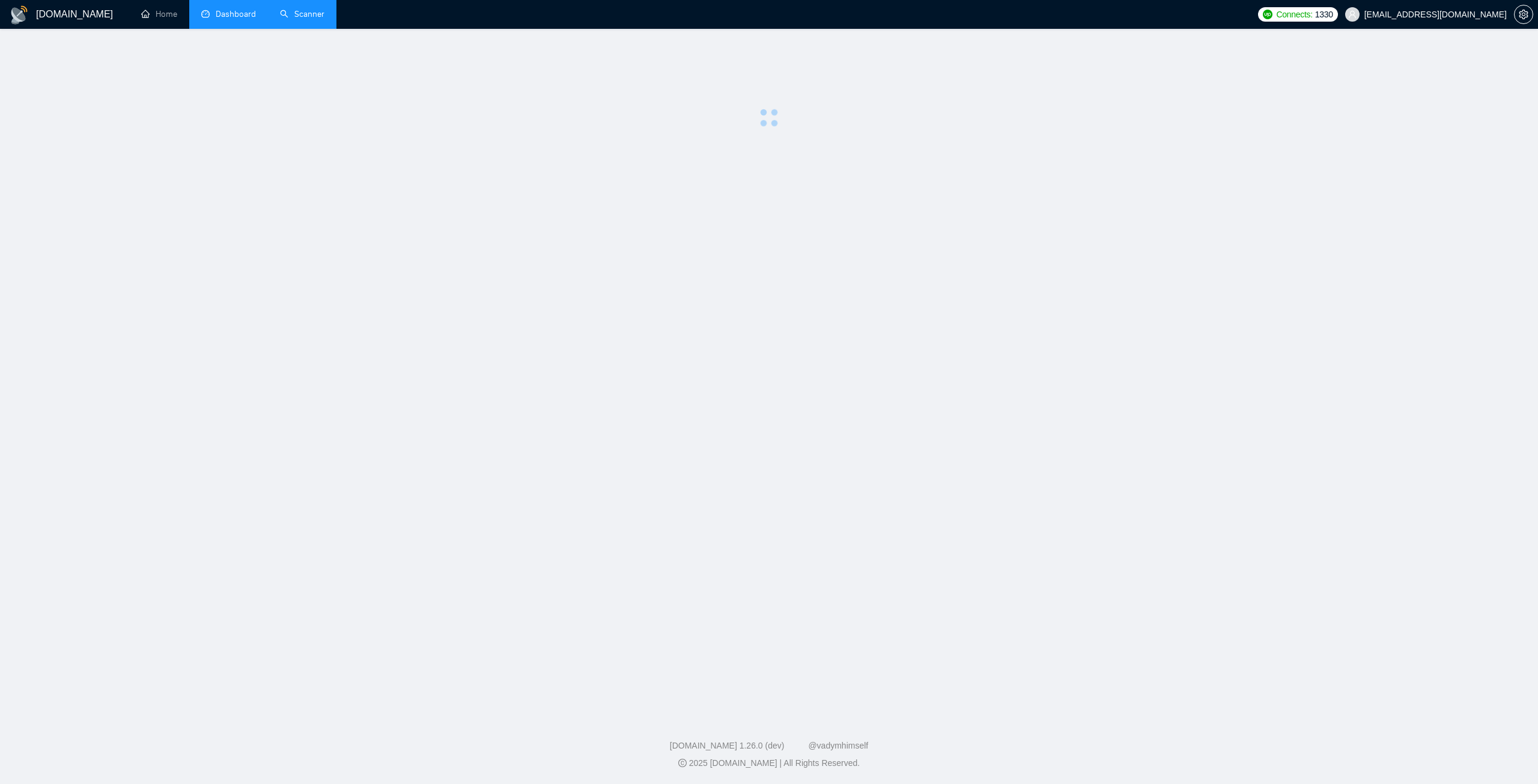
click at [291, 16] on link "Scanner" at bounding box center [302, 14] width 45 height 10
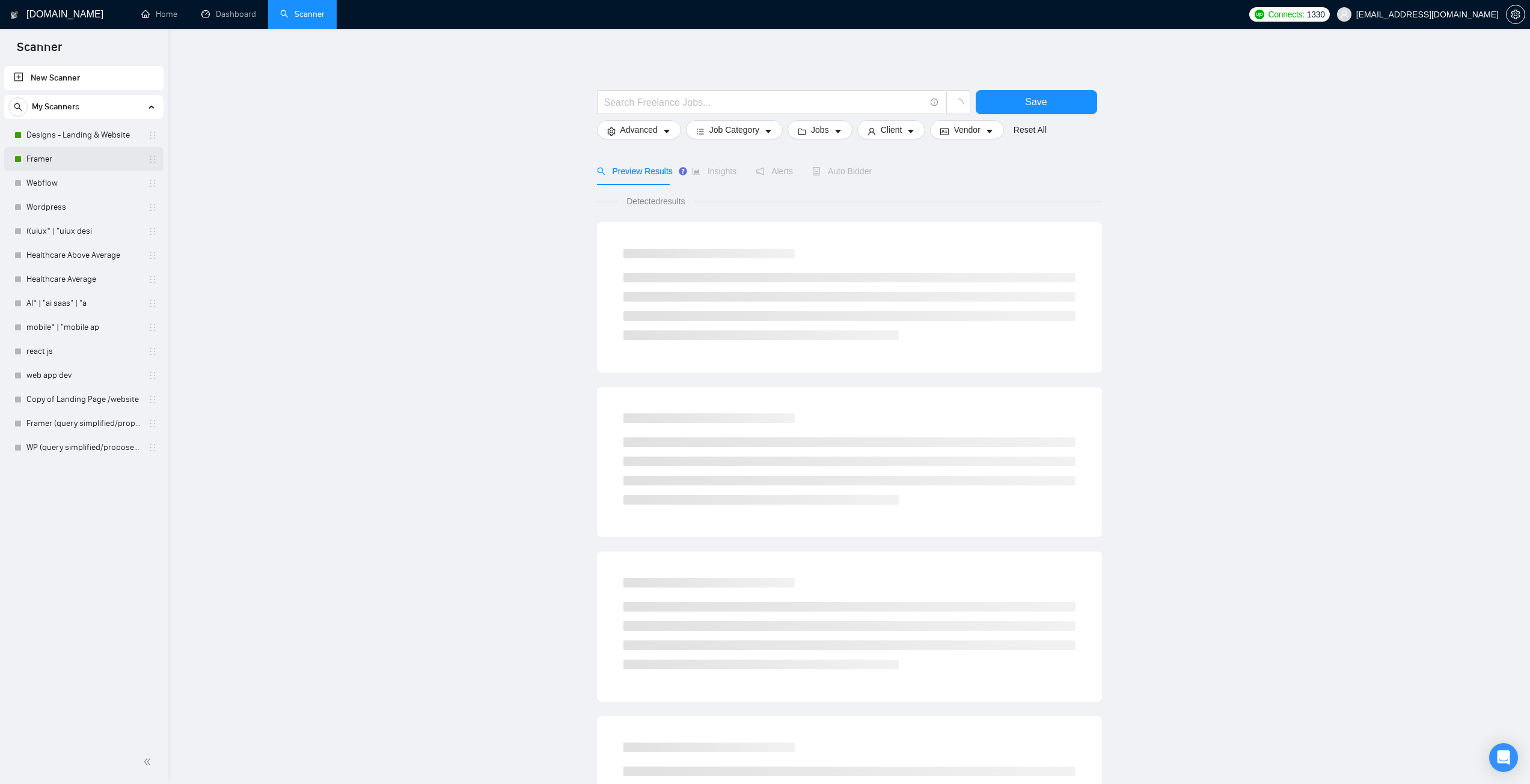
click at [63, 159] on link "Framer" at bounding box center [84, 159] width 114 height 24
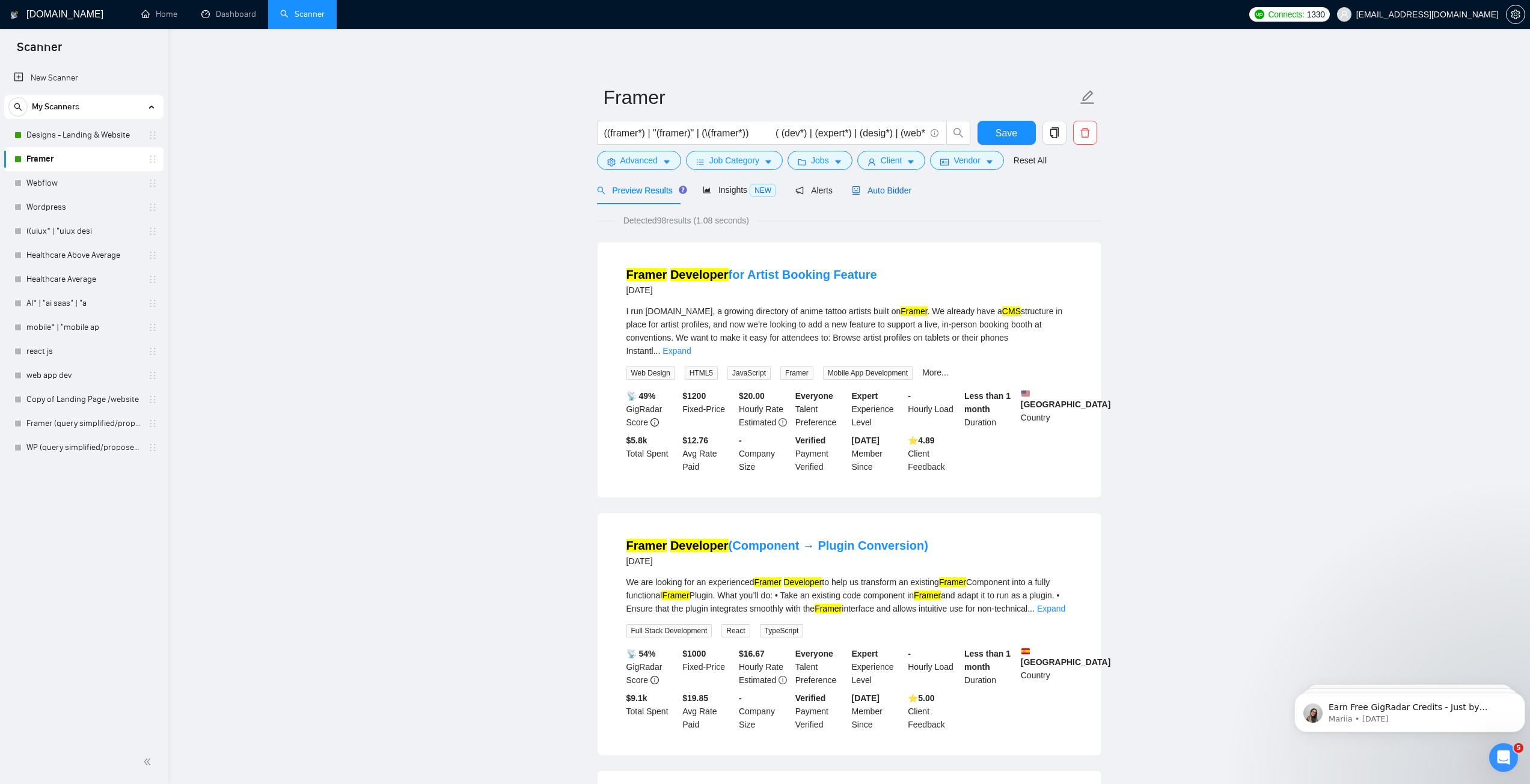
click at [858, 188] on span "Auto Bidder" at bounding box center [881, 190] width 60 height 10
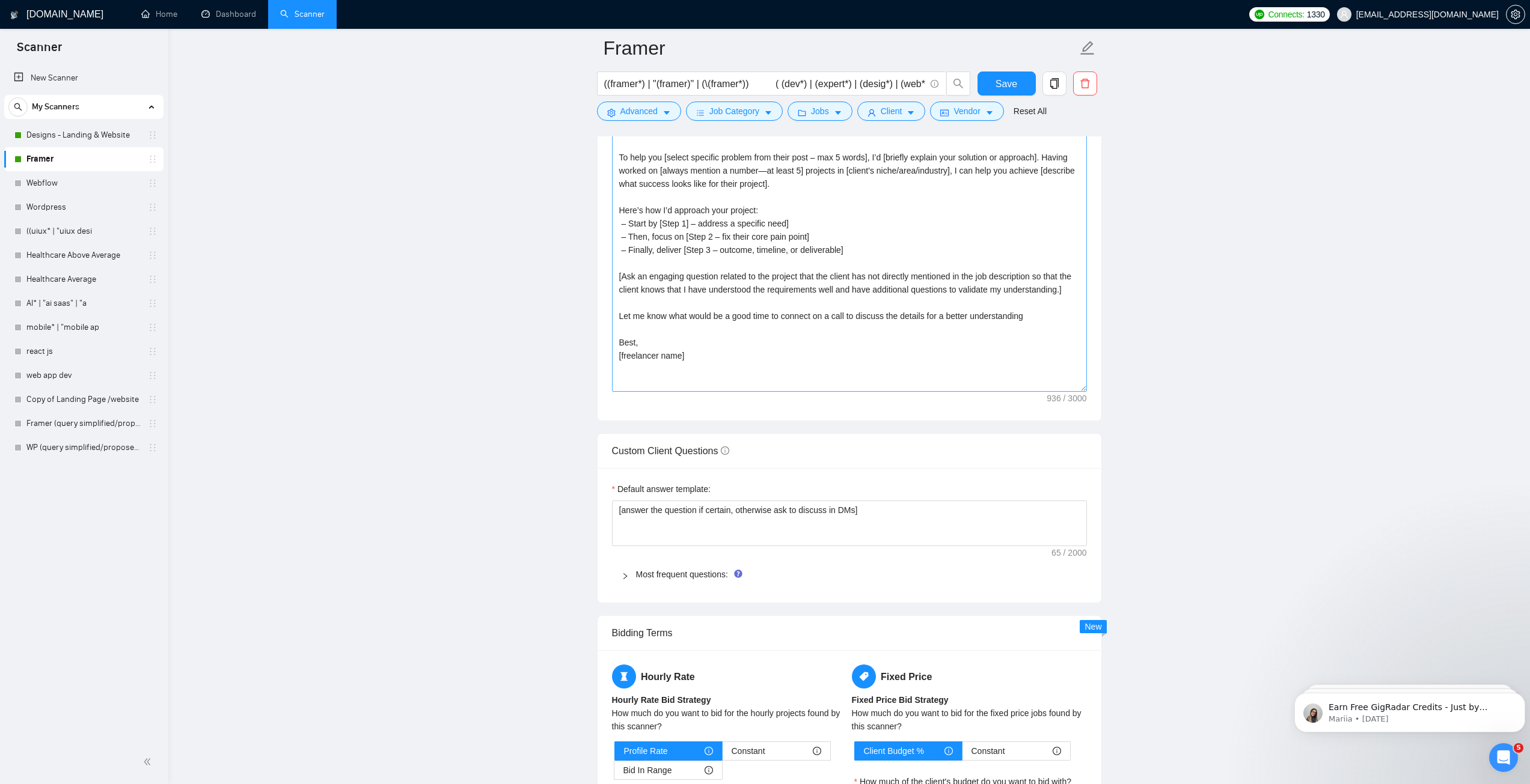
scroll to position [1382, 0]
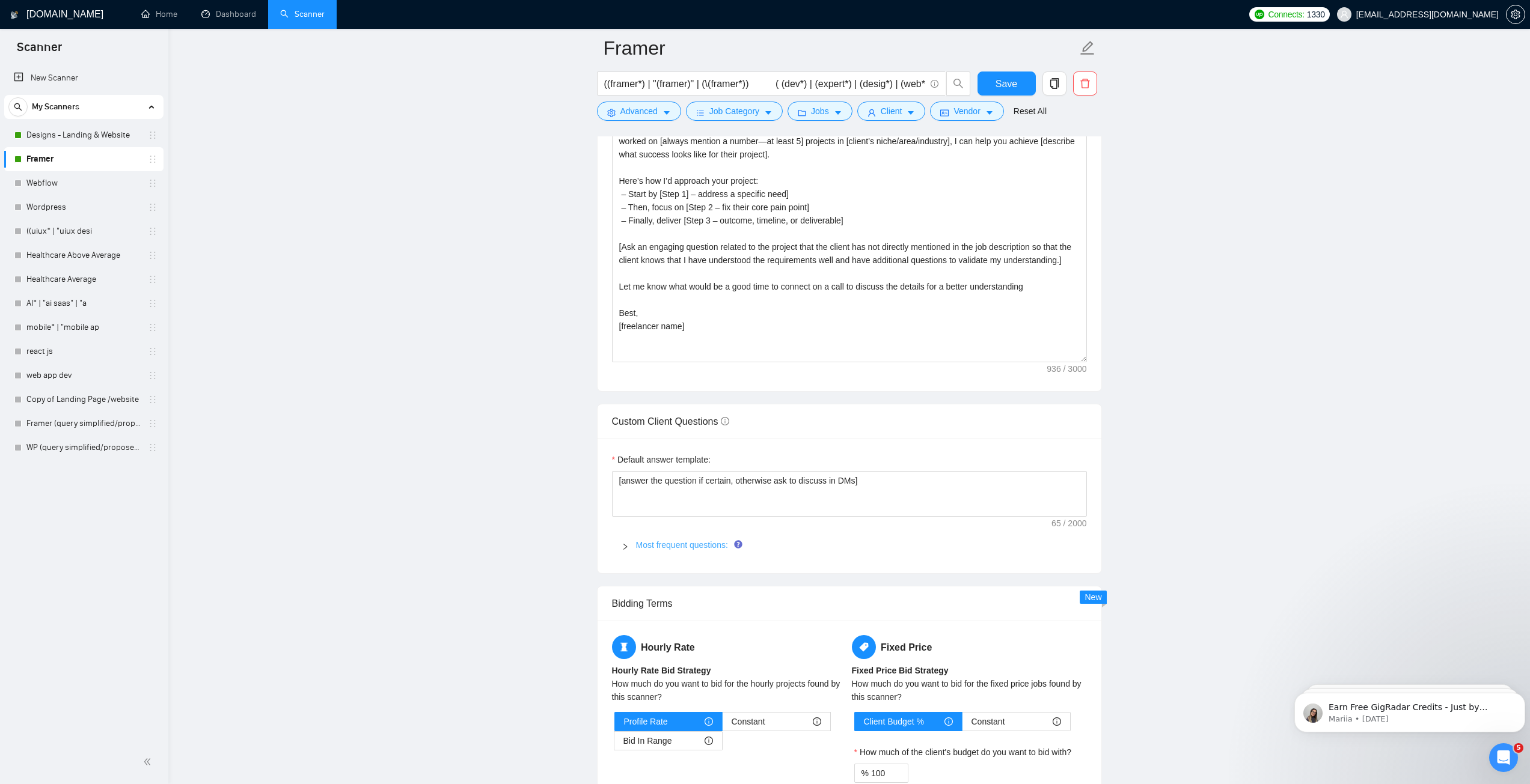
click at [667, 543] on link "Most frequent questions:" at bounding box center [681, 545] width 92 height 10
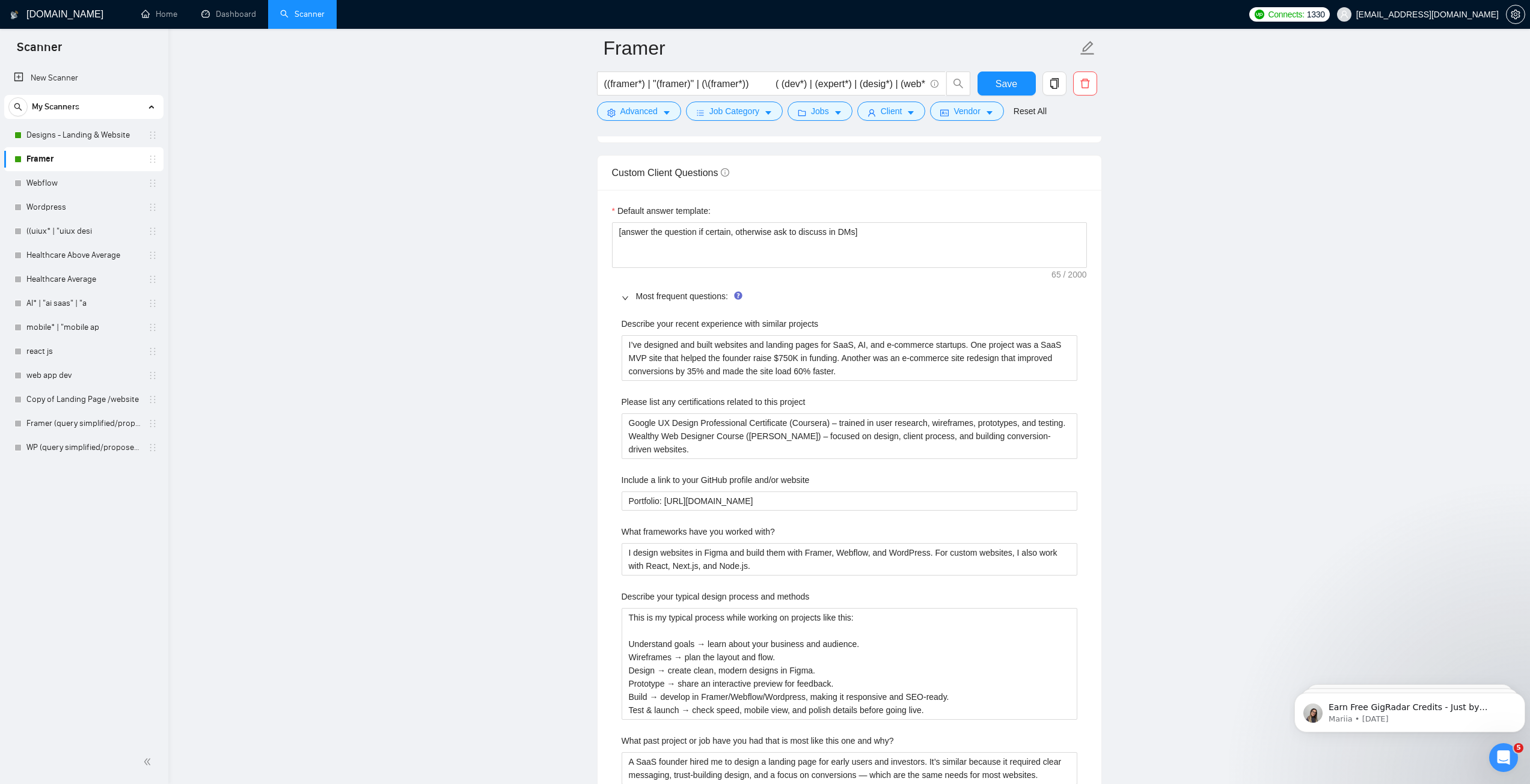
scroll to position [1682, 0]
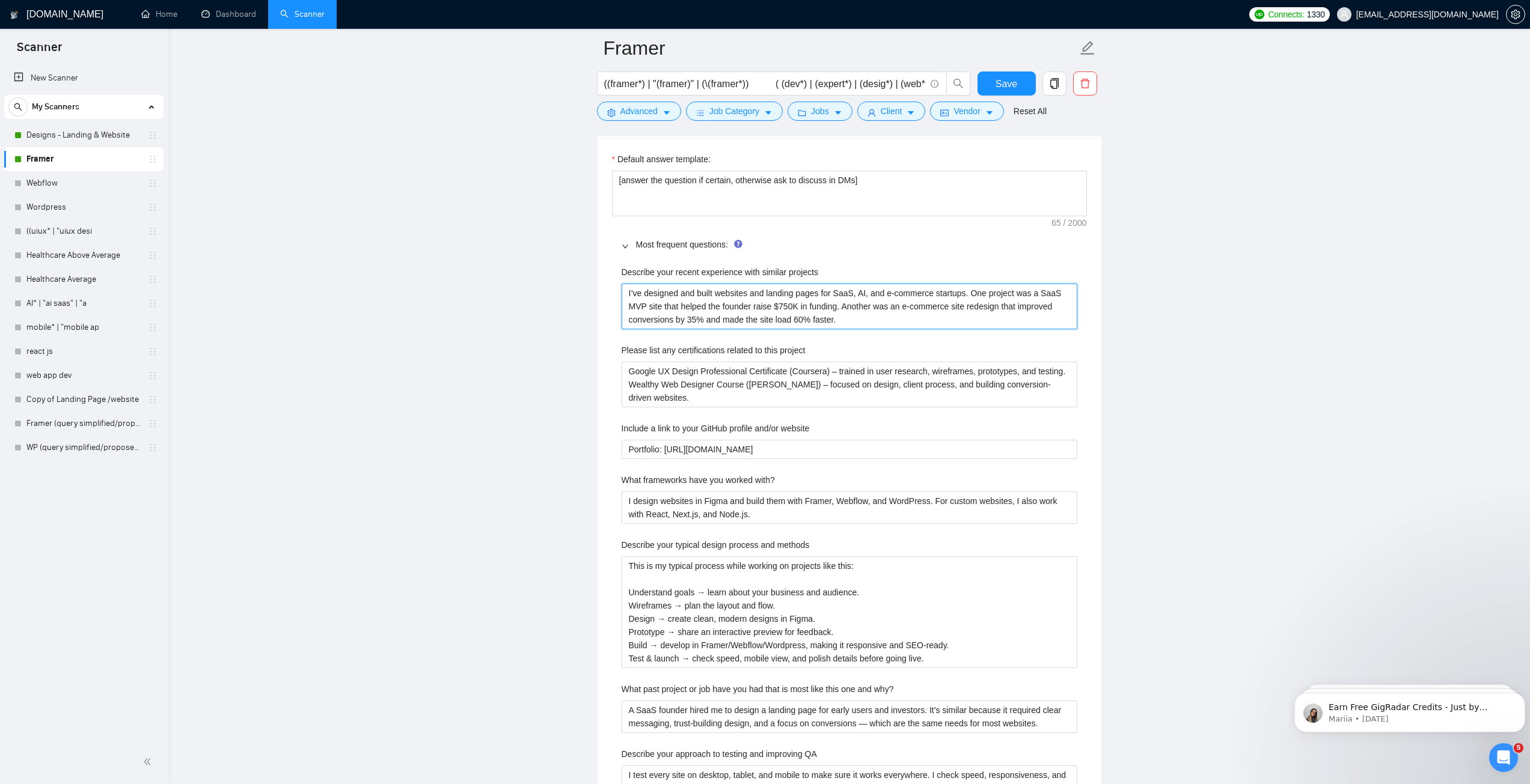
click at [717, 298] on projects "I’ve designed and built websites and landing pages for SaaS, AI, and e-commerce…" at bounding box center [849, 306] width 456 height 45
click at [703, 445] on website "Portfolio: [URL][DOMAIN_NAME]" at bounding box center [849, 449] width 456 height 19
click at [700, 391] on project "Google UX Design Professional Certificate (Coursera) – trained in user research…" at bounding box center [849, 384] width 456 height 45
click at [682, 511] on with\? "I design websites in Figma and build them with Framer, Webflow, and WordPress. …" at bounding box center [849, 507] width 456 height 32
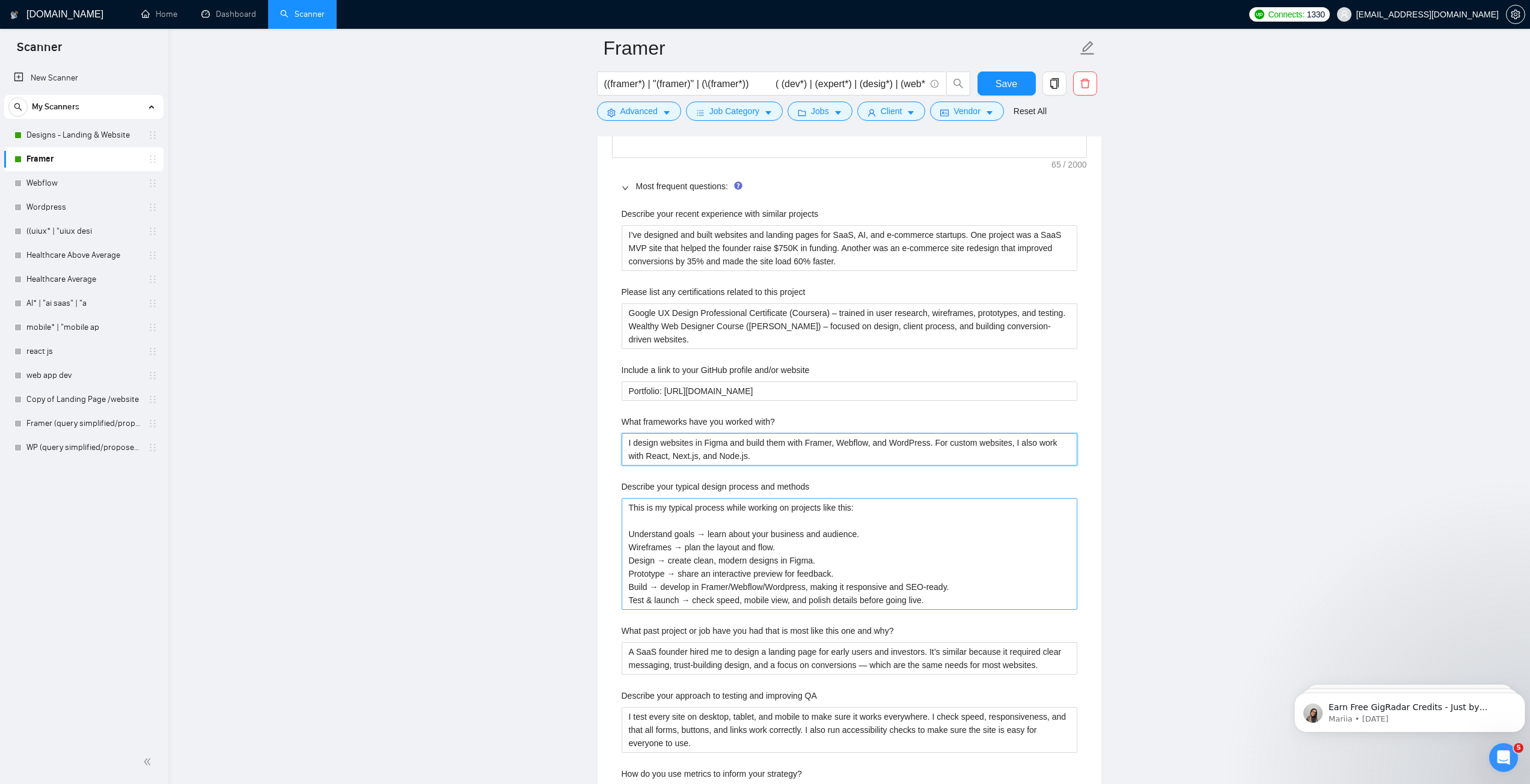
scroll to position [2043, 0]
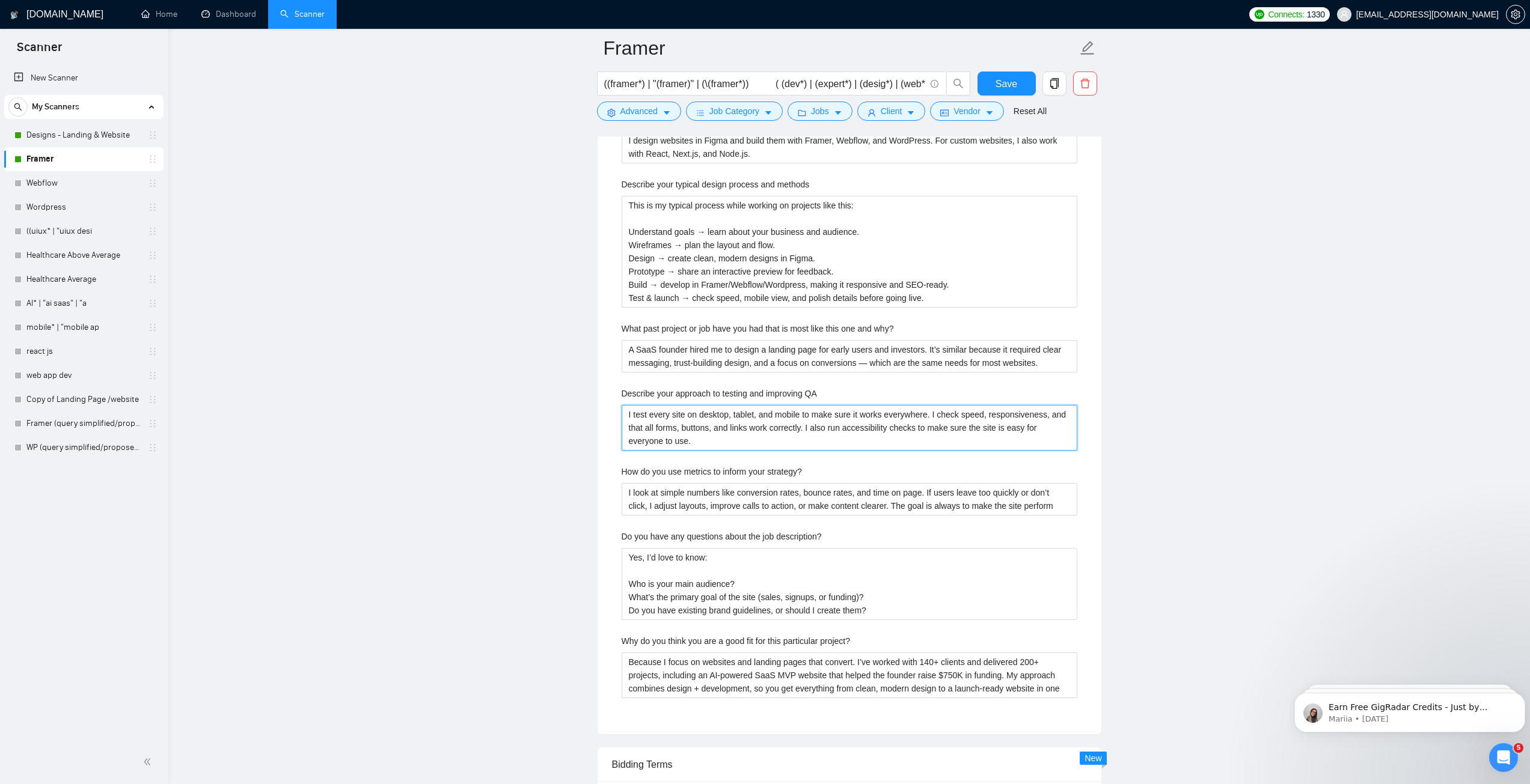
click at [702, 420] on QA "I test every site on desktop, tablet, and mobile to make sure it works everywhe…" at bounding box center [849, 428] width 456 height 45
click at [1174, 396] on main "Framer ((framer*) | "(framer)" | (\(framer*)) ( (dev*) | (expert*) | (desig*) |…" at bounding box center [849, 17] width 1323 height 4023
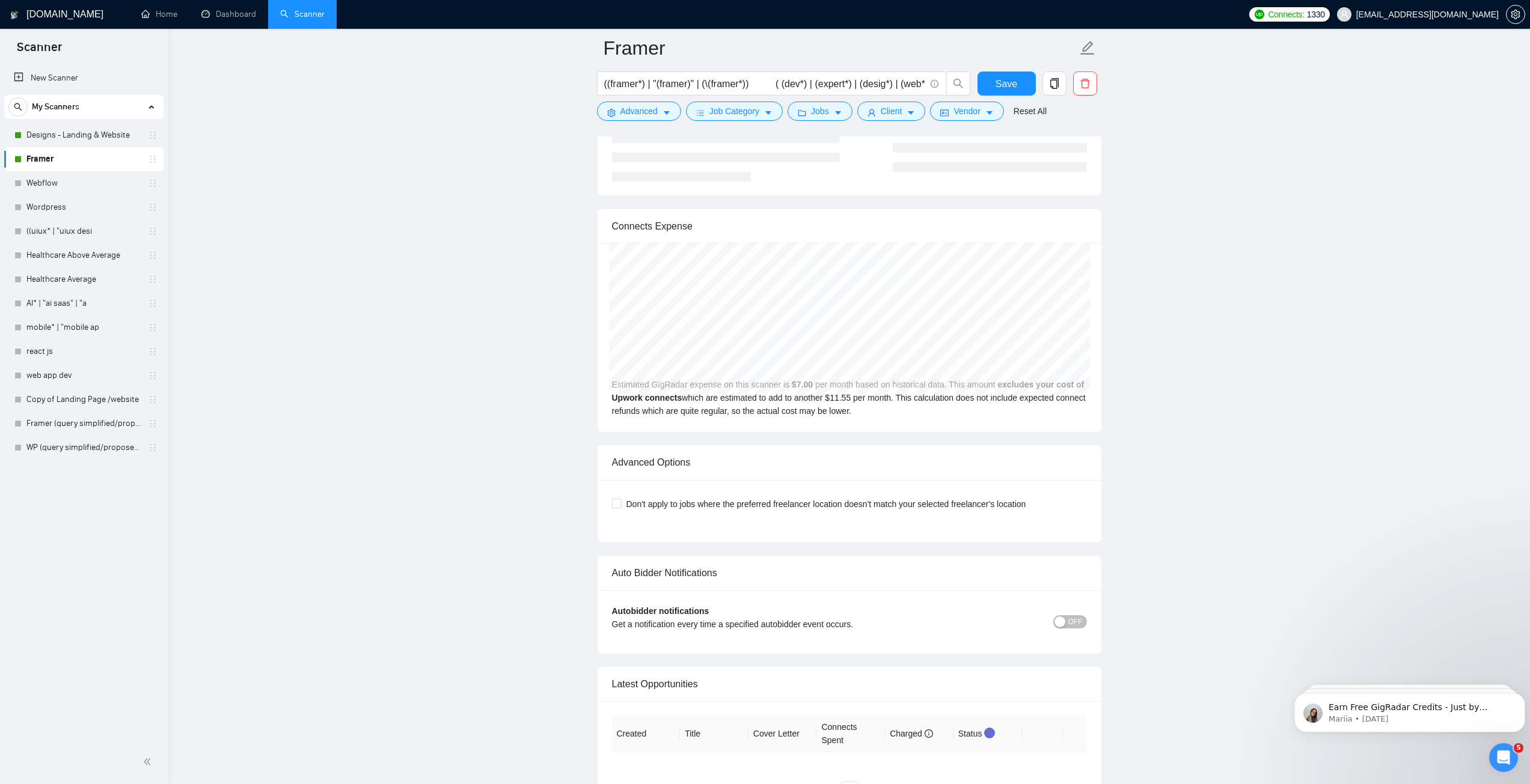
scroll to position [3244, 0]
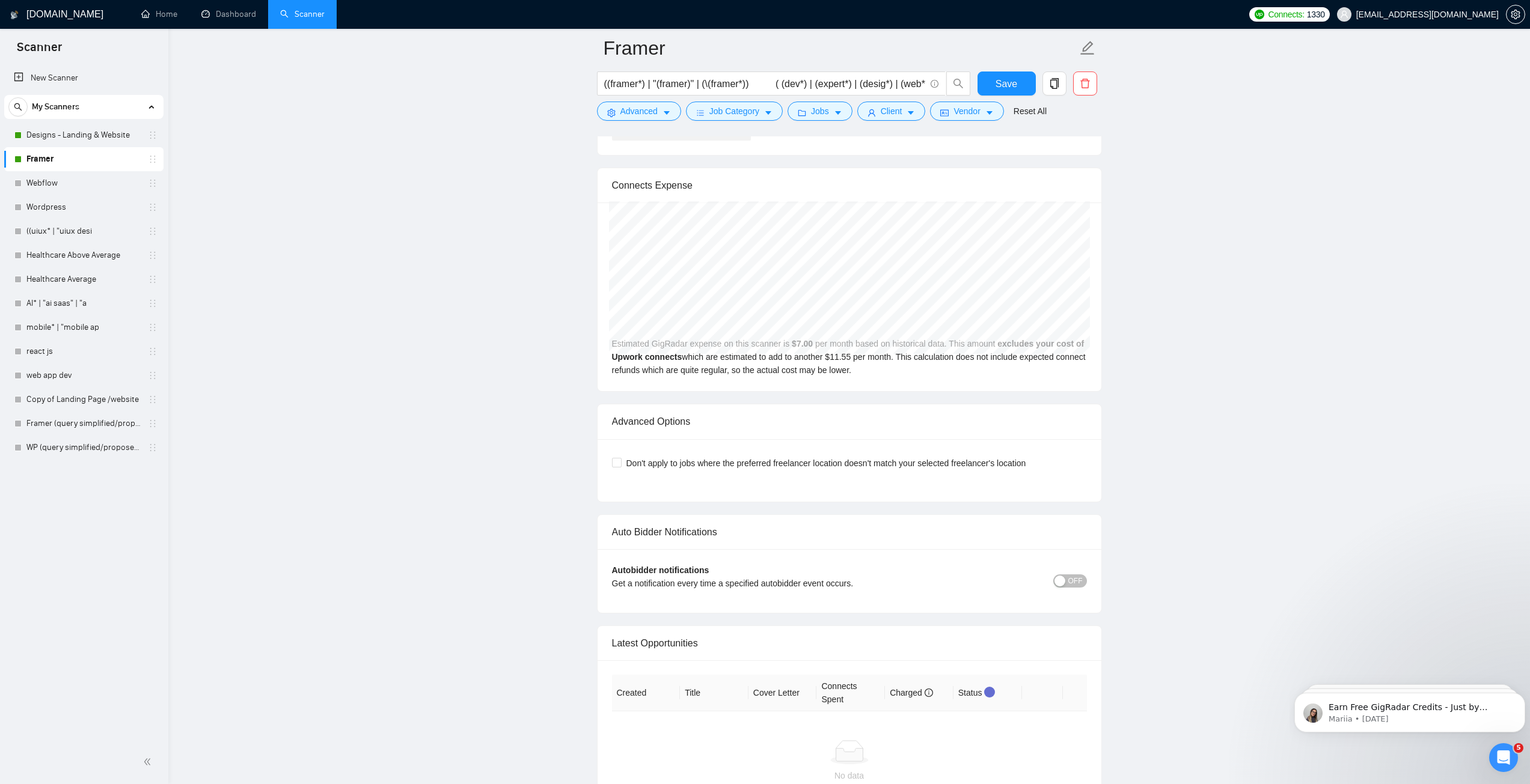
click at [1068, 581] on button "OFF" at bounding box center [1070, 581] width 34 height 13
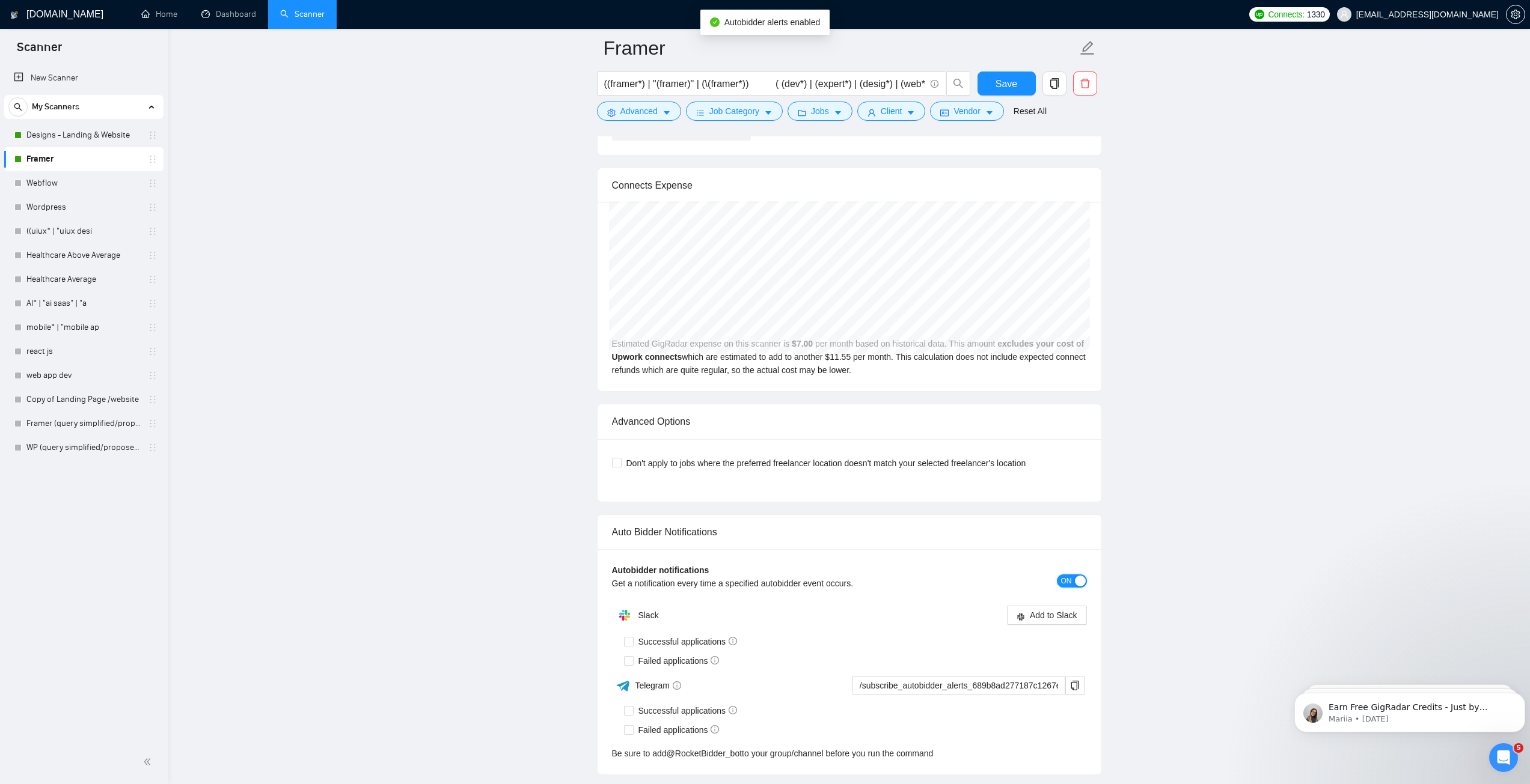
scroll to position [3363, 0]
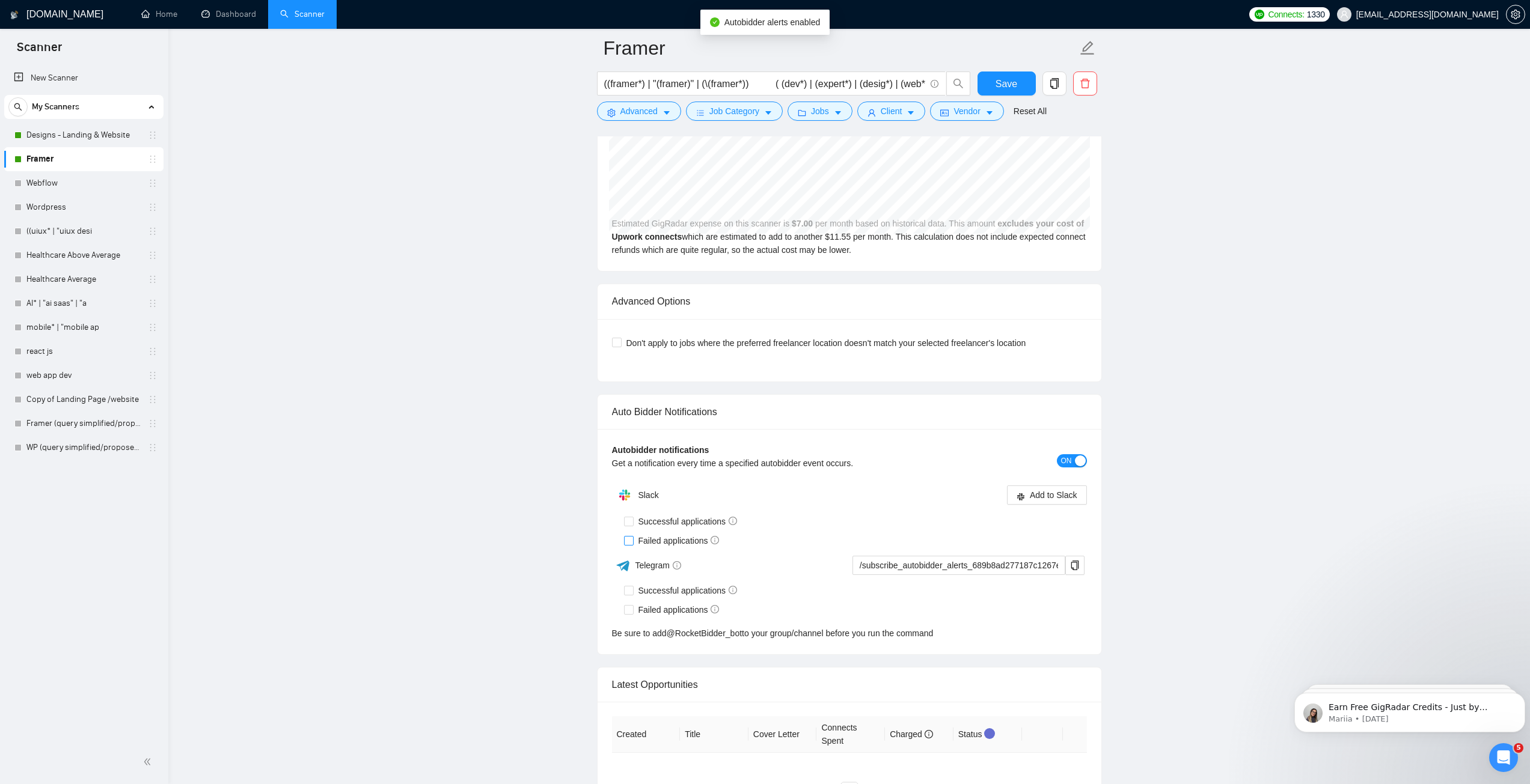
click at [653, 538] on span "Failed applications" at bounding box center [679, 541] width 91 height 13
click at [632, 538] on input "Failed applications" at bounding box center [628, 540] width 8 height 8
checkbox input "true"
click at [996, 80] on span "Save" at bounding box center [1006, 84] width 22 height 15
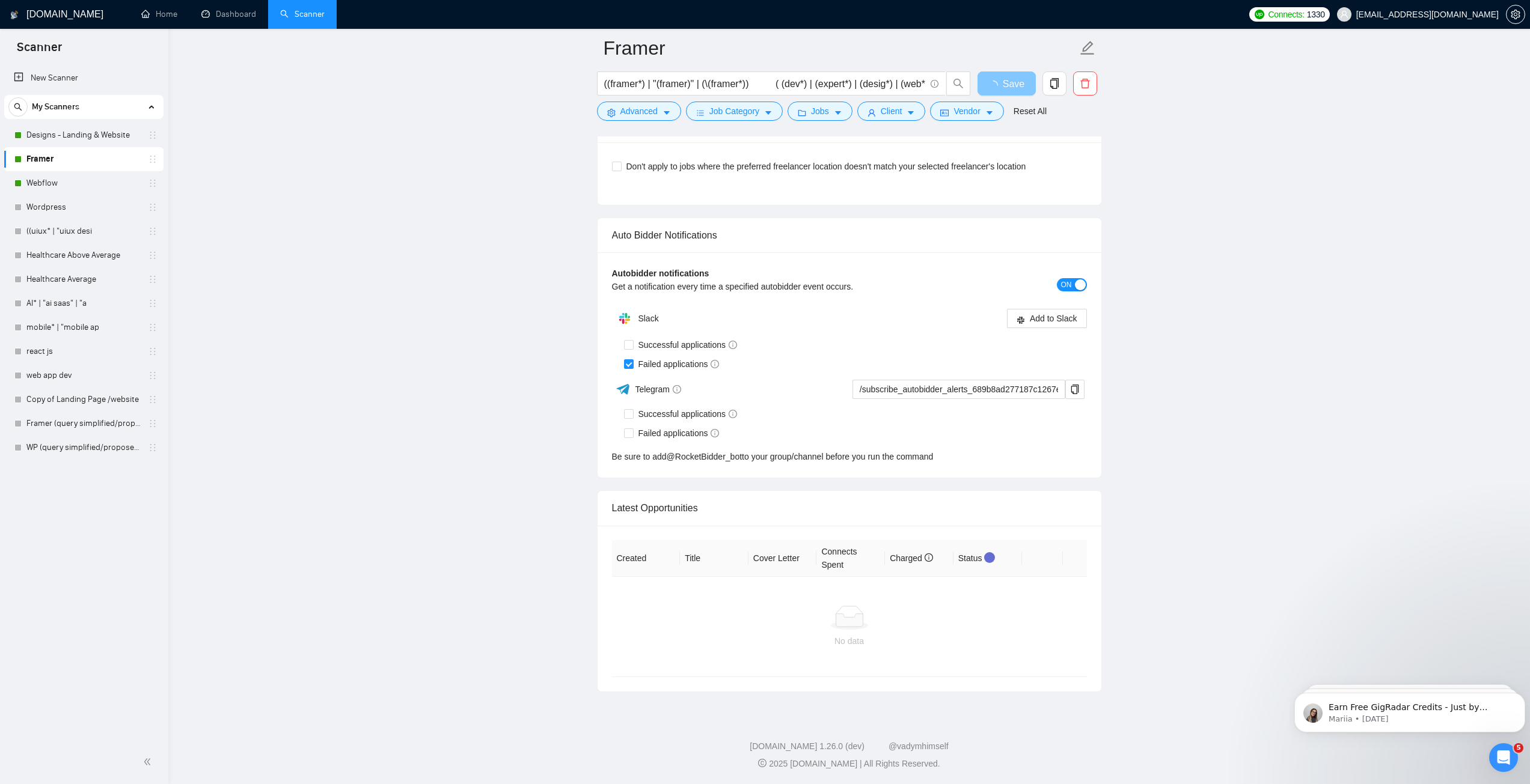
scroll to position [2718, 0]
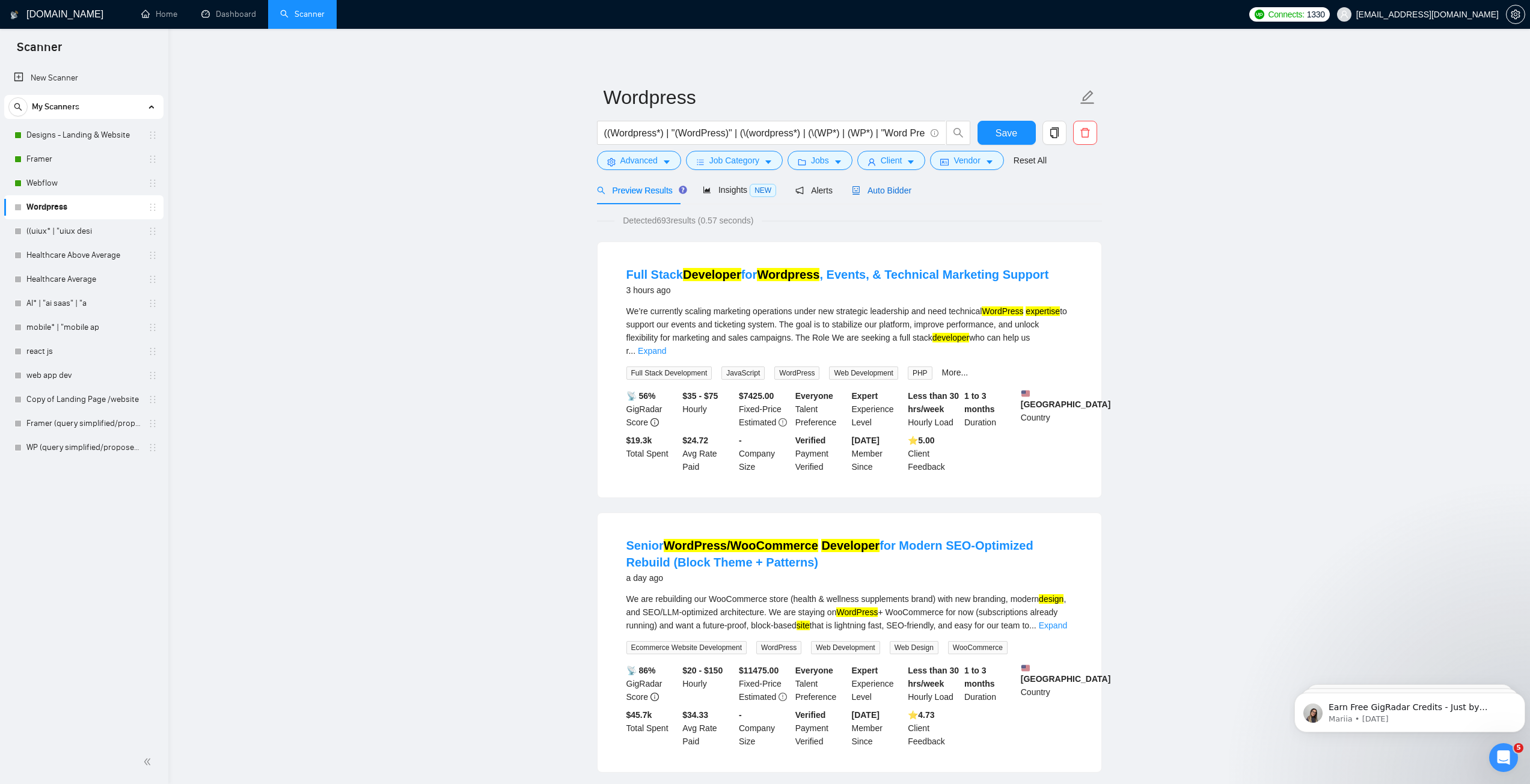
click at [869, 191] on span "Auto Bidder" at bounding box center [881, 190] width 60 height 10
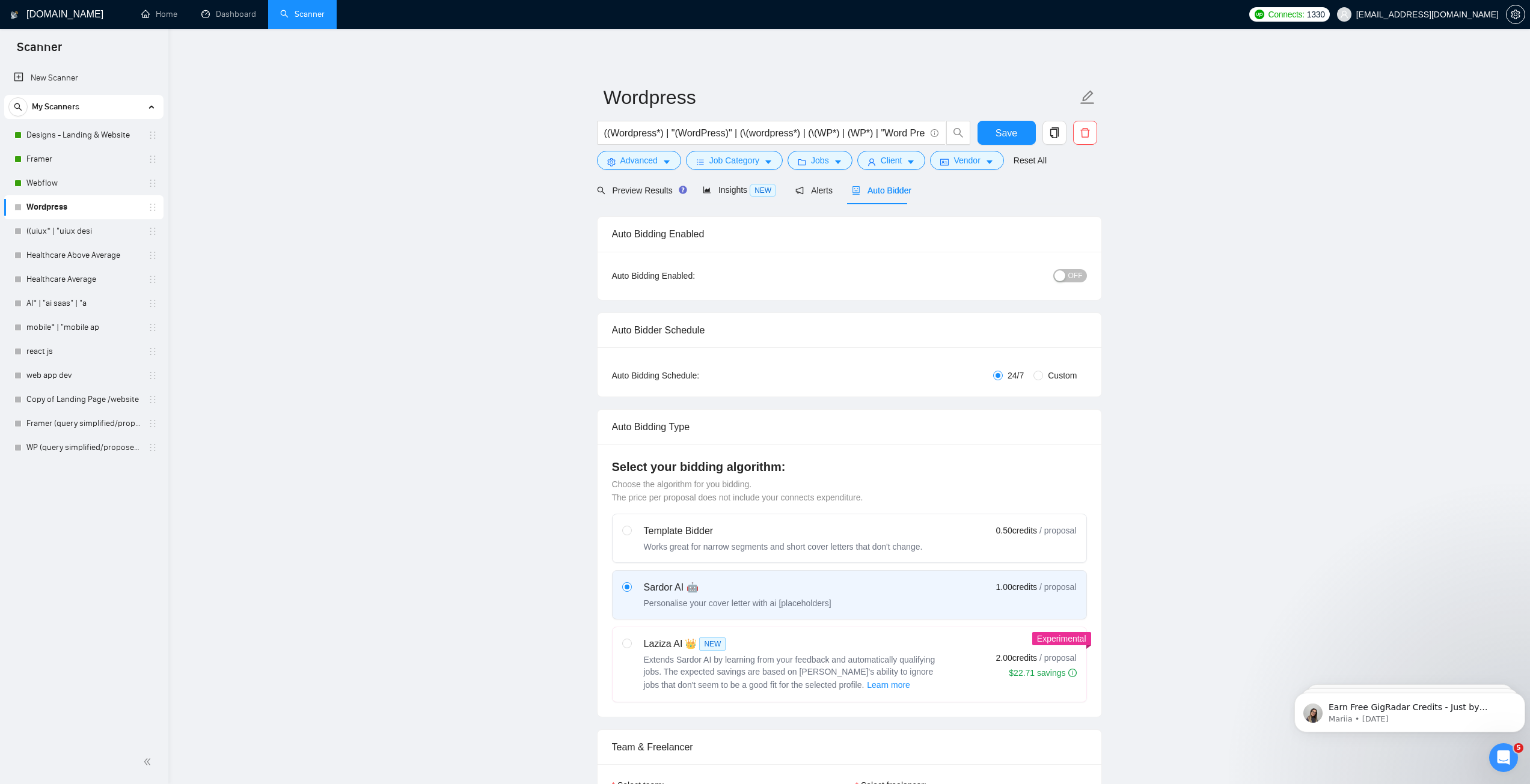
checkbox input "true"
click at [1076, 279] on span "OFF" at bounding box center [1075, 275] width 14 height 13
click at [1000, 130] on span "Save" at bounding box center [1006, 133] width 22 height 15
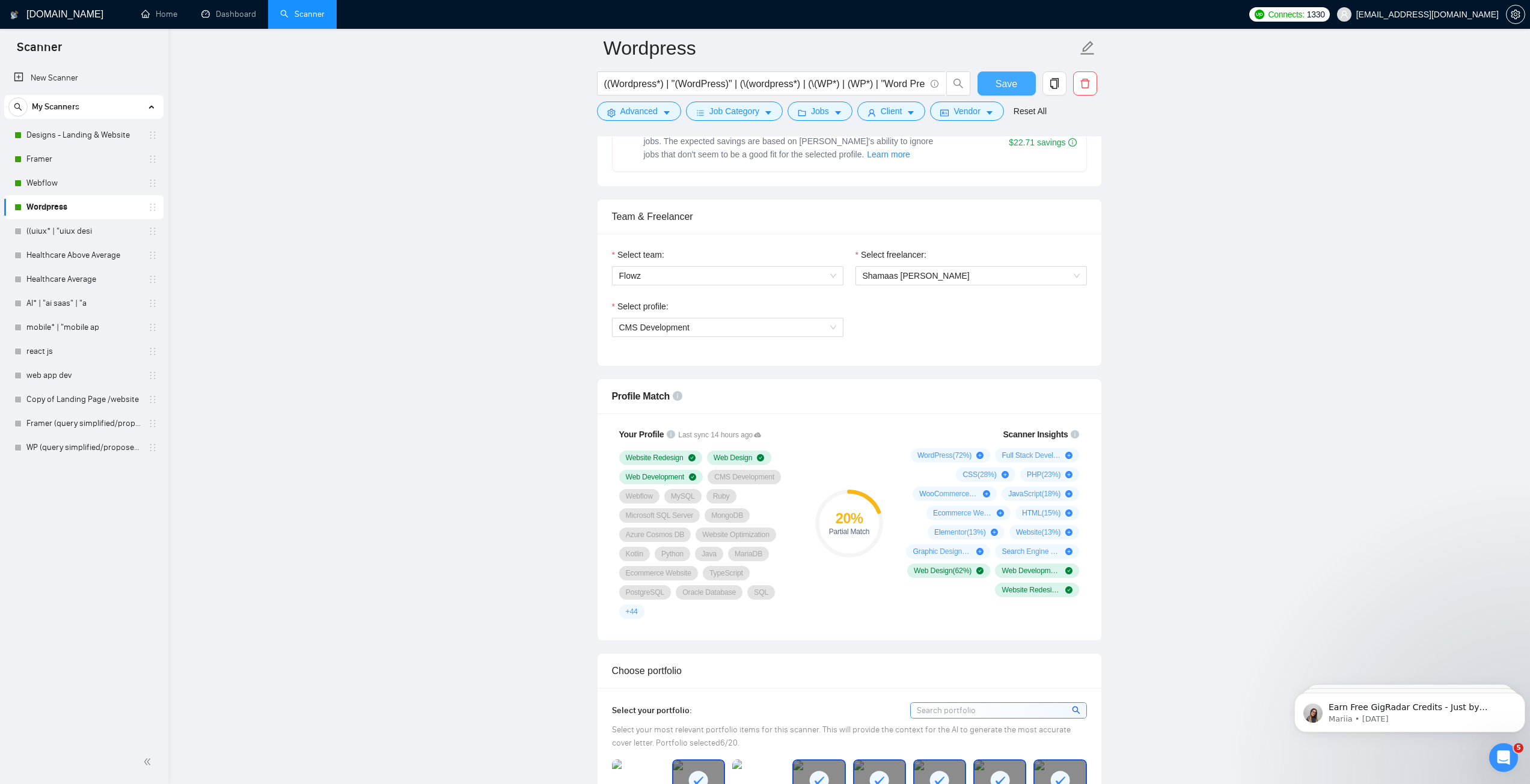
scroll to position [961, 0]
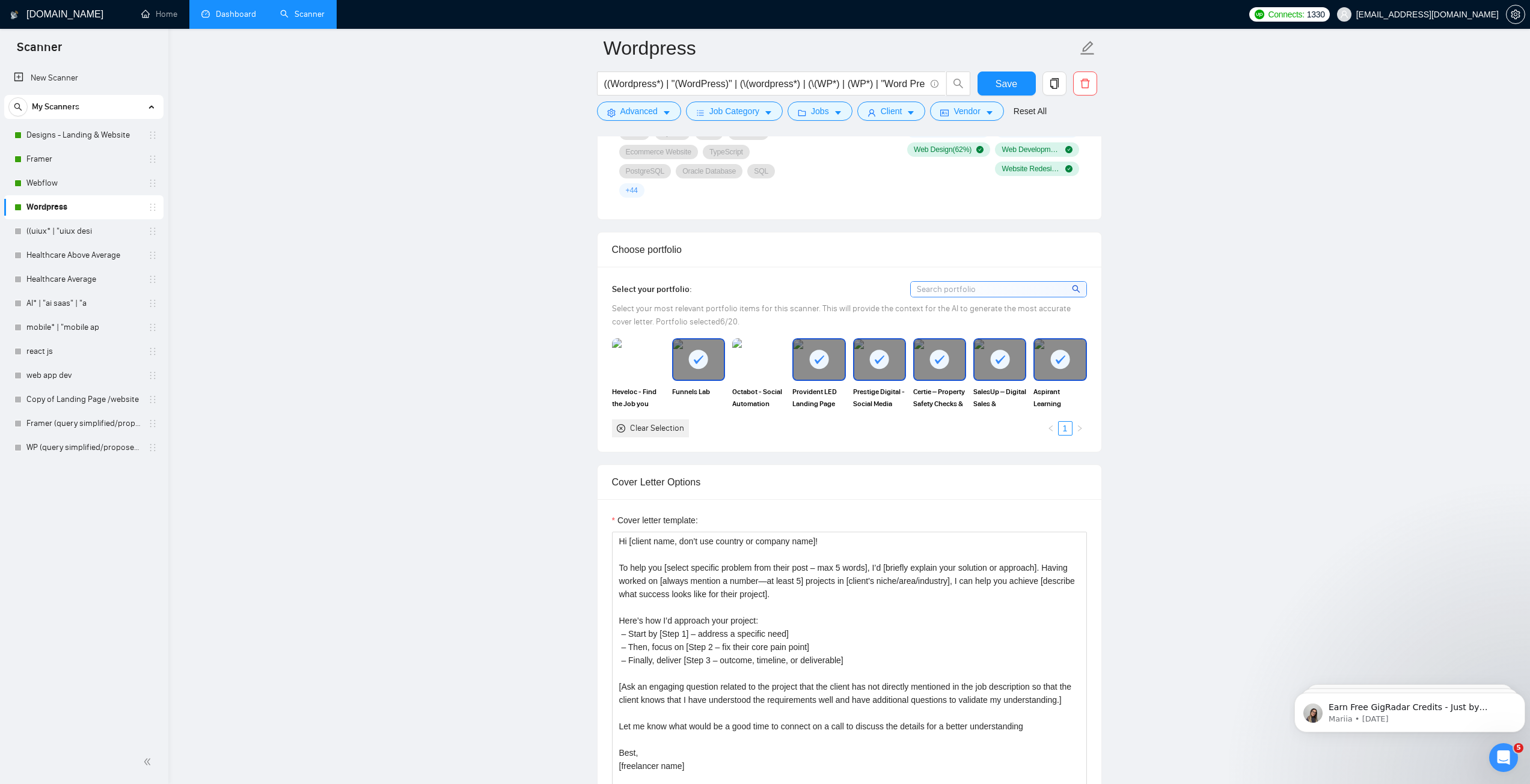
click at [237, 14] on link "Dashboard" at bounding box center [228, 14] width 55 height 10
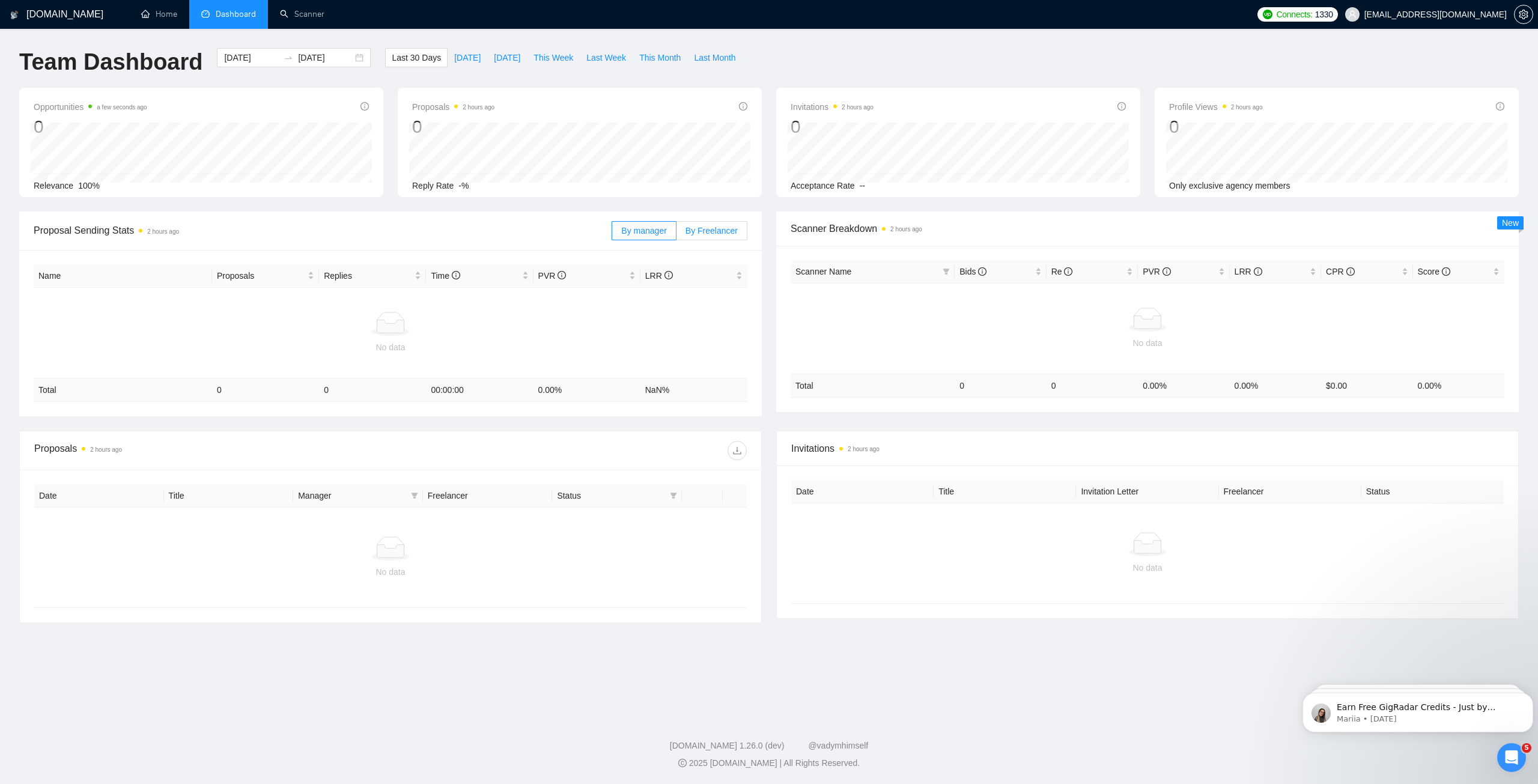
click at [688, 227] on span "By Freelancer" at bounding box center [712, 231] width 52 height 10
click at [677, 234] on input "By Freelancer" at bounding box center [677, 234] width 0 height 0
click at [644, 228] on span "By manager" at bounding box center [644, 231] width 45 height 10
click at [612, 234] on input "By manager" at bounding box center [612, 234] width 0 height 0
click at [765, 214] on div "Proposal Sending Stats 2 hours ago By manager By Freelancer Name Proposals Repl…" at bounding box center [390, 314] width 757 height 205
